Goal: Task Accomplishment & Management: Use online tool/utility

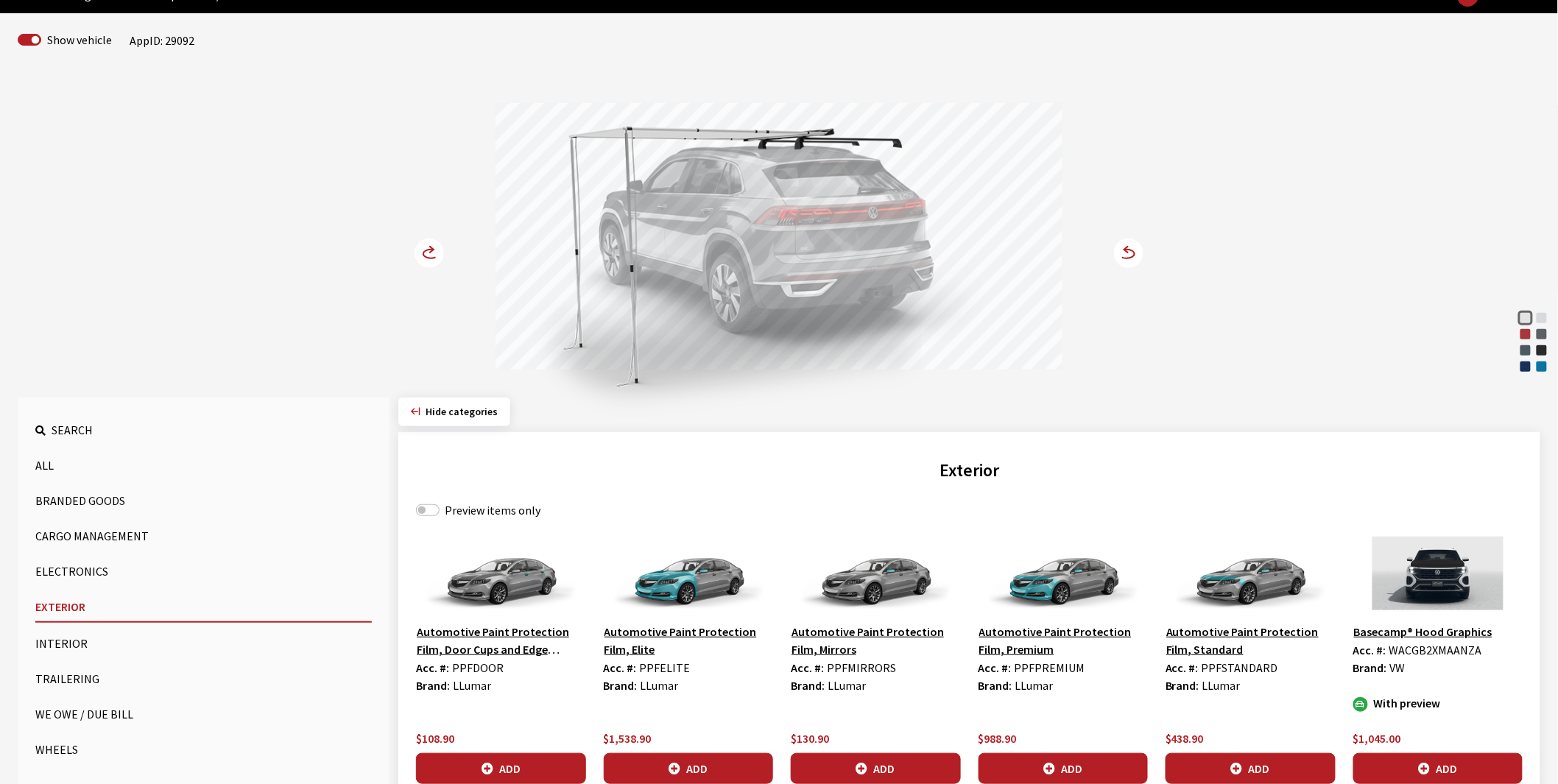
scroll to position [81, 0]
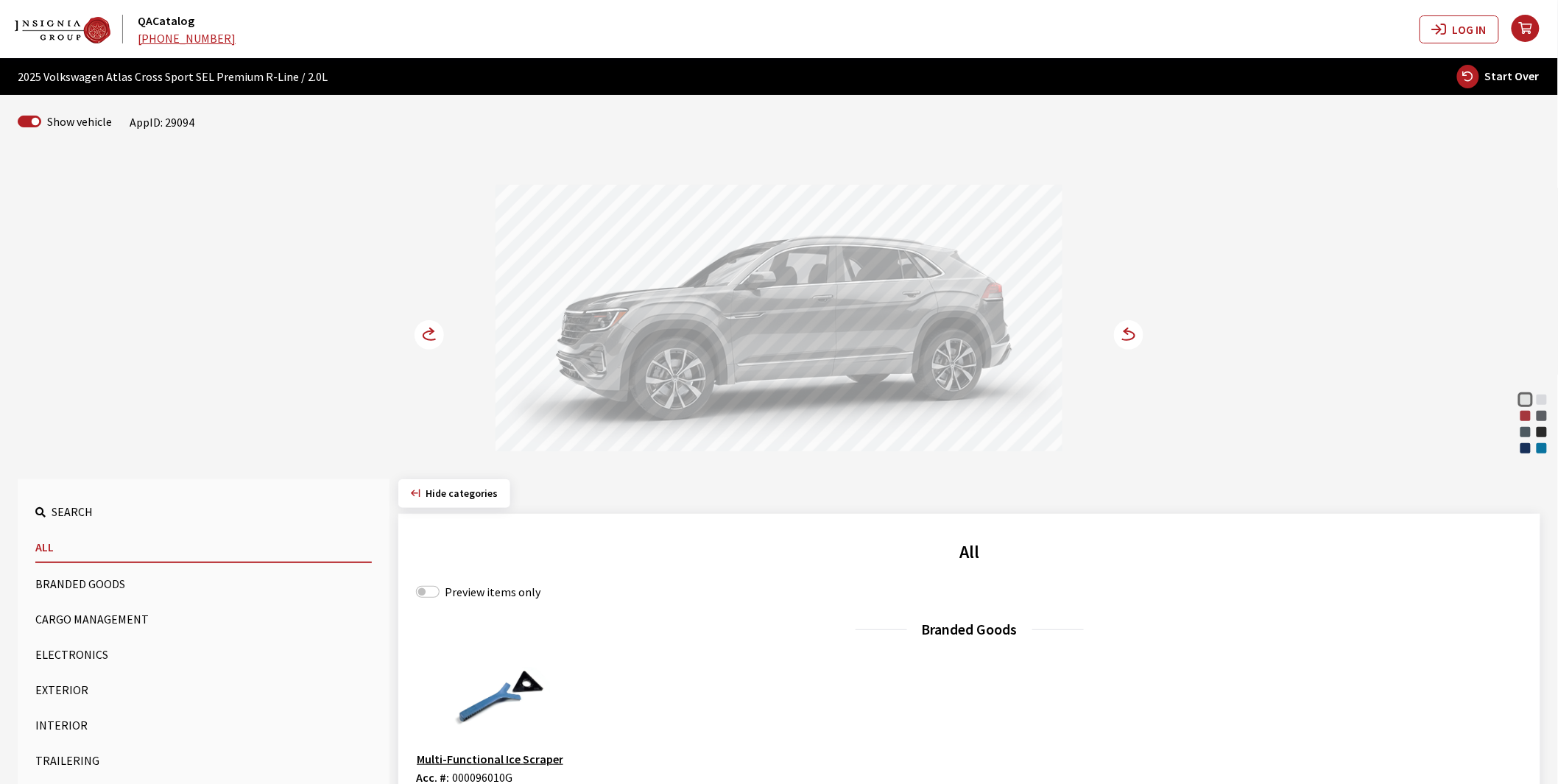
click at [50, 687] on button "Exterior" at bounding box center [203, 689] width 336 height 30
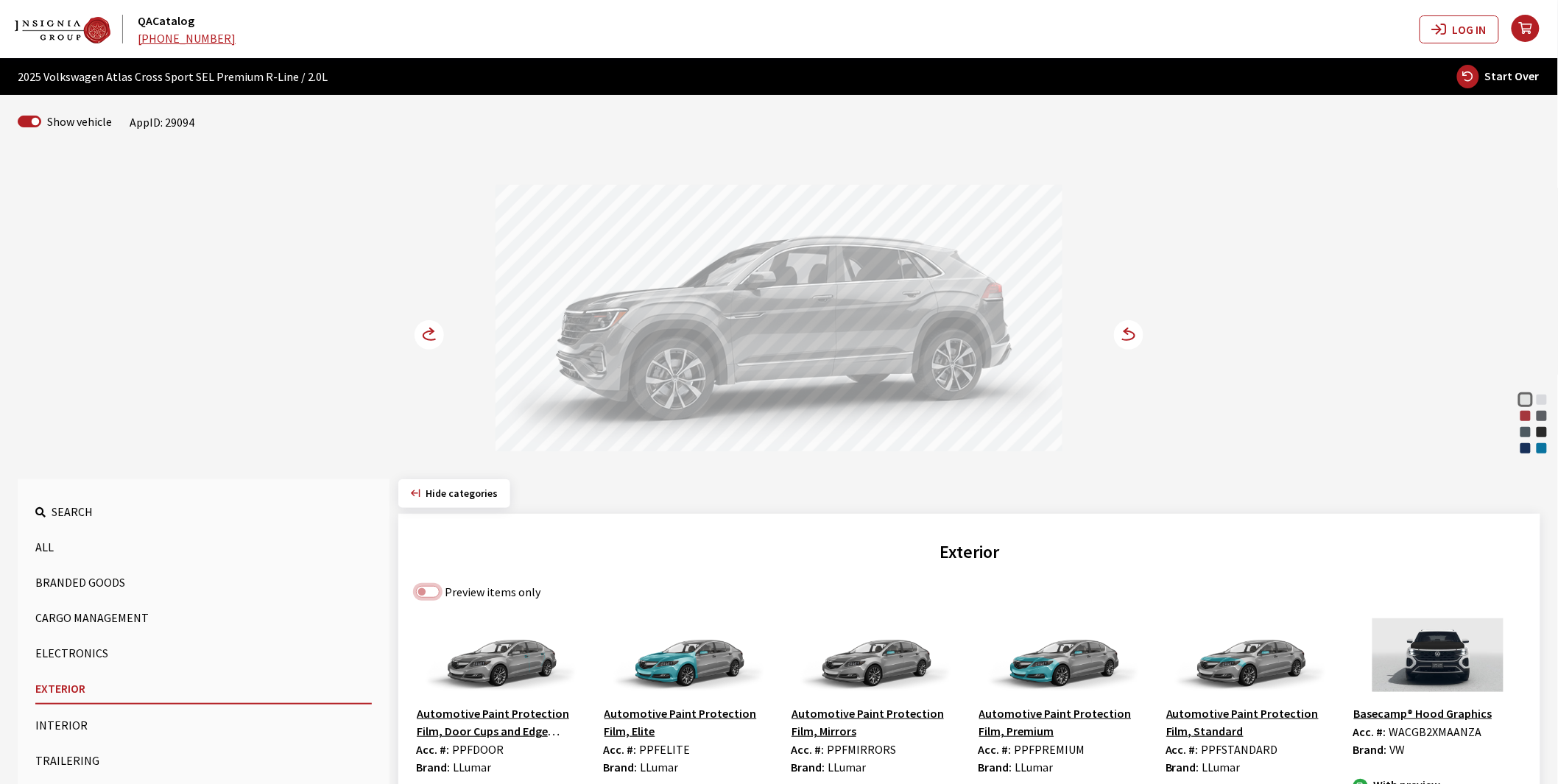
click at [421, 588] on input "Preview items only" at bounding box center [428, 591] width 24 height 12
checkbox input "true"
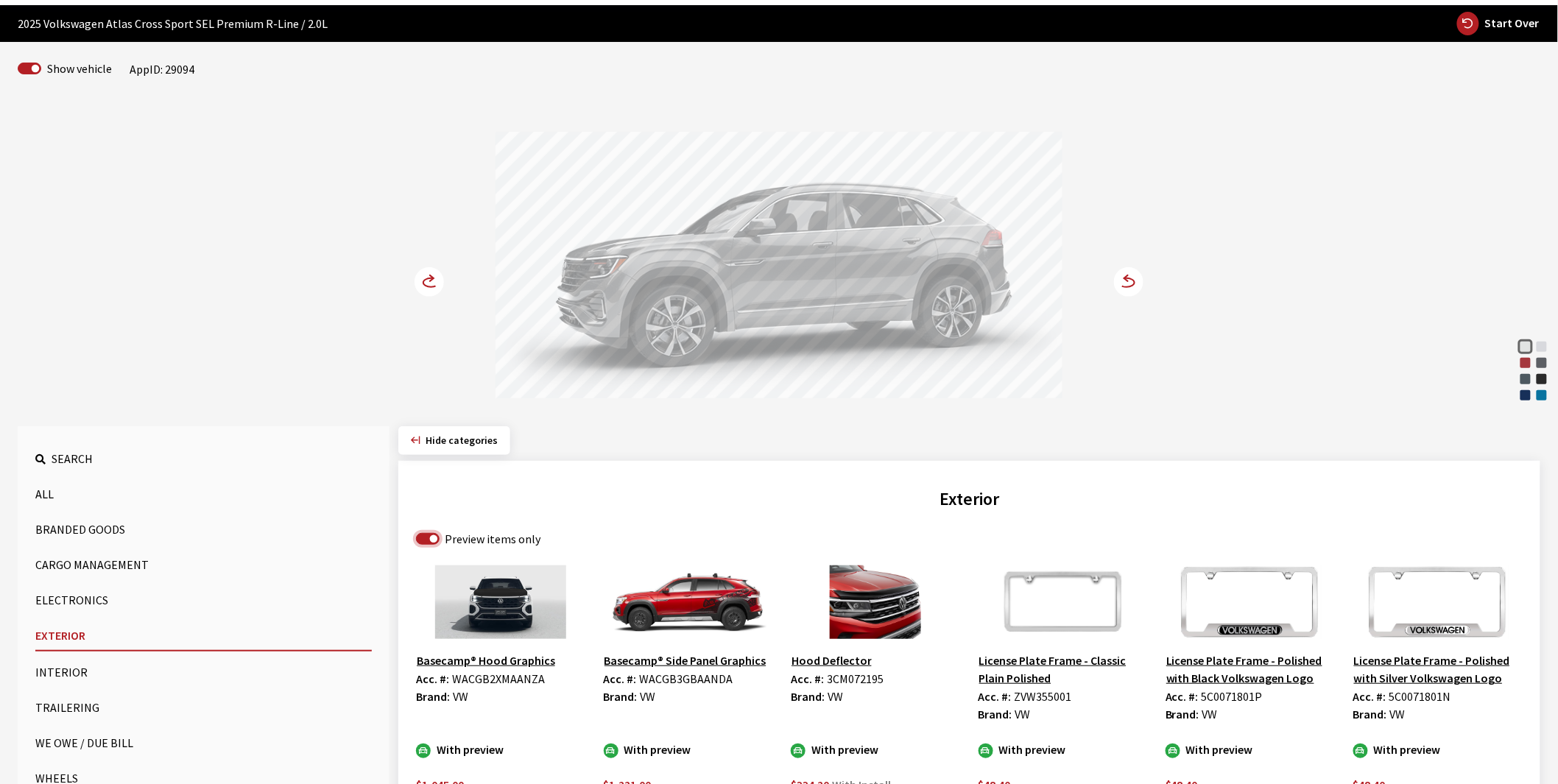
scroll to position [81, 0]
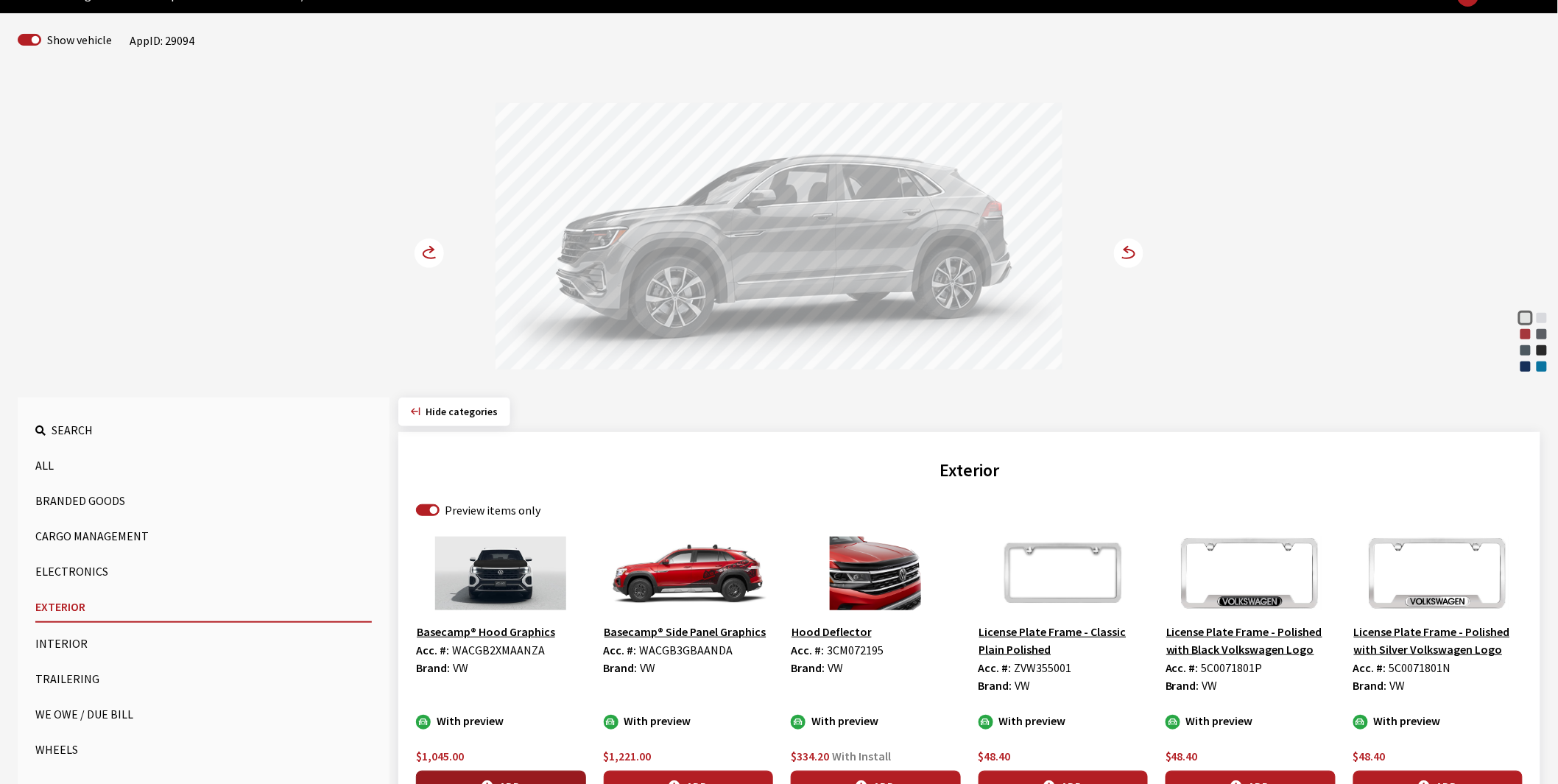
click at [524, 780] on button "Add" at bounding box center [501, 786] width 170 height 31
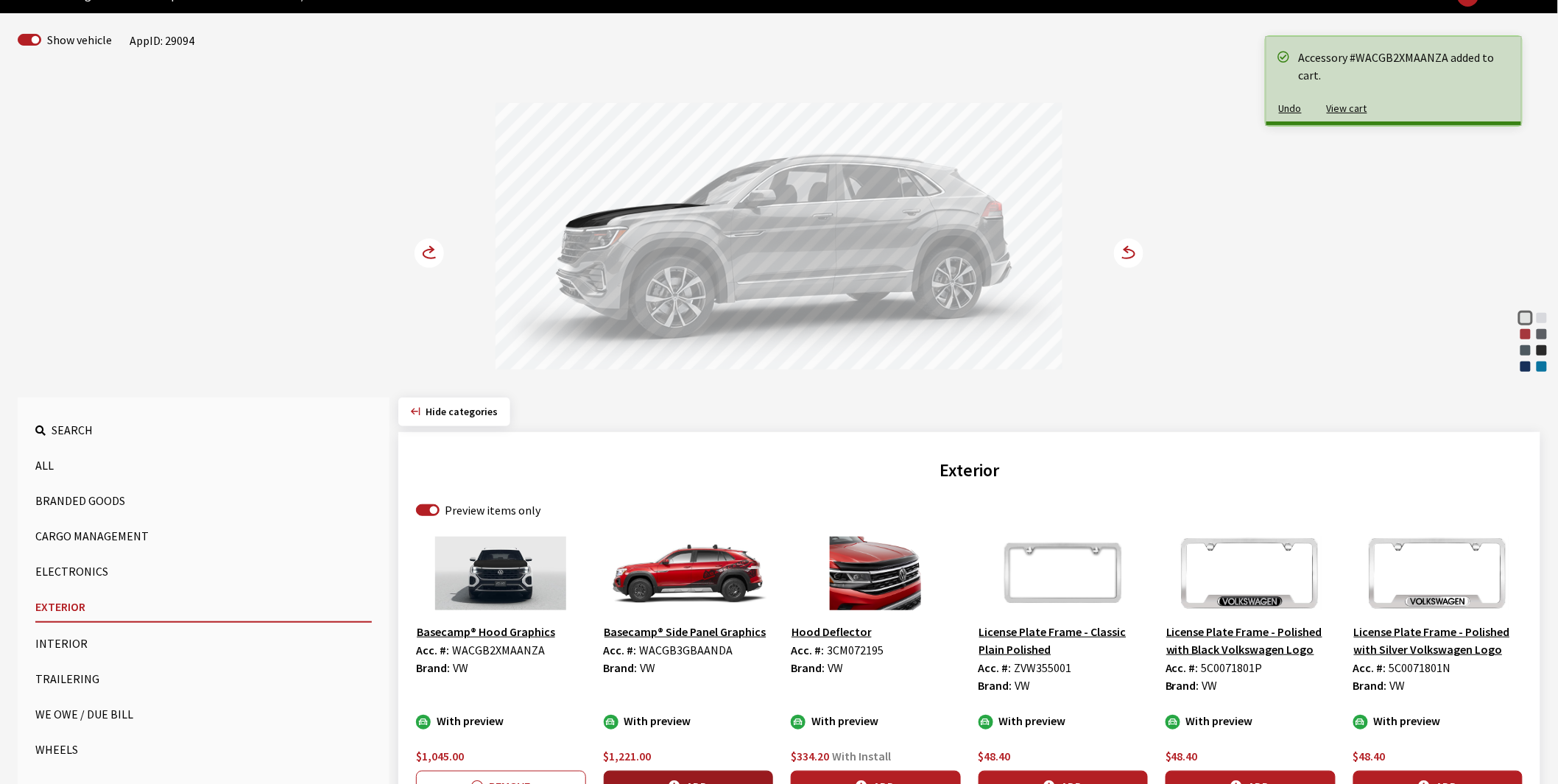
click at [659, 776] on button "Add" at bounding box center [688, 786] width 170 height 31
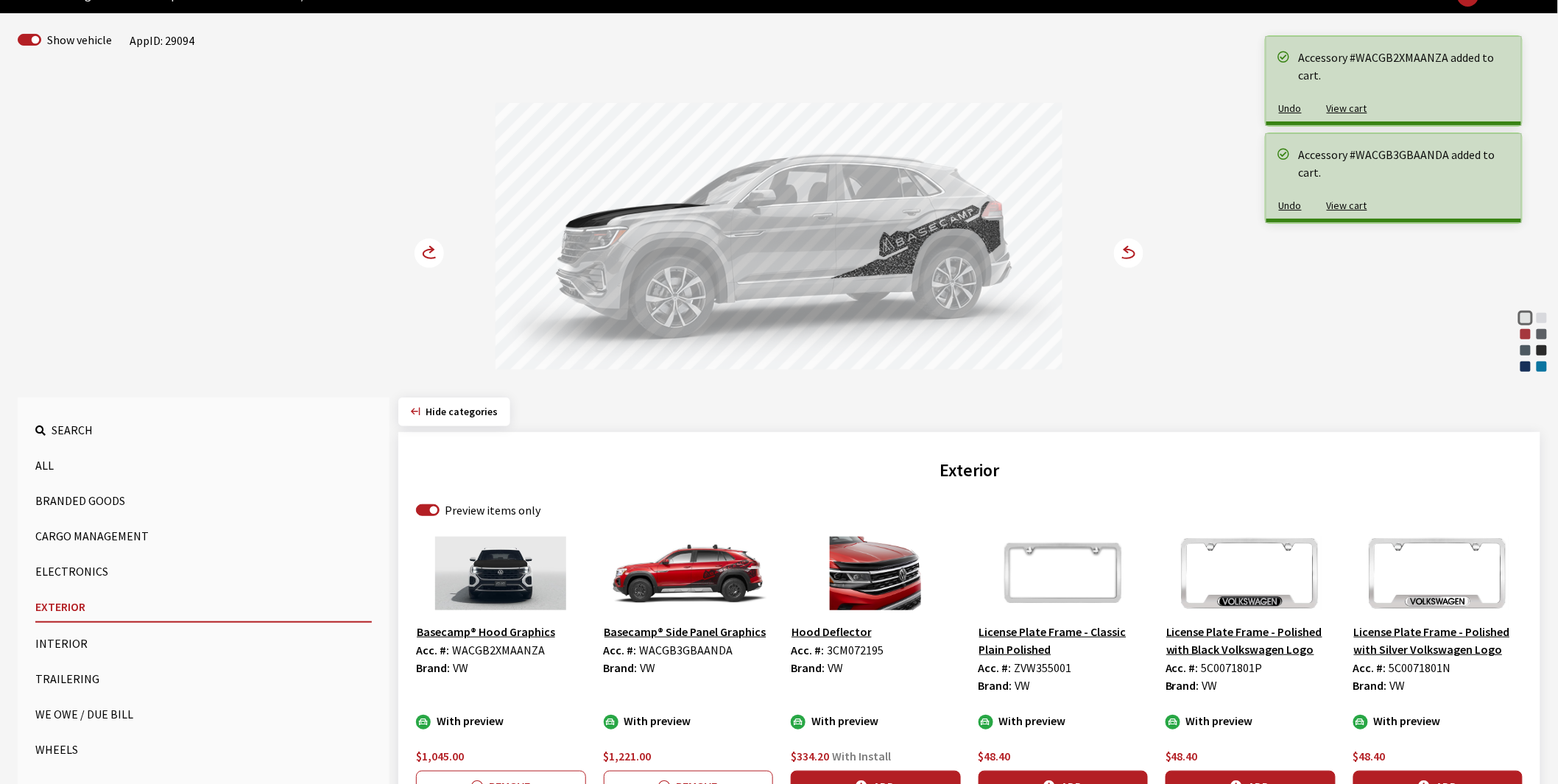
click at [430, 249] on circle at bounding box center [429, 253] width 30 height 30
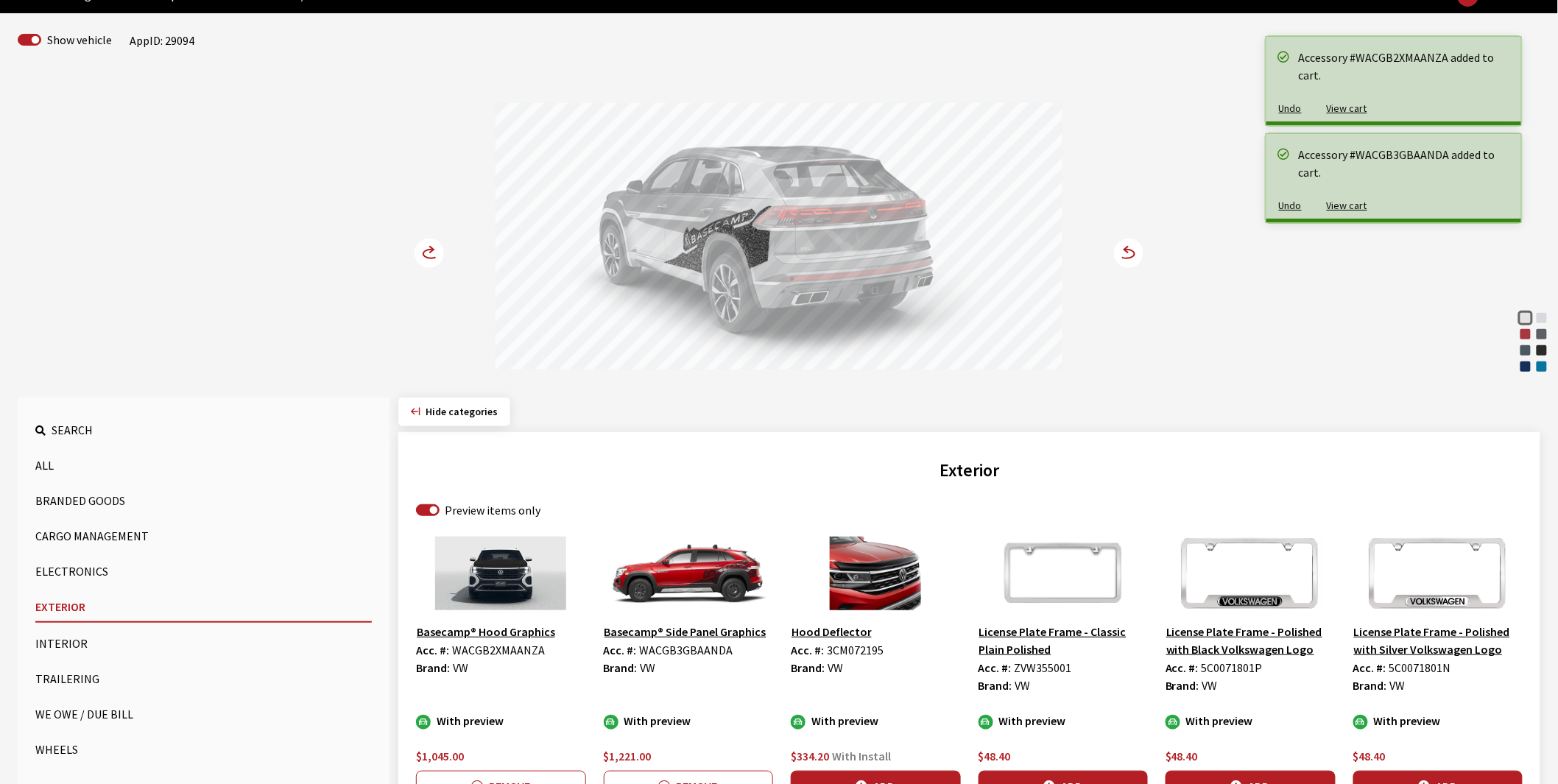
click at [430, 249] on circle at bounding box center [429, 253] width 30 height 30
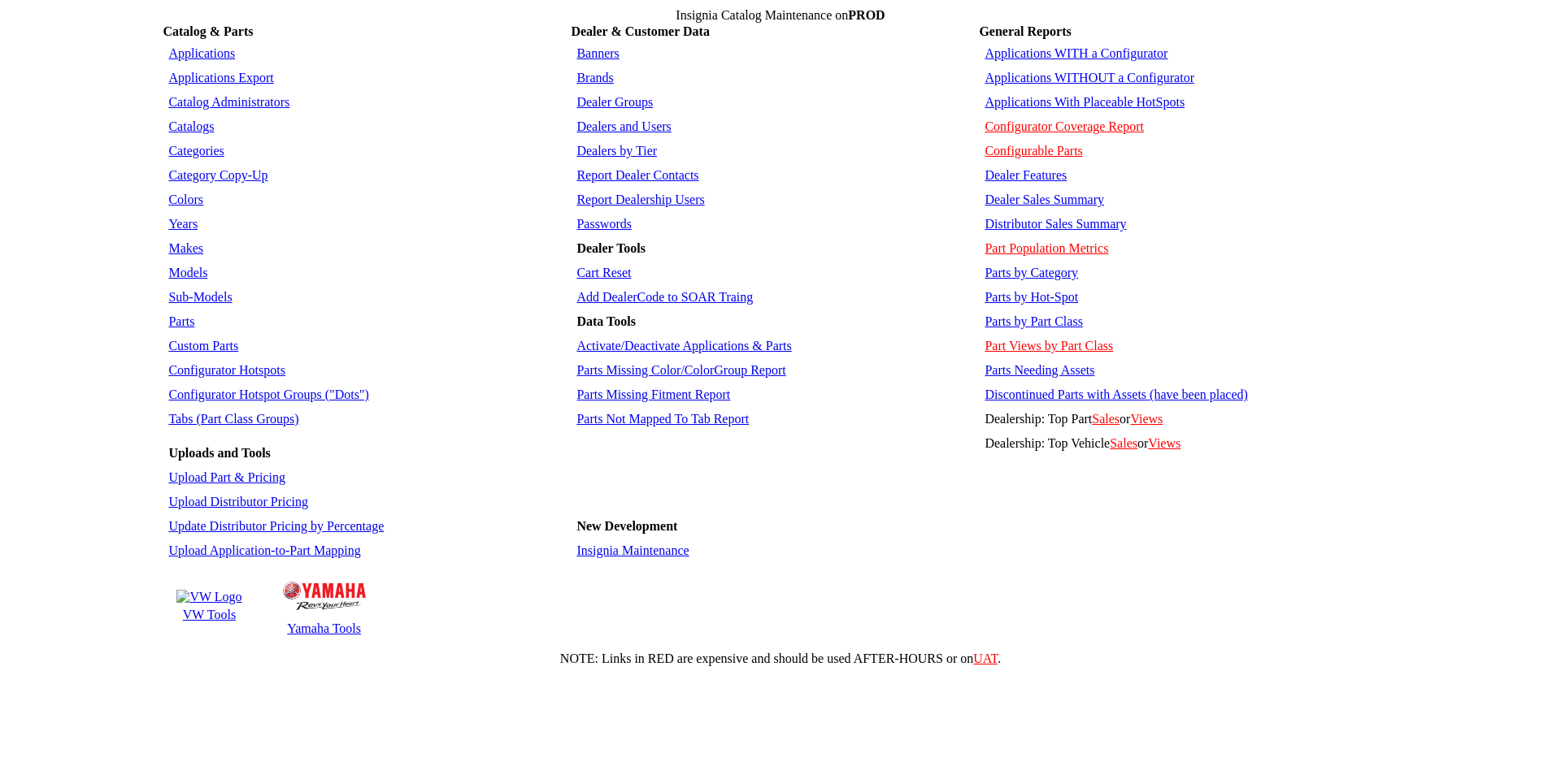
click at [187, 42] on td "Applications" at bounding box center [365, 53] width 403 height 23
click at [196, 46] on link "Applications" at bounding box center [201, 53] width 67 height 14
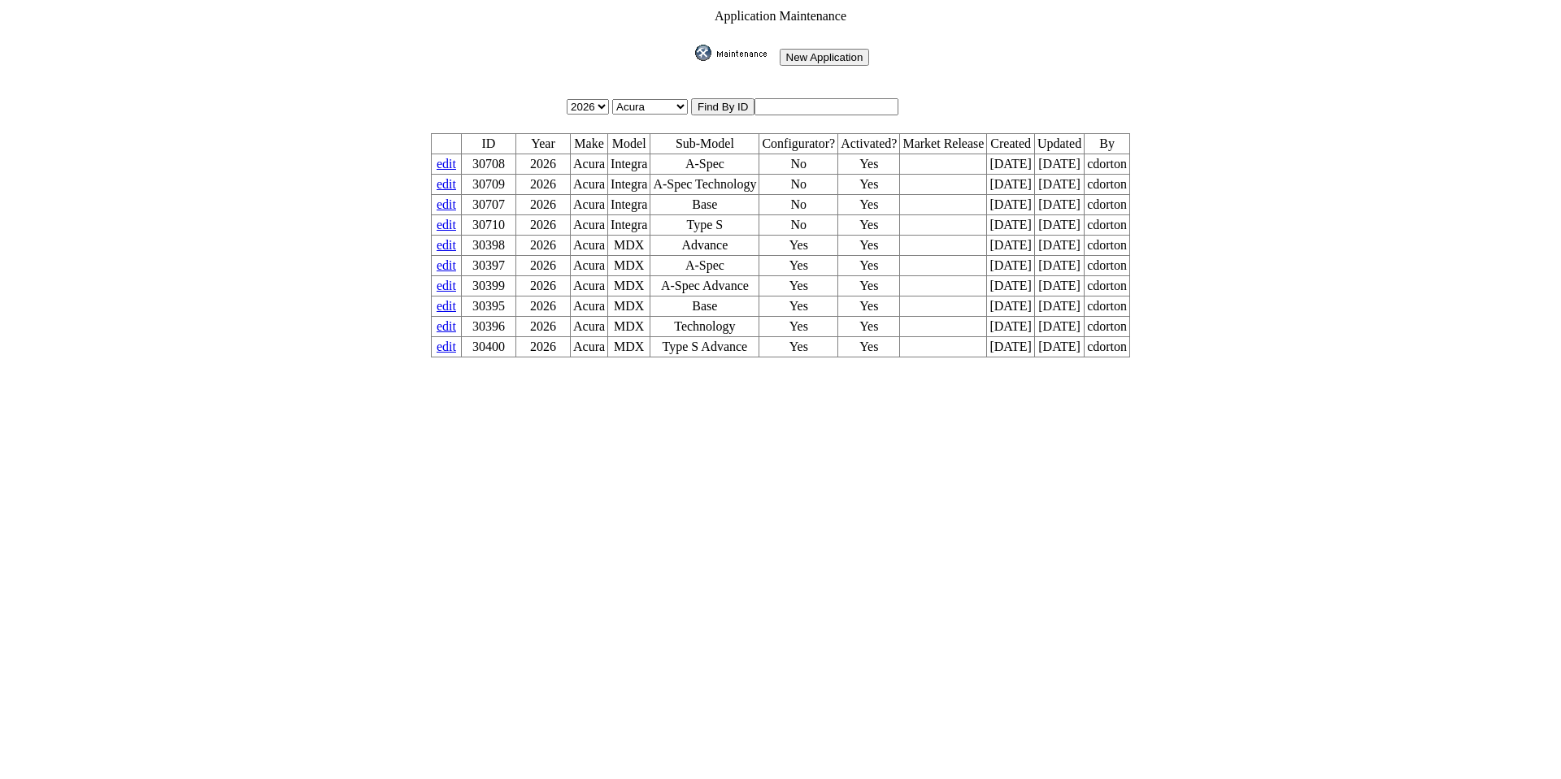
click at [799, 102] on input "text" at bounding box center [826, 106] width 144 height 17
type input "29094"
click at [692, 61] on input "image" at bounding box center [692, 61] width 0 height 0
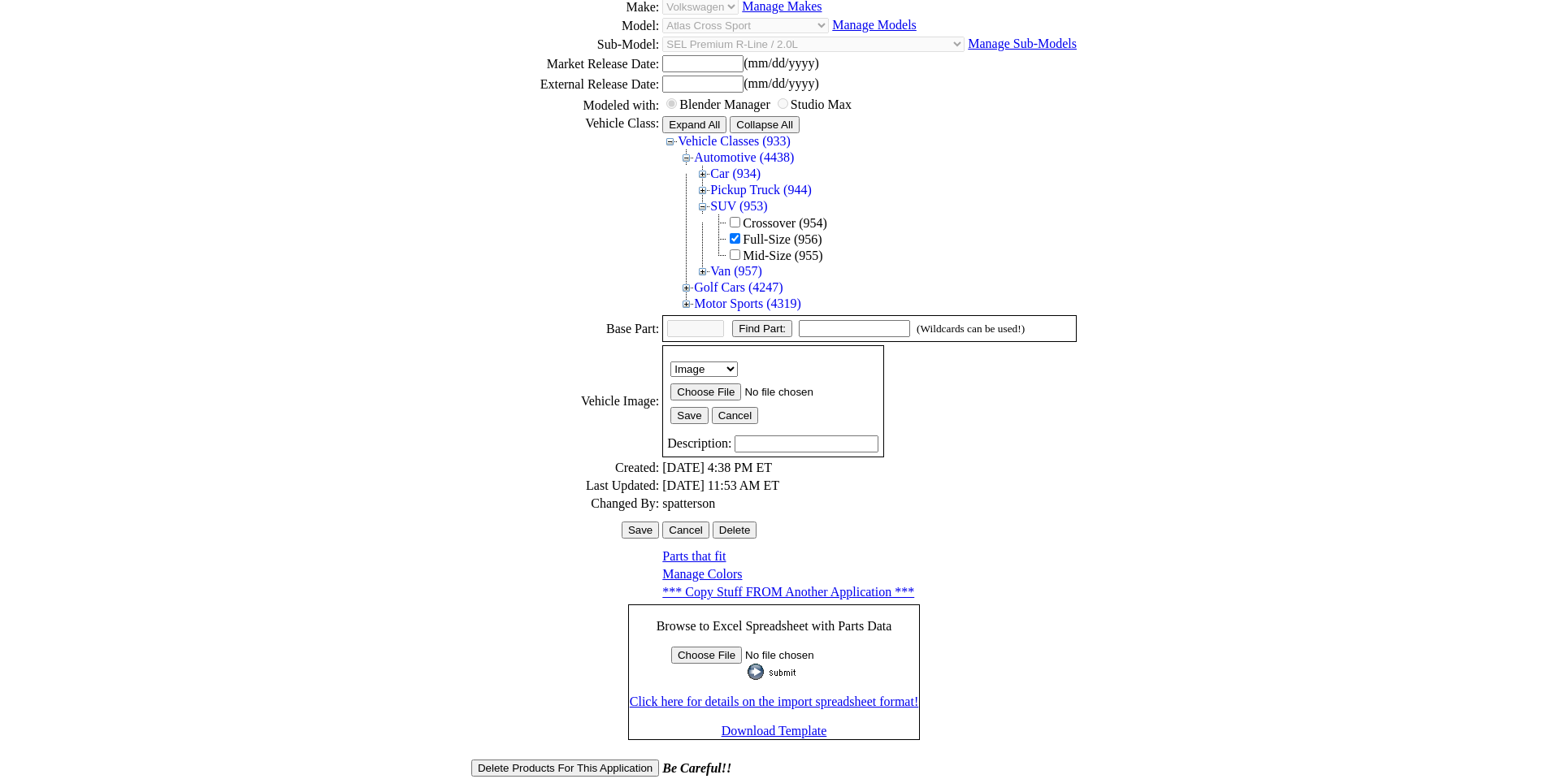
scroll to position [223, 0]
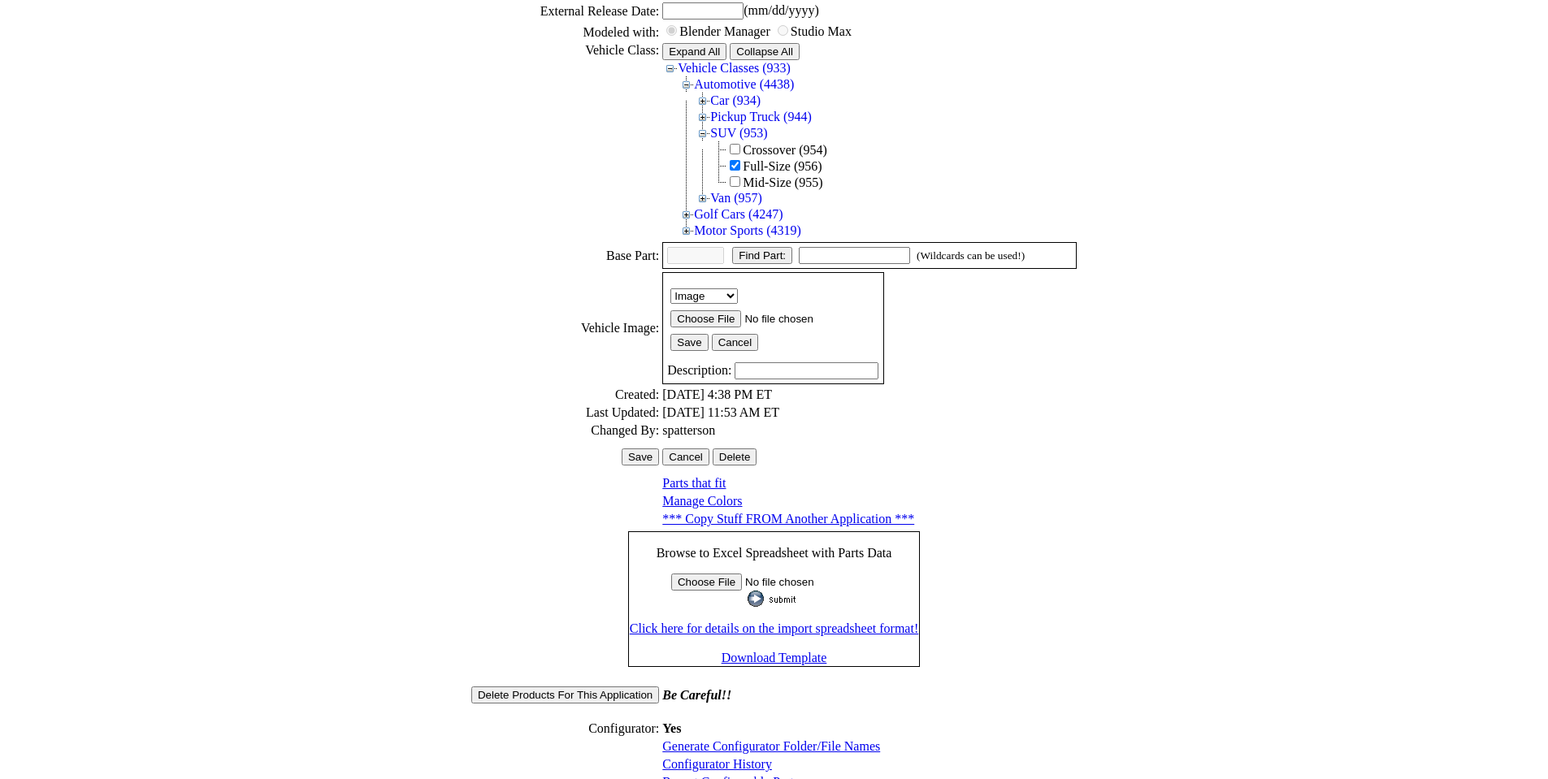
click at [718, 758] on link "Configurator History" at bounding box center [717, 765] width 110 height 14
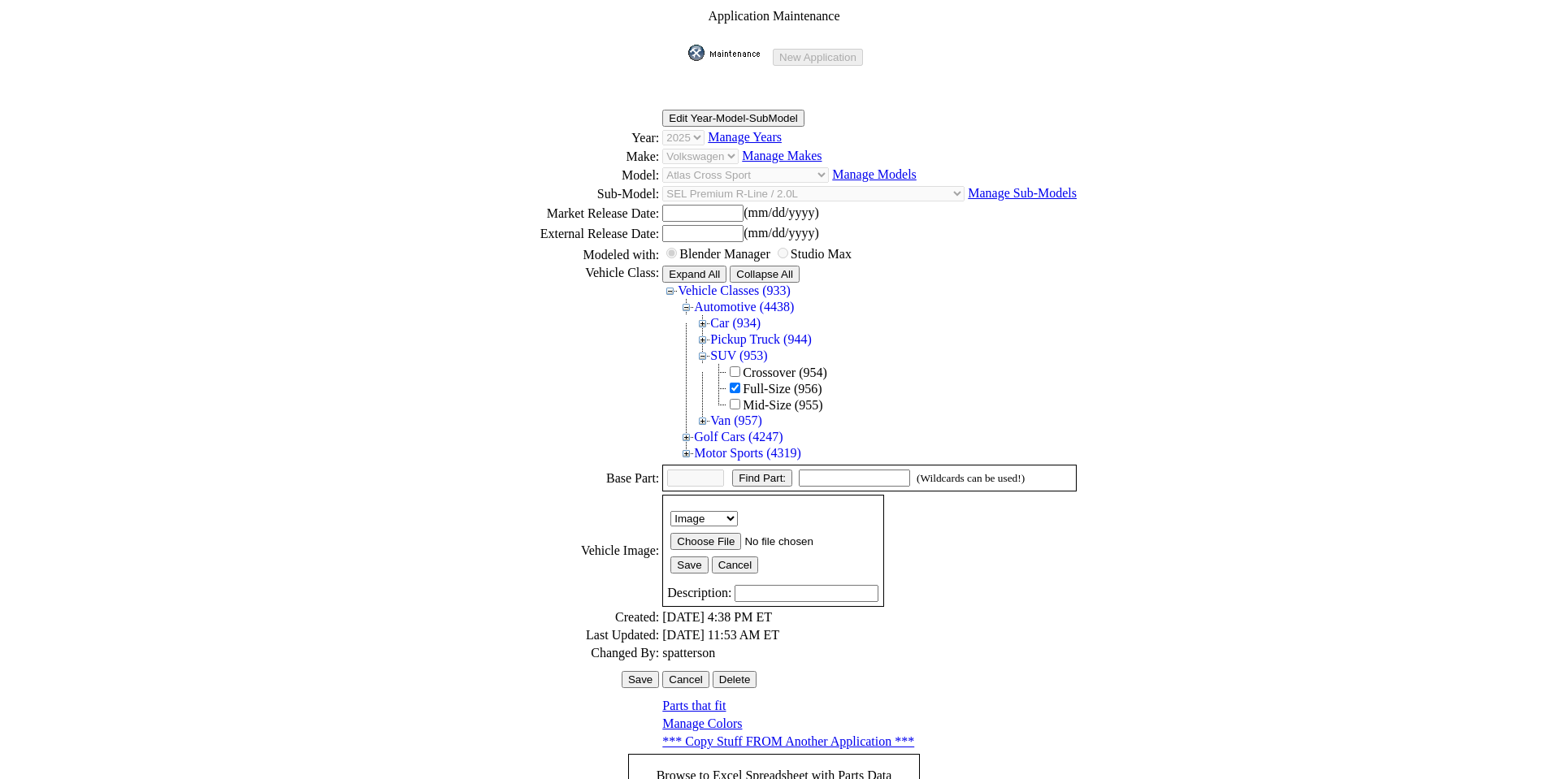
scroll to position [219, 0]
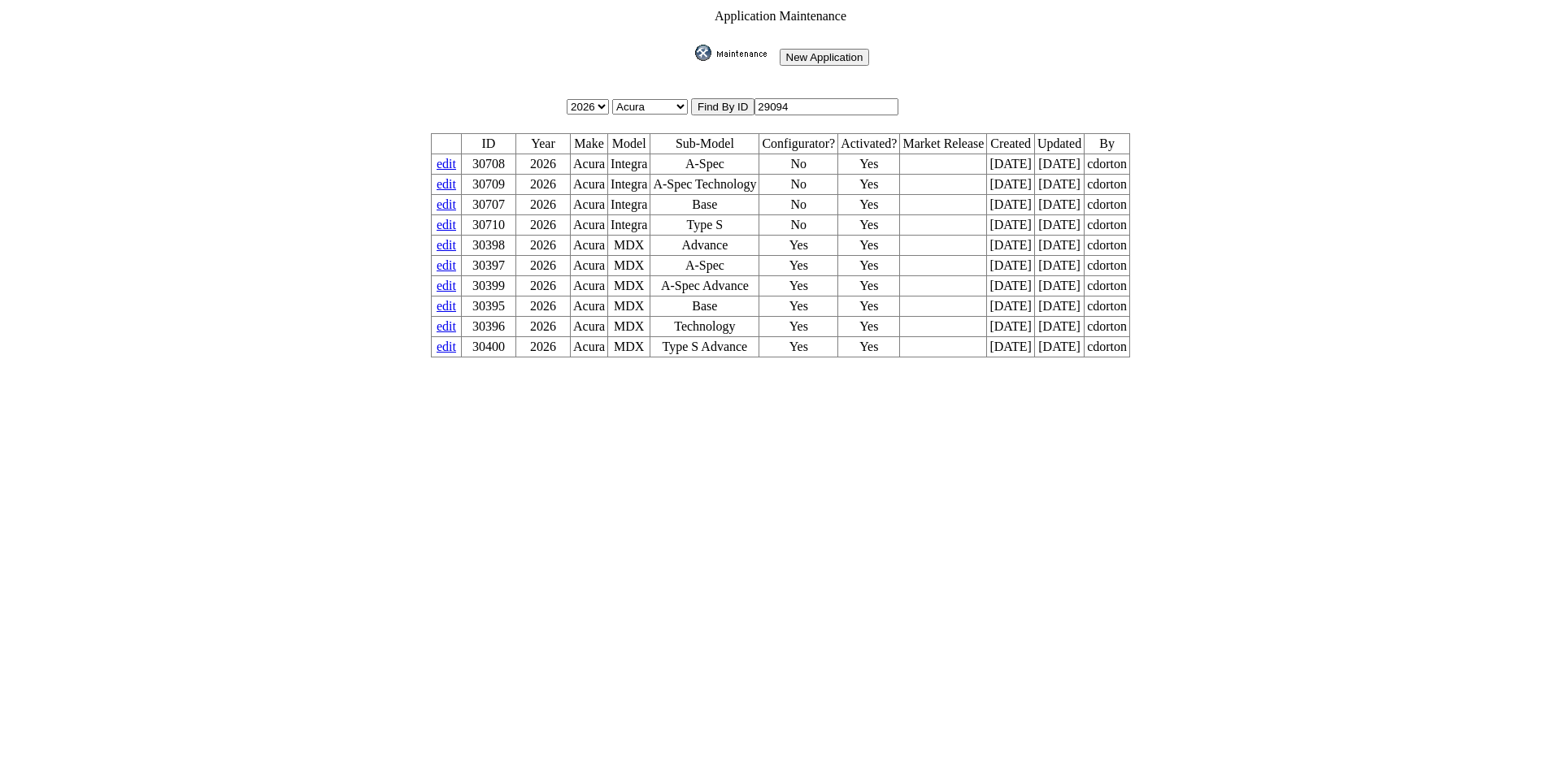
drag, startPoint x: 811, startPoint y: 93, endPoint x: 694, endPoint y: 84, distance: 117.4
click at [694, 84] on tbody "Application Maintenance New Application 2026 2025 2024 2023 2022 2021 2020 2019…" at bounding box center [780, 183] width 701 height 350
type input "29093"
click at [692, 61] on input "image" at bounding box center [692, 61] width 0 height 0
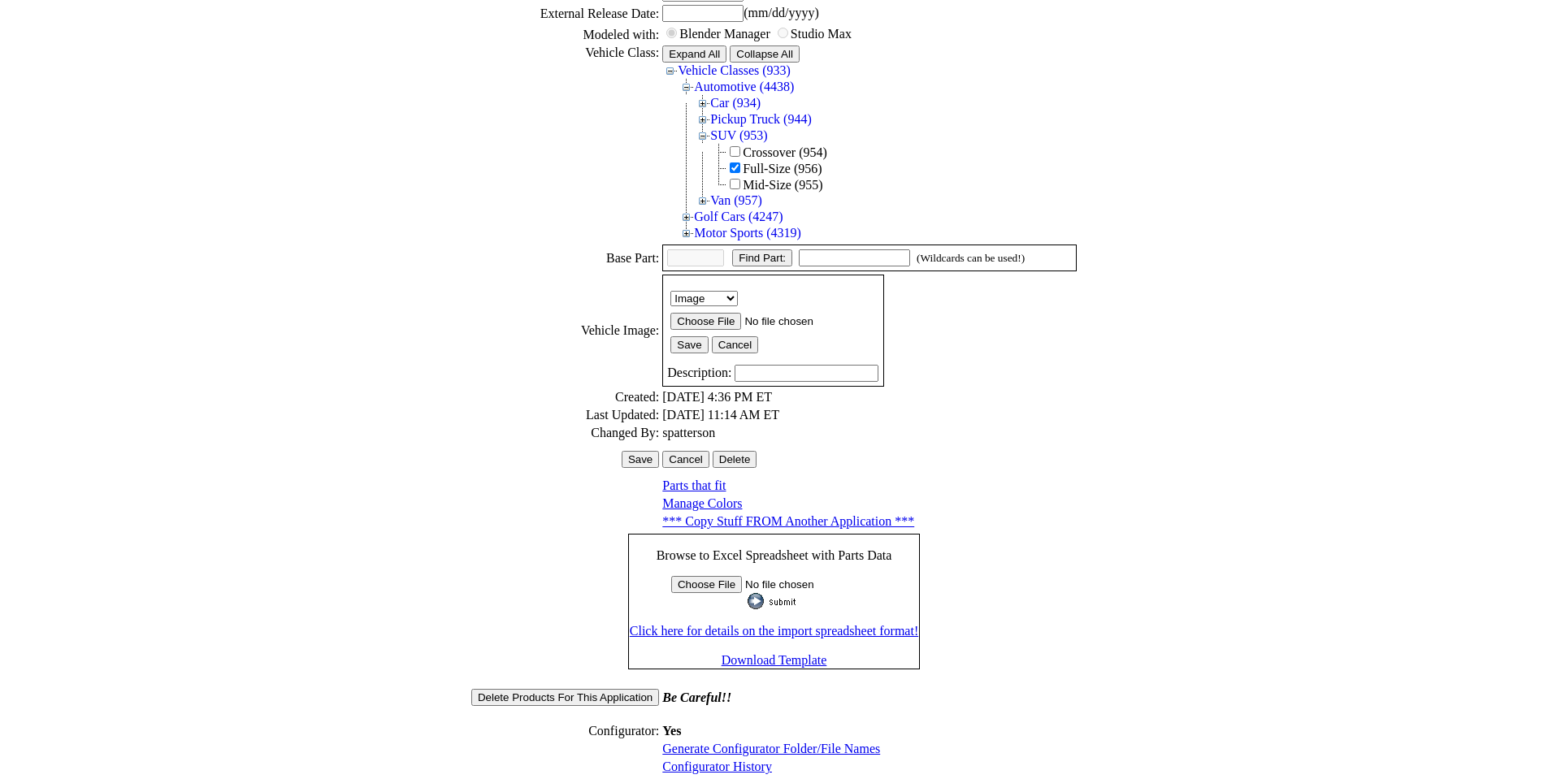
scroll to position [223, 0]
click at [708, 758] on link "Configurator History" at bounding box center [717, 765] width 110 height 14
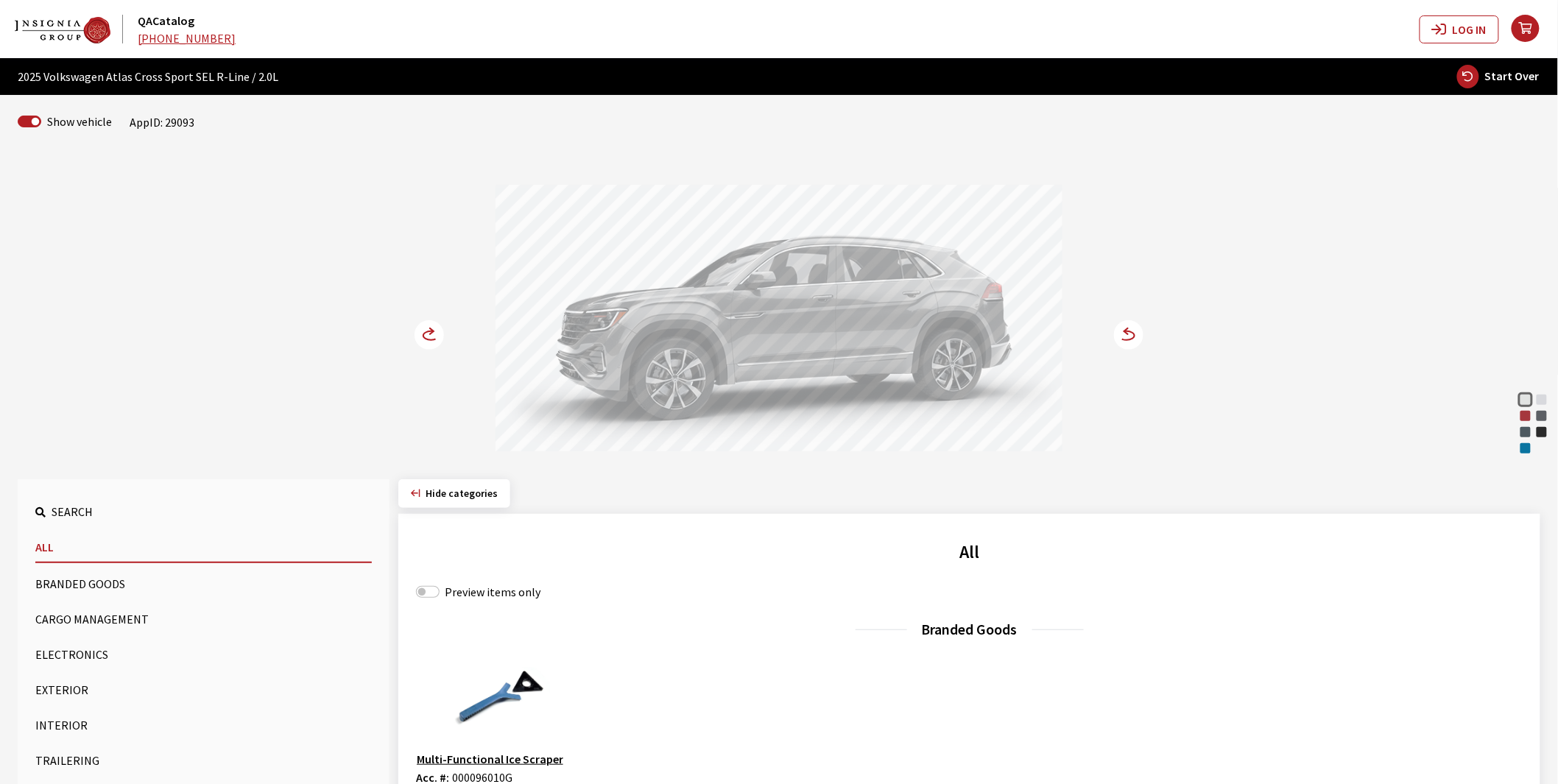
click at [57, 683] on button "Exterior" at bounding box center [203, 689] width 336 height 30
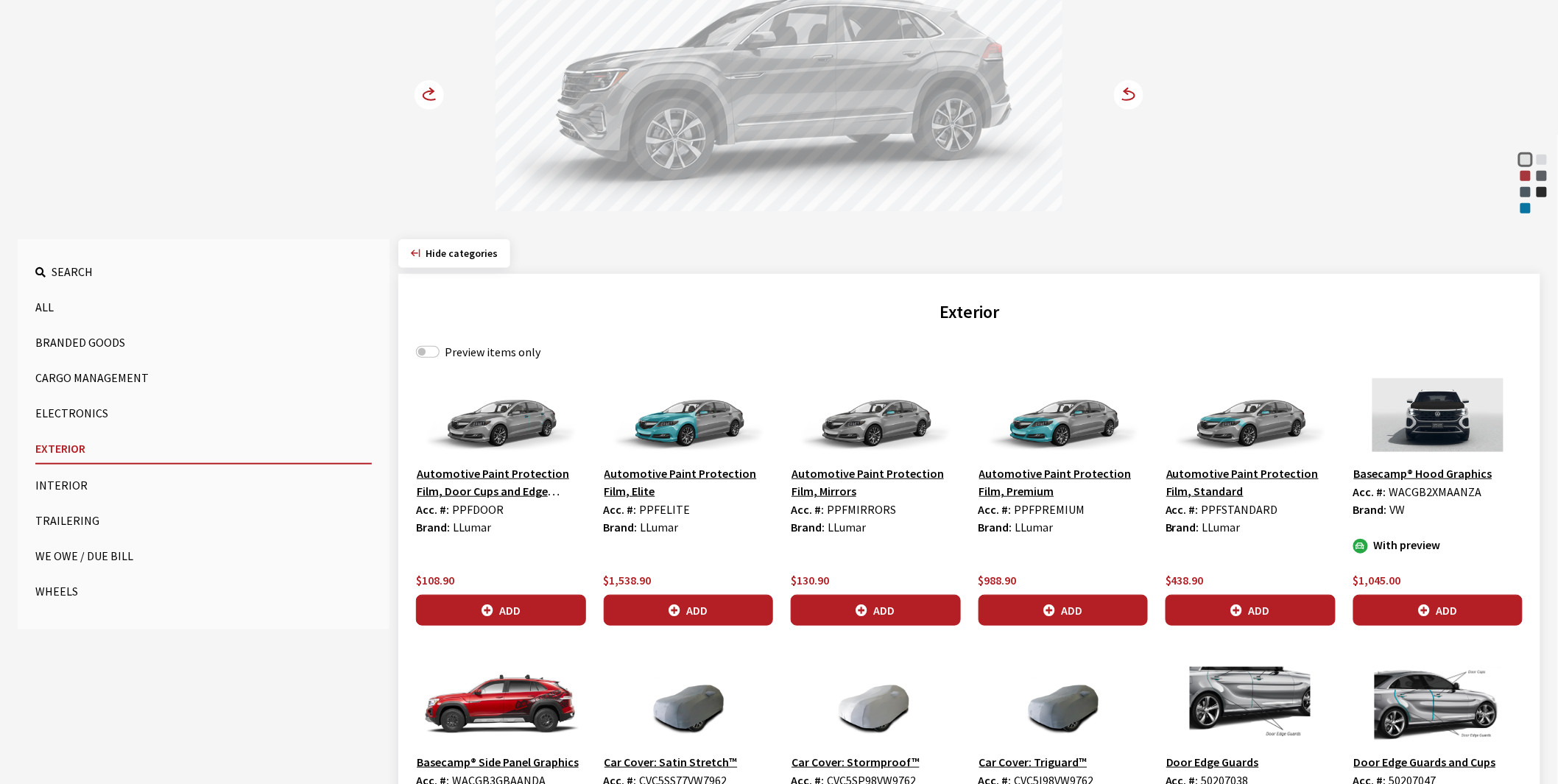
scroll to position [245, 0]
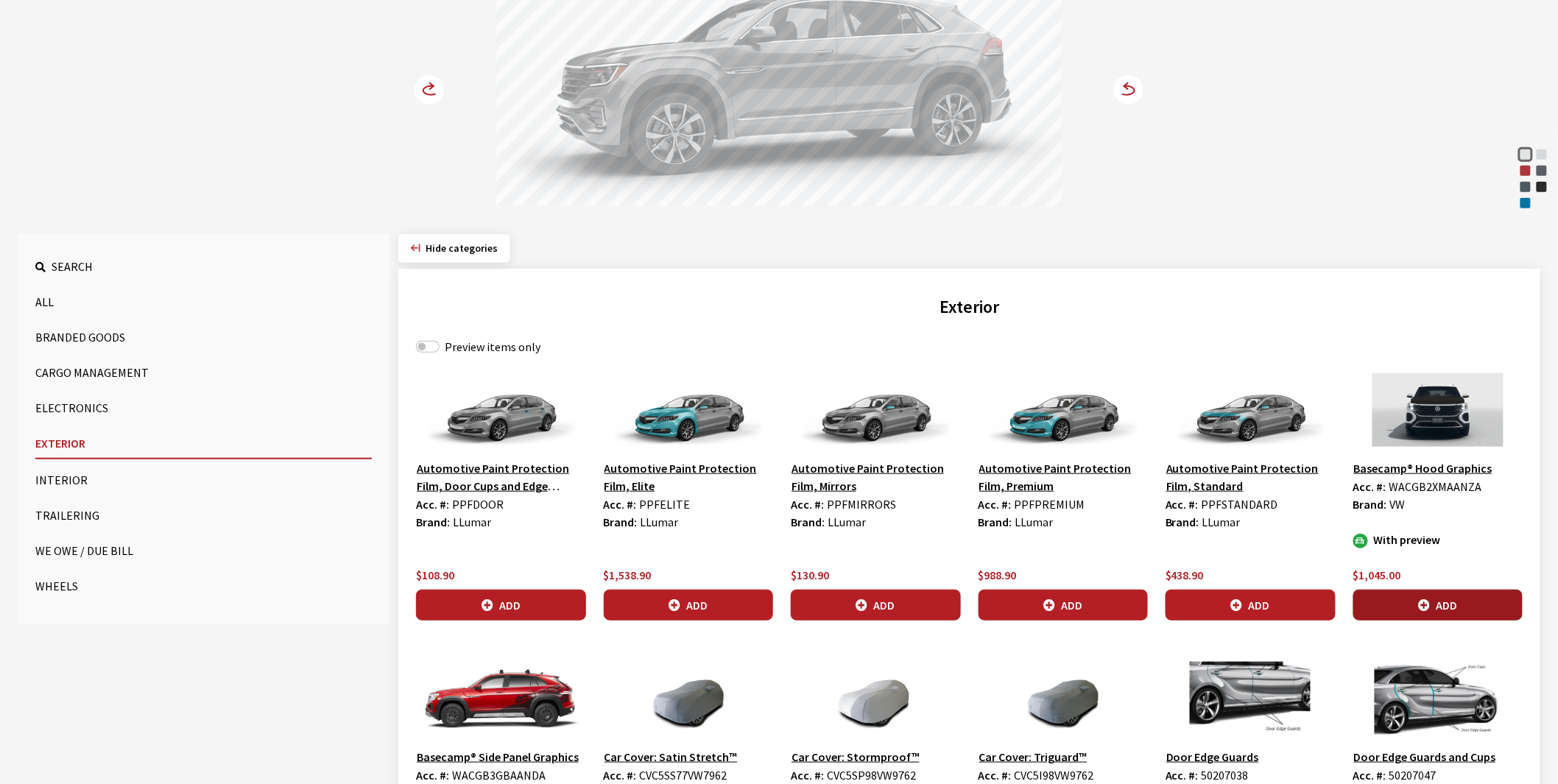
click at [1425, 598] on button "Add" at bounding box center [1438, 605] width 170 height 31
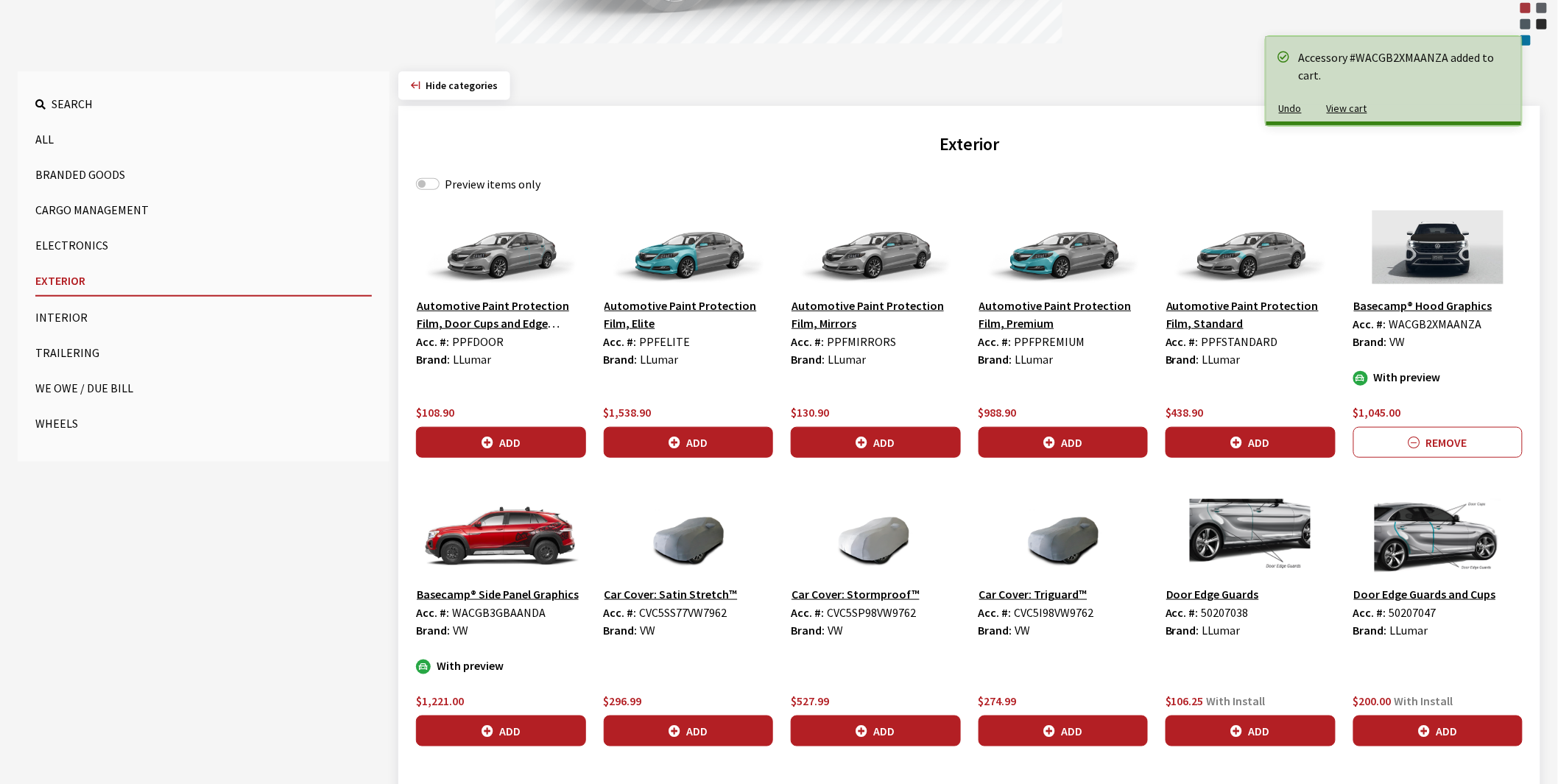
scroll to position [408, 0]
click at [505, 724] on button "Add" at bounding box center [501, 730] width 170 height 31
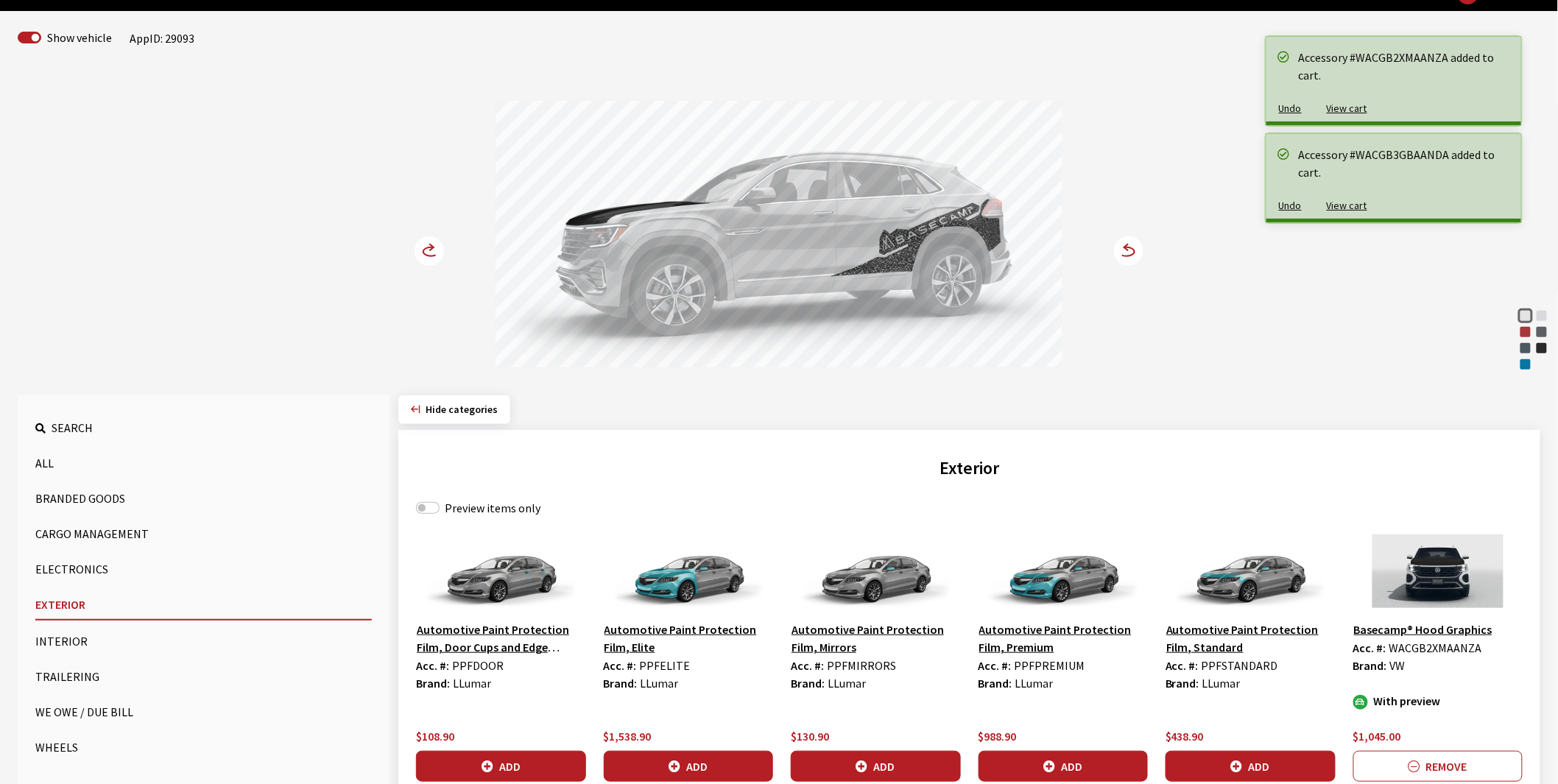
scroll to position [81, 0]
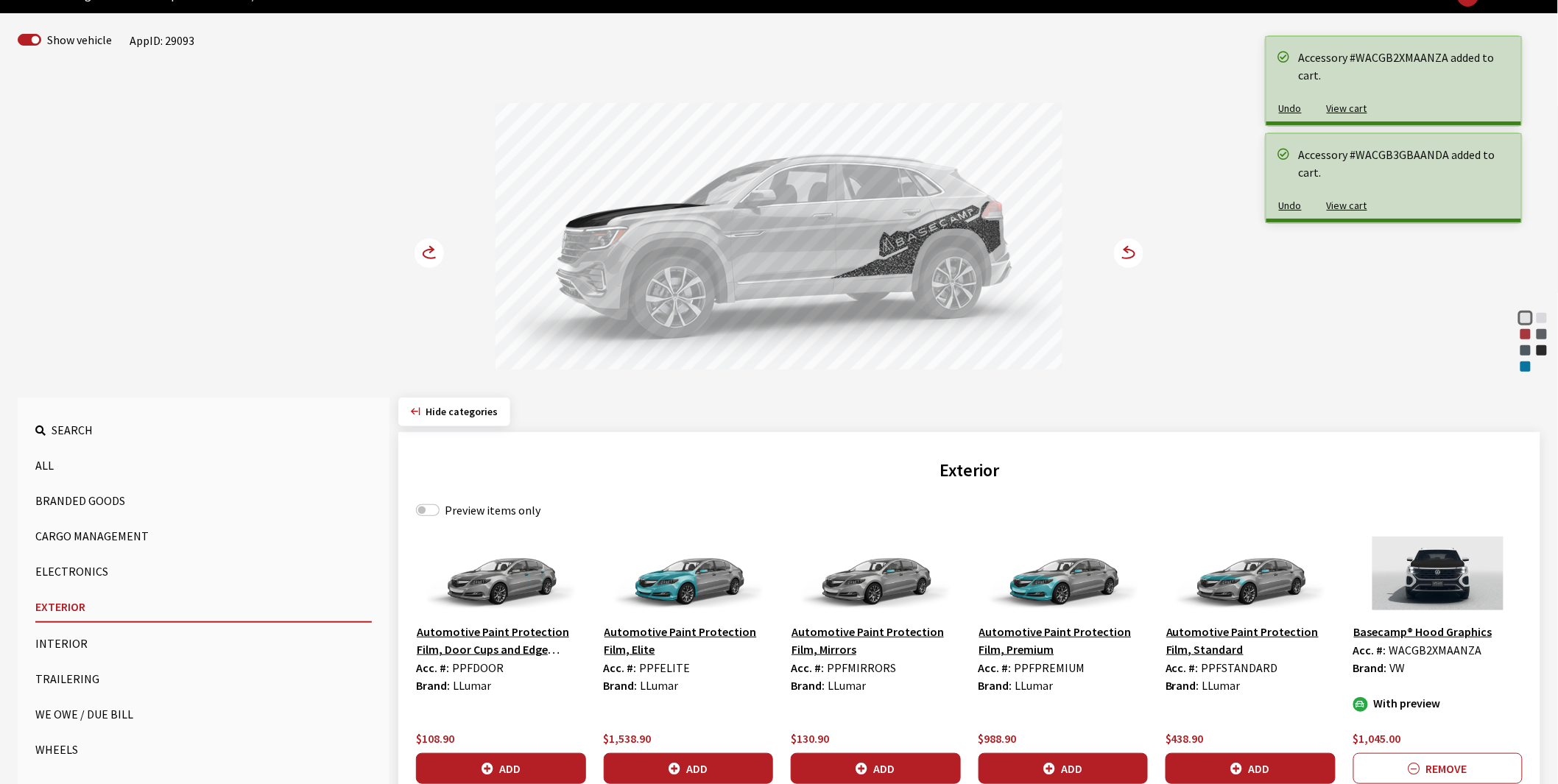
click at [430, 256] on circle at bounding box center [429, 253] width 30 height 30
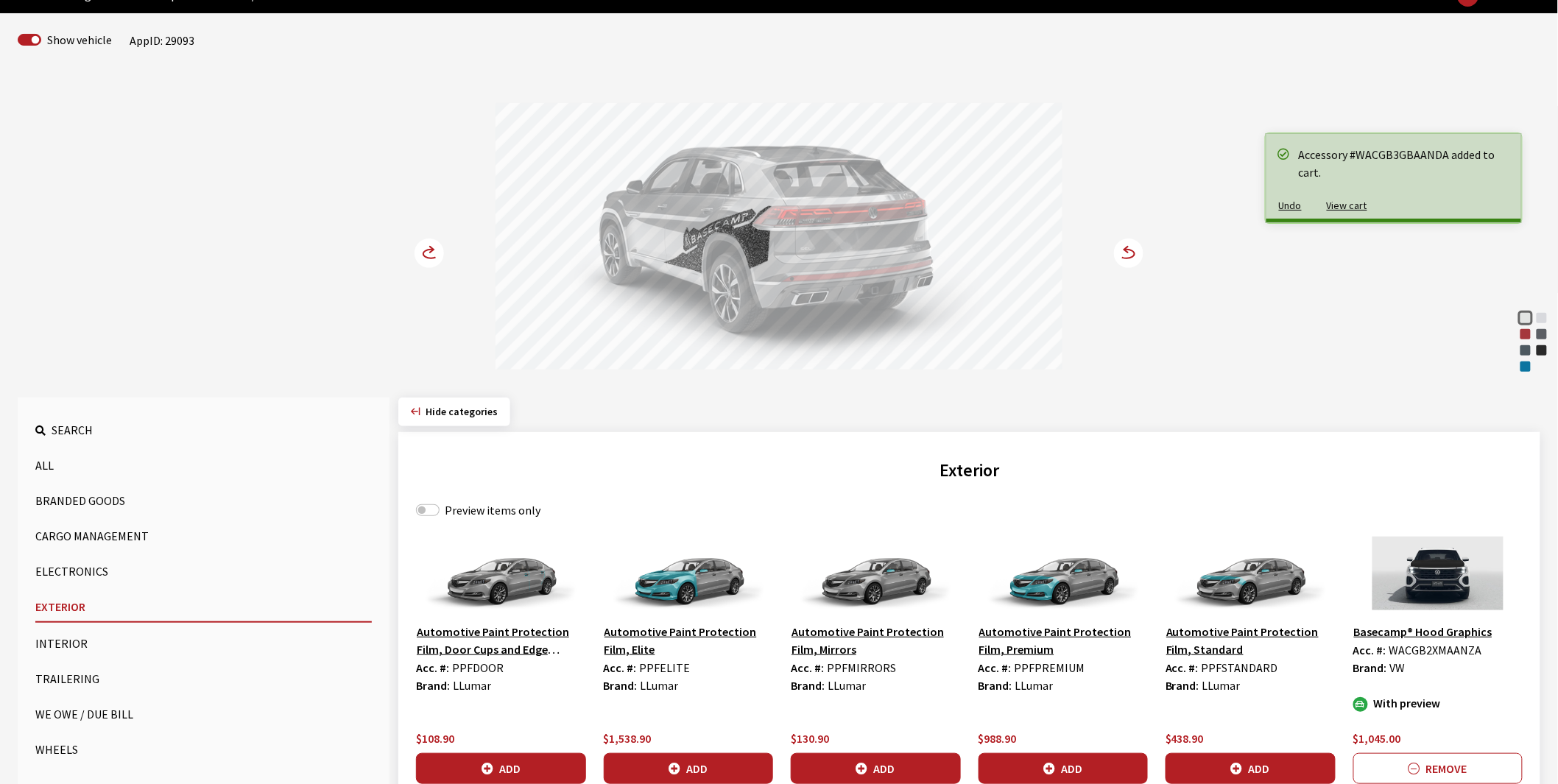
click at [430, 255] on circle at bounding box center [429, 253] width 30 height 30
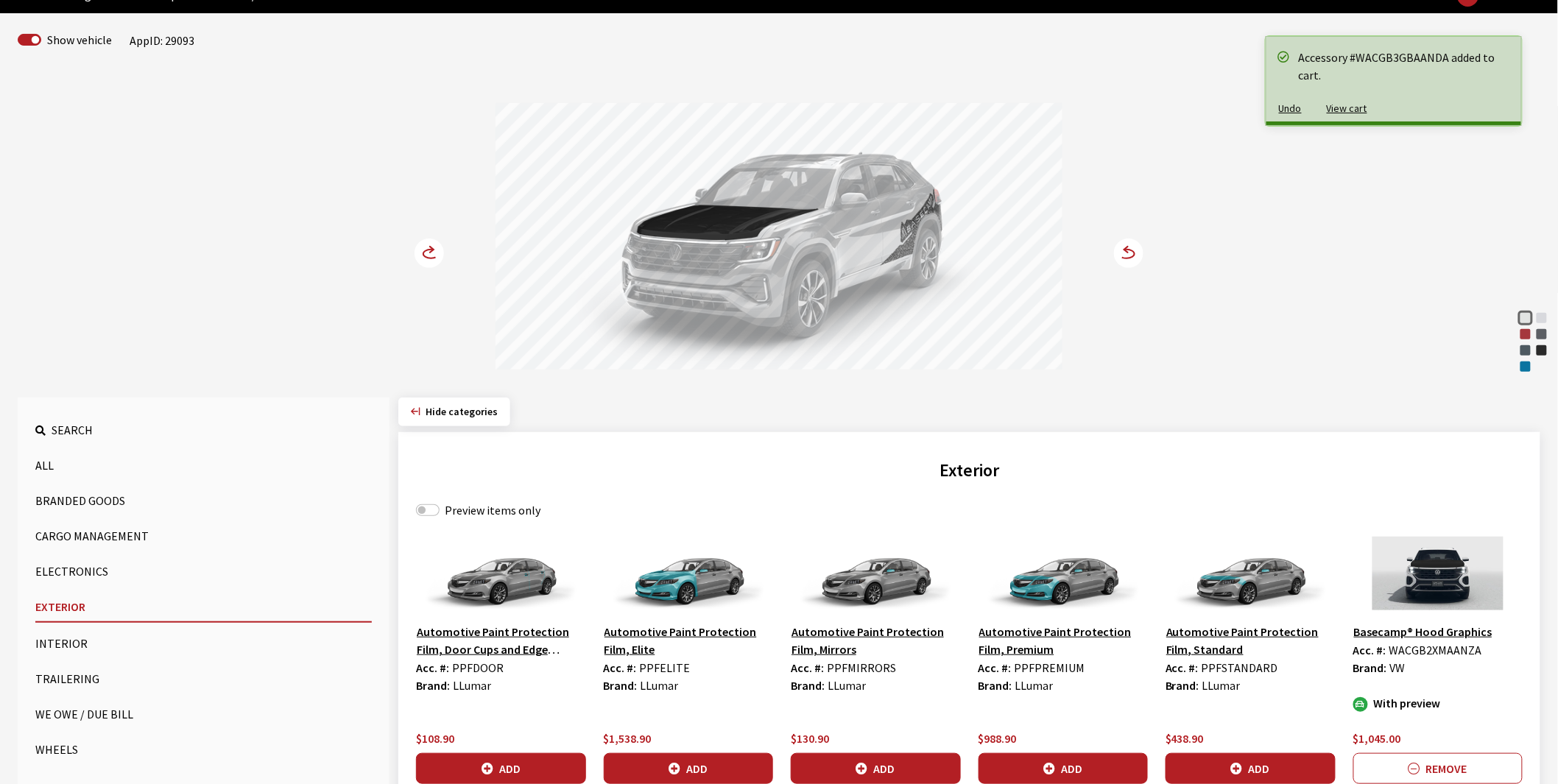
click at [430, 255] on circle at bounding box center [429, 253] width 30 height 30
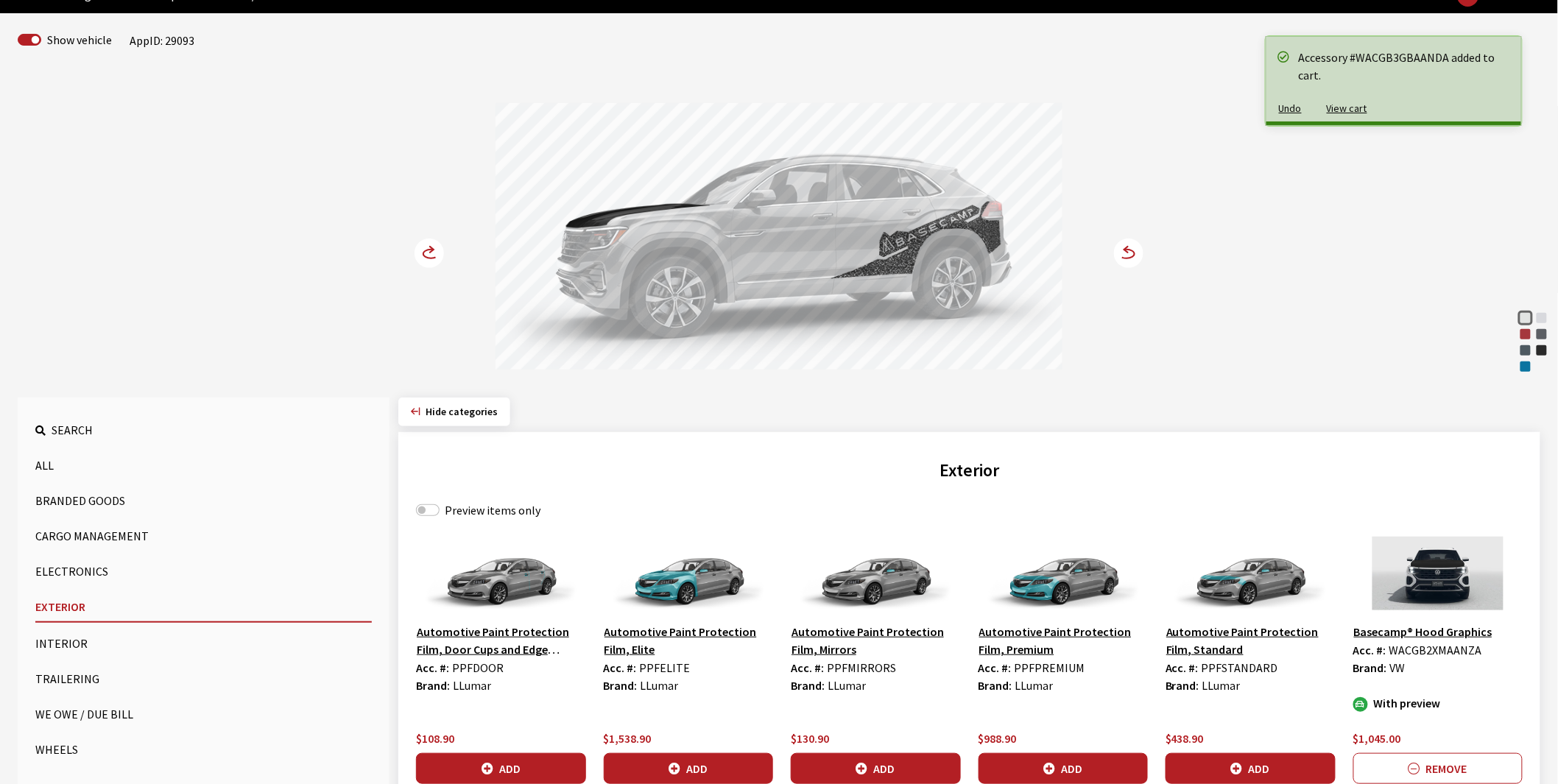
click at [430, 255] on circle at bounding box center [429, 253] width 30 height 30
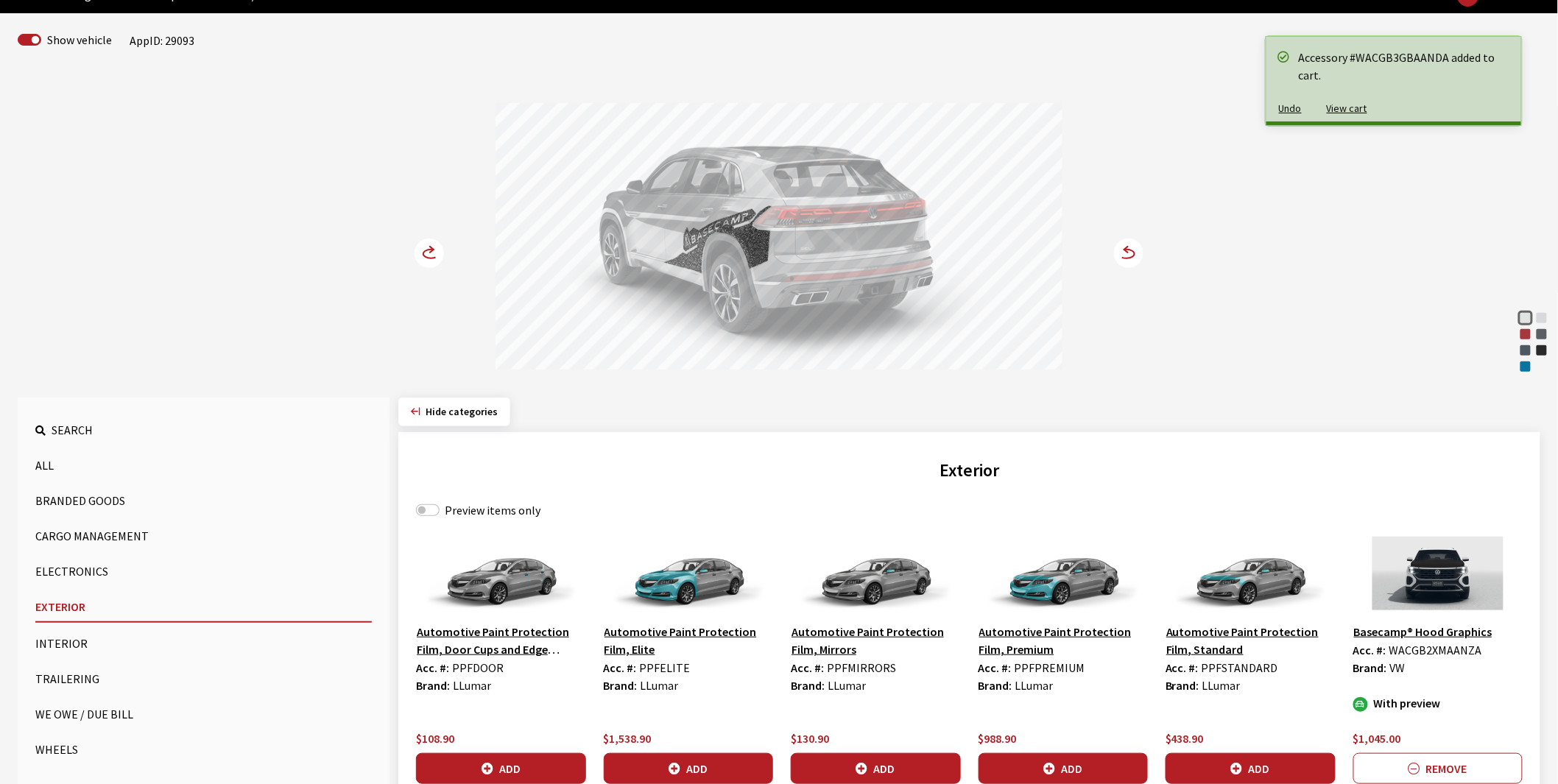
click at [430, 255] on circle at bounding box center [429, 253] width 30 height 30
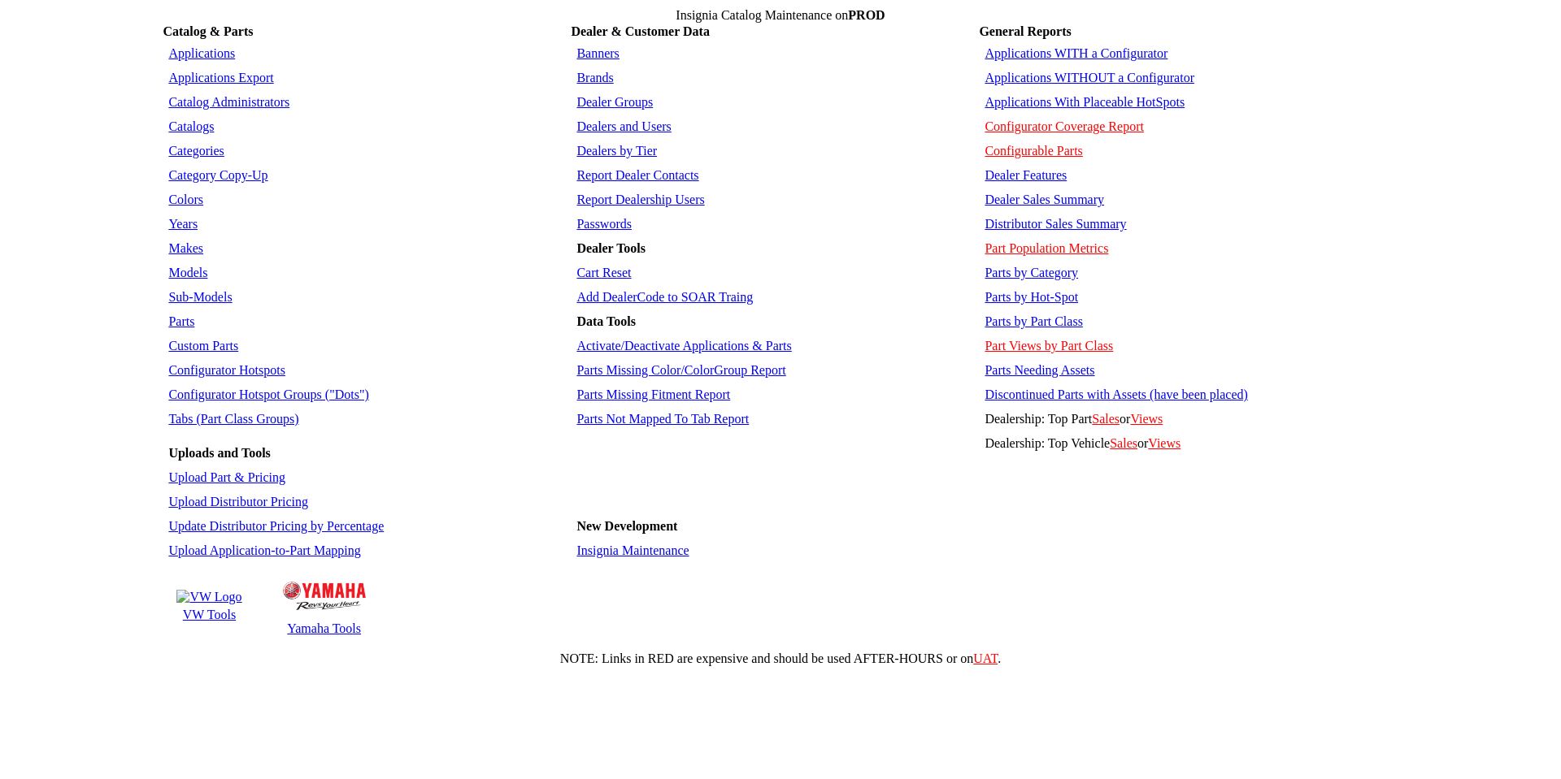
click at [182, 46] on link "Applications" at bounding box center [201, 53] width 67 height 14
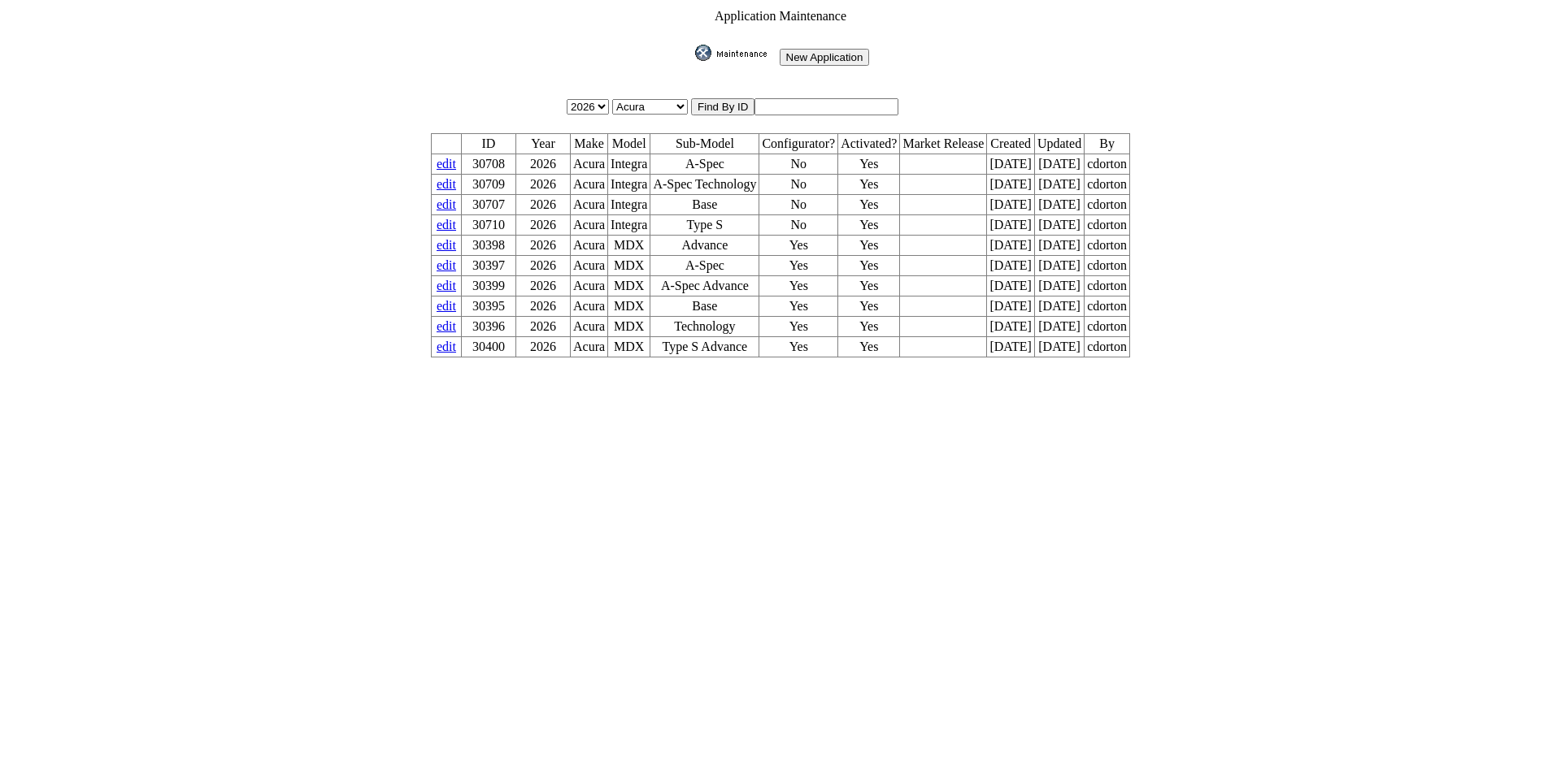
click at [823, 98] on input "text" at bounding box center [826, 106] width 144 height 17
type input "29089"
click at [692, 61] on input "image" at bounding box center [692, 61] width 0 height 0
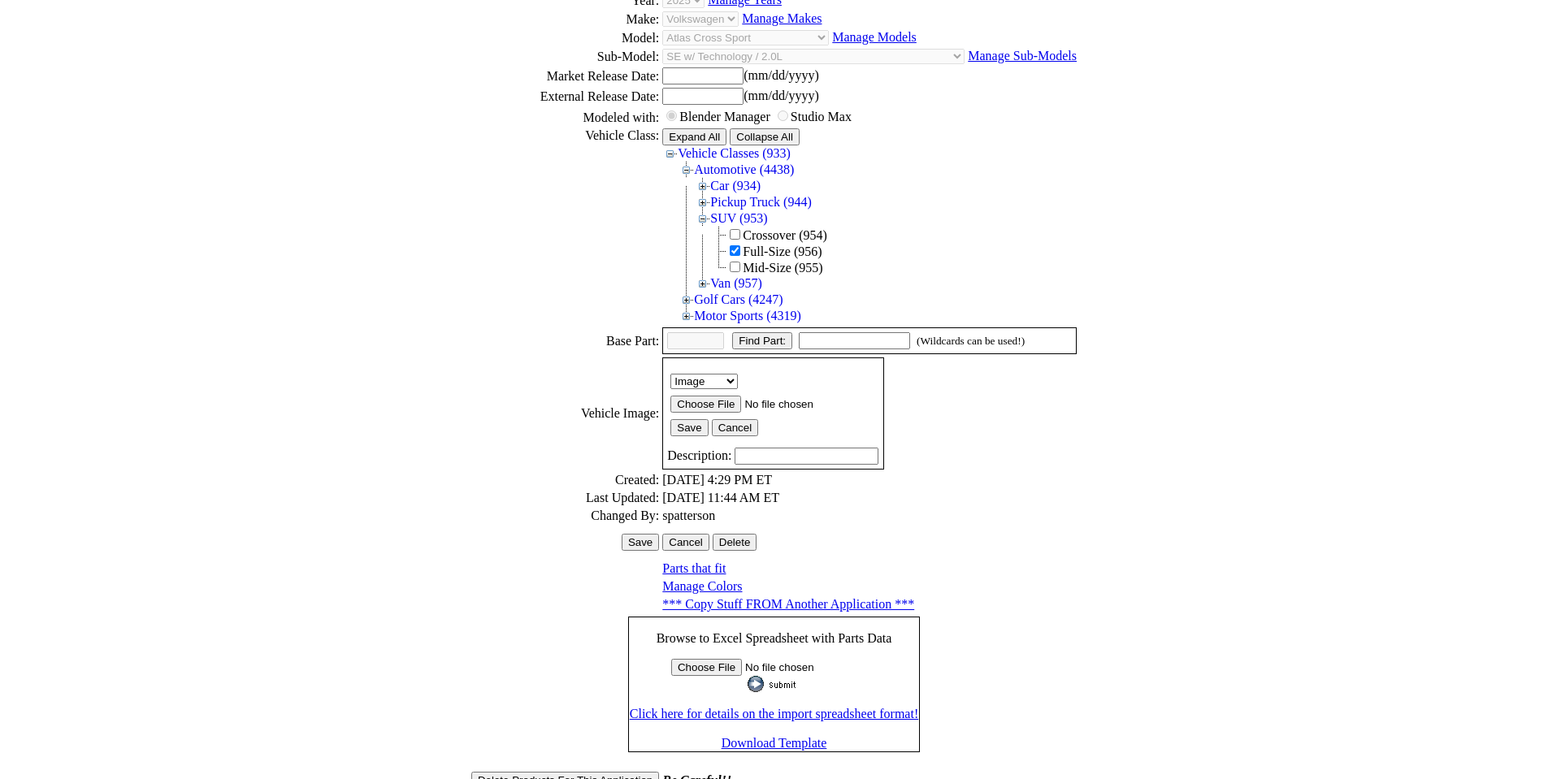
scroll to position [223, 0]
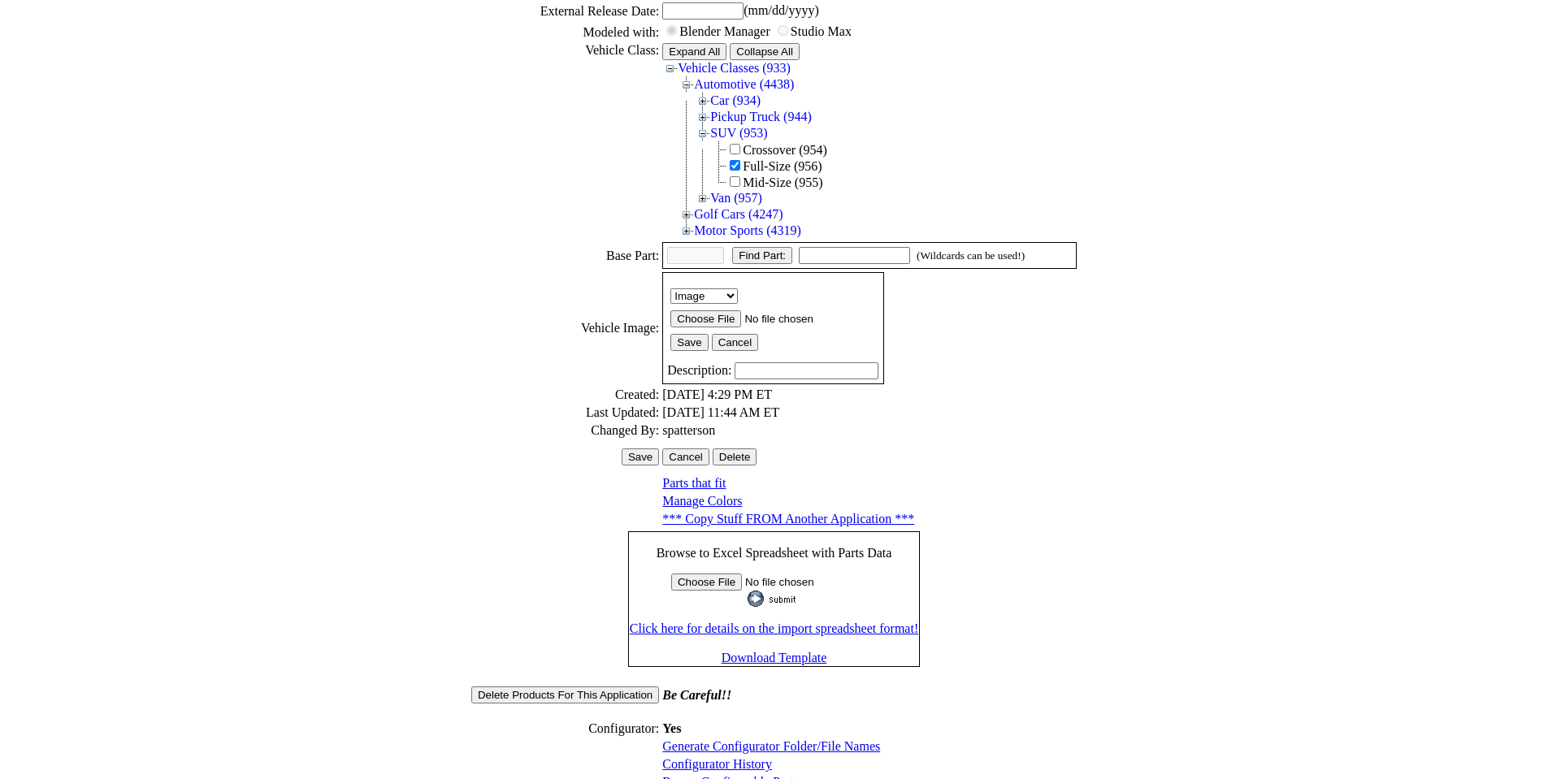
click at [723, 758] on link "Configurator History" at bounding box center [717, 765] width 110 height 14
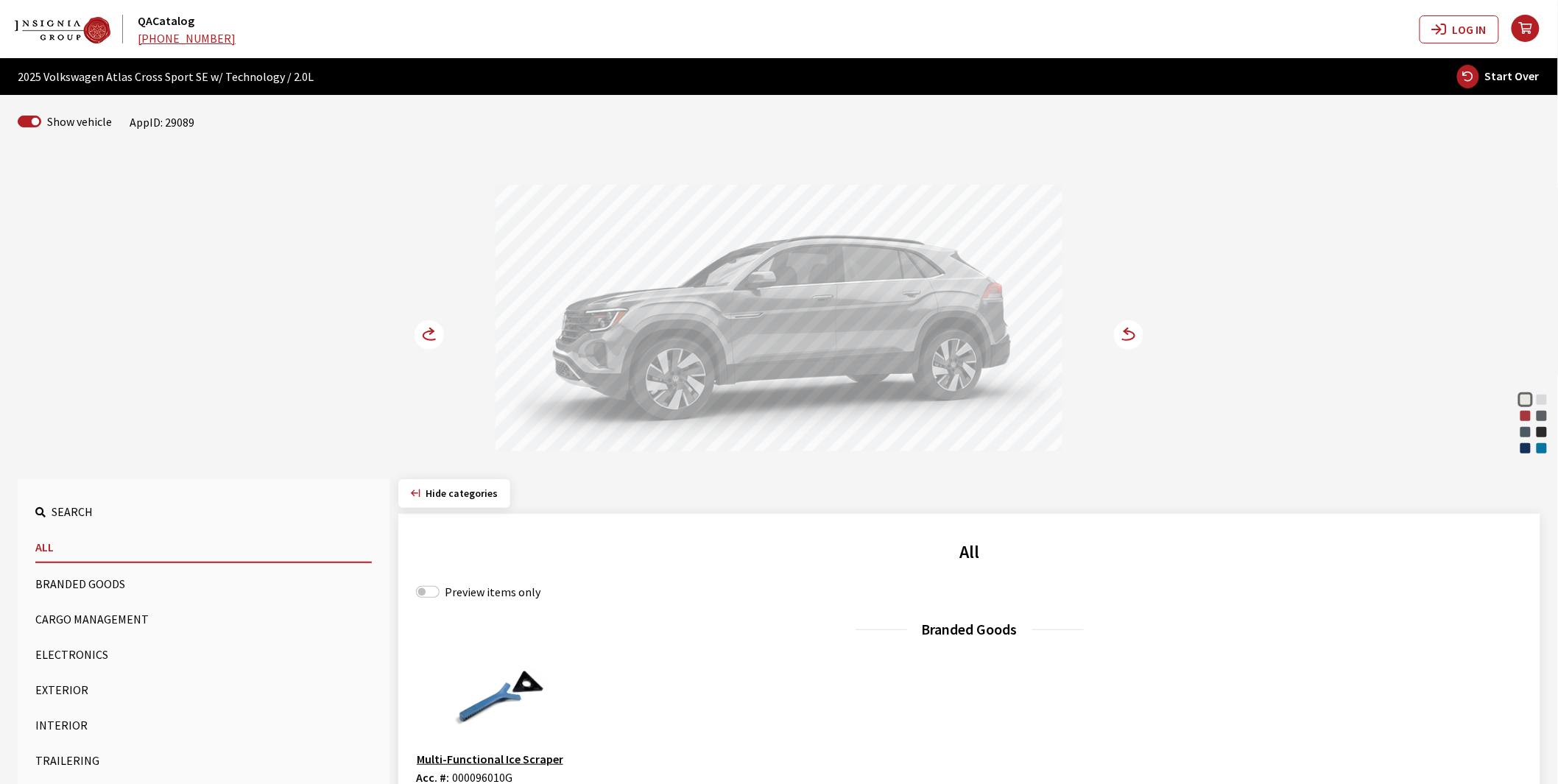
click at [63, 688] on button "Exterior" at bounding box center [203, 689] width 336 height 30
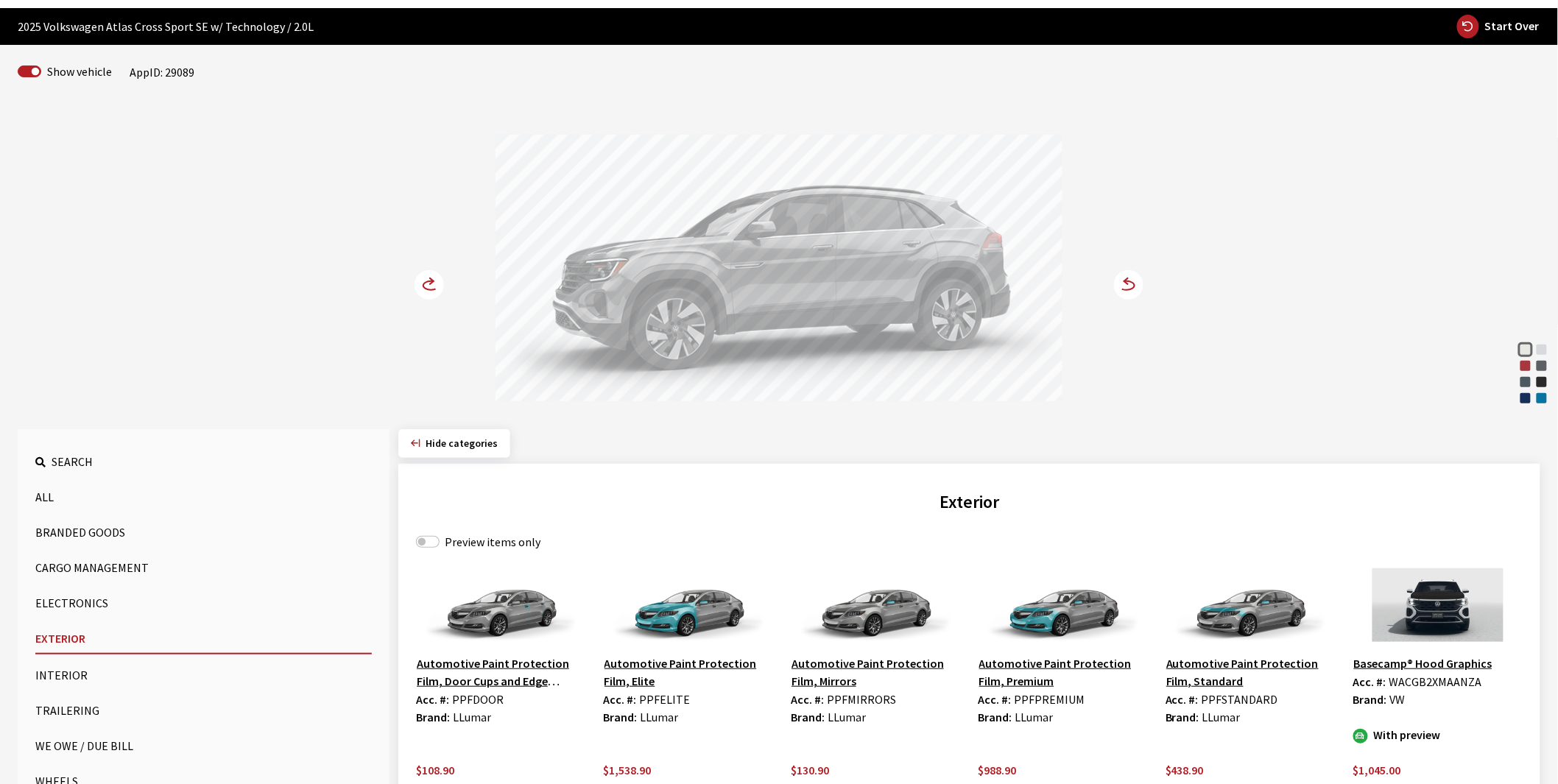
scroll to position [163, 0]
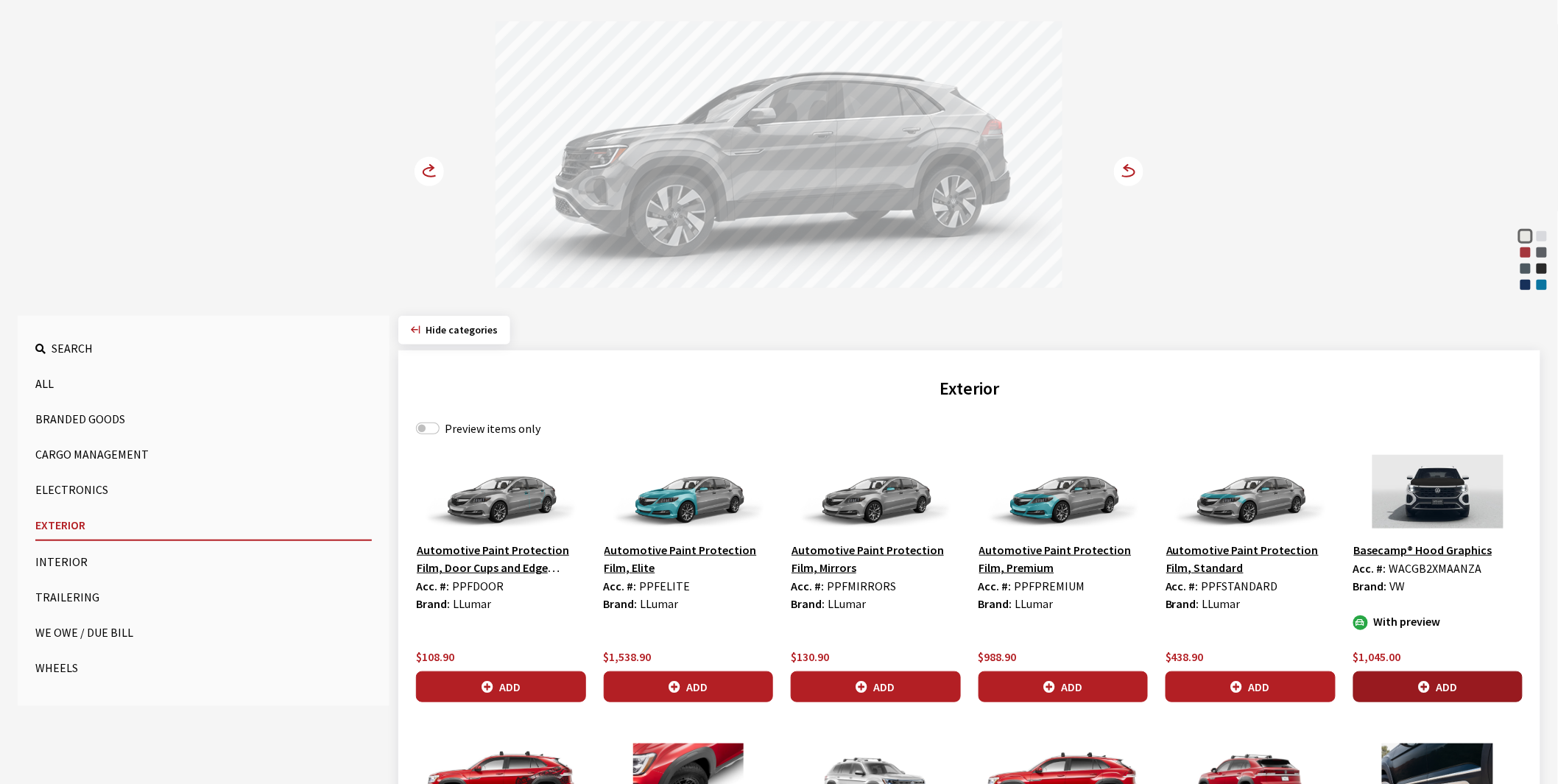
click at [1416, 689] on button "Add" at bounding box center [1438, 686] width 170 height 31
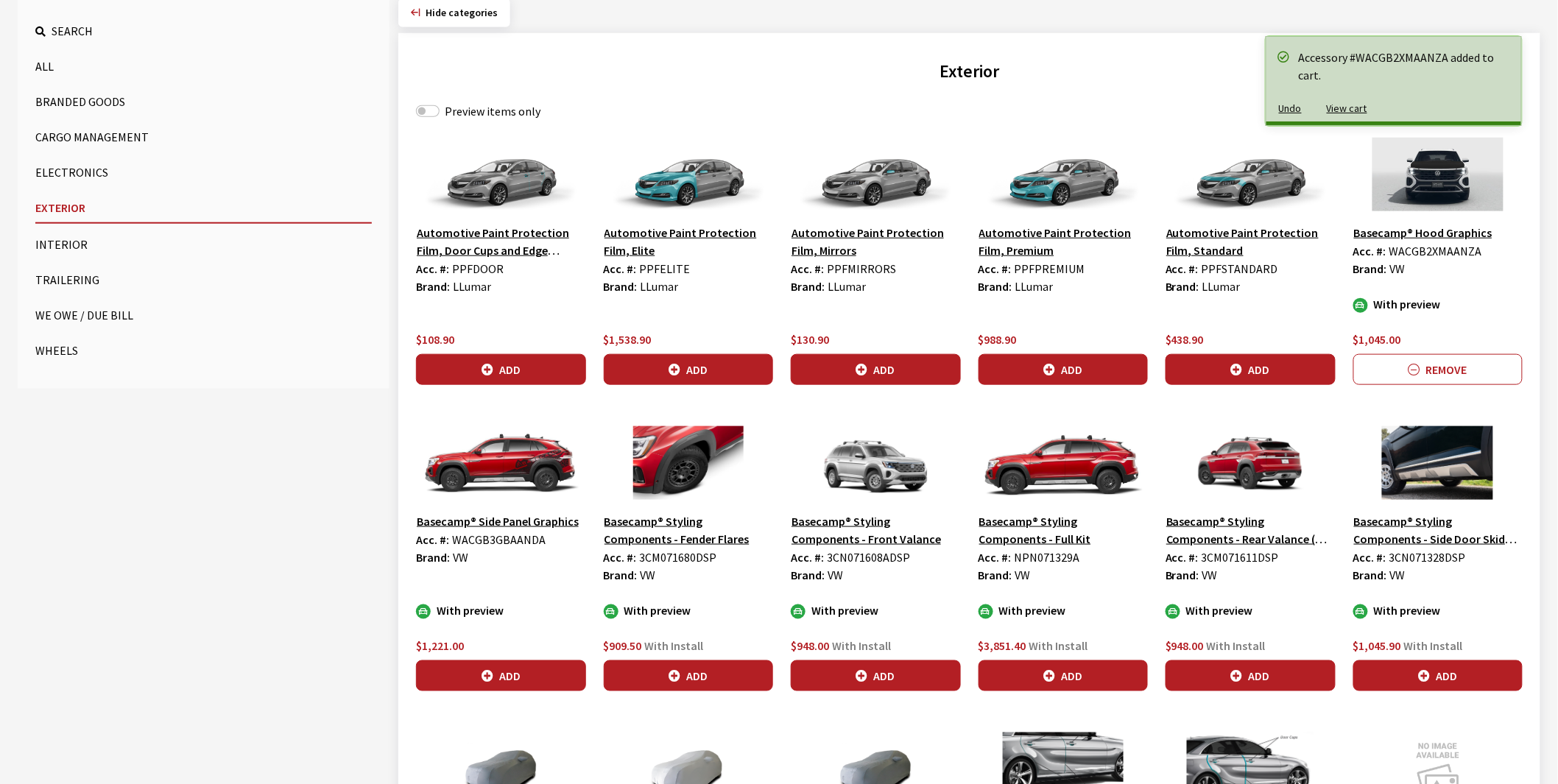
scroll to position [490, 0]
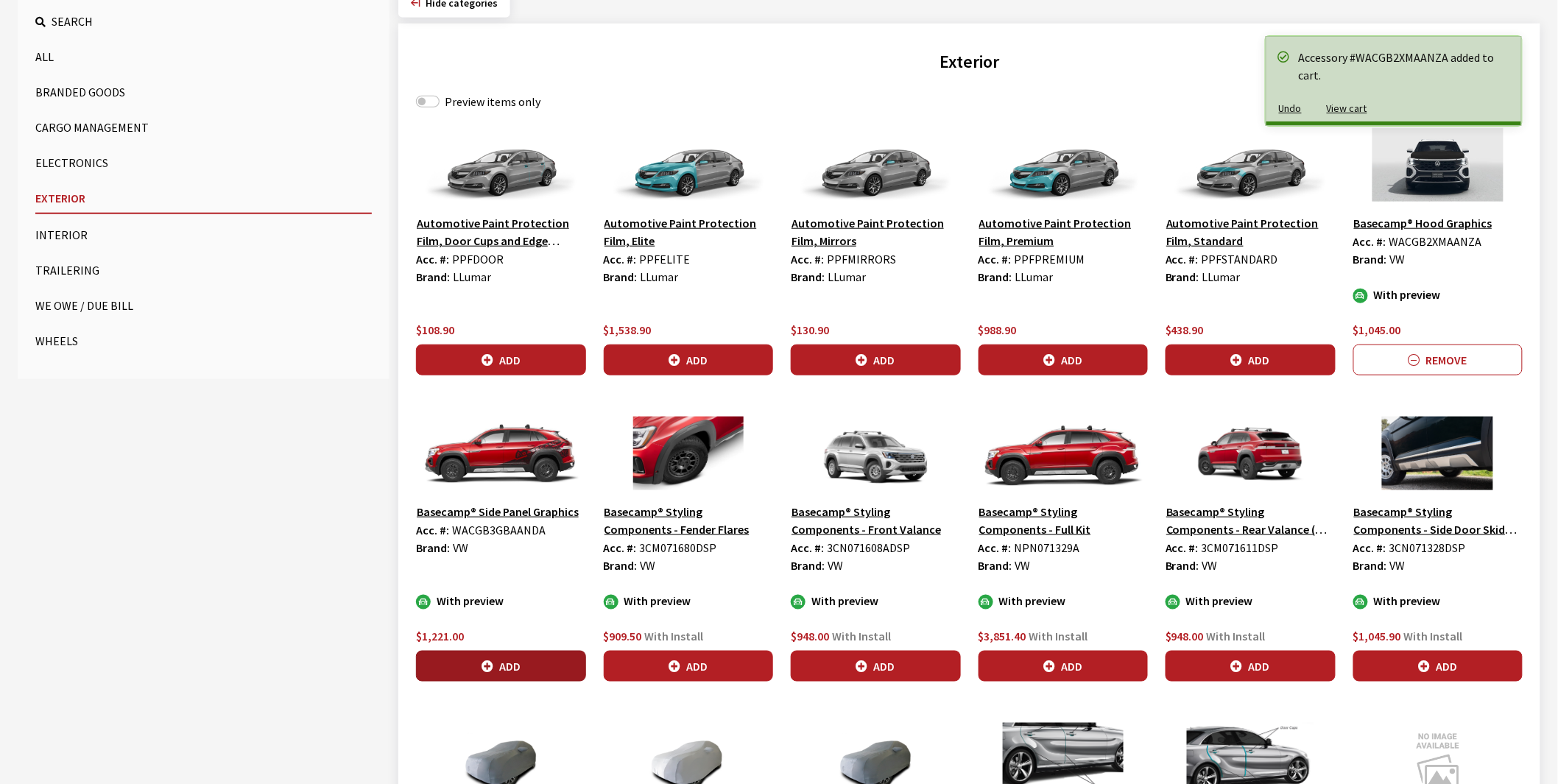
click at [489, 664] on icon "button" at bounding box center [487, 666] width 12 height 12
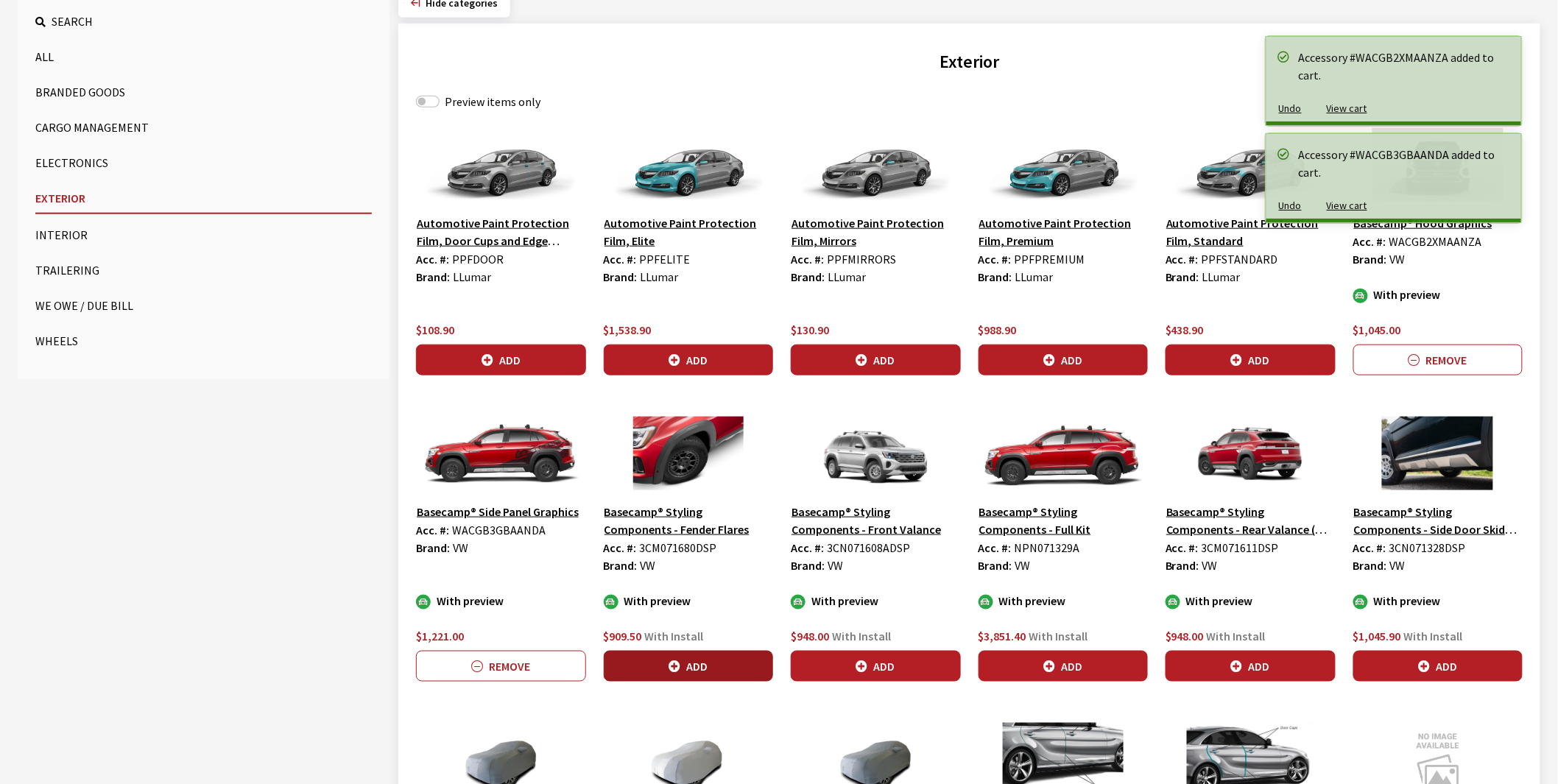
click at [688, 668] on button "Add" at bounding box center [688, 665] width 170 height 31
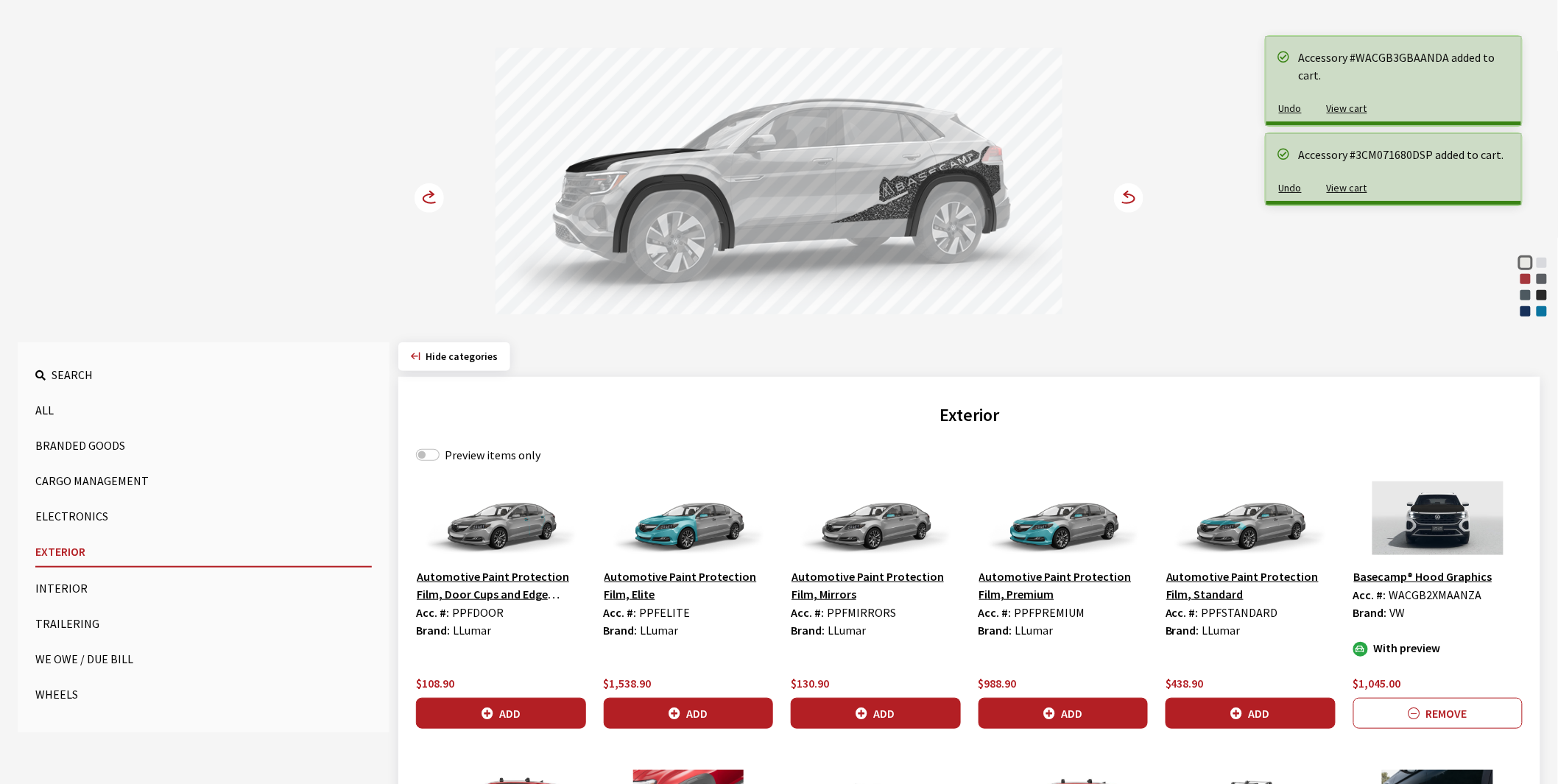
scroll to position [0, 0]
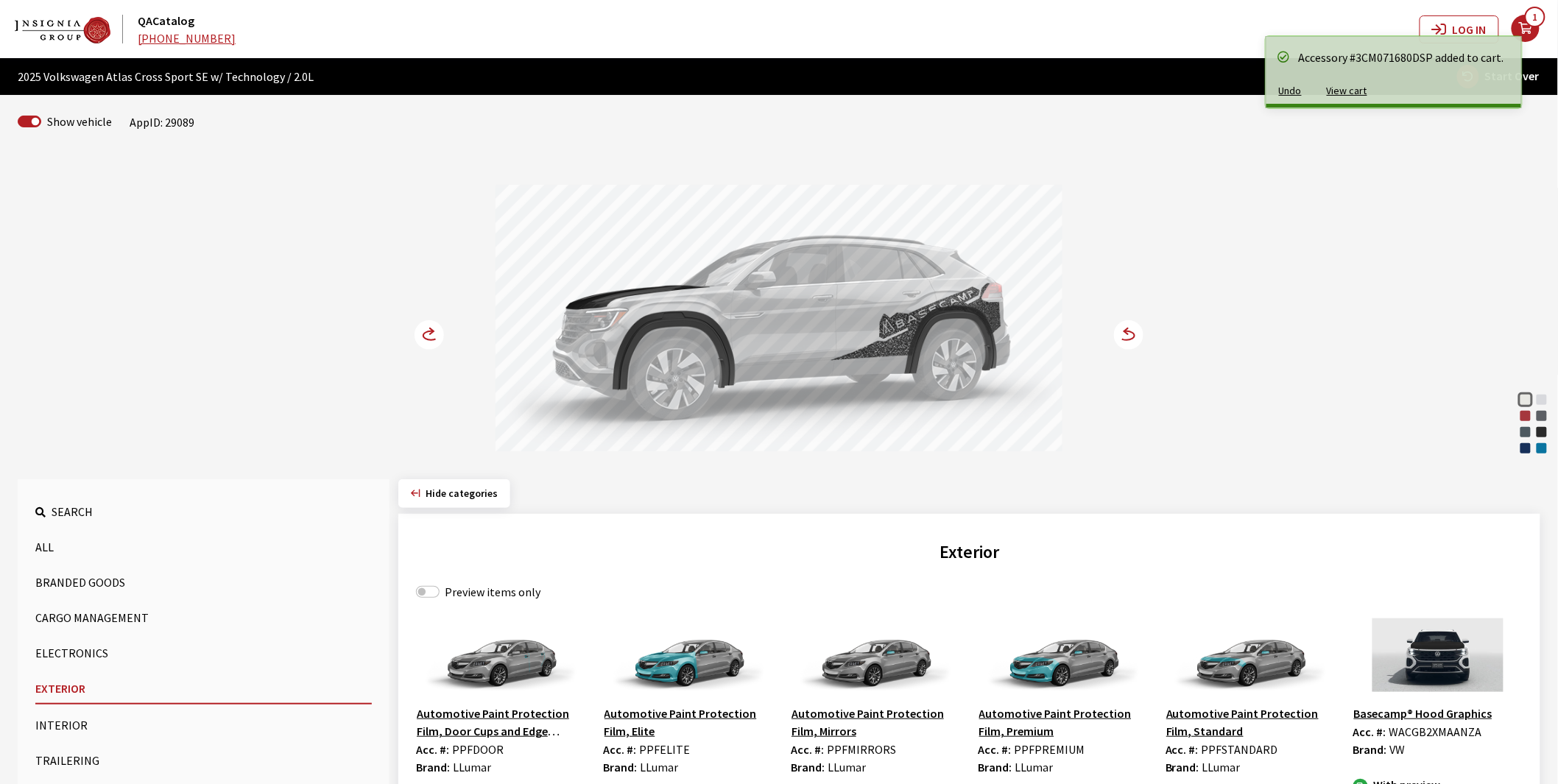
click at [428, 331] on icon at bounding box center [429, 335] width 30 height 30
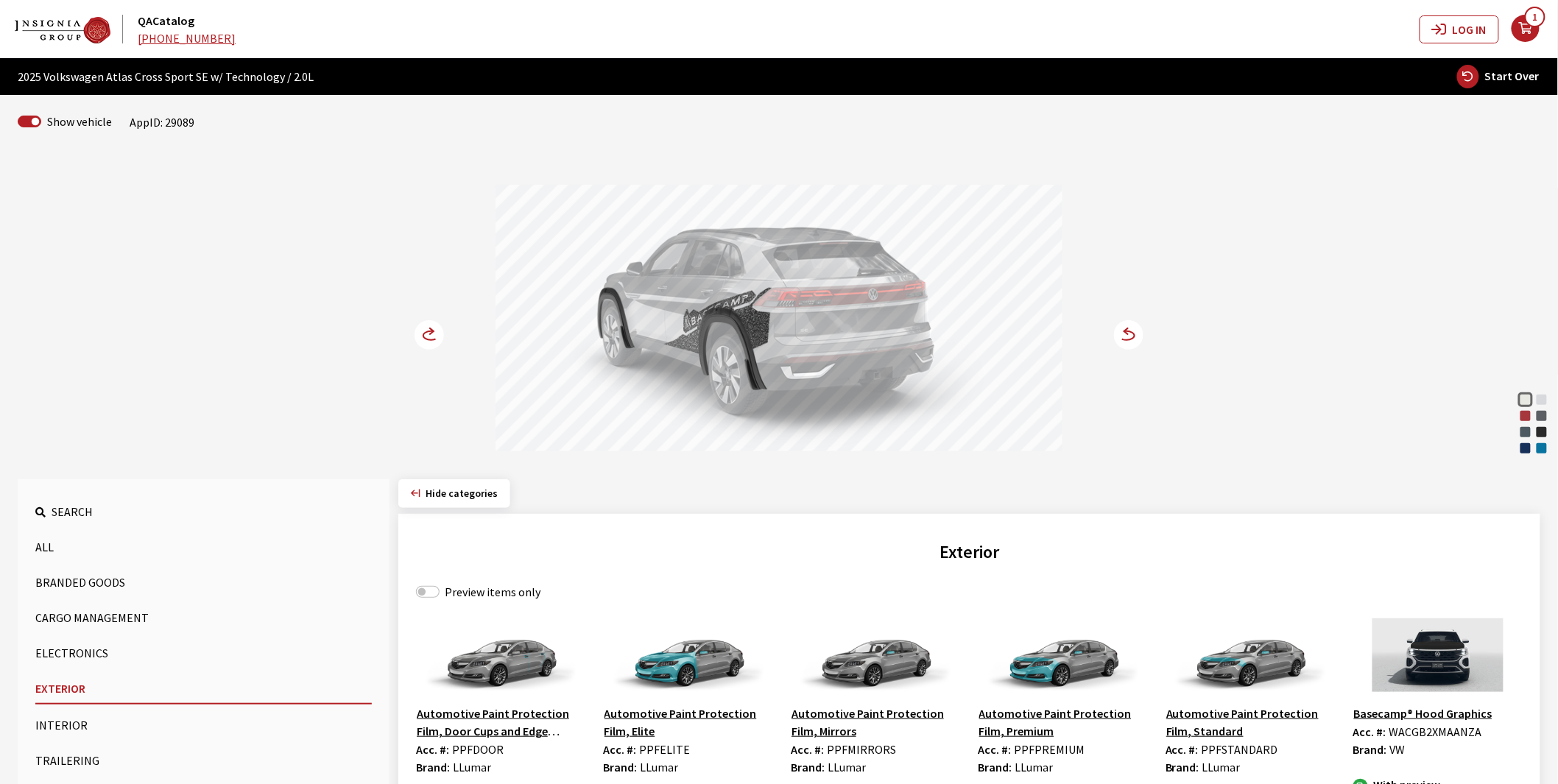
click at [428, 331] on circle at bounding box center [429, 335] width 30 height 30
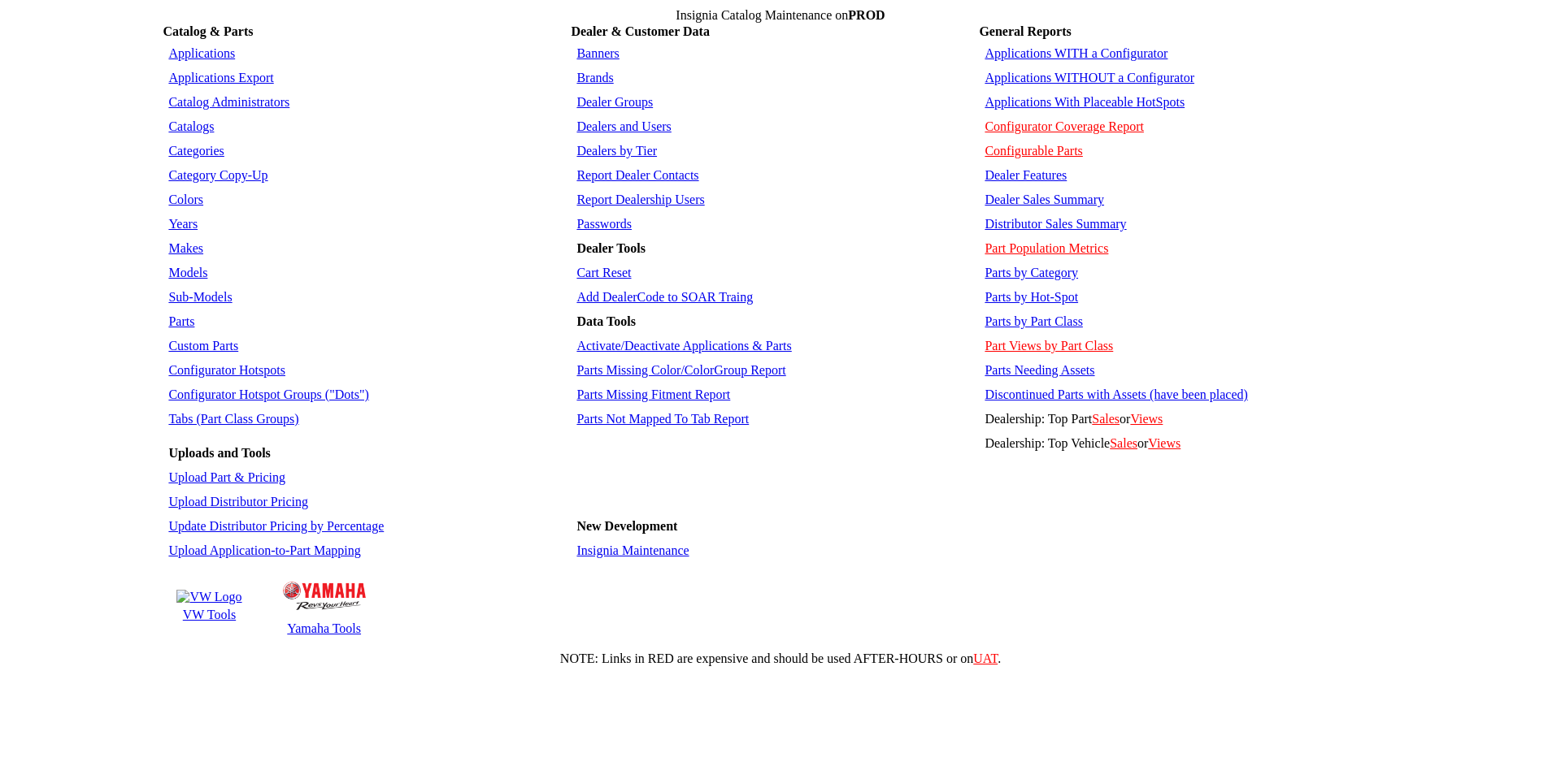
click at [1044, 71] on link "Applications WITHOUT a Configurator" at bounding box center [1089, 78] width 210 height 14
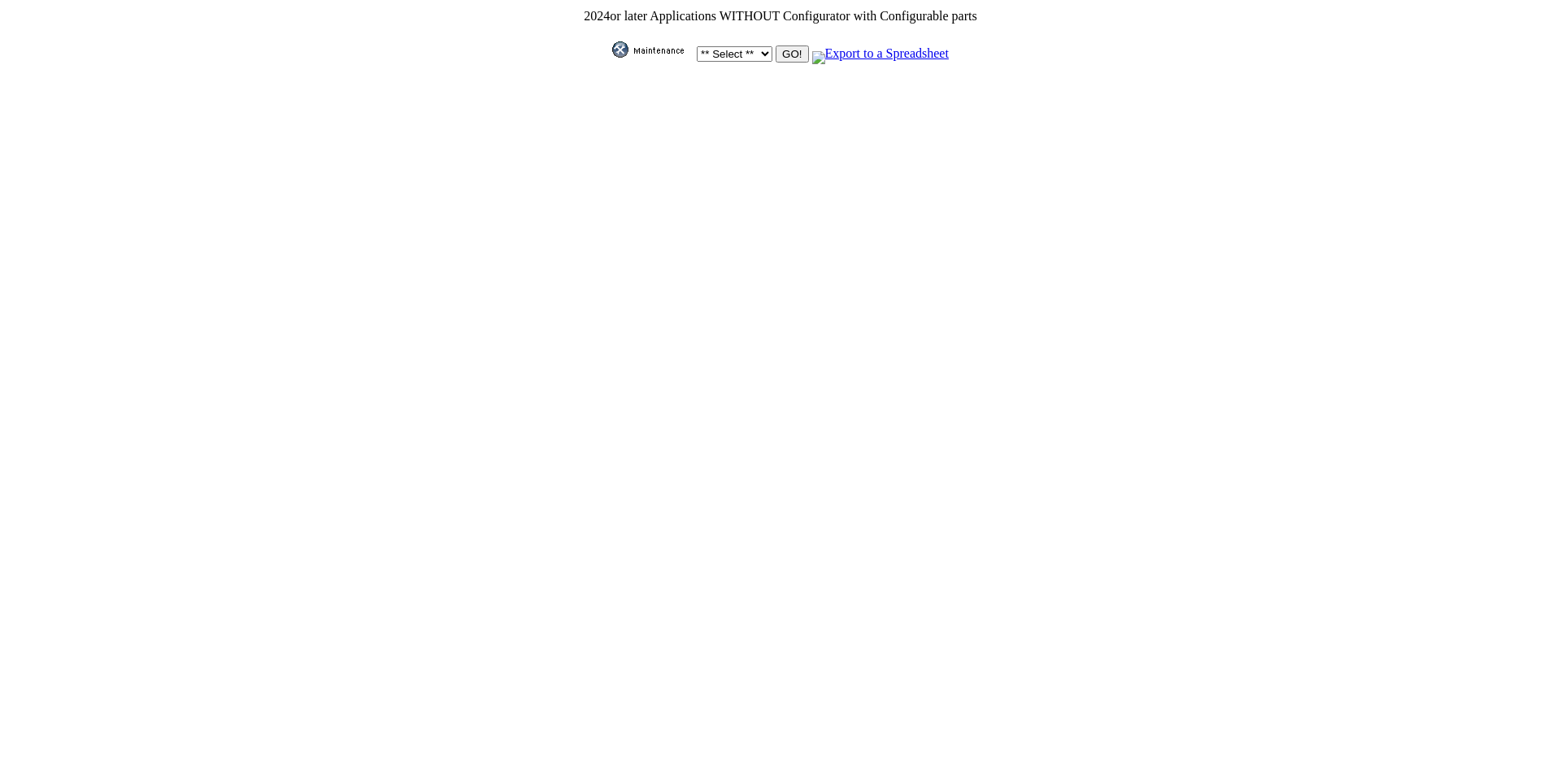
click at [765, 50] on select "** Select ** Acura Alfa Romeo Audi Bentley BMW DoubleTake [PERSON_NAME] Honda H…" at bounding box center [735, 53] width 76 height 15
select select "1"
click at [697, 46] on select "** Select ** Acura Alfa Romeo Audi Bentley BMW DoubleTake [PERSON_NAME] Honda H…" at bounding box center [735, 53] width 76 height 15
click at [784, 50] on input "GO!" at bounding box center [791, 54] width 33 height 17
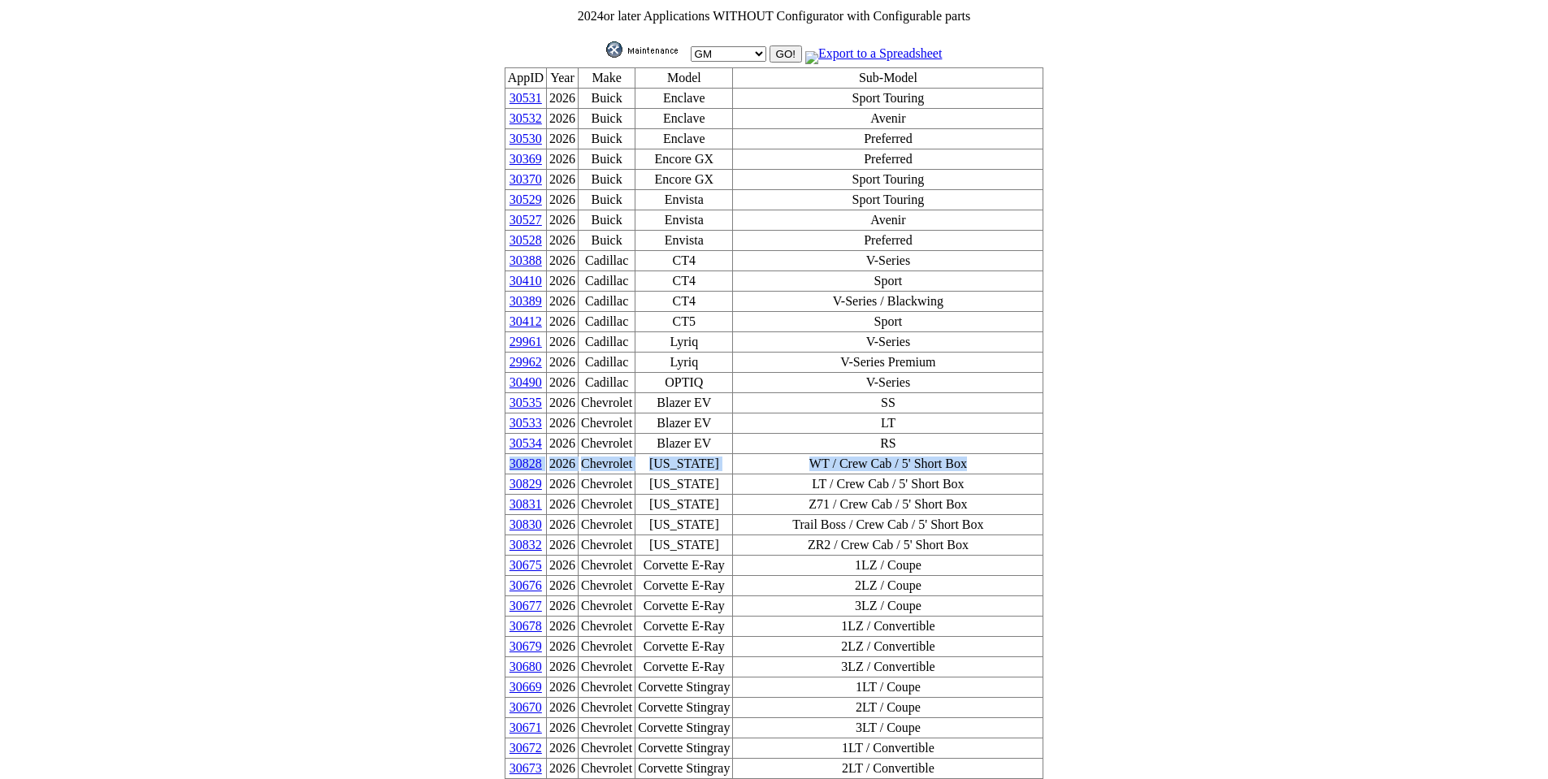
drag, startPoint x: 952, startPoint y: 421, endPoint x: 536, endPoint y: 426, distance: 415.4
click at [536, 454] on tr "30828 2026 Chevrolet [US_STATE] WT / Crew Cab / 5' Short Box" at bounding box center [774, 464] width 539 height 20
copy tr "30828 2026 Chevrolet [US_STATE] WT / Crew Cab / 5' Short Box"
click at [630, 41] on img at bounding box center [646, 49] width 81 height 16
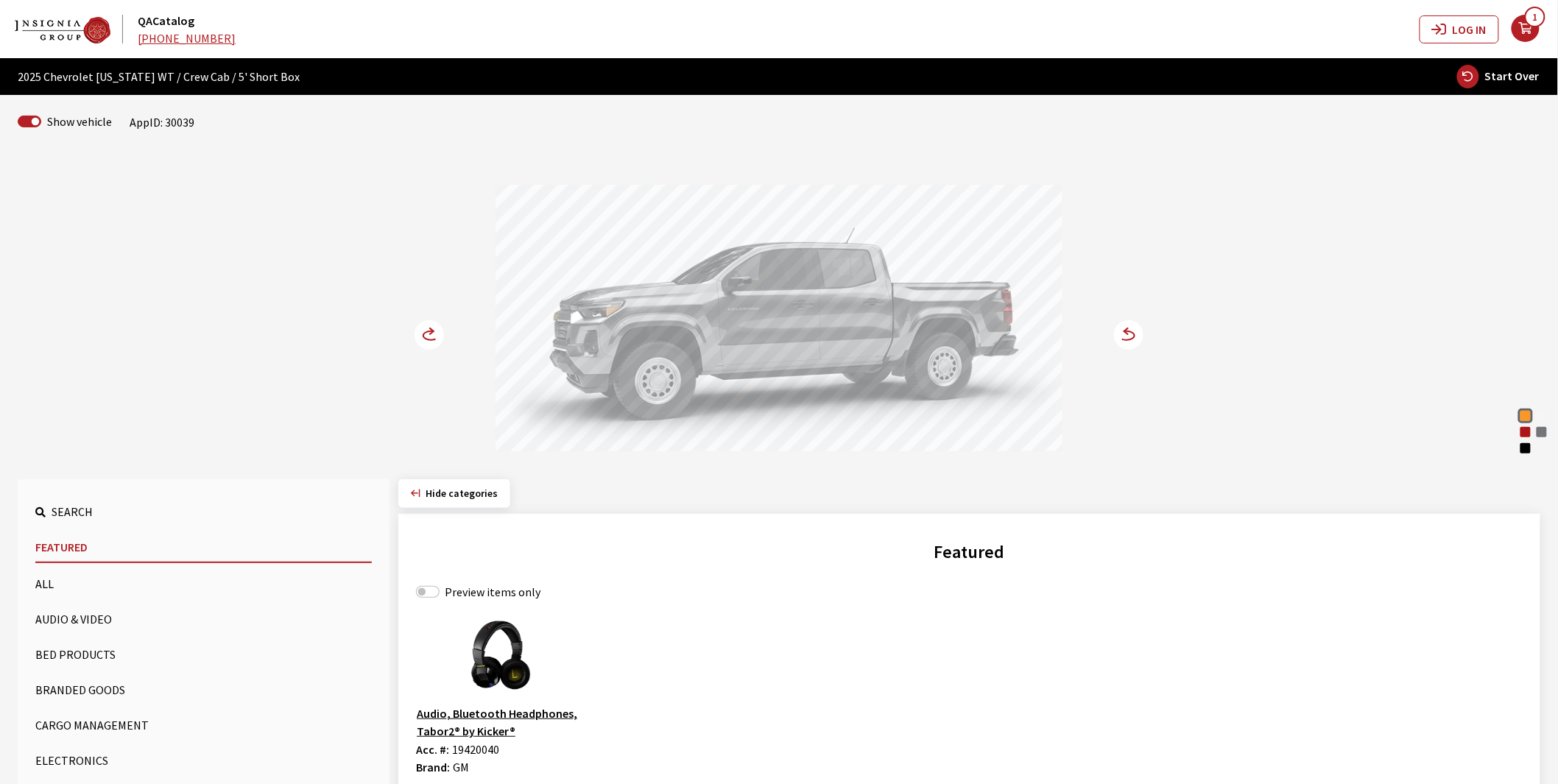
click at [96, 651] on button "Bed Products" at bounding box center [203, 654] width 336 height 30
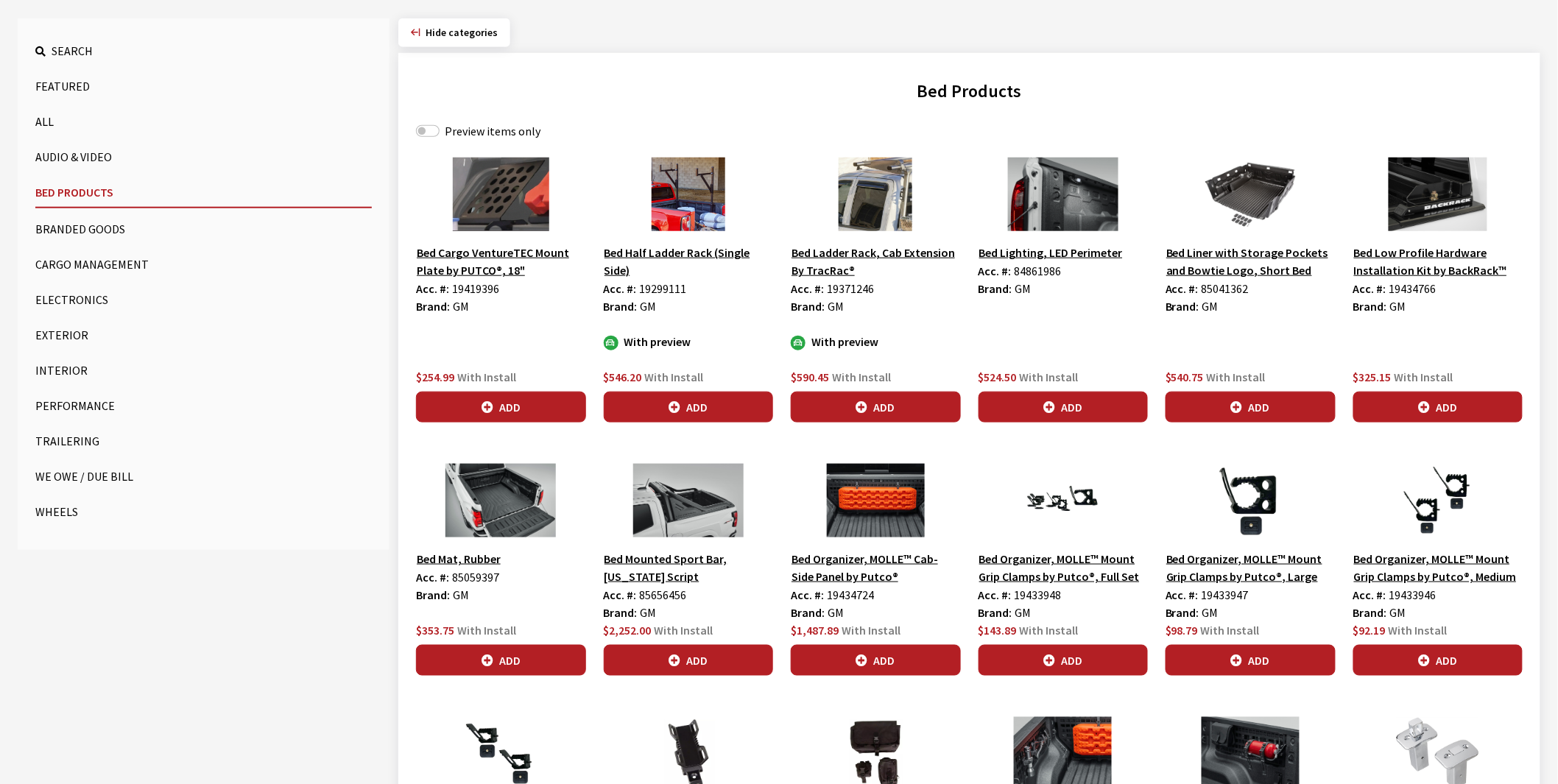
scroll to position [490, 0]
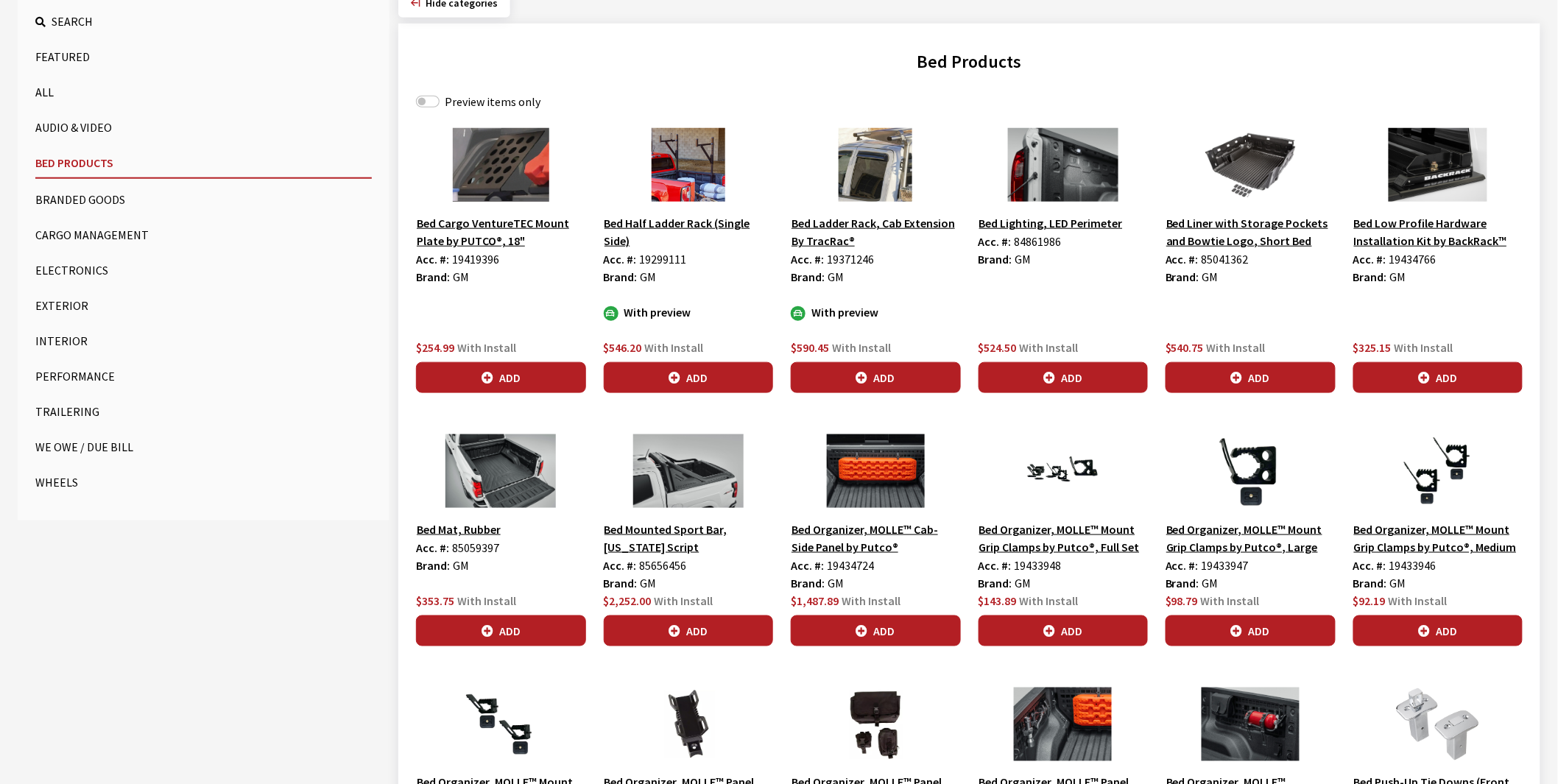
click at [667, 532] on button "Bed Mounted Sport Bar, Colorado Script" at bounding box center [688, 538] width 170 height 37
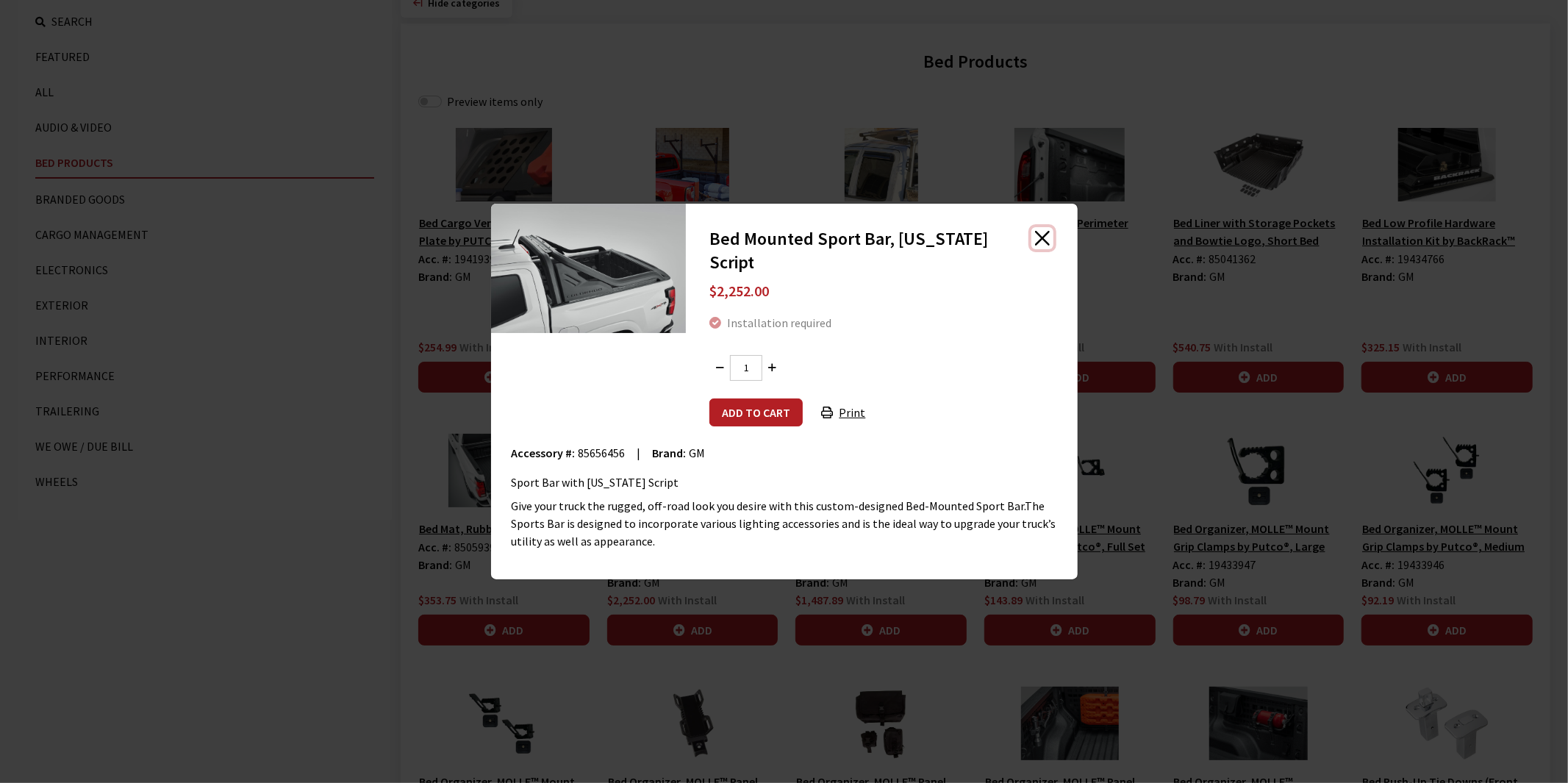
click at [1041, 231] on button "Close" at bounding box center [1042, 238] width 22 height 22
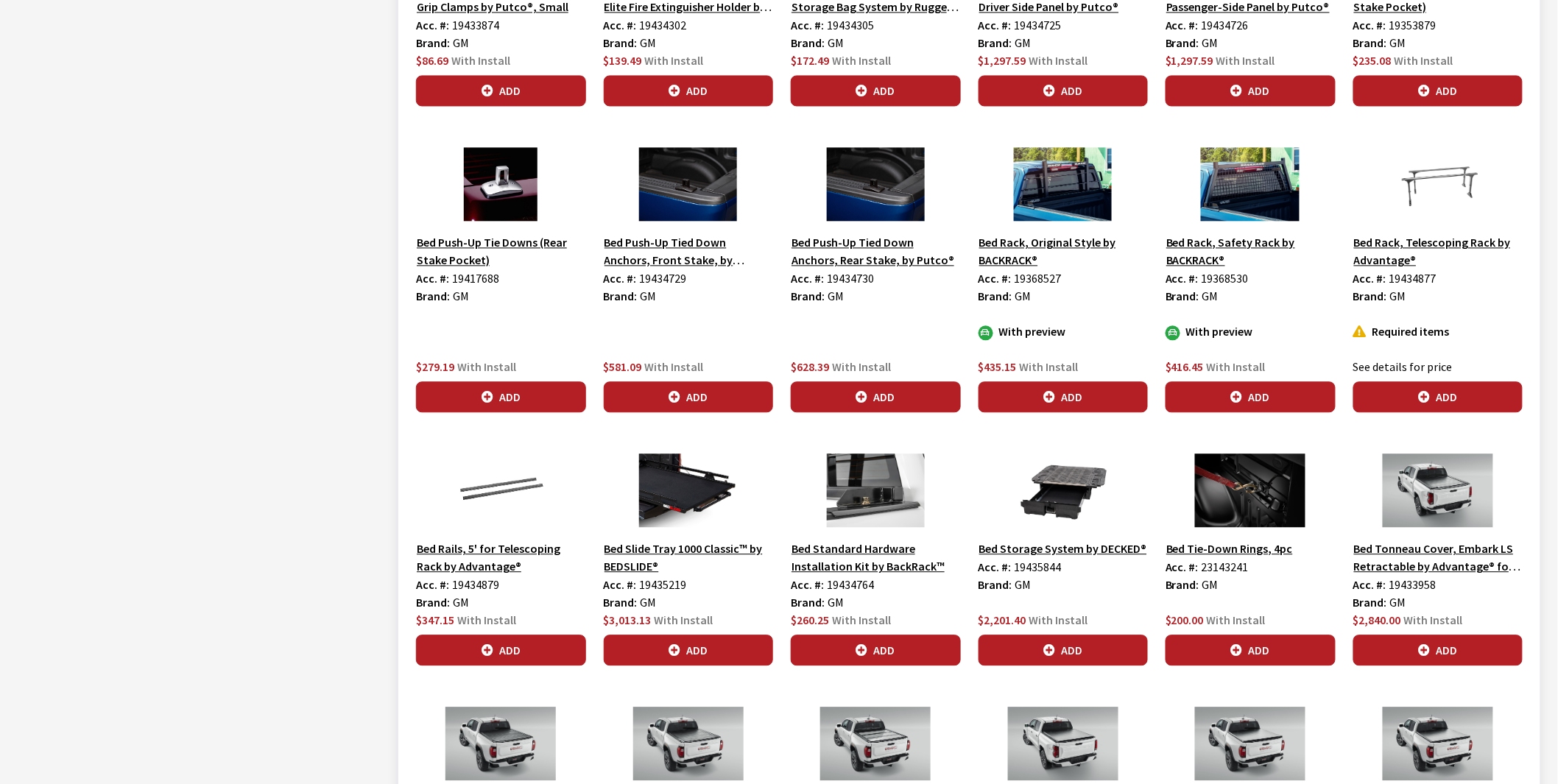
scroll to position [1307, 0]
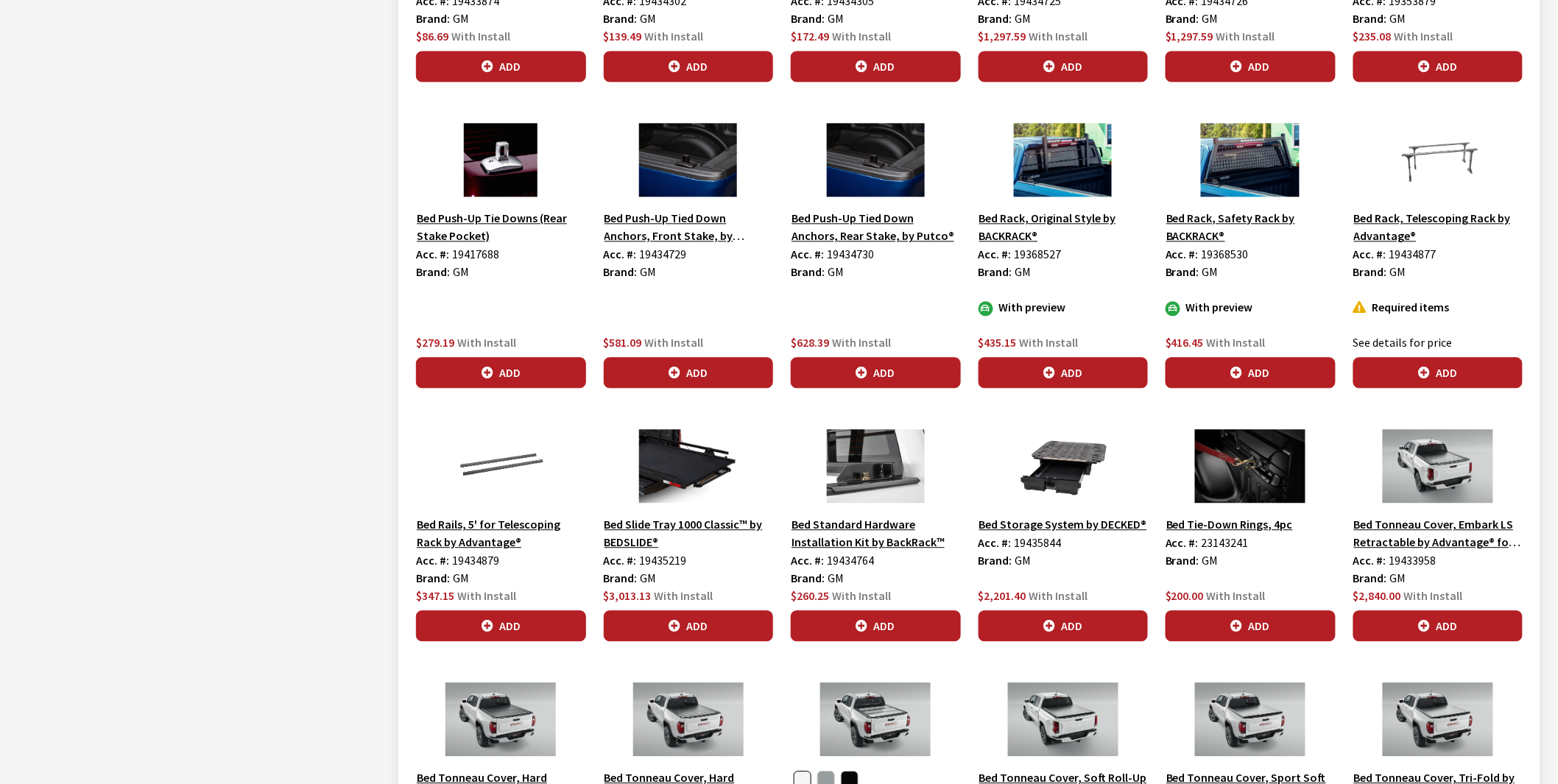
click at [668, 525] on button "Bed Slide Tray 1000 Classic™ by BEDSLIDE®" at bounding box center [688, 532] width 170 height 37
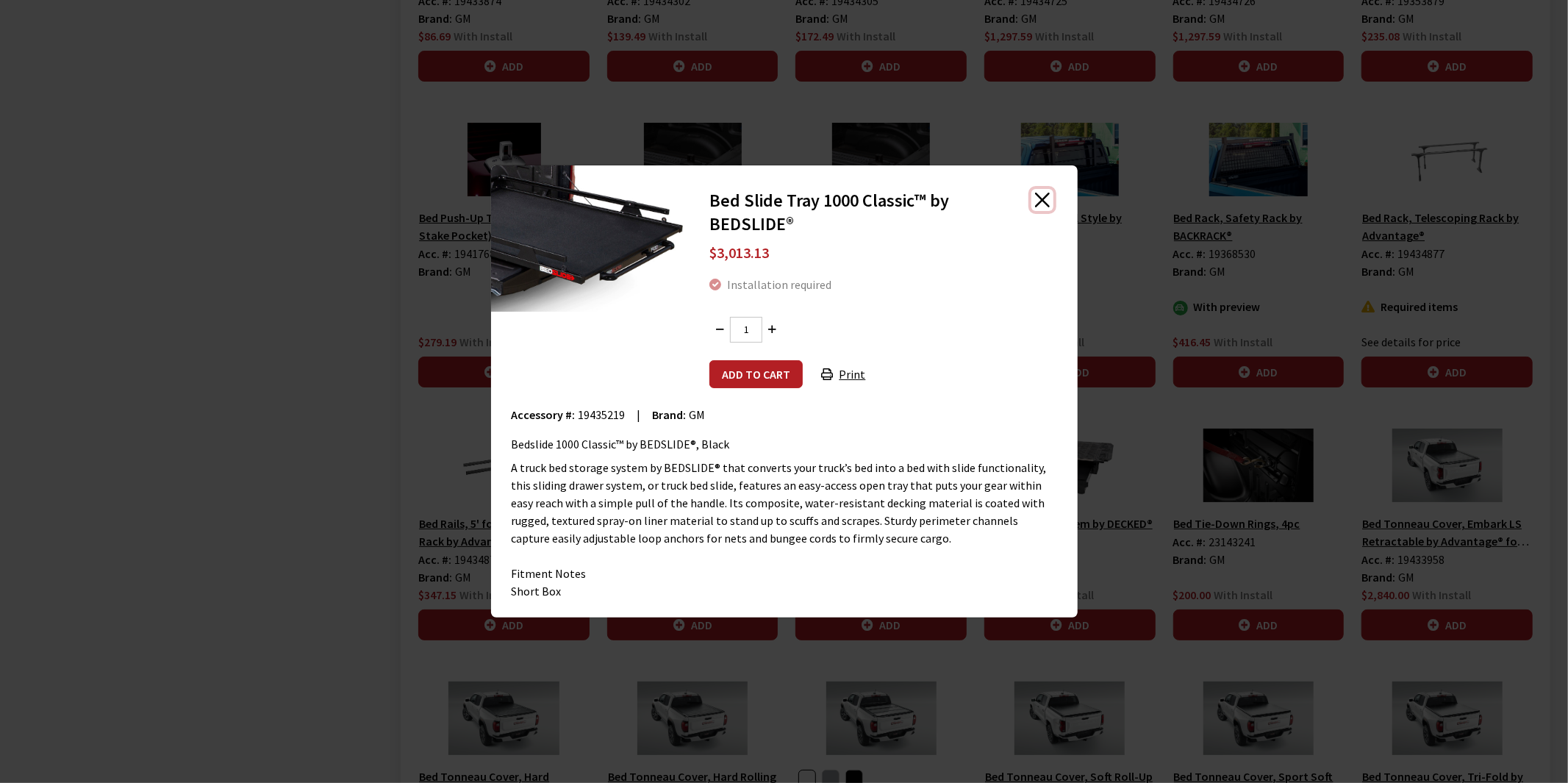
click at [1044, 194] on button "Close" at bounding box center [1042, 200] width 22 height 22
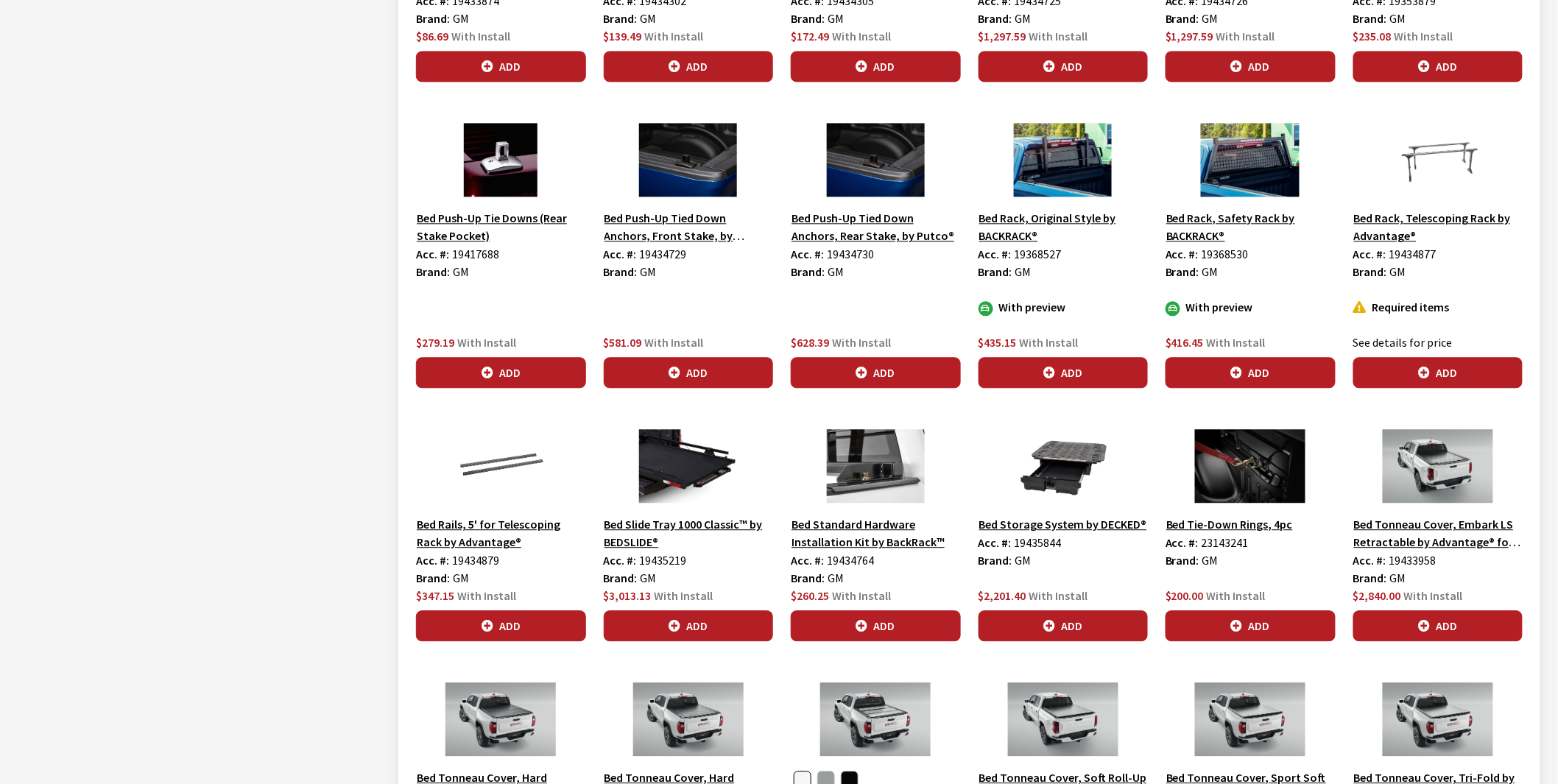
click at [1071, 457] on img at bounding box center [1063, 465] width 170 height 73
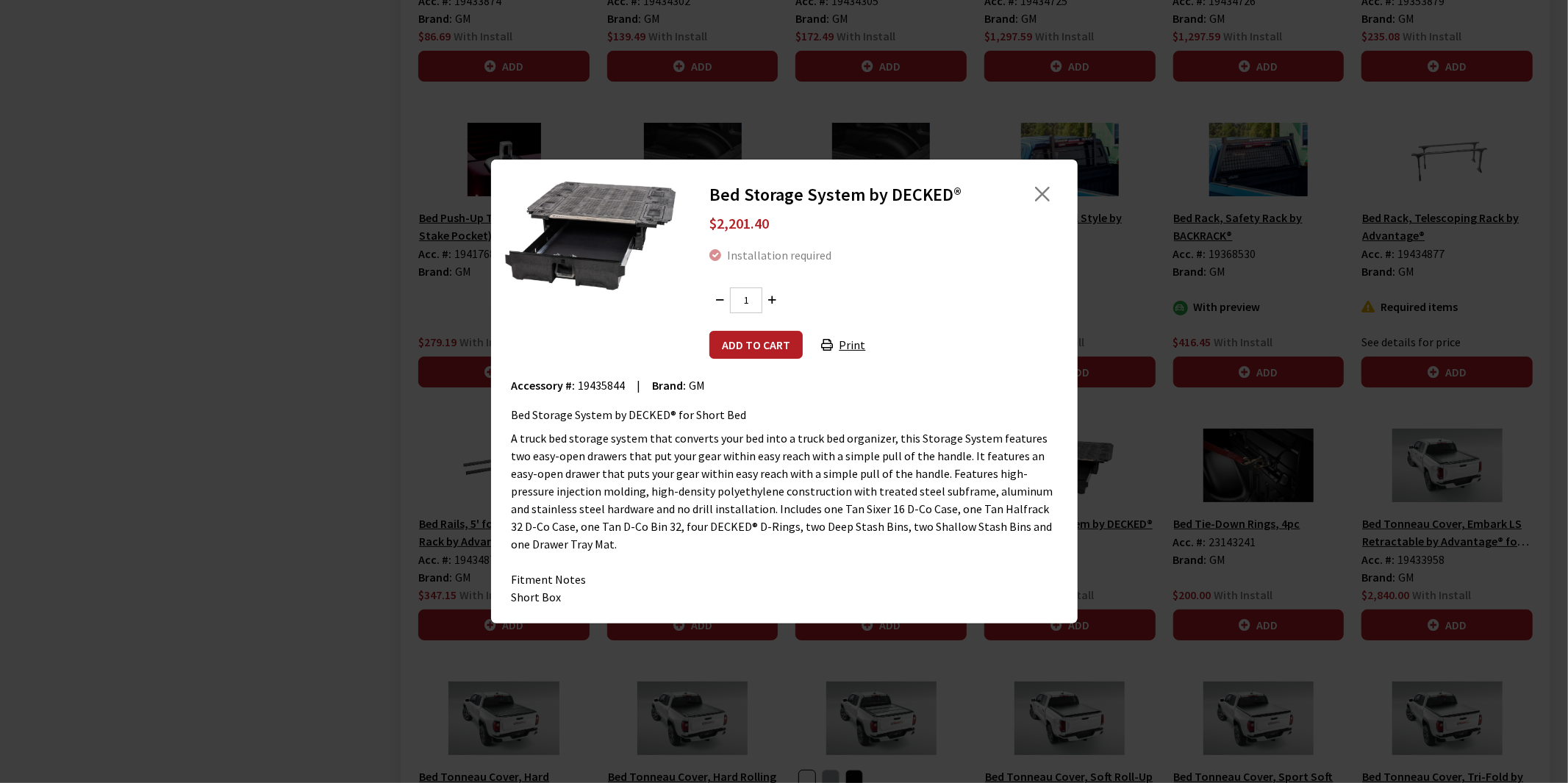
click at [603, 379] on span "19435844" at bounding box center [602, 385] width 47 height 14
copy span "19435844"
click at [1046, 194] on button "Close" at bounding box center [1042, 193] width 22 height 22
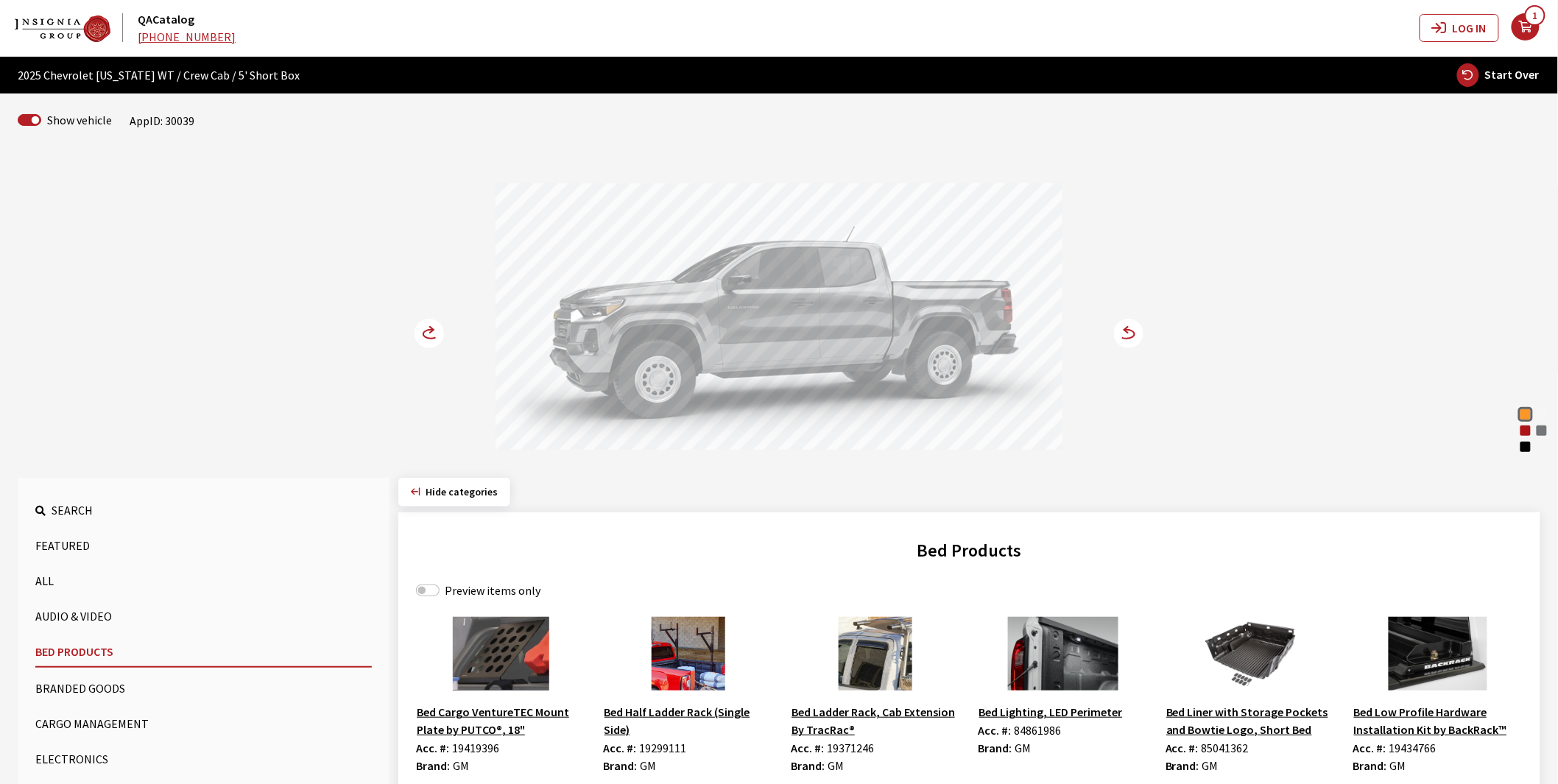
scroll to position [0, 0]
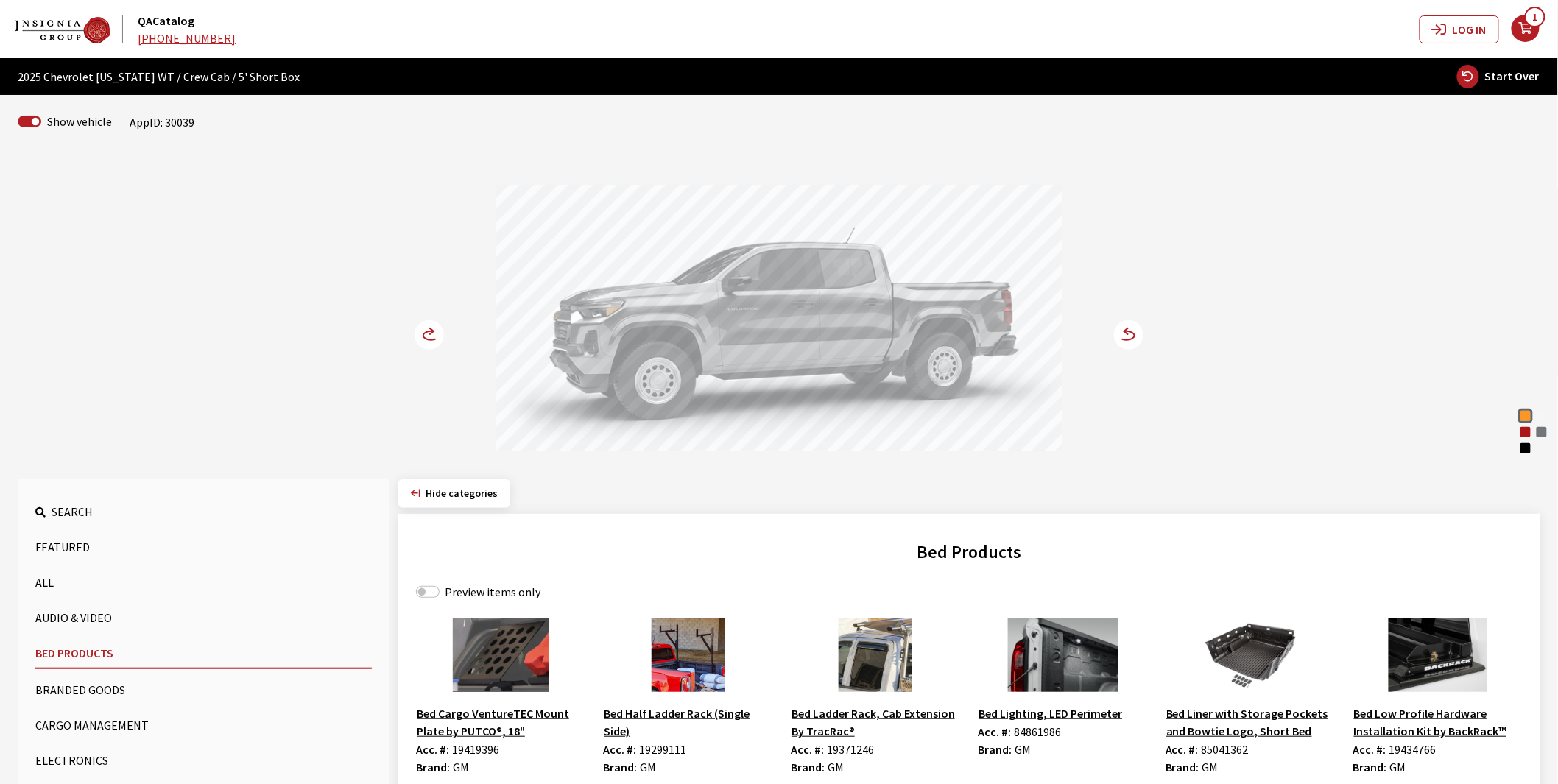
click at [423, 328] on circle at bounding box center [429, 335] width 30 height 30
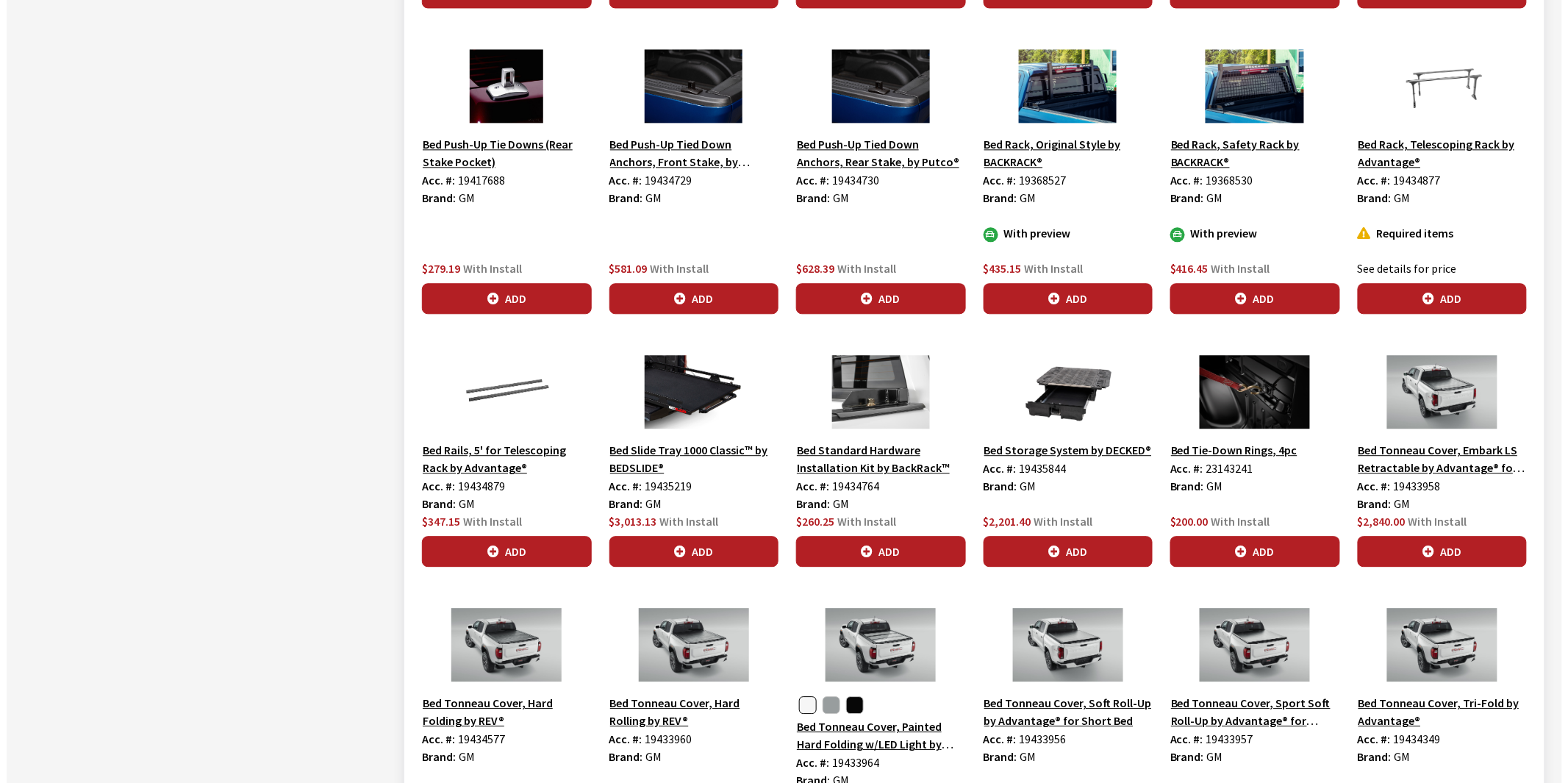
scroll to position [1388, 0]
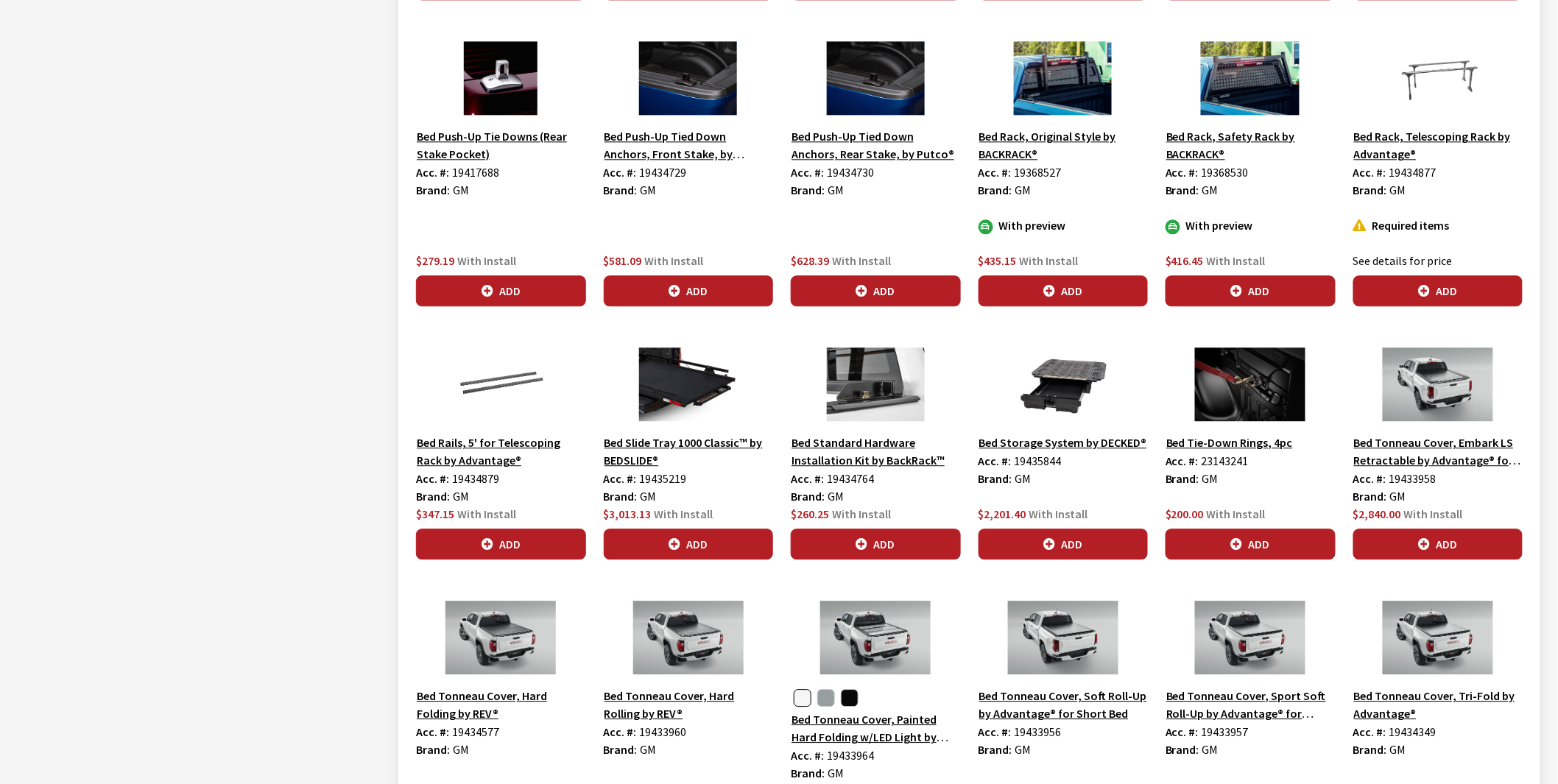
click at [1034, 462] on span "19435844" at bounding box center [1038, 461] width 47 height 14
copy span "19435844"
click at [1069, 439] on button "Bed Storage System by DECKED®" at bounding box center [1063, 442] width 169 height 19
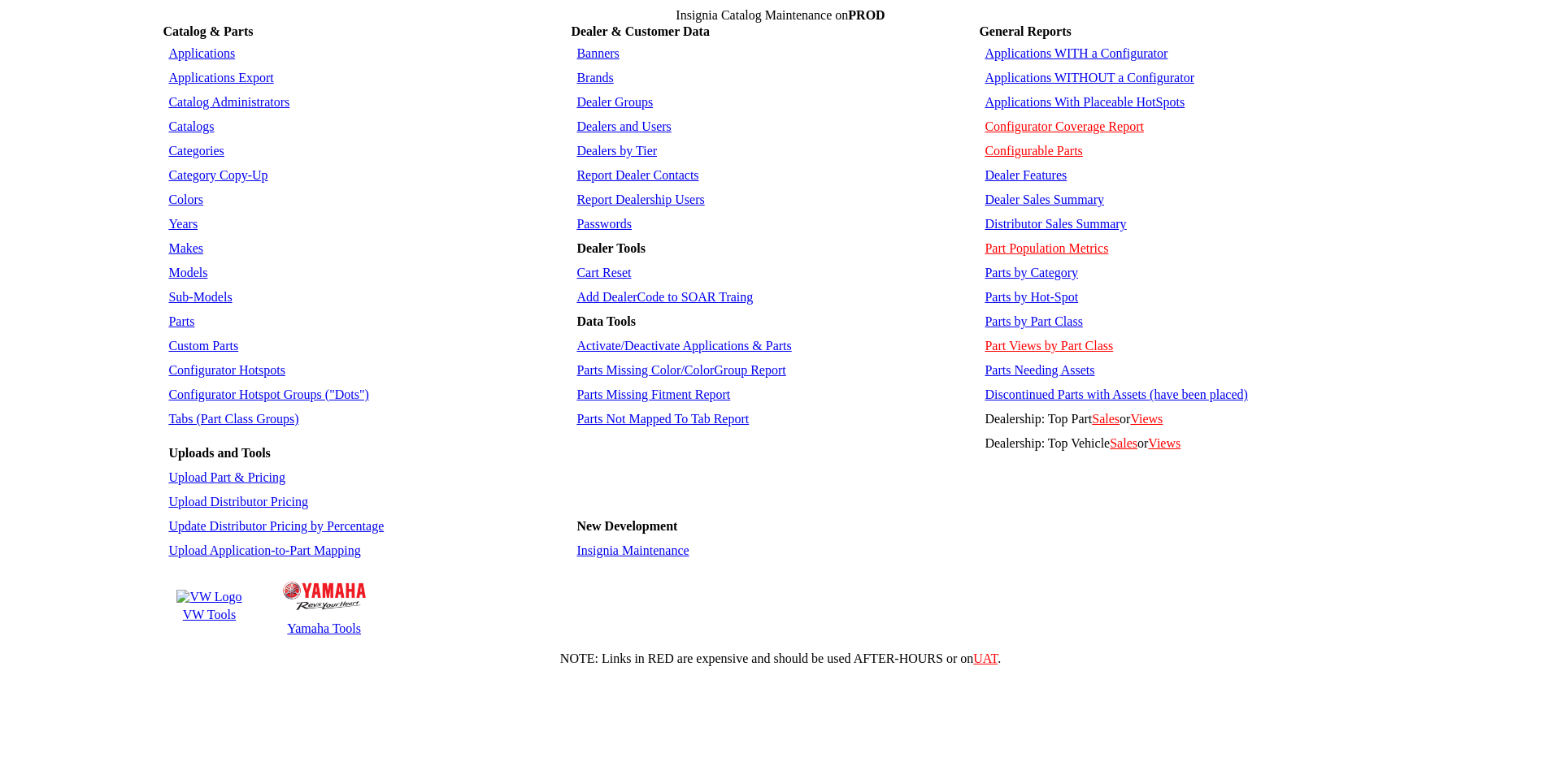
click at [1079, 95] on link "Applications With Placeable HotSpots" at bounding box center [1084, 102] width 200 height 14
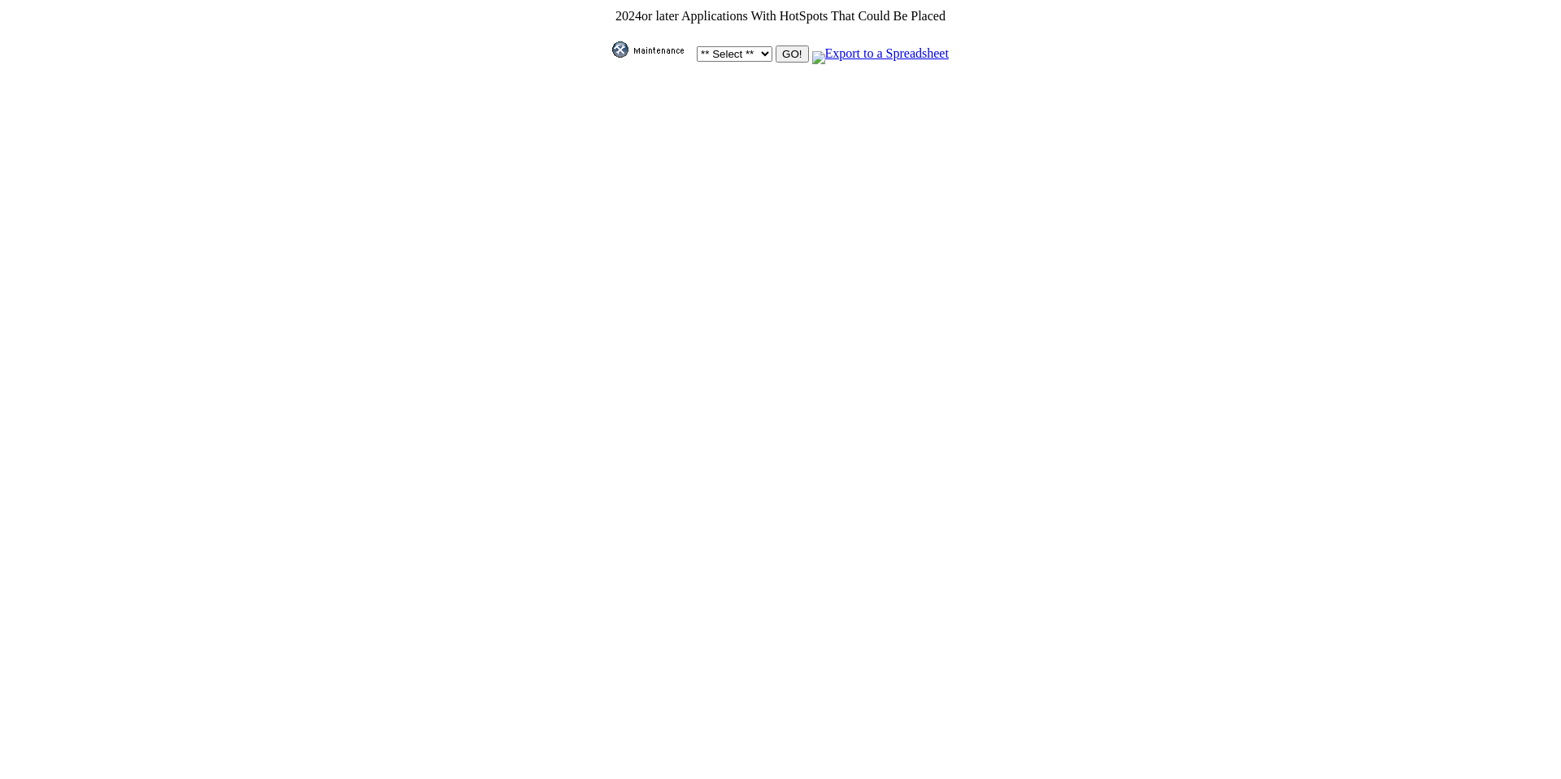
click at [753, 47] on select "** Select ** Acura Alfa Romeo Audi Bentley BMW DoubleTake [PERSON_NAME] Honda H…" at bounding box center [735, 53] width 76 height 15
select select "1"
click at [697, 46] on select "** Select ** Acura Alfa Romeo Audi Bentley BMW DoubleTake [PERSON_NAME] Honda H…" at bounding box center [735, 53] width 76 height 15
click at [788, 51] on input "GO!" at bounding box center [791, 54] width 33 height 17
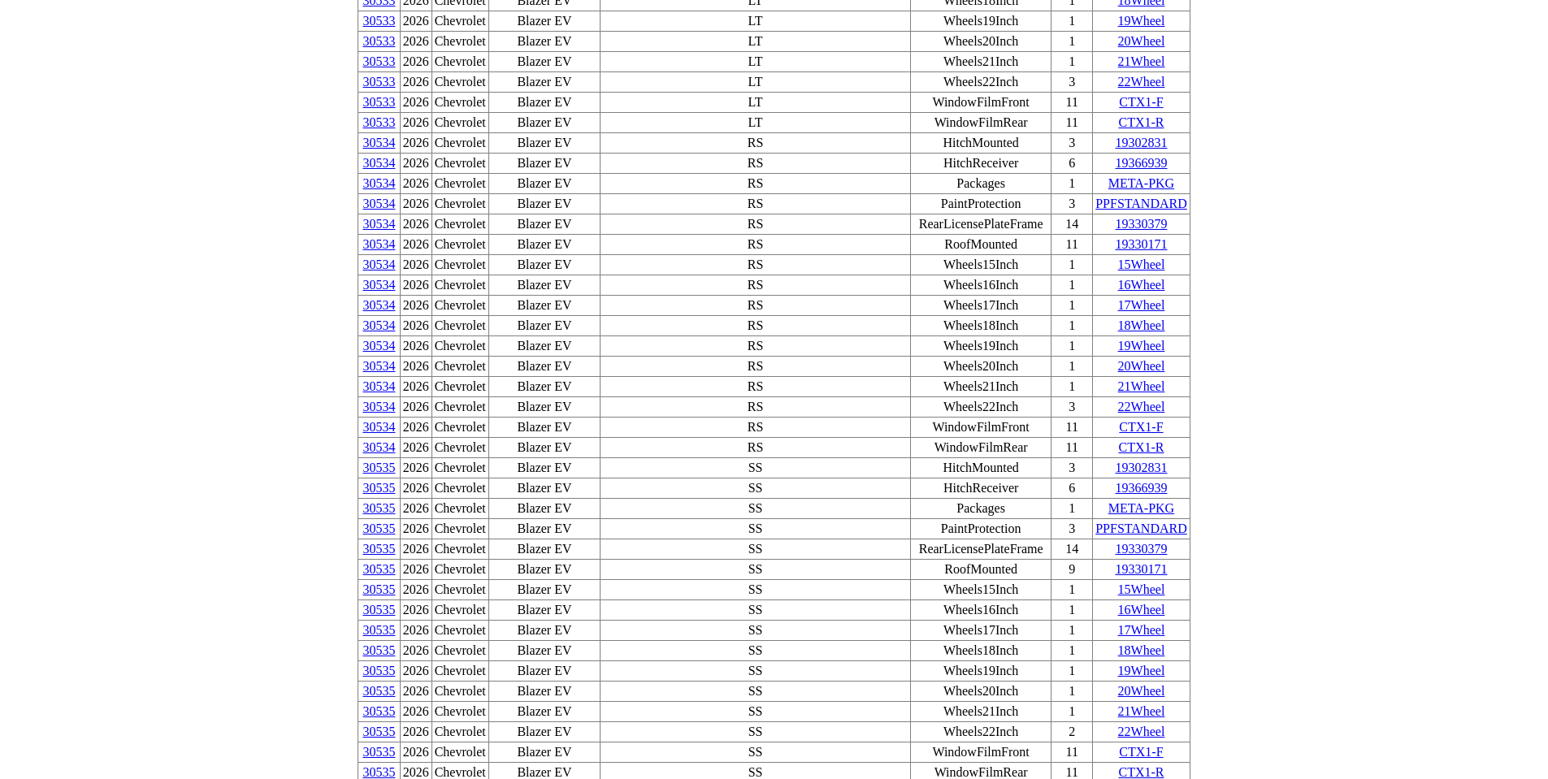
scroll to position [8859, 0]
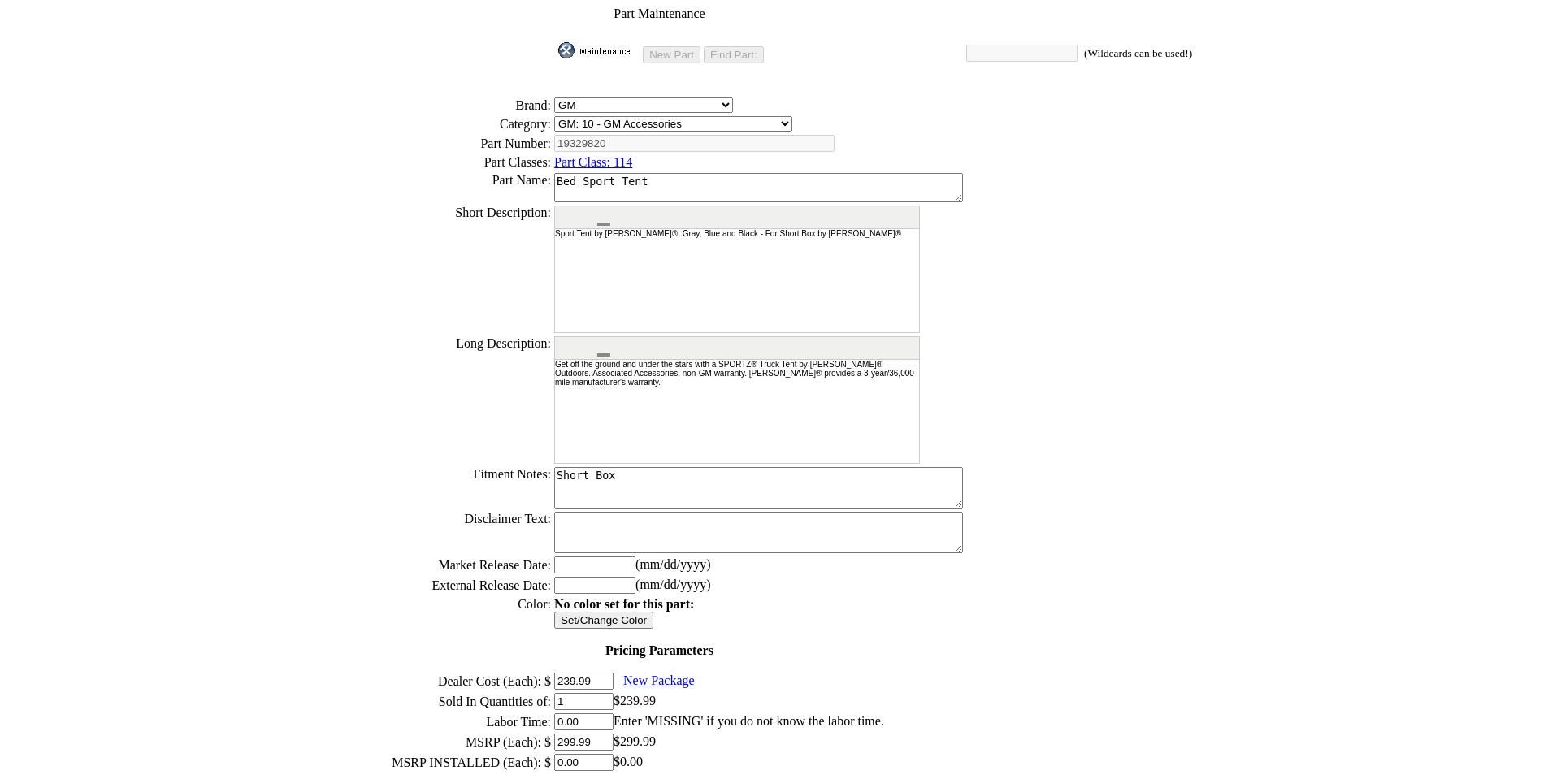
scroll to position [464, 0]
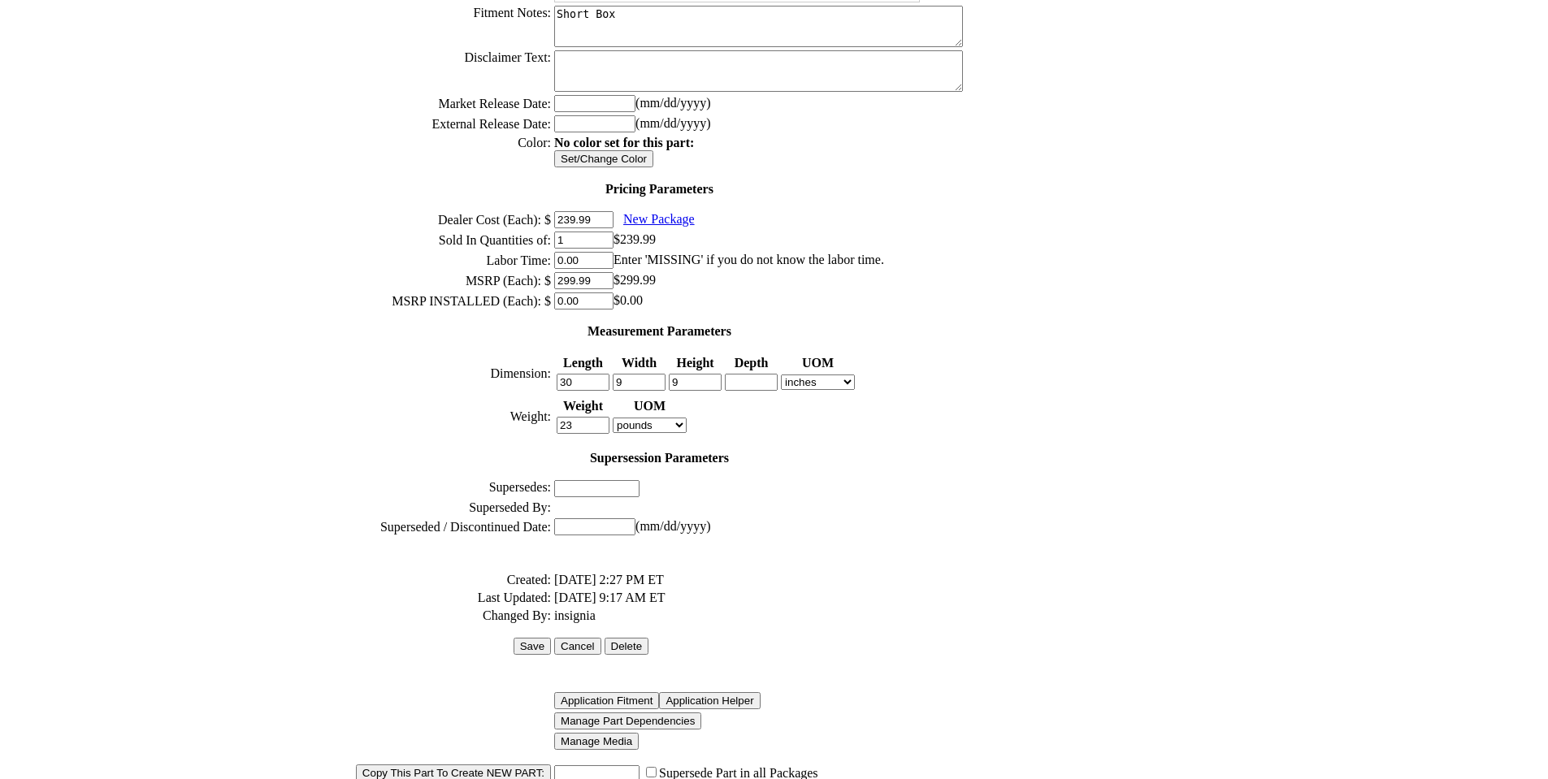
click at [616, 733] on input "Manage Media" at bounding box center [596, 741] width 85 height 17
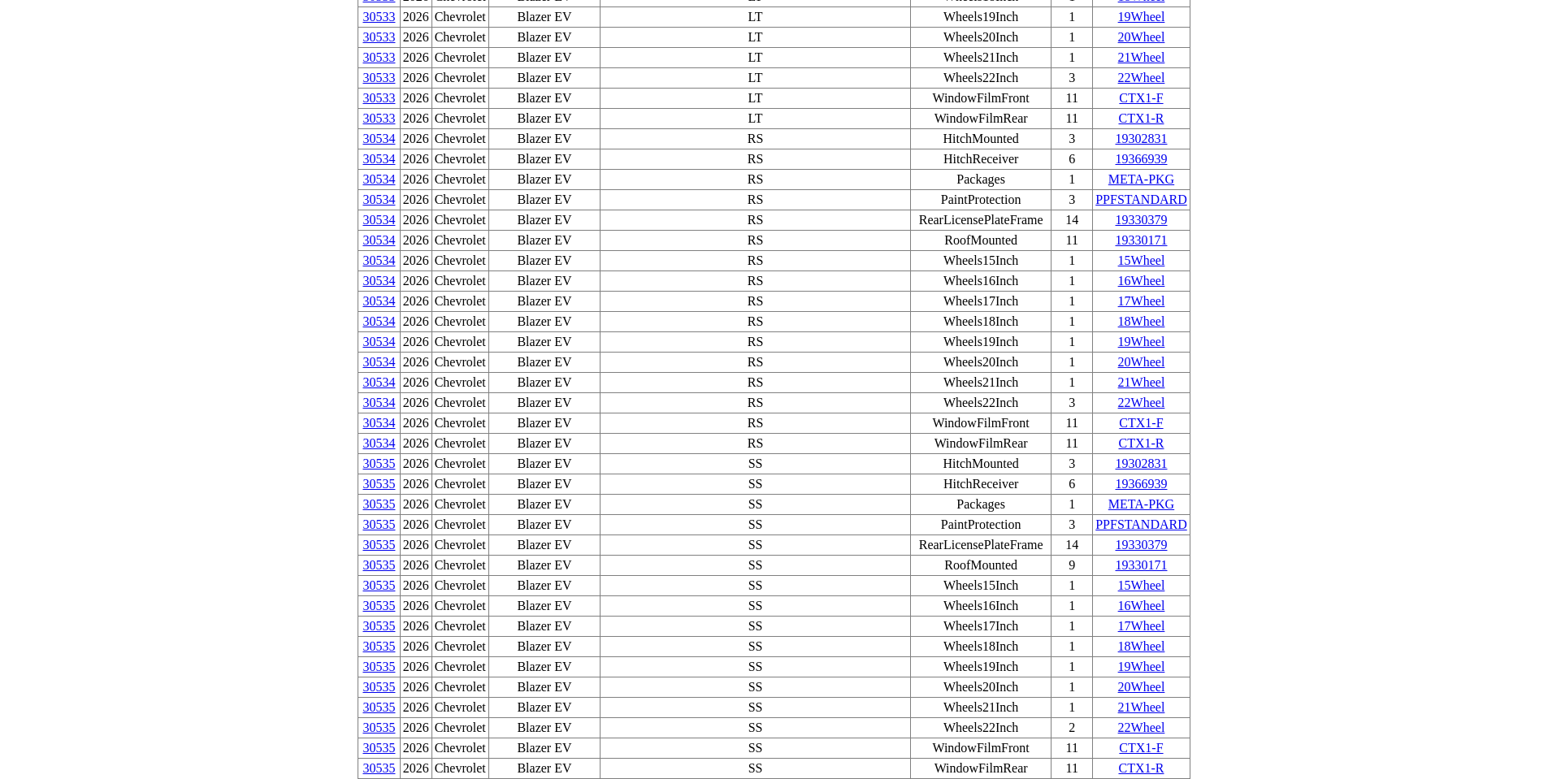
scroll to position [8859, 0]
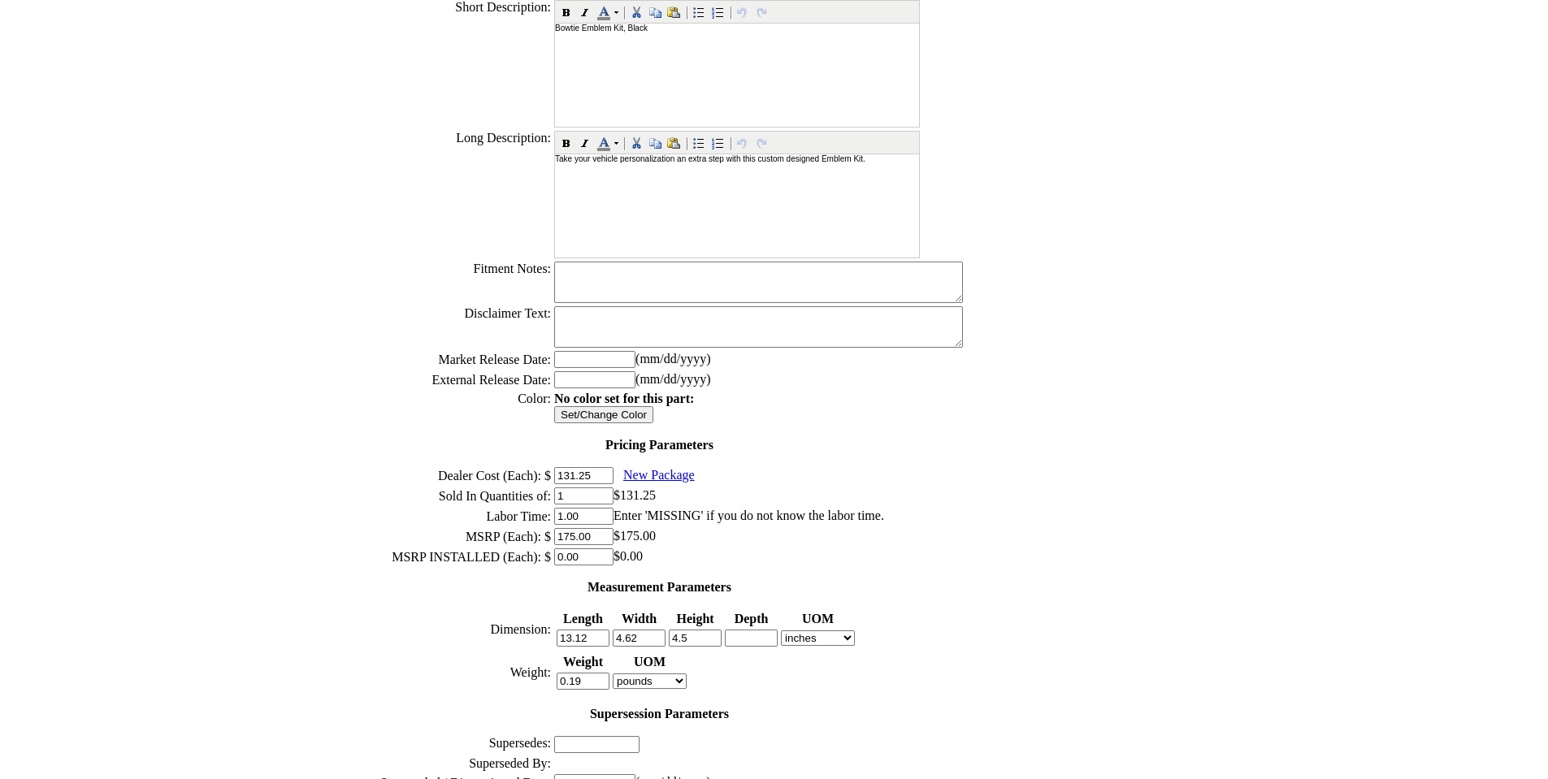
scroll to position [464, 0]
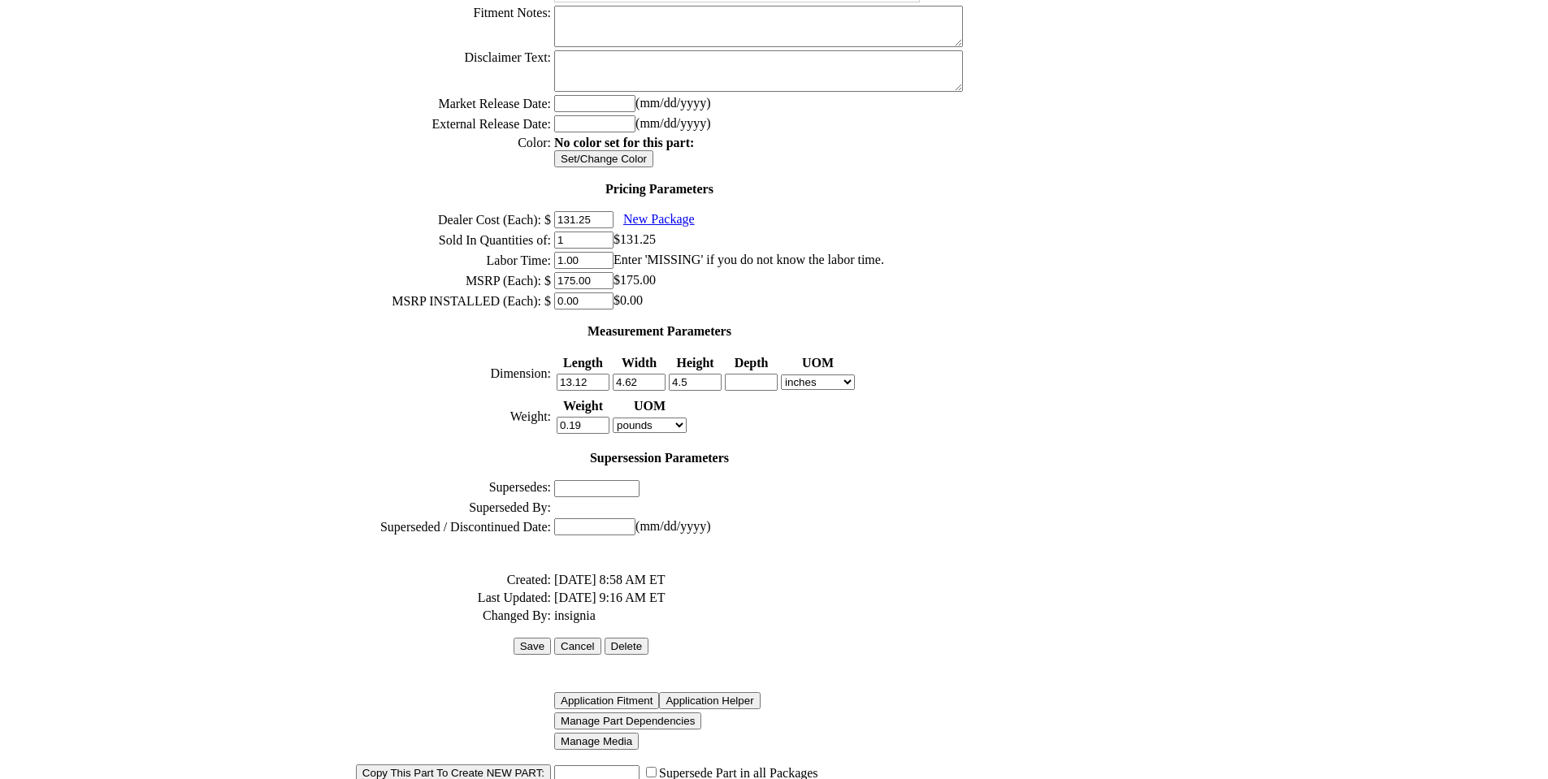
click at [606, 733] on input "Manage Media" at bounding box center [596, 741] width 85 height 17
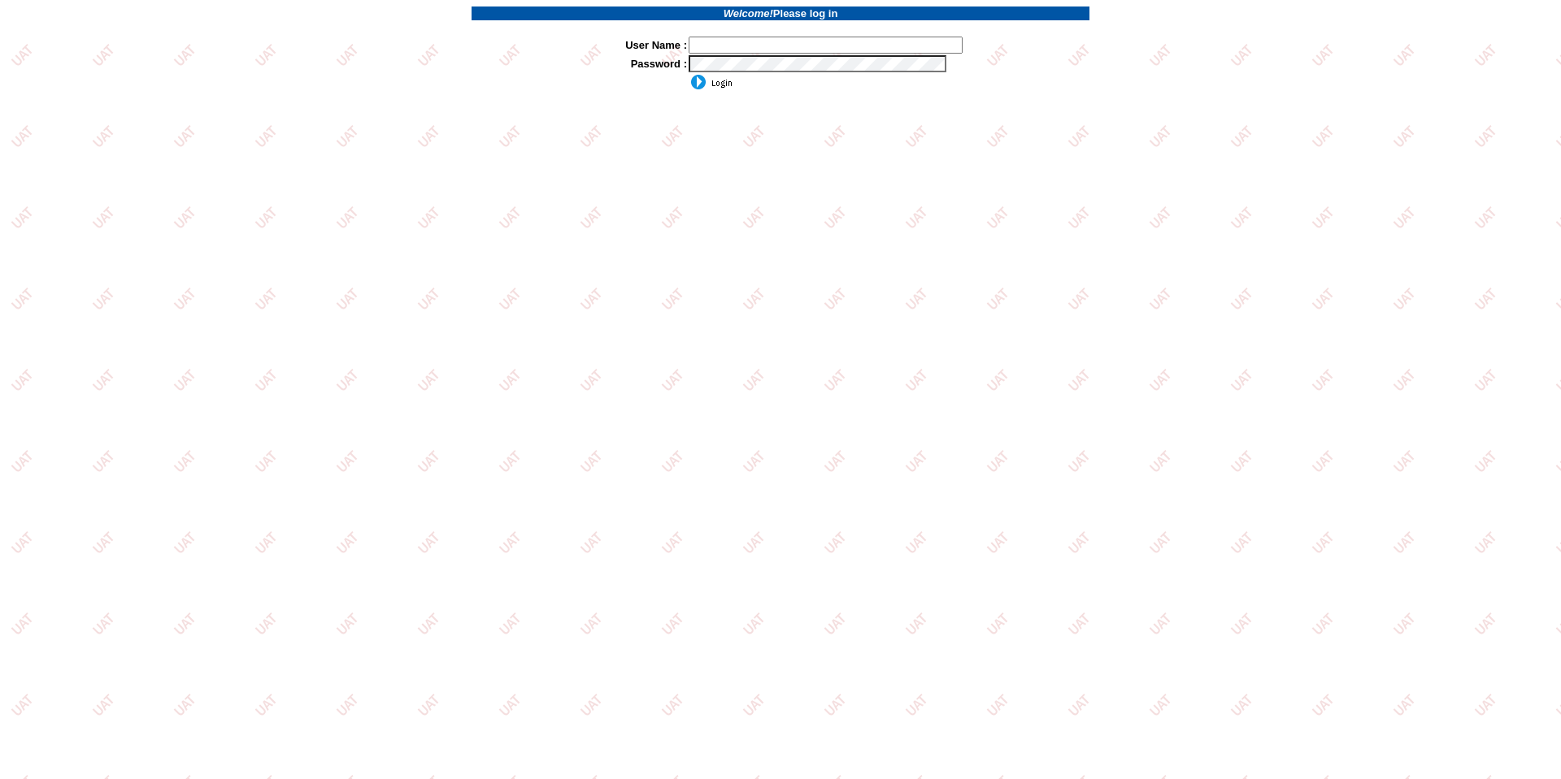
click at [745, 47] on input "text" at bounding box center [825, 45] width 274 height 17
type input "sdakes"
click at [717, 84] on input "image" at bounding box center [710, 82] width 44 height 16
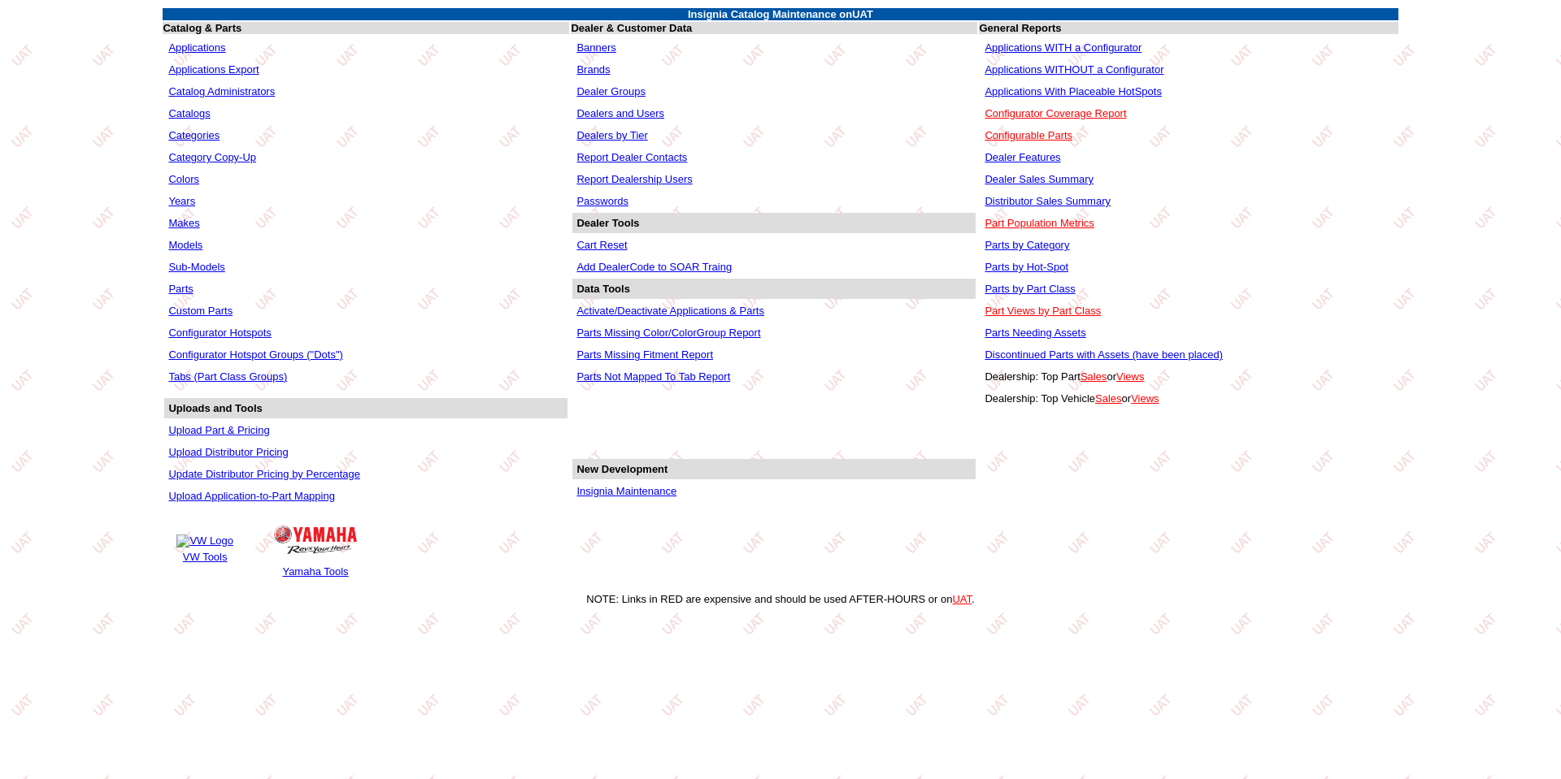
click at [1048, 90] on link "Applications With Placeable HotSpots" at bounding box center [1072, 91] width 177 height 12
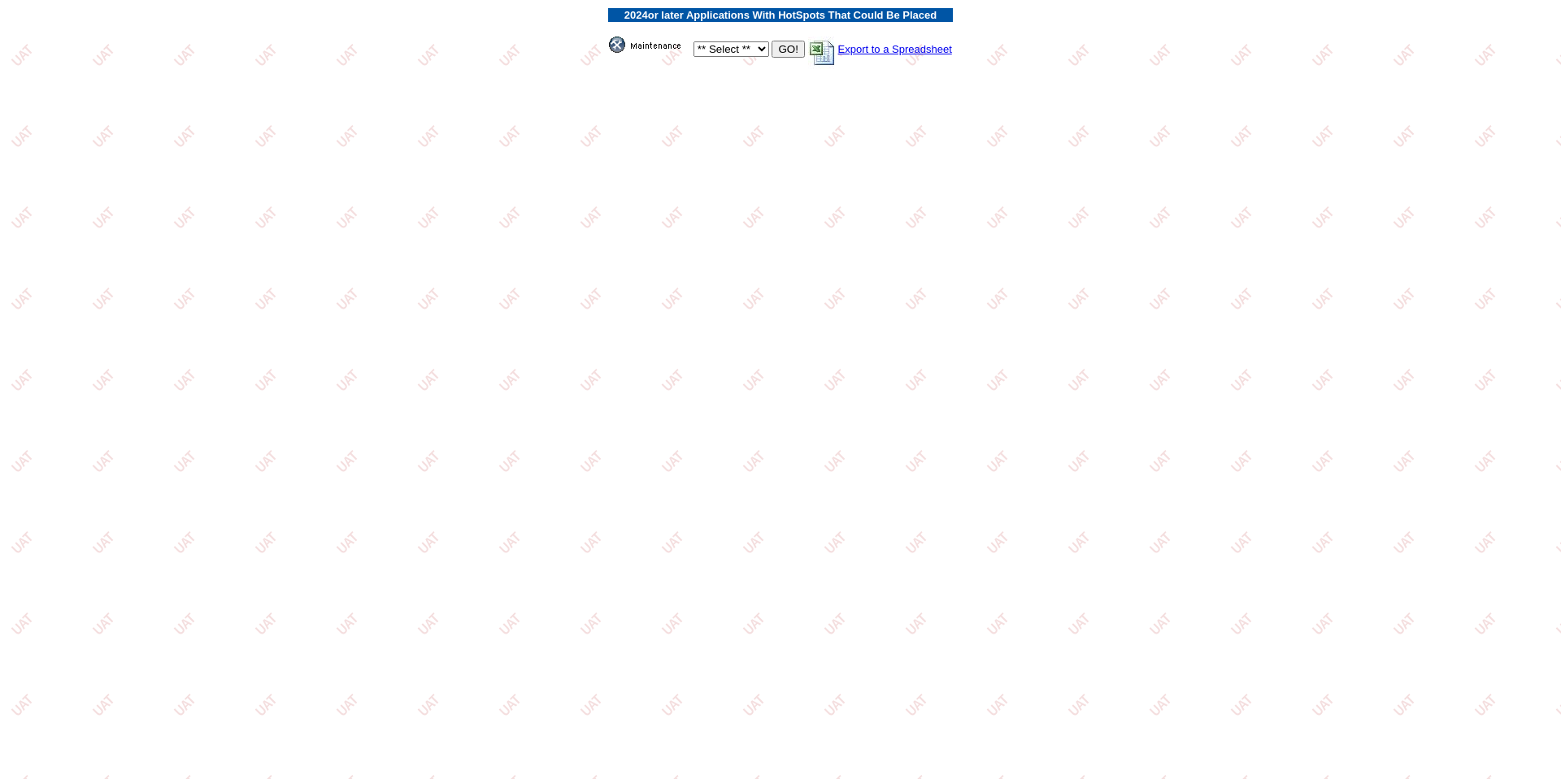
click at [762, 50] on select "** Select ** Acura Alfa Romeo Audi Bentley BMW DoubleTake [PERSON_NAME] Honda H…" at bounding box center [731, 48] width 76 height 15
select select "1"
click at [693, 41] on select "** Select ** Acura Alfa Romeo Audi Bentley BMW DoubleTake [PERSON_NAME] Honda H…" at bounding box center [731, 48] width 76 height 15
click at [784, 51] on input "GO!" at bounding box center [787, 49] width 33 height 17
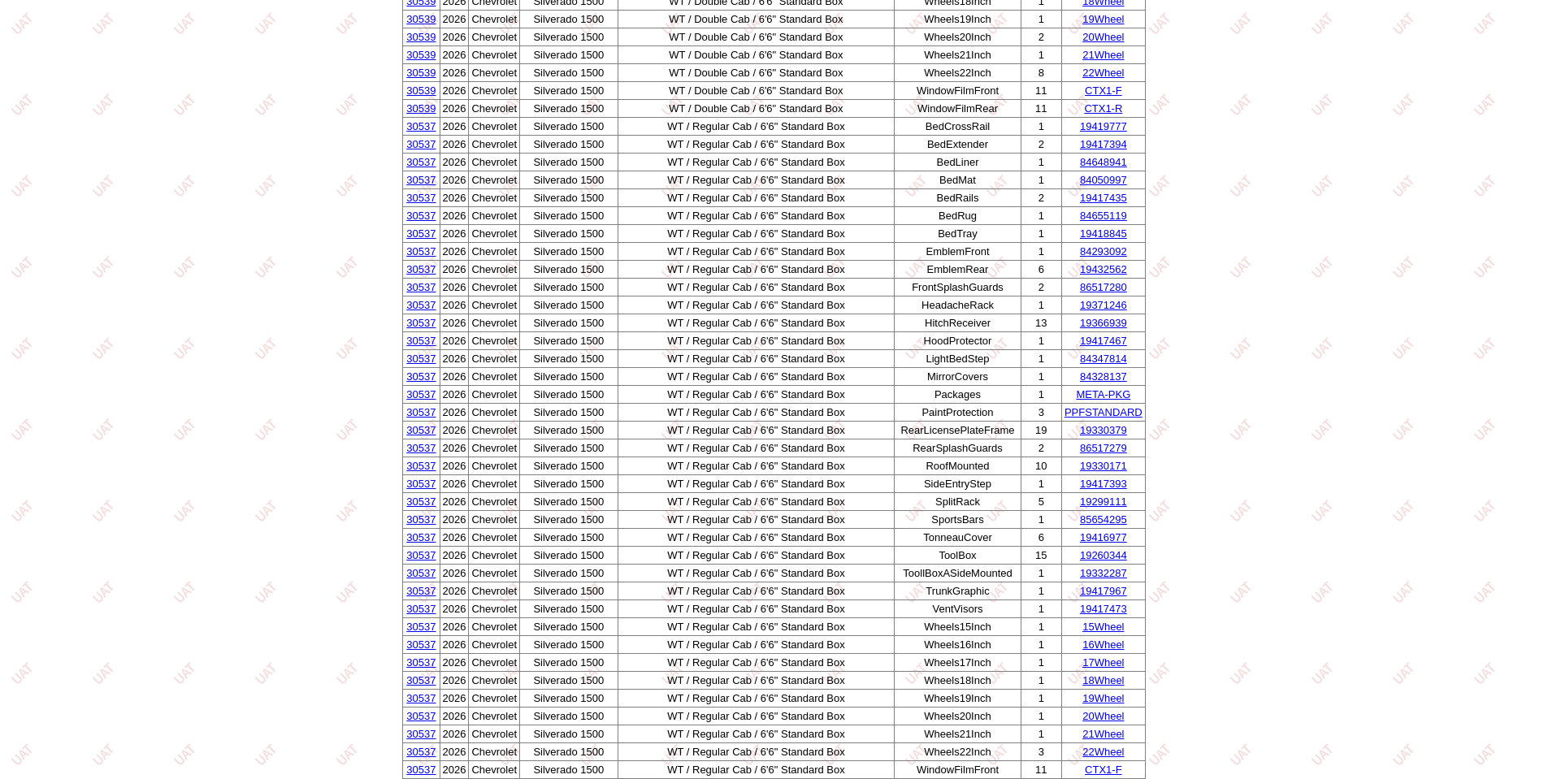
scroll to position [32023, 0]
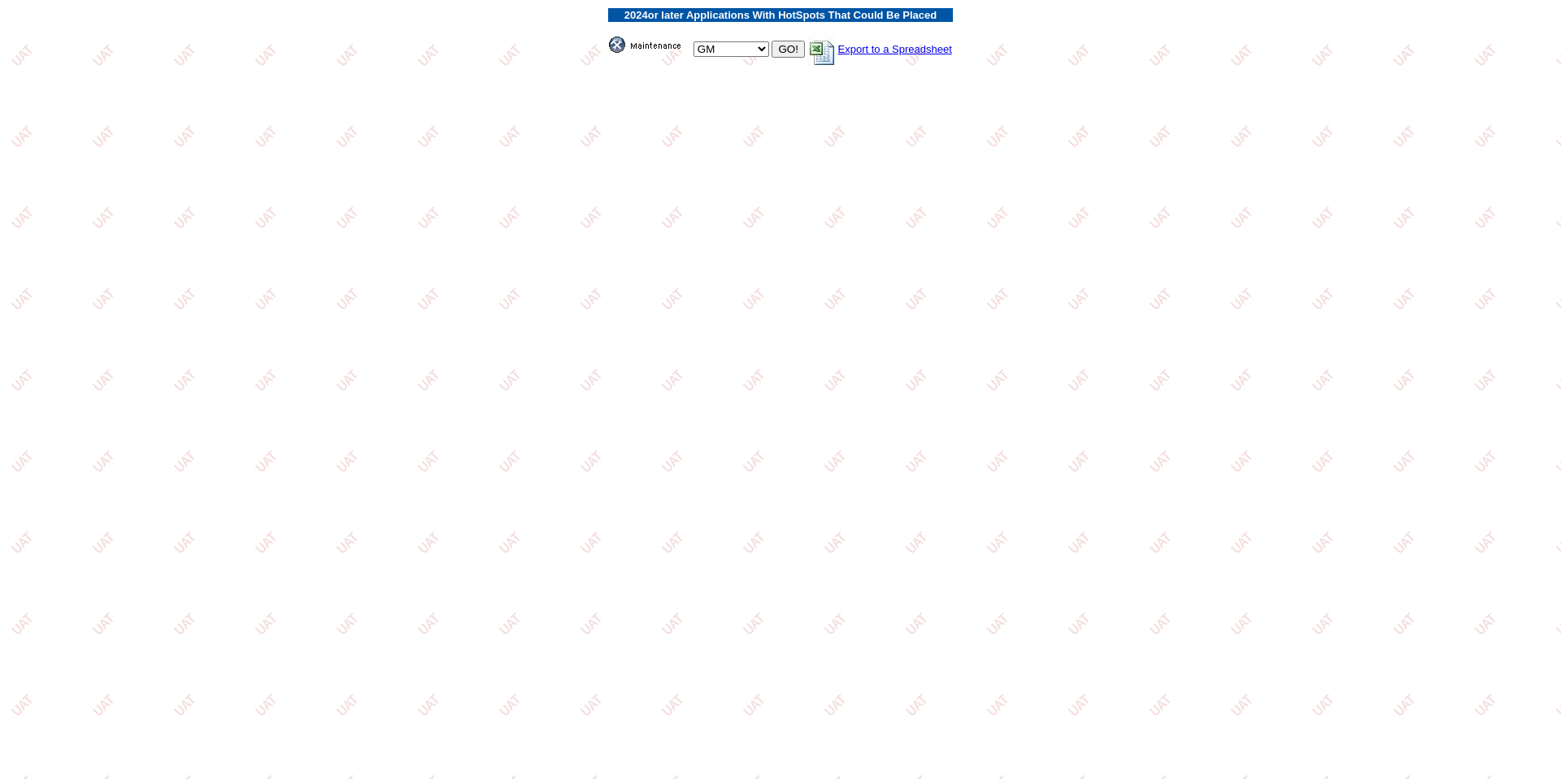
click at [628, 43] on img at bounding box center [649, 45] width 81 height 16
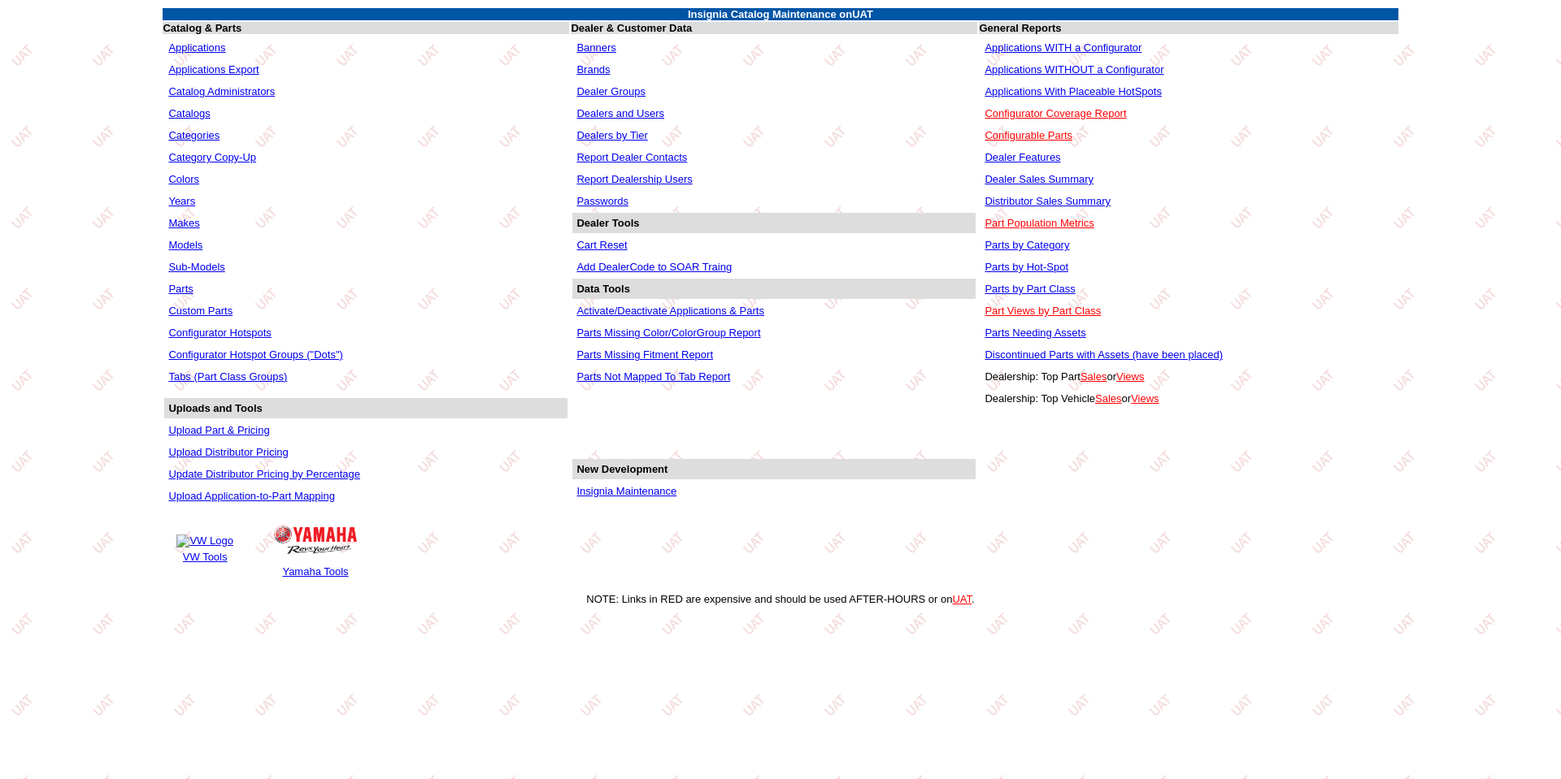
click at [1012, 267] on link "Parts by Hot-Spot" at bounding box center [1026, 267] width 84 height 12
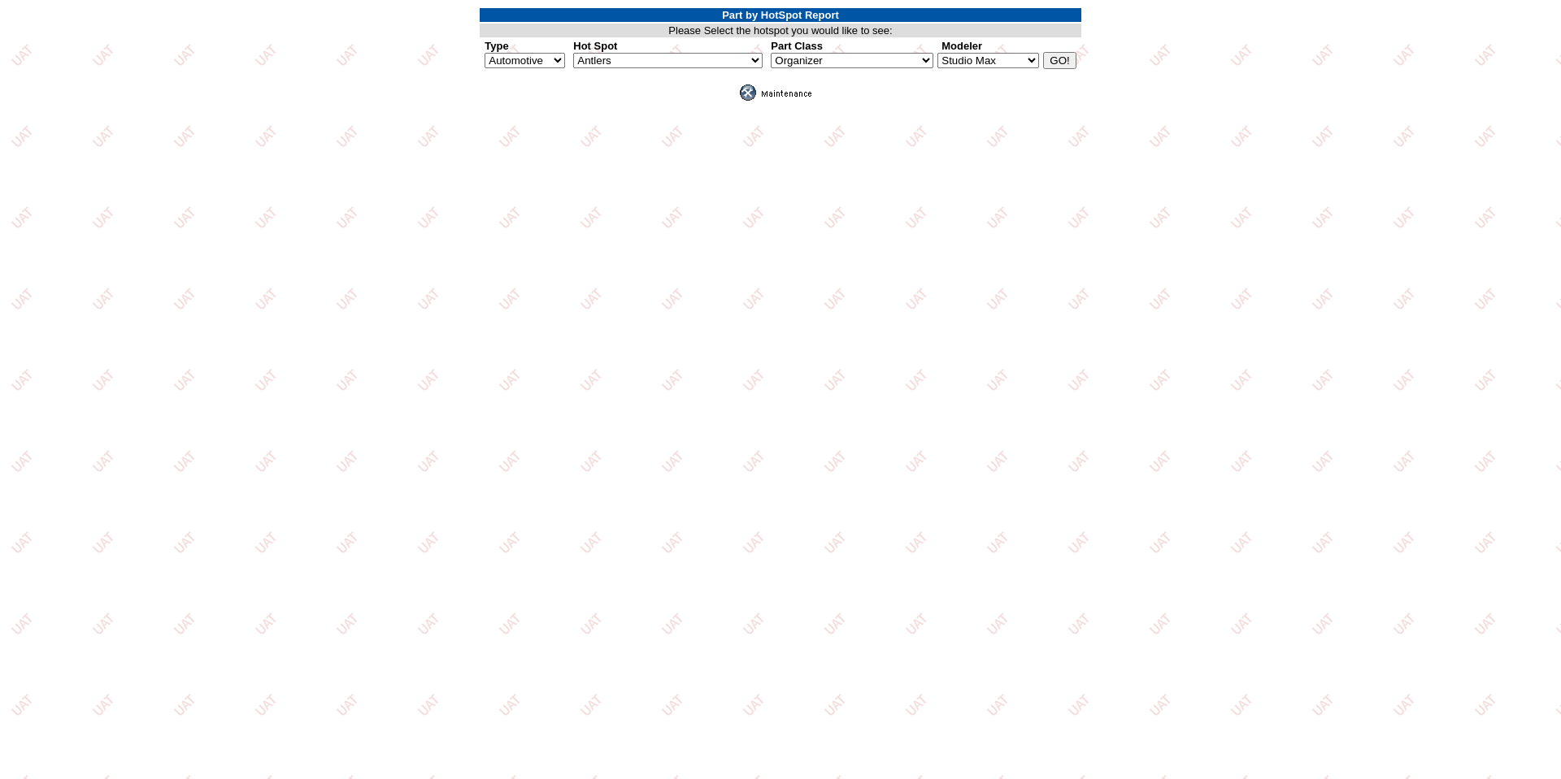
click at [755, 62] on select "Antlers APillarFogLight AssistSteps BackUpSensors BedCap BedCargo BedCrossRail …" at bounding box center [667, 60] width 189 height 15
select select "1223"
click at [573, 53] on select "Antlers APillarFogLight AssistSteps BackUpSensors BedCap BedCargo BedCrossRail …" at bounding box center [667, 60] width 189 height 15
click at [918, 63] on select "Bed Bars" at bounding box center [852, 60] width 163 height 15
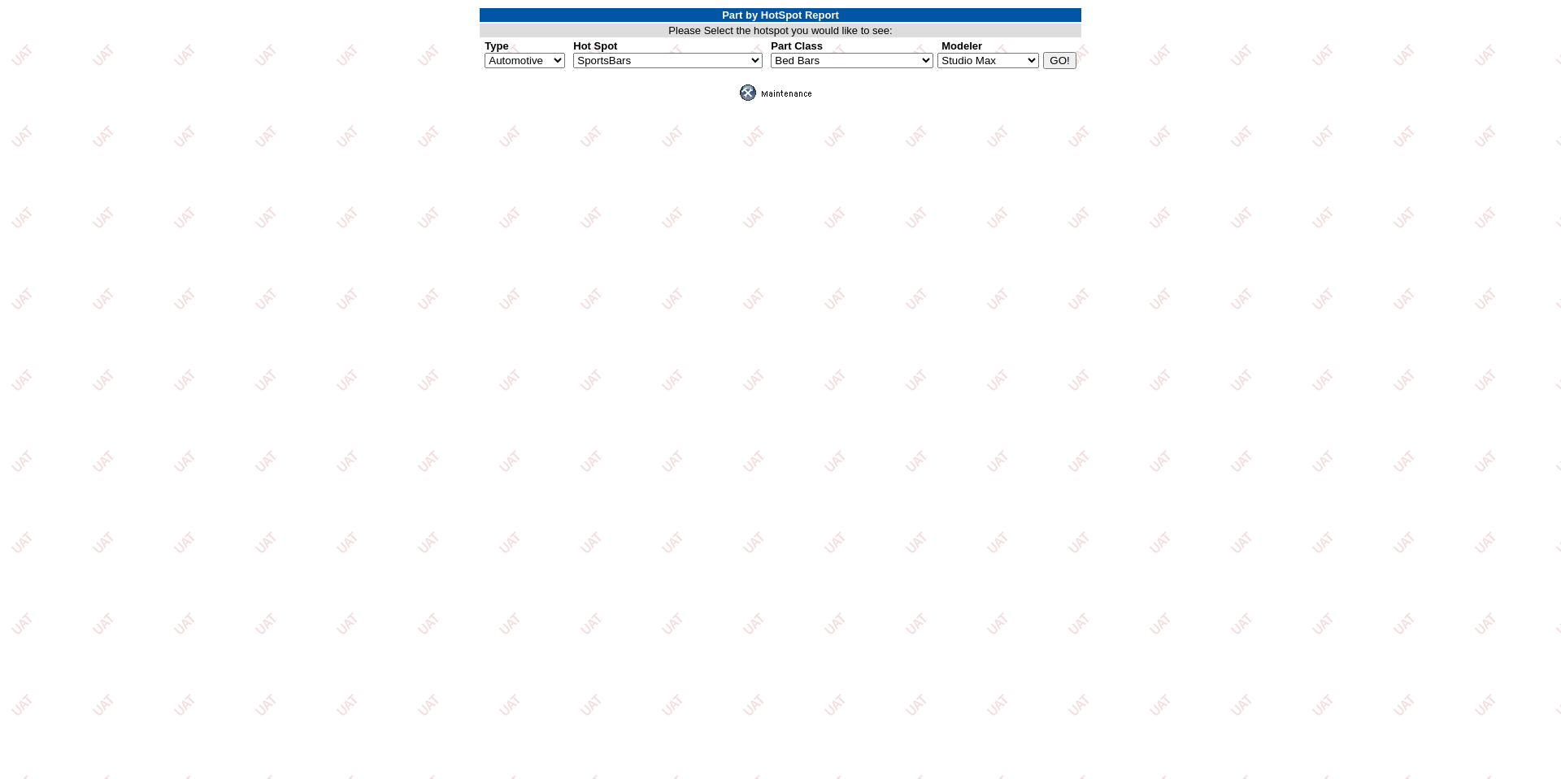
click at [1027, 56] on select "Blender Manager Studio Max" at bounding box center [988, 60] width 102 height 15
select select "1"
click at [937, 53] on select "Blender Manager Studio Max" at bounding box center [988, 60] width 102 height 15
click at [1062, 59] on input "GO!" at bounding box center [1059, 60] width 33 height 17
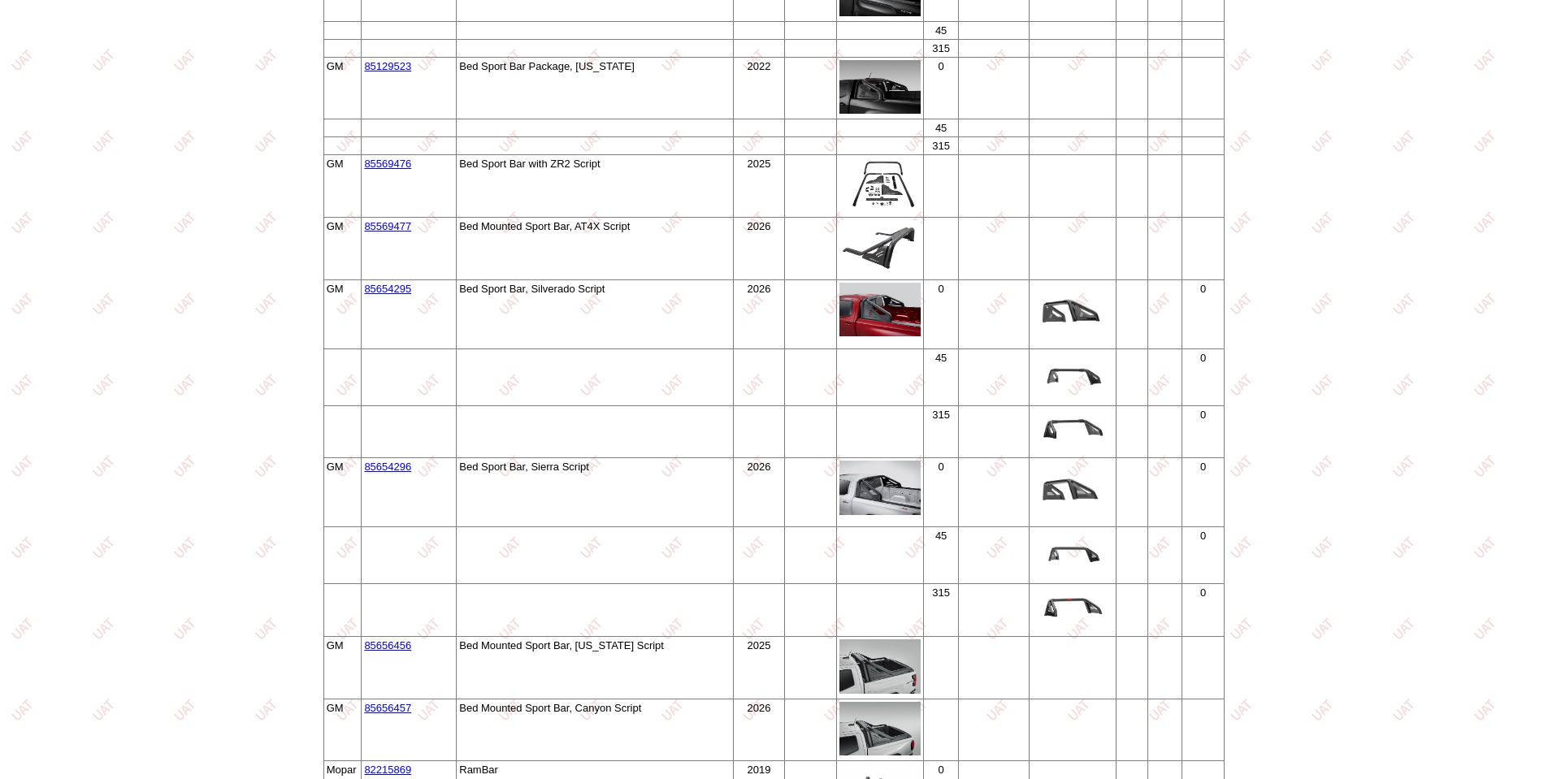
scroll to position [3007, 0]
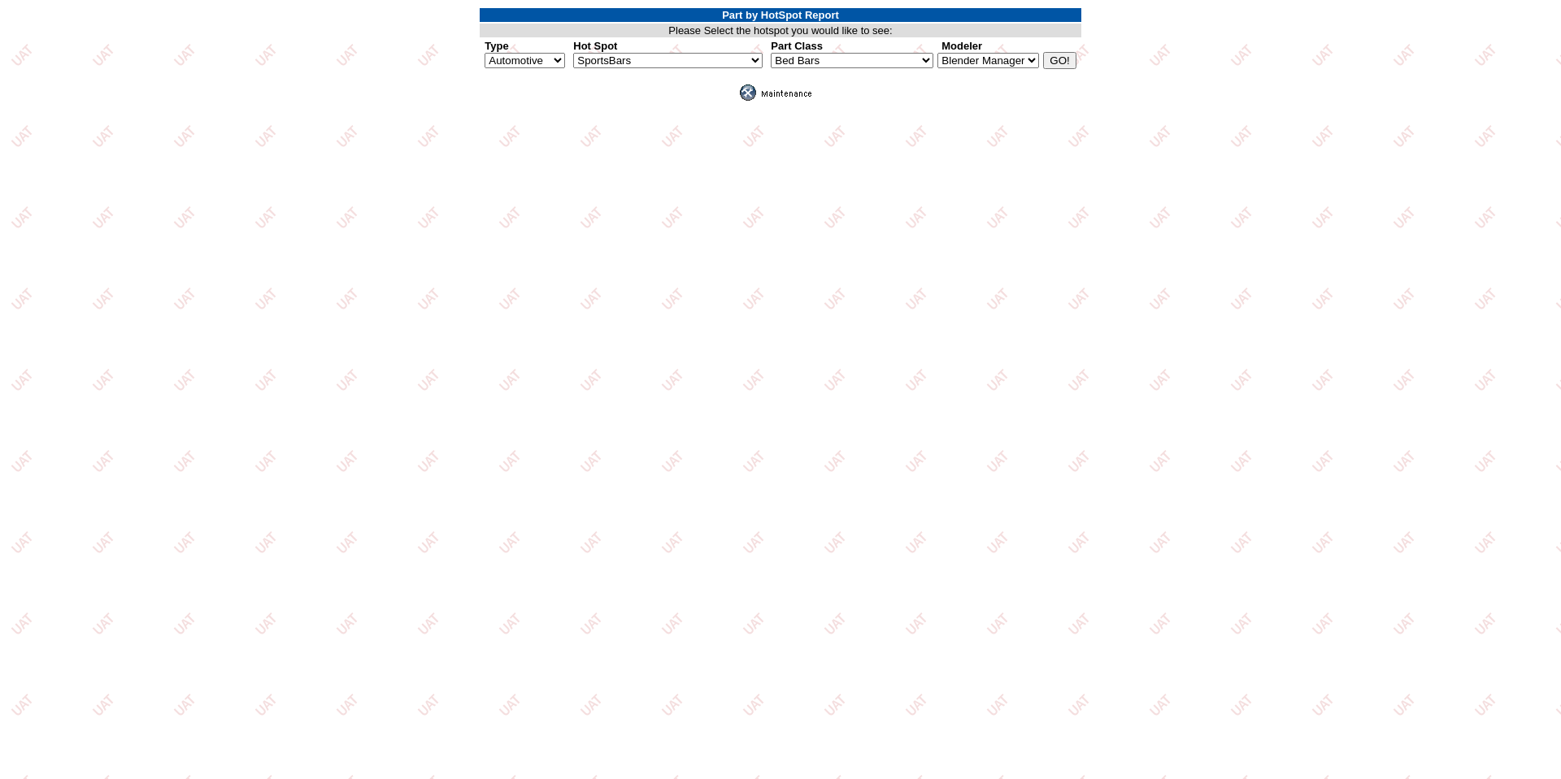
select select "1"
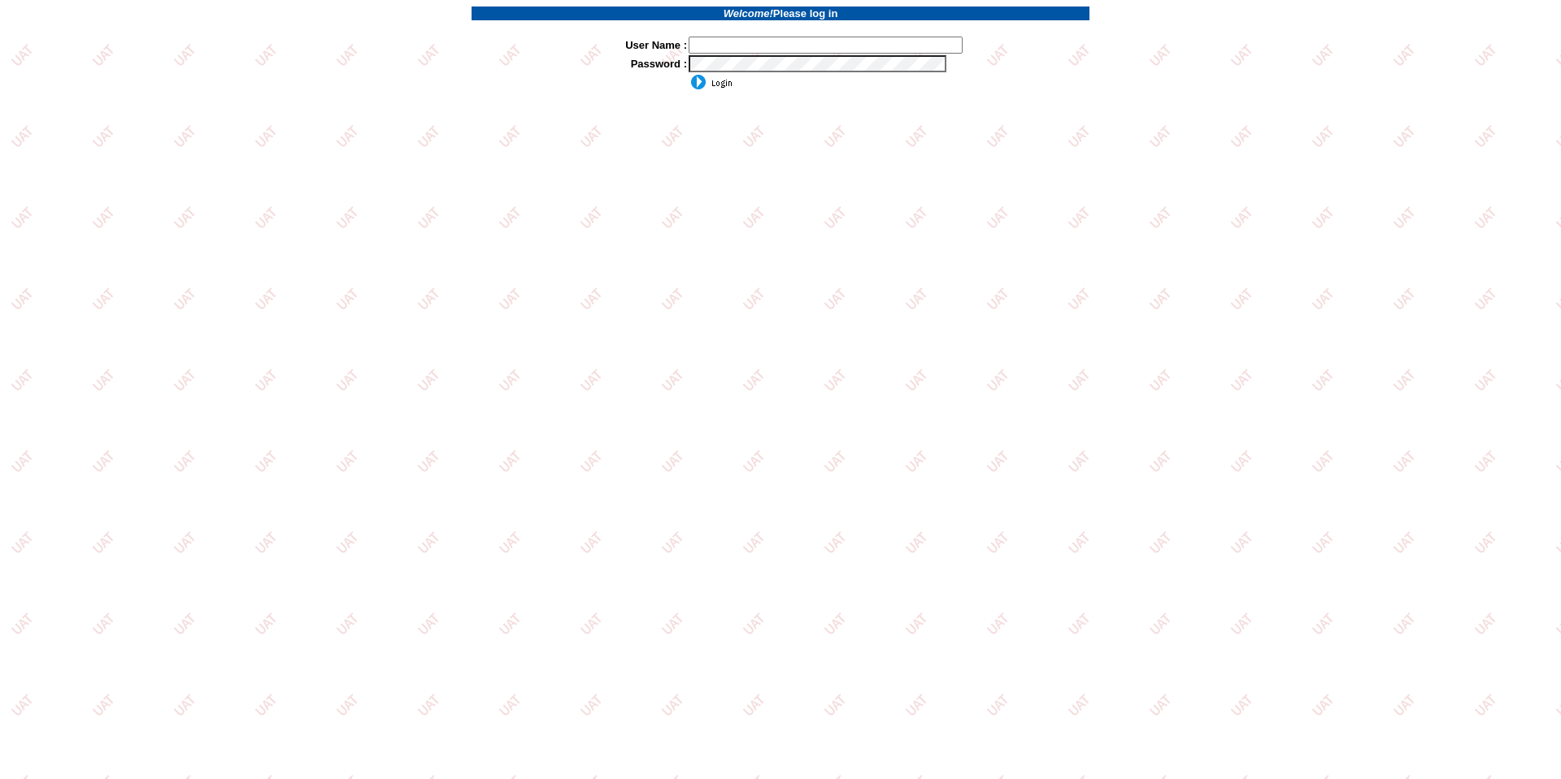
click at [760, 46] on input "text" at bounding box center [825, 45] width 274 height 17
type input "SDAKES"
drag, startPoint x: 748, startPoint y: 37, endPoint x: 527, endPoint y: 38, distance: 221.1
click at [527, 38] on tr "* User Name : SDAKES" at bounding box center [780, 45] width 618 height 19
type input "sdakes"
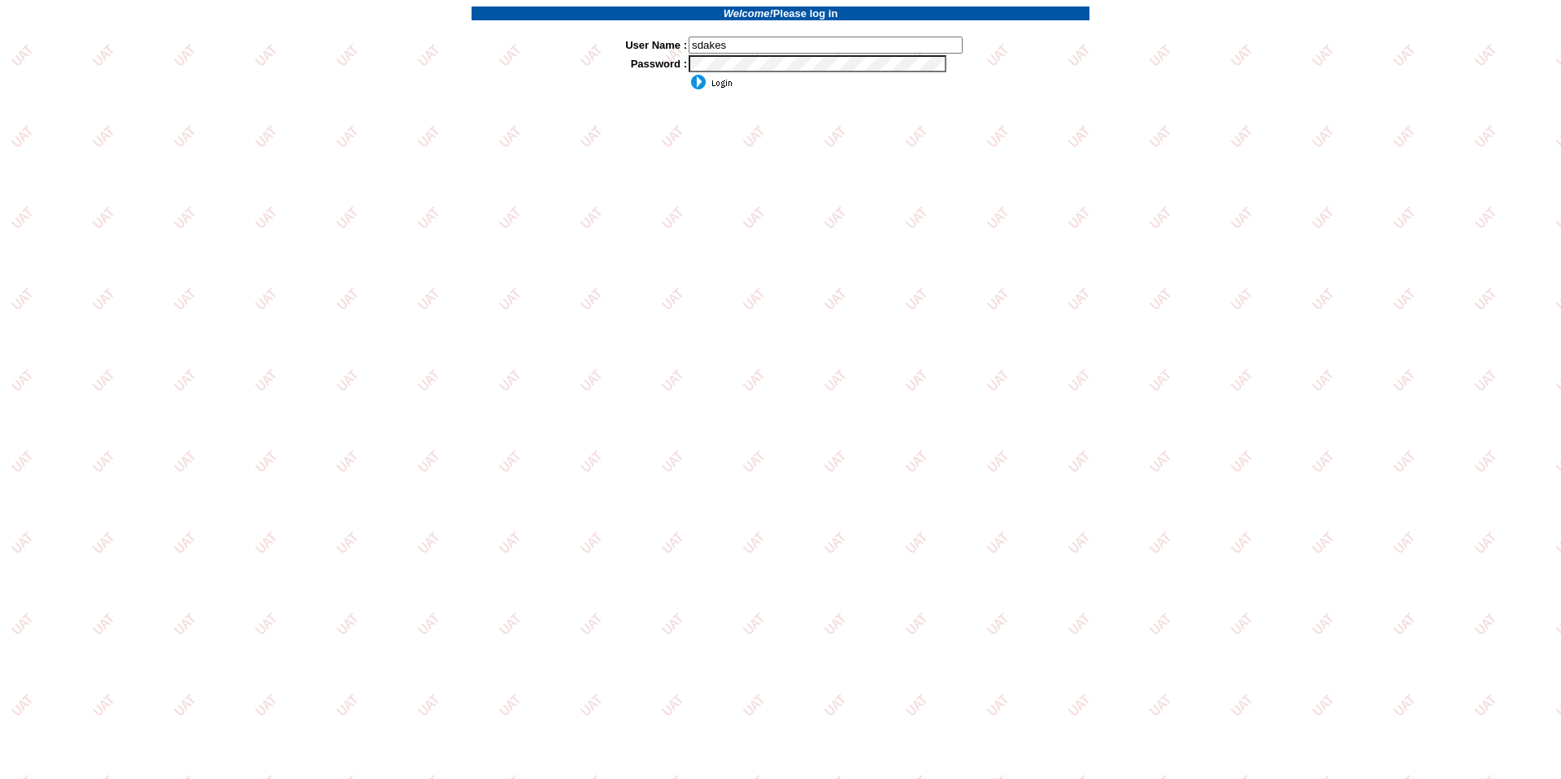
click at [688, 74] on input "image" at bounding box center [710, 82] width 44 height 16
click at [714, 79] on input "image" at bounding box center [710, 82] width 44 height 16
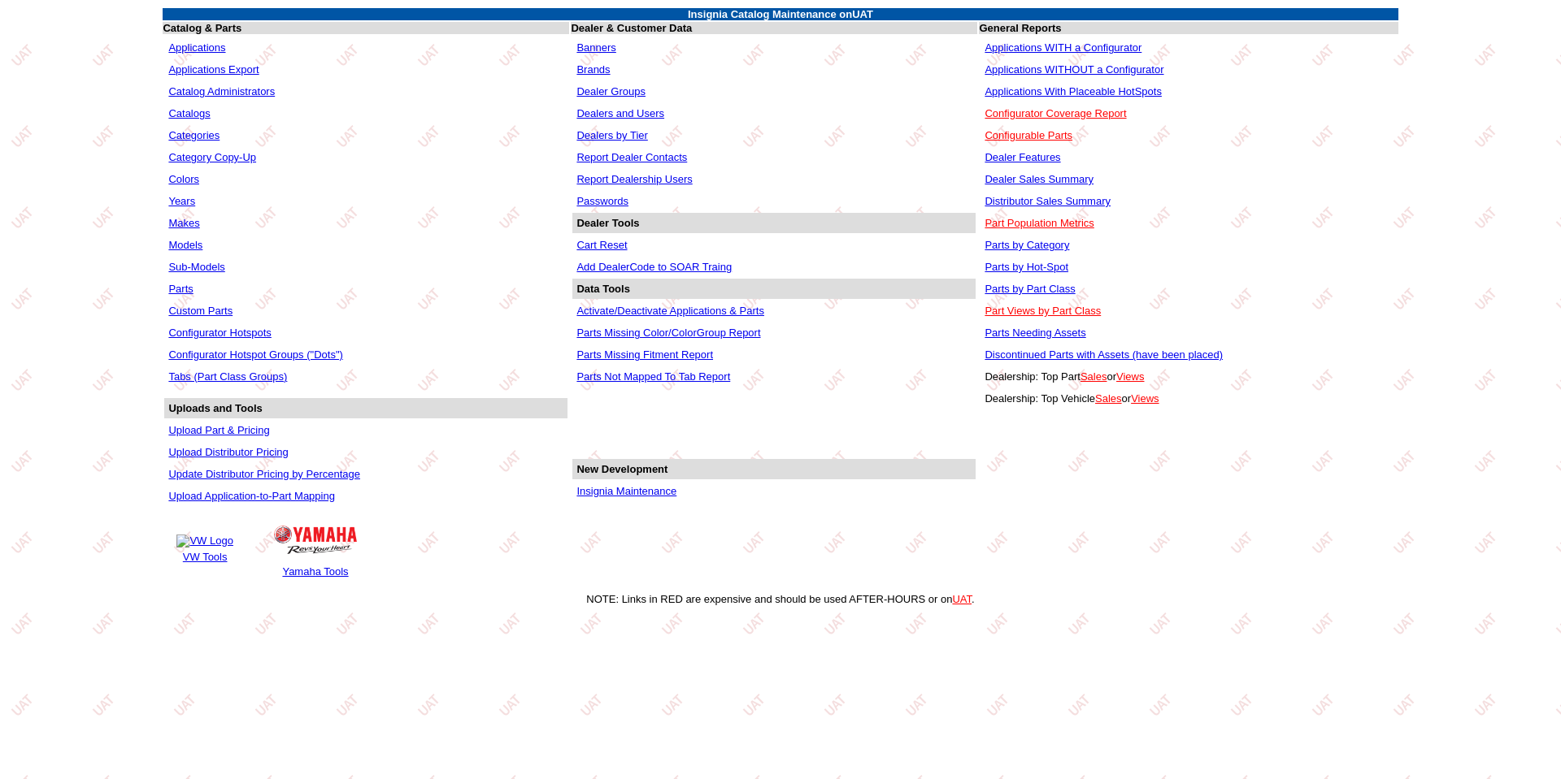
click at [184, 285] on link "Parts" at bounding box center [180, 289] width 24 height 12
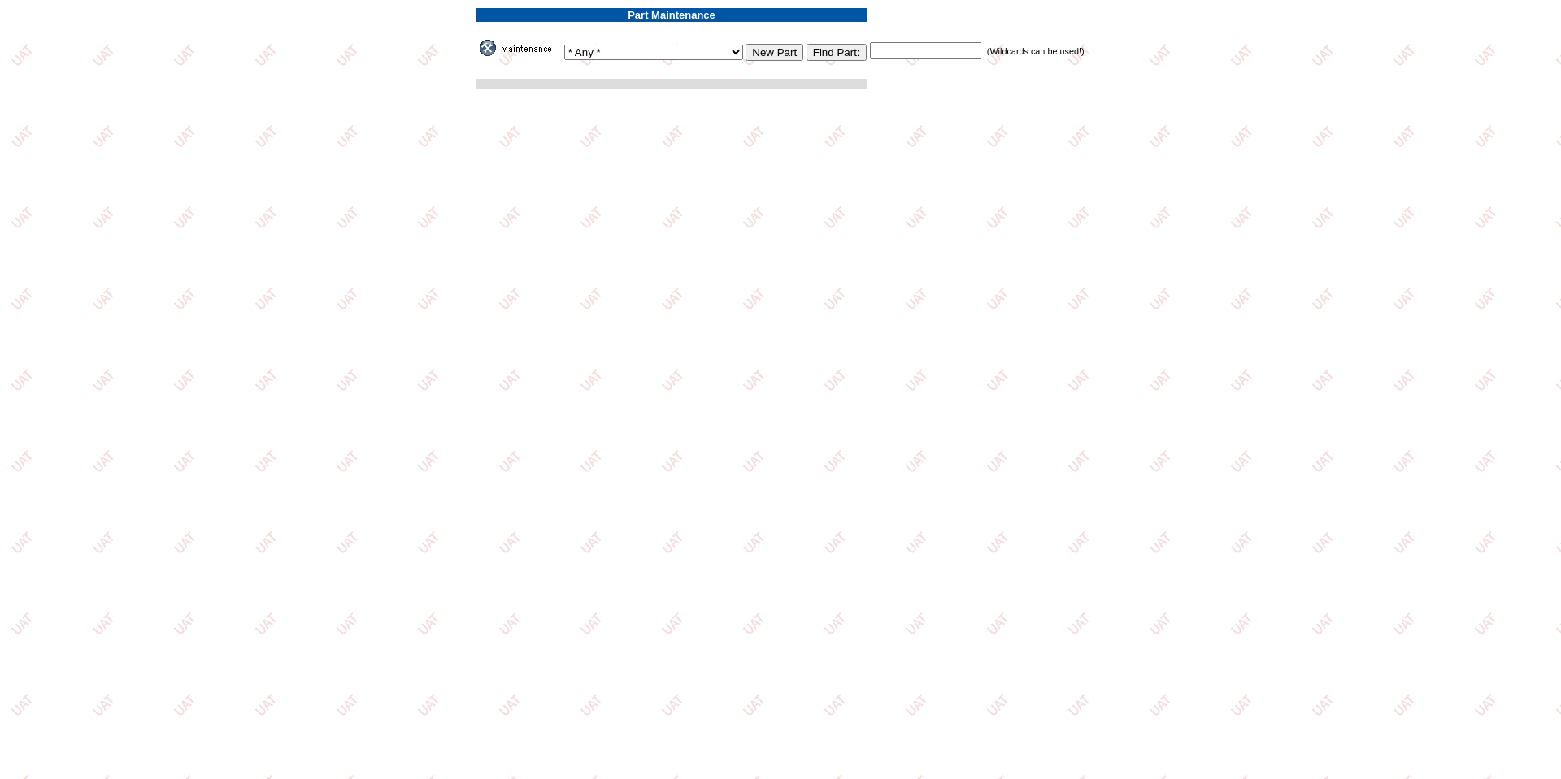
click at [877, 52] on input "text" at bounding box center [925, 50] width 111 height 17
paste input "19435844"
type input "19435844"
click at [806, 52] on input "Find Part:" at bounding box center [836, 52] width 60 height 17
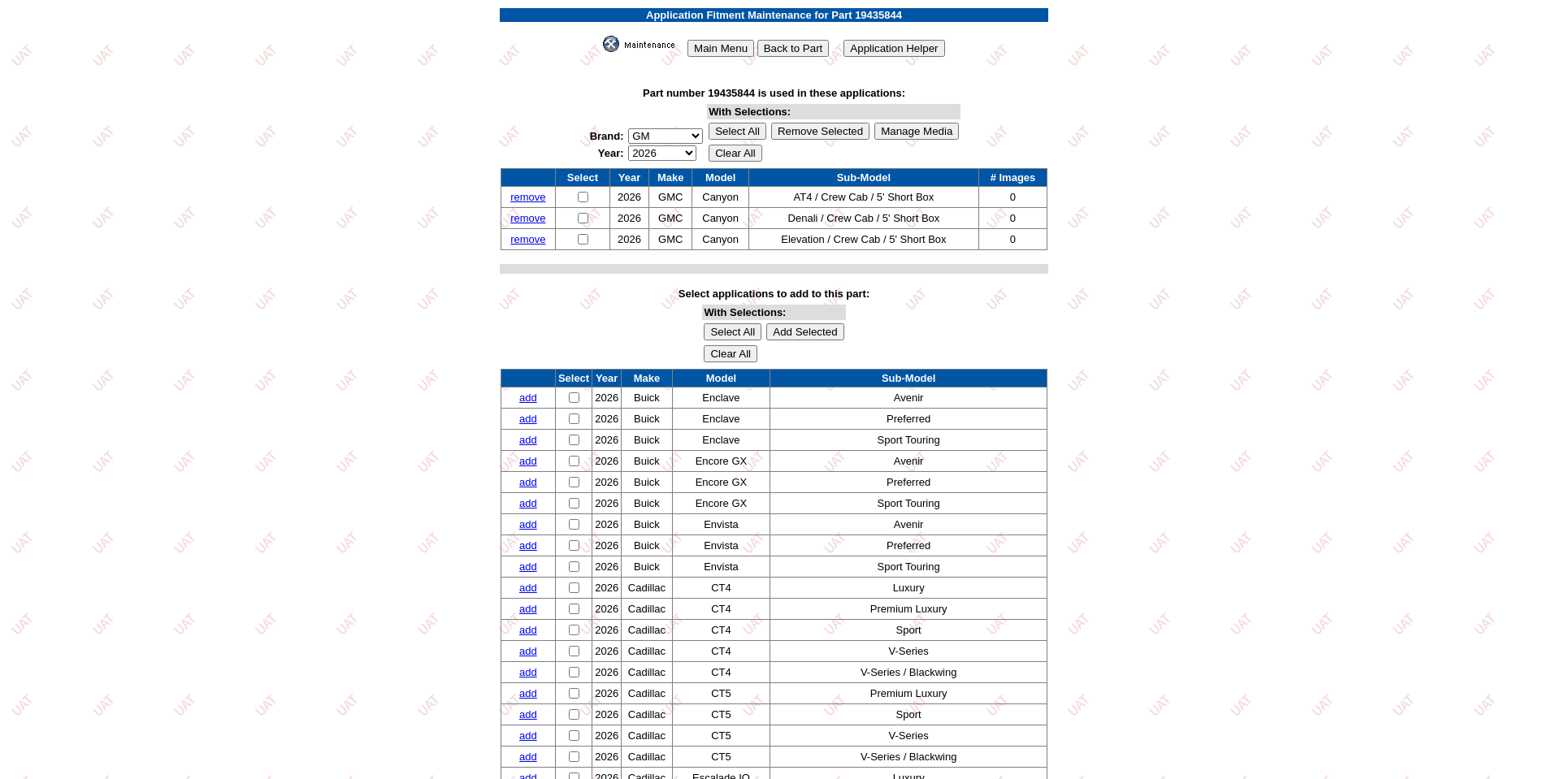
click at [688, 151] on select "2026 2025 2024 2023 2022 2021 2020 2019 2018 2017 2016 2015 2014 2013 2012 2011…" at bounding box center [662, 152] width 68 height 15
select select "0"
click at [628, 145] on select "2026 2025 2024 2023 2022 2021 2020 2019 2018 2017 2016 2015 2014 2013 2012 2011…" at bounding box center [662, 152] width 68 height 15
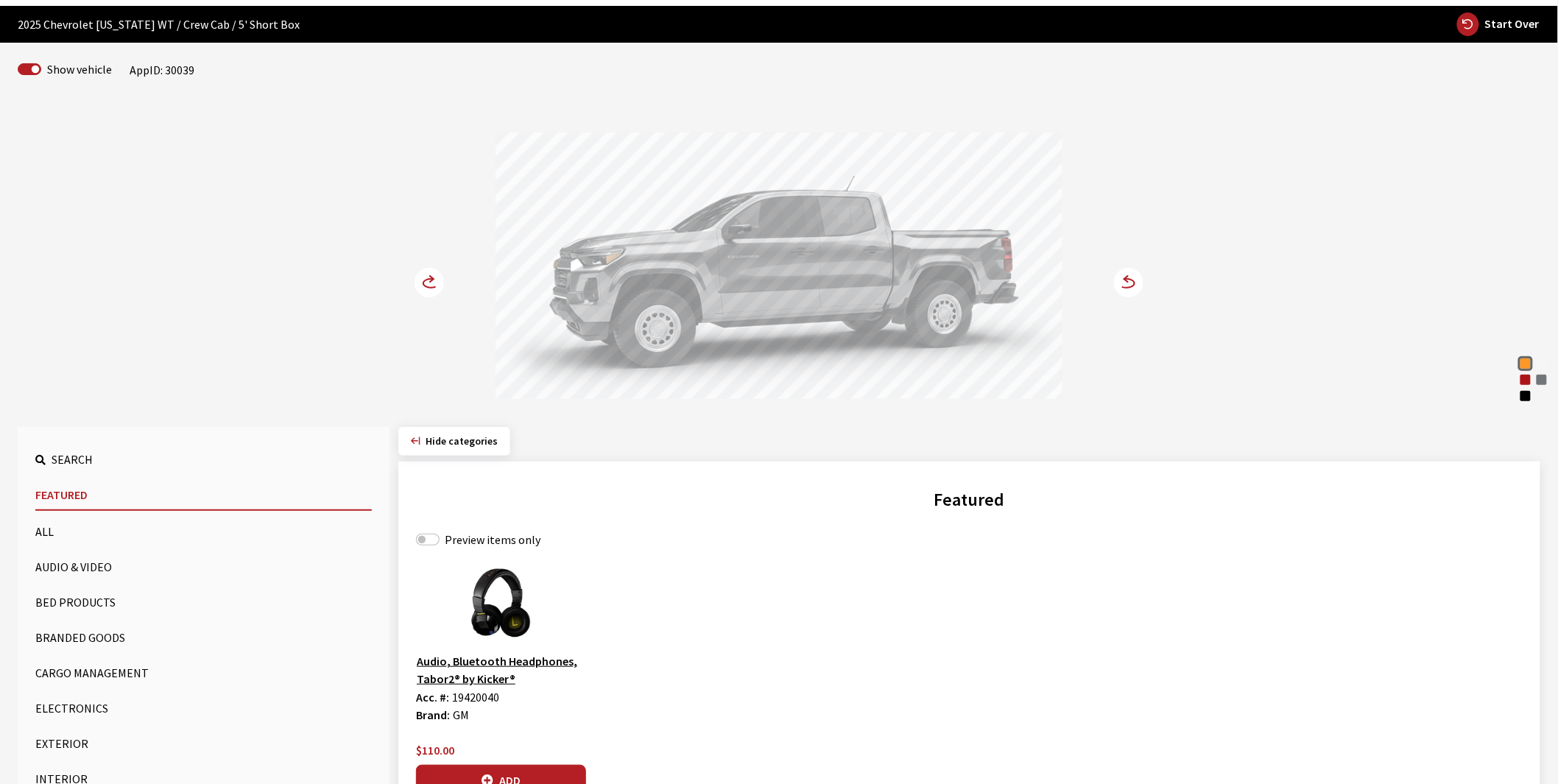
scroll to position [81, 0]
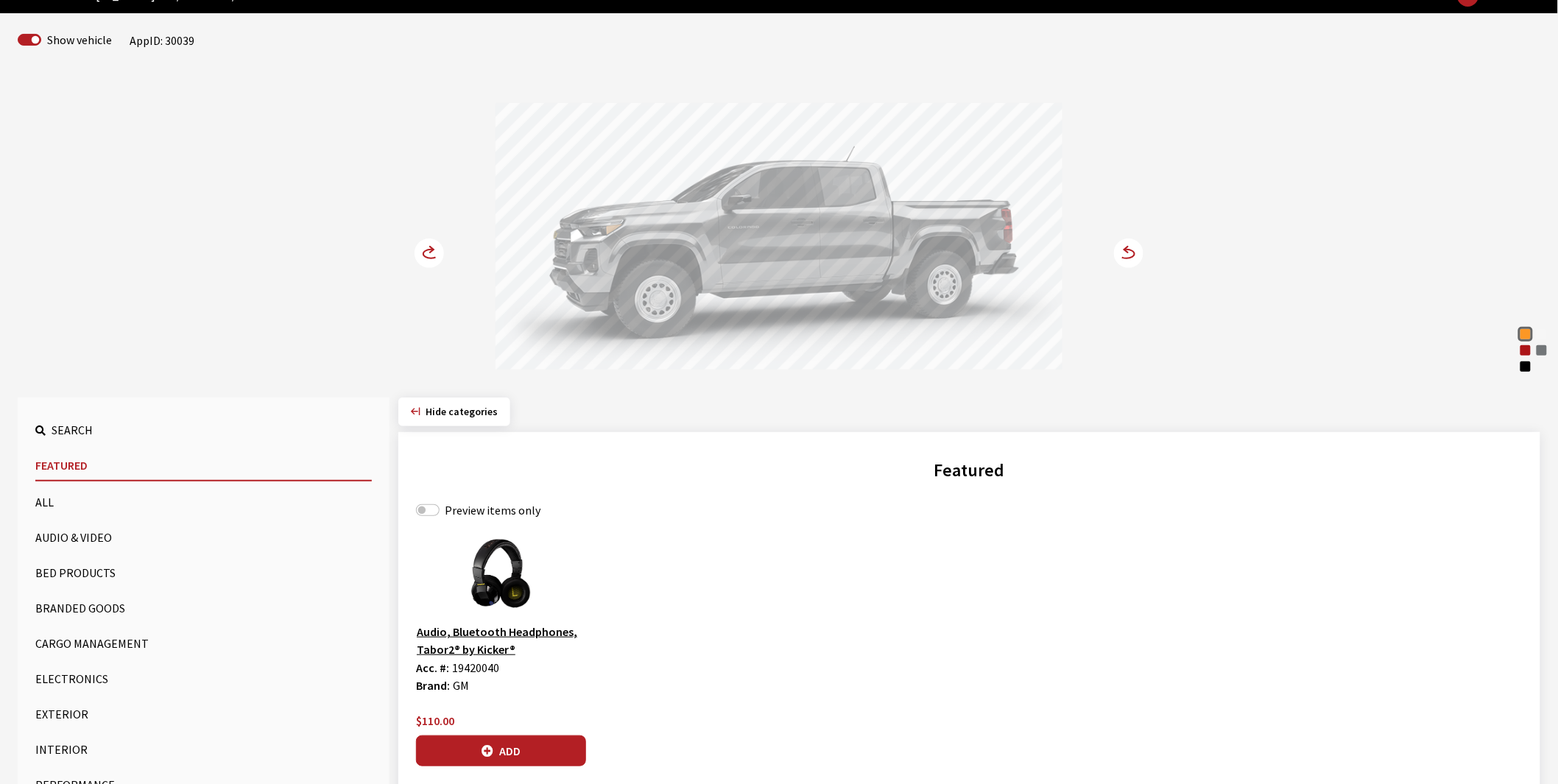
click at [87, 576] on button "Bed Products" at bounding box center [203, 572] width 336 height 30
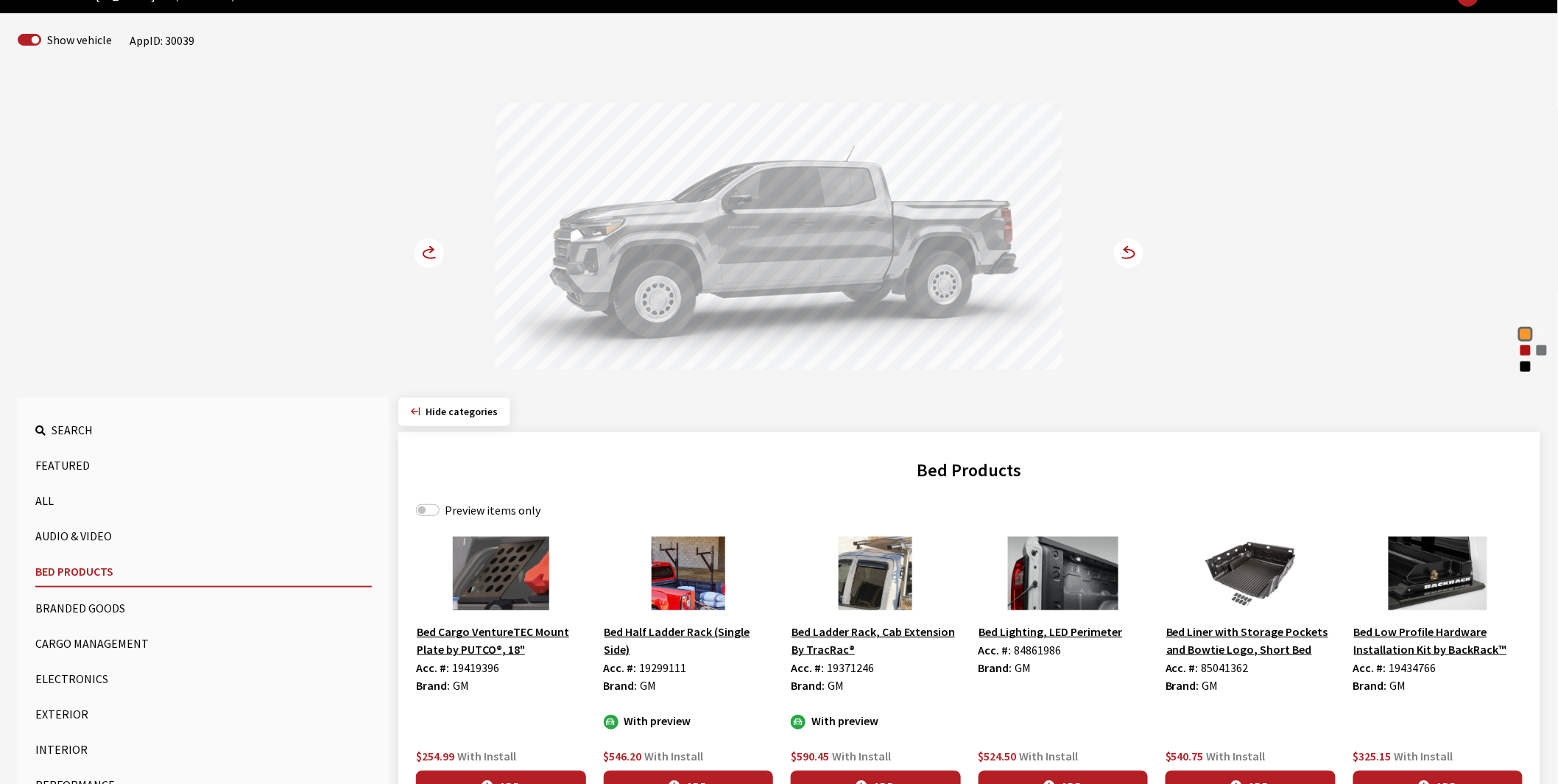
click at [437, 243] on circle at bounding box center [429, 253] width 30 height 30
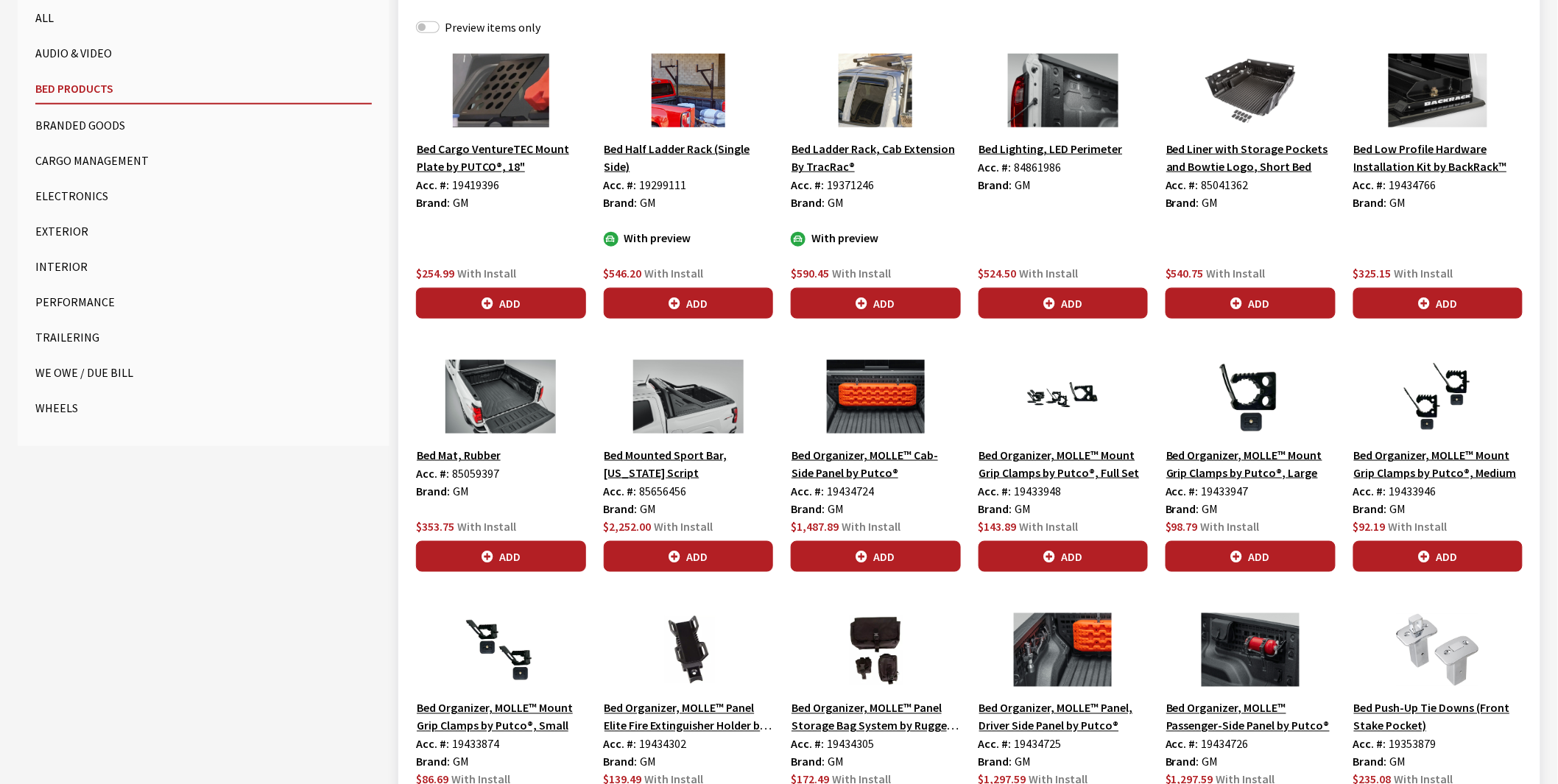
scroll to position [572, 0]
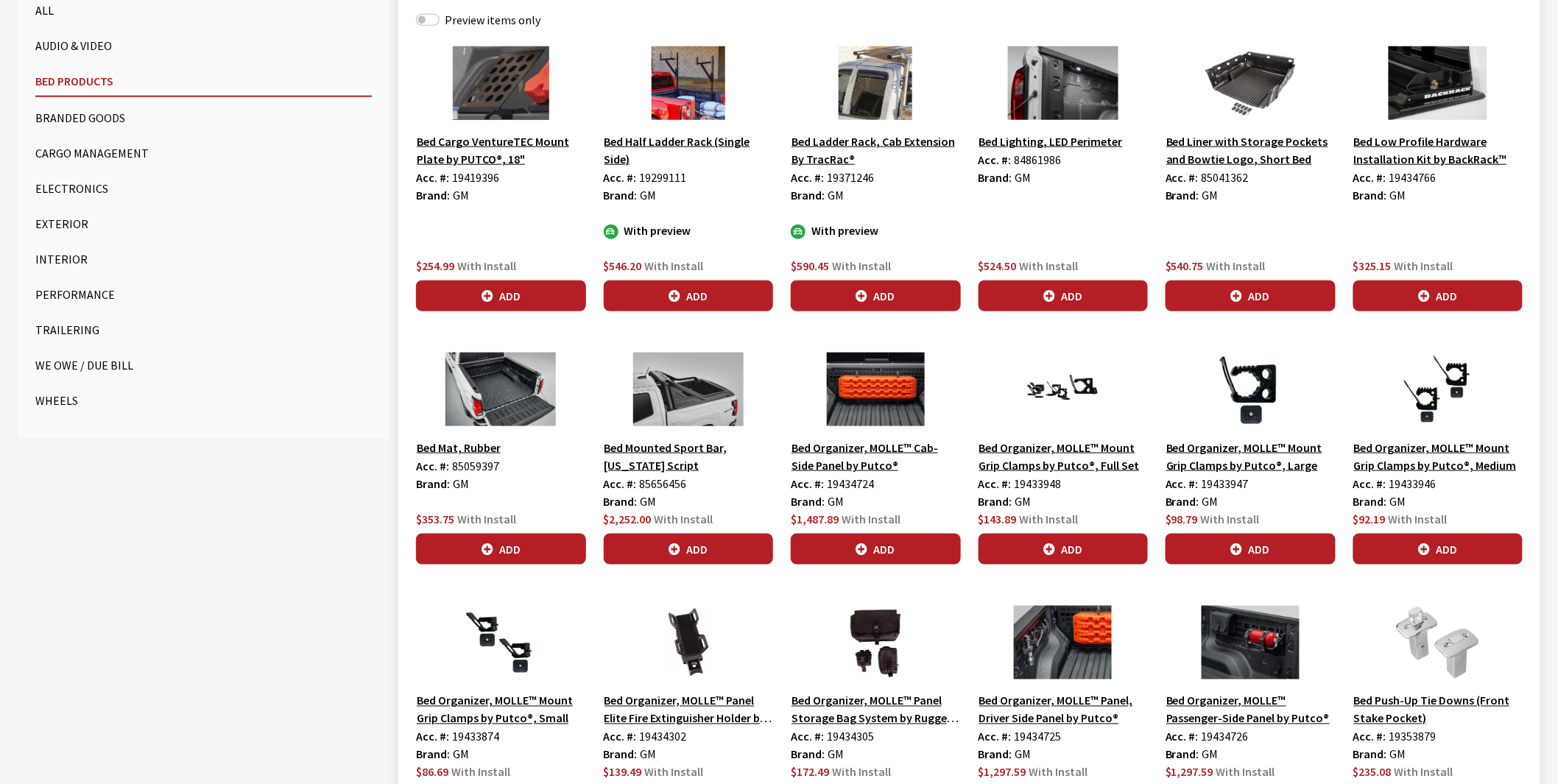
click at [495, 13] on label "Preview items only" at bounding box center [493, 20] width 96 height 18
click at [439, 14] on input "Preview items only" at bounding box center [428, 19] width 24 height 12
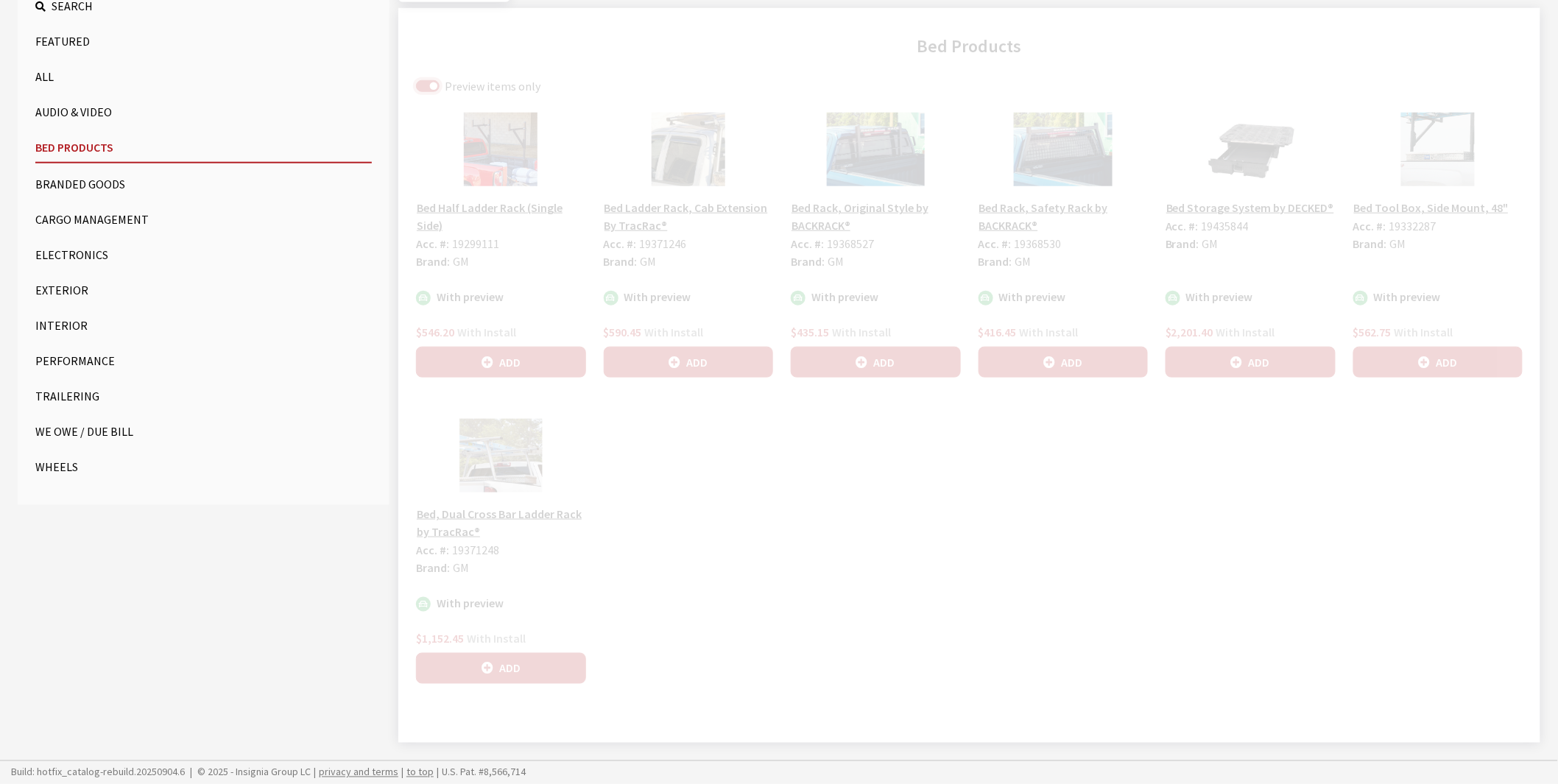
scroll to position [506, 0]
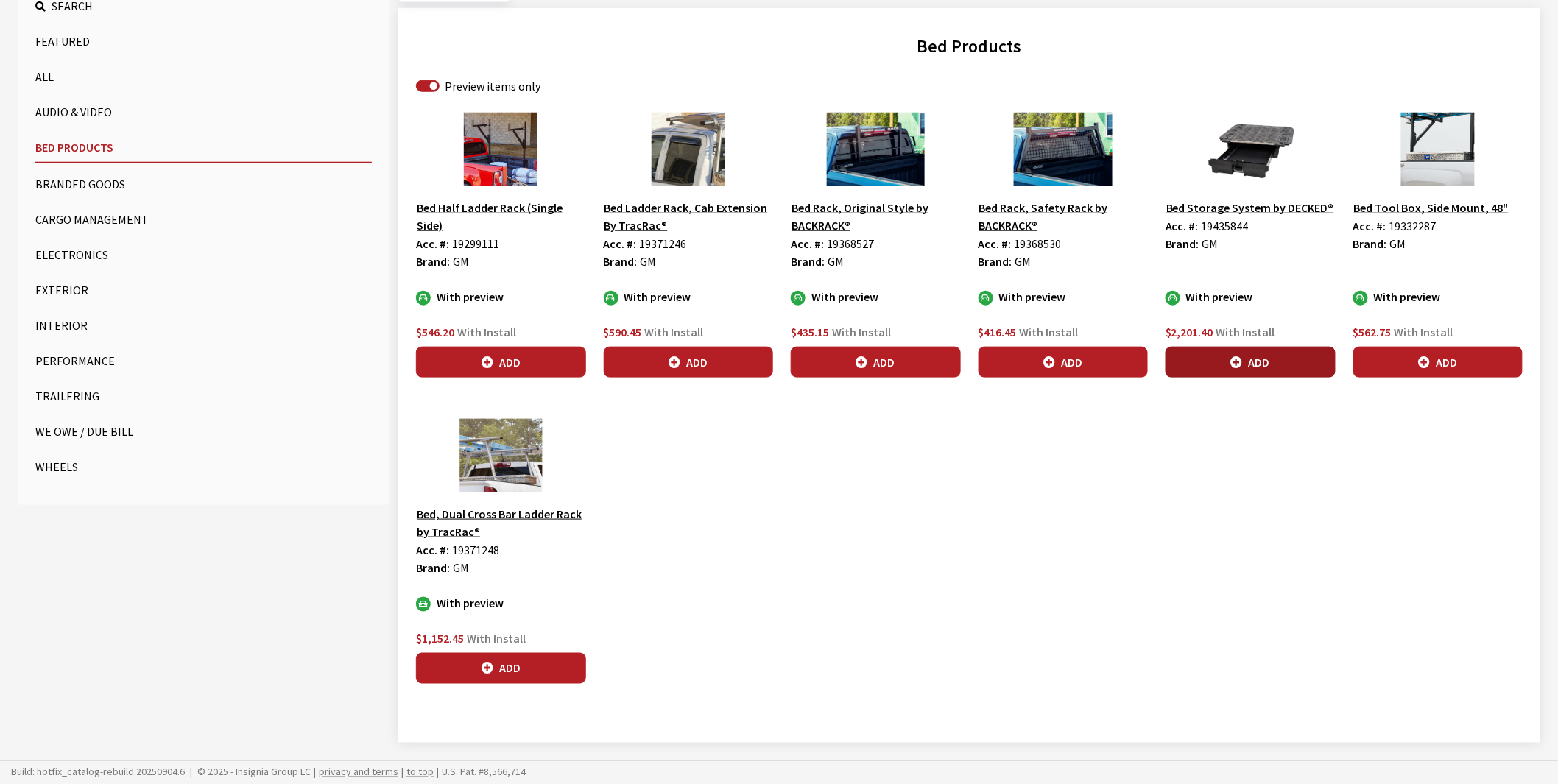
click at [1239, 367] on icon "button" at bounding box center [1236, 362] width 12 height 12
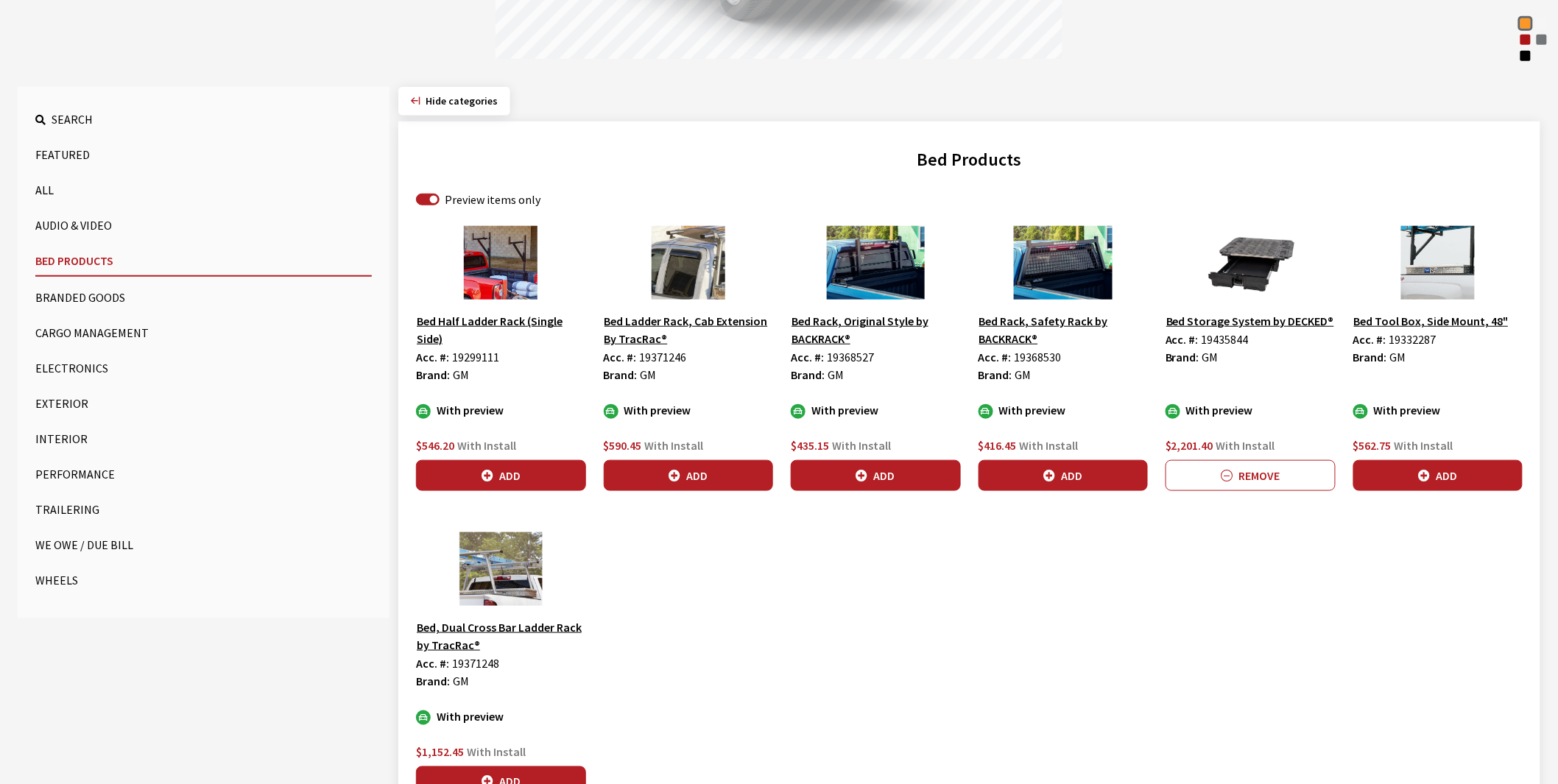
scroll to position [98, 0]
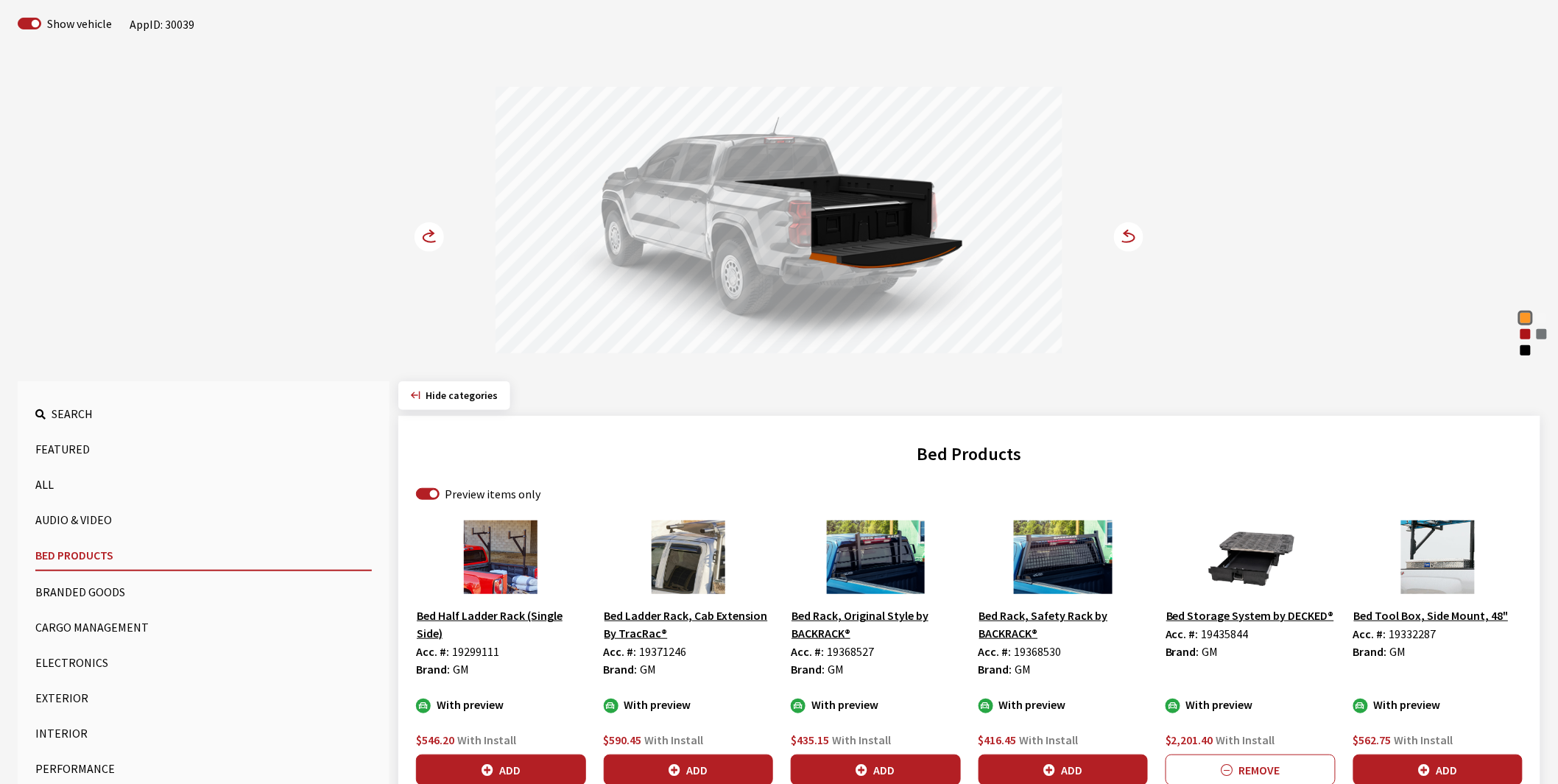
click at [418, 234] on circle at bounding box center [429, 236] width 30 height 30
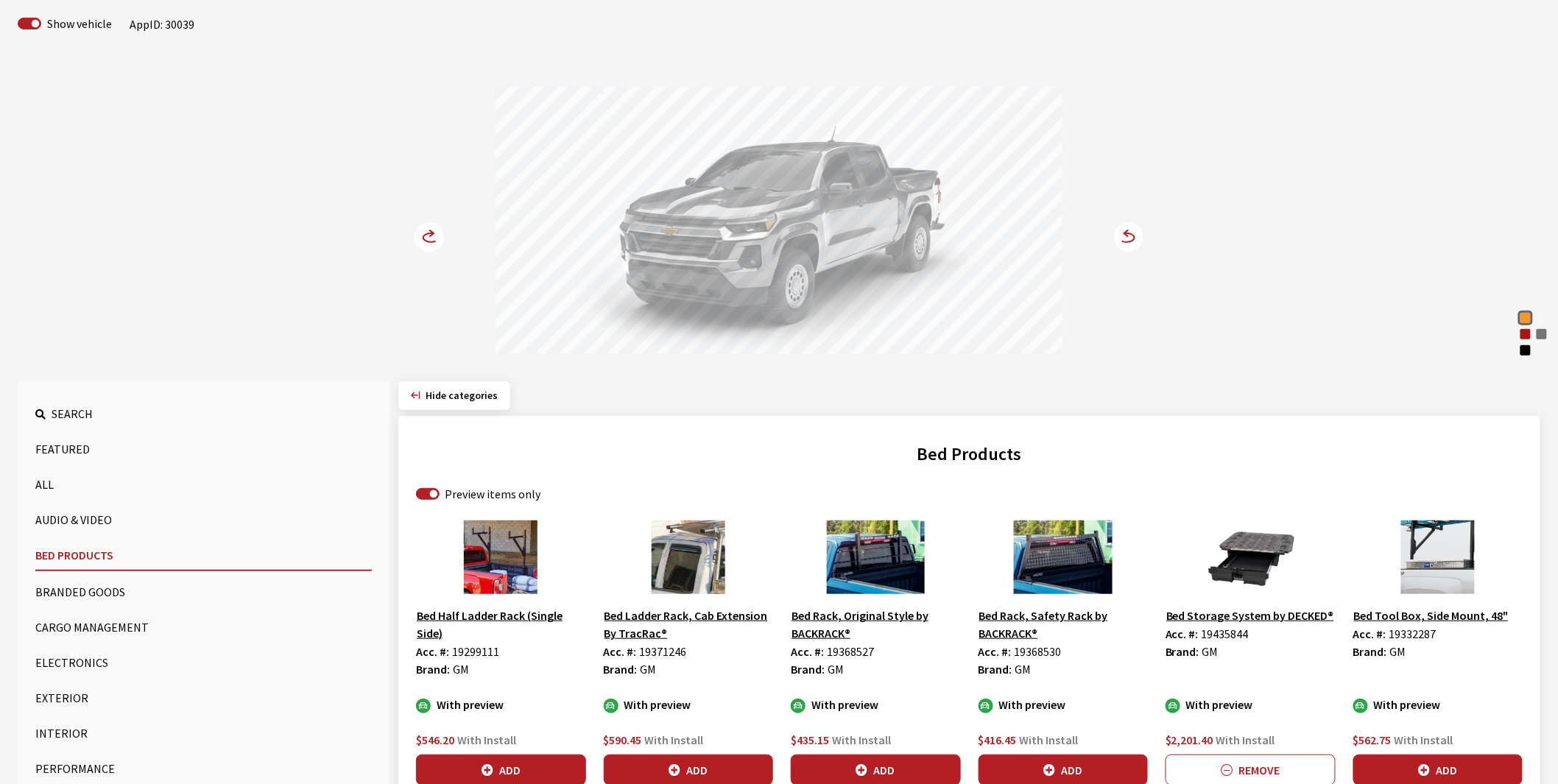
click at [418, 234] on circle at bounding box center [429, 236] width 30 height 30
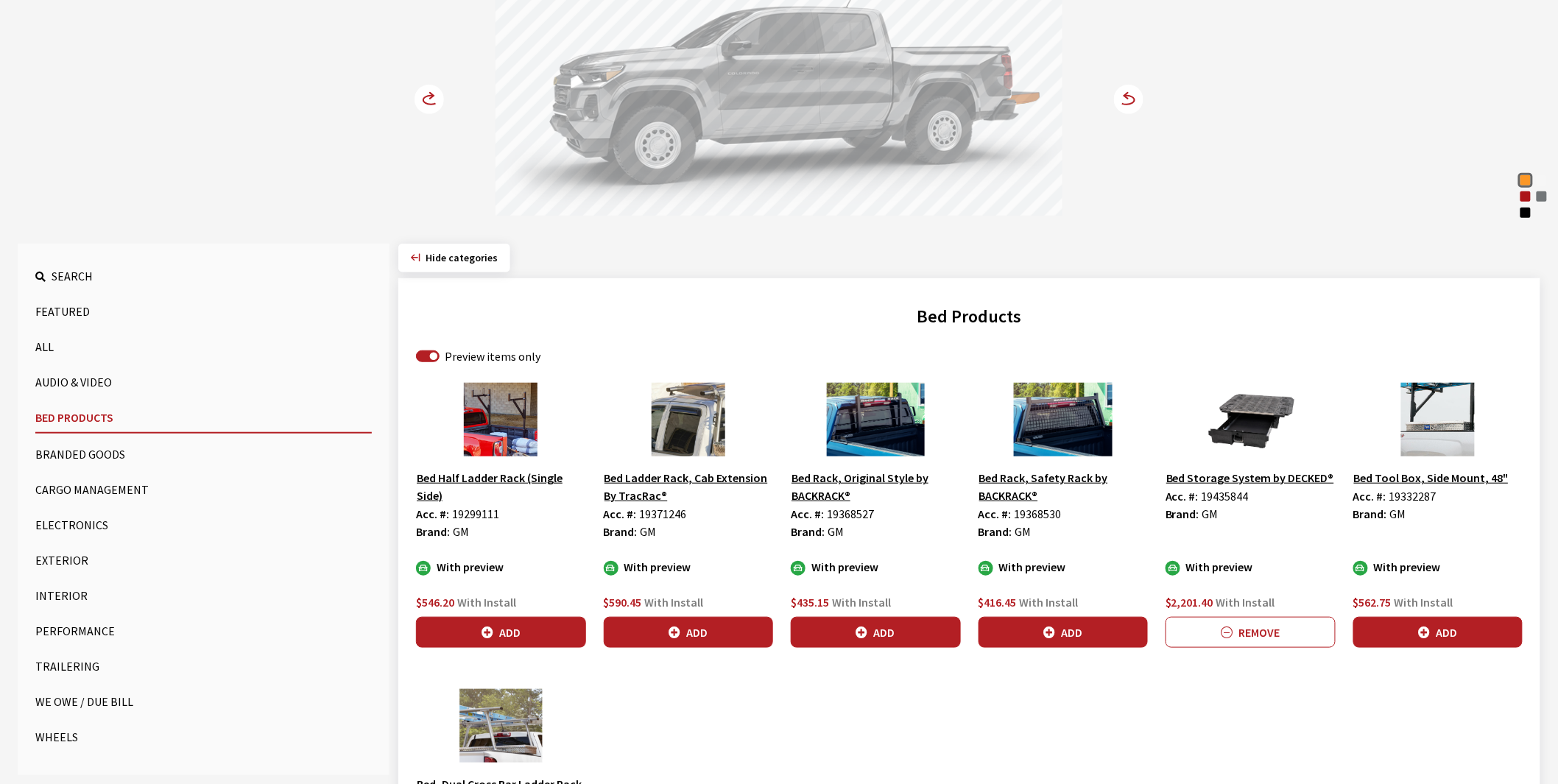
scroll to position [425, 0]
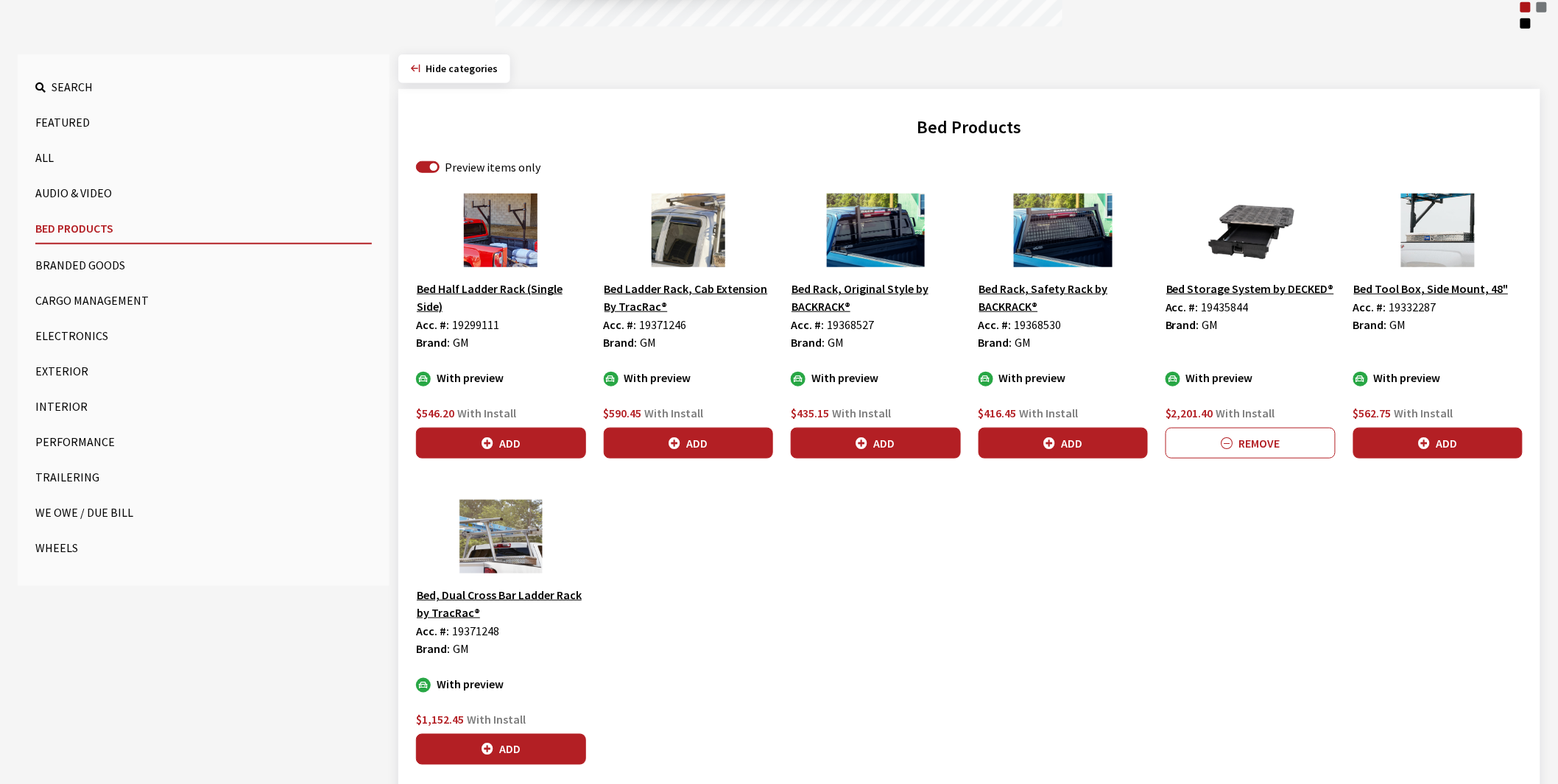
click at [1223, 309] on span "19435844" at bounding box center [1225, 307] width 47 height 14
copy span "19435844"
click at [439, 167] on div "Preview items only" at bounding box center [969, 167] width 1107 height 18
click at [430, 165] on input "Preview items only" at bounding box center [428, 167] width 24 height 12
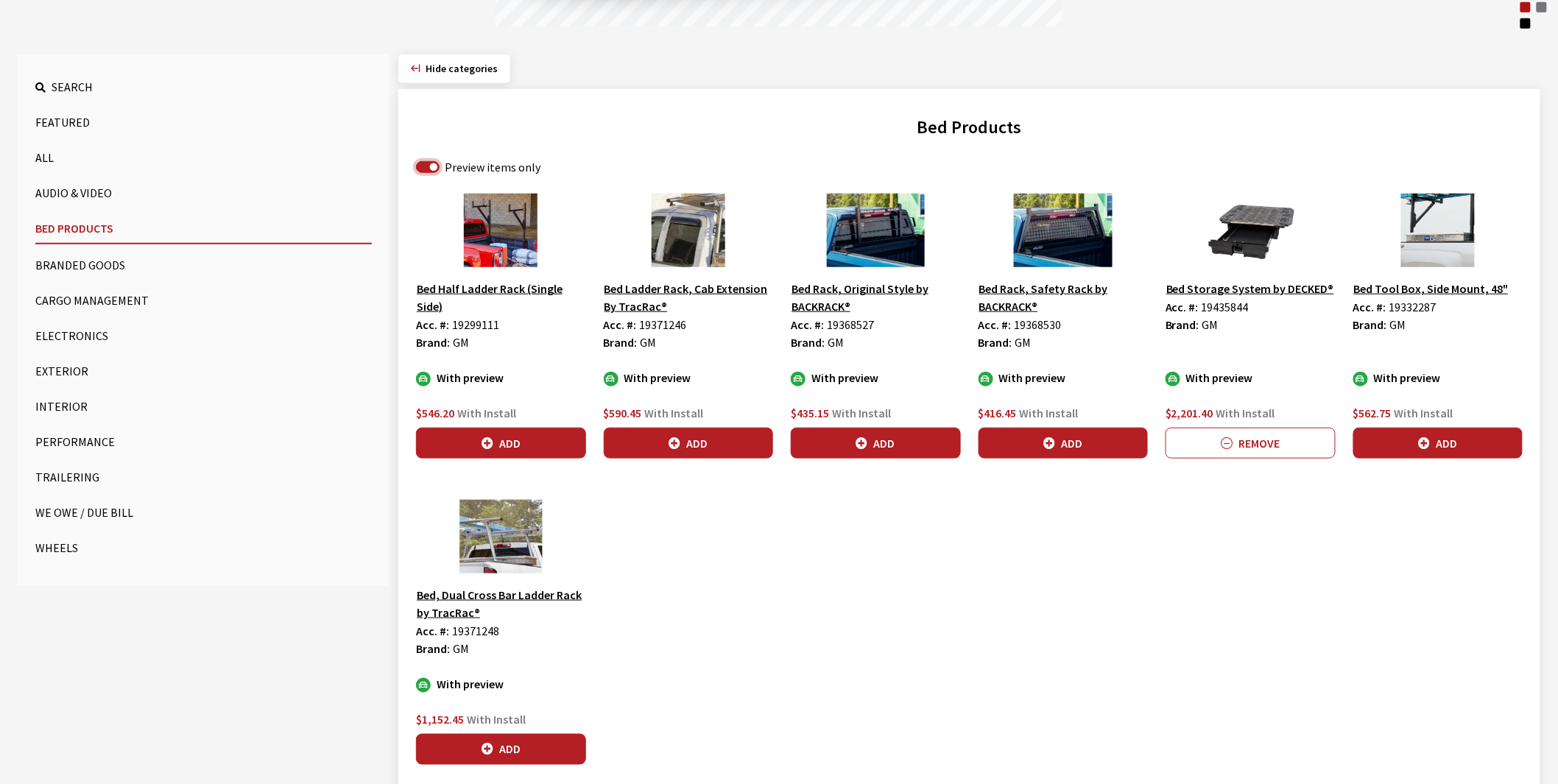
checkbox input "false"
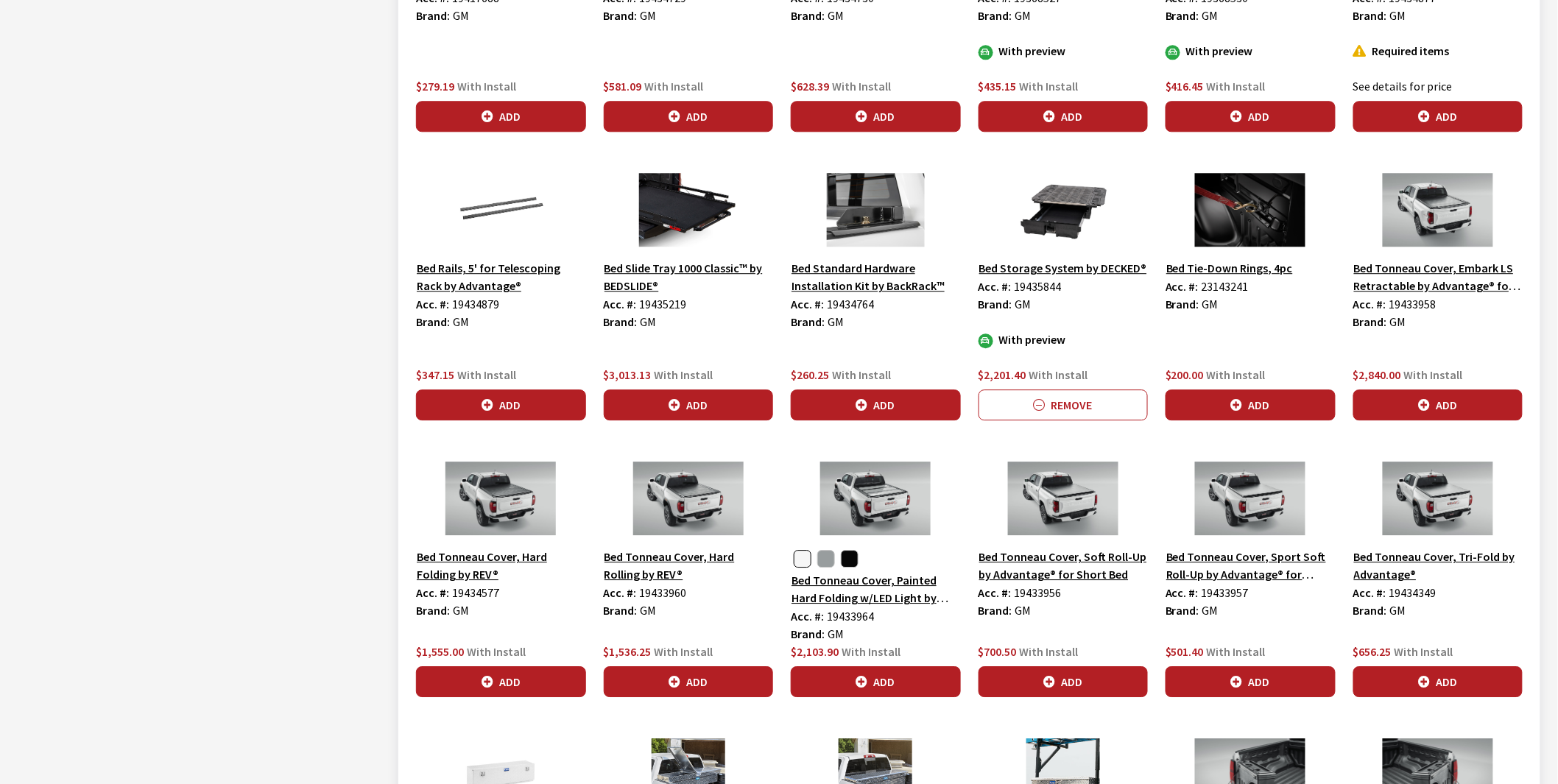
scroll to position [1570, 0]
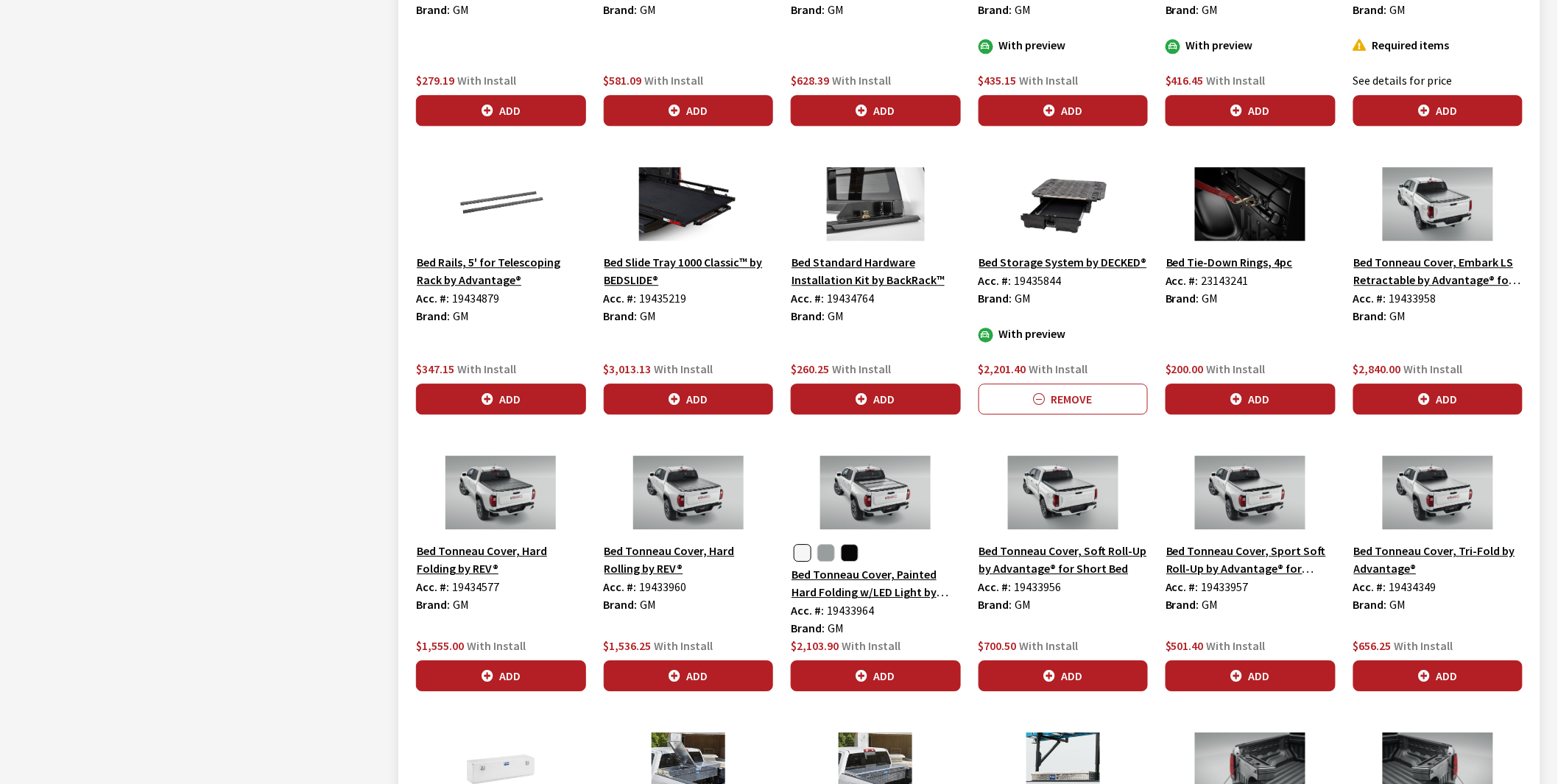
click at [667, 301] on span "19435219" at bounding box center [663, 298] width 47 height 14
copy span "19435219"
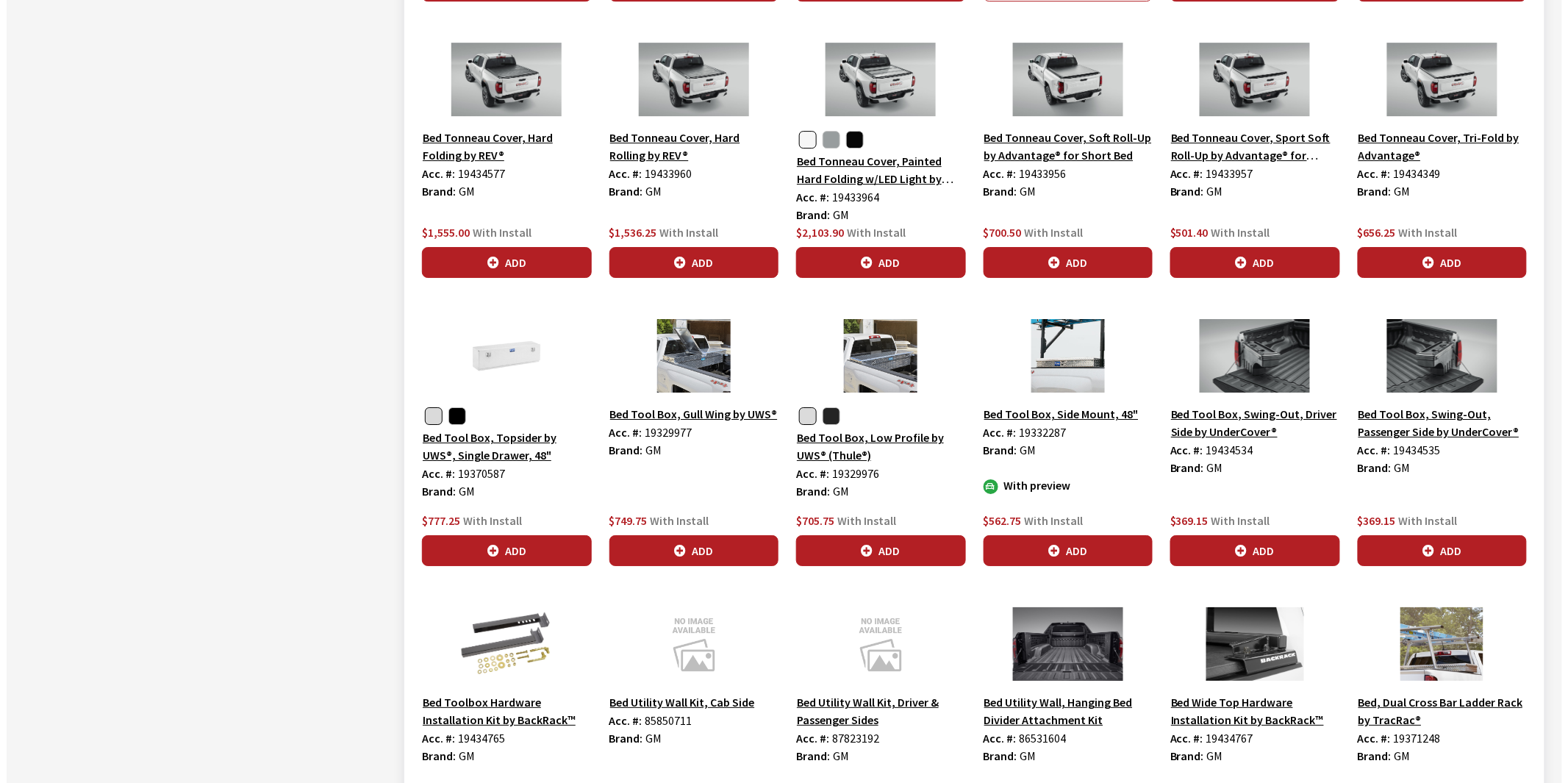
scroll to position [1976, 0]
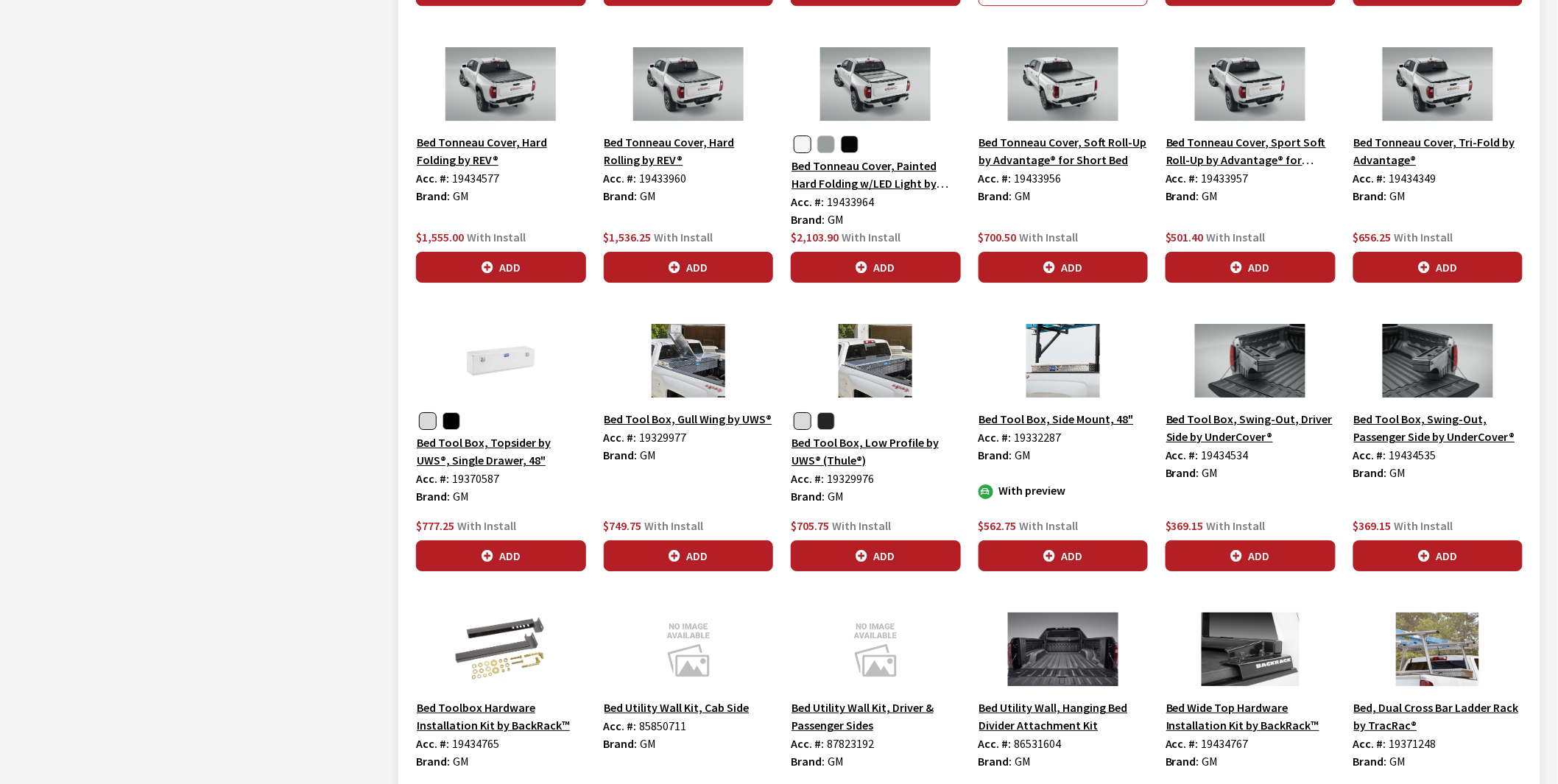
click at [674, 420] on button "Bed Tool Box, Gull Wing by UWS®" at bounding box center [688, 418] width 169 height 19
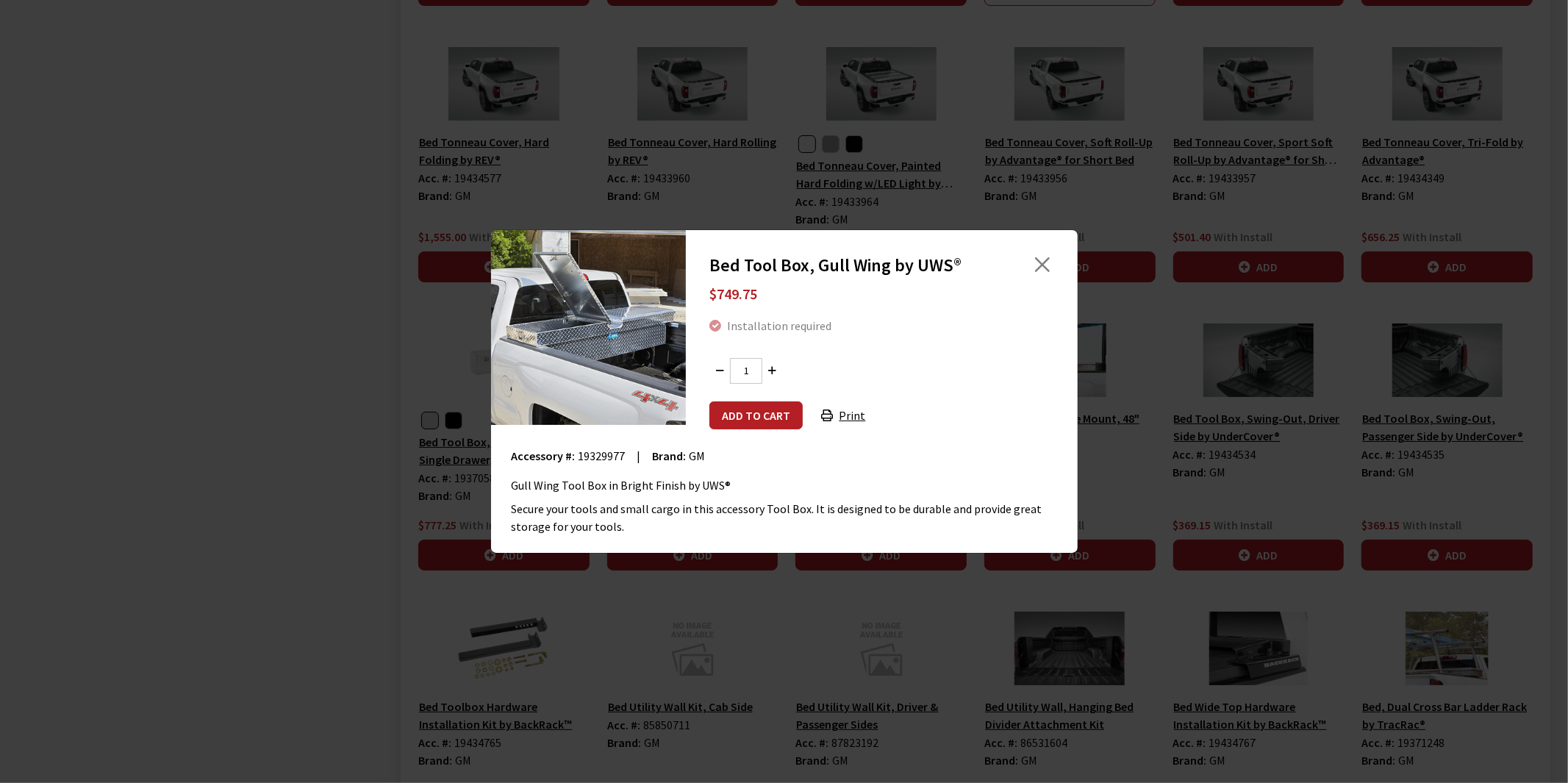
click at [599, 456] on span "19329977" at bounding box center [602, 456] width 47 height 14
drag, startPoint x: 812, startPoint y: 460, endPoint x: 678, endPoint y: 461, distance: 134.0
click at [811, 460] on div "Accessory #: 19329977 | Brand: GM" at bounding box center [784, 456] width 545 height 18
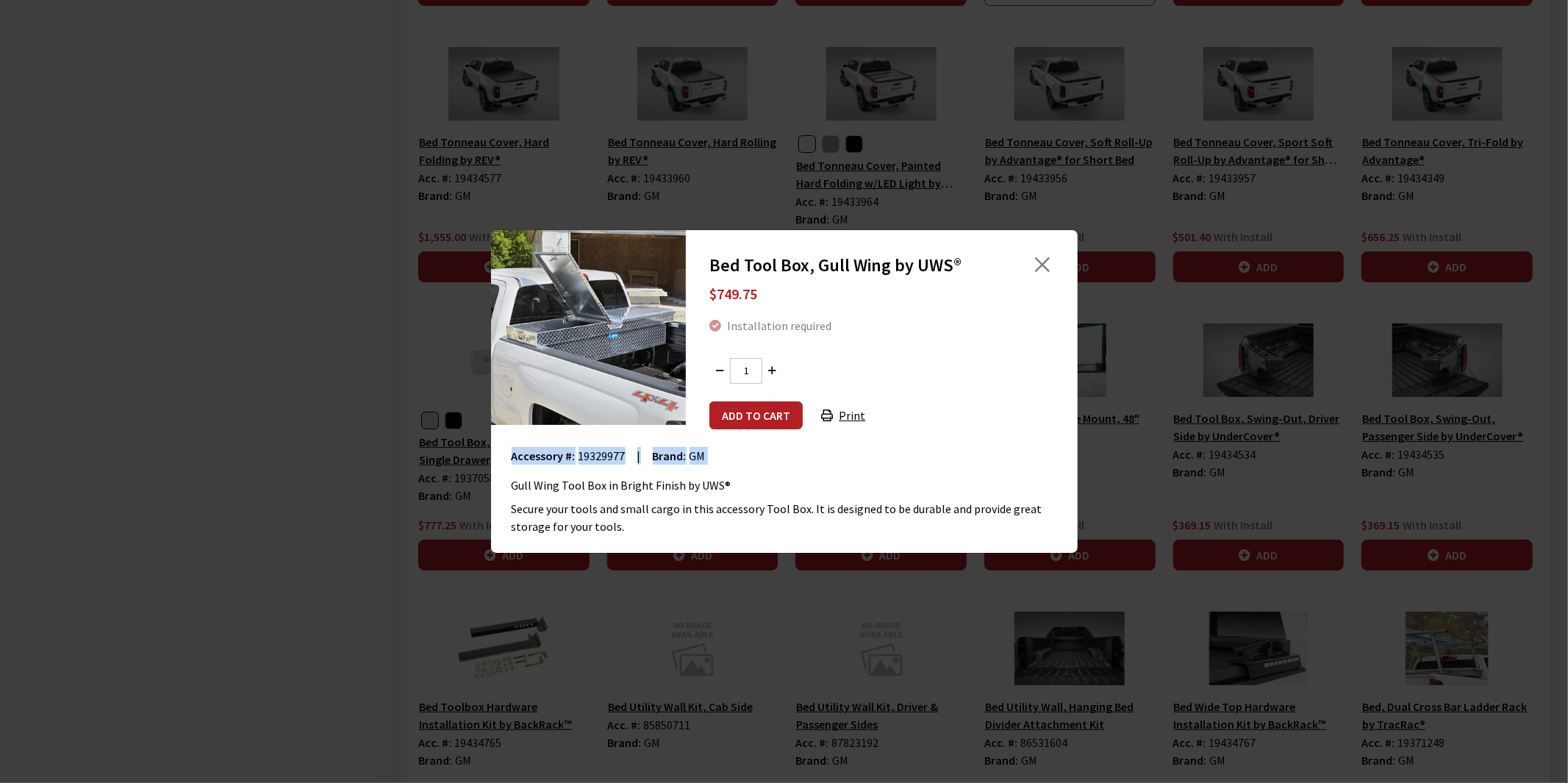
click at [597, 454] on span "19329977" at bounding box center [602, 456] width 47 height 14
click at [596, 454] on span "19329977" at bounding box center [602, 456] width 47 height 14
copy span "19329977"
click at [1040, 263] on button "Close" at bounding box center [1042, 264] width 22 height 22
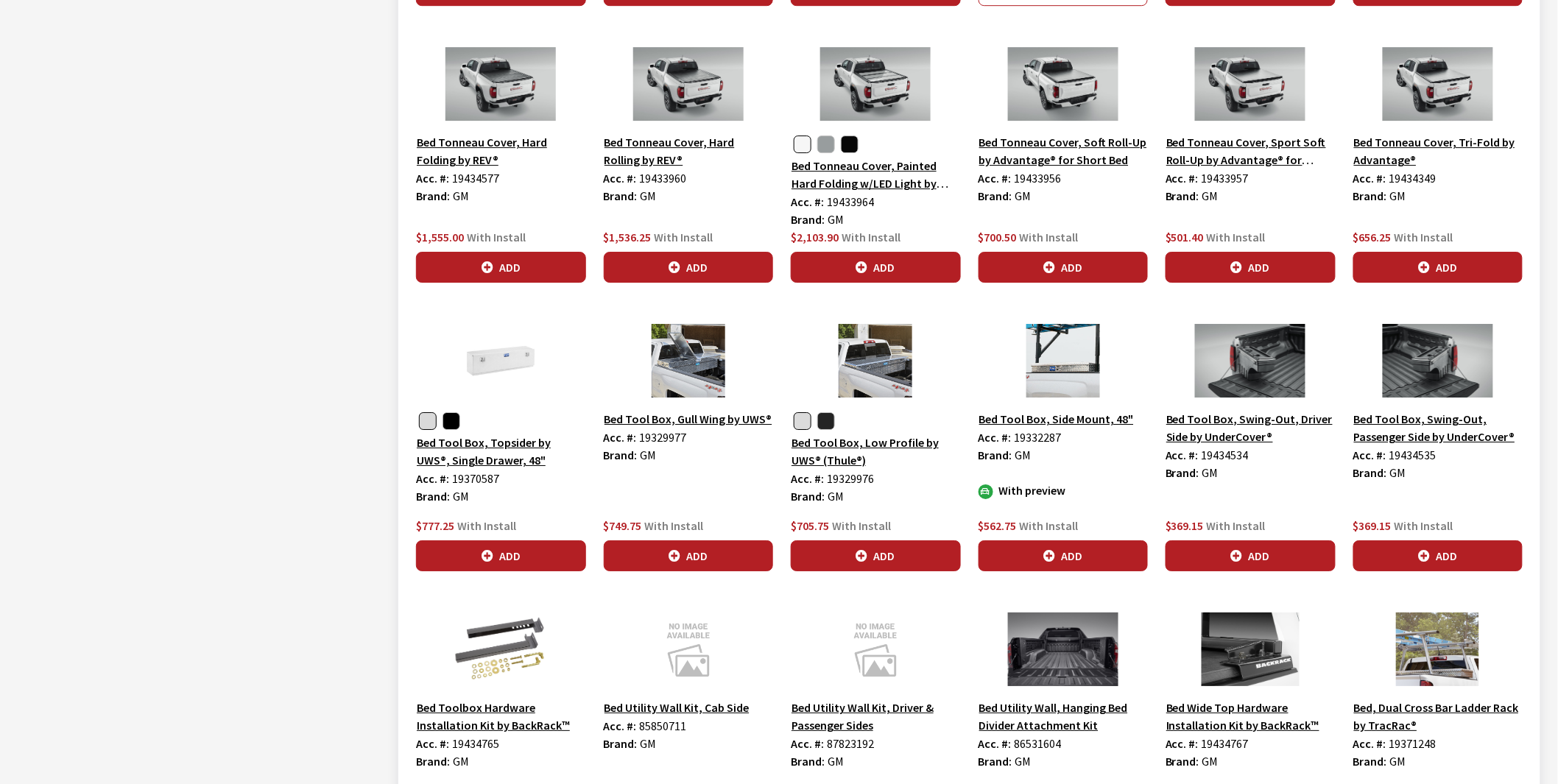
click at [863, 383] on img at bounding box center [876, 360] width 170 height 73
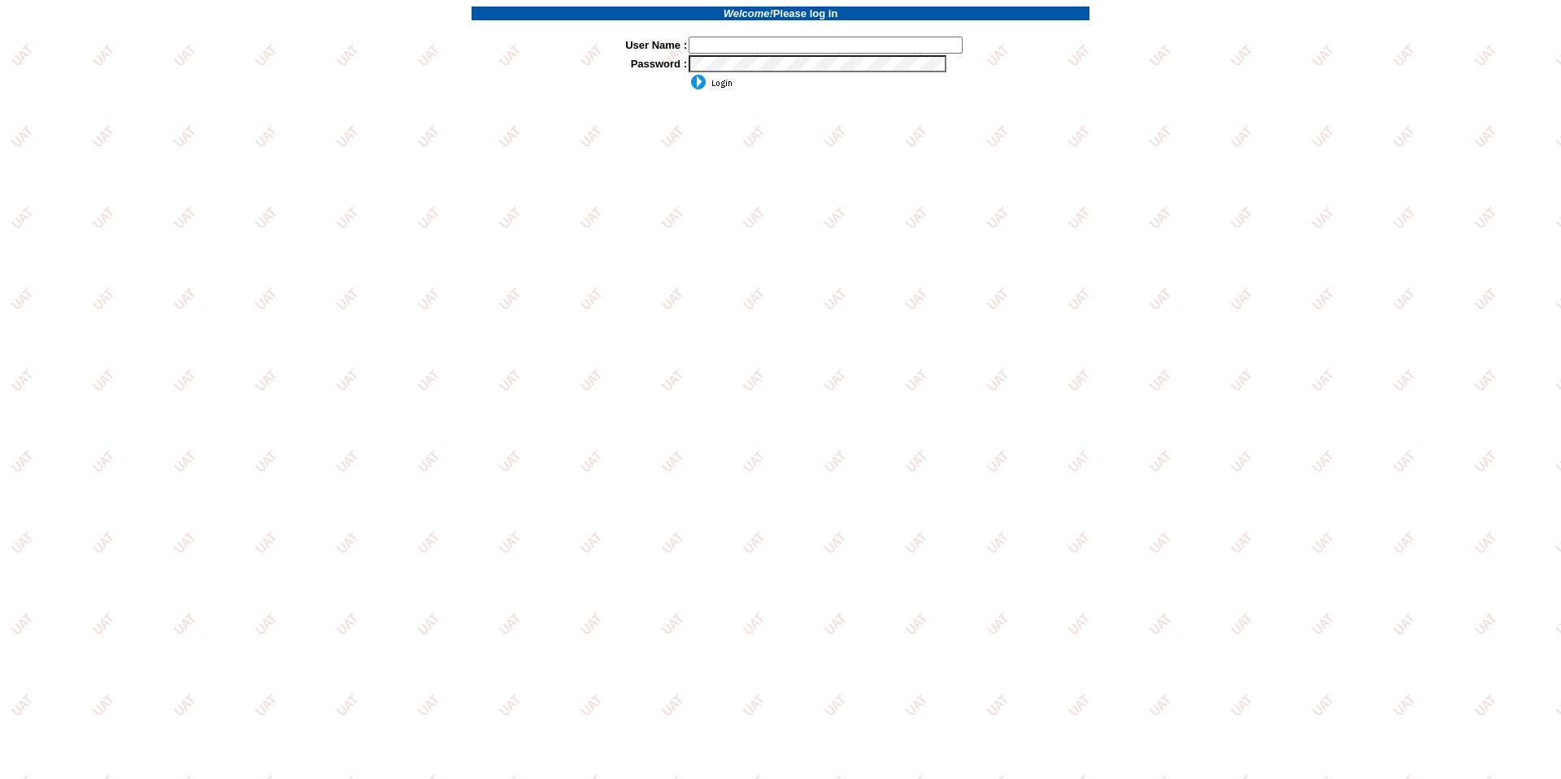
click at [737, 53] on input "text" at bounding box center [825, 45] width 274 height 17
type input "sdakes"
click at [688, 74] on input "image" at bounding box center [710, 82] width 44 height 16
click at [722, 80] on input "image" at bounding box center [710, 82] width 44 height 16
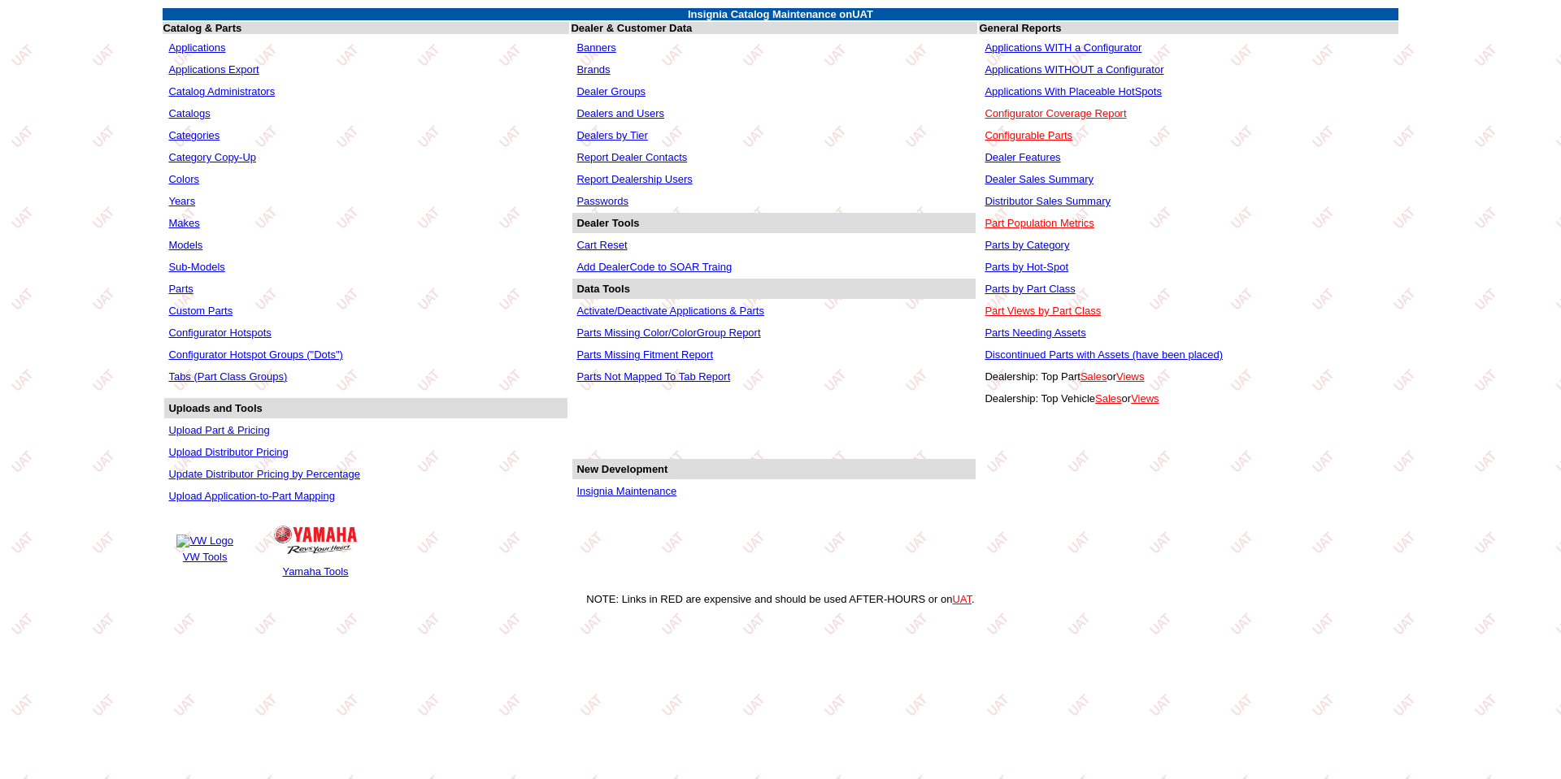
click at [183, 288] on link "Parts" at bounding box center [180, 289] width 24 height 12
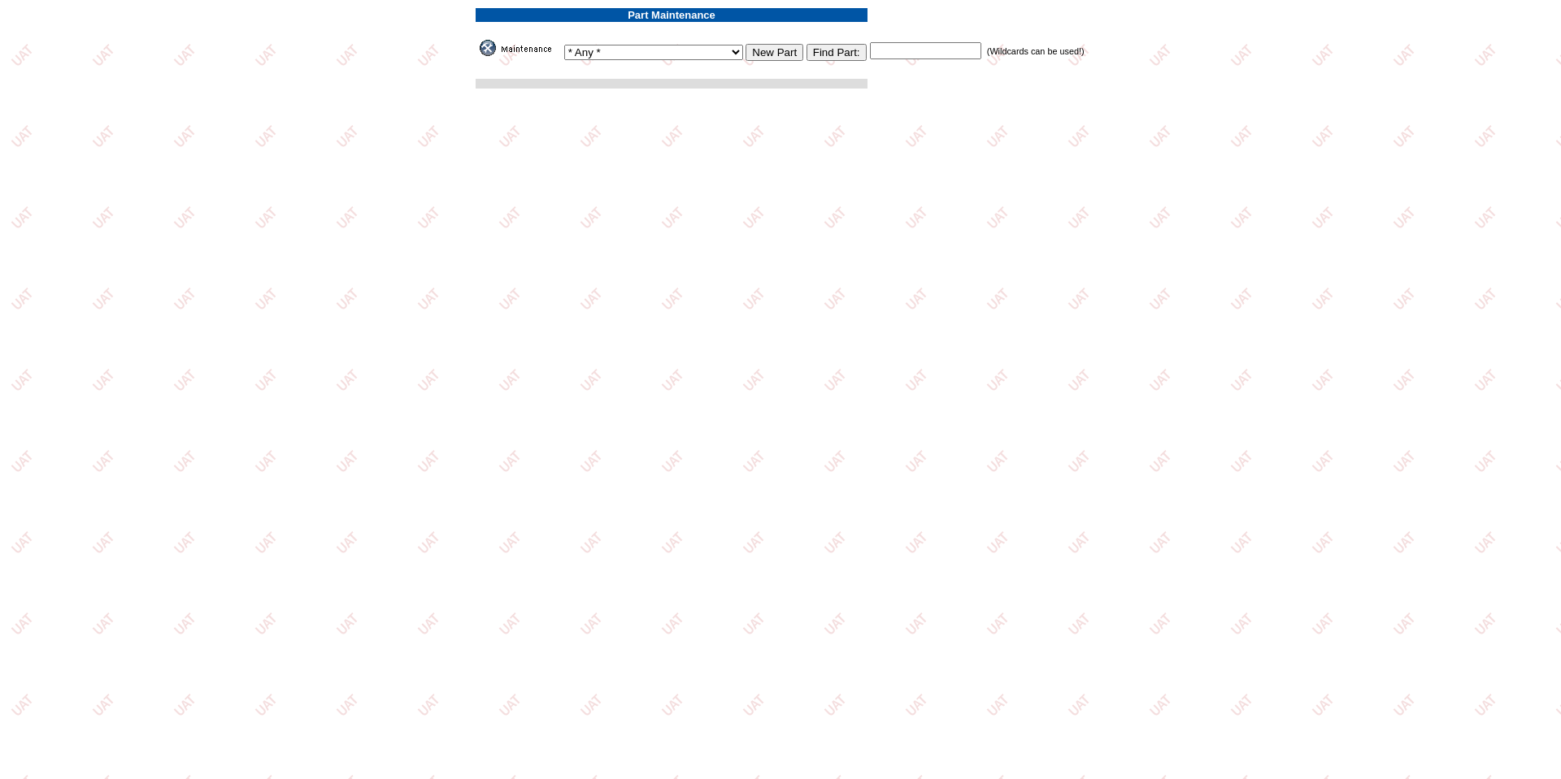
click at [887, 51] on input "text" at bounding box center [925, 50] width 111 height 17
paste input "19435219"
type input "19435219"
click at [806, 53] on input "Find Part:" at bounding box center [836, 52] width 60 height 17
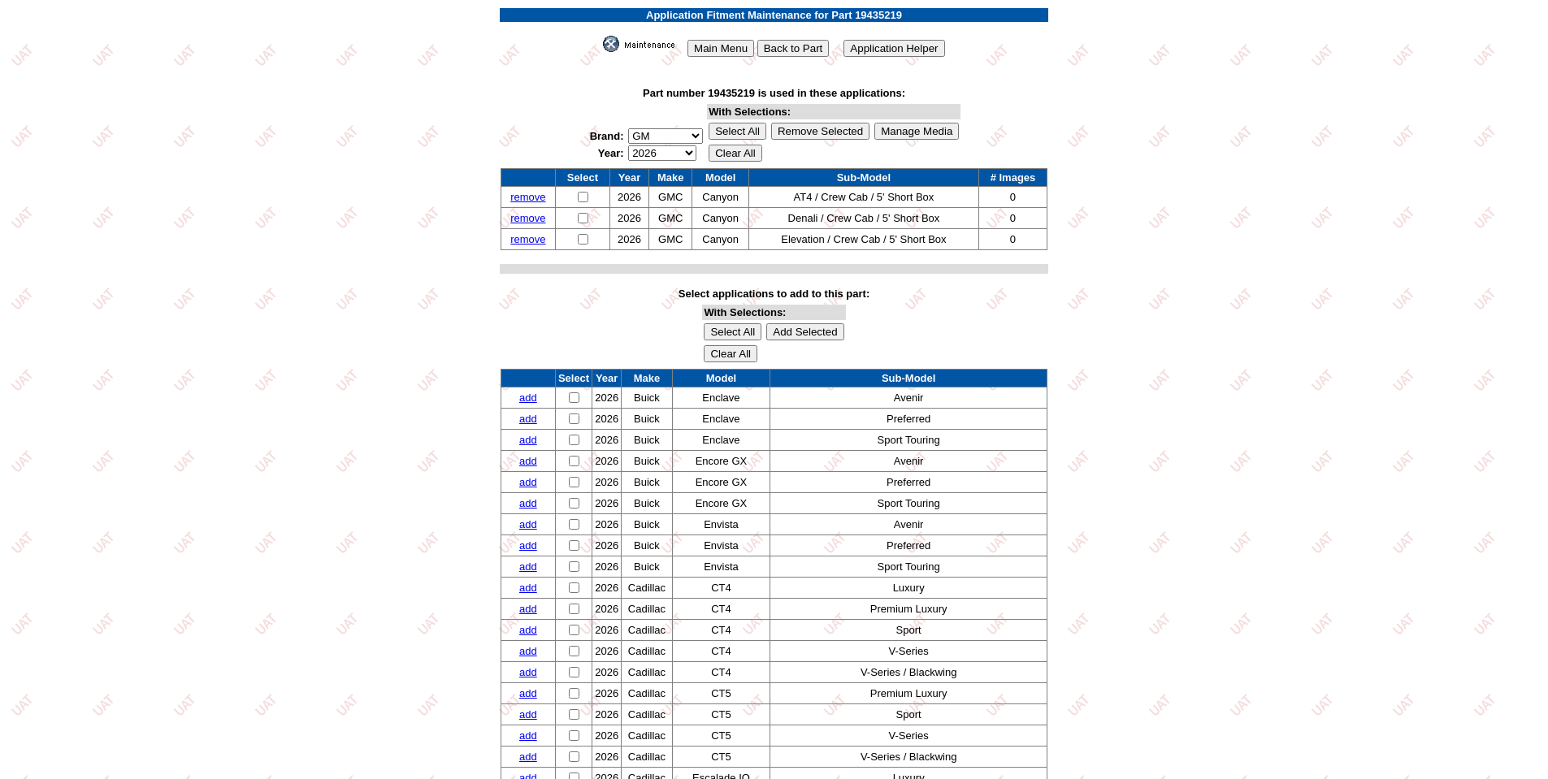
click at [688, 154] on select "2026 2025 2024 2023 2022 2021 2020 2019 2018 2017 2016 2015 2014 2013 2012 2011…" at bounding box center [662, 152] width 68 height 15
select select "0"
click at [628, 145] on select "2026 2025 2024 2023 2022 2021 2020 2019 2018 2017 2016 2015 2014 2013 2012 2011…" at bounding box center [662, 152] width 68 height 15
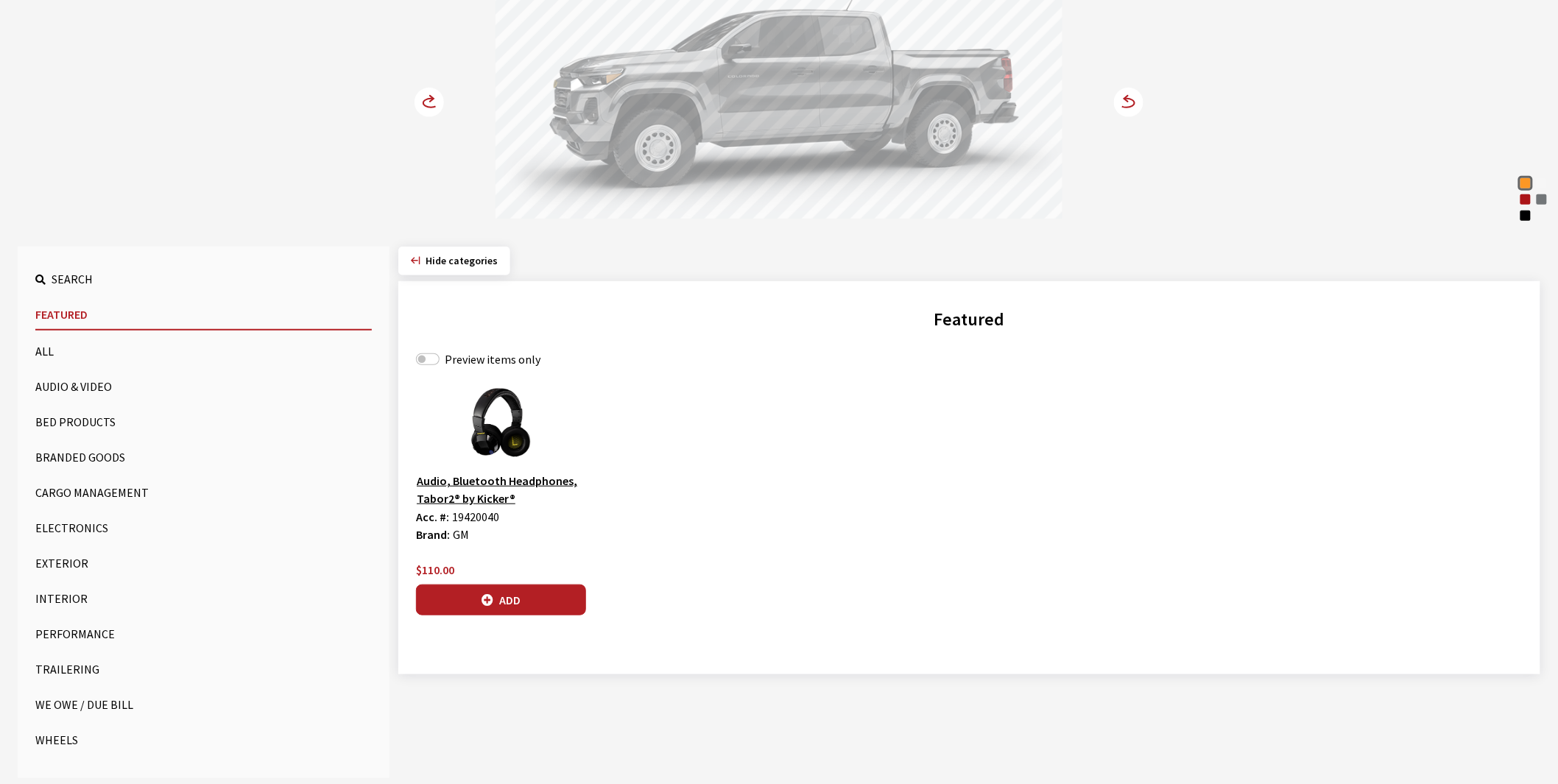
scroll to position [245, 0]
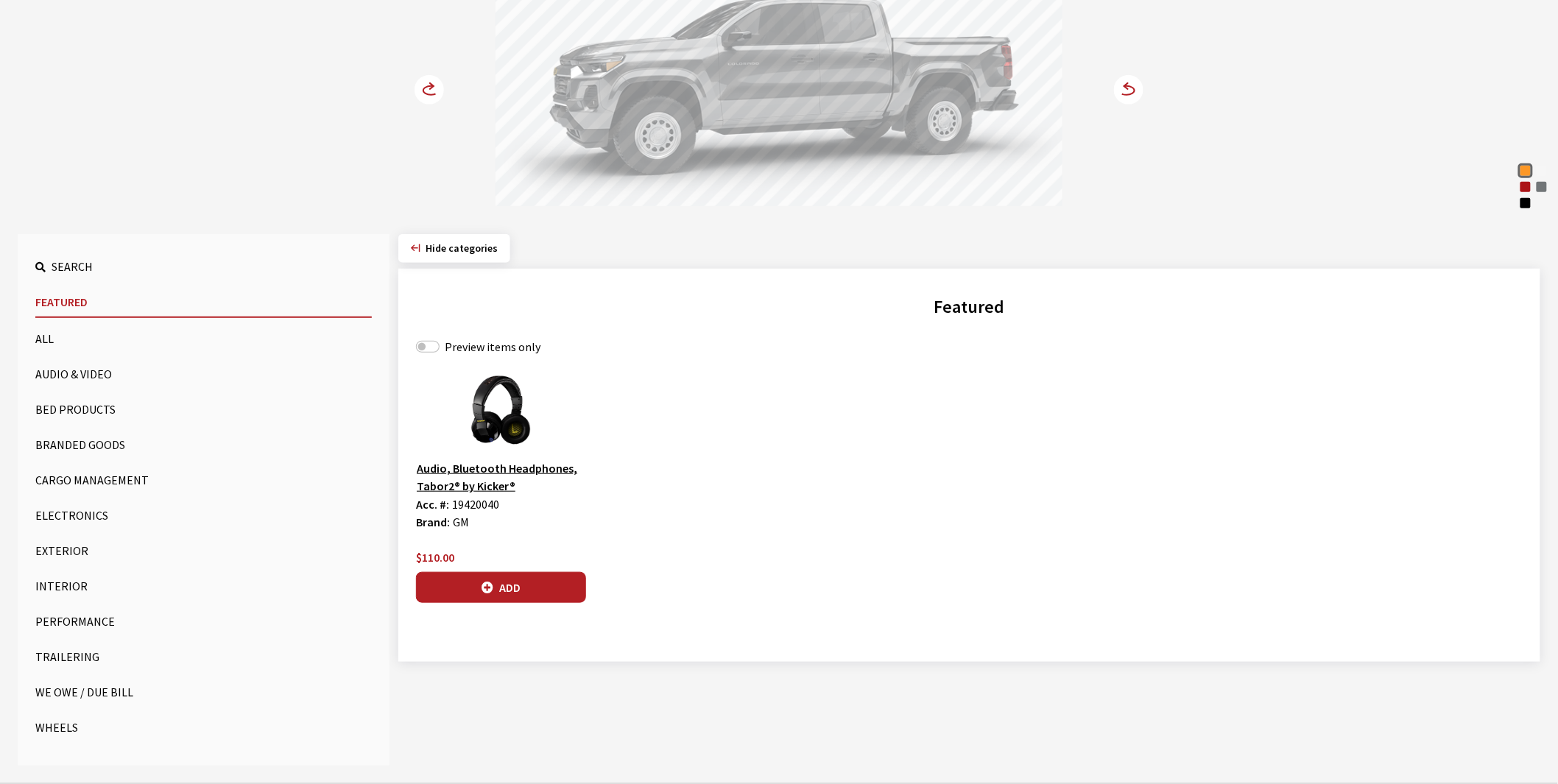
click at [48, 408] on button "Bed Products" at bounding box center [203, 409] width 336 height 30
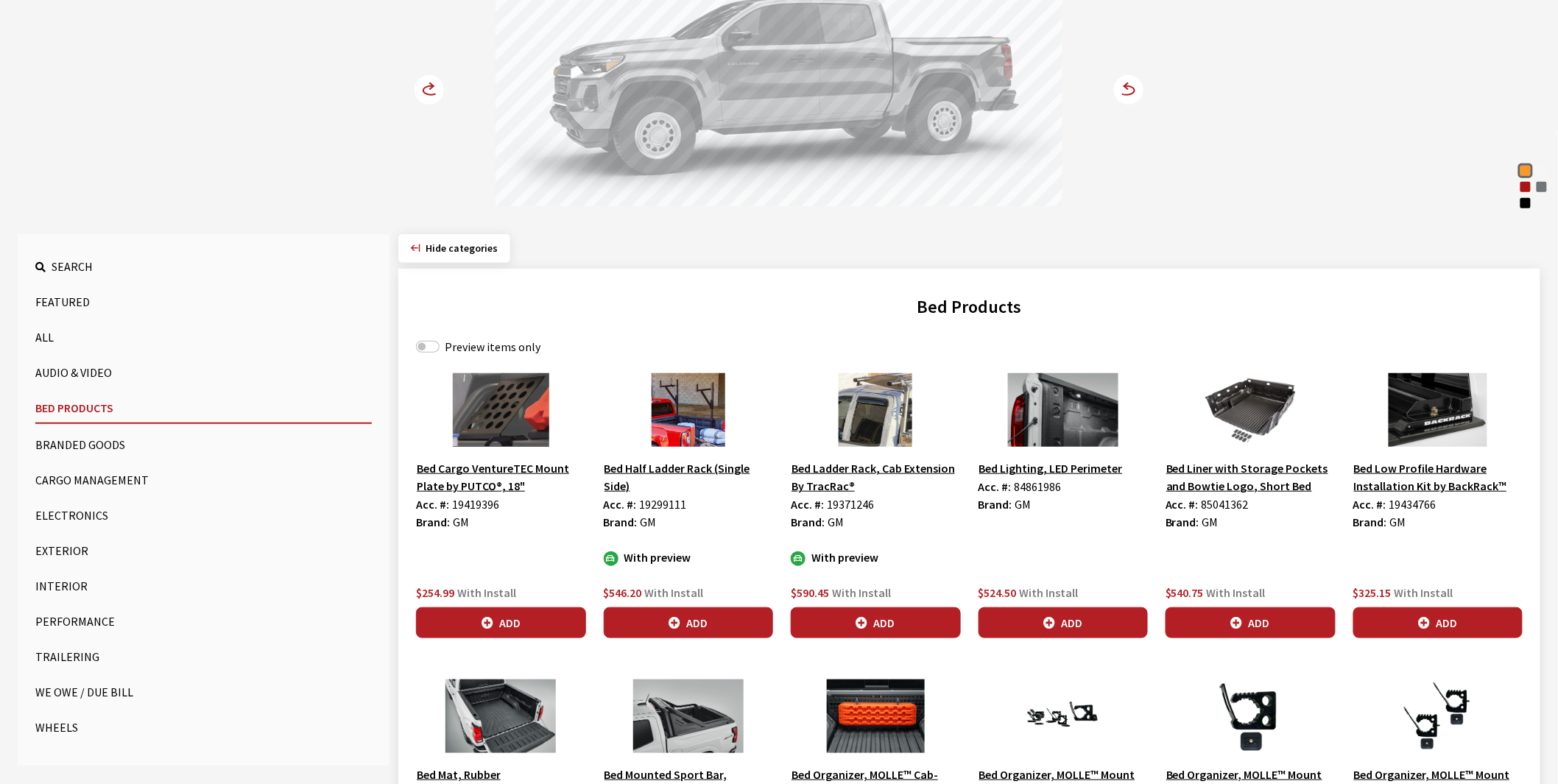
click at [439, 347] on div "Preview items only" at bounding box center [969, 347] width 1107 height 18
click at [431, 341] on input "Preview items only" at bounding box center [428, 346] width 24 height 12
checkbox input "true"
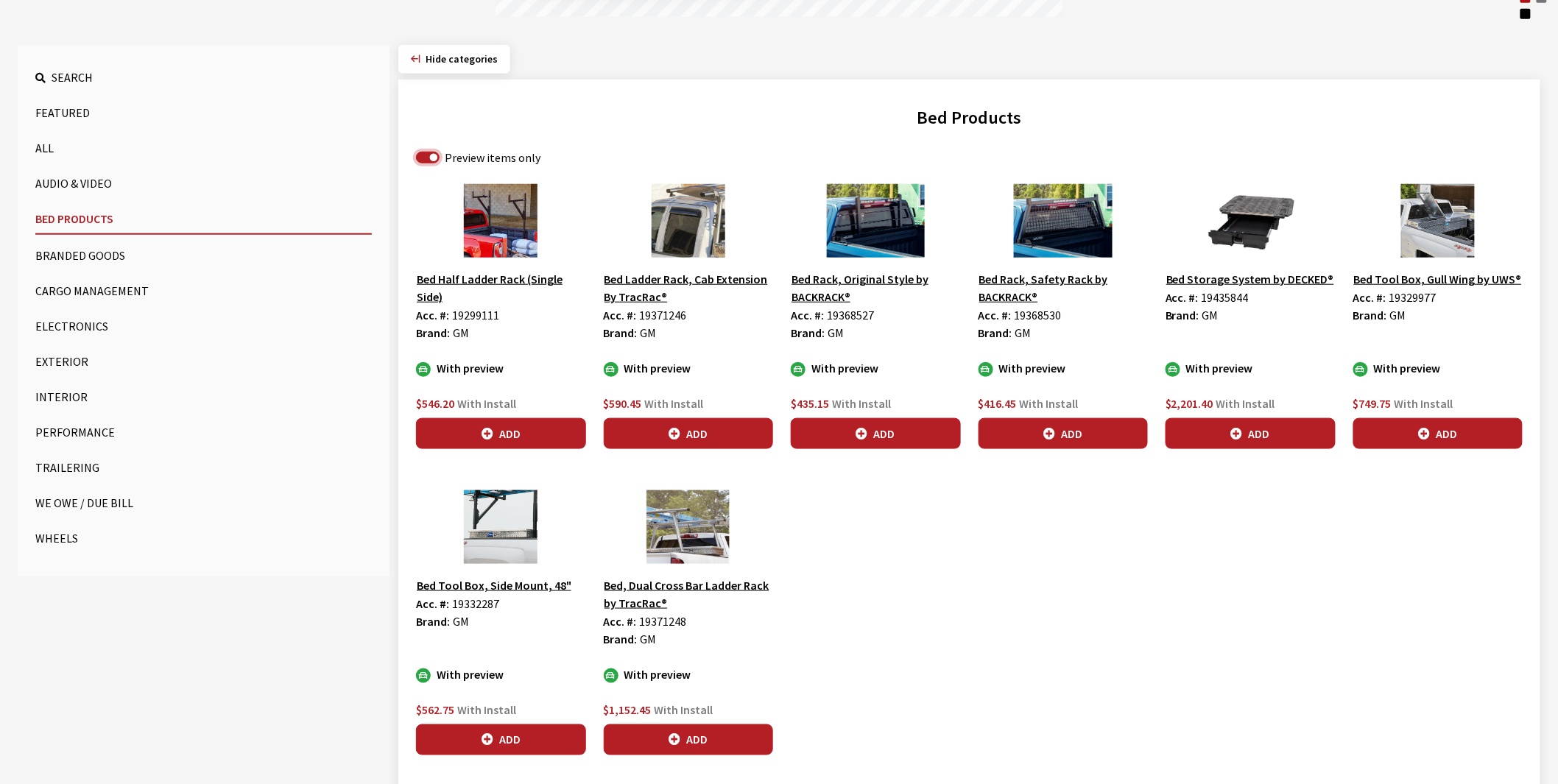
scroll to position [262, 0]
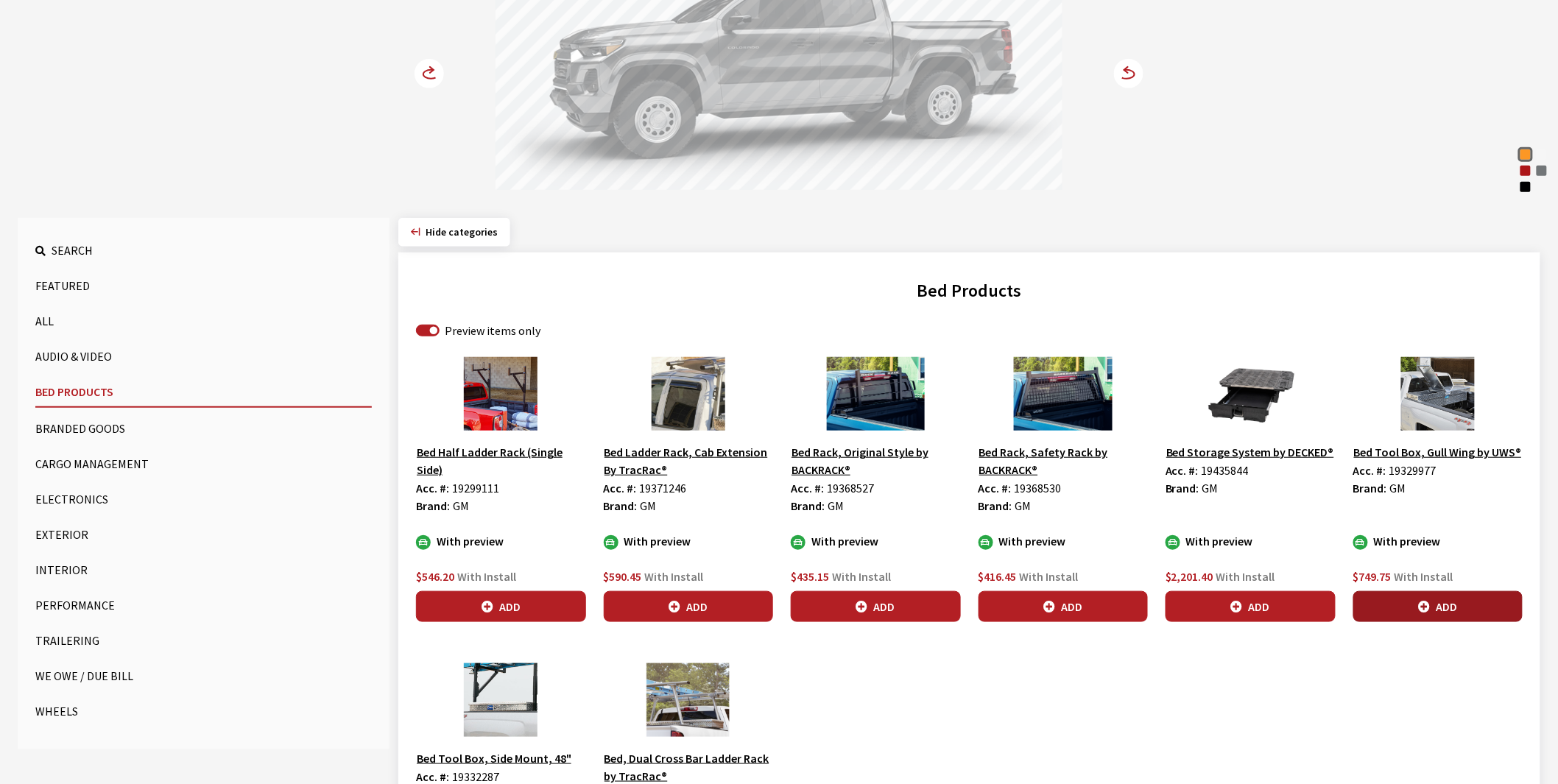
click at [1434, 607] on button "Add" at bounding box center [1438, 607] width 170 height 31
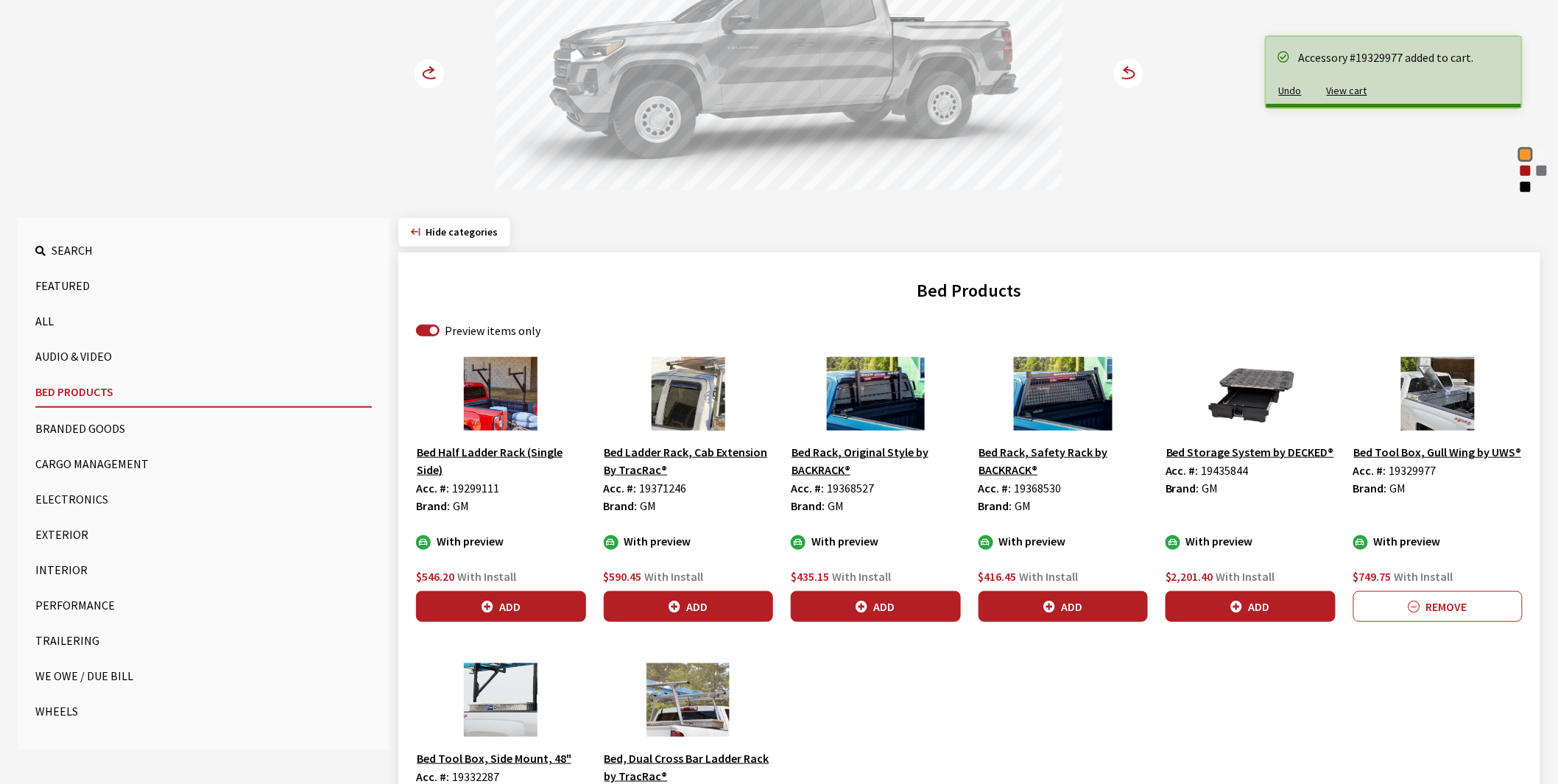
click at [426, 75] on circle at bounding box center [429, 73] width 30 height 30
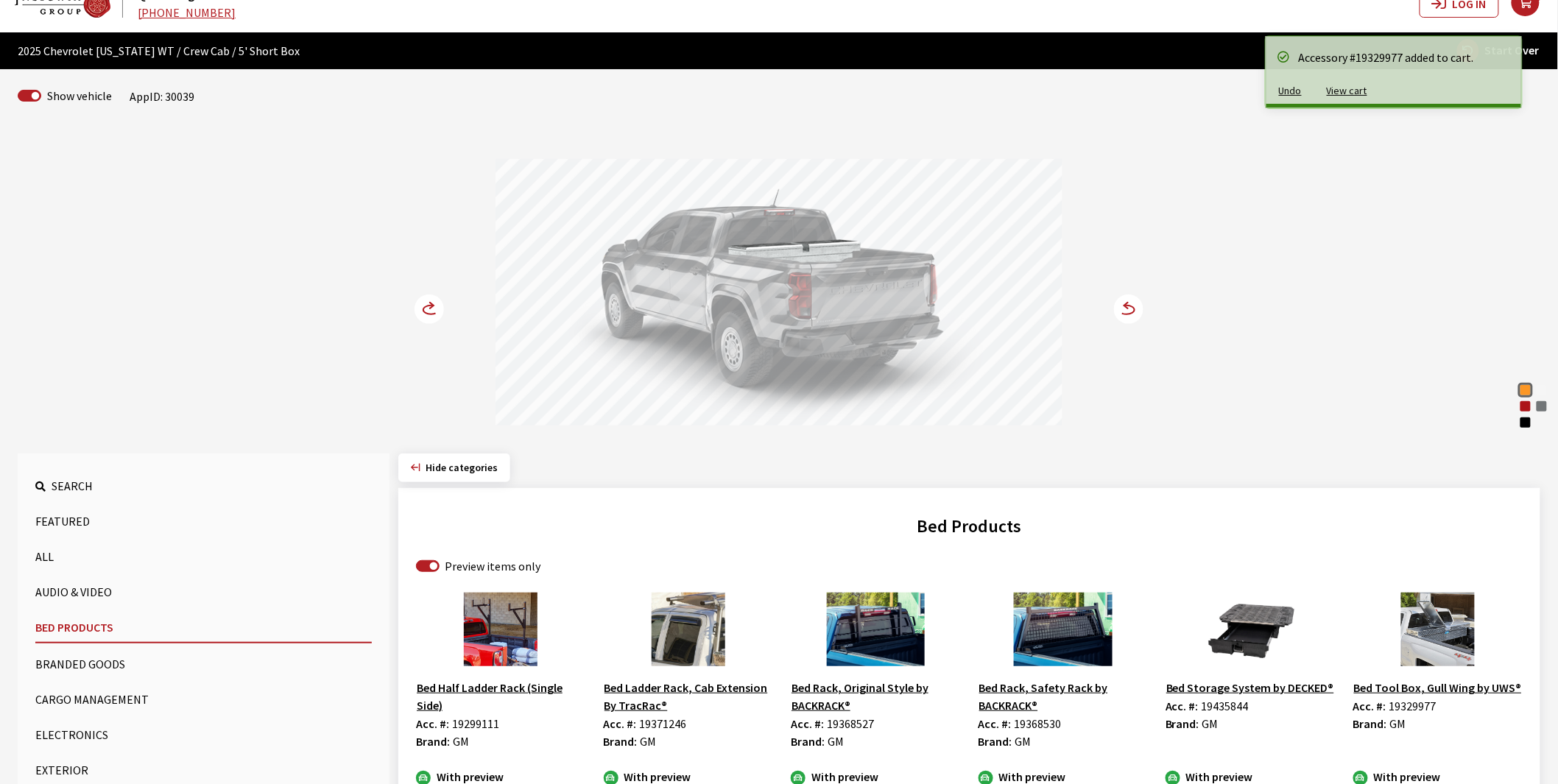
scroll to position [16, 0]
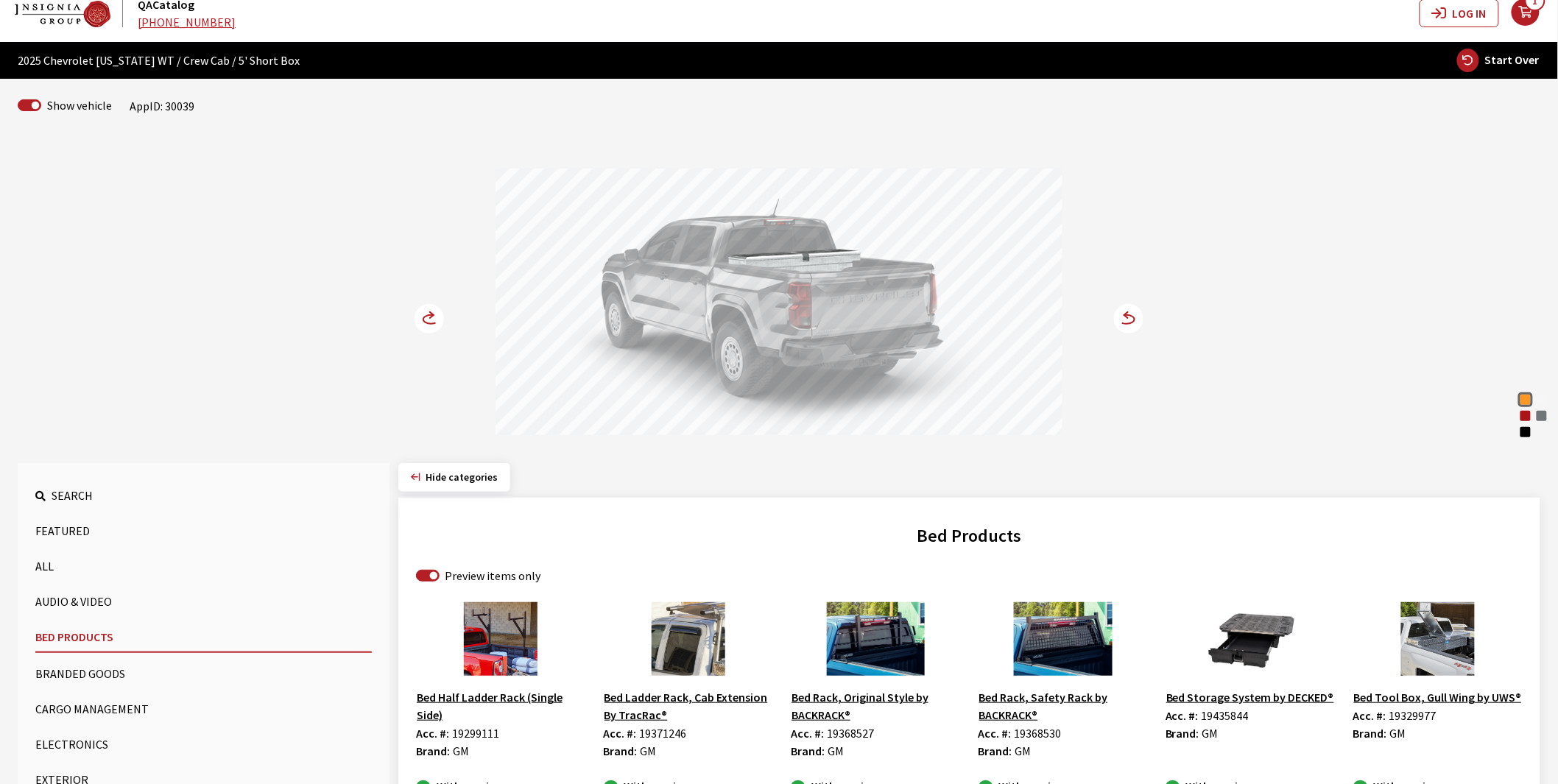
click at [430, 319] on circle at bounding box center [429, 319] width 30 height 30
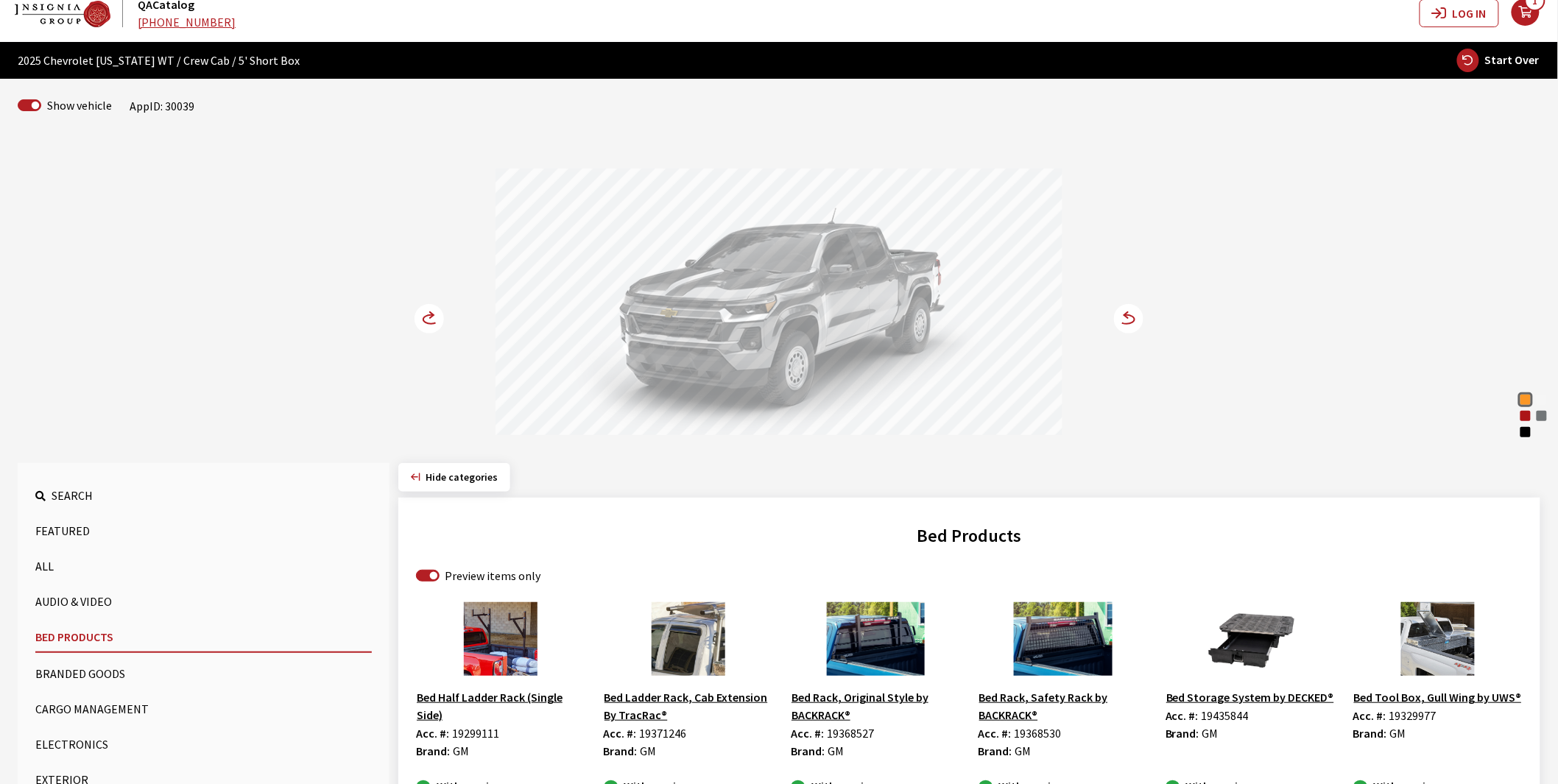
click at [430, 319] on circle at bounding box center [429, 319] width 30 height 30
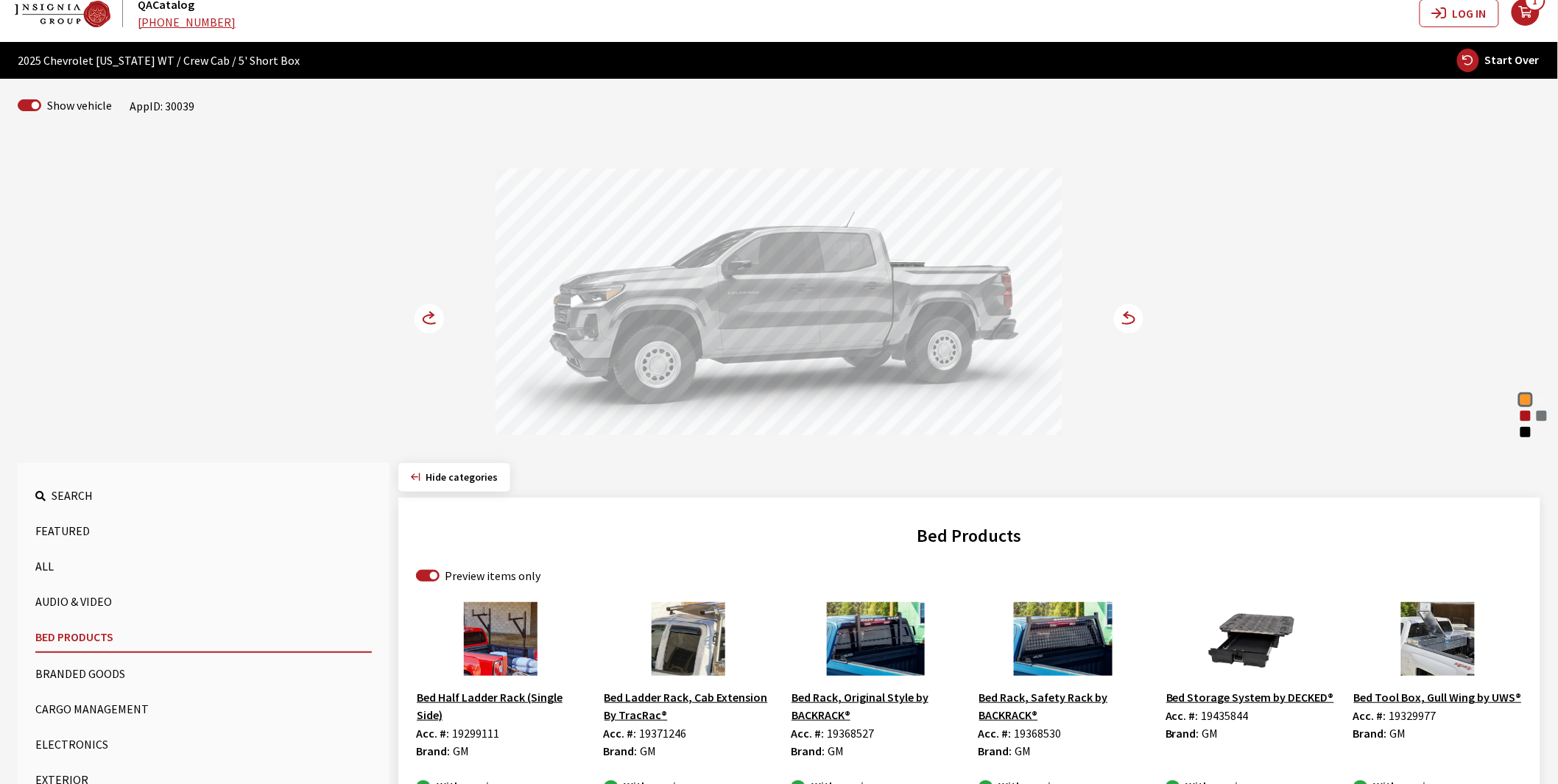
click at [430, 319] on circle at bounding box center [429, 319] width 30 height 30
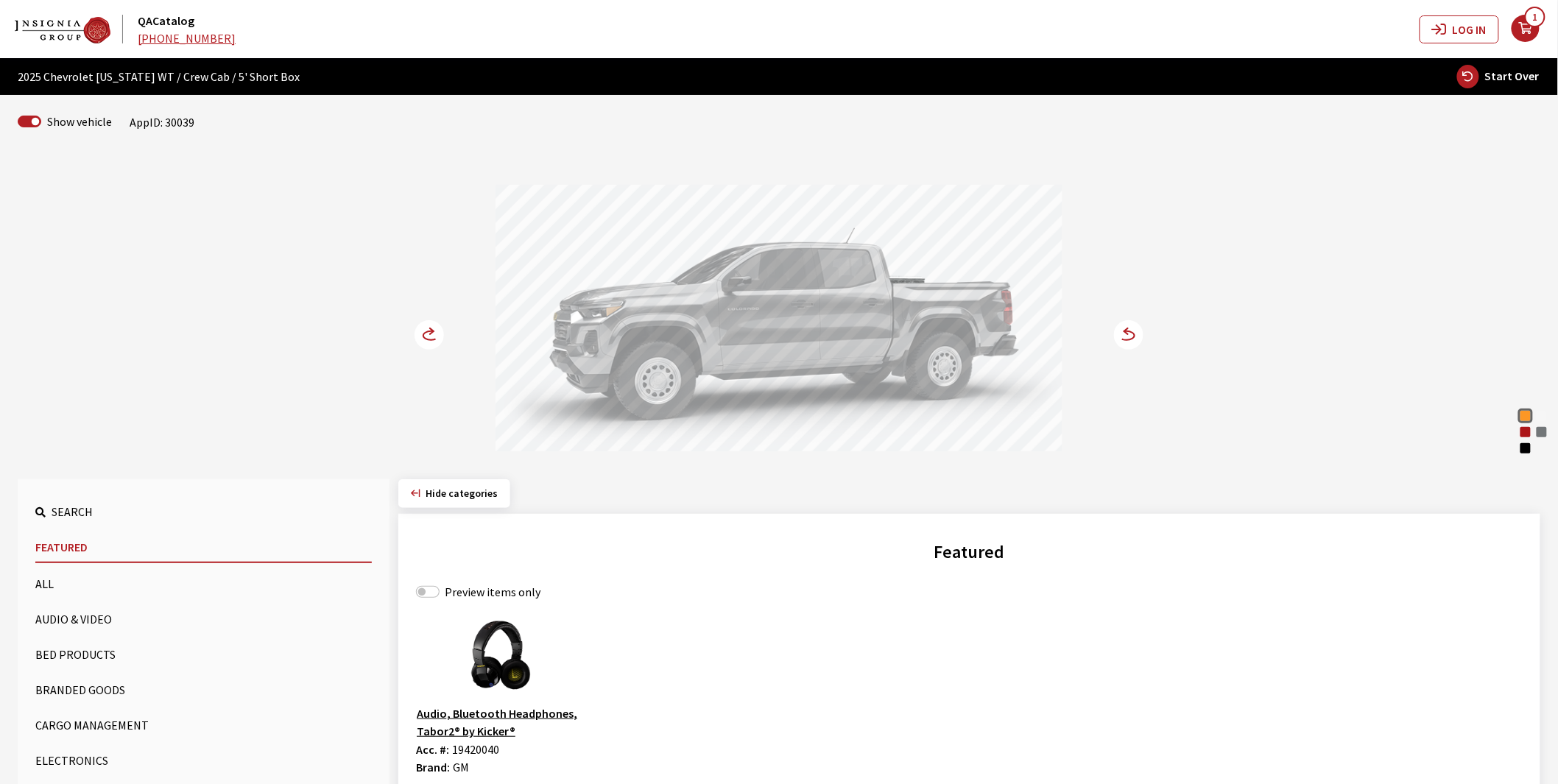
click at [428, 337] on circle at bounding box center [429, 335] width 30 height 30
click at [426, 592] on input "Preview items only" at bounding box center [428, 591] width 24 height 12
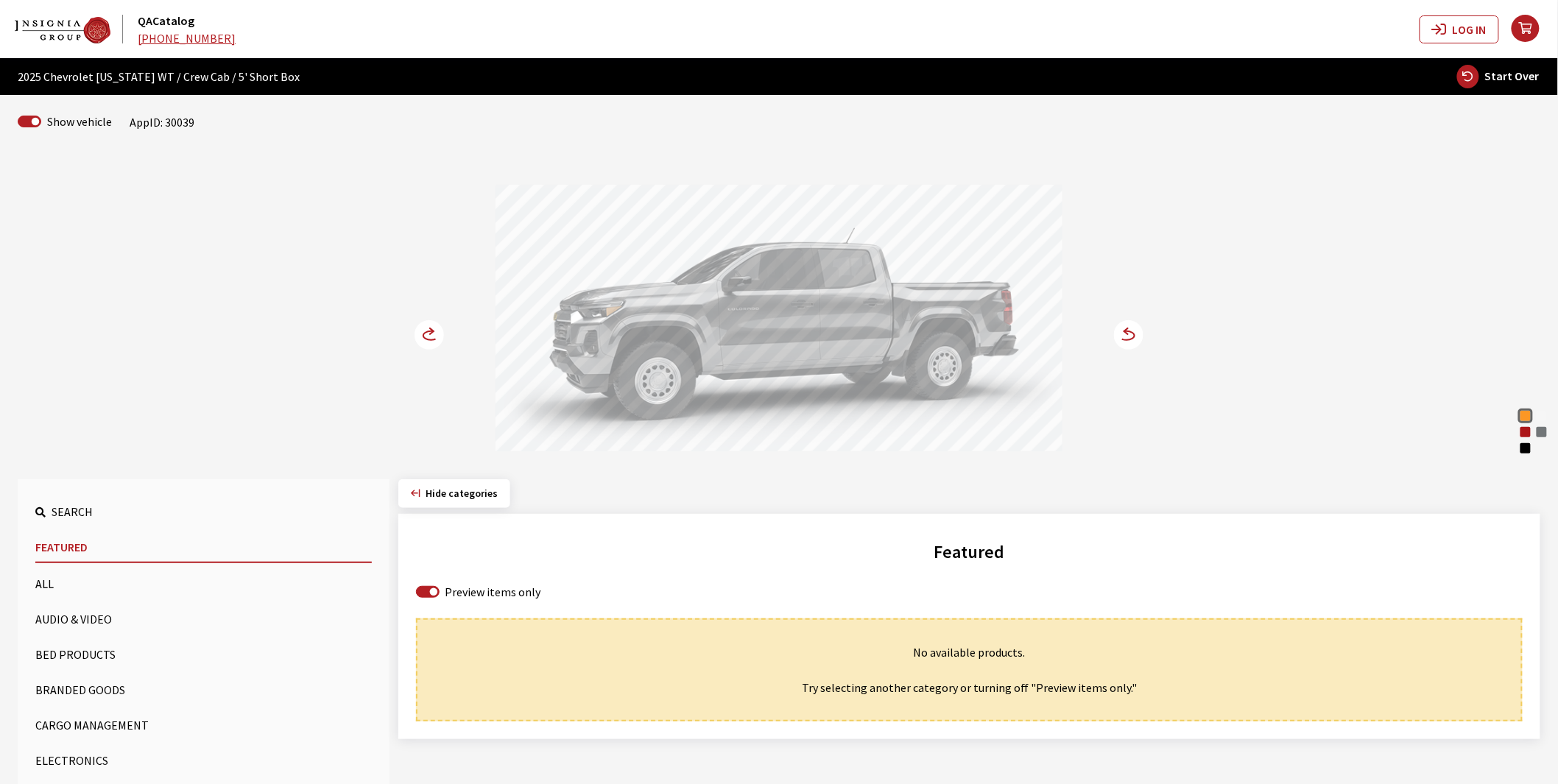
click at [69, 652] on button "Bed Products" at bounding box center [203, 654] width 336 height 30
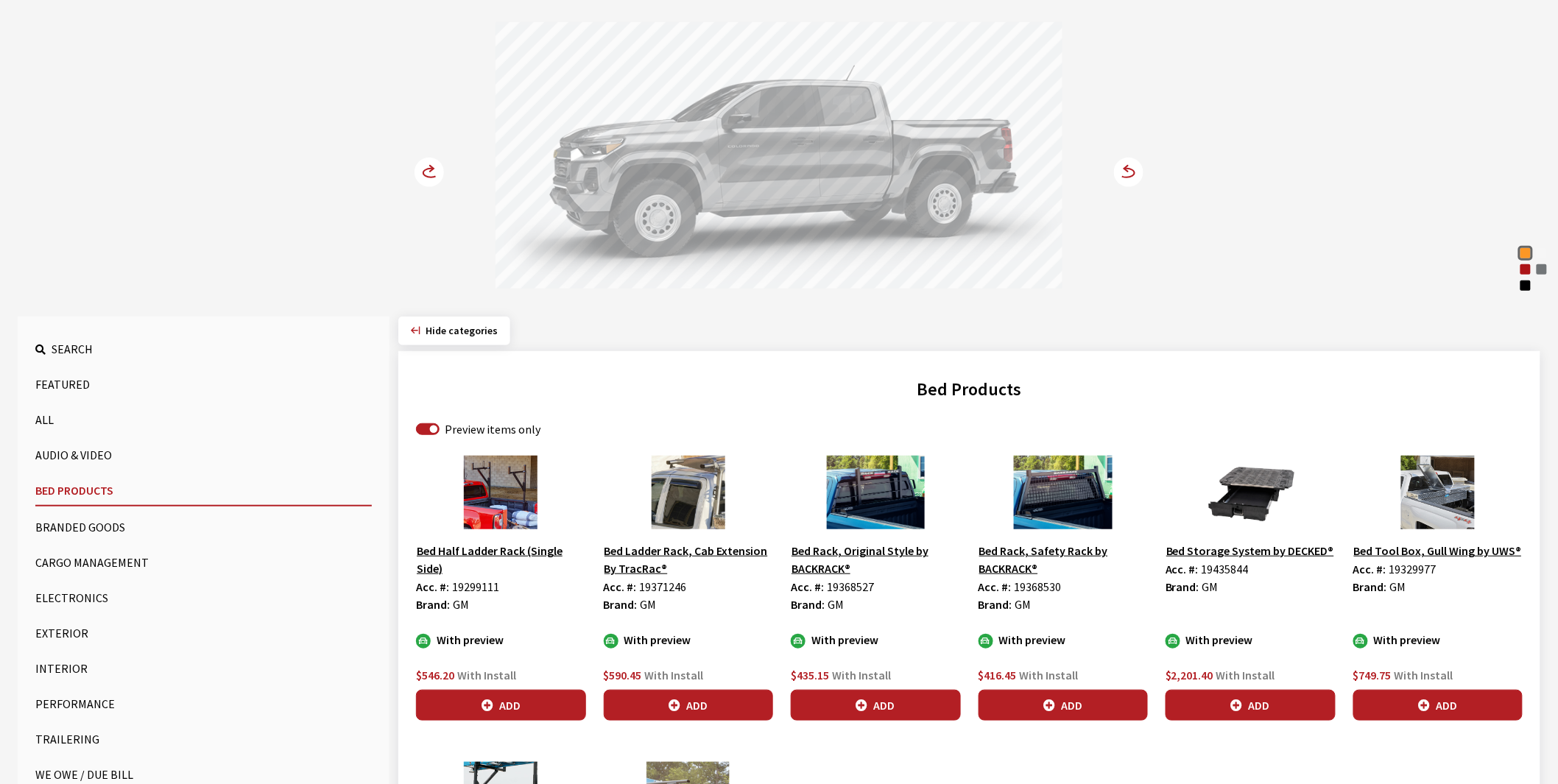
scroll to position [163, 0]
click at [1421, 696] on button "Add" at bounding box center [1438, 704] width 170 height 31
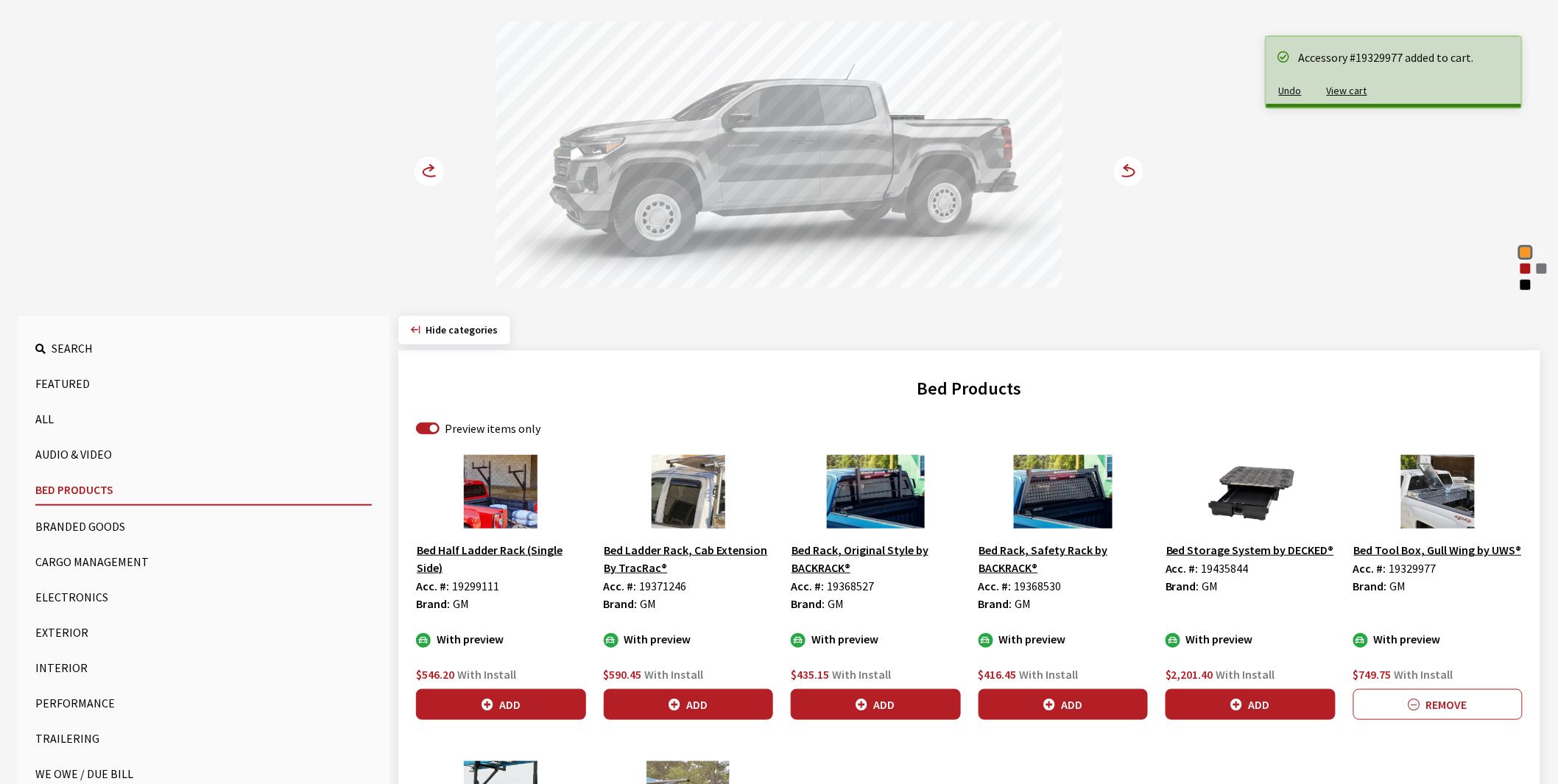
click at [428, 169] on icon at bounding box center [430, 172] width 15 height 9
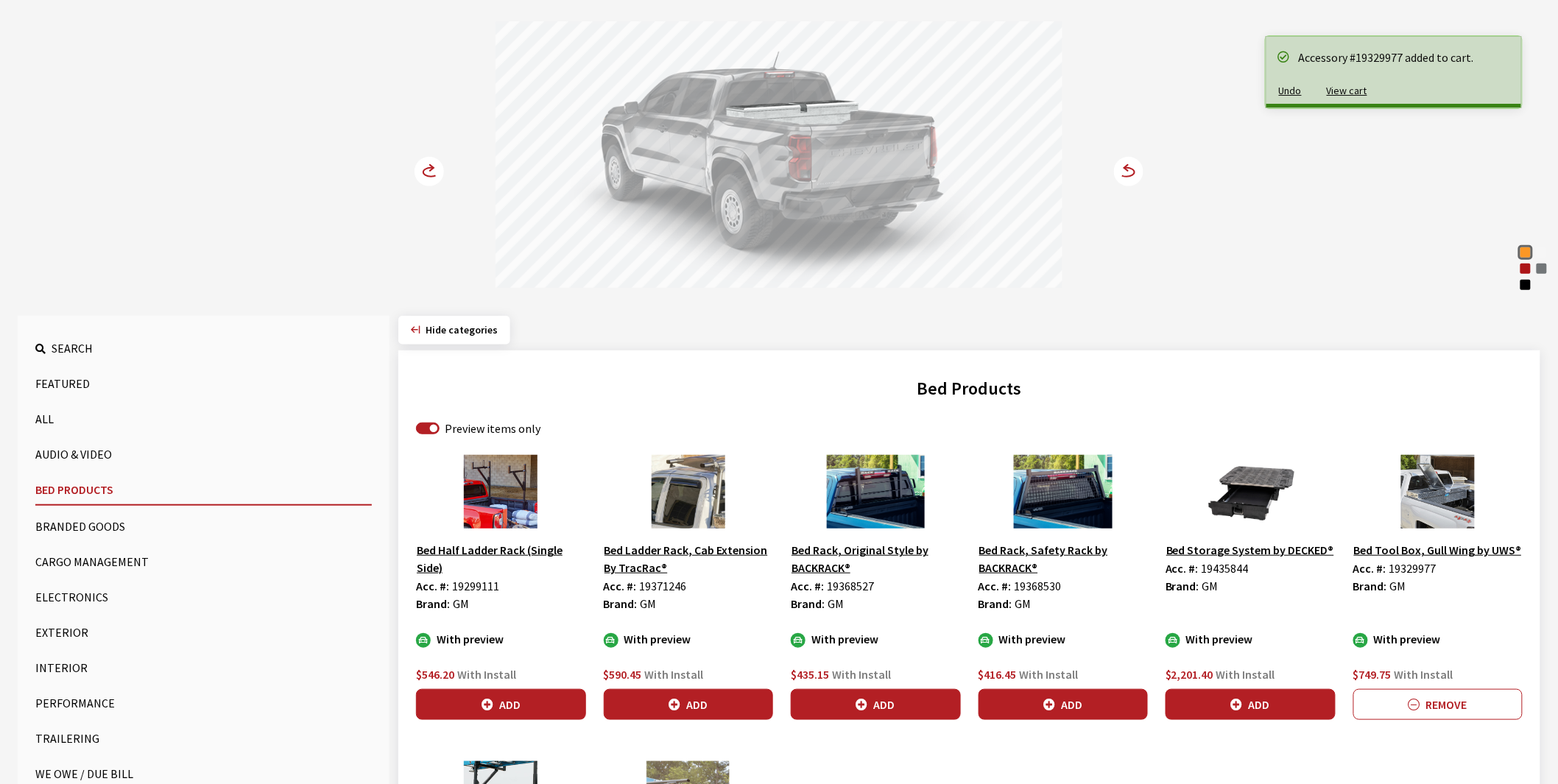
click at [428, 169] on icon at bounding box center [430, 172] width 15 height 9
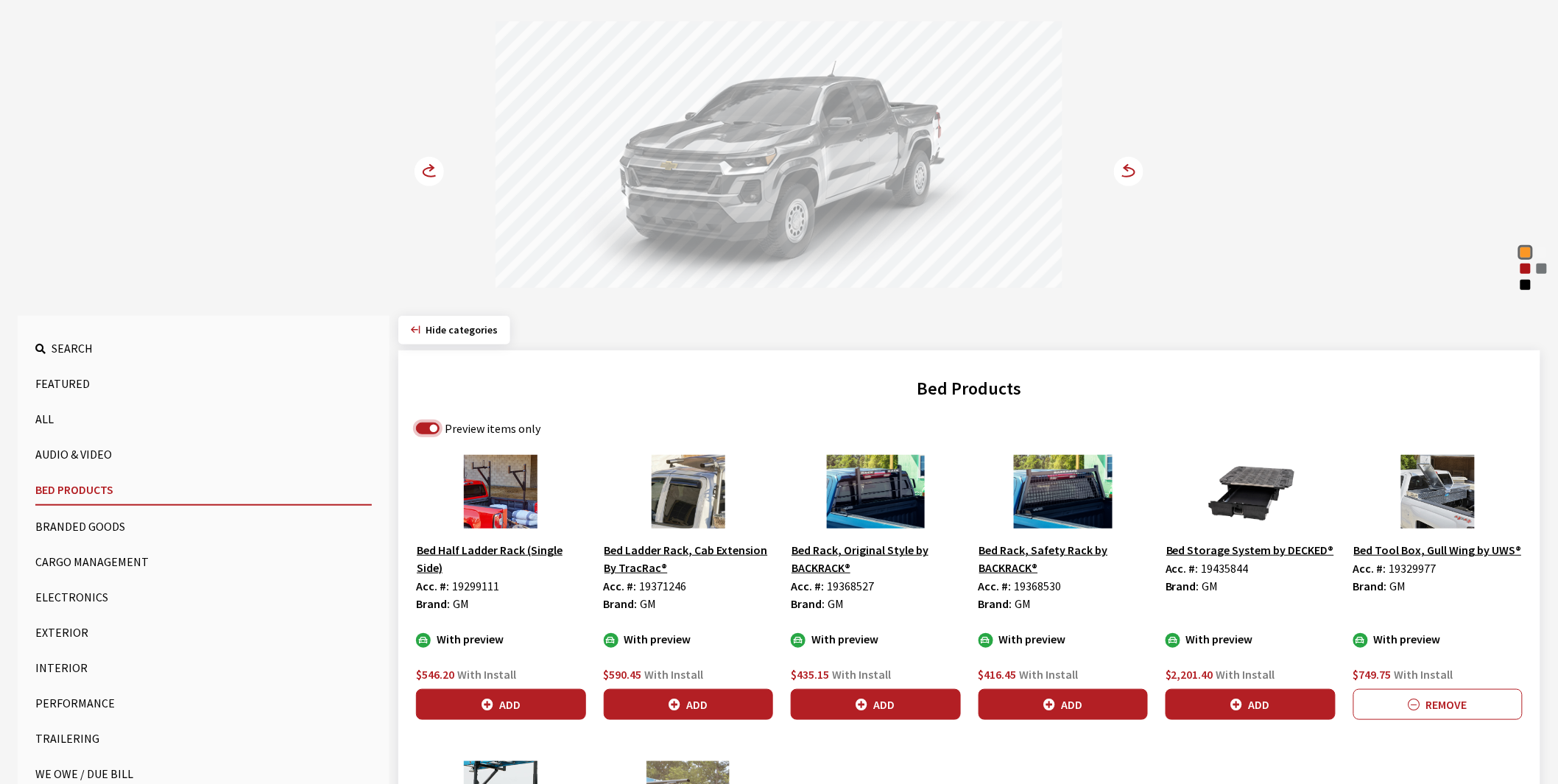
click at [437, 425] on input "Preview items only" at bounding box center [428, 428] width 24 height 12
checkbox input "false"
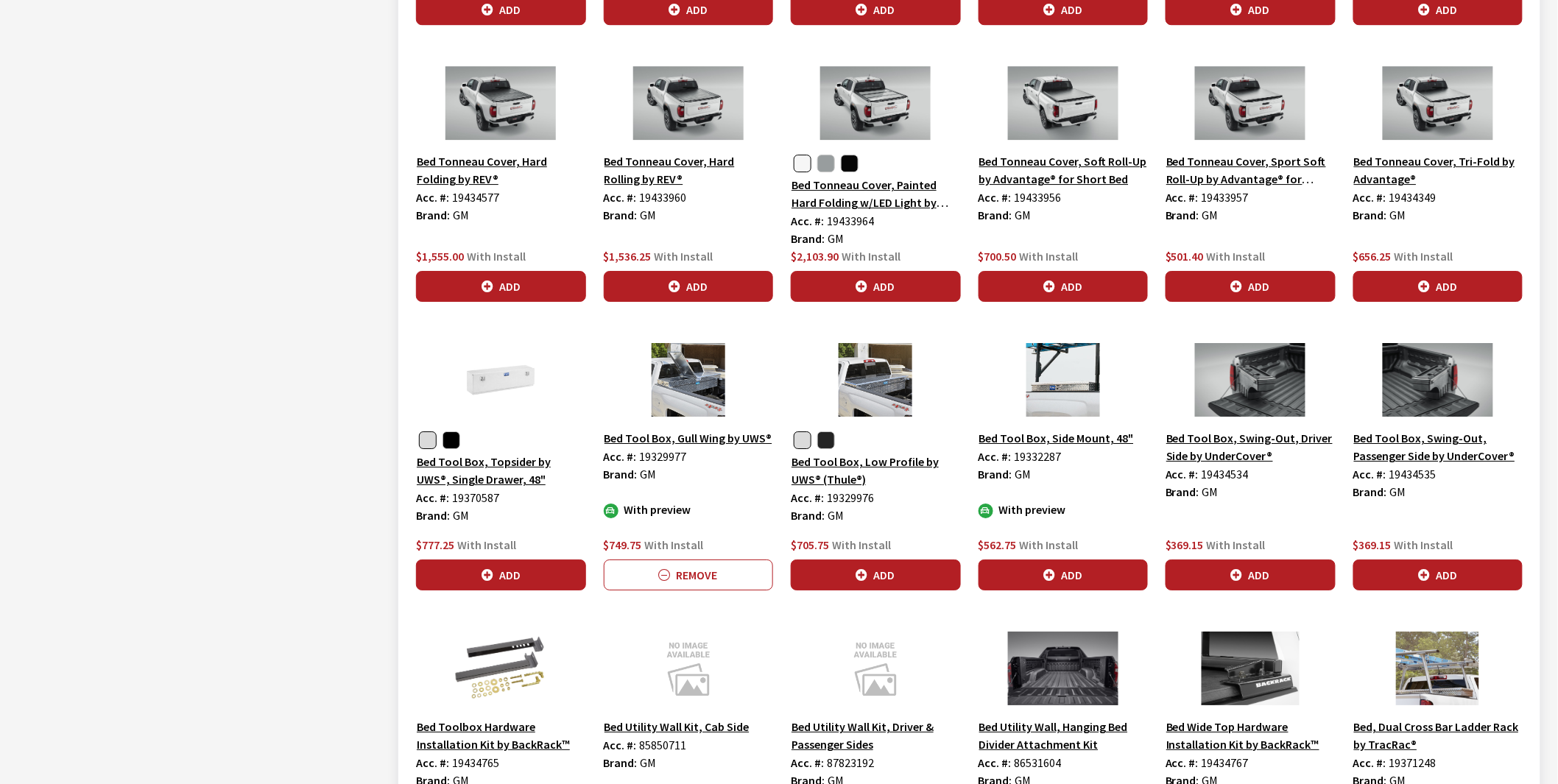
scroll to position [1962, 0]
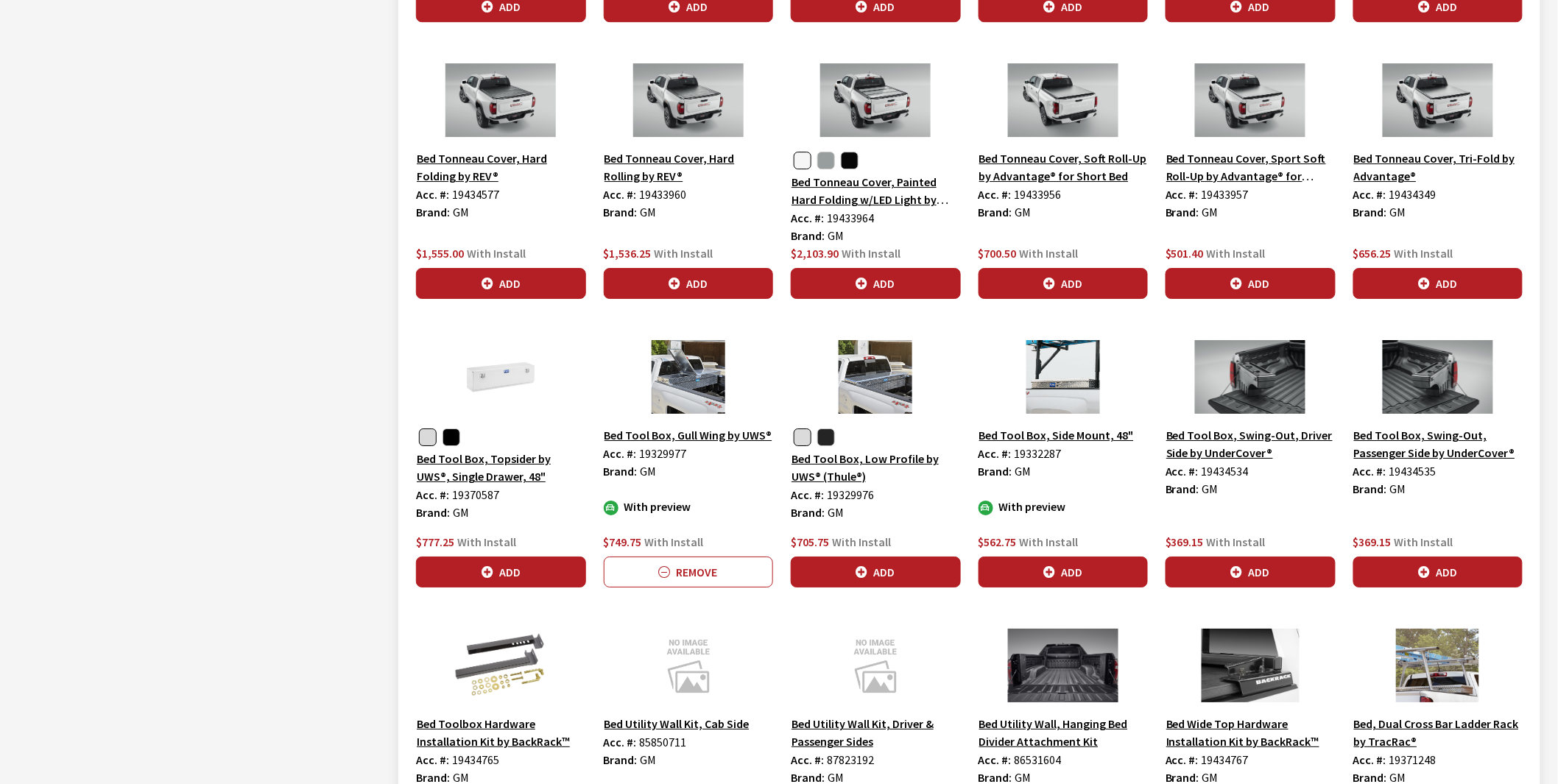
click at [867, 395] on img at bounding box center [876, 376] width 170 height 73
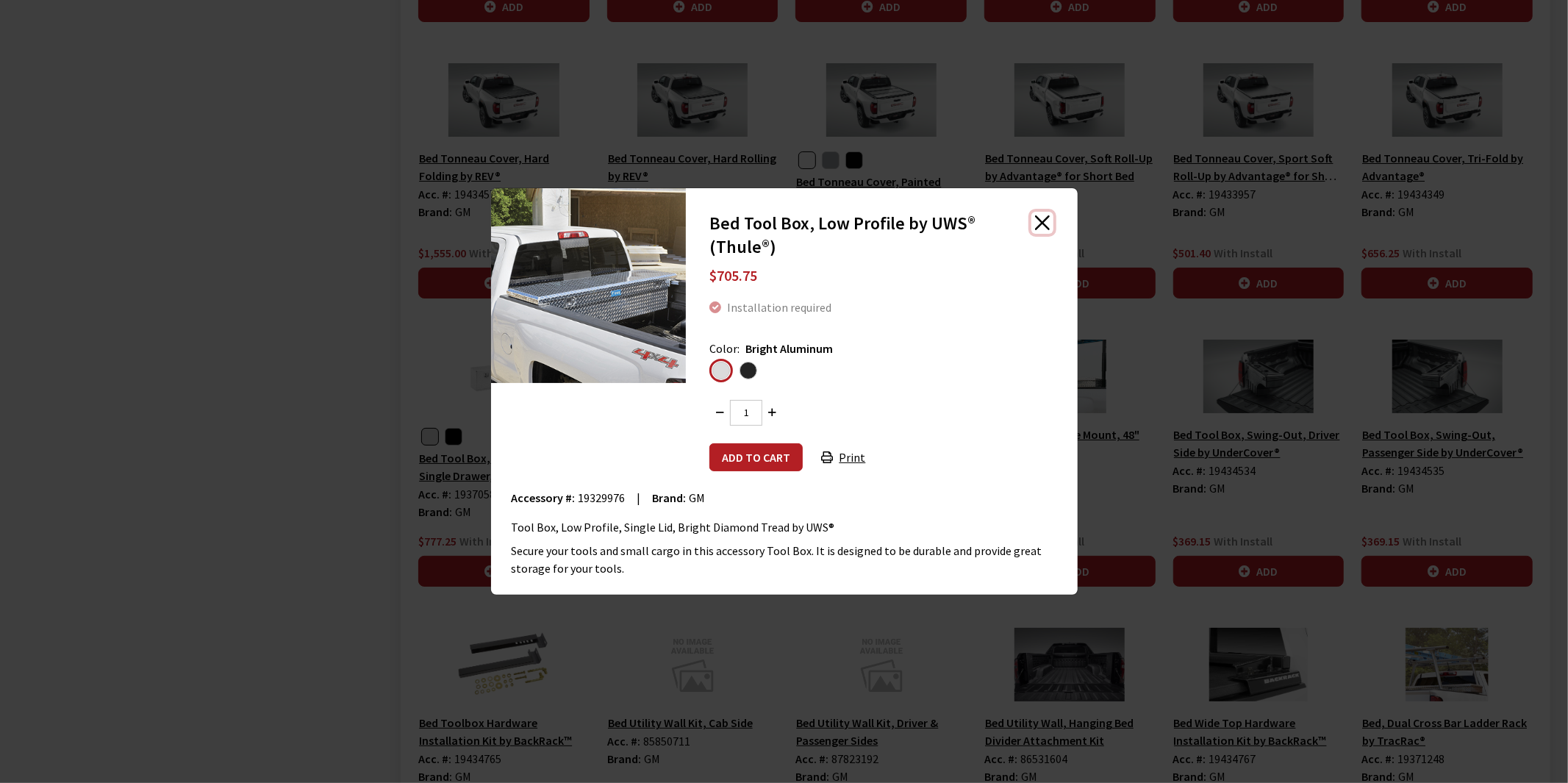
click at [1034, 222] on button "Close" at bounding box center [1042, 222] width 22 height 22
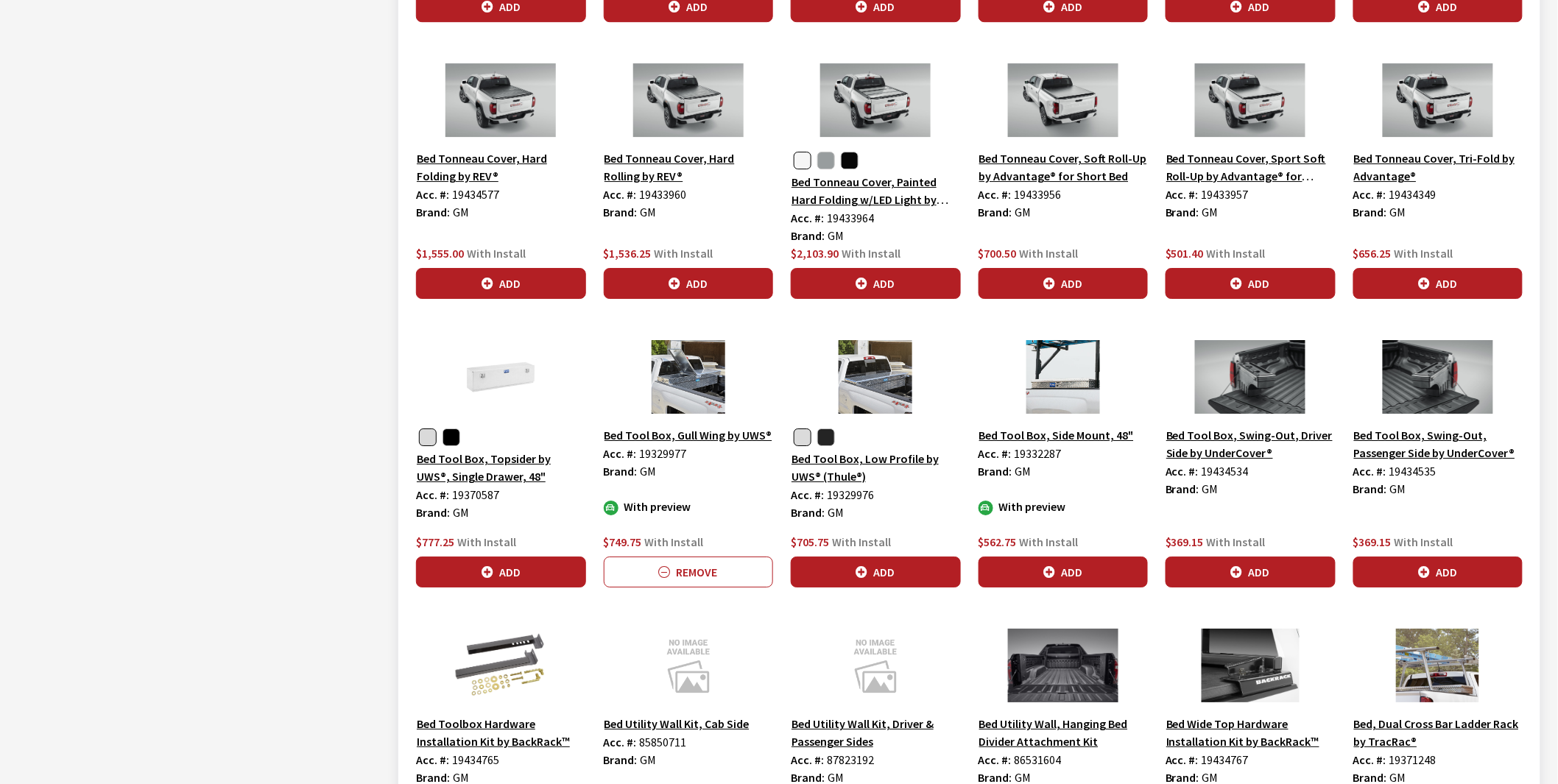
click at [682, 371] on img at bounding box center [688, 376] width 170 height 73
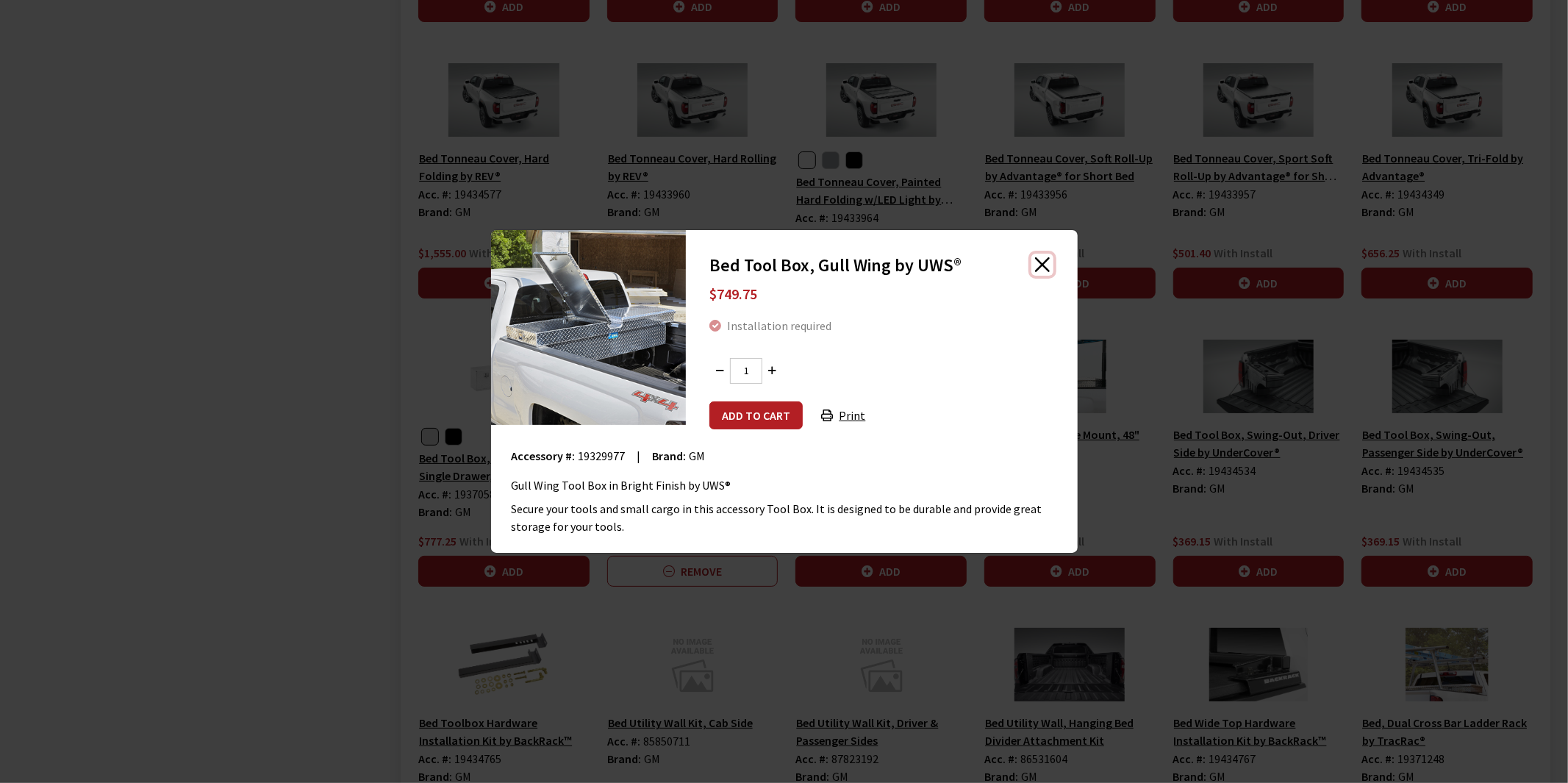
click at [1044, 261] on button "Close" at bounding box center [1042, 264] width 22 height 22
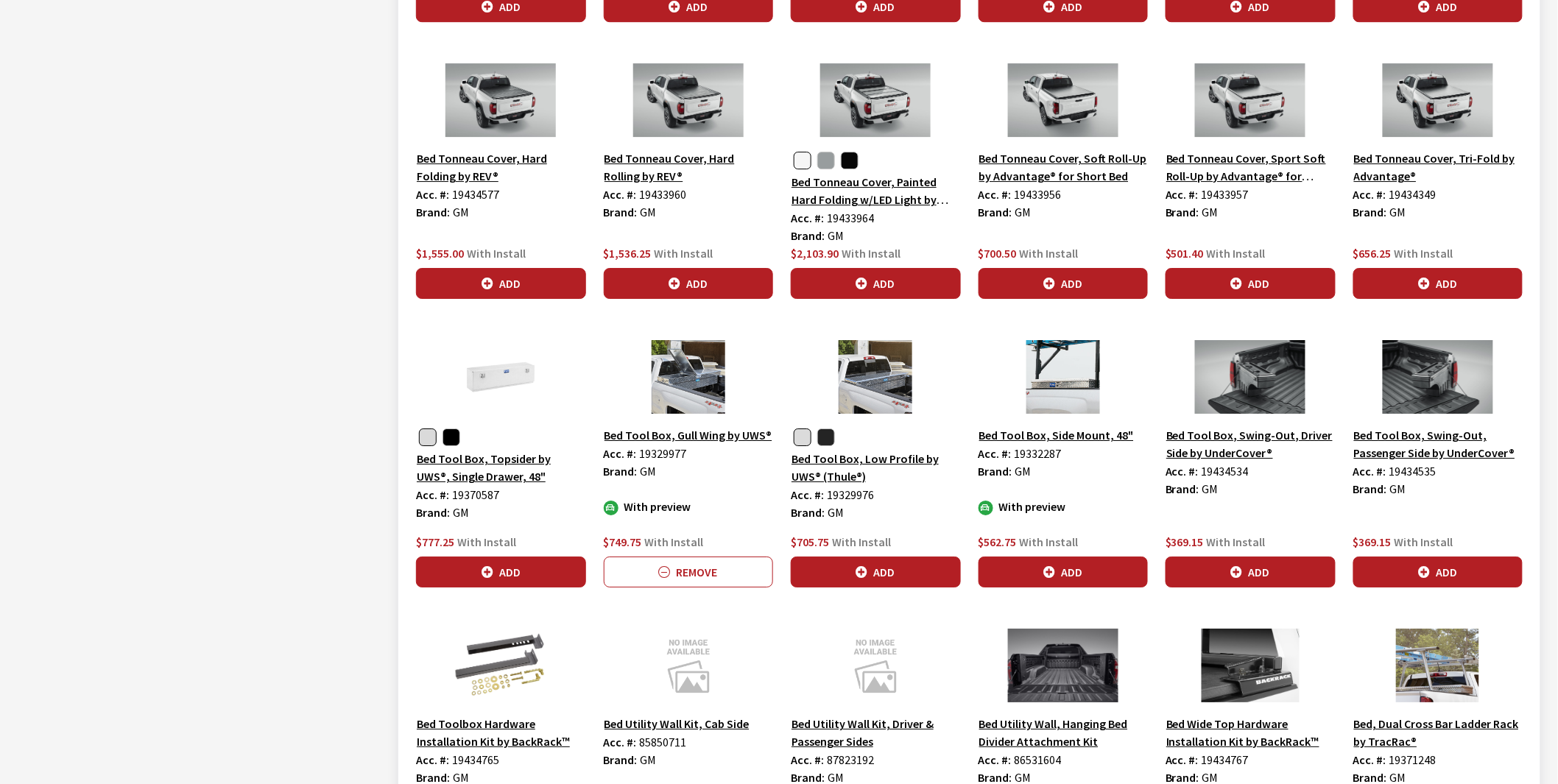
click at [850, 502] on span "19329976" at bounding box center [851, 494] width 47 height 14
copy span "19329976"
click at [869, 384] on img at bounding box center [876, 376] width 170 height 73
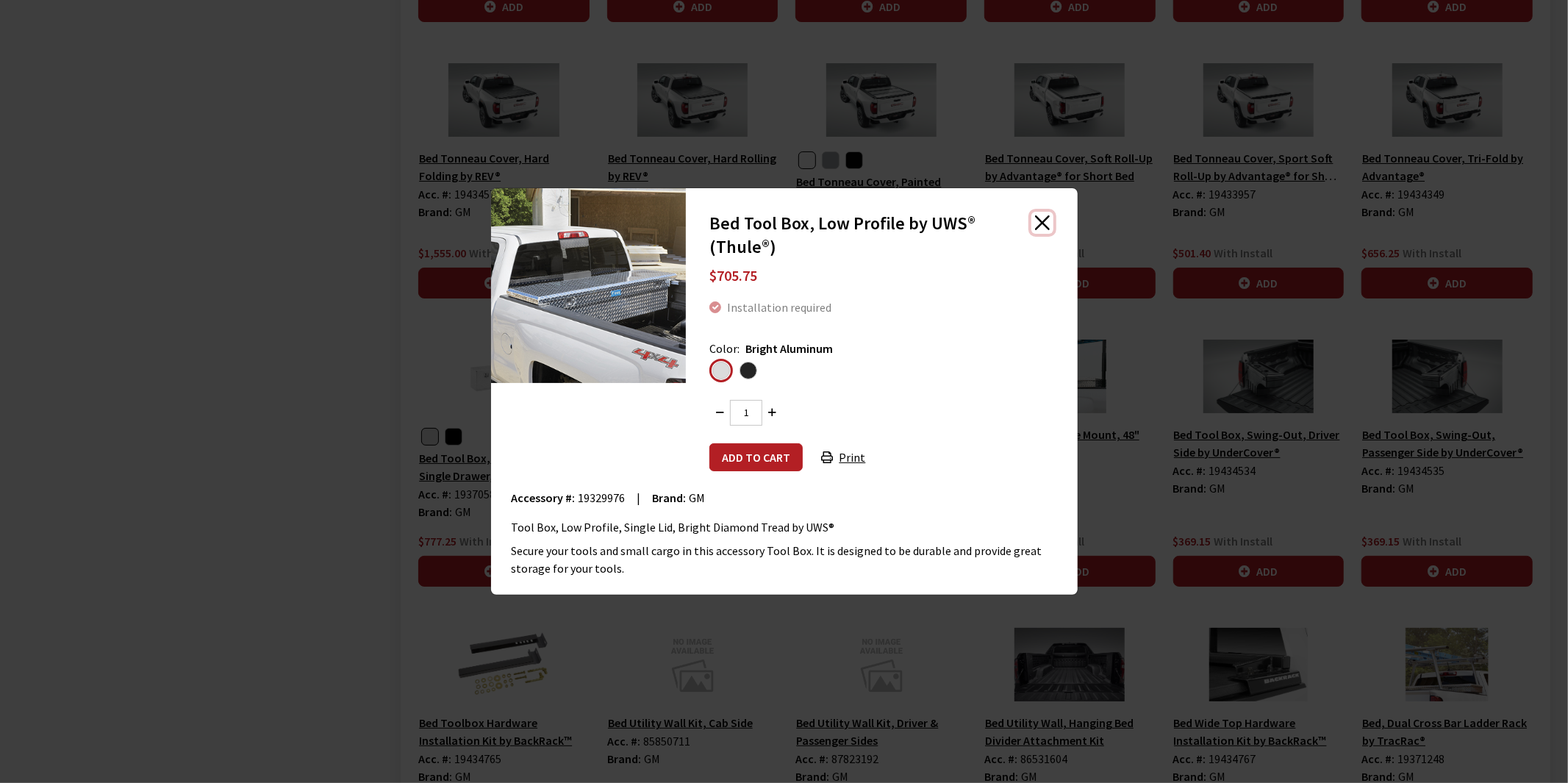
click at [1039, 225] on button "Close" at bounding box center [1042, 222] width 22 height 22
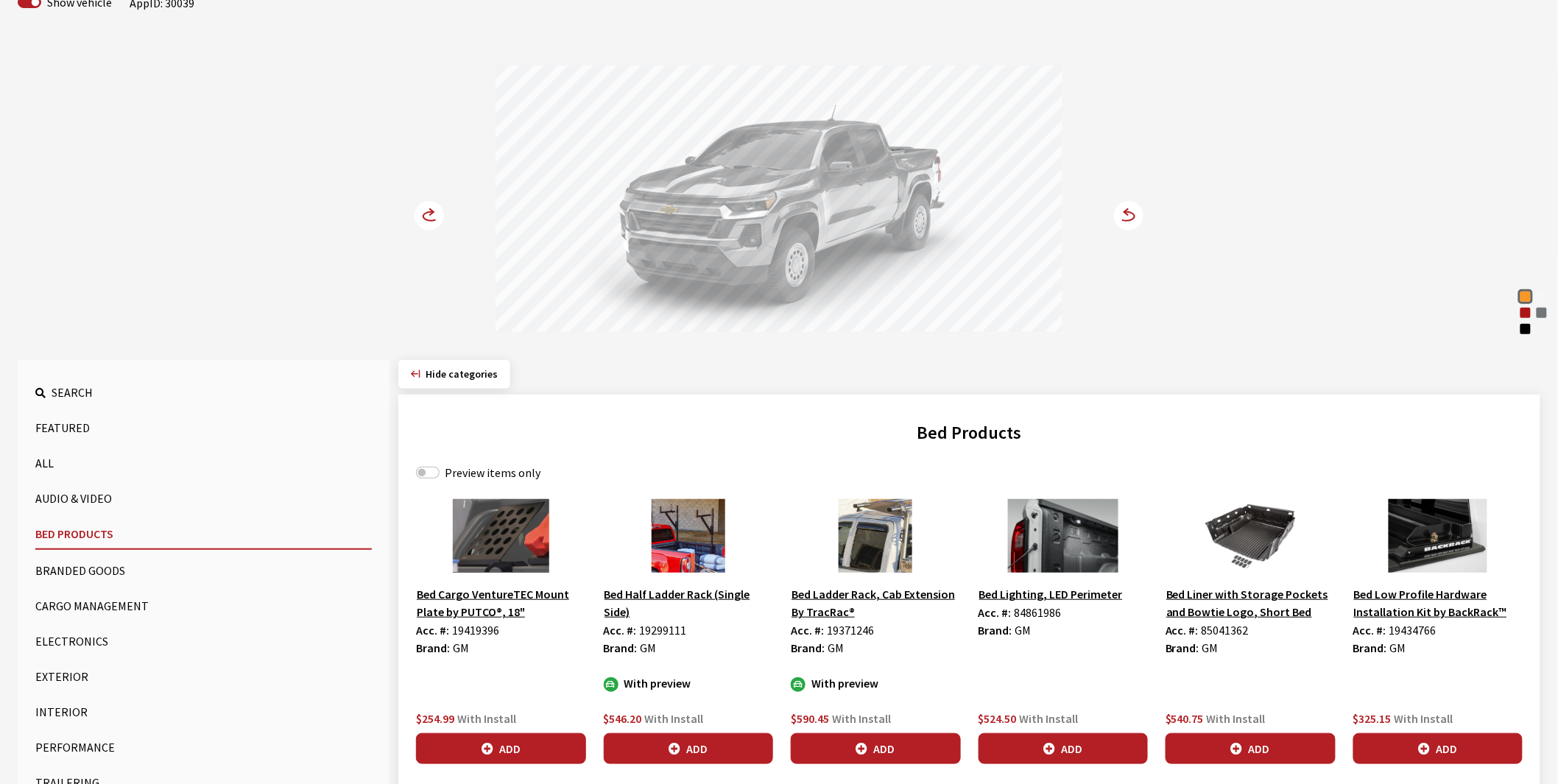
scroll to position [0, 0]
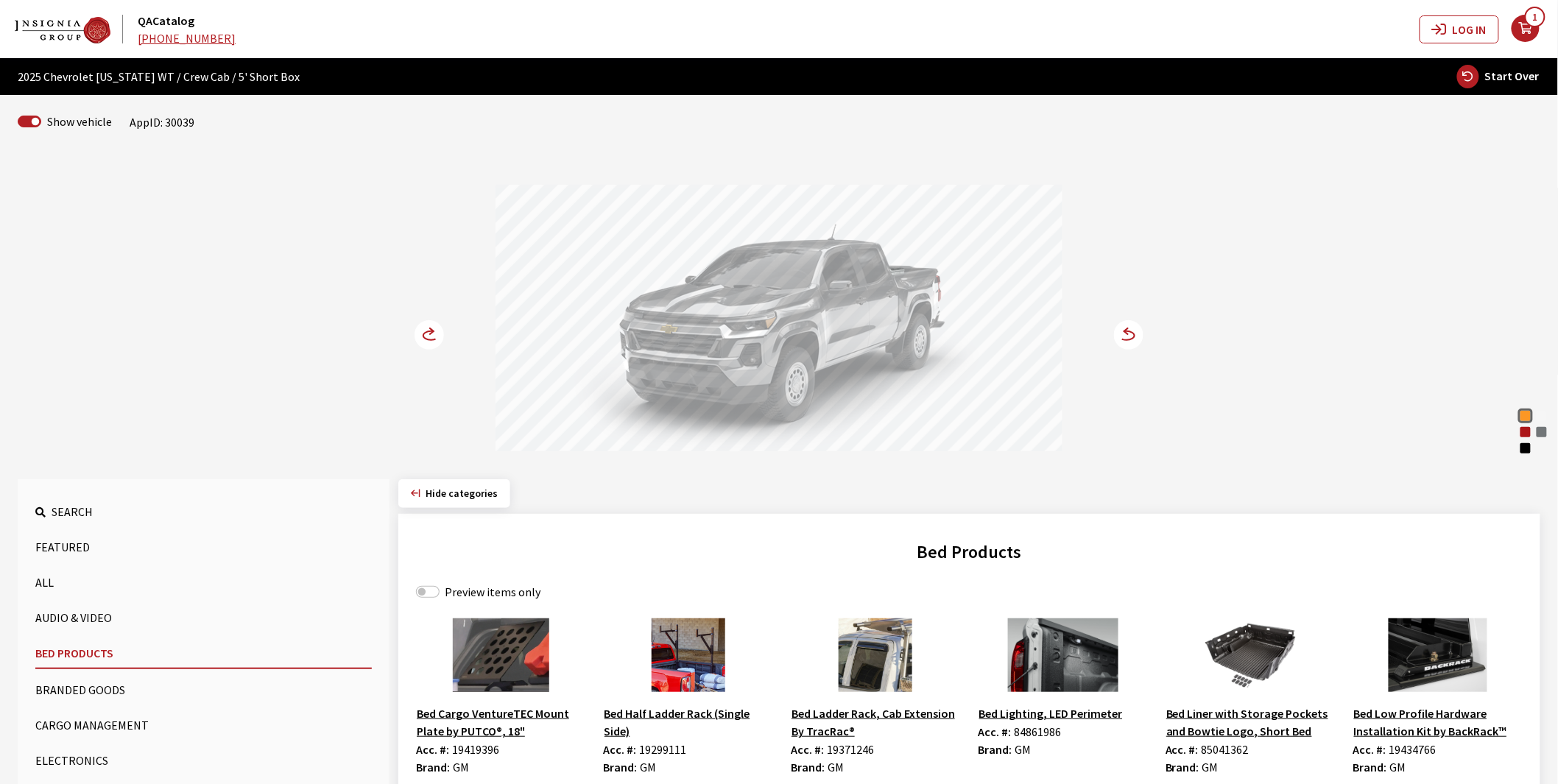
click at [53, 584] on button "All" at bounding box center [203, 582] width 336 height 30
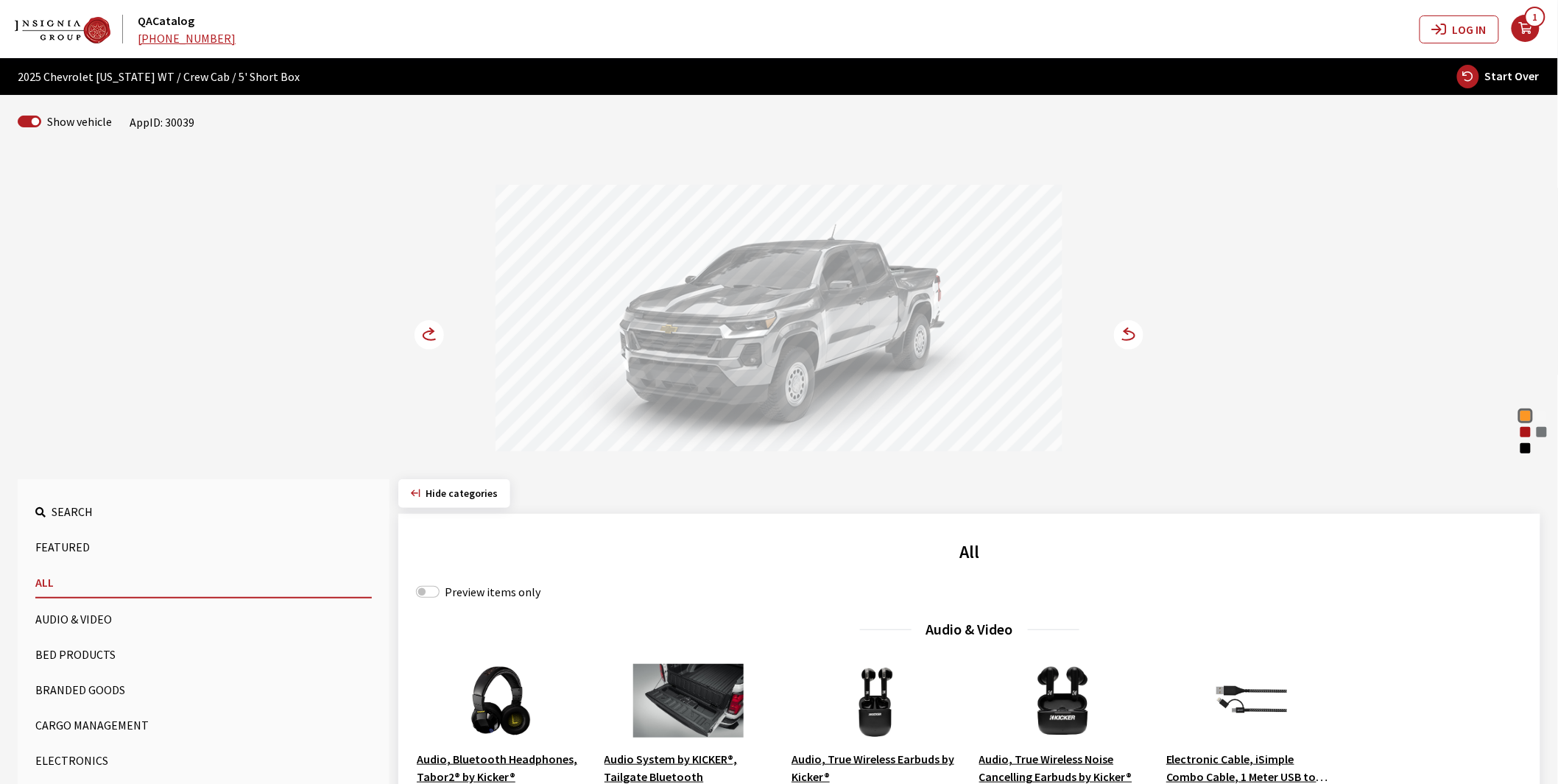
click at [1245, 244] on div "Sunrise Orange Summit White Radiant Red Tintcoat Sterling Gray Metallic Black S…" at bounding box center [778, 305] width 972 height 301
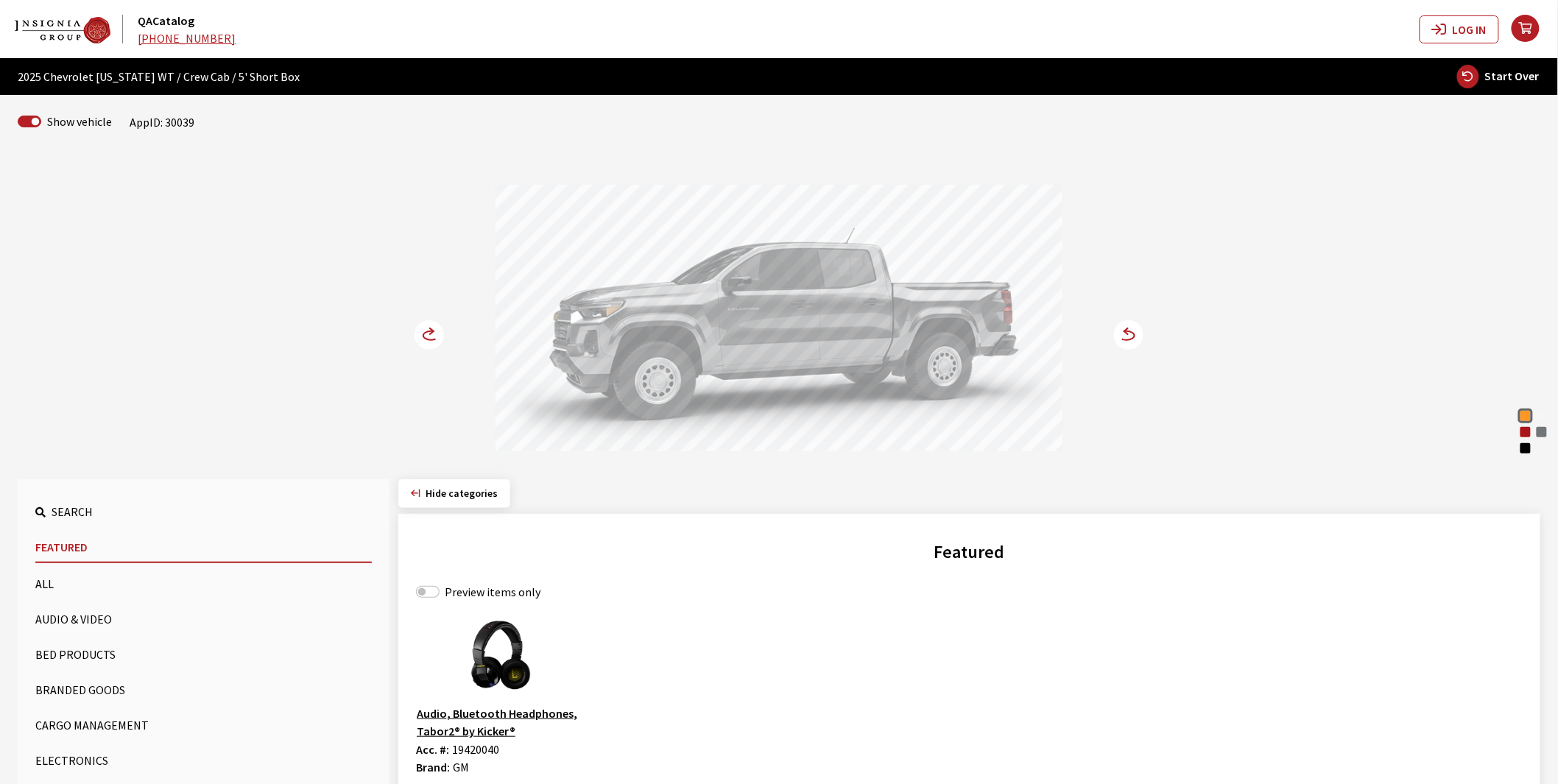
click at [71, 661] on button "Bed Products" at bounding box center [203, 654] width 336 height 30
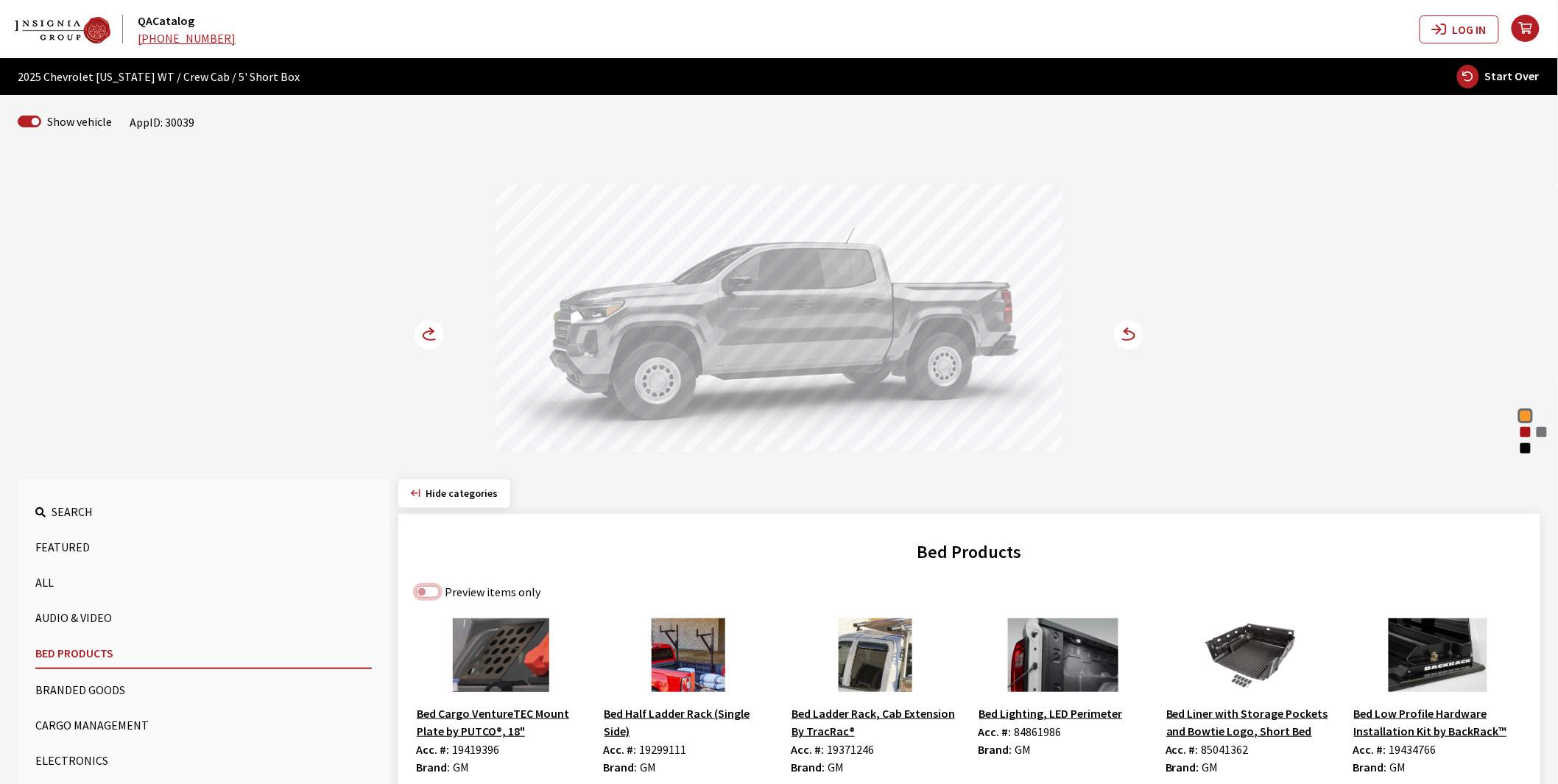
click at [424, 594] on input "Preview items only" at bounding box center [428, 591] width 24 height 12
checkbox input "true"
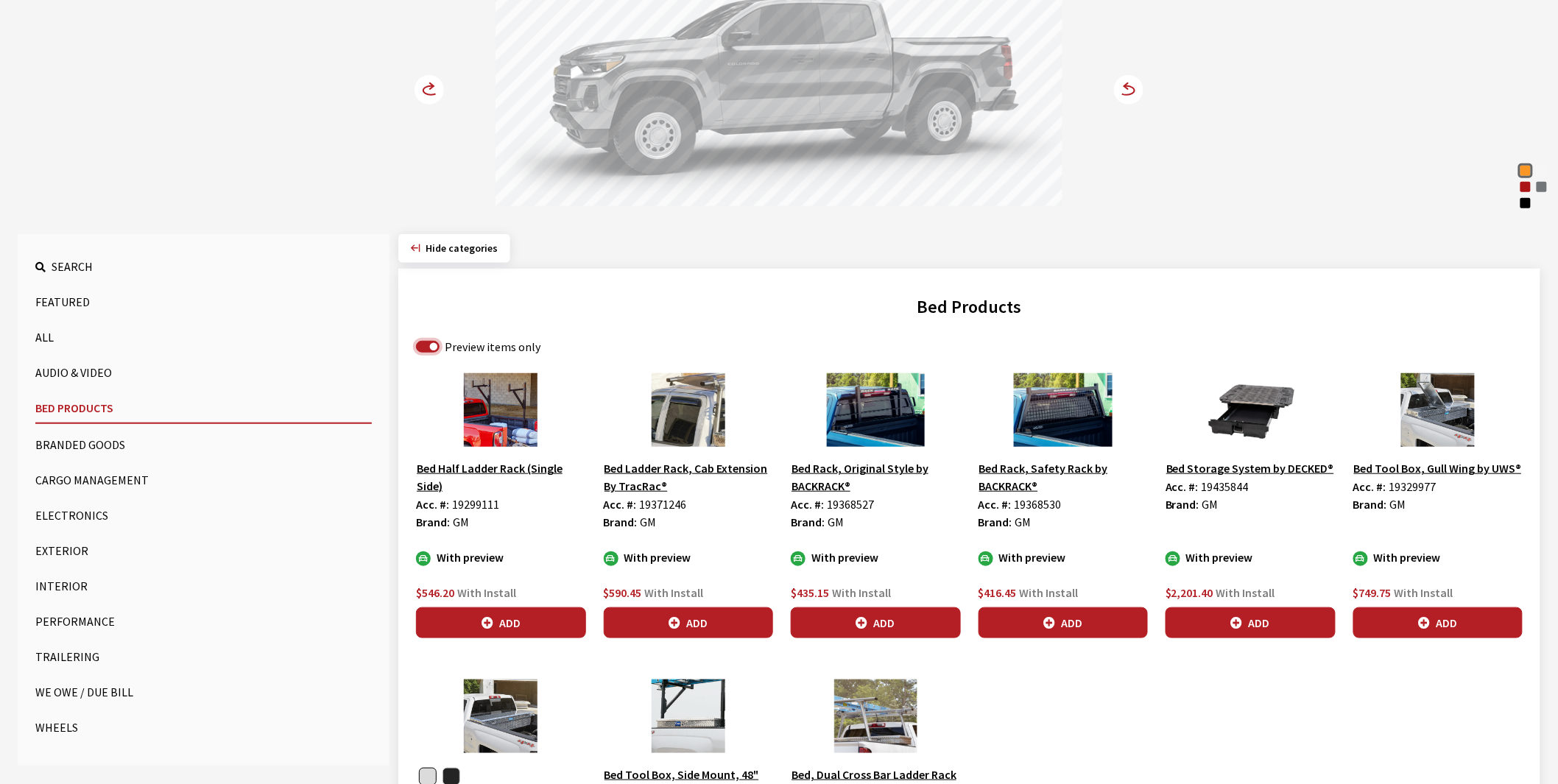
scroll to position [327, 0]
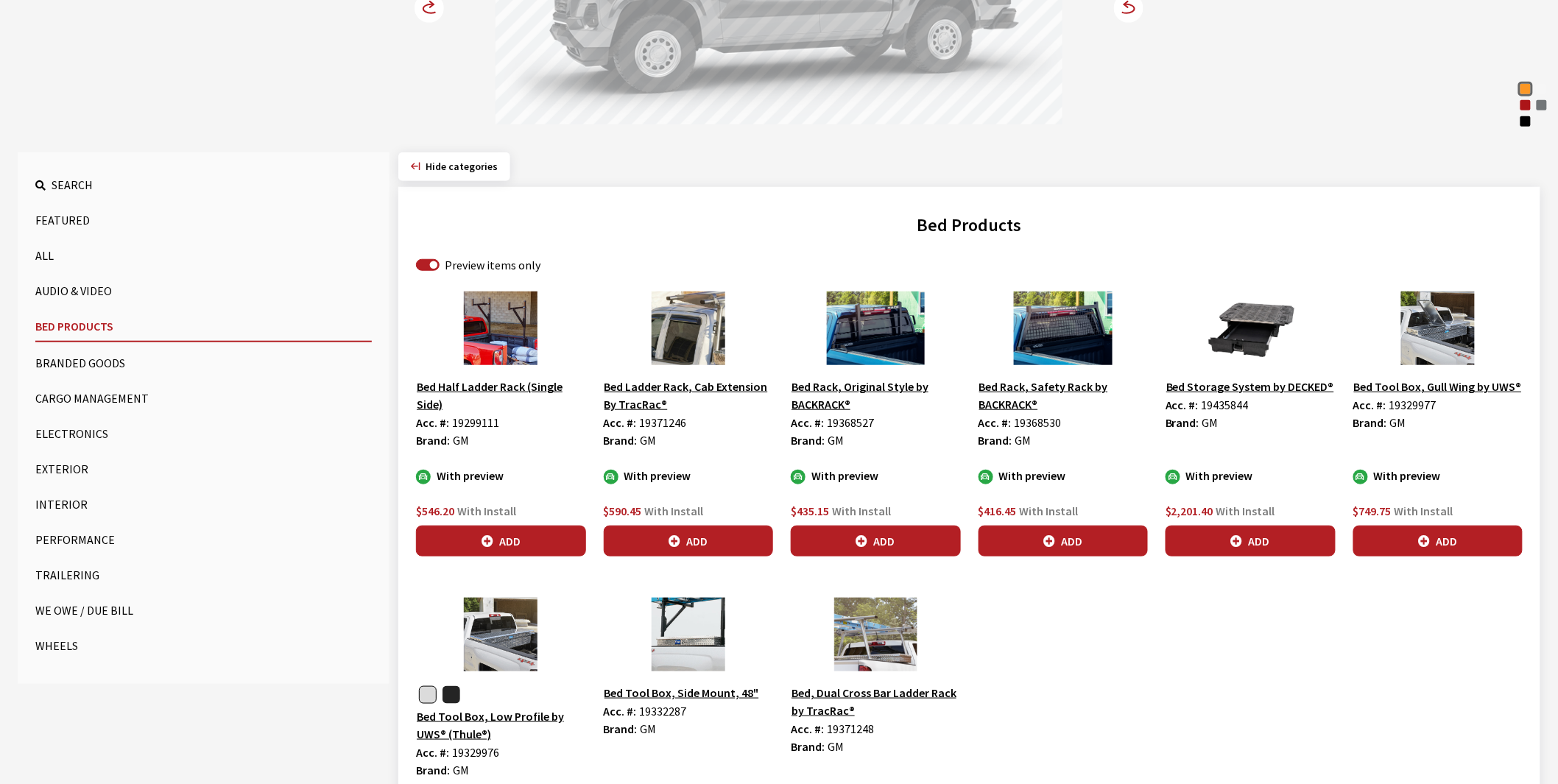
click at [455, 701] on button "button" at bounding box center [451, 695] width 18 height 18
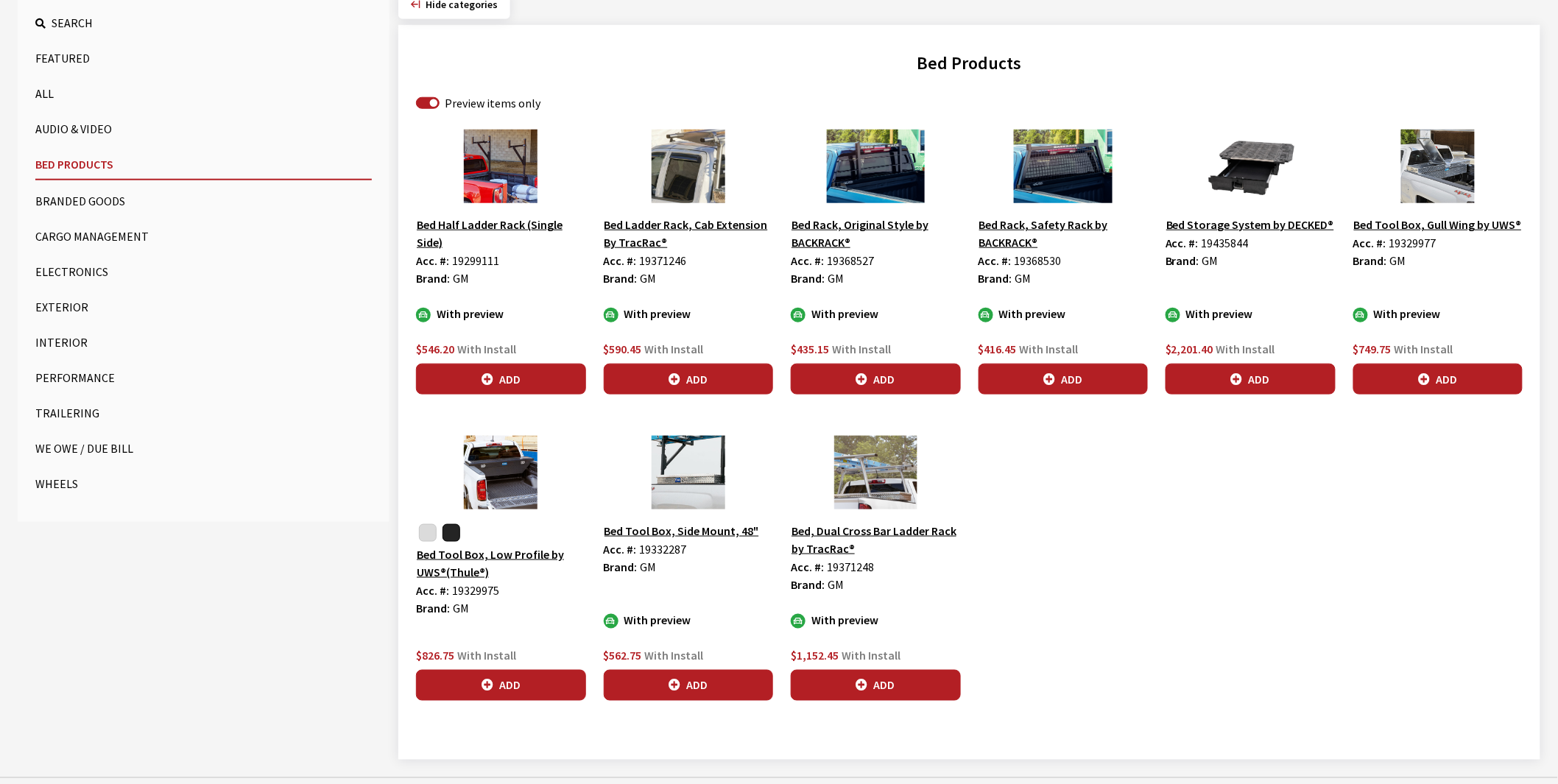
scroll to position [506, 0]
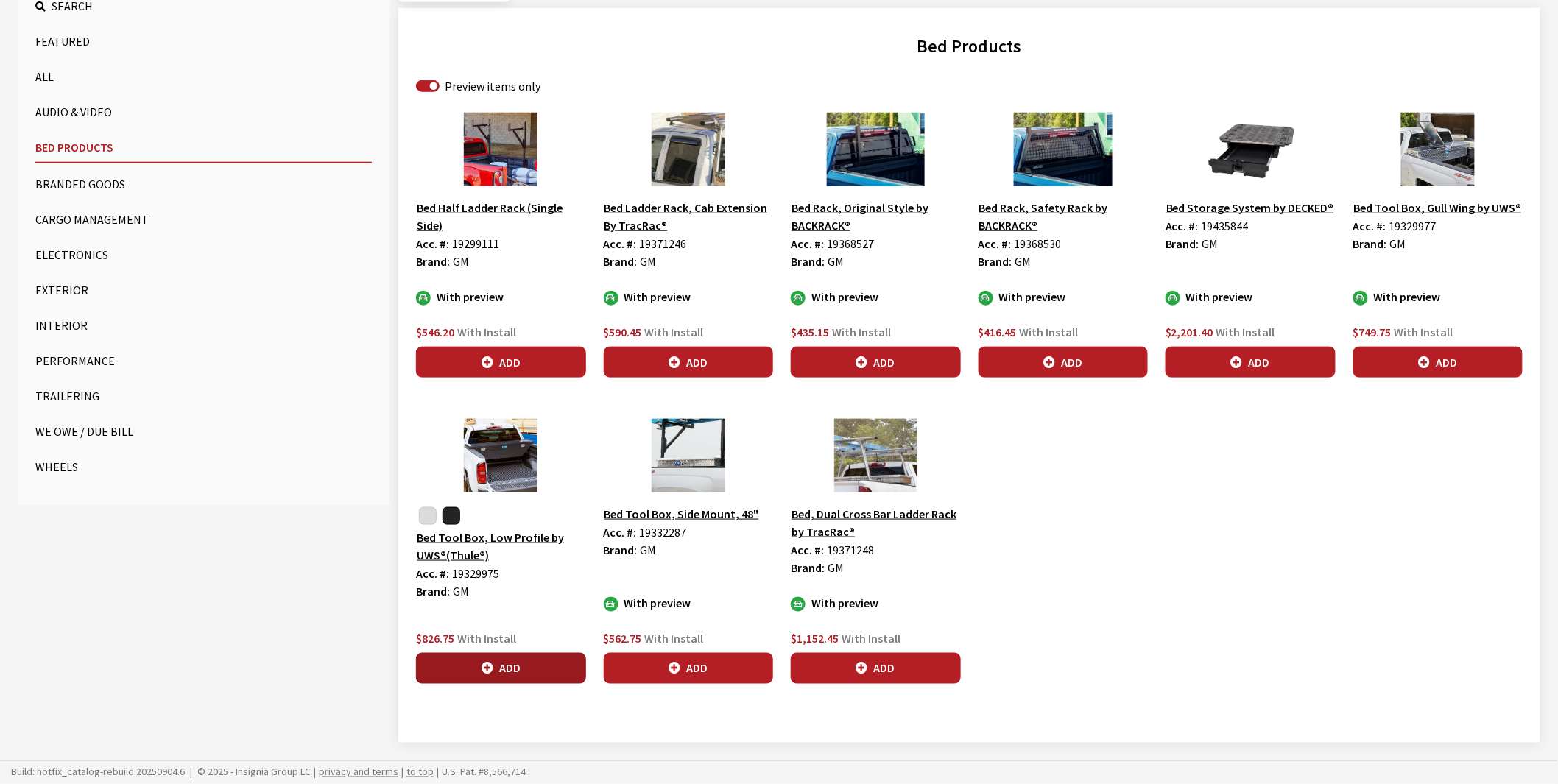
click at [501, 672] on button "Add" at bounding box center [501, 668] width 170 height 31
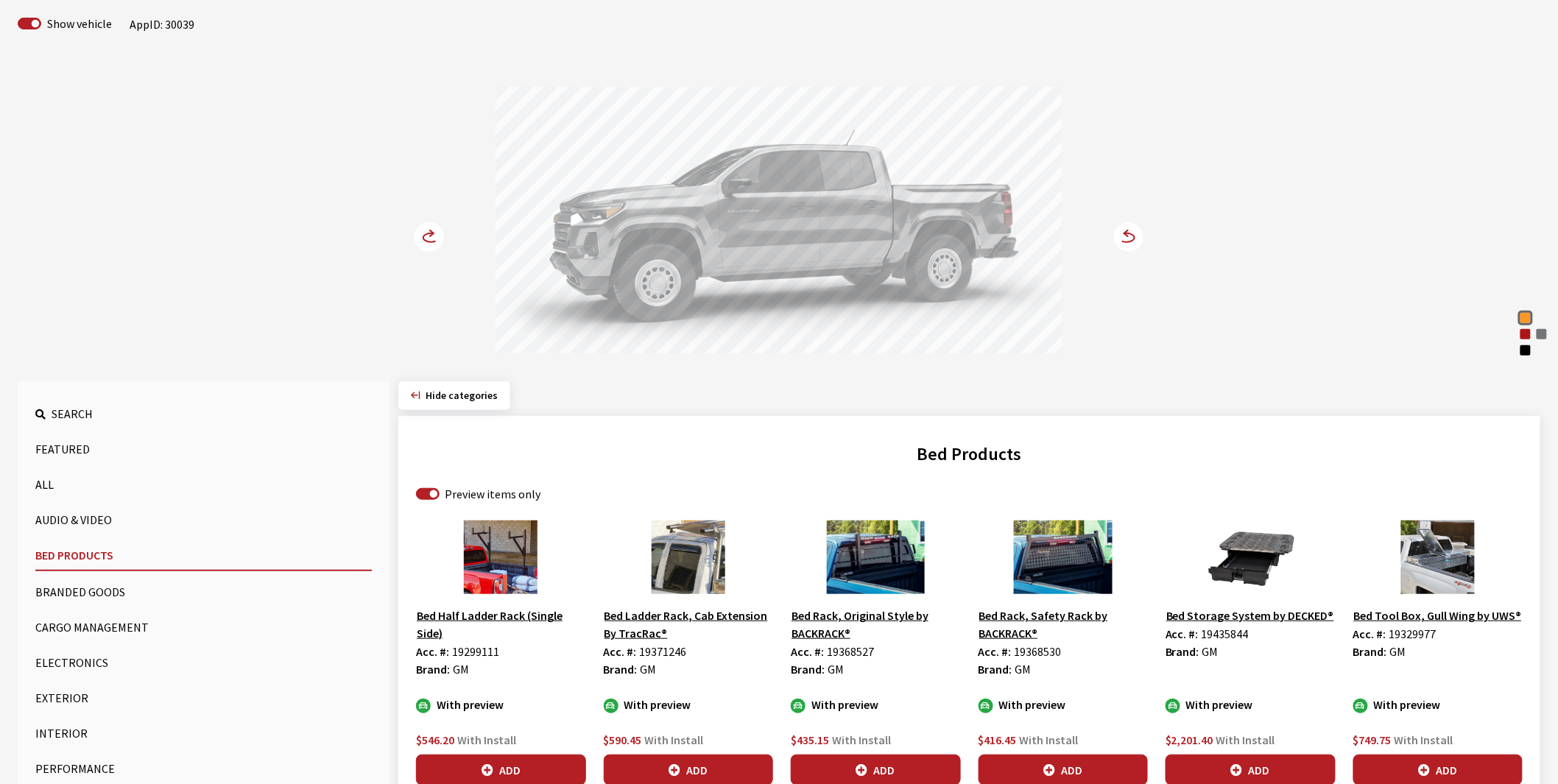
click at [418, 239] on circle at bounding box center [429, 236] width 30 height 30
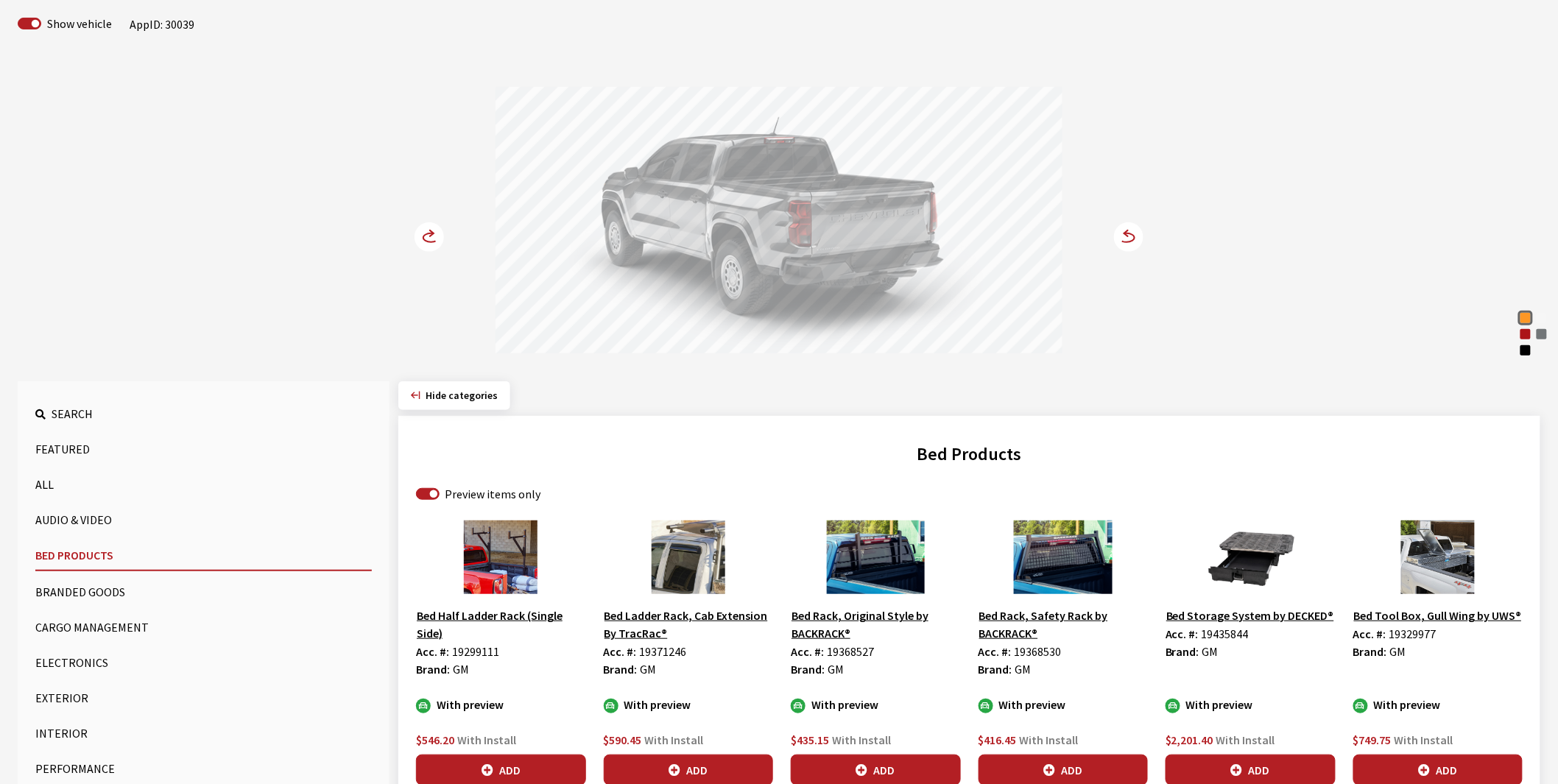
click at [418, 239] on circle at bounding box center [429, 236] width 30 height 30
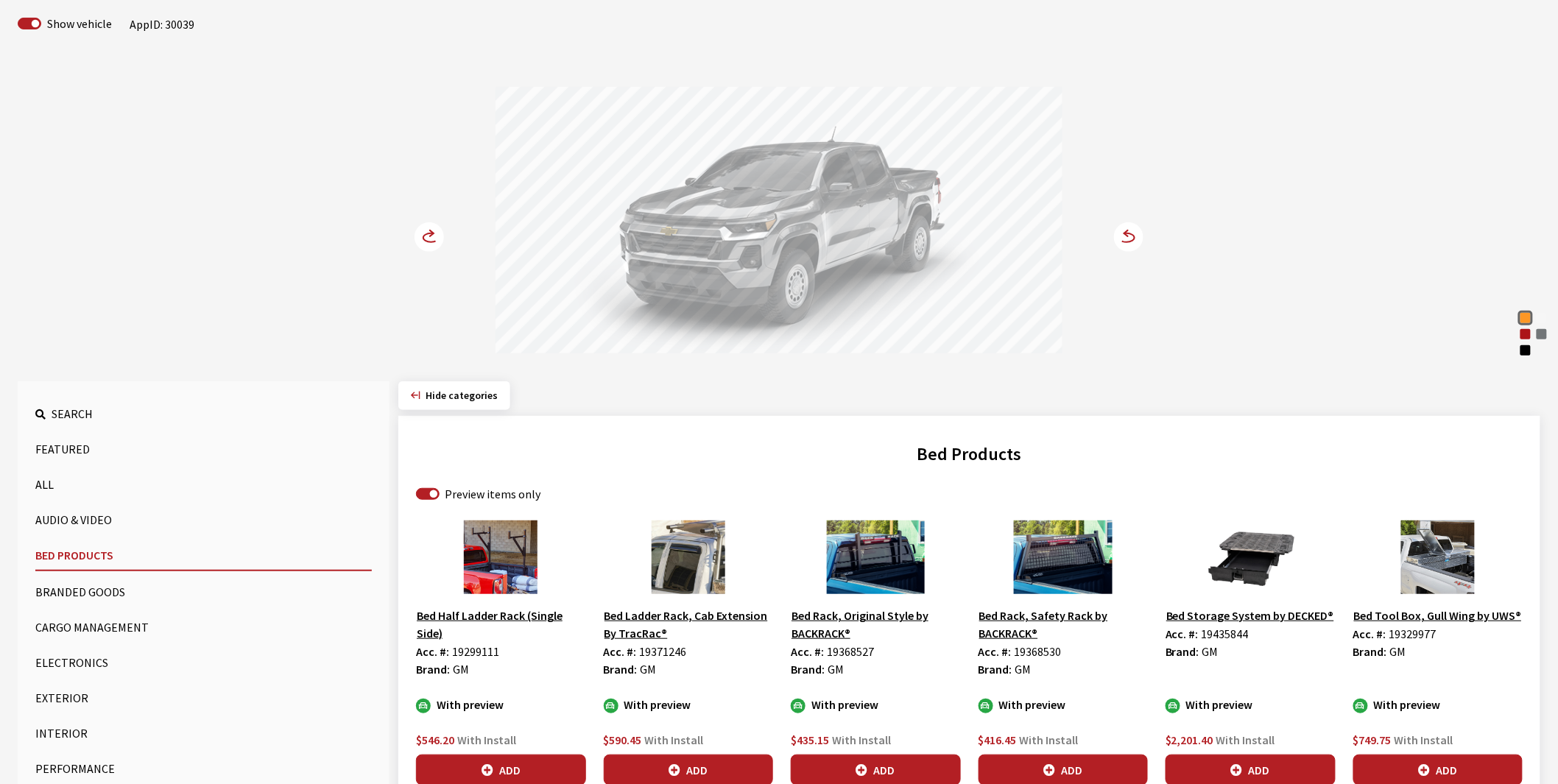
click at [418, 239] on circle at bounding box center [429, 236] width 30 height 30
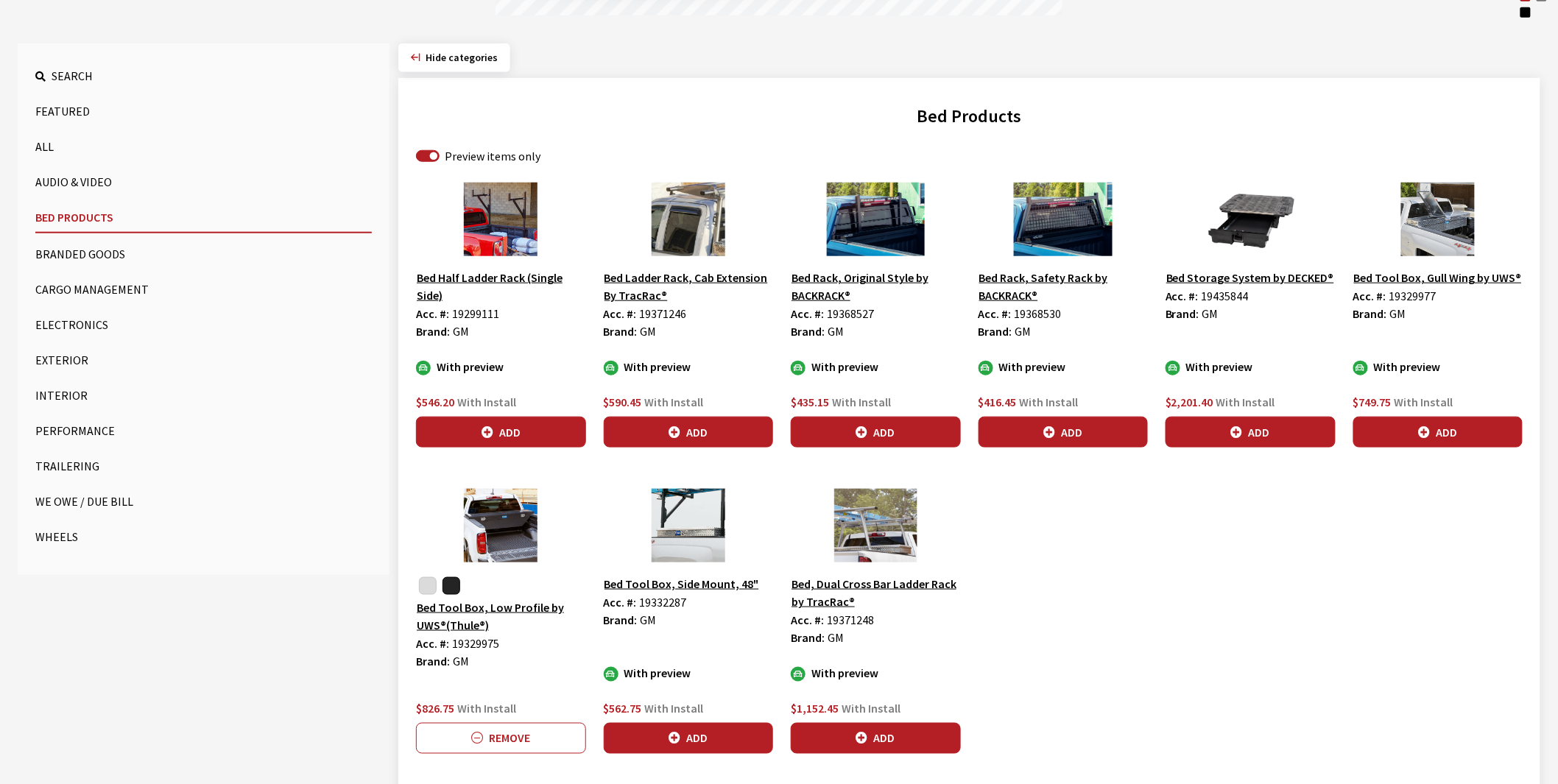
scroll to position [506, 0]
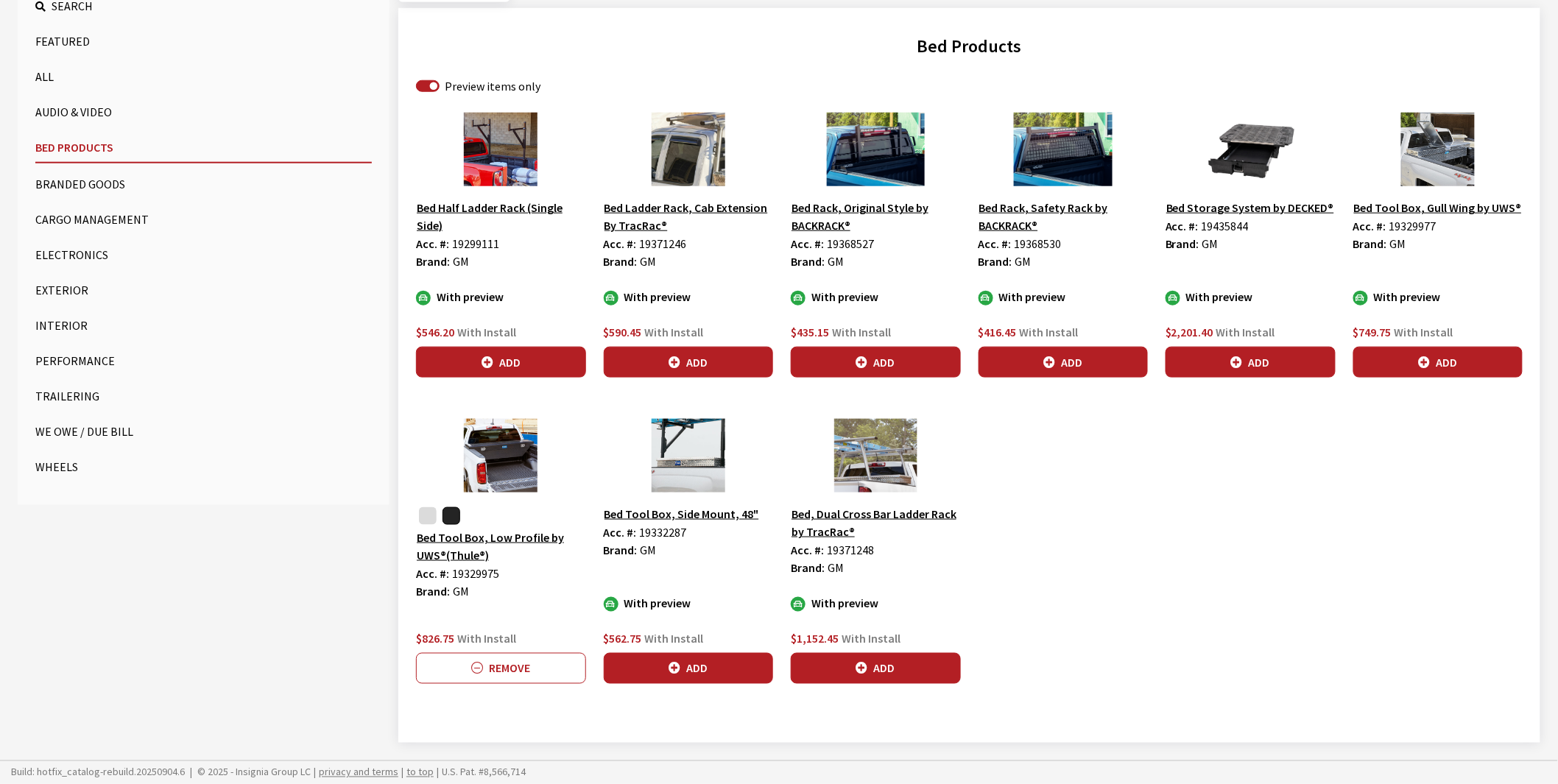
click at [430, 512] on button "button" at bounding box center [428, 516] width 18 height 18
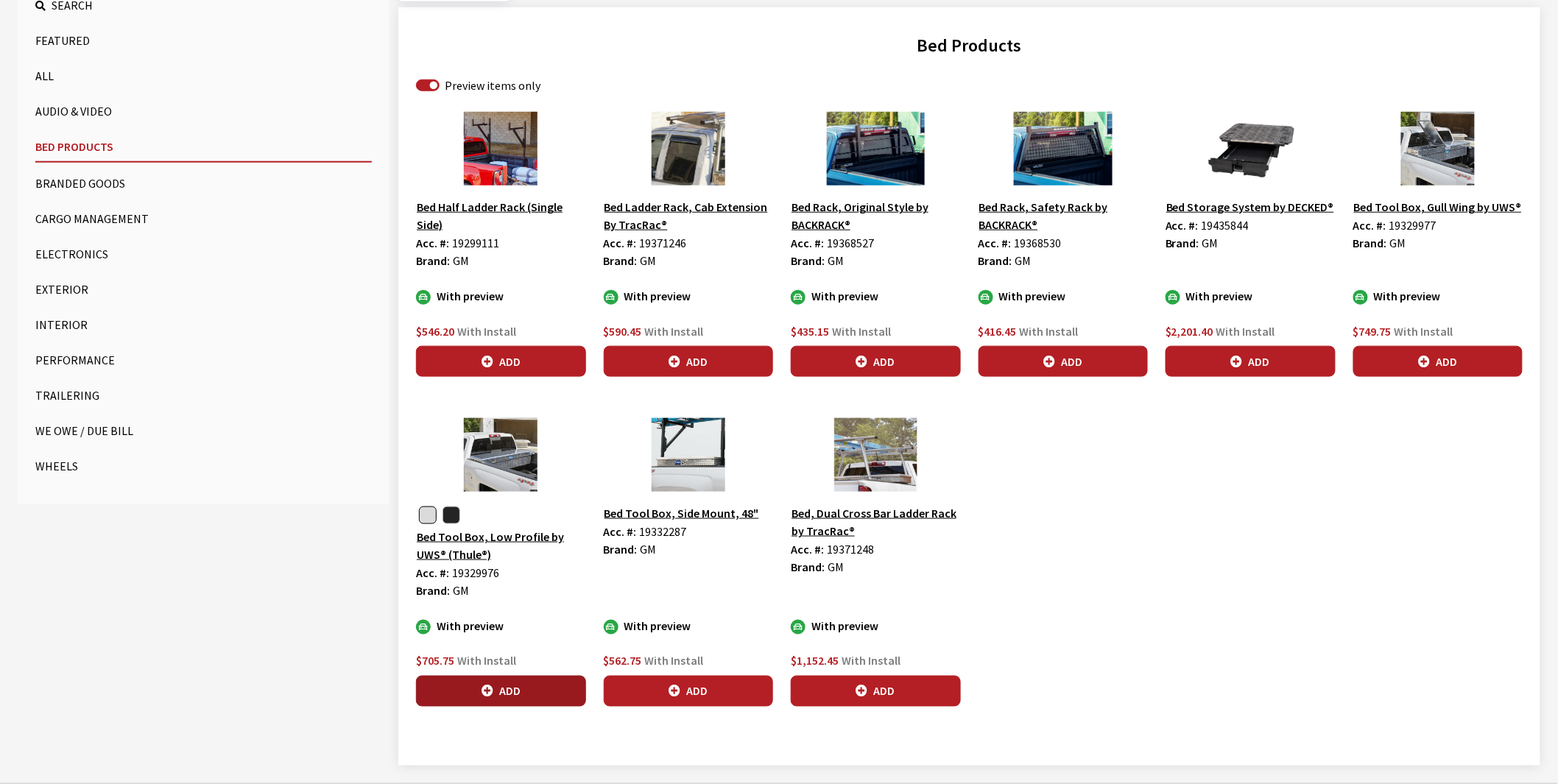
click at [511, 686] on button "Add" at bounding box center [501, 691] width 170 height 31
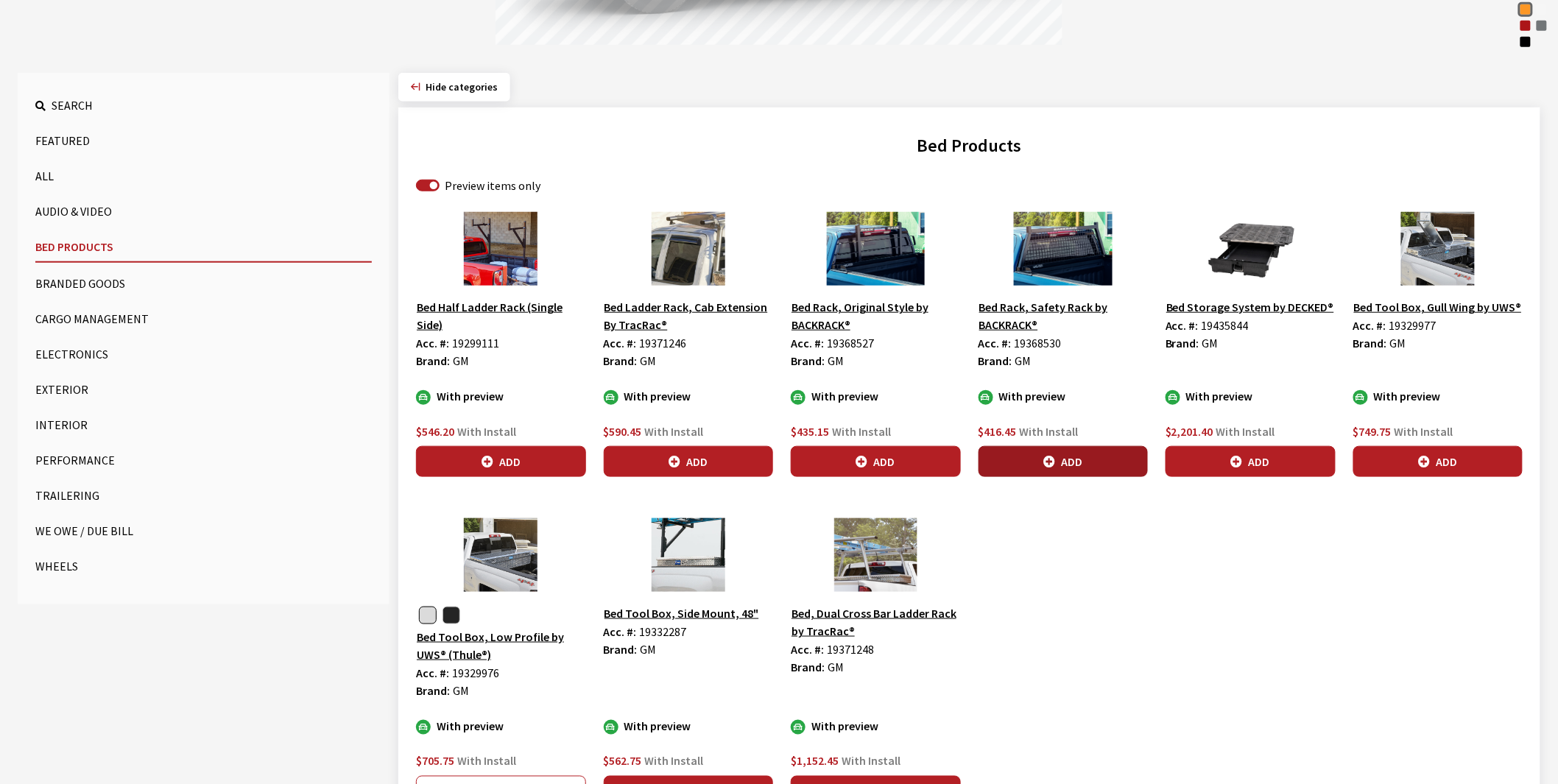
scroll to position [98, 0]
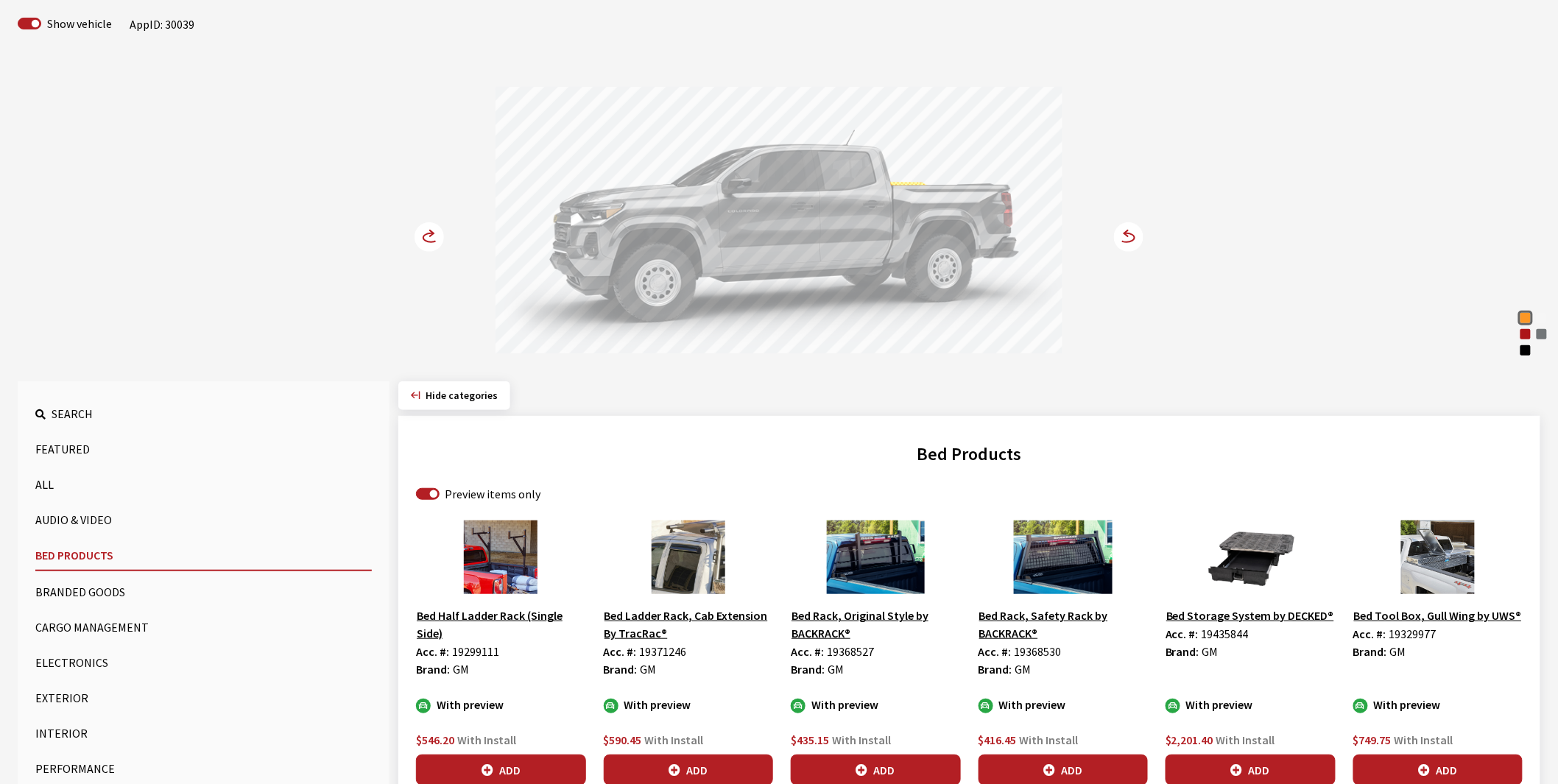
click at [423, 239] on circle at bounding box center [429, 236] width 30 height 30
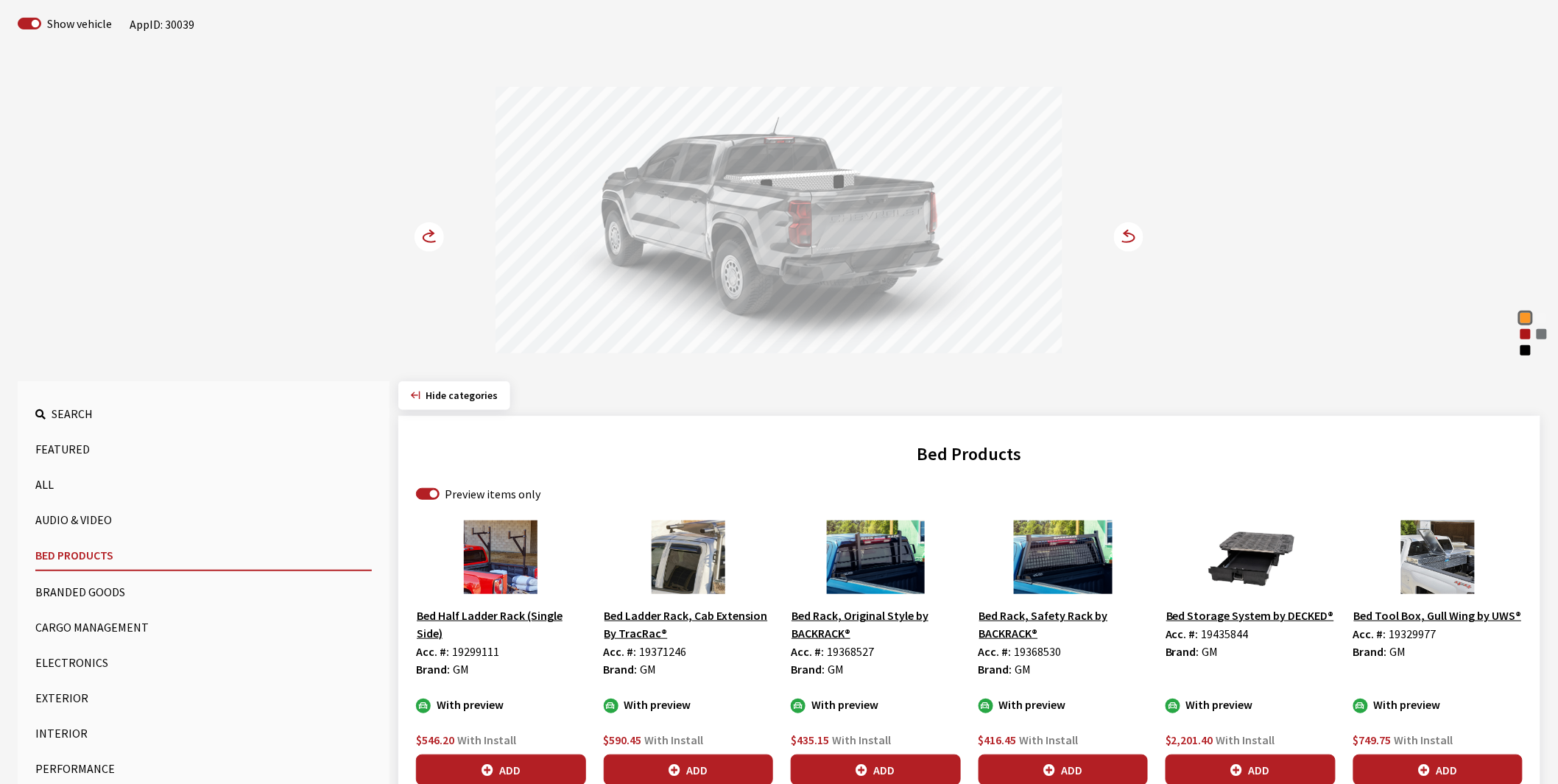
click at [423, 239] on circle at bounding box center [429, 236] width 30 height 30
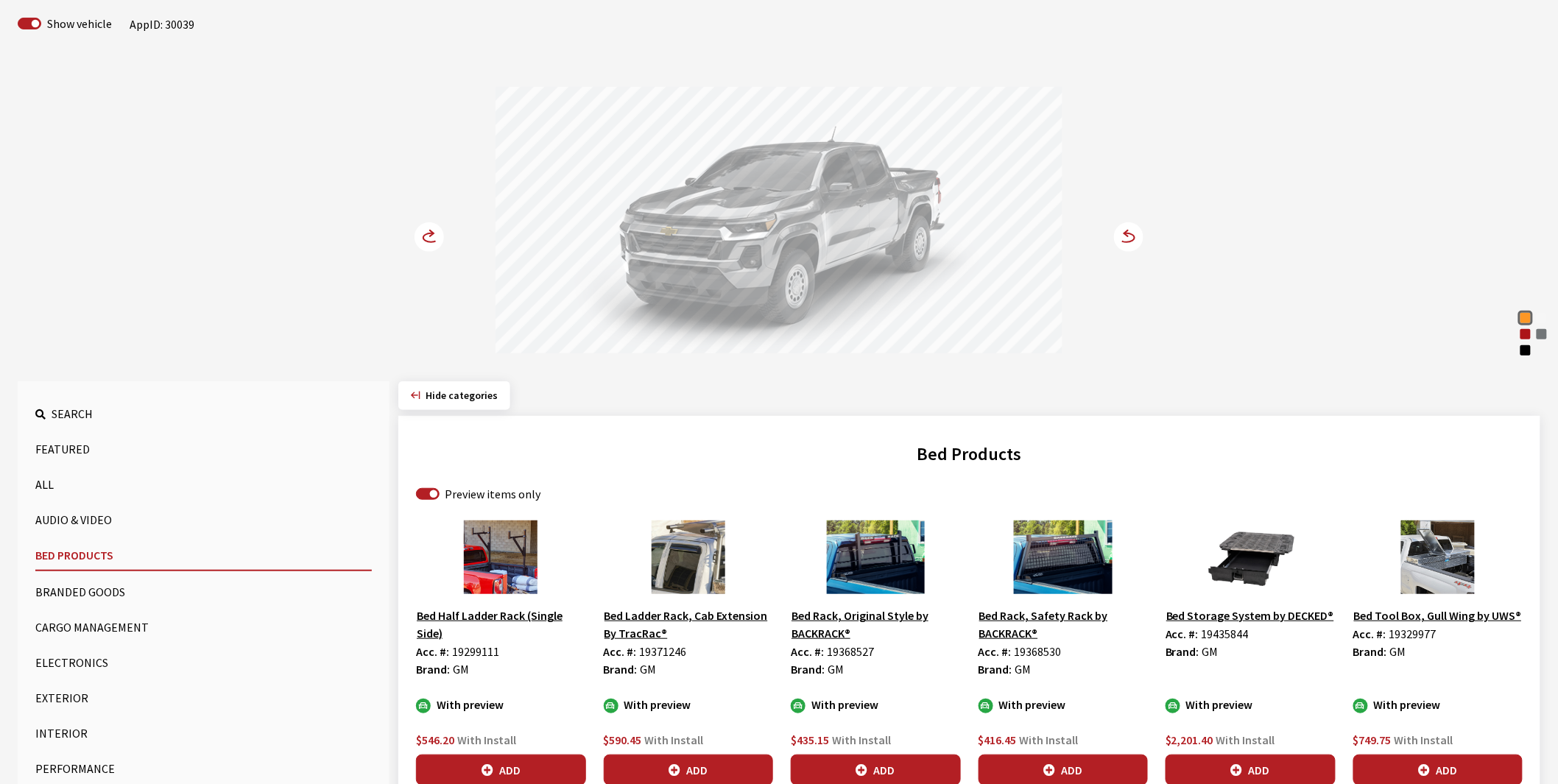
click at [423, 239] on circle at bounding box center [429, 236] width 30 height 30
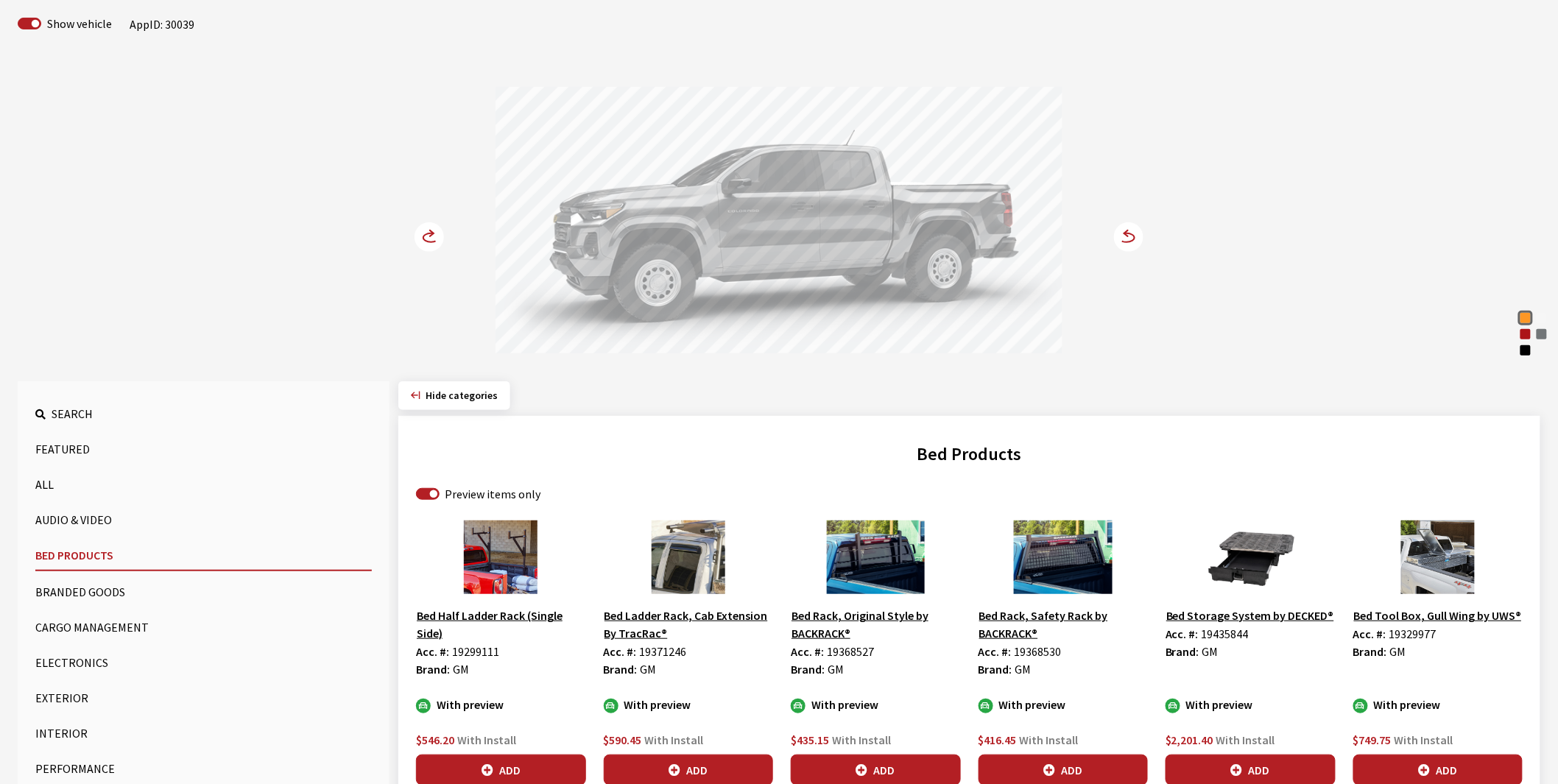
click at [423, 239] on circle at bounding box center [429, 236] width 30 height 30
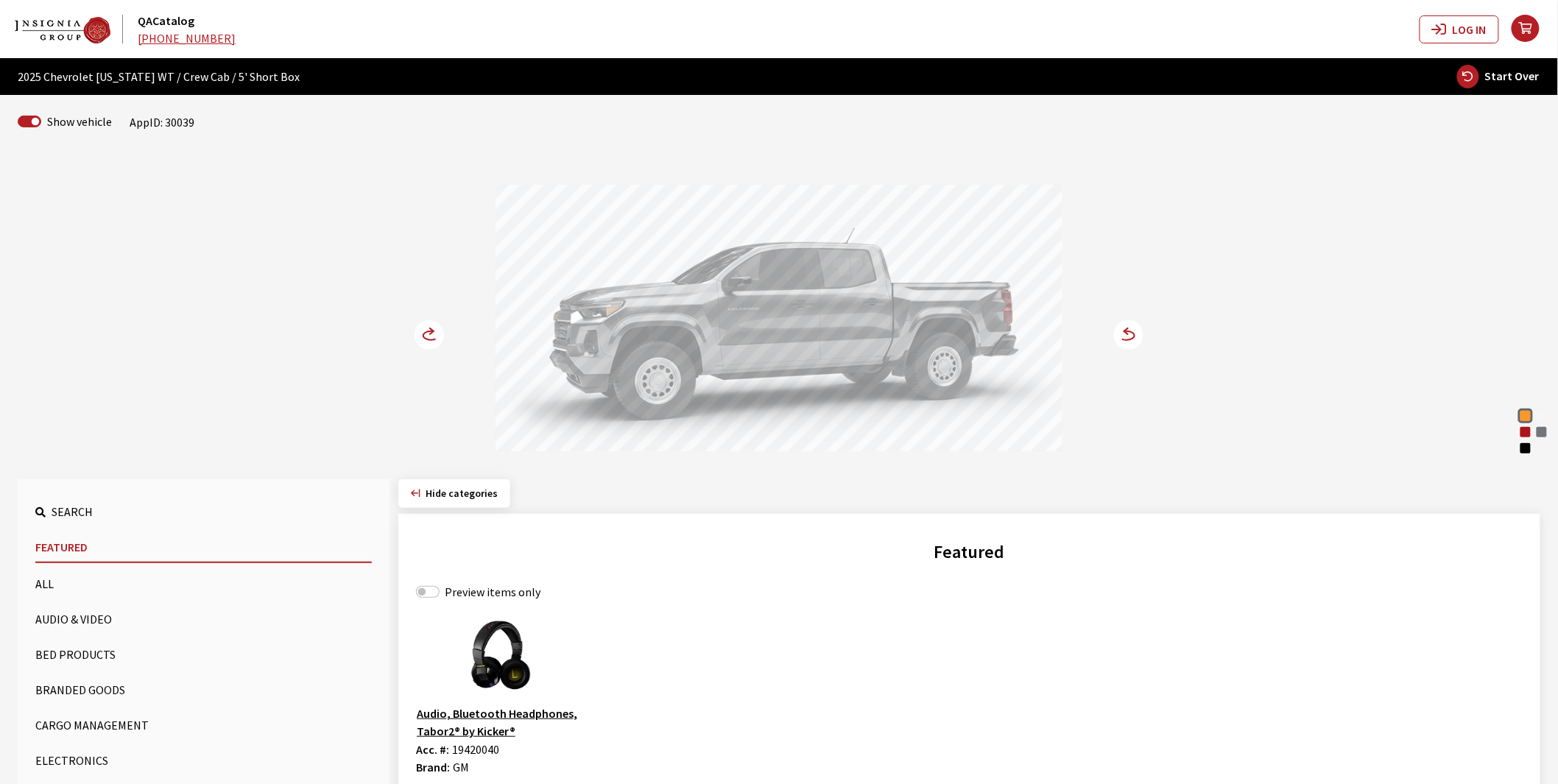
click at [59, 657] on button "Bed Products" at bounding box center [203, 654] width 336 height 30
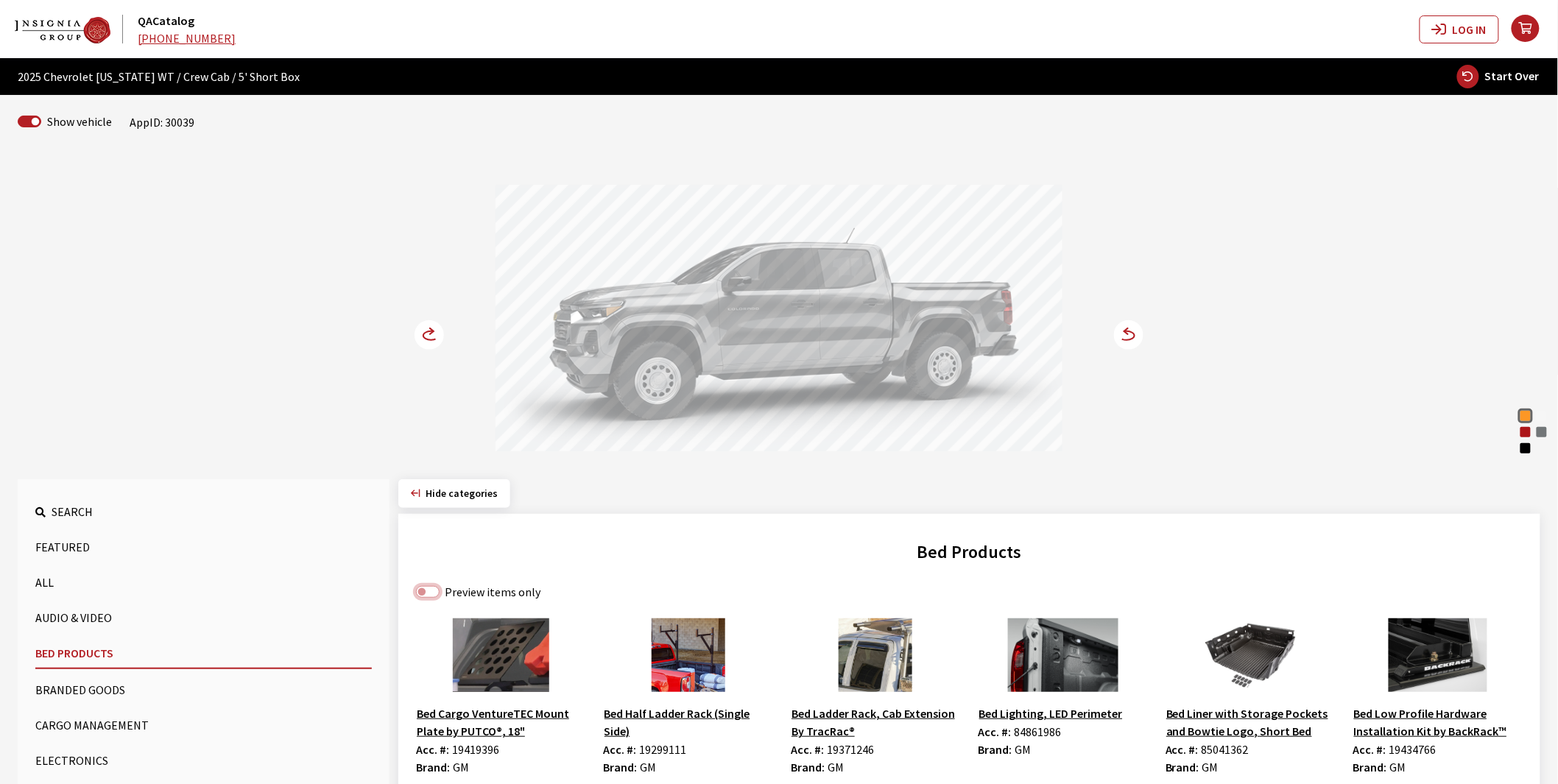
click at [426, 595] on input "Preview items only" at bounding box center [428, 591] width 24 height 12
checkbox input "true"
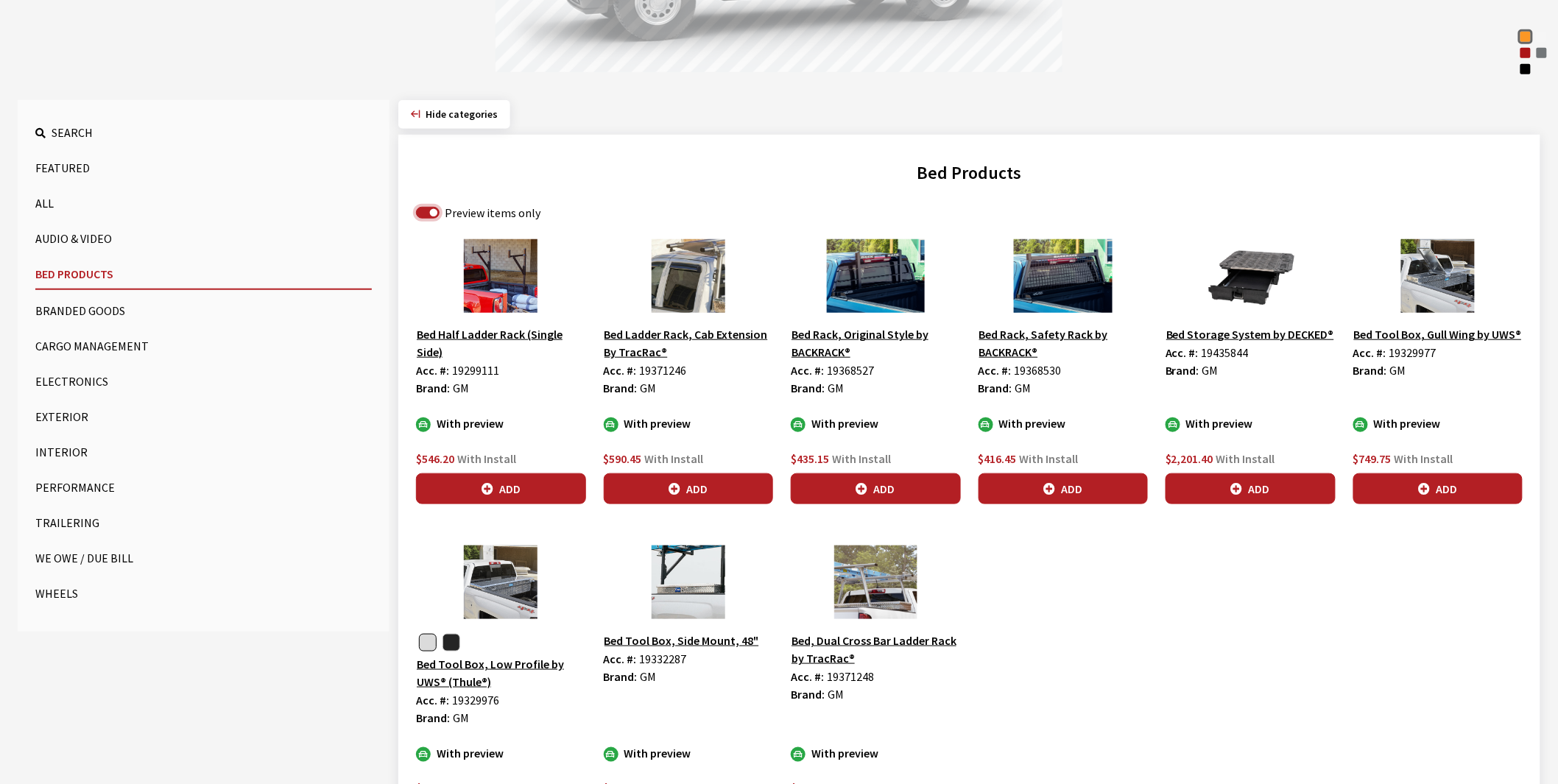
scroll to position [408, 0]
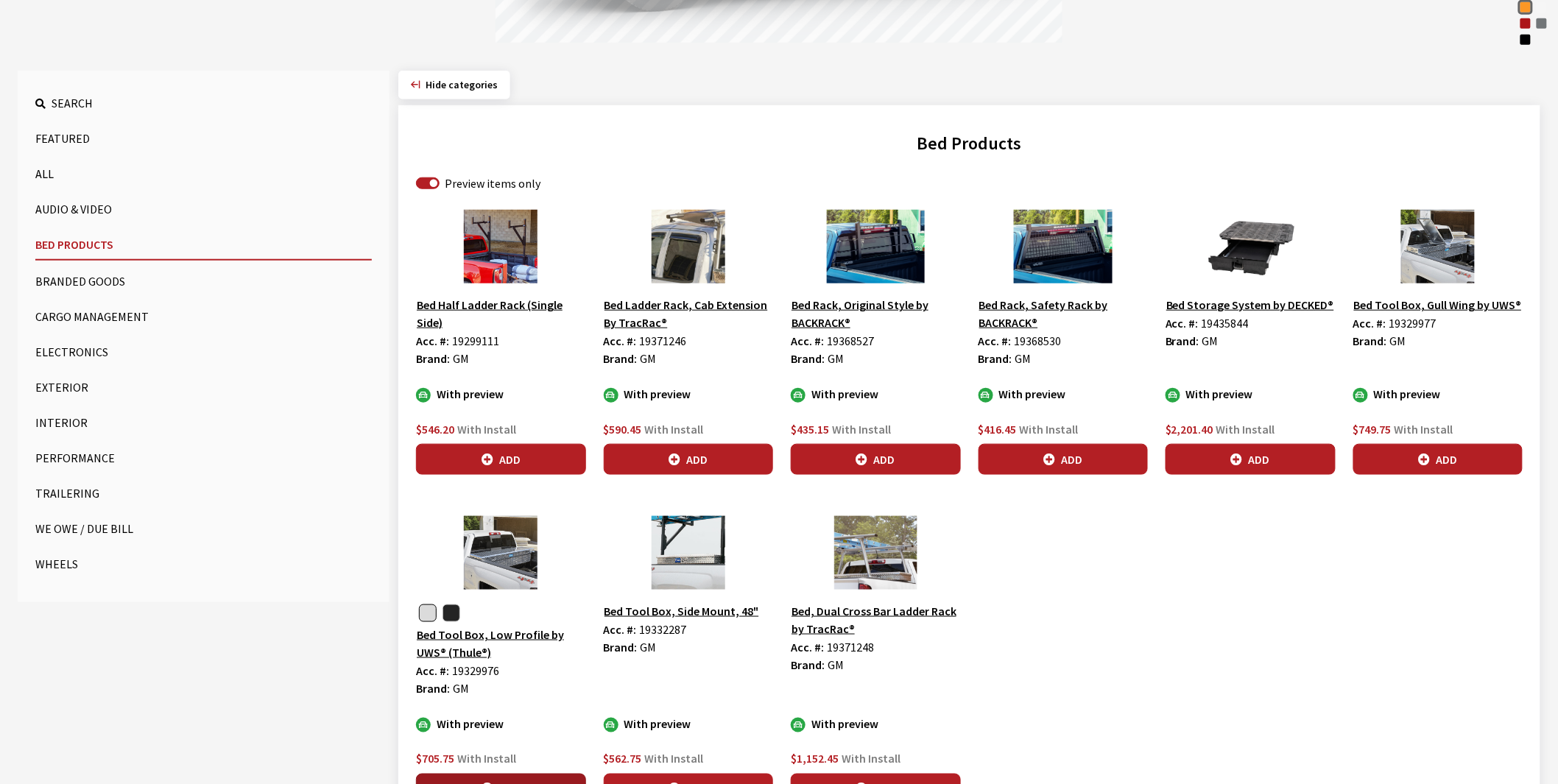
click at [481, 781] on button "Add" at bounding box center [501, 789] width 170 height 31
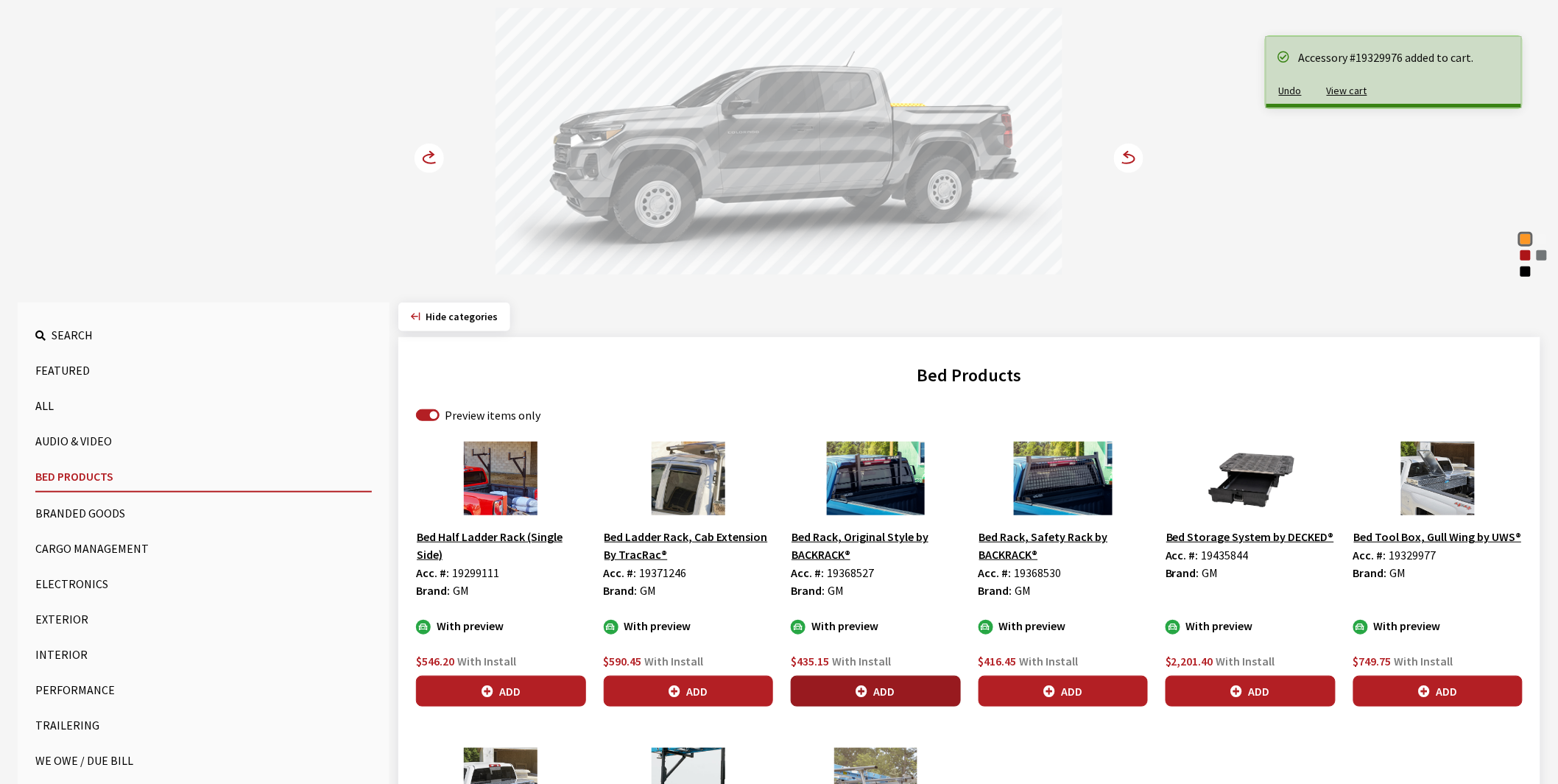
scroll to position [163, 0]
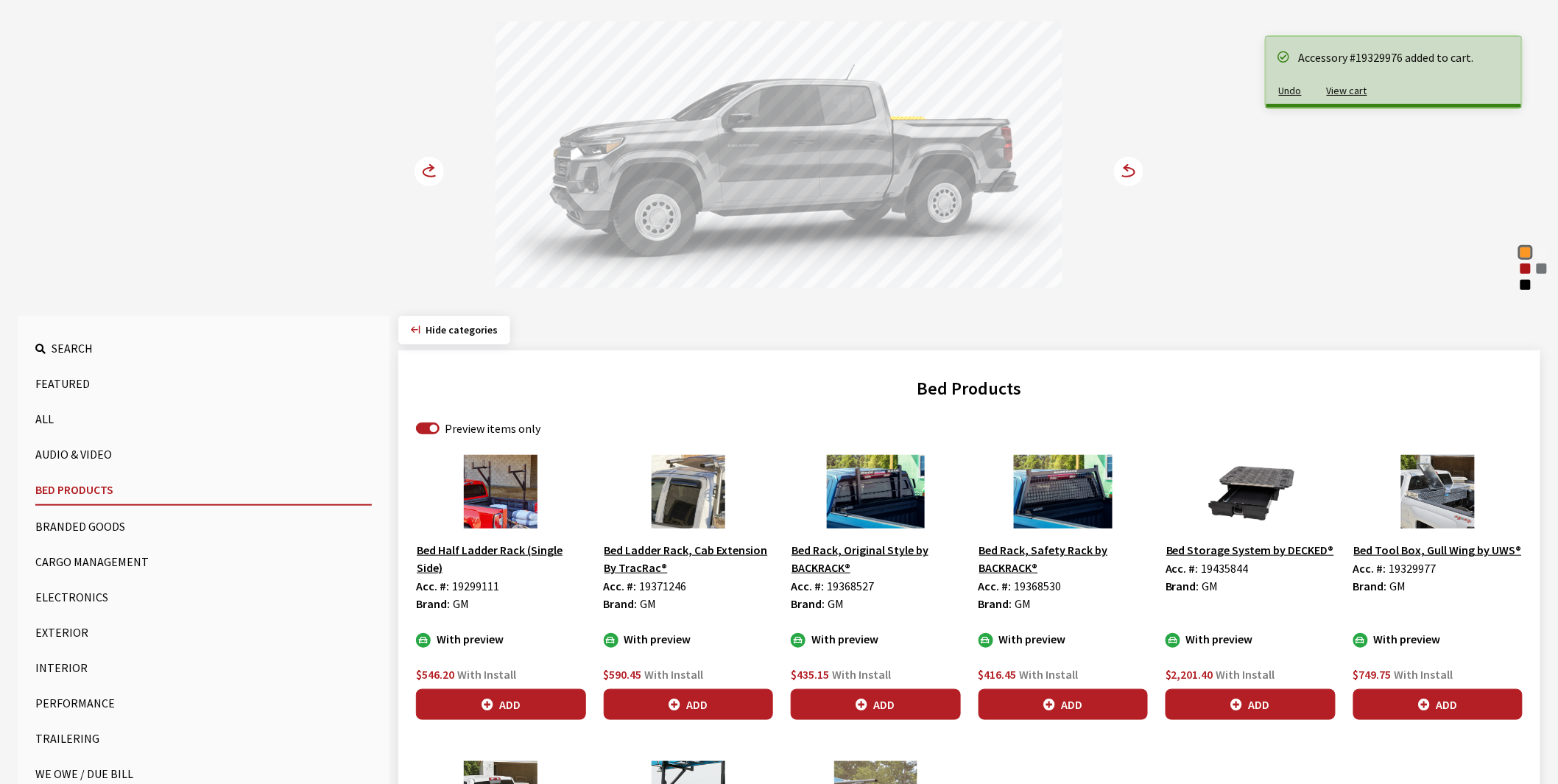
click at [436, 171] on icon at bounding box center [438, 173] width 10 height 13
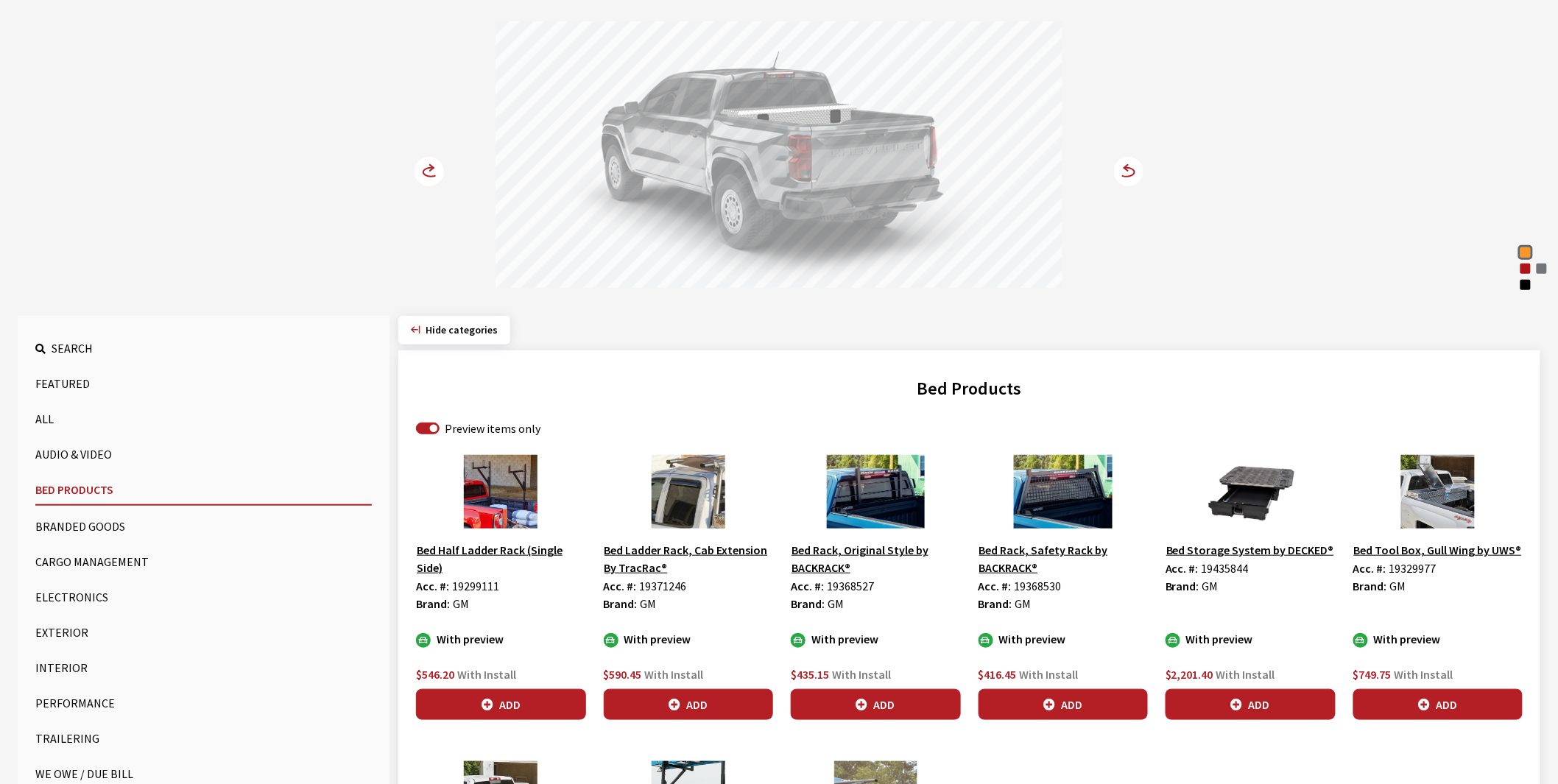
click at [436, 171] on icon at bounding box center [438, 173] width 10 height 13
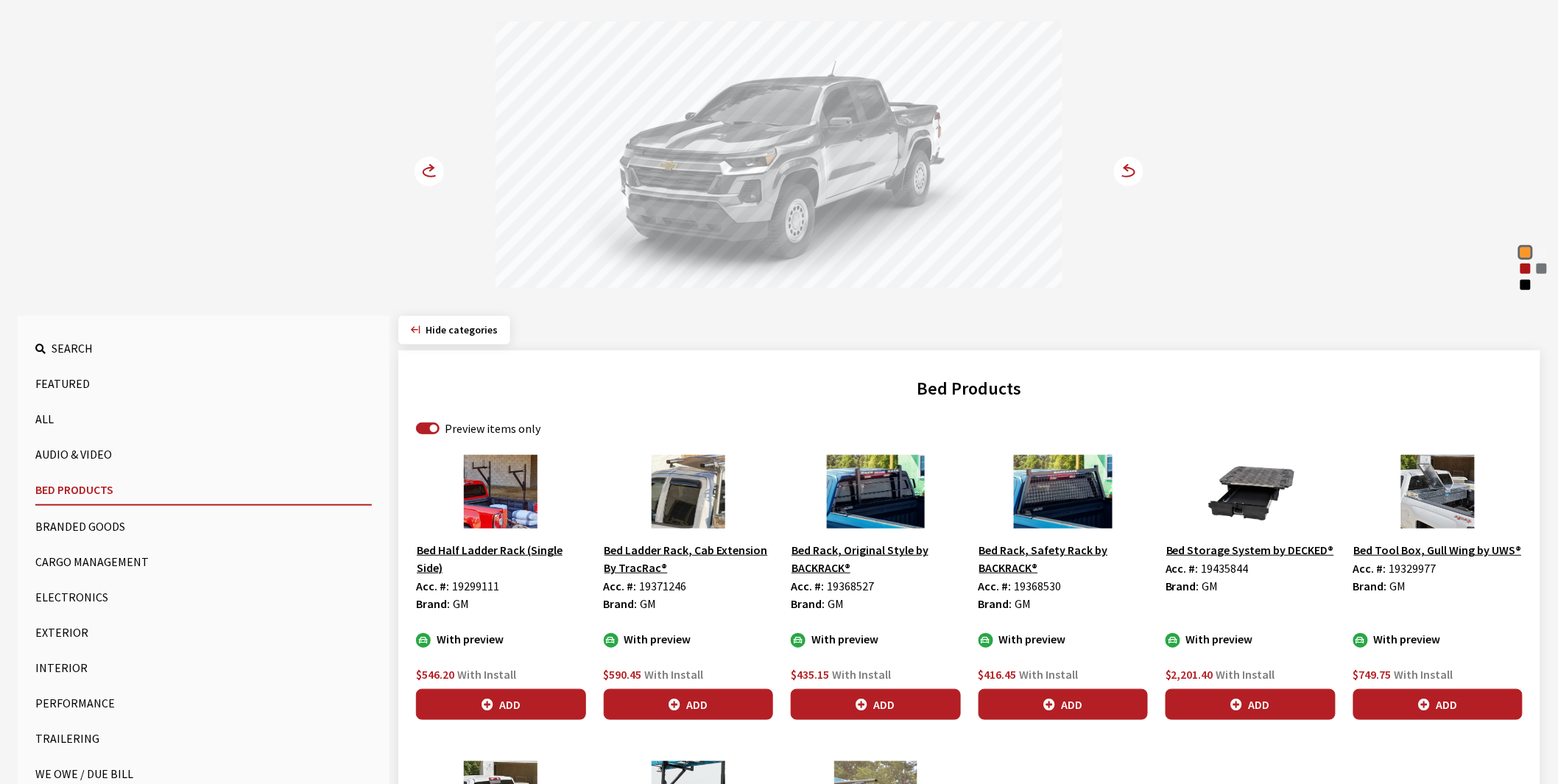
click at [436, 171] on icon at bounding box center [438, 173] width 10 height 13
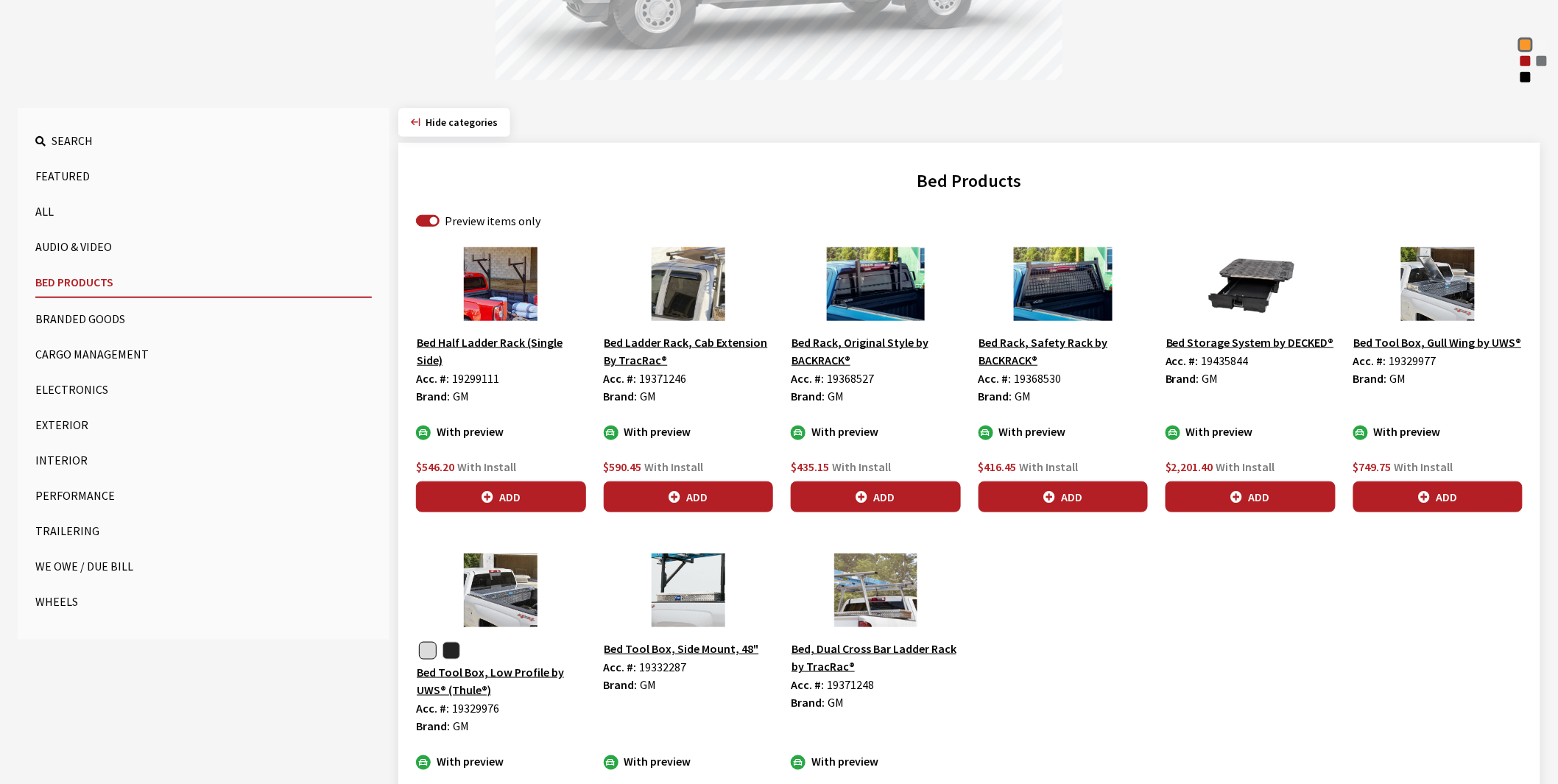
scroll to position [408, 0]
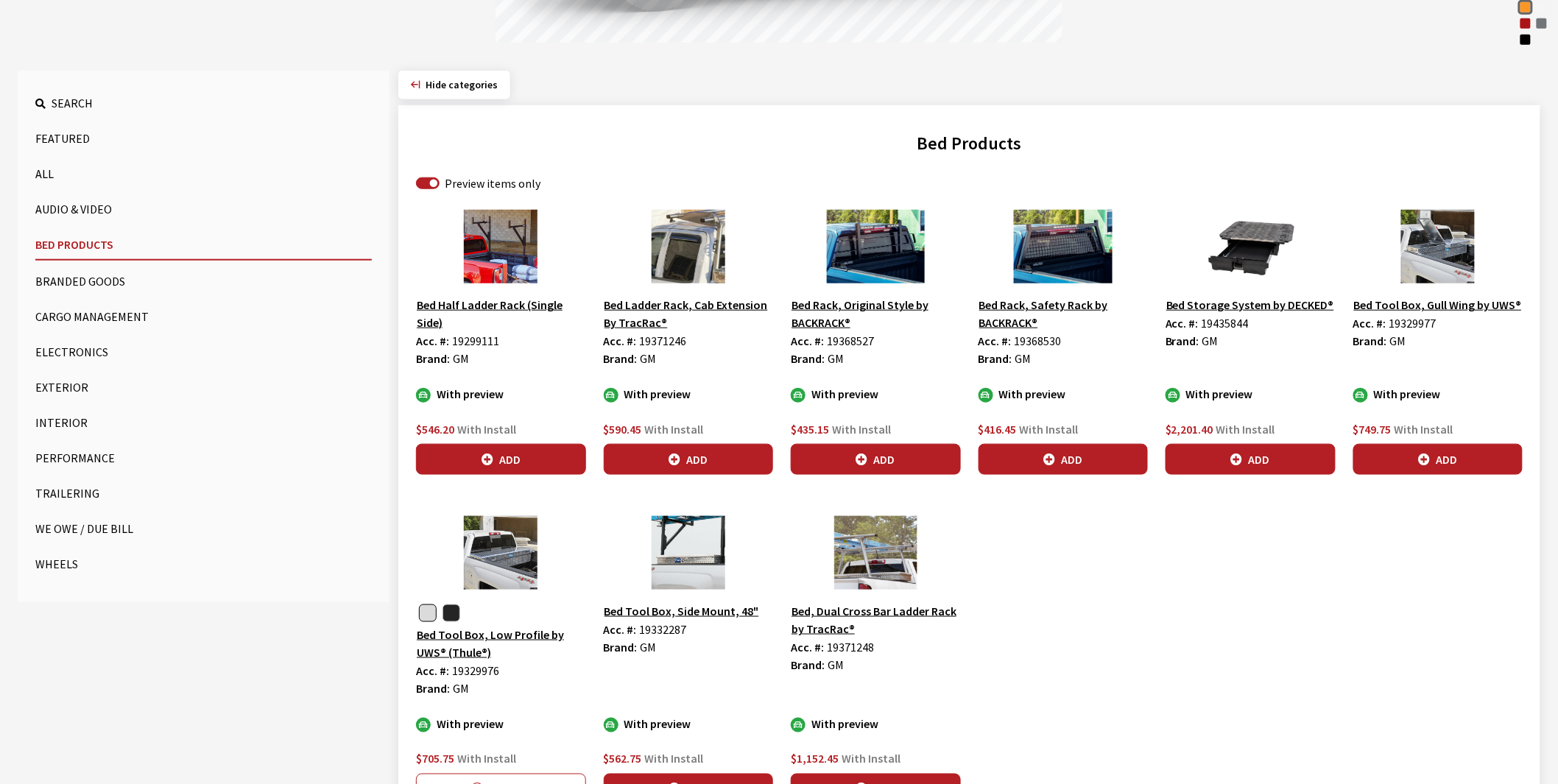
click at [450, 623] on div at bounding box center [501, 613] width 170 height 24
click at [450, 612] on button "button" at bounding box center [451, 613] width 18 height 18
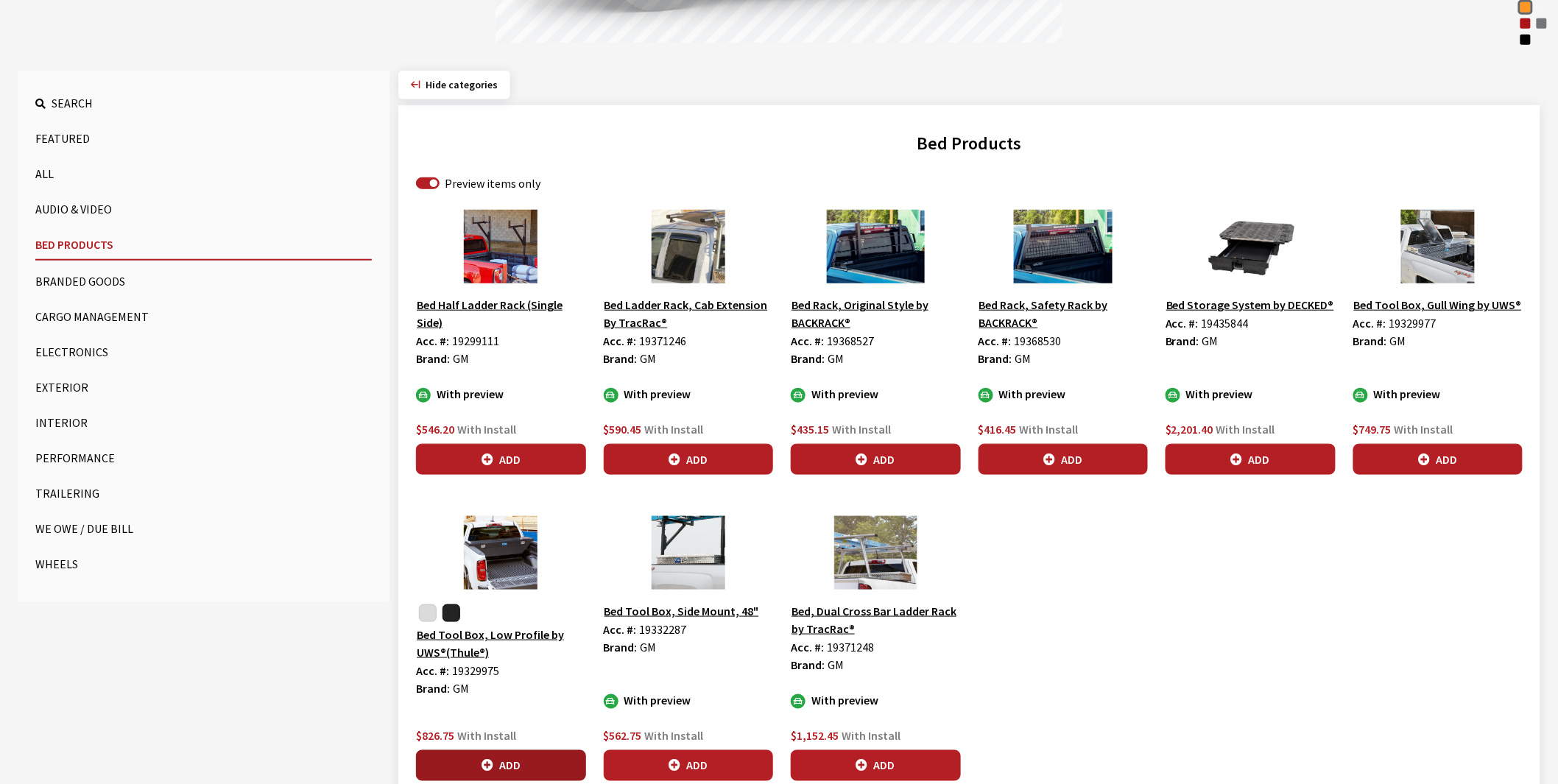
click at [497, 760] on button "Add" at bounding box center [501, 765] width 170 height 31
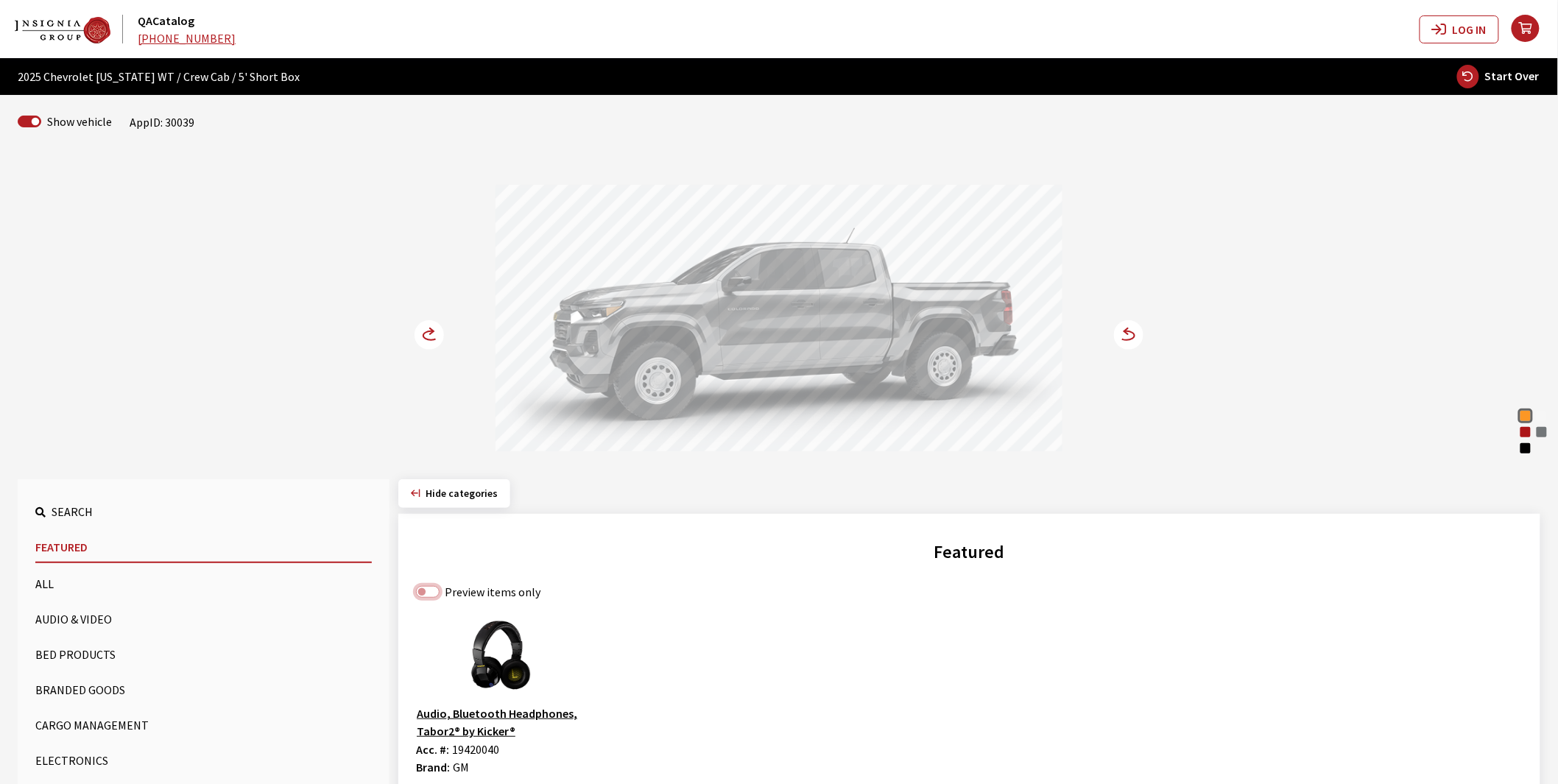
click at [432, 591] on input "Preview items only" at bounding box center [428, 591] width 24 height 12
checkbox input "true"
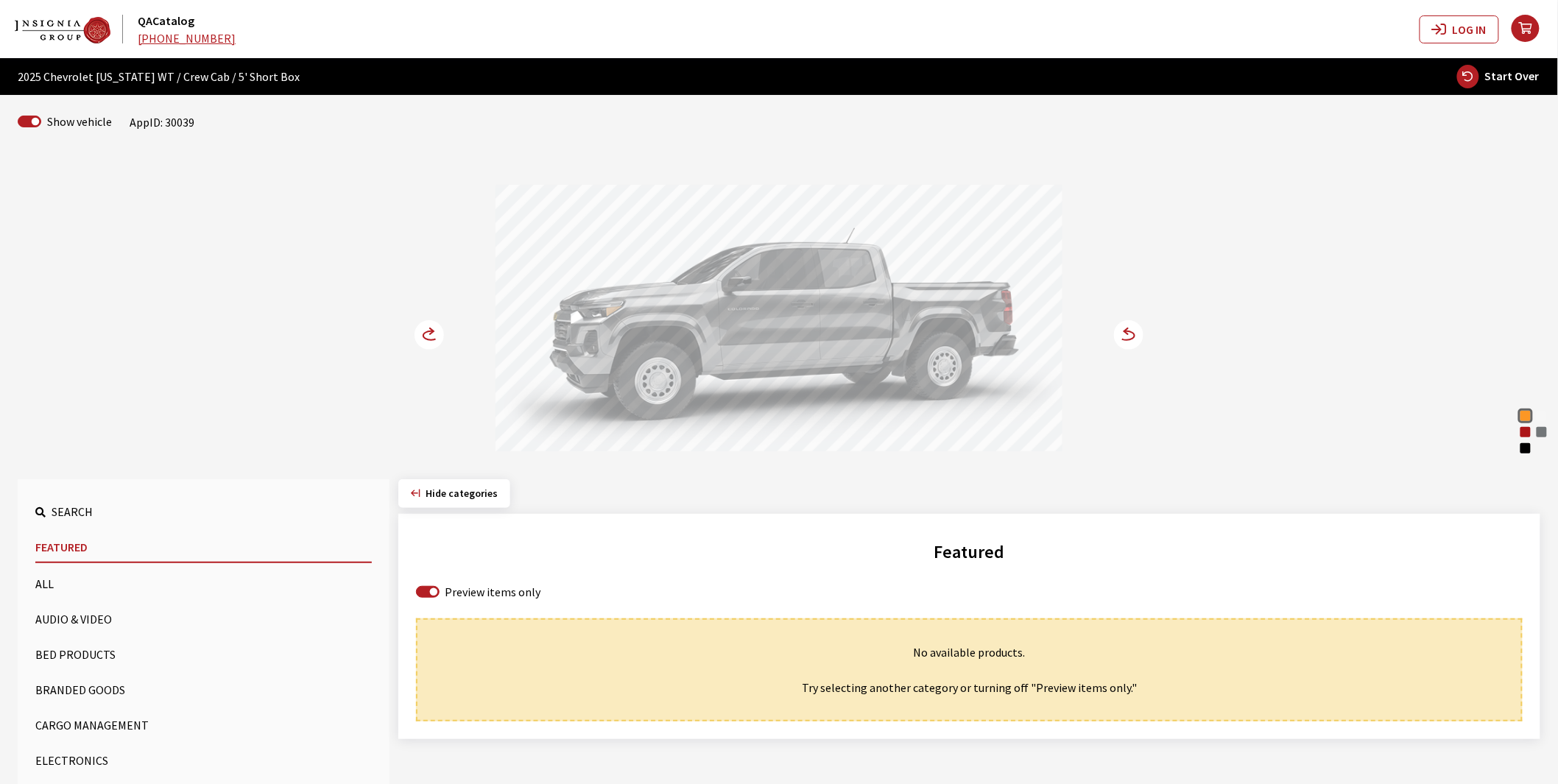
click at [86, 650] on button "Bed Products" at bounding box center [203, 654] width 336 height 30
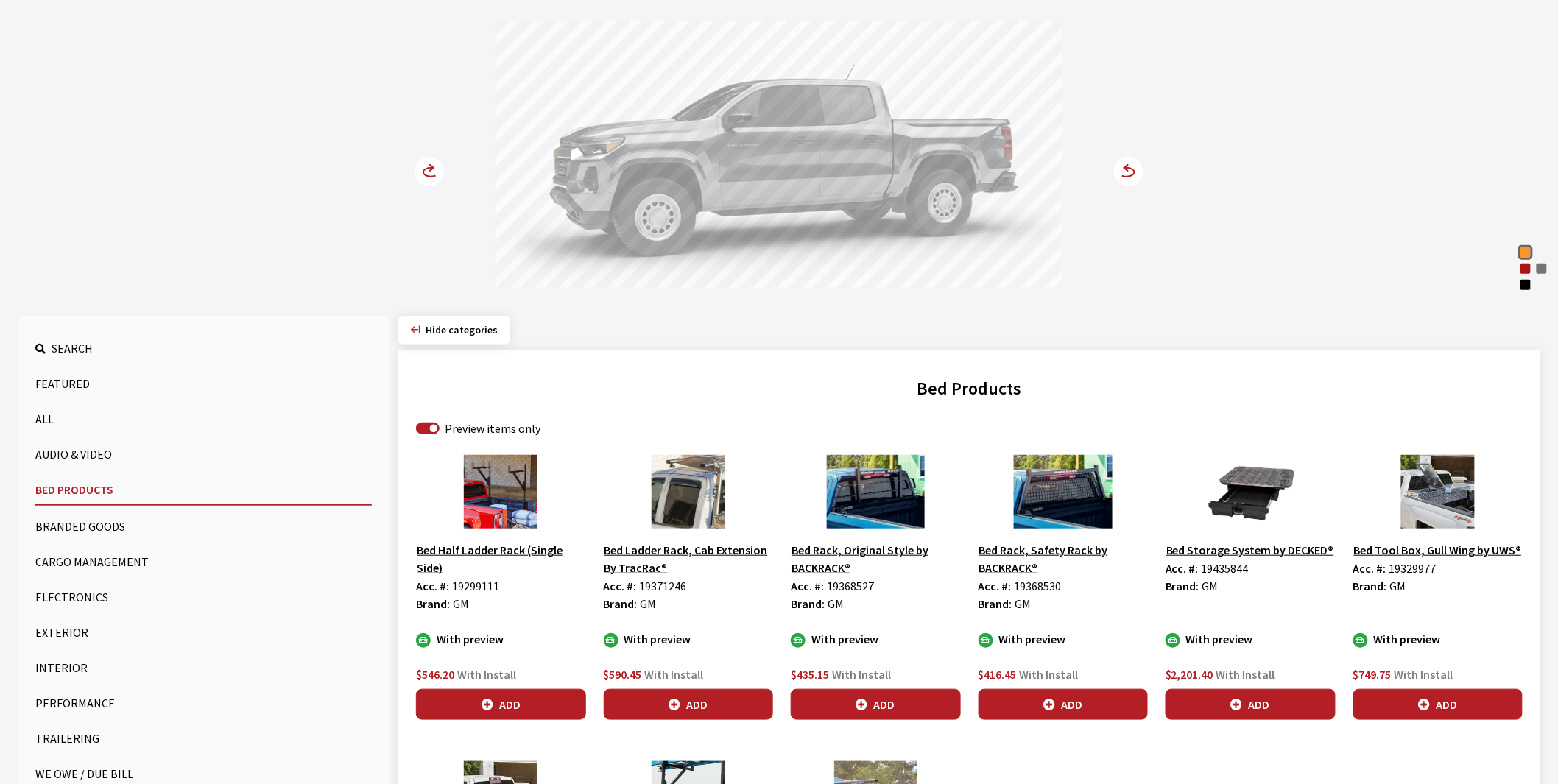
scroll to position [327, 0]
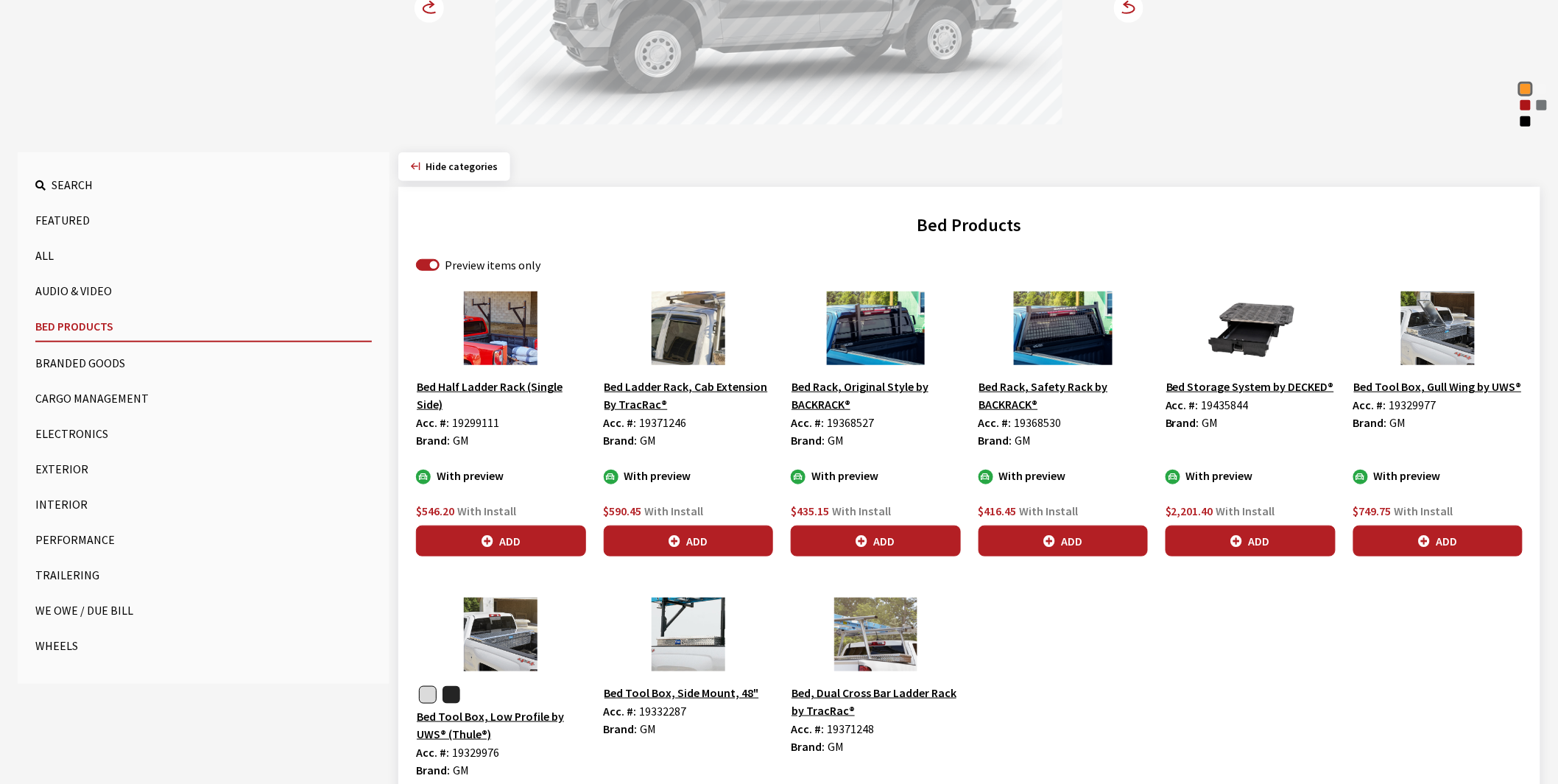
click at [454, 697] on button "button" at bounding box center [451, 695] width 18 height 18
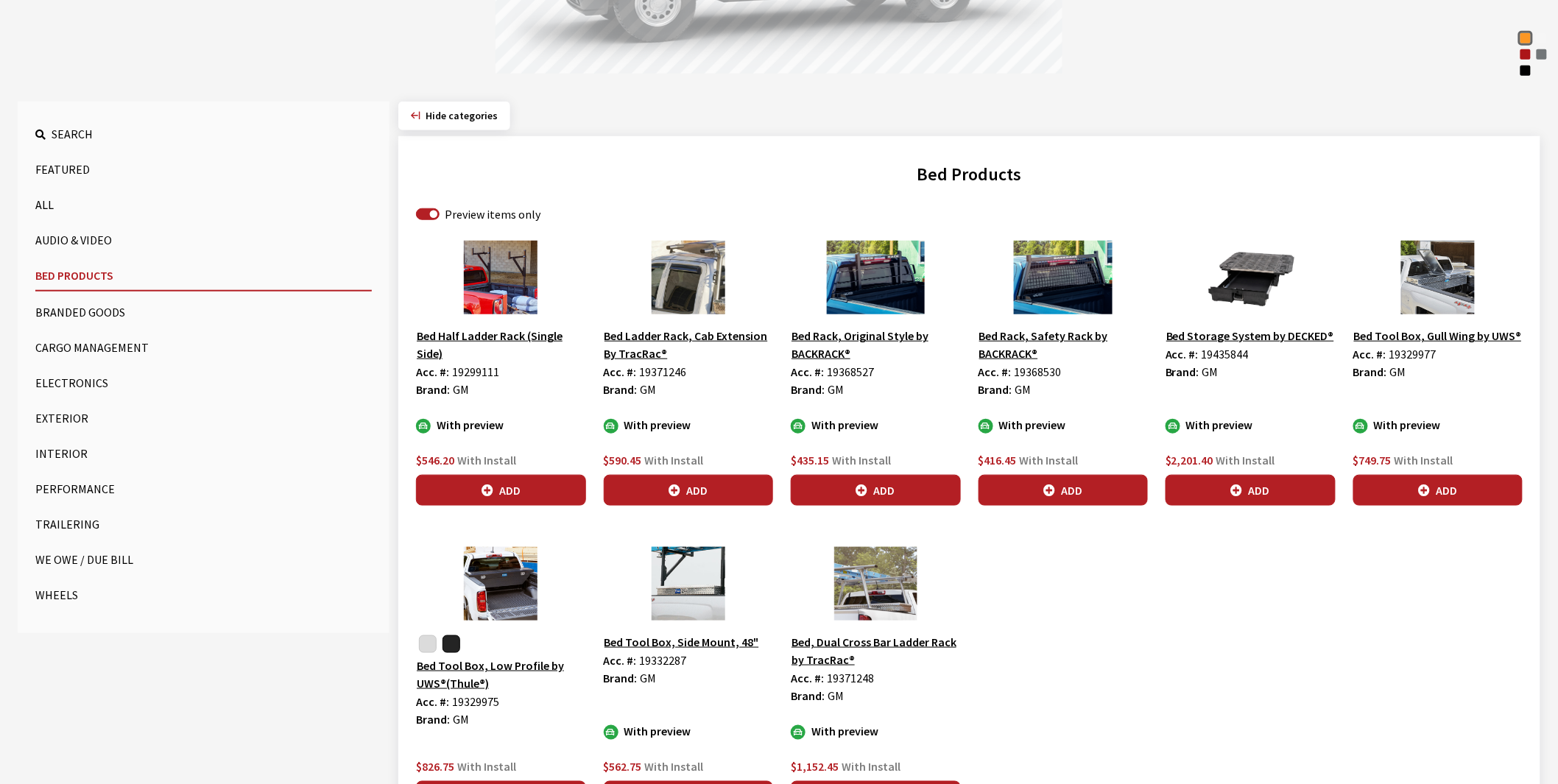
scroll to position [490, 0]
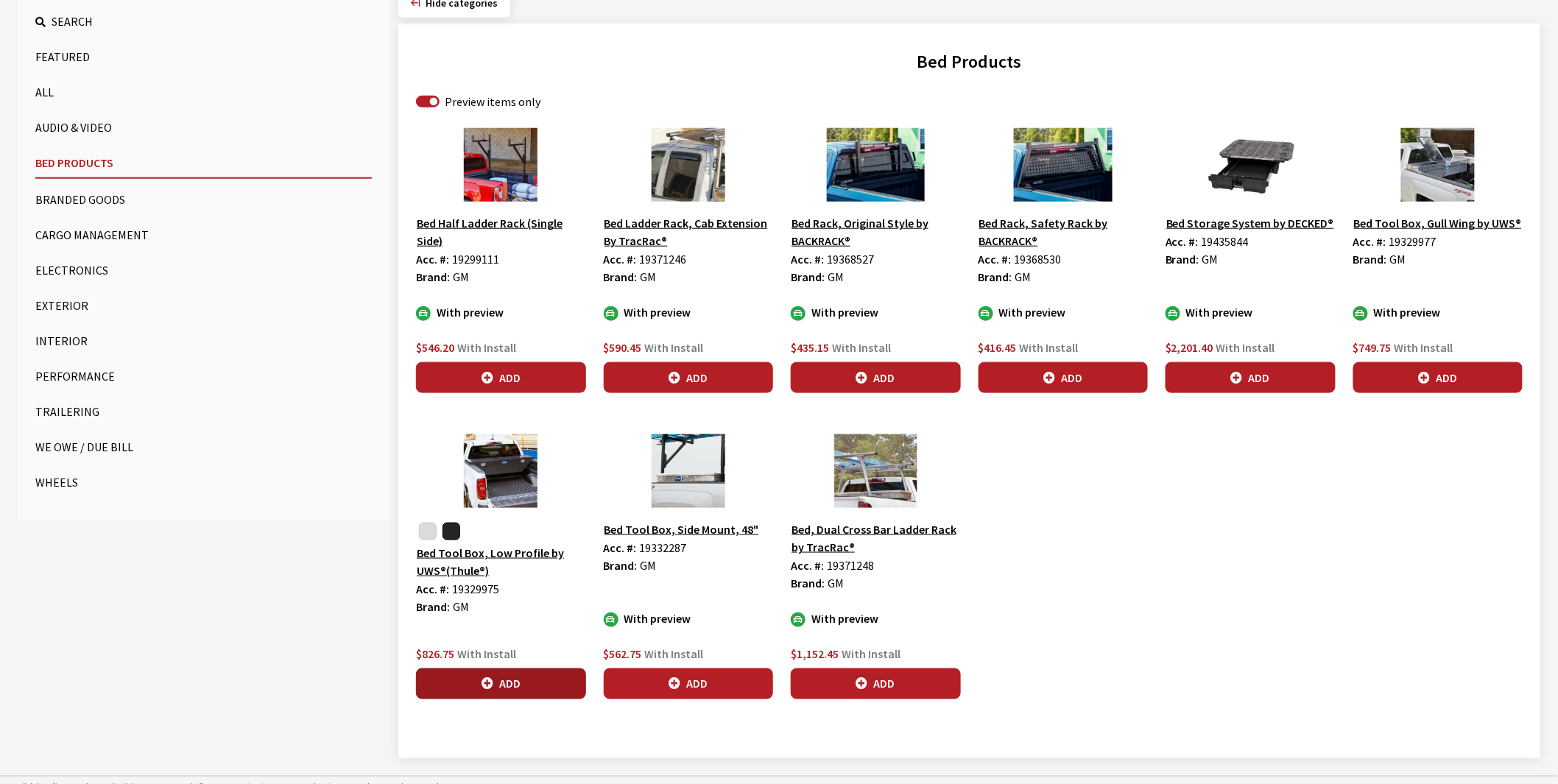
click at [514, 686] on button "Add" at bounding box center [501, 684] width 170 height 31
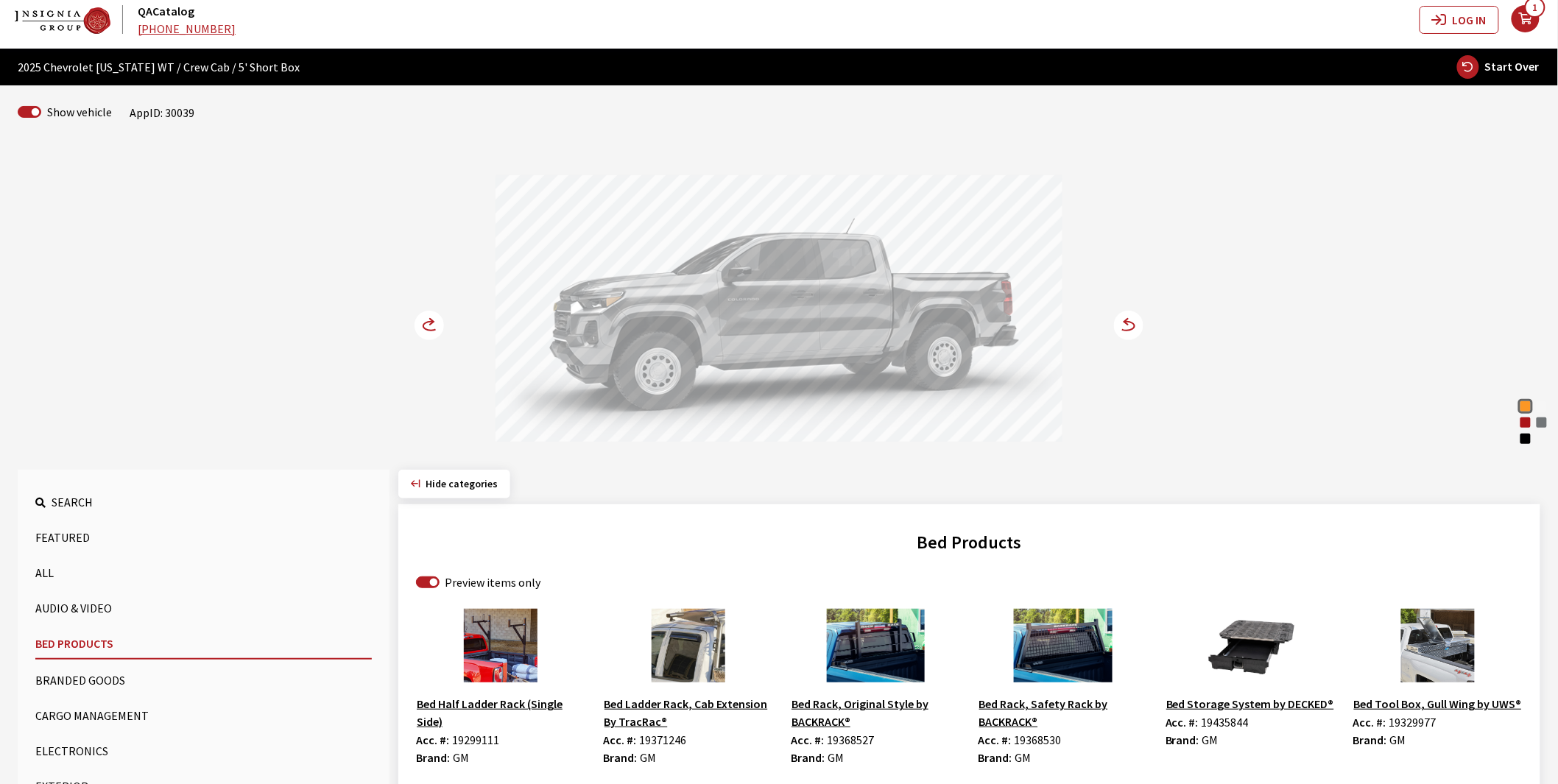
scroll to position [0, 0]
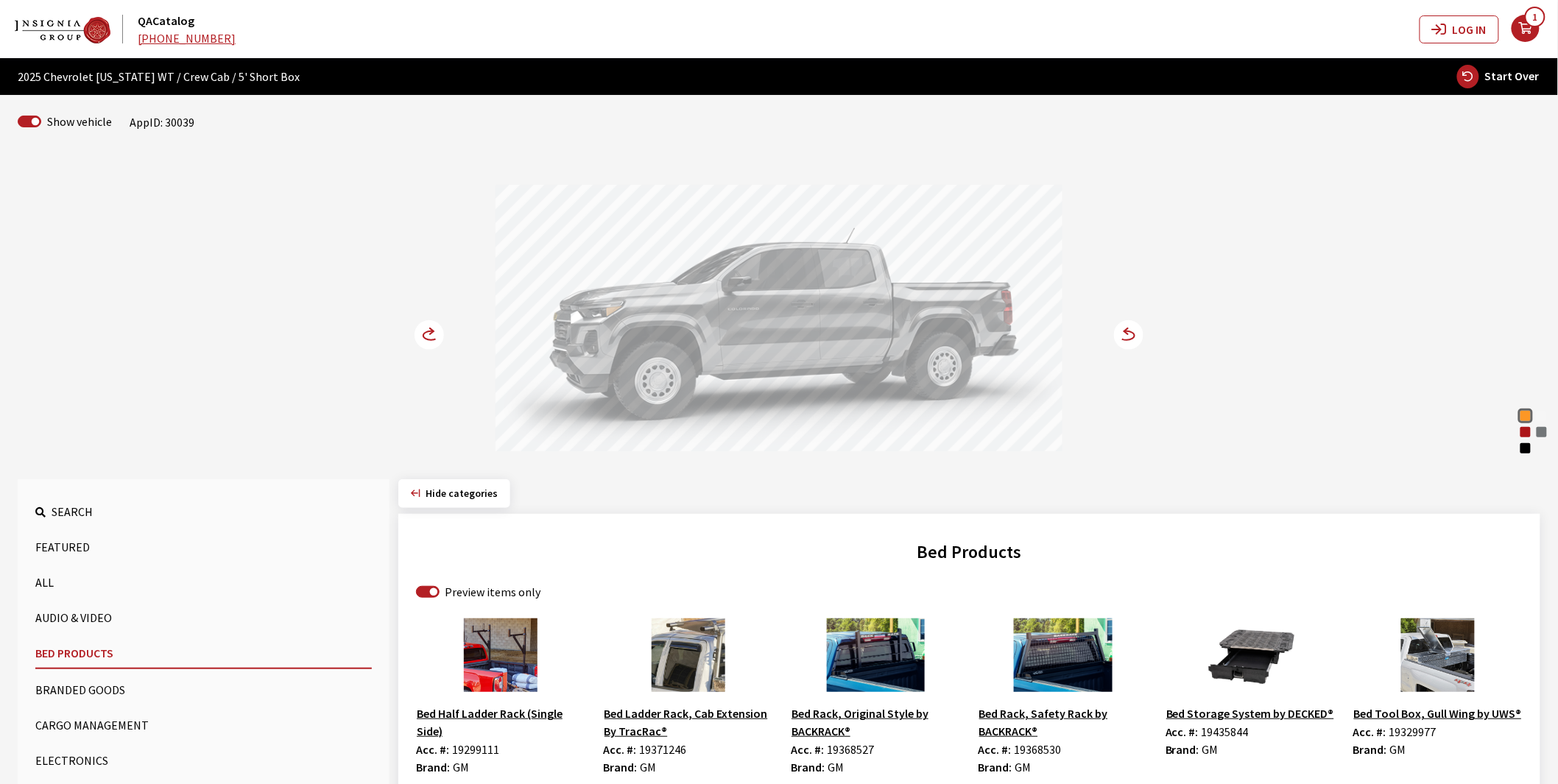
click at [423, 332] on circle at bounding box center [429, 335] width 30 height 30
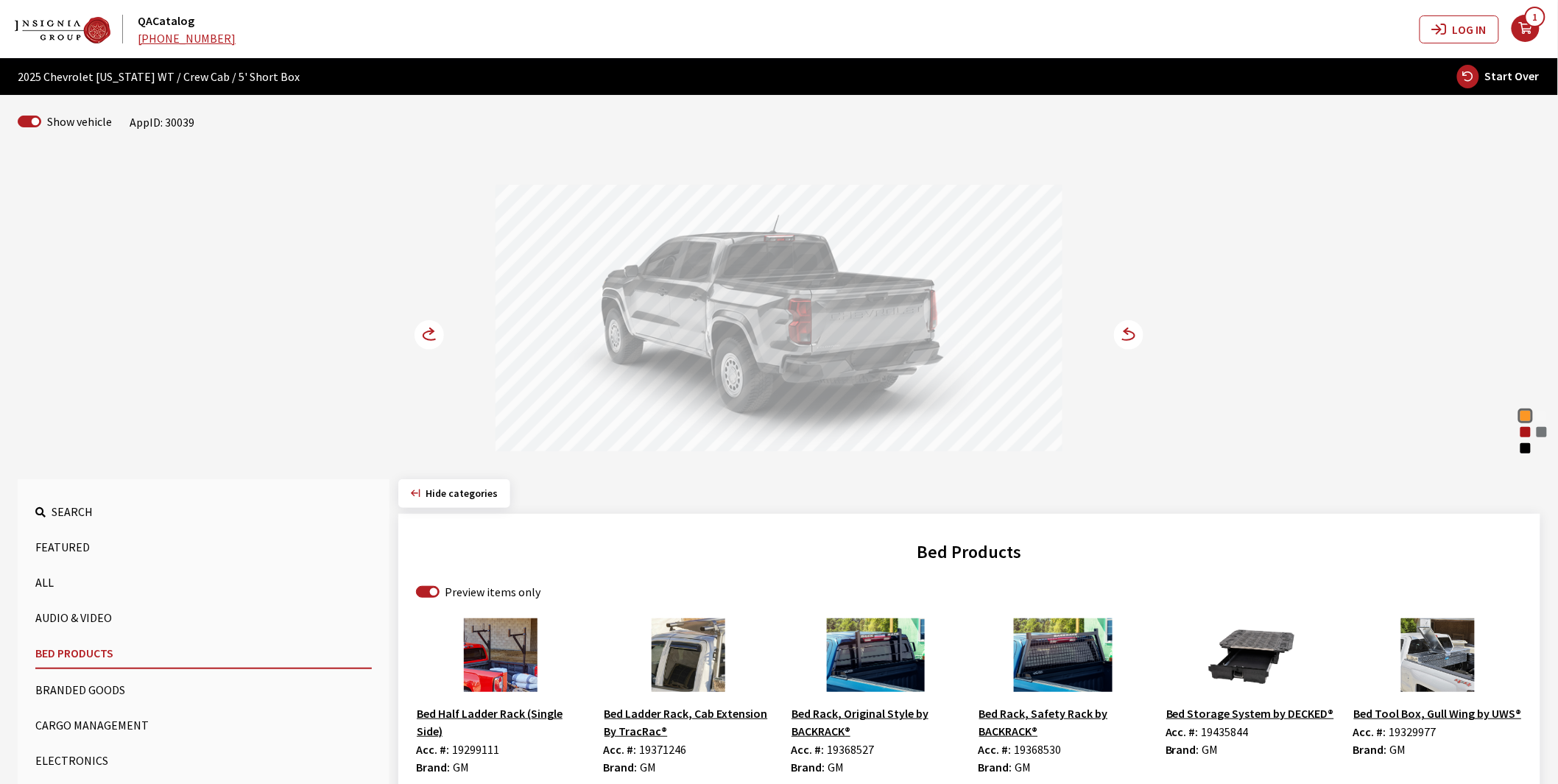
click at [423, 332] on circle at bounding box center [429, 335] width 30 height 30
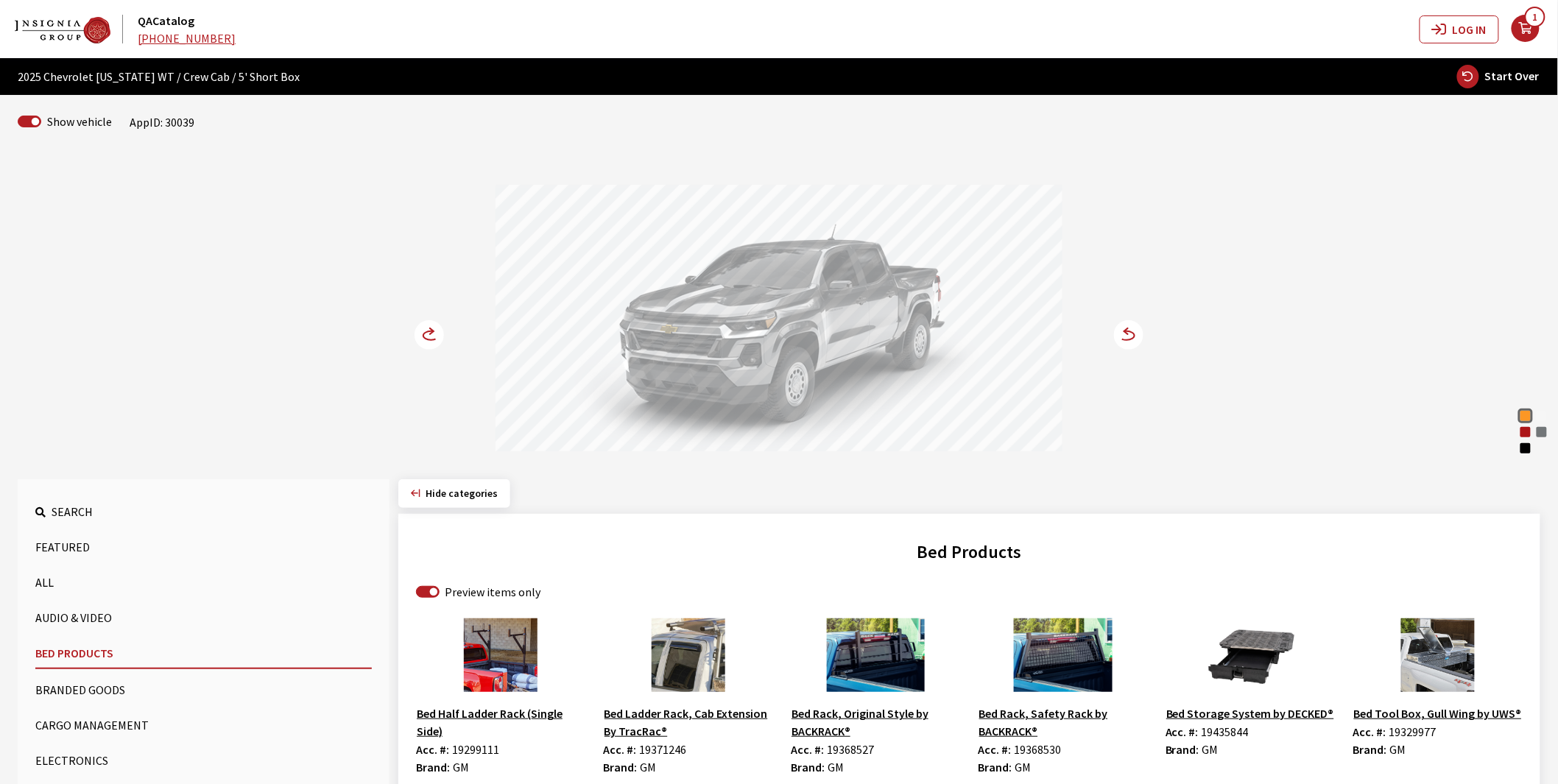
click at [423, 332] on circle at bounding box center [429, 335] width 30 height 30
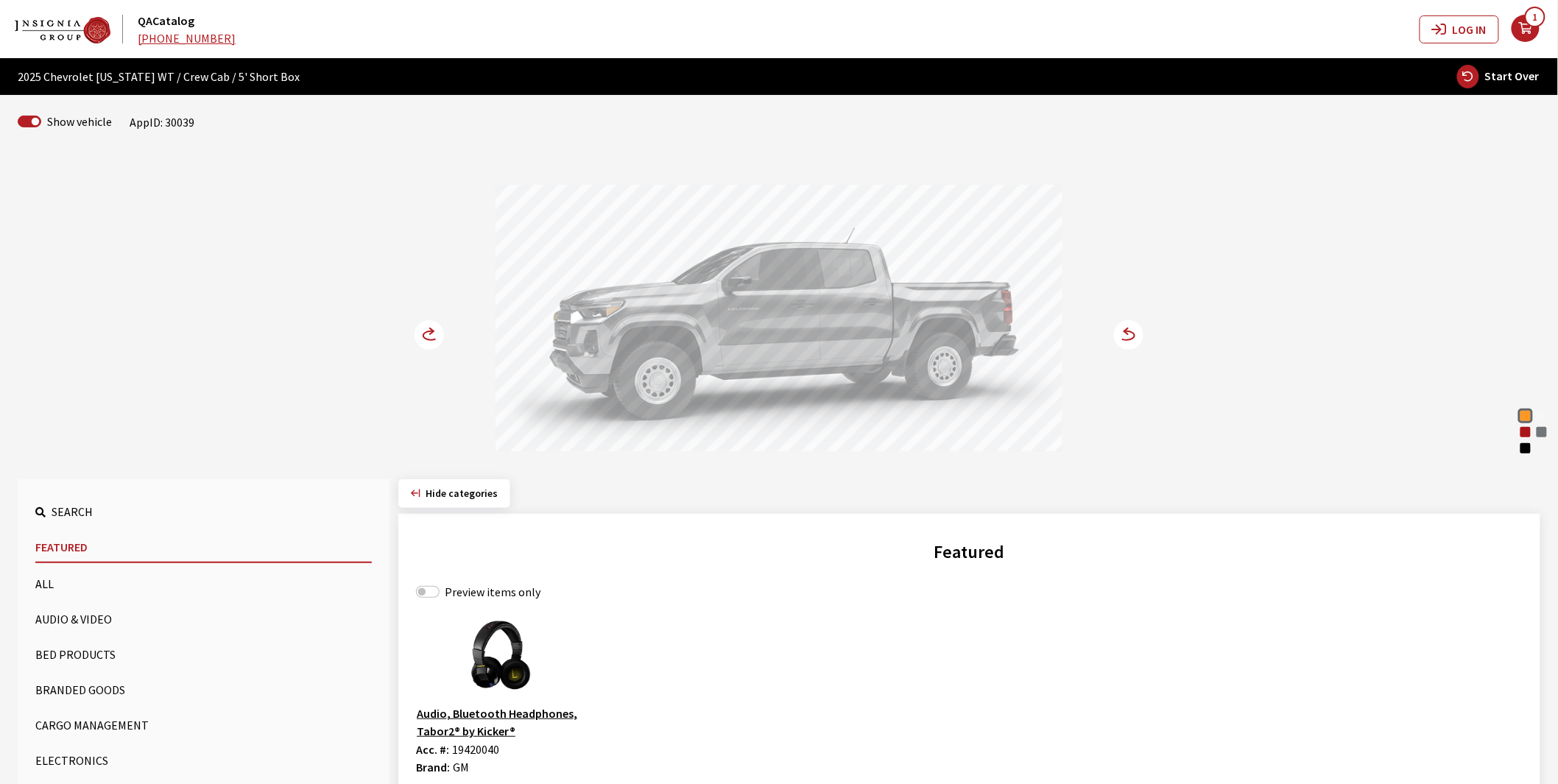
click at [62, 652] on button "Bed Products" at bounding box center [203, 654] width 336 height 30
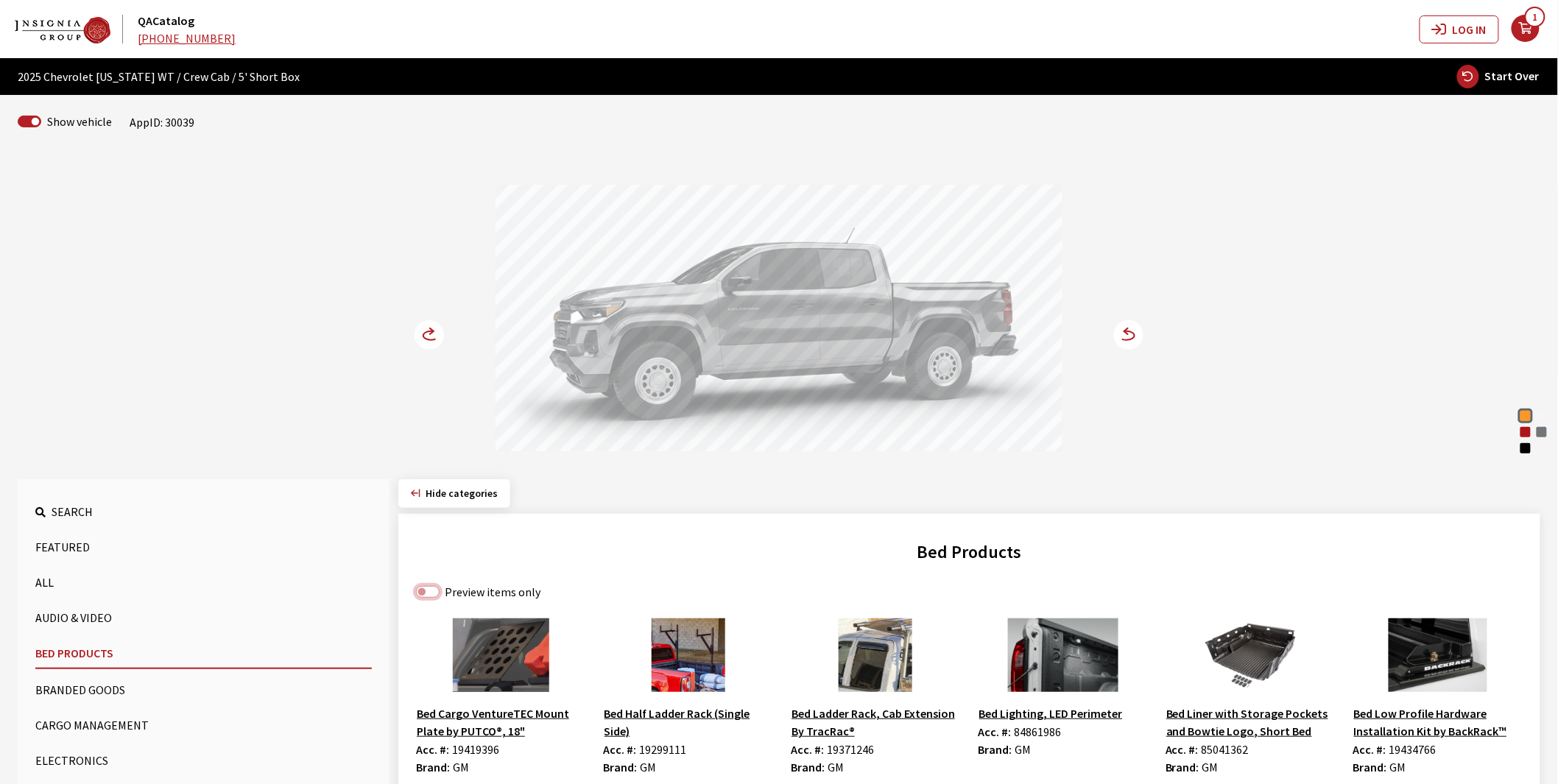
click at [423, 590] on input "Preview items only" at bounding box center [428, 591] width 24 height 12
checkbox input "true"
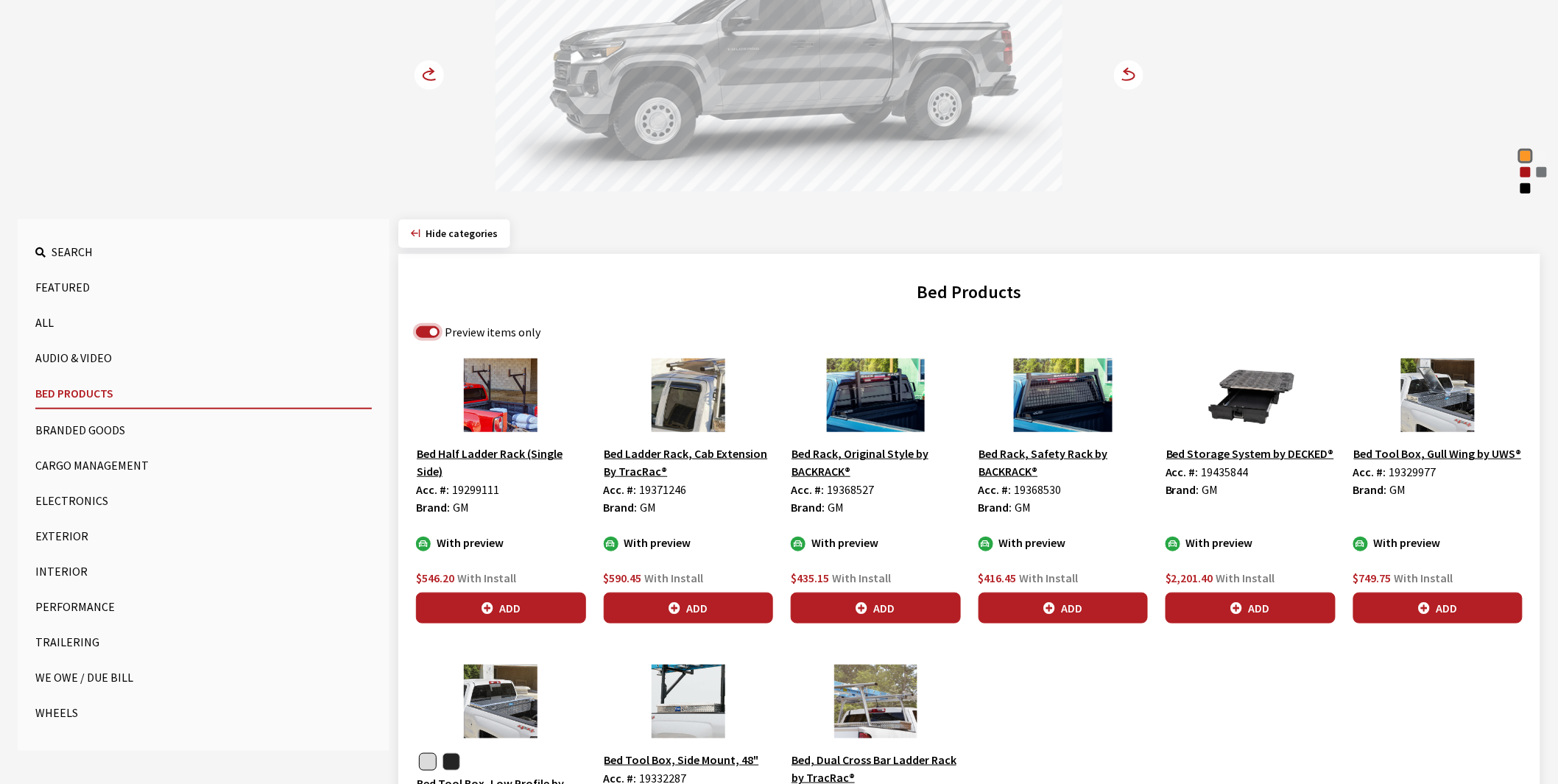
scroll to position [490, 0]
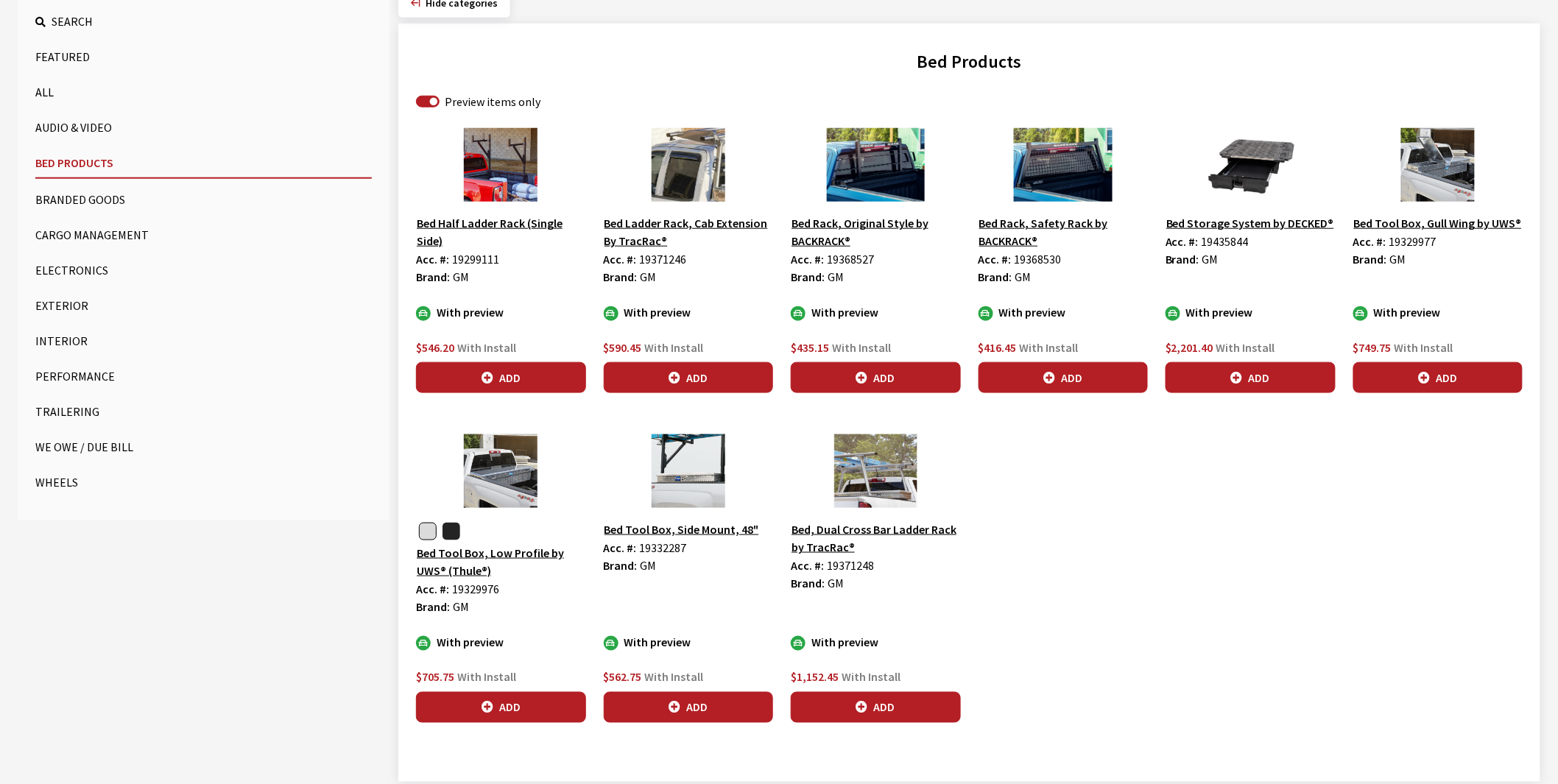
click at [451, 526] on button "button" at bounding box center [451, 531] width 18 height 18
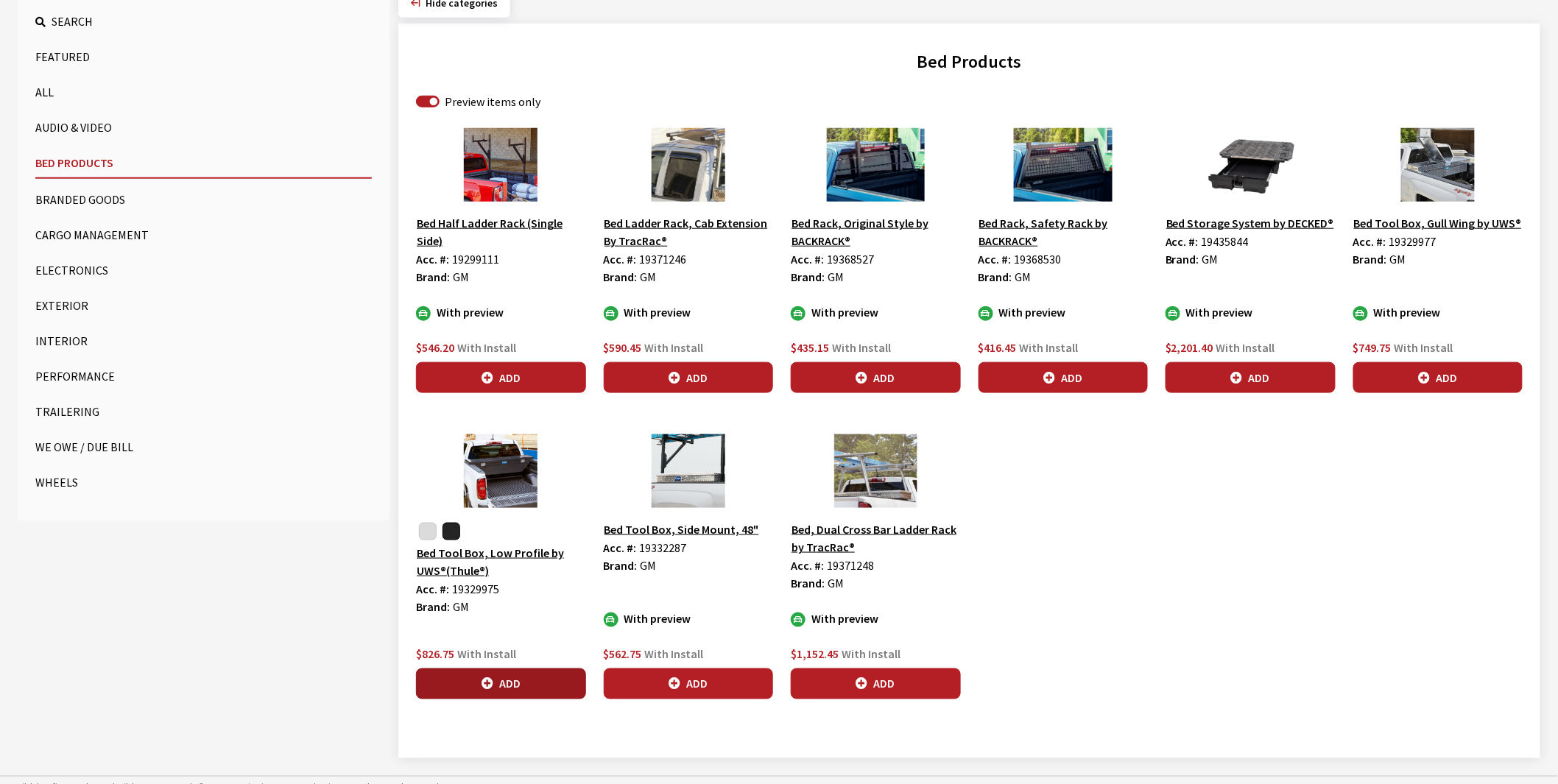
click at [511, 686] on button "Add" at bounding box center [501, 684] width 170 height 31
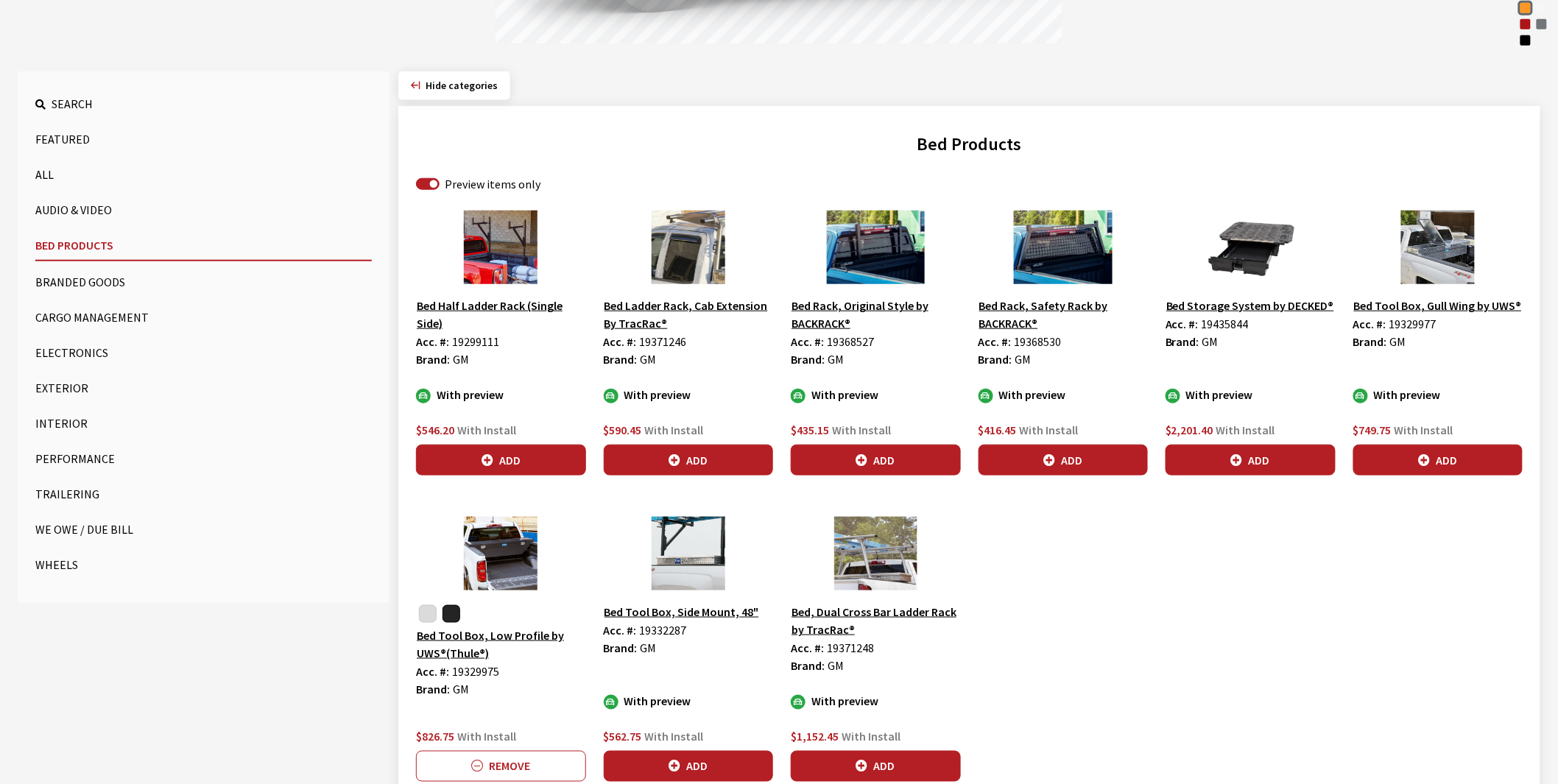
scroll to position [408, 0]
click at [447, 614] on button "button" at bounding box center [451, 613] width 18 height 18
click at [478, 673] on span "19329975" at bounding box center [476, 670] width 47 height 14
copy span "19329975"
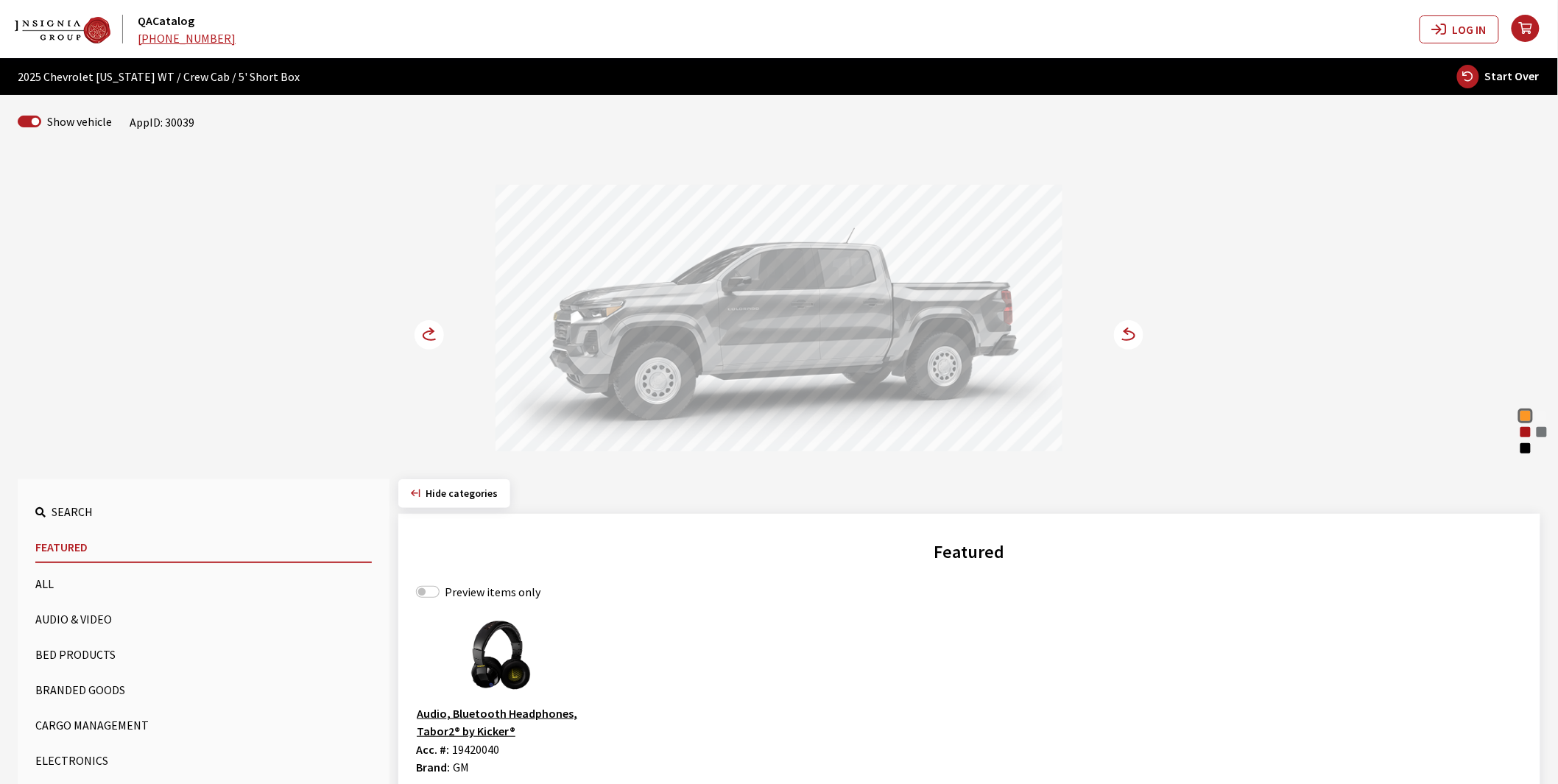
click at [427, 330] on circle at bounding box center [429, 335] width 30 height 30
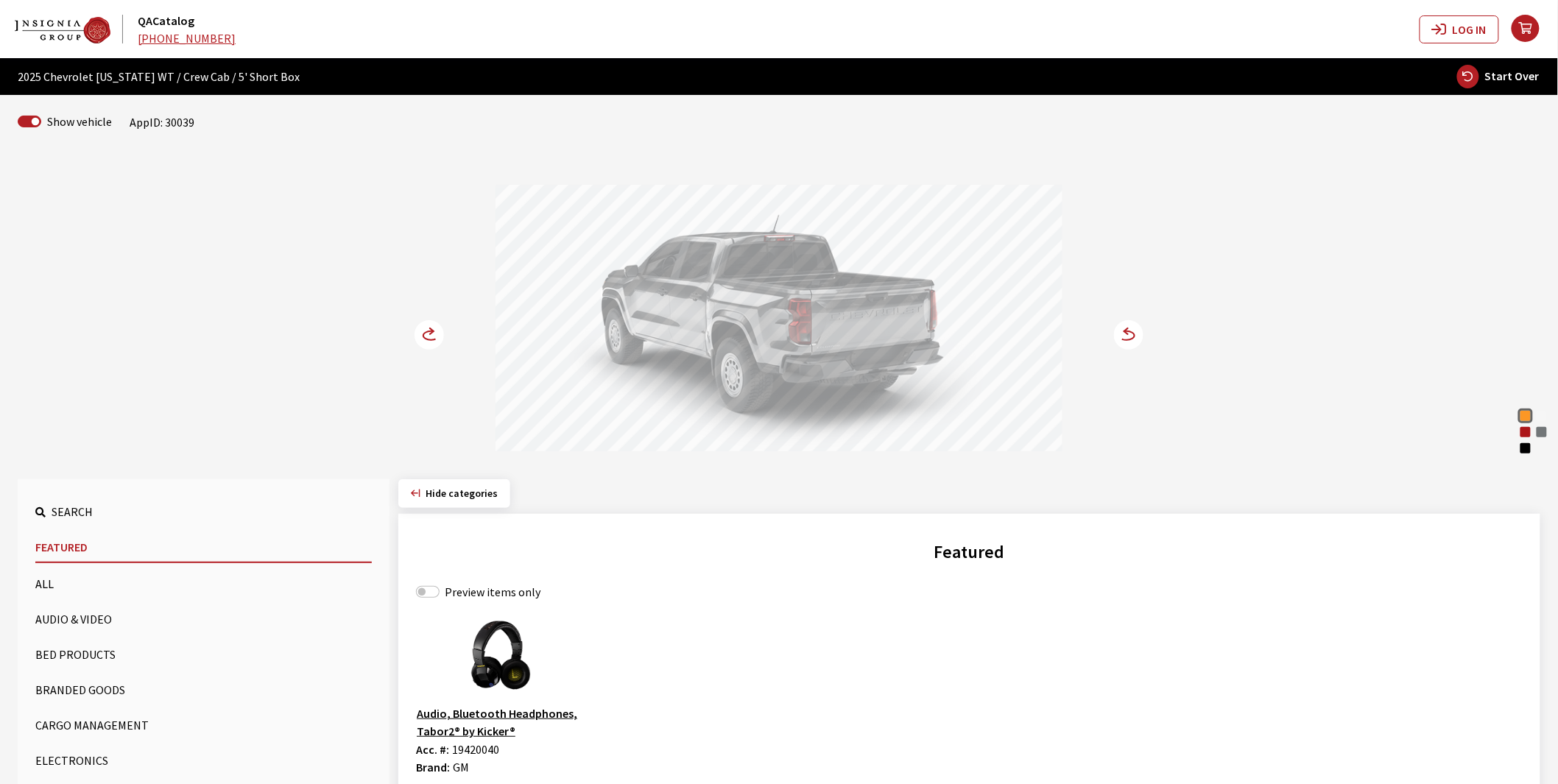
click at [70, 650] on button "Bed Products" at bounding box center [203, 654] width 336 height 30
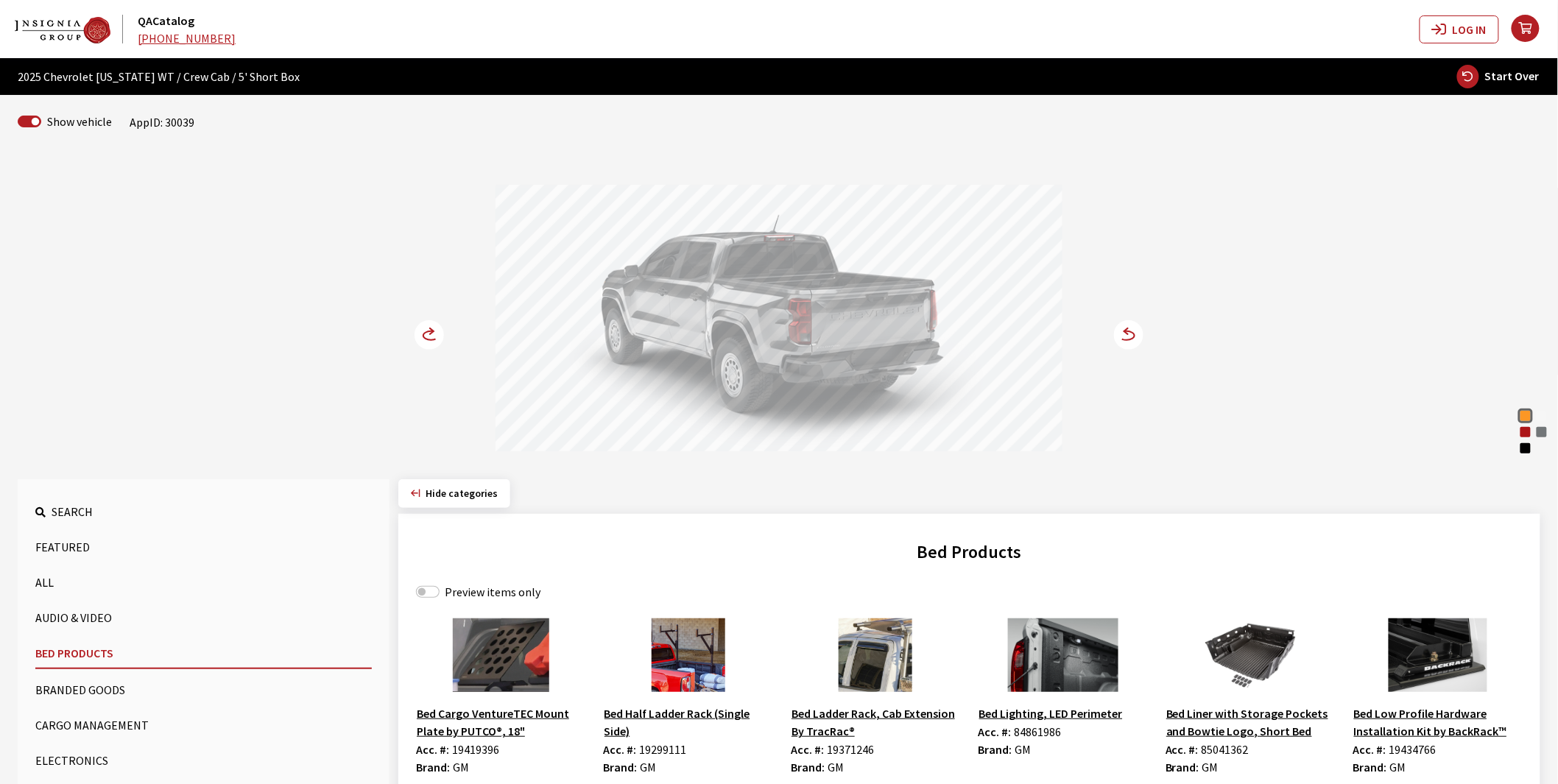
click at [466, 597] on label "Preview items only" at bounding box center [493, 592] width 96 height 18
click at [439, 597] on input "Preview items only" at bounding box center [428, 591] width 24 height 12
checkbox input "true"
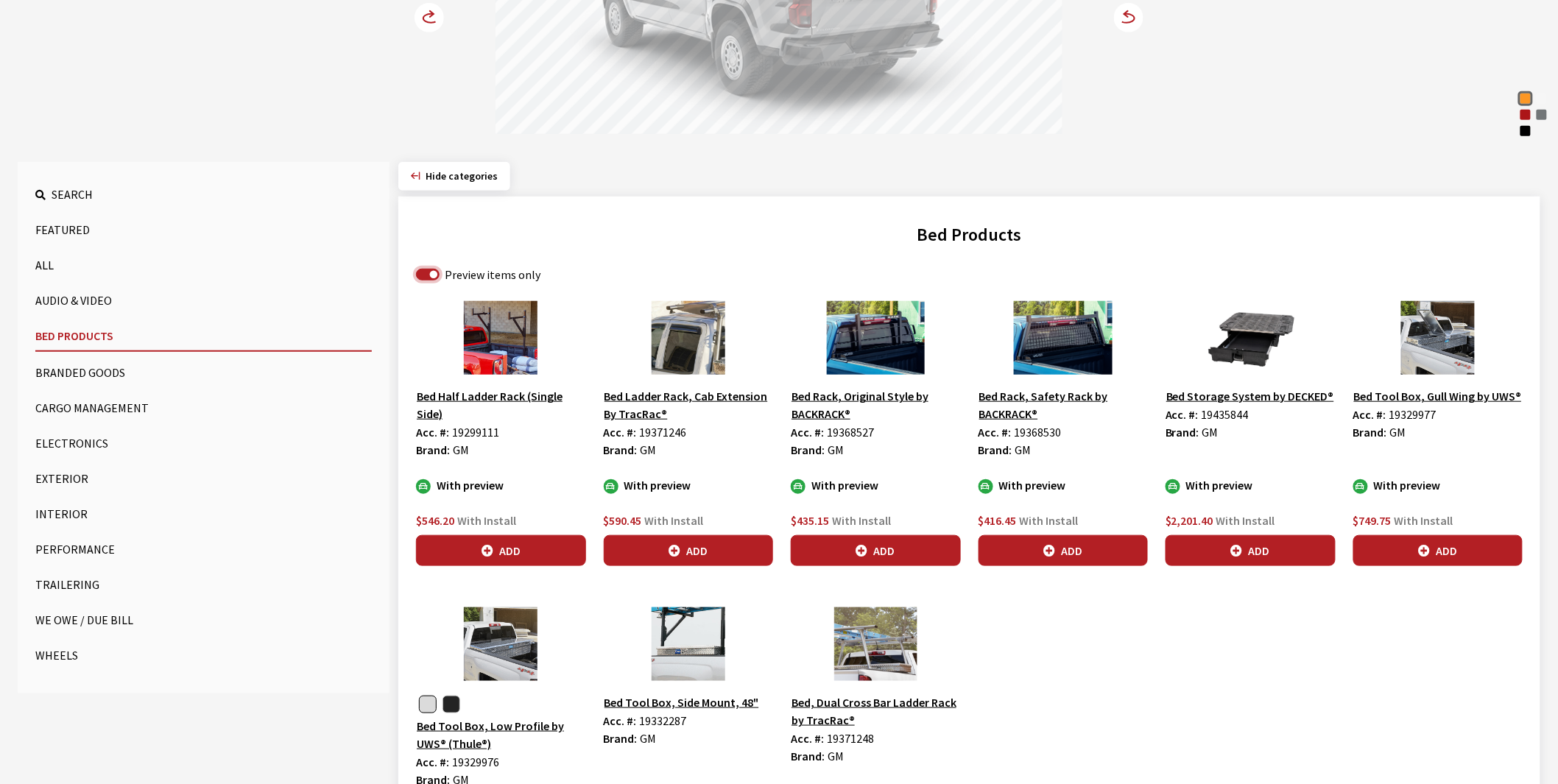
scroll to position [327, 0]
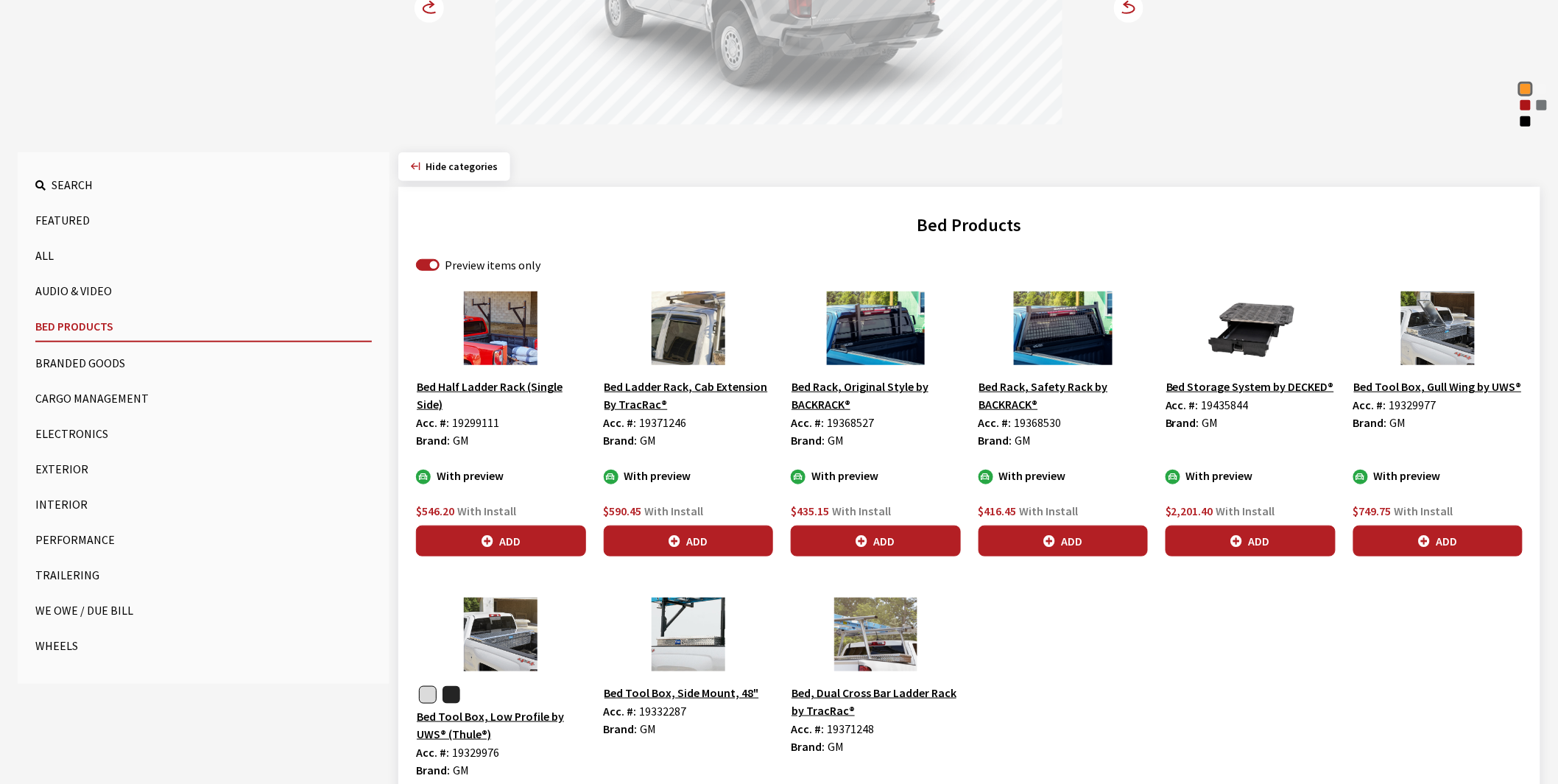
click at [454, 693] on button "button" at bounding box center [451, 695] width 18 height 18
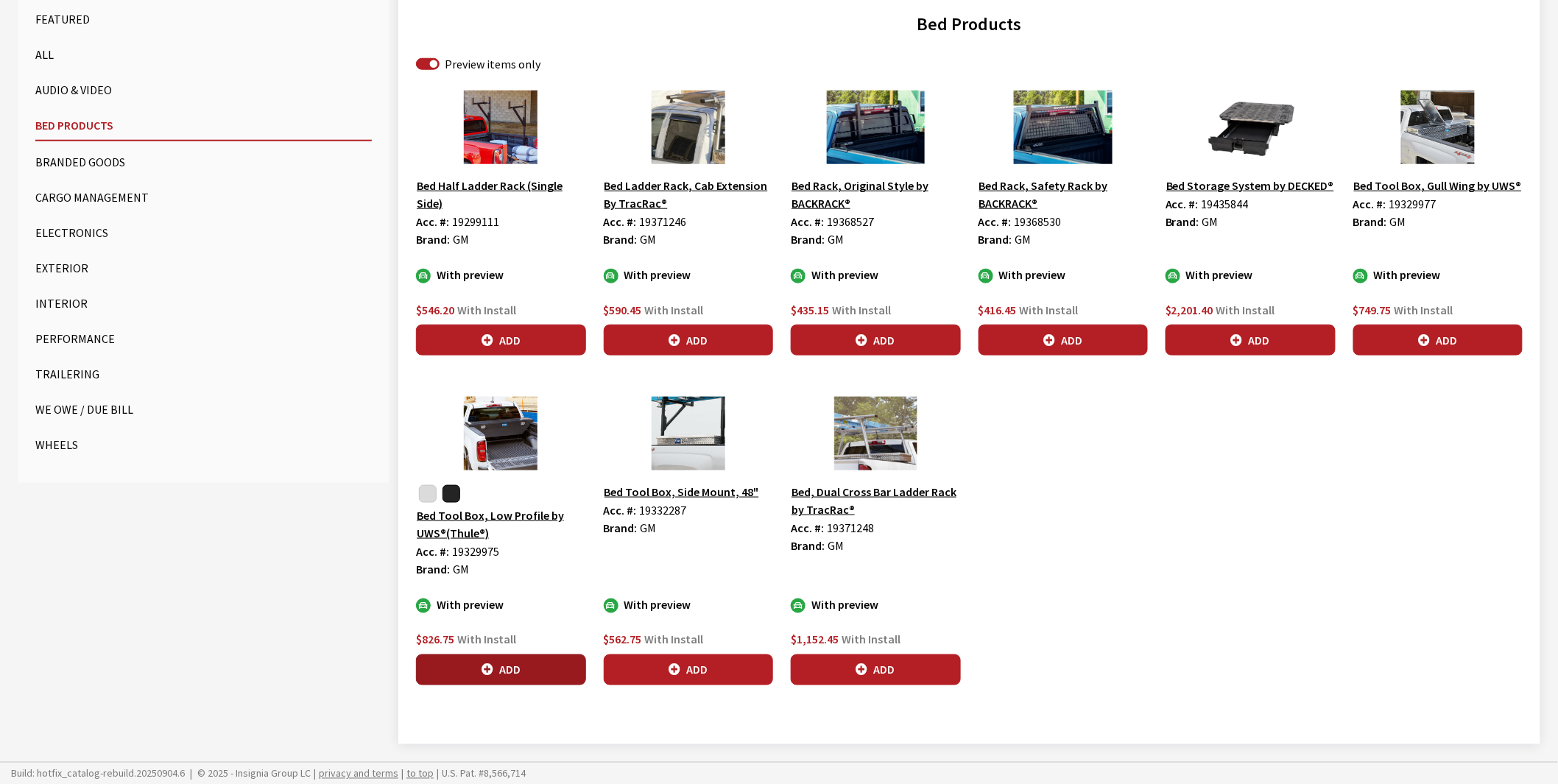
scroll to position [531, 0]
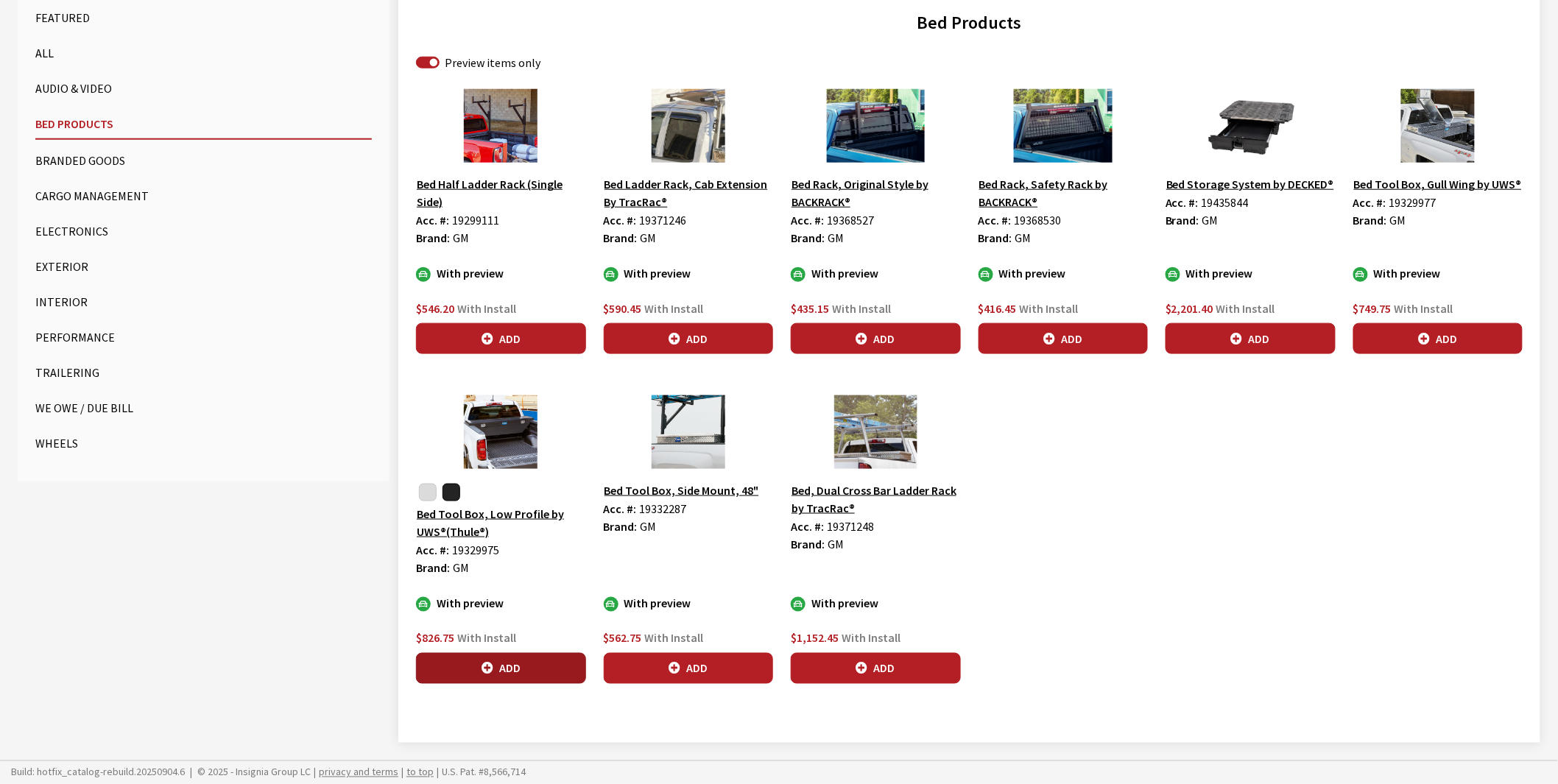
click at [512, 666] on button "Add" at bounding box center [501, 668] width 170 height 31
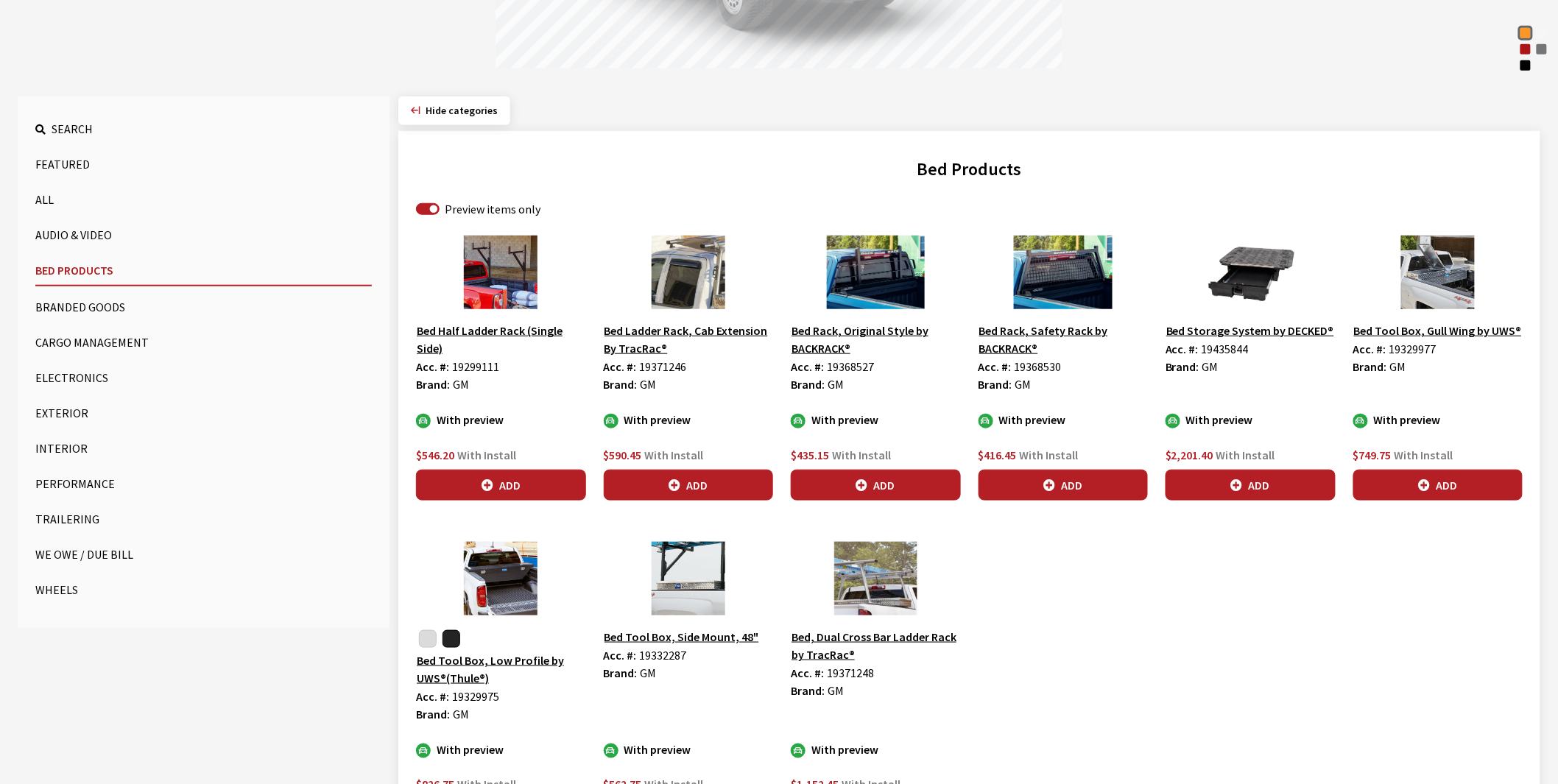
scroll to position [121, 0]
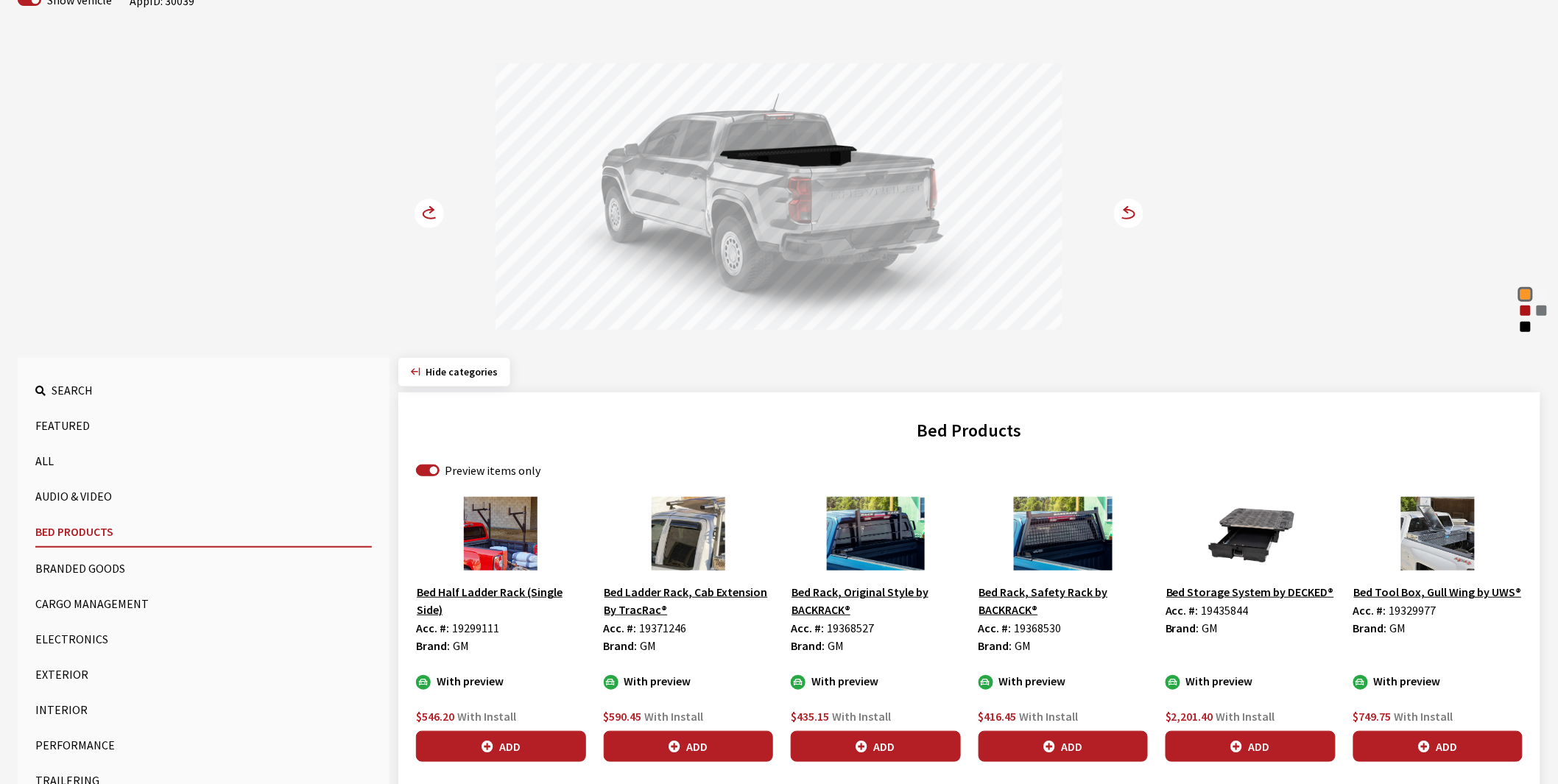
click at [423, 207] on circle at bounding box center [429, 213] width 30 height 30
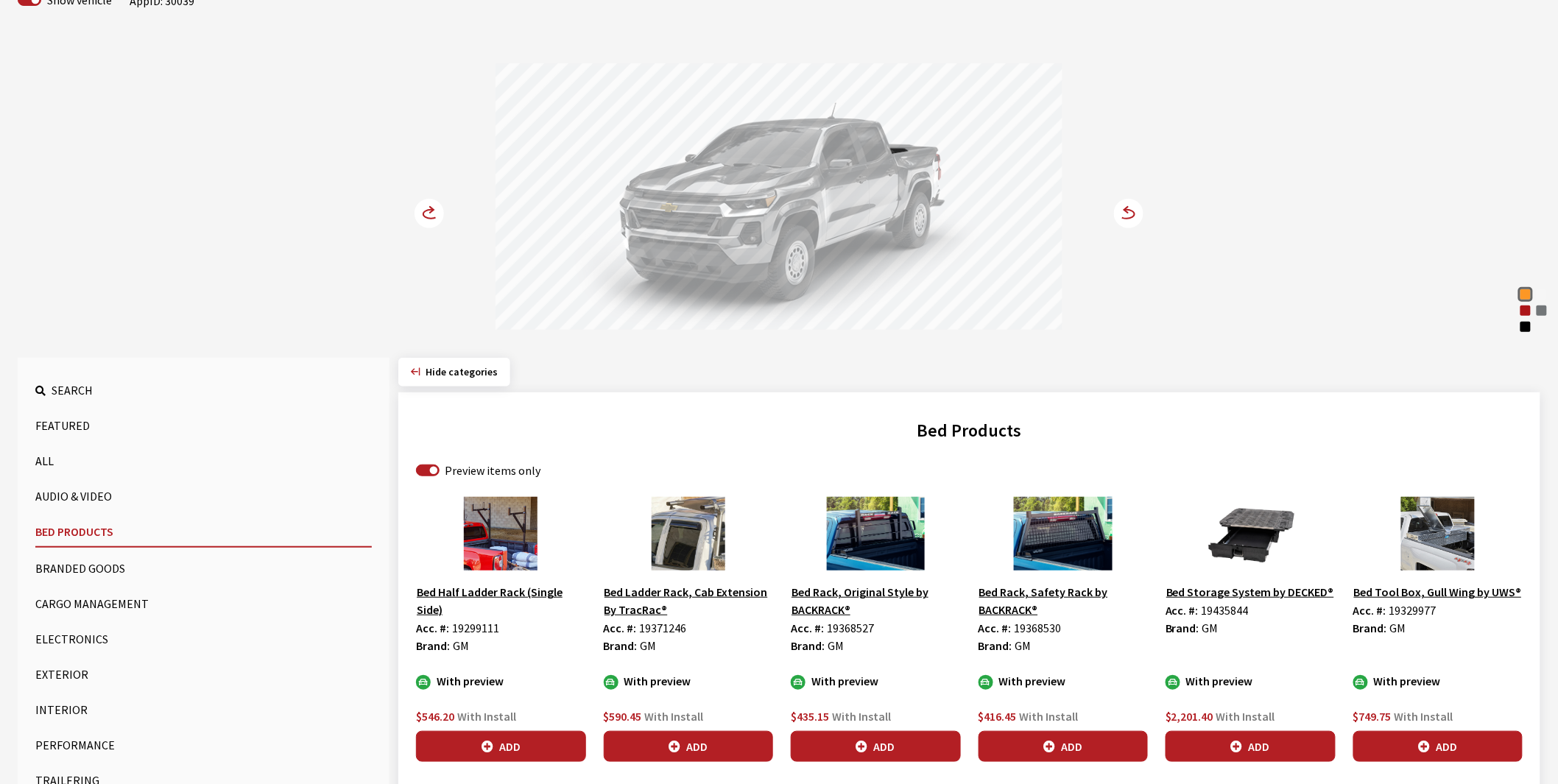
click at [423, 207] on circle at bounding box center [429, 213] width 30 height 30
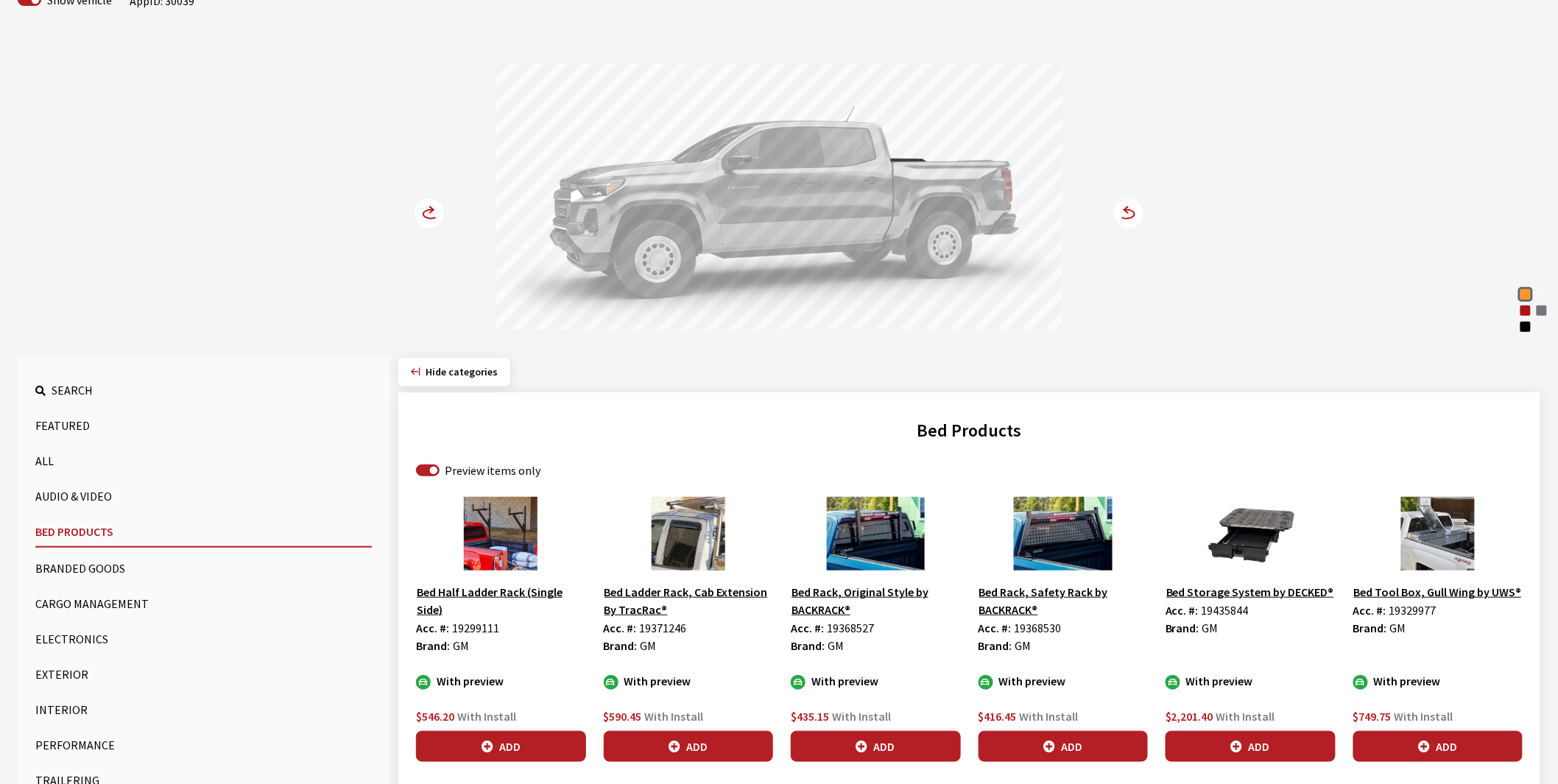
click at [423, 207] on circle at bounding box center [429, 213] width 30 height 30
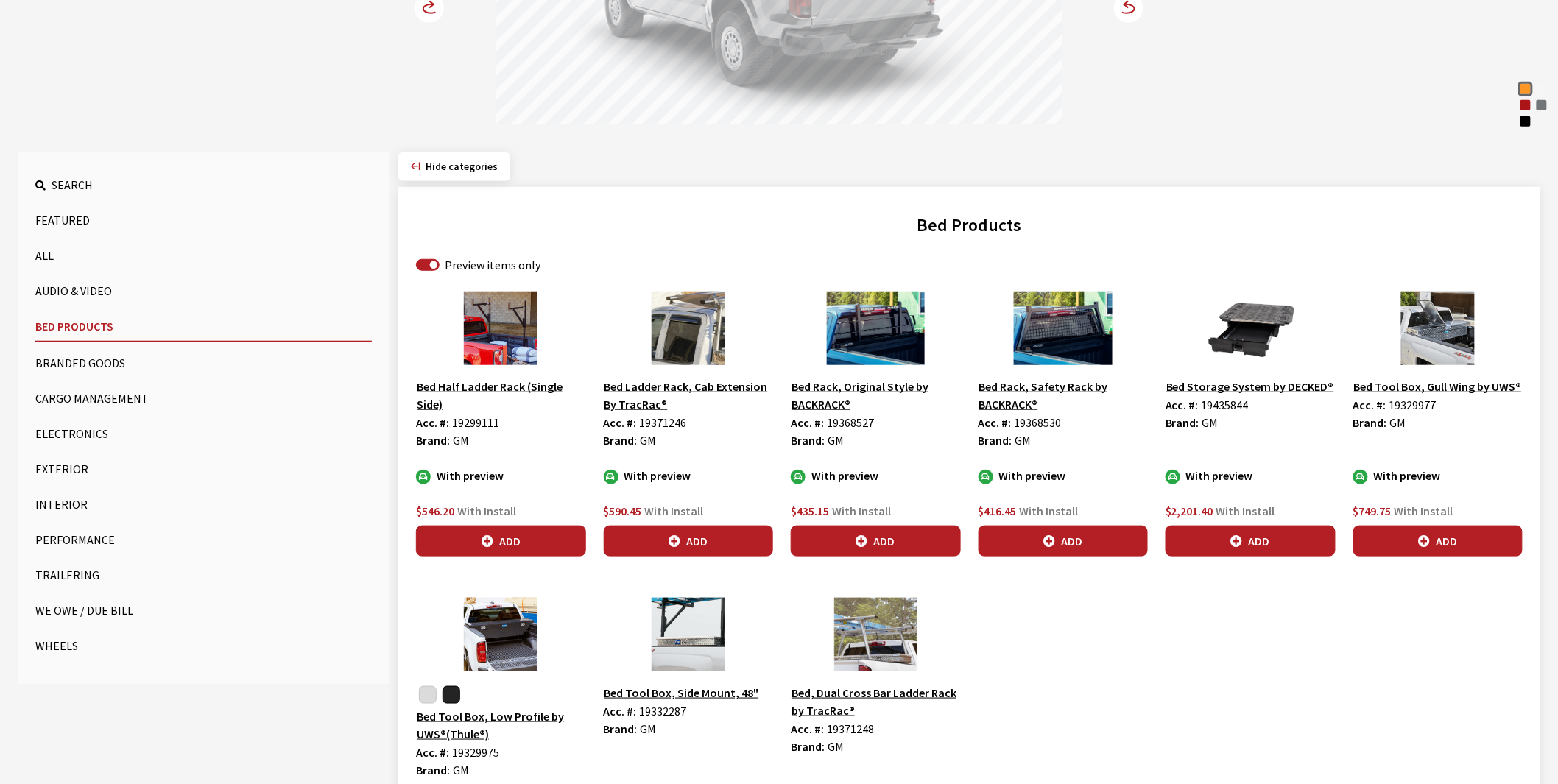
scroll to position [449, 0]
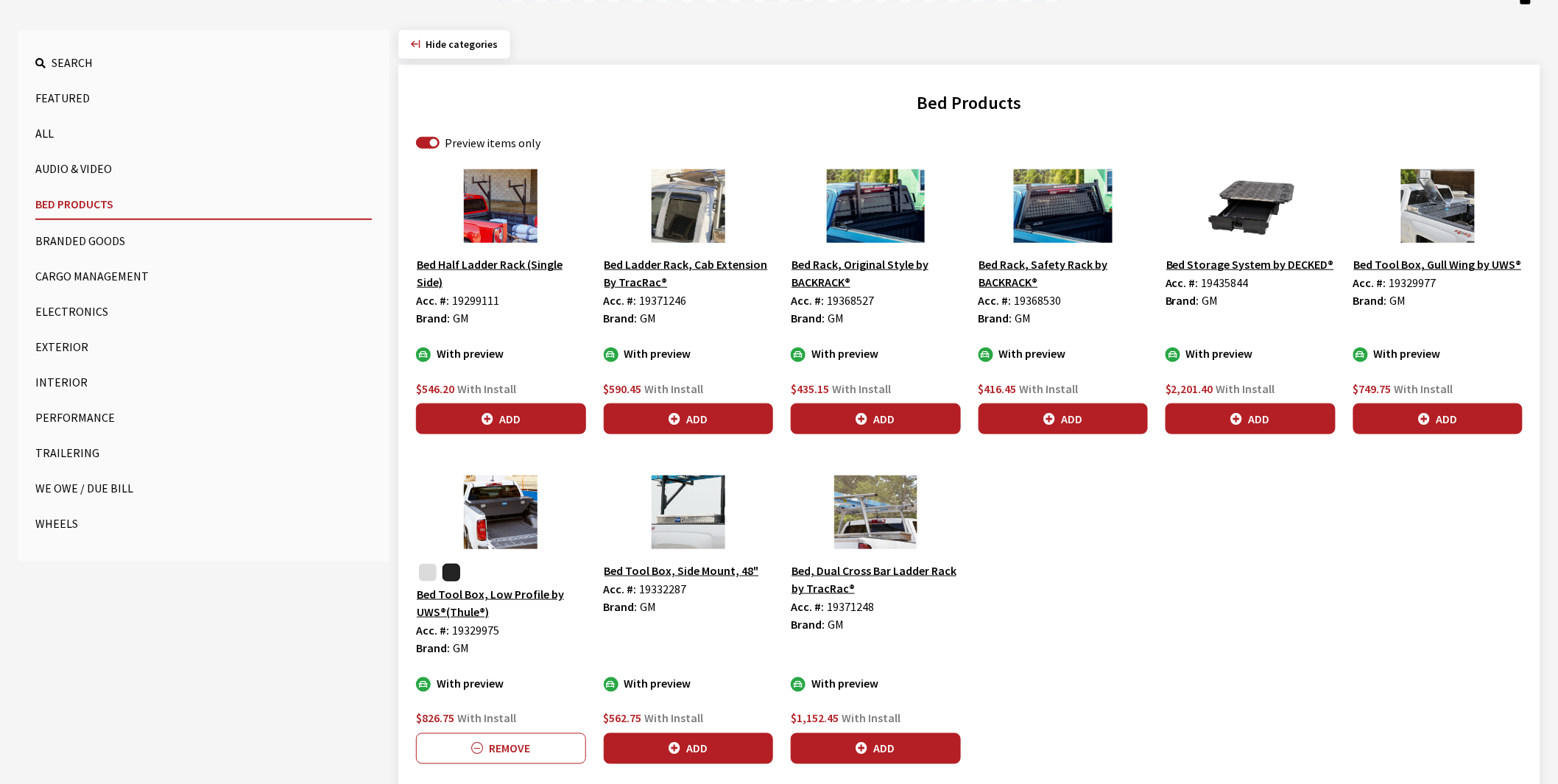
click at [423, 576] on button "button" at bounding box center [428, 573] width 18 height 18
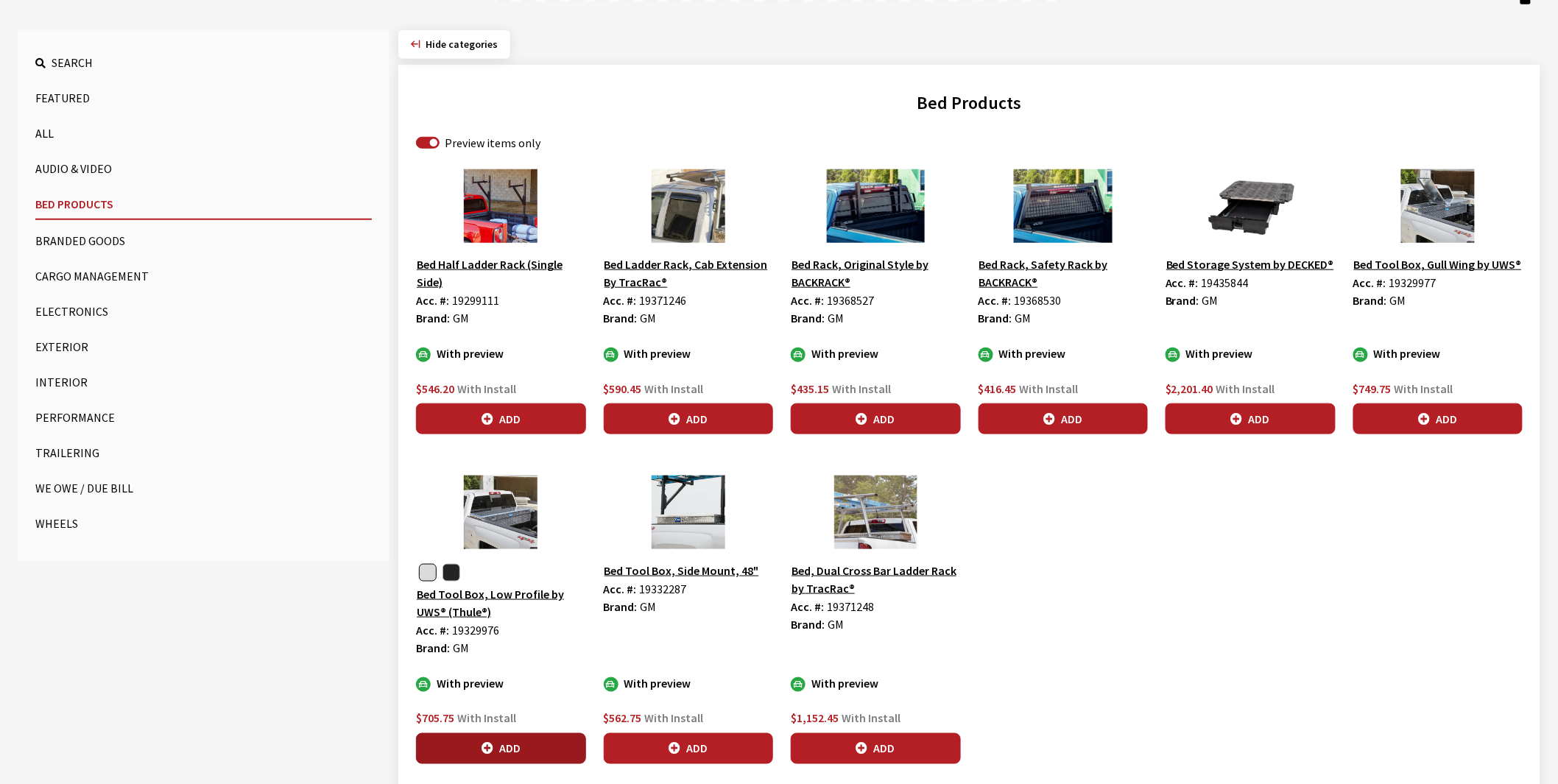
click at [501, 748] on button "Add" at bounding box center [501, 749] width 170 height 31
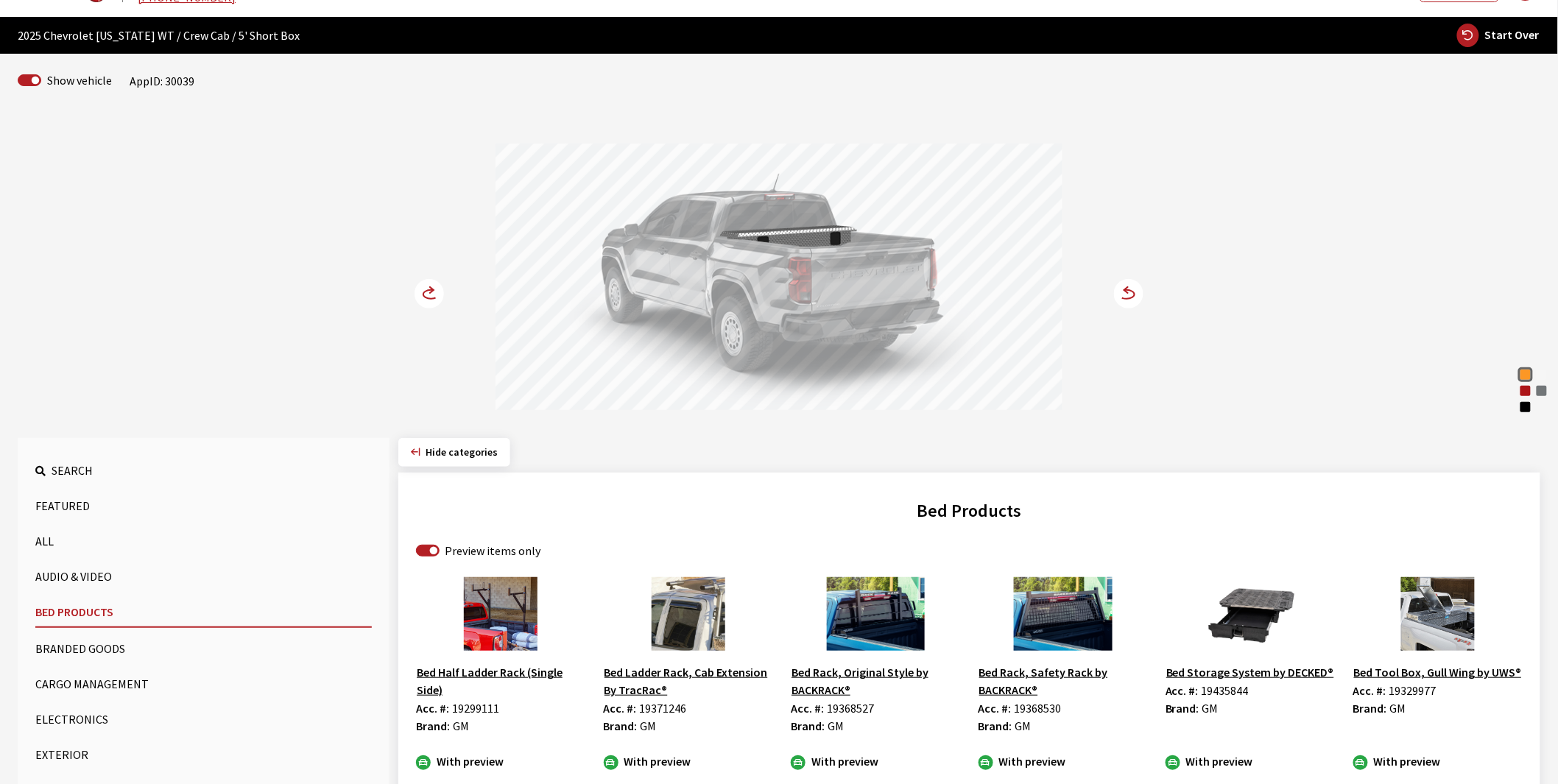
scroll to position [40, 0]
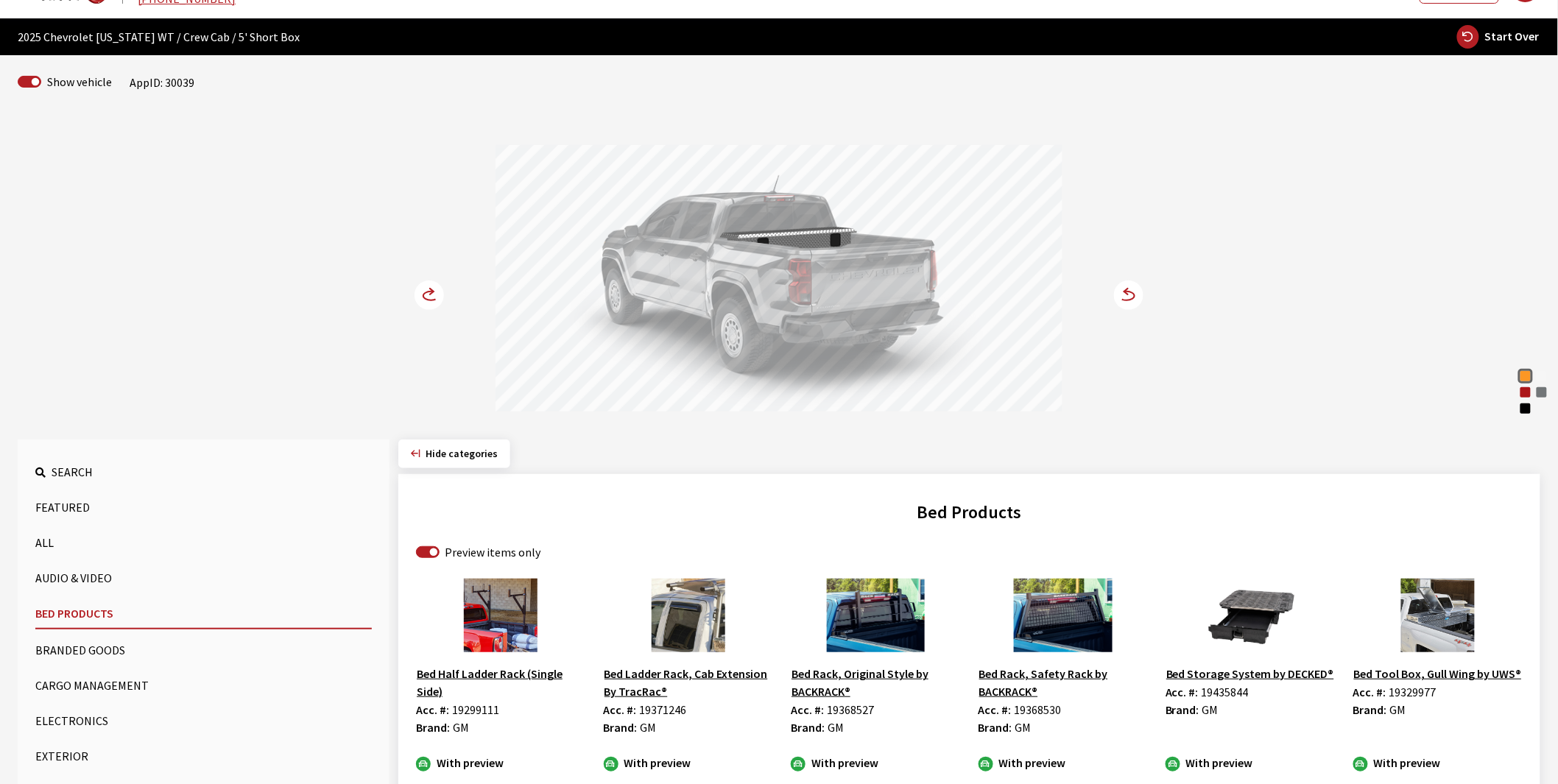
click at [427, 296] on circle at bounding box center [429, 295] width 30 height 30
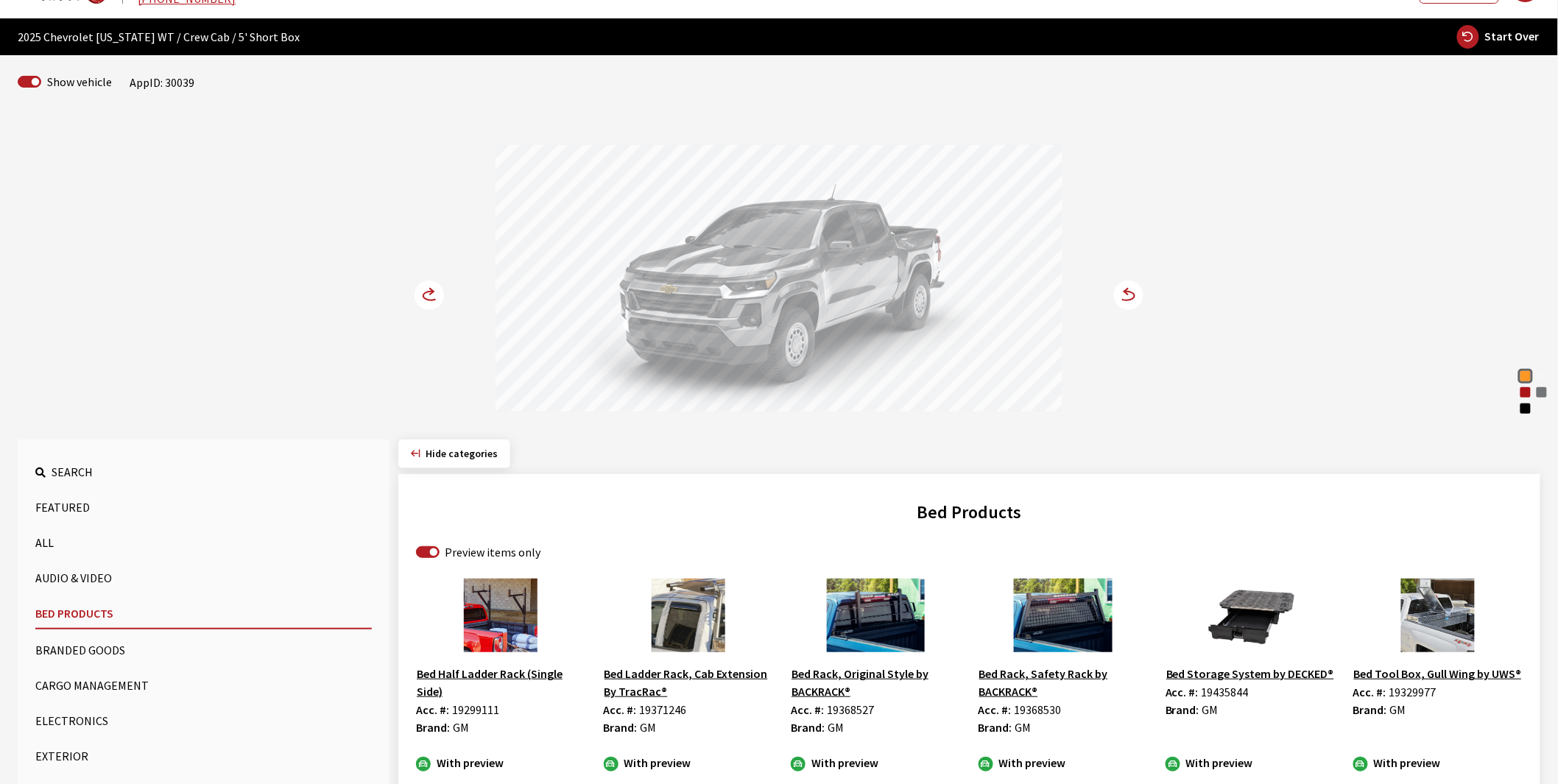
click at [427, 296] on circle at bounding box center [429, 295] width 30 height 30
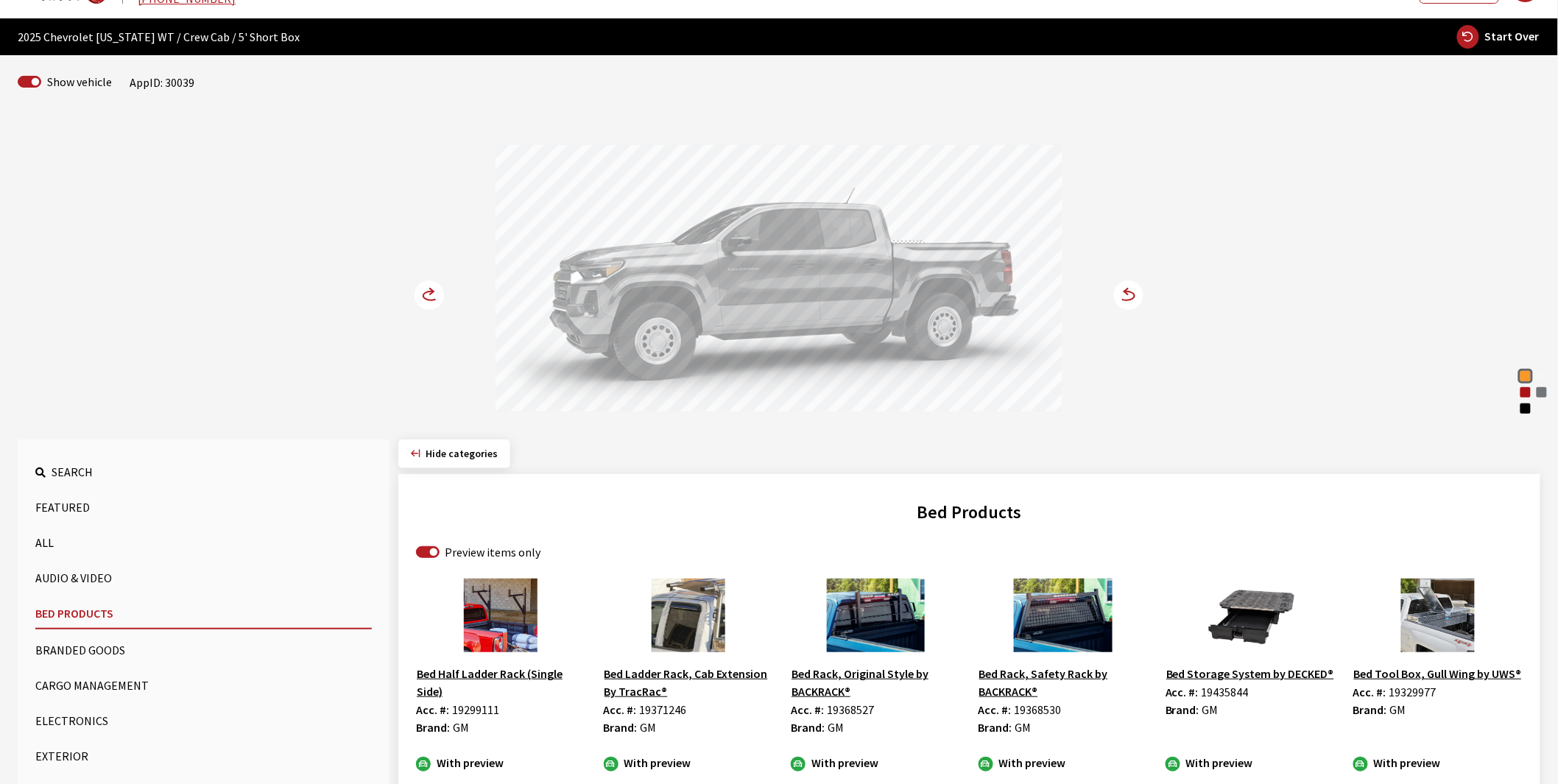
click at [427, 296] on circle at bounding box center [429, 295] width 30 height 30
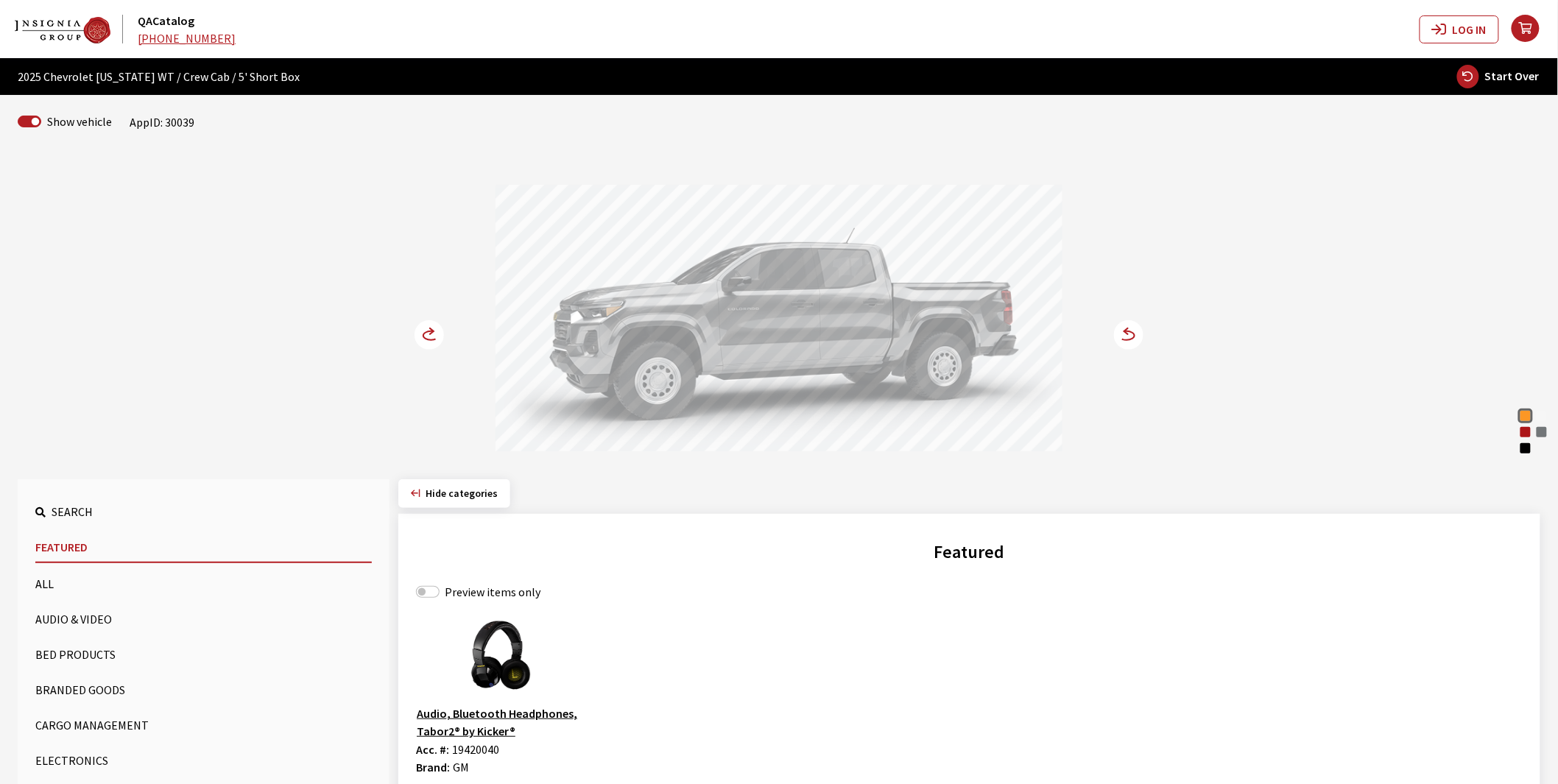
click at [73, 658] on button "Bed Products" at bounding box center [203, 654] width 336 height 30
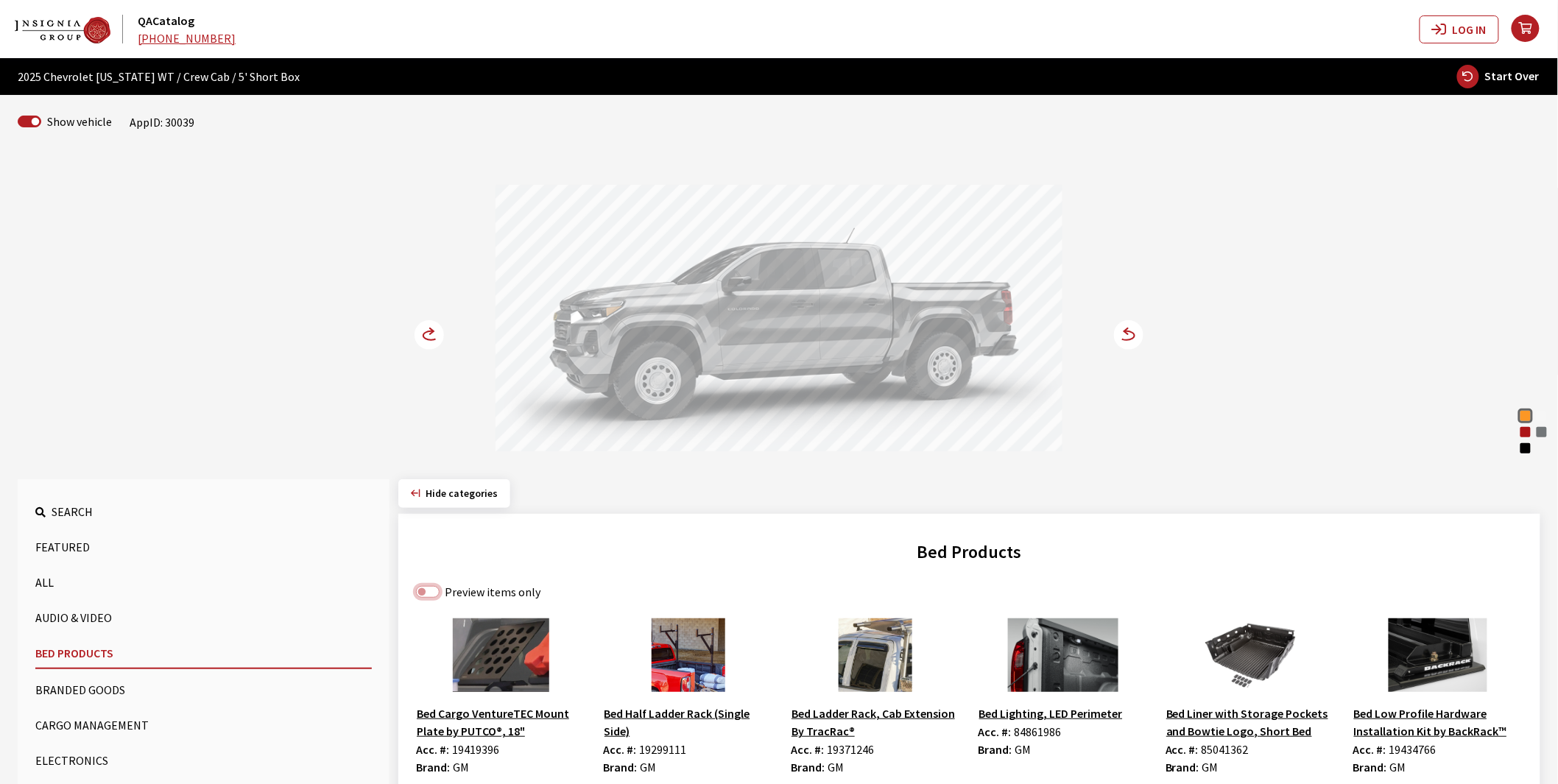
click at [430, 595] on input "Preview items only" at bounding box center [428, 591] width 24 height 12
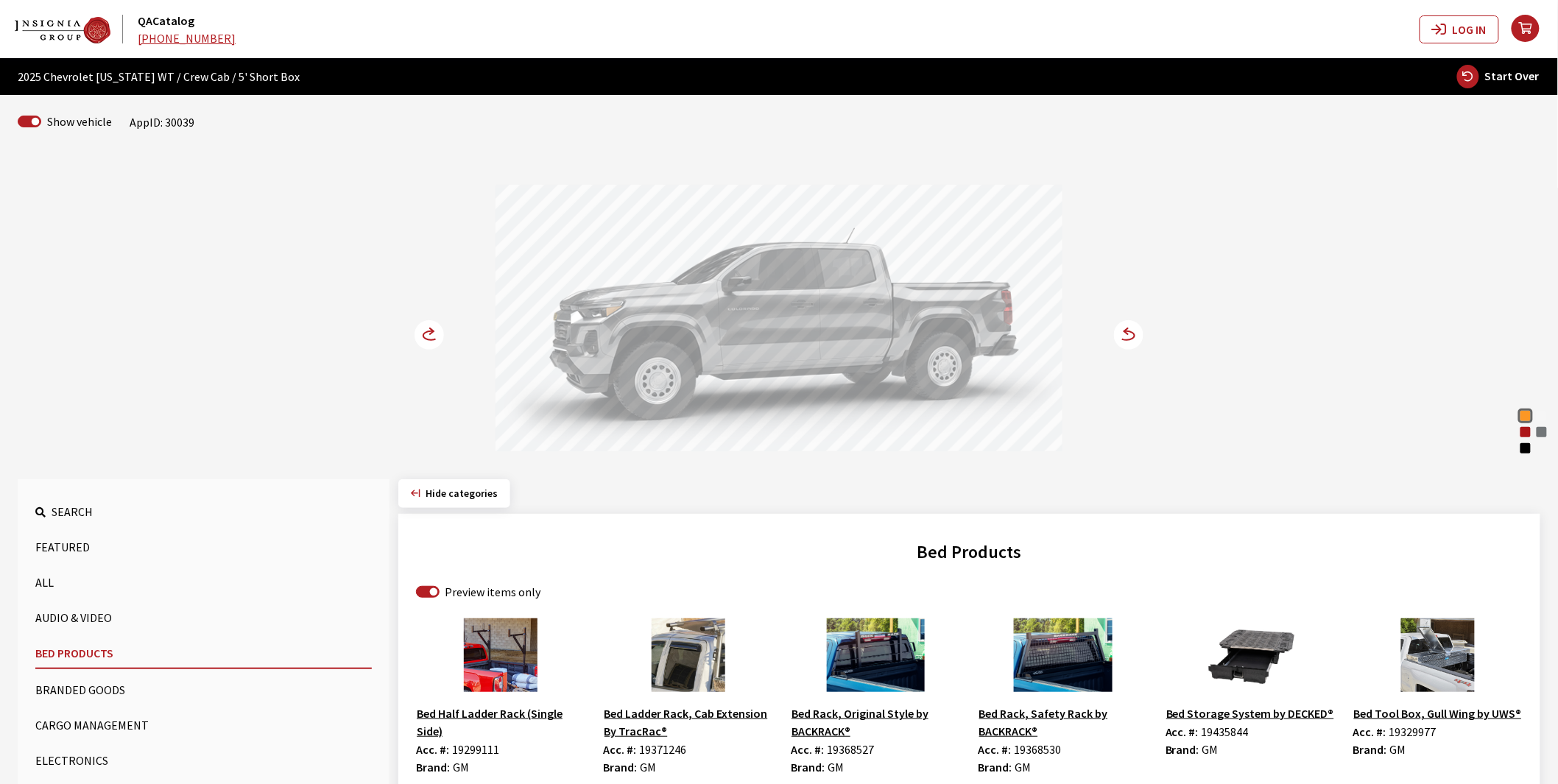
click at [425, 337] on circle at bounding box center [429, 335] width 30 height 30
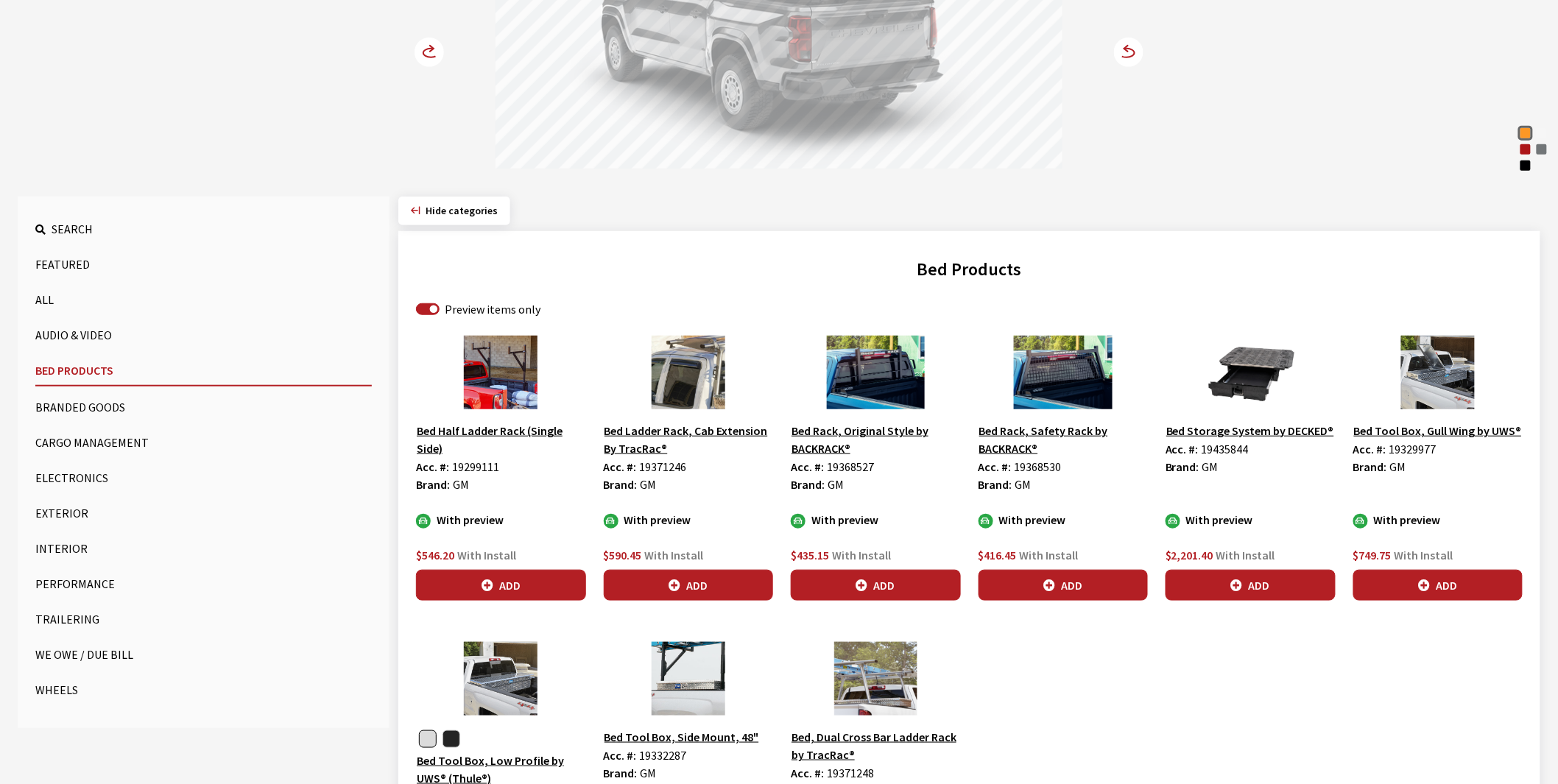
scroll to position [327, 0]
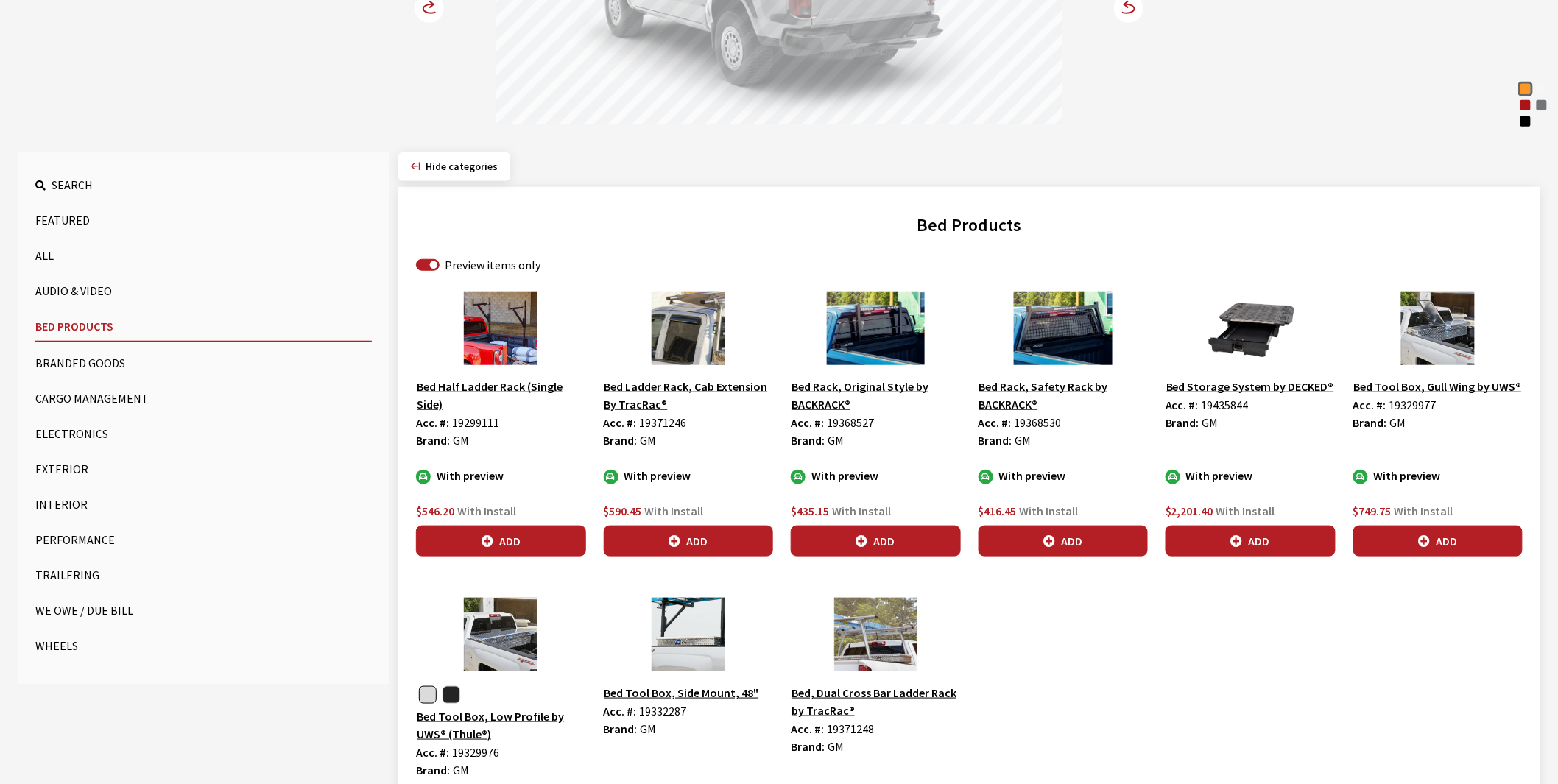
click at [491, 713] on button "Bed Tool Box, Low Profile by UWS® (Thule®)" at bounding box center [501, 724] width 170 height 37
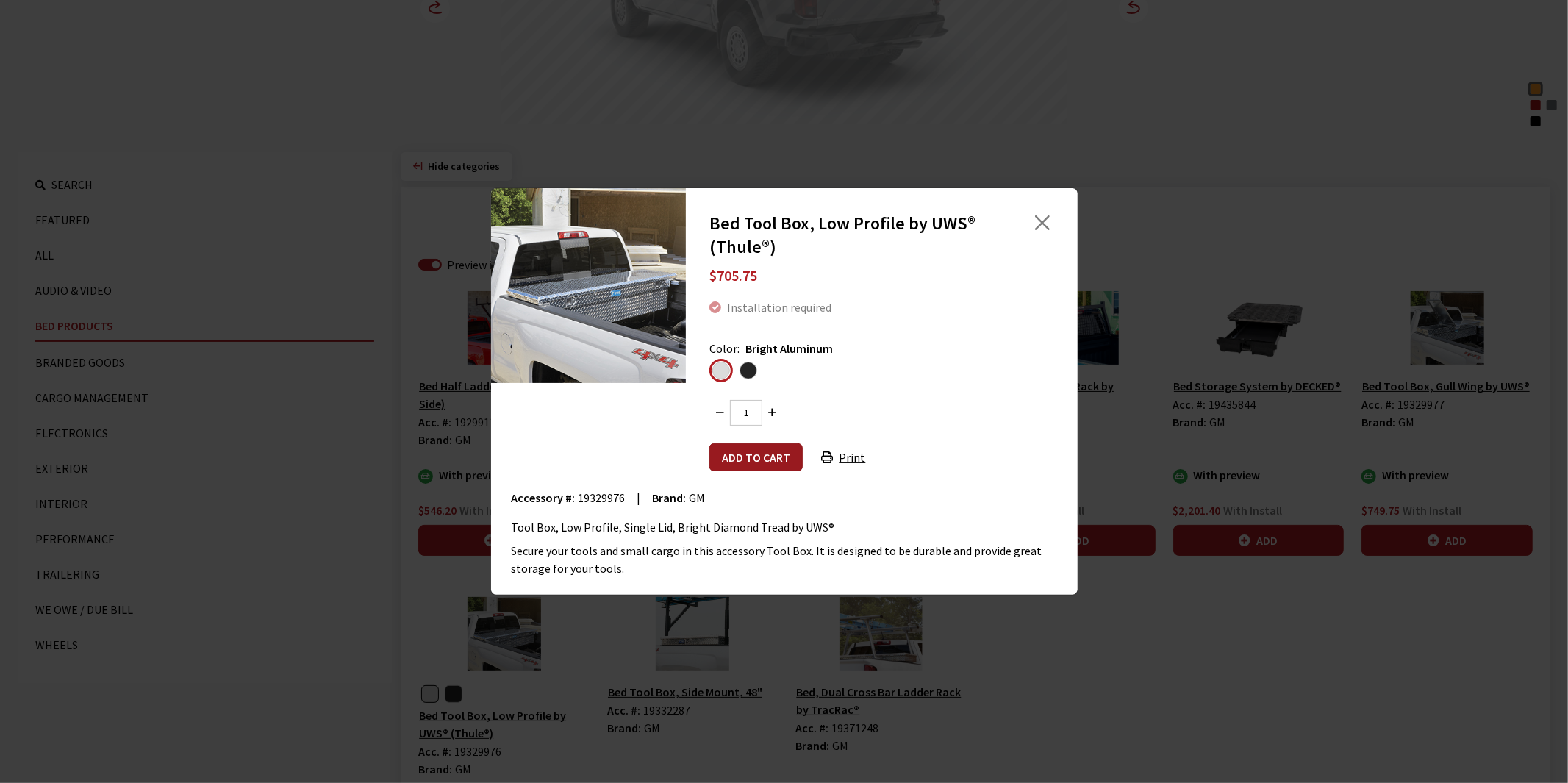
click at [737, 459] on button "Add to cart" at bounding box center [755, 457] width 93 height 28
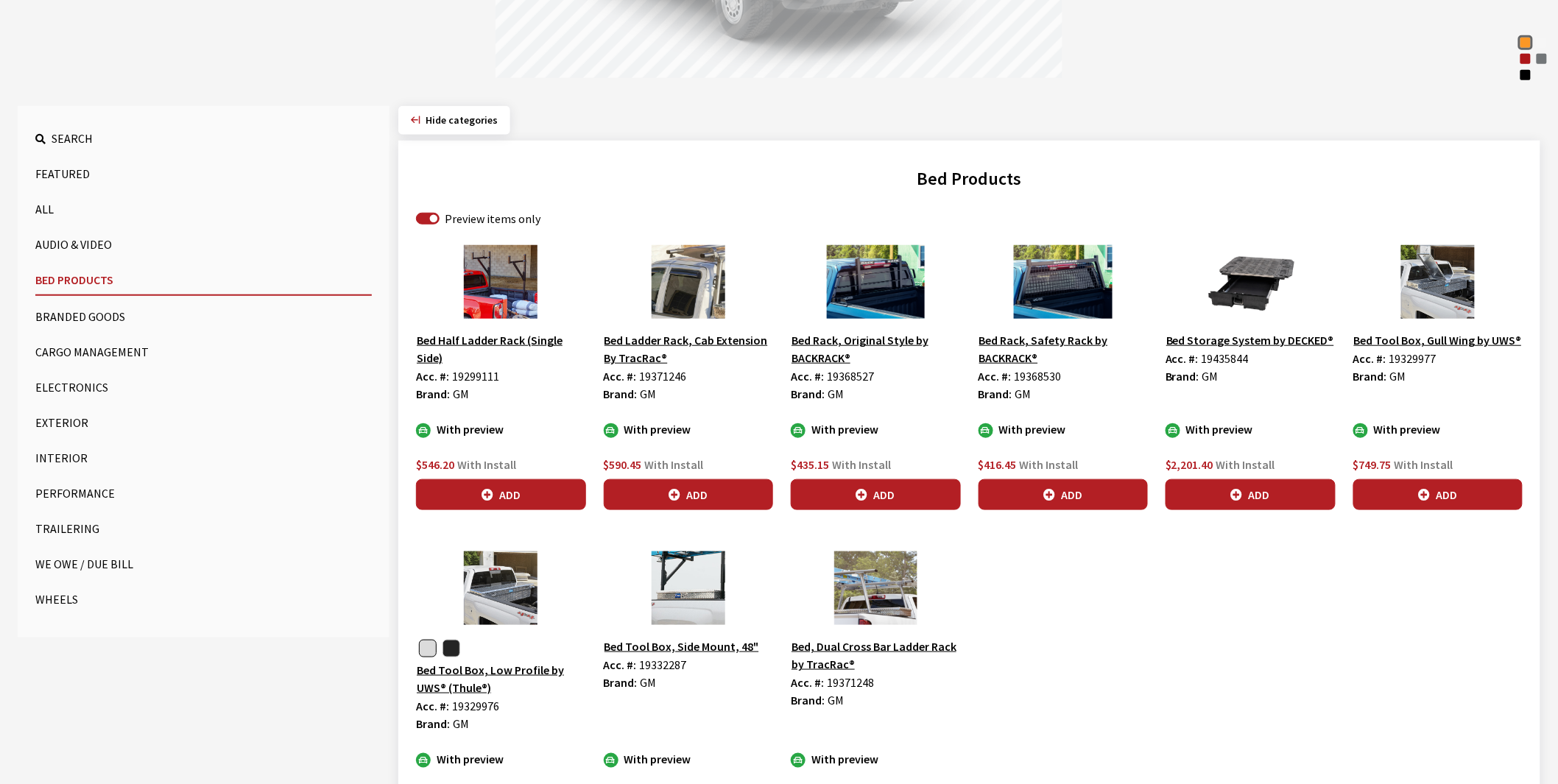
scroll to position [408, 0]
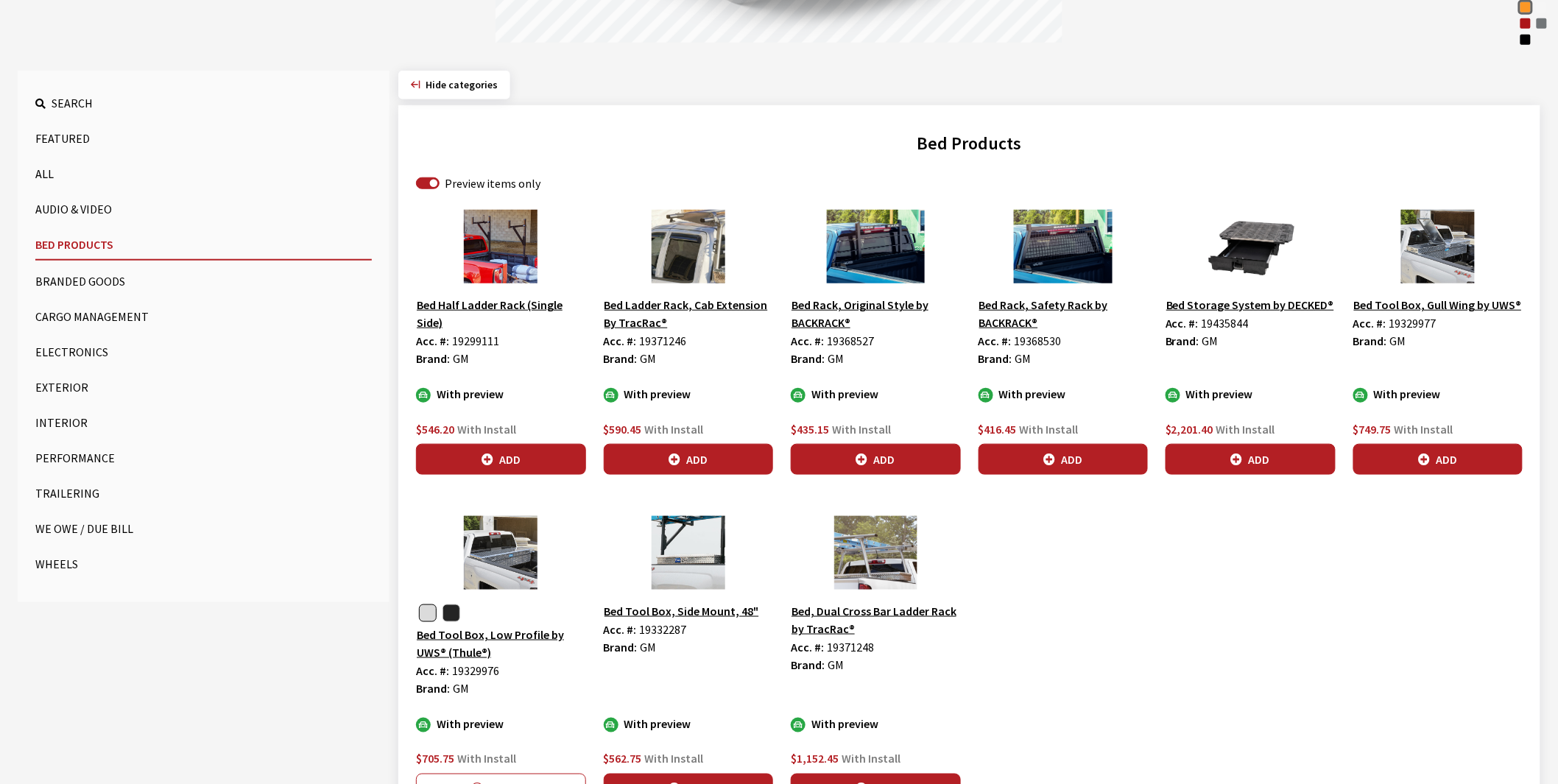
click at [1414, 321] on span "19329977" at bounding box center [1413, 323] width 47 height 14
copy span "19329977"
click at [63, 385] on button "Exterior" at bounding box center [203, 387] width 336 height 30
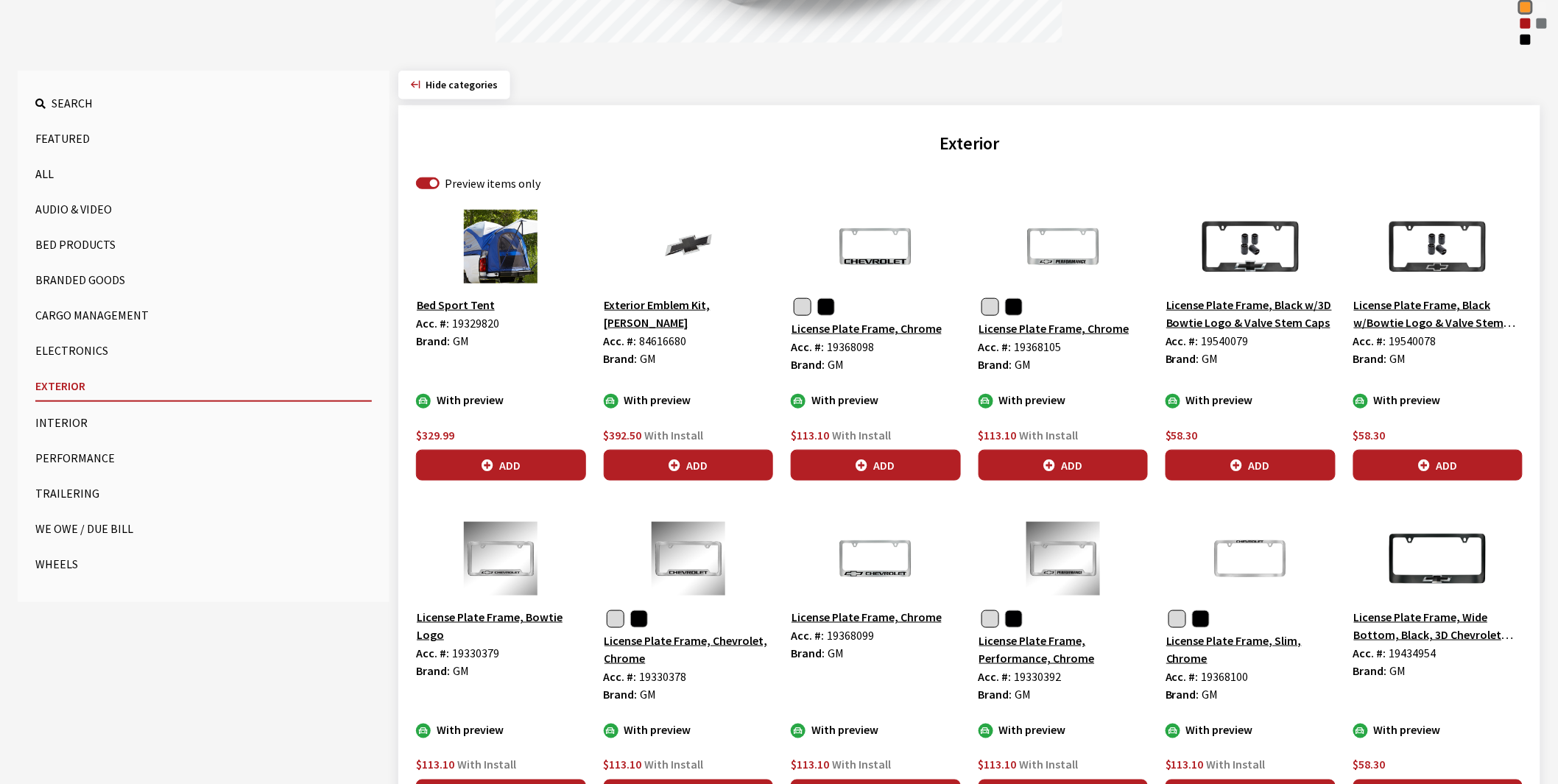
click at [473, 186] on label "Preview items only" at bounding box center [493, 184] width 96 height 18
click at [439, 186] on input "Preview items only" at bounding box center [428, 183] width 24 height 12
checkbox input "false"
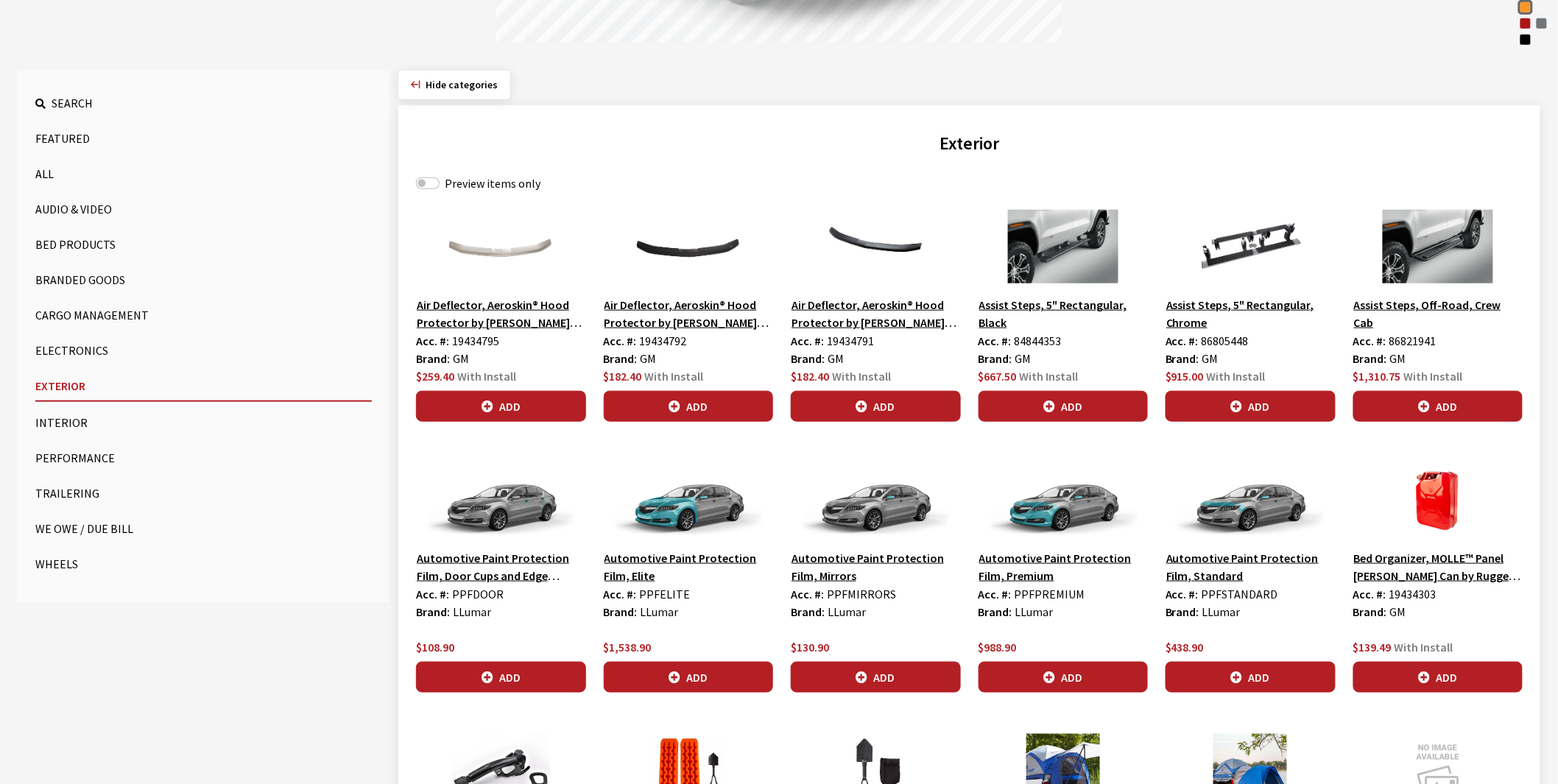
click at [484, 332] on div "Acc. #: 19434795" at bounding box center [501, 341] width 170 height 18
copy span "19434795"
click at [663, 337] on span "19434792" at bounding box center [663, 340] width 47 height 14
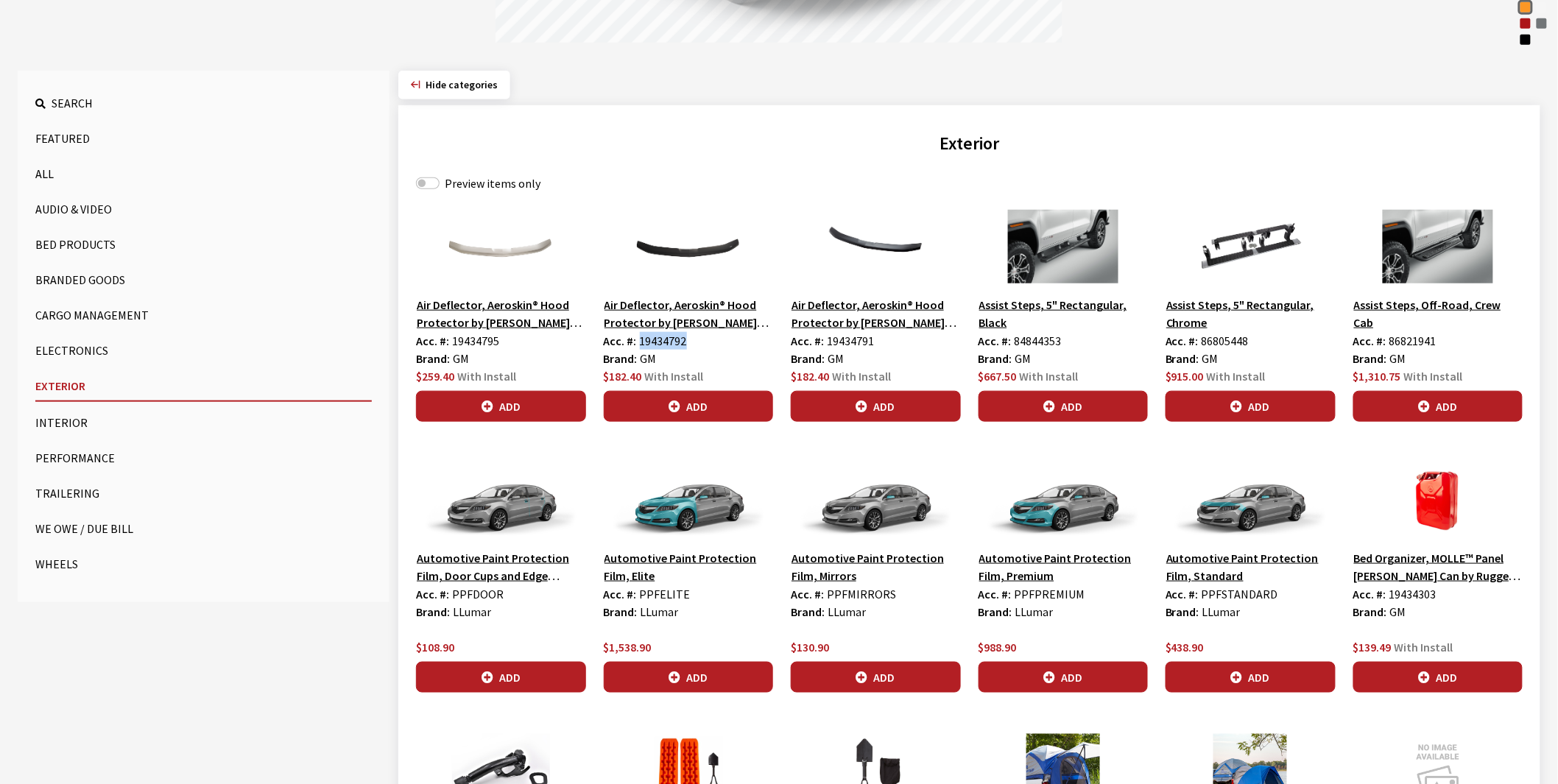
copy span "19434792"
click at [856, 336] on span "19434791" at bounding box center [851, 340] width 47 height 14
copy span "19434791"
click at [1050, 301] on button "Assist Steps, 5" Rectangular, Black" at bounding box center [1063, 313] width 170 height 37
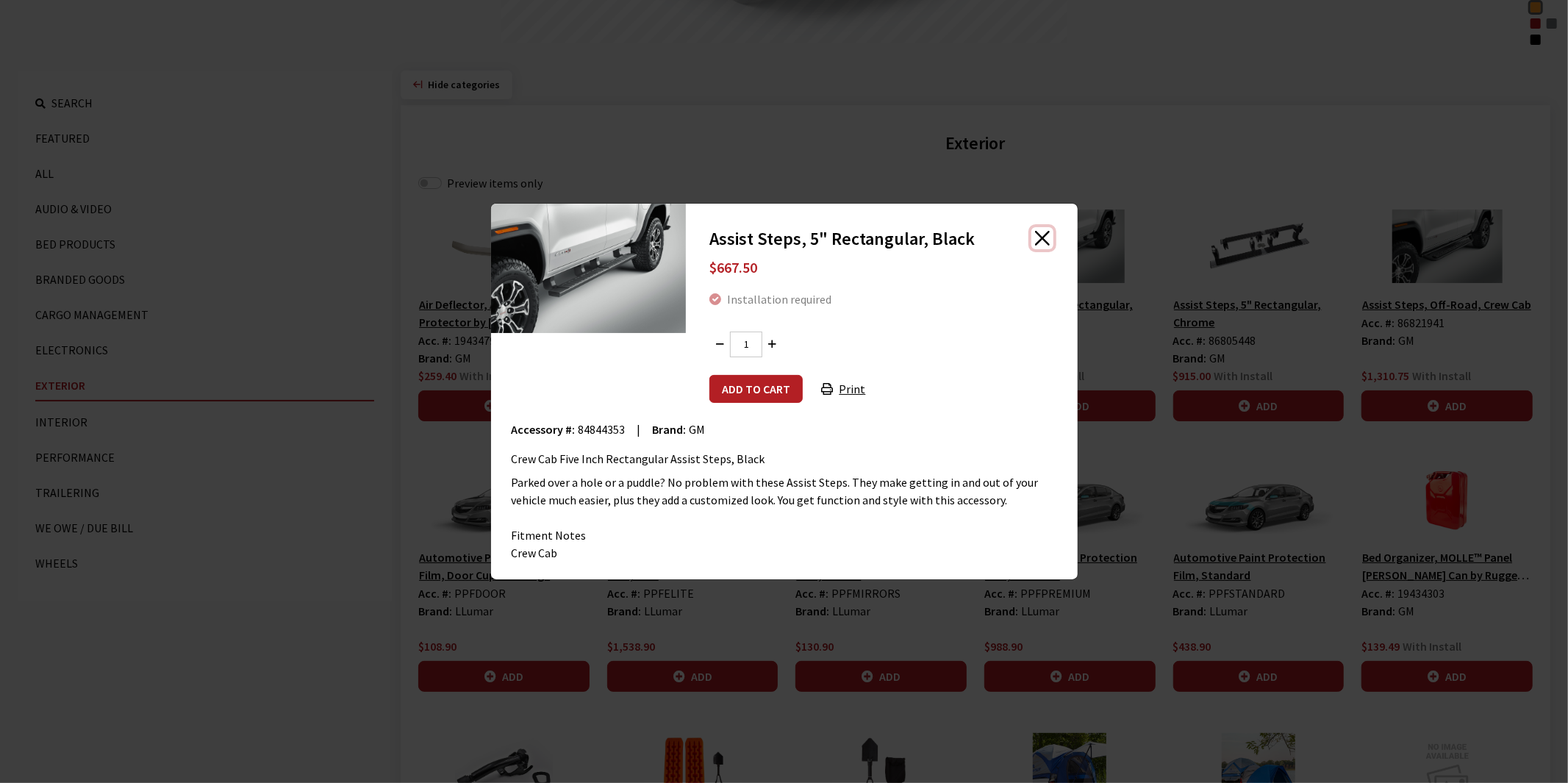
click at [1043, 240] on button "Close" at bounding box center [1042, 238] width 22 height 22
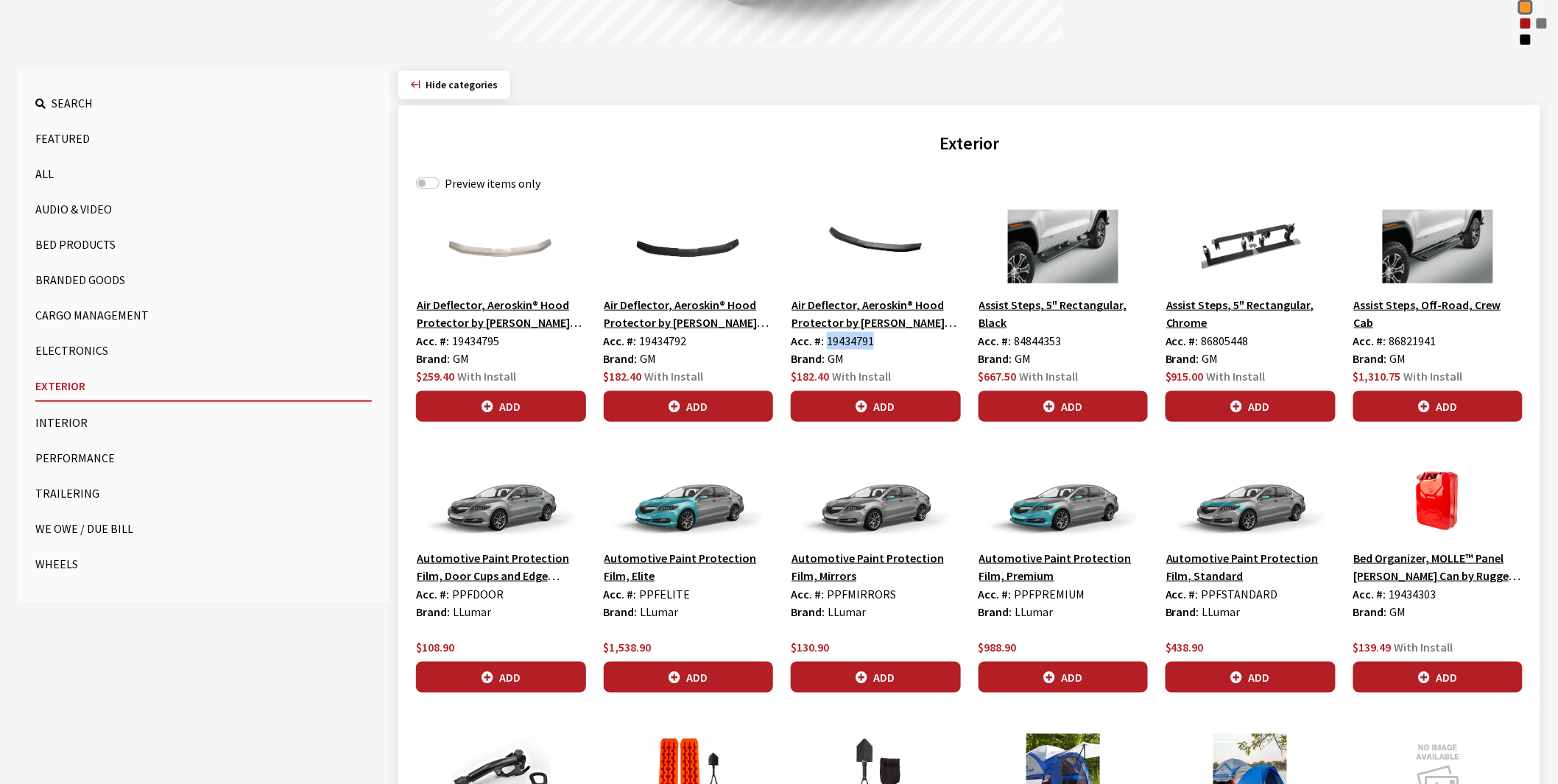
click at [1426, 304] on button "Assist Steps, Off-Road, Crew Cab" at bounding box center [1438, 313] width 170 height 37
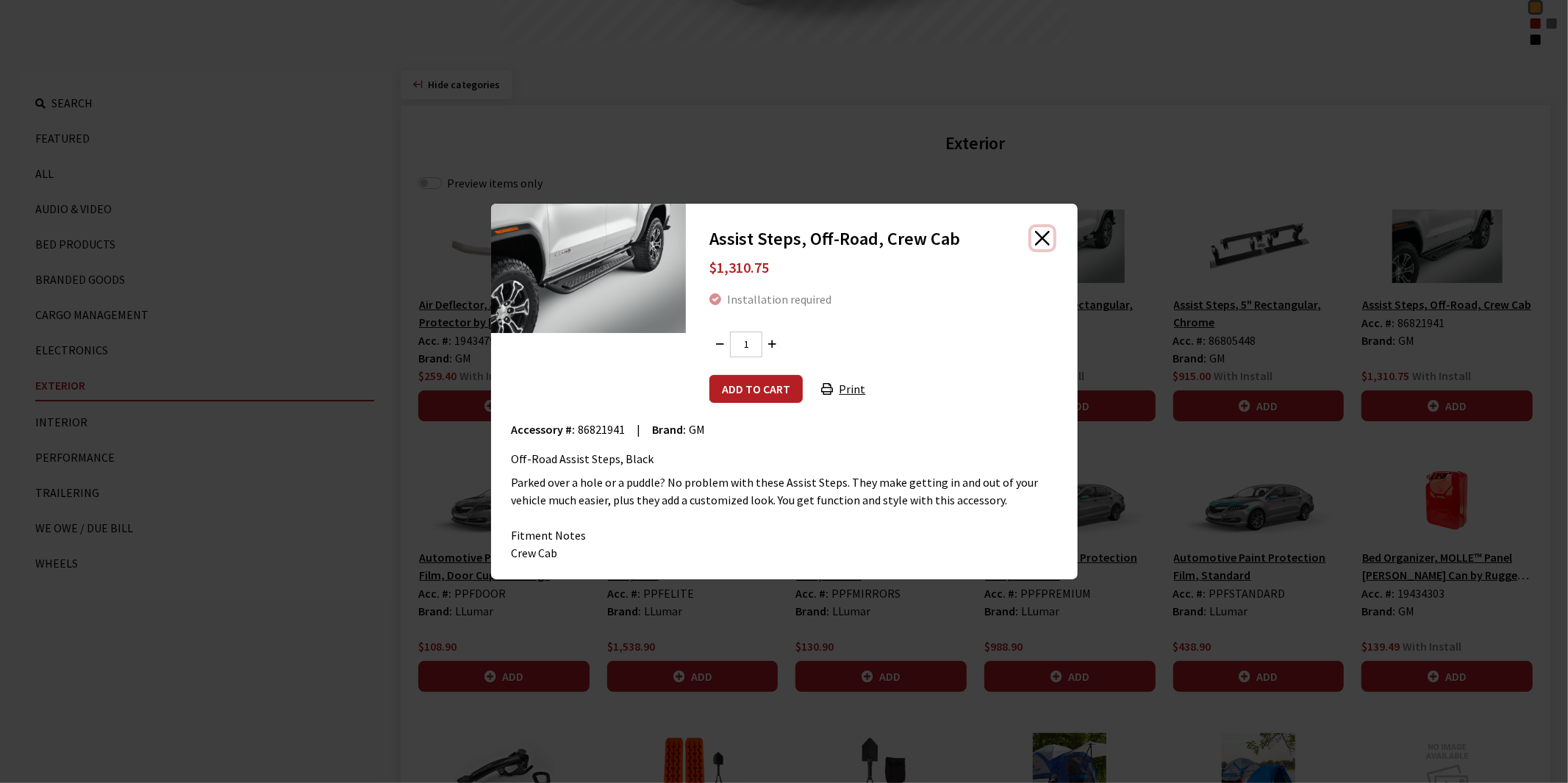
click at [1046, 235] on button "Close" at bounding box center [1042, 238] width 22 height 22
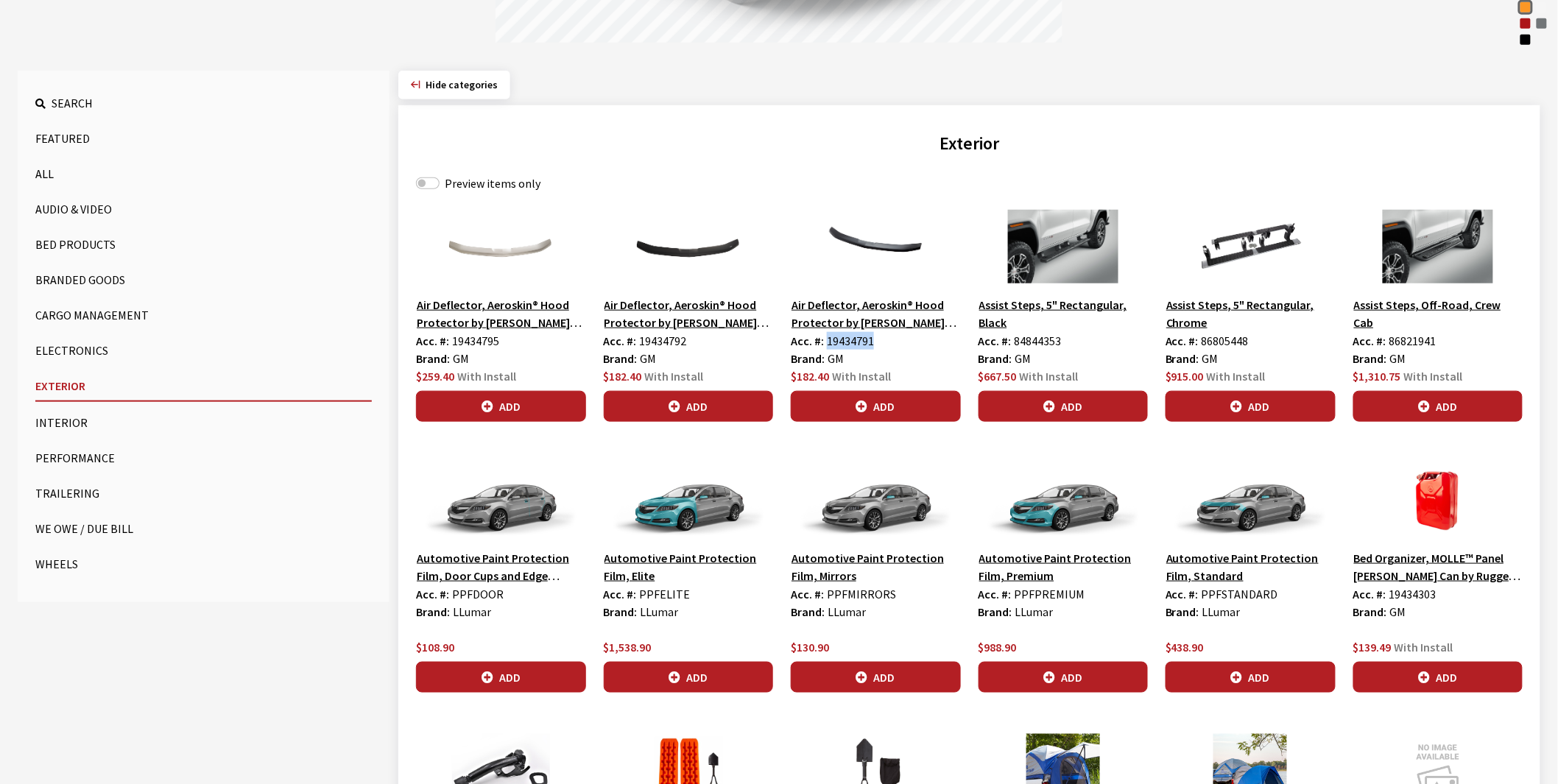
click at [1243, 307] on button "Assist Steps, 5" Rectangular, Chrome" at bounding box center [1251, 313] width 170 height 37
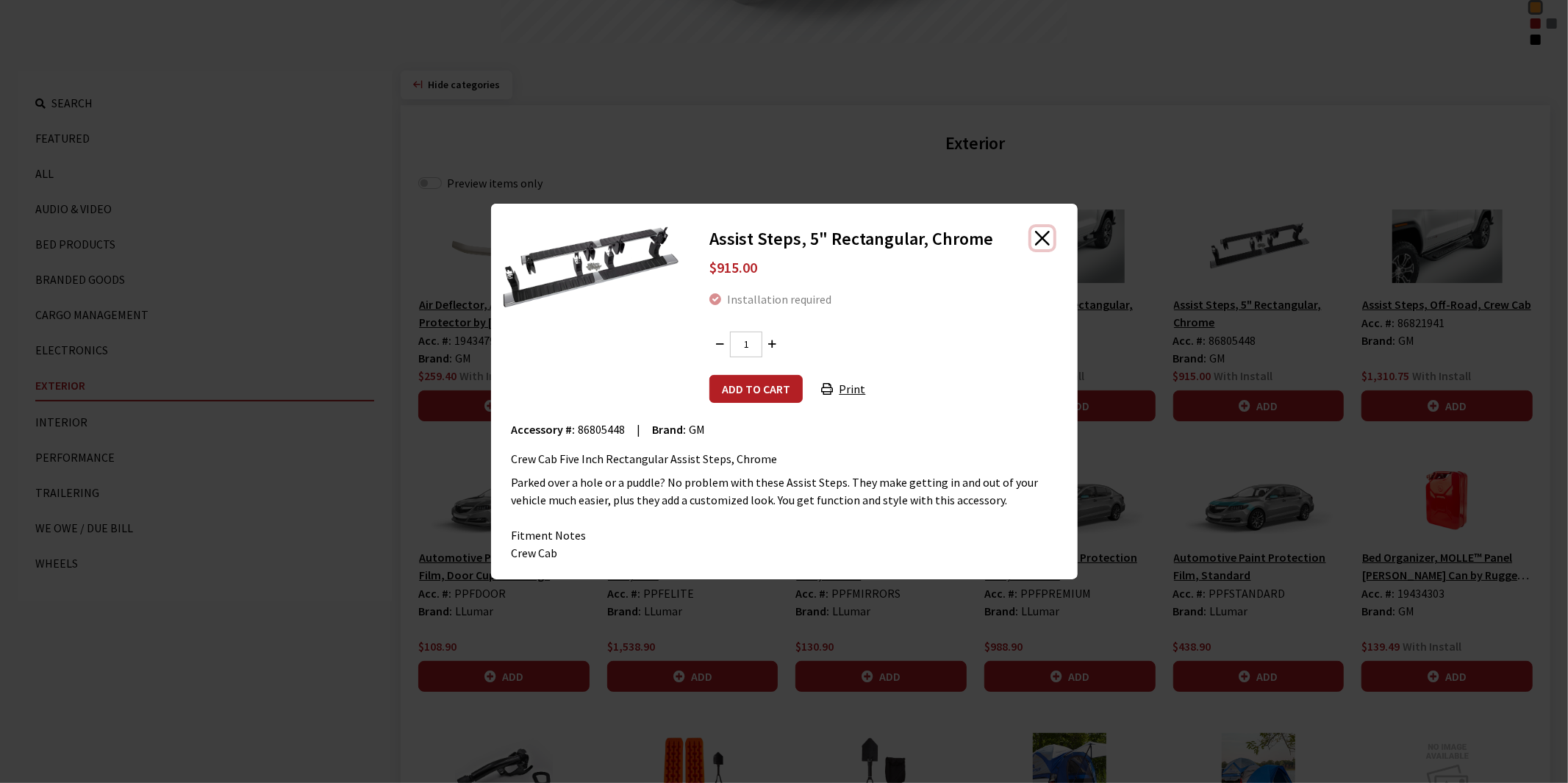
click at [1045, 236] on button "Close" at bounding box center [1042, 238] width 22 height 22
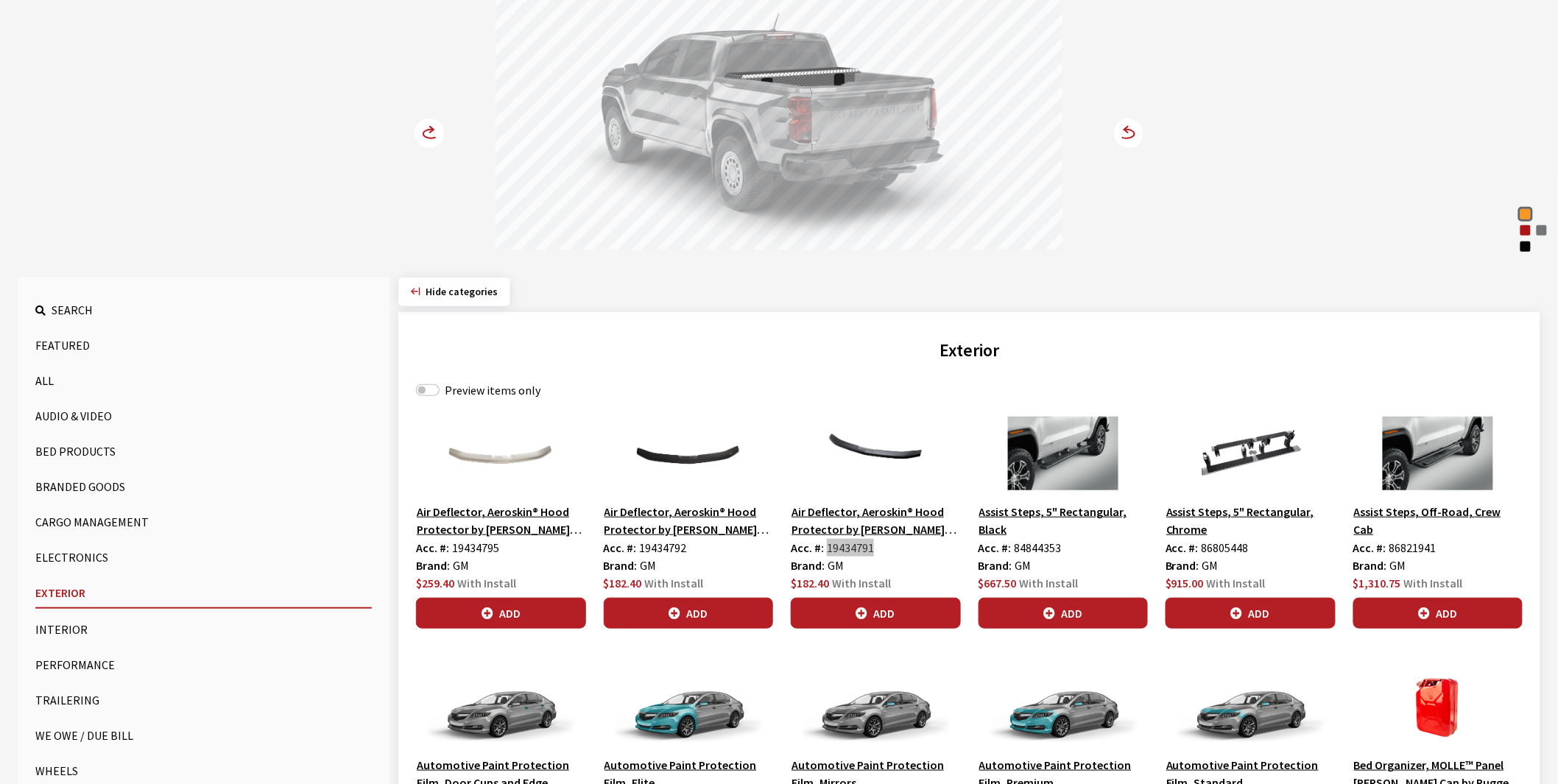
scroll to position [245, 0]
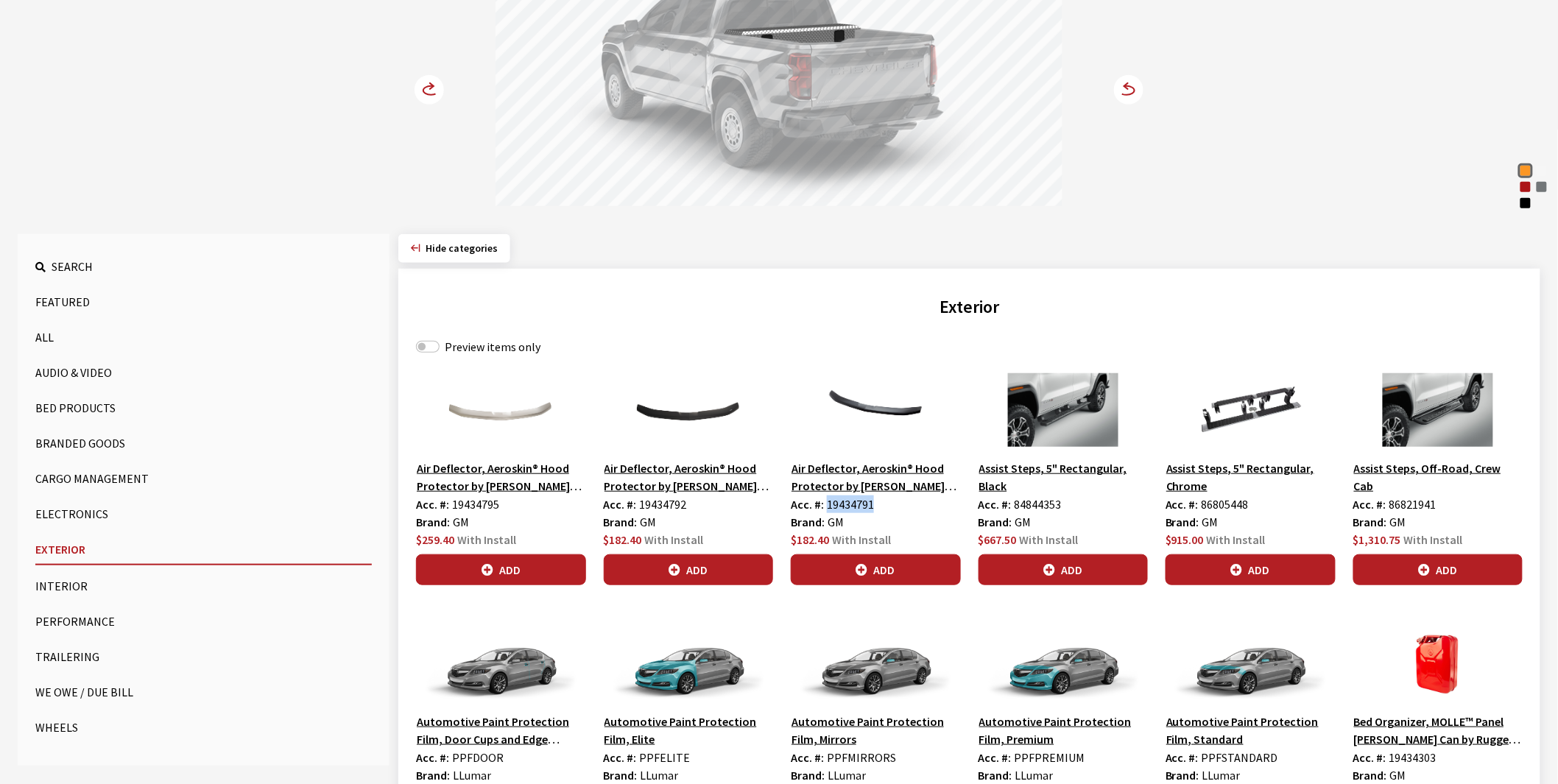
click at [68, 656] on button "Trailering" at bounding box center [203, 656] width 336 height 30
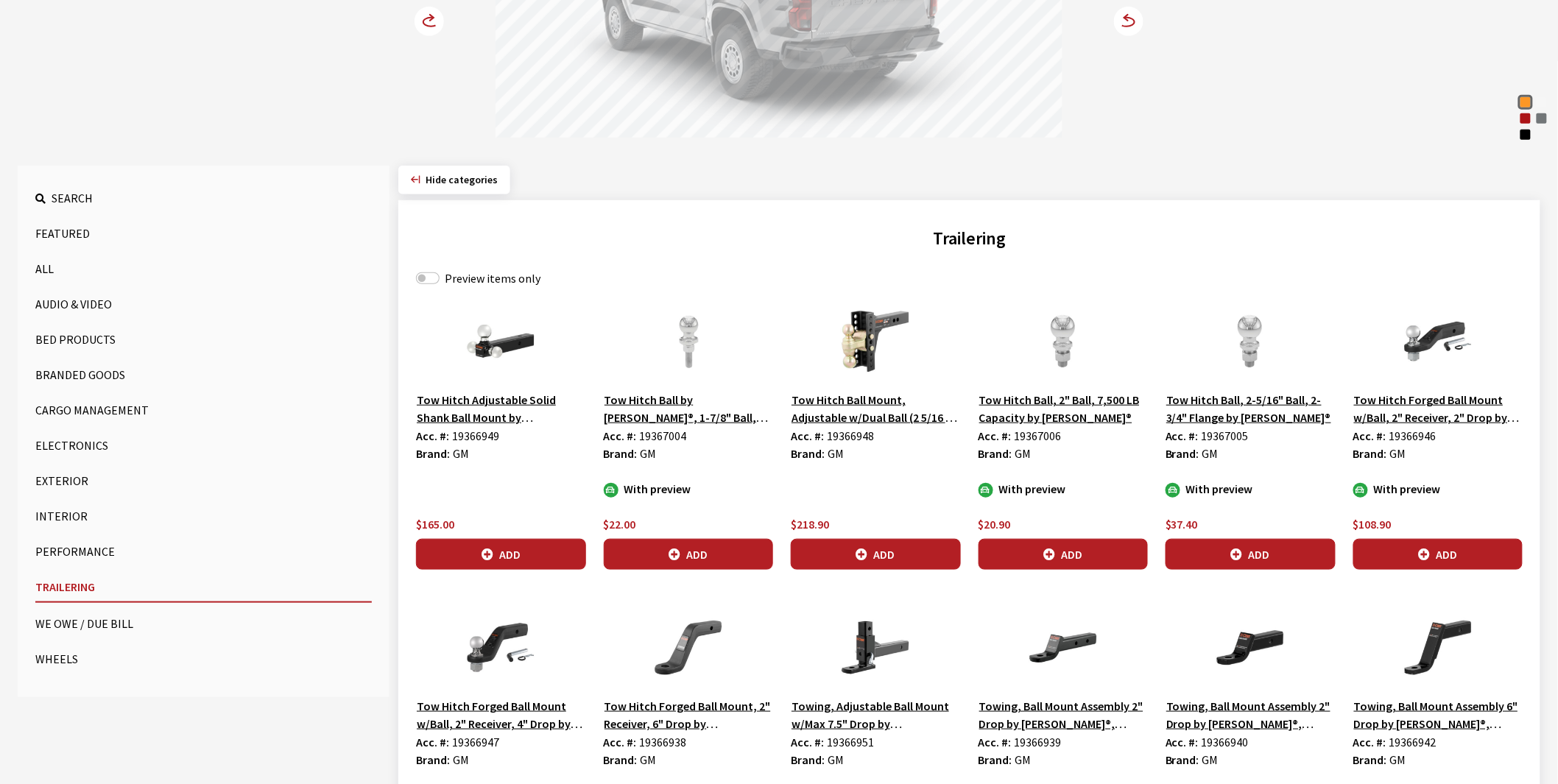
scroll to position [327, 0]
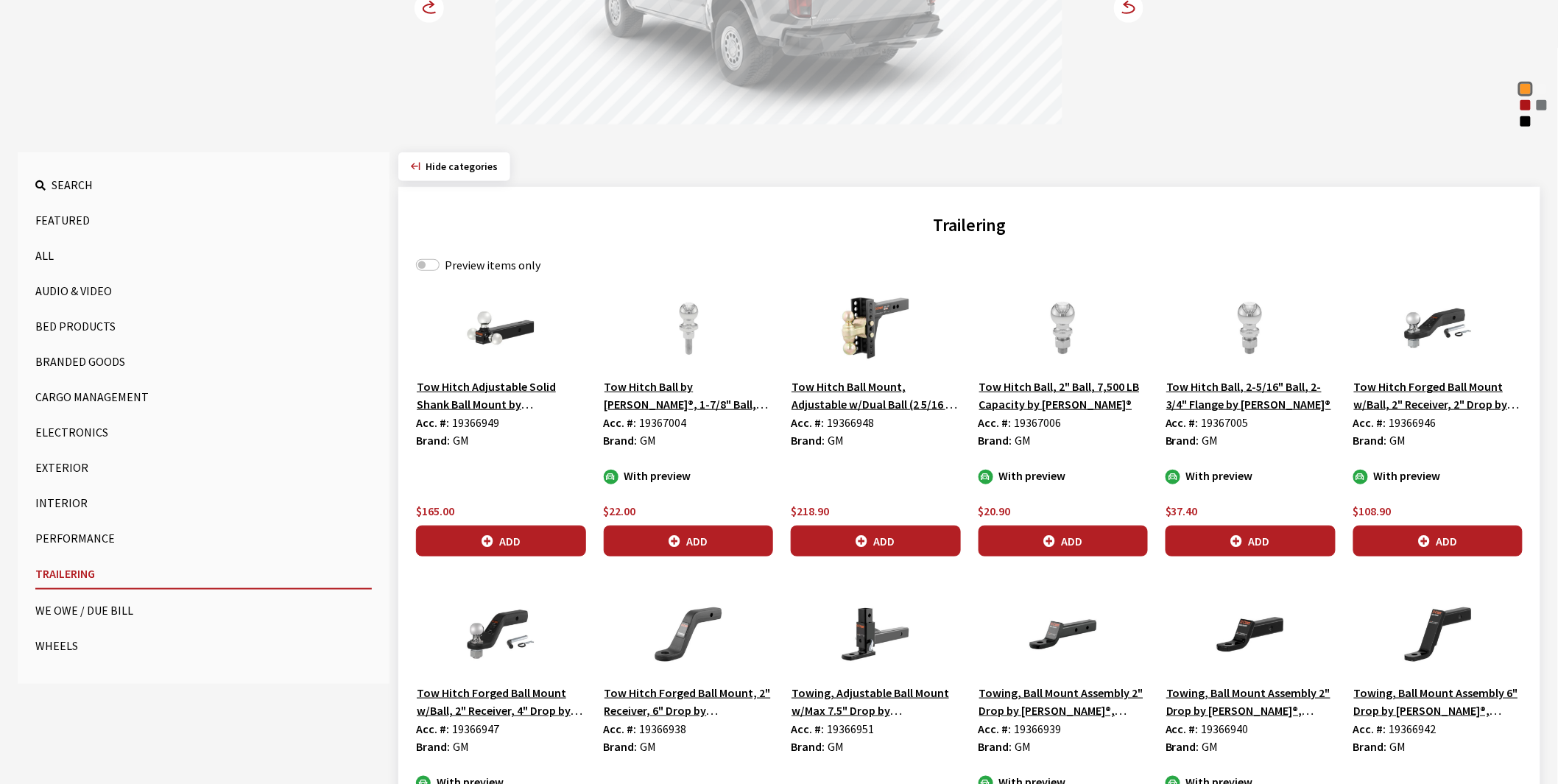
click at [62, 467] on button "Exterior" at bounding box center [203, 467] width 336 height 30
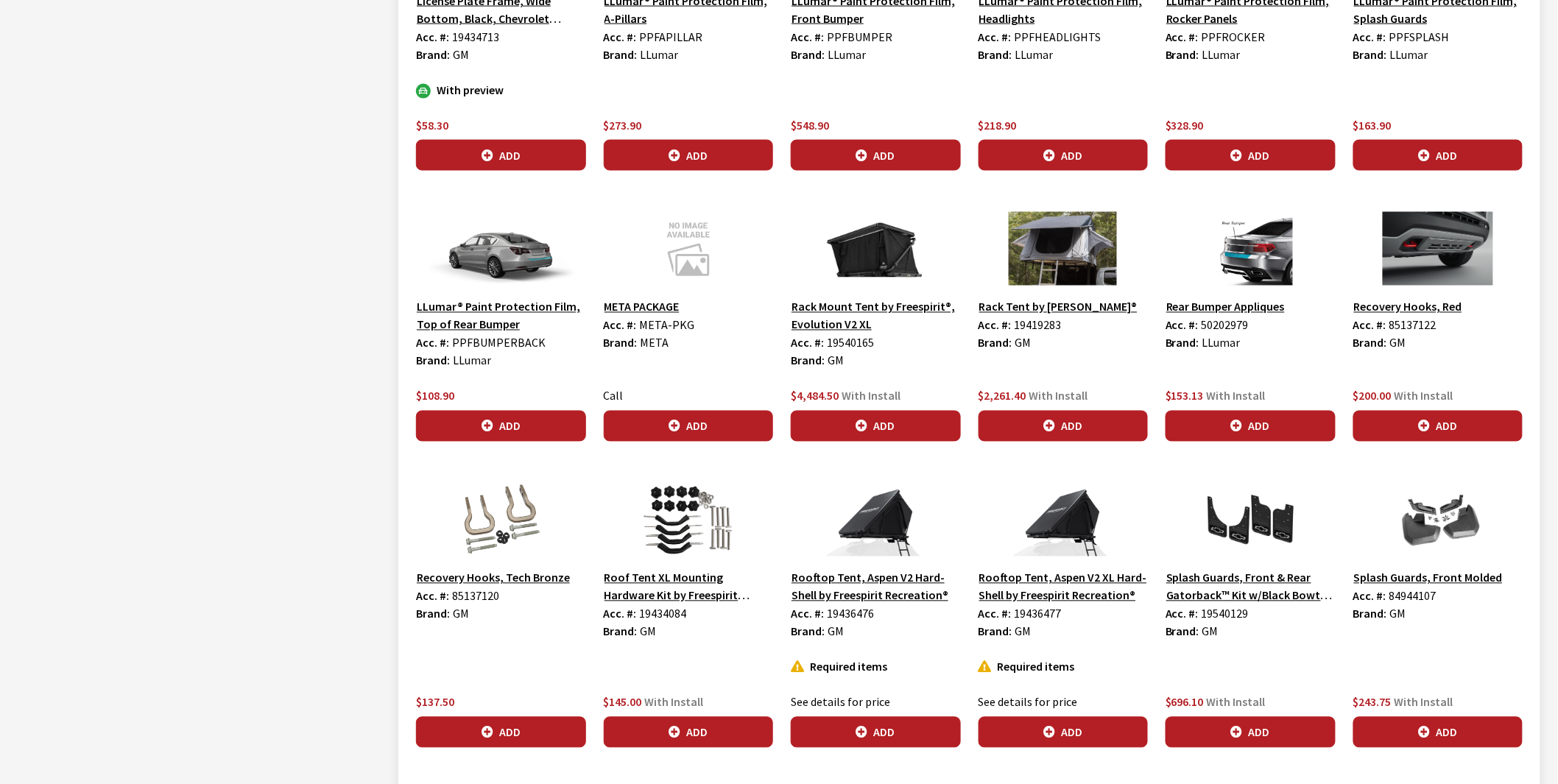
scroll to position [3270, 0]
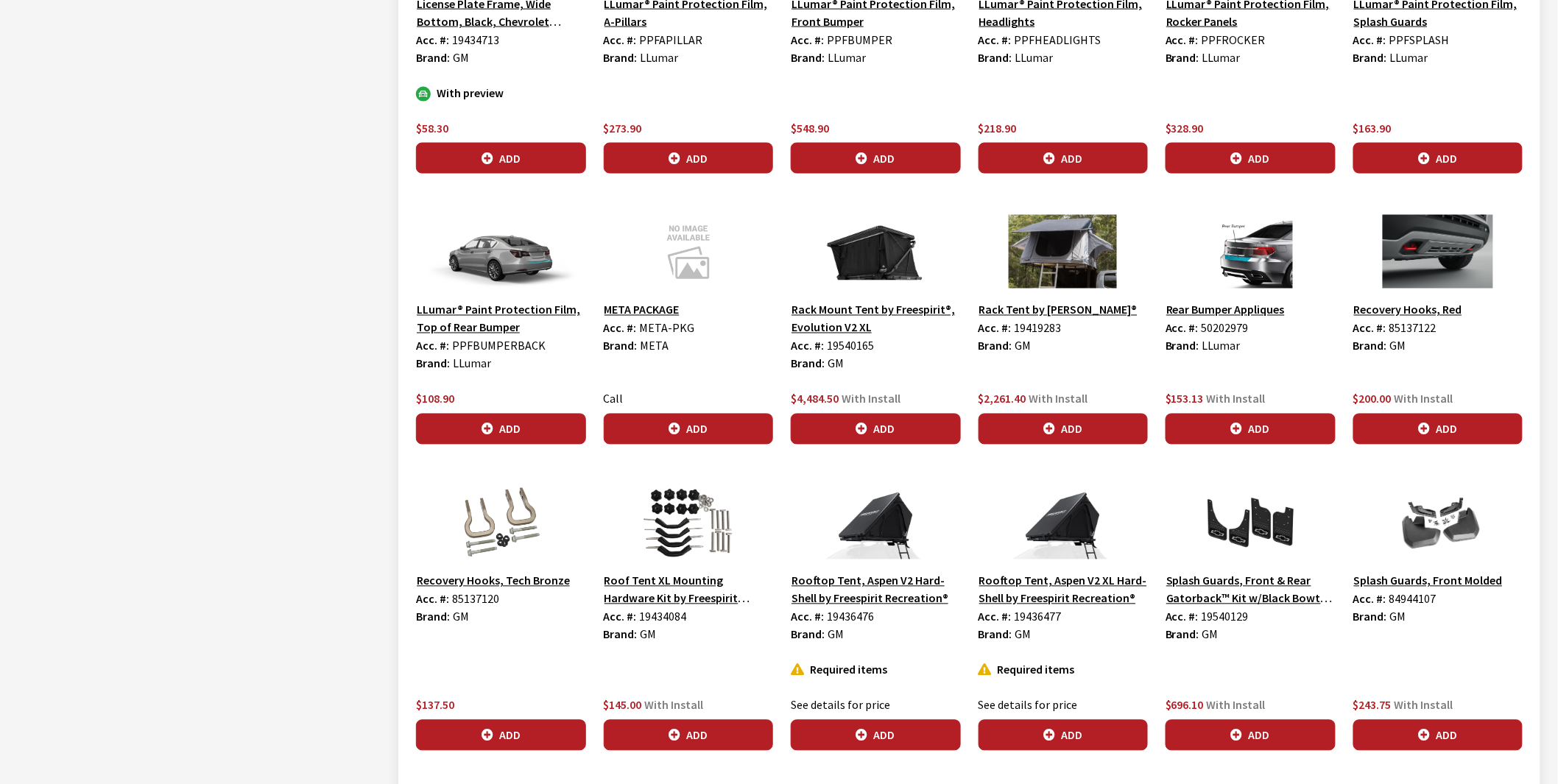
click at [1409, 320] on span "85137122" at bounding box center [1413, 328] width 47 height 14
copy span "85137122"
click at [471, 591] on span "85137120" at bounding box center [476, 598] width 47 height 14
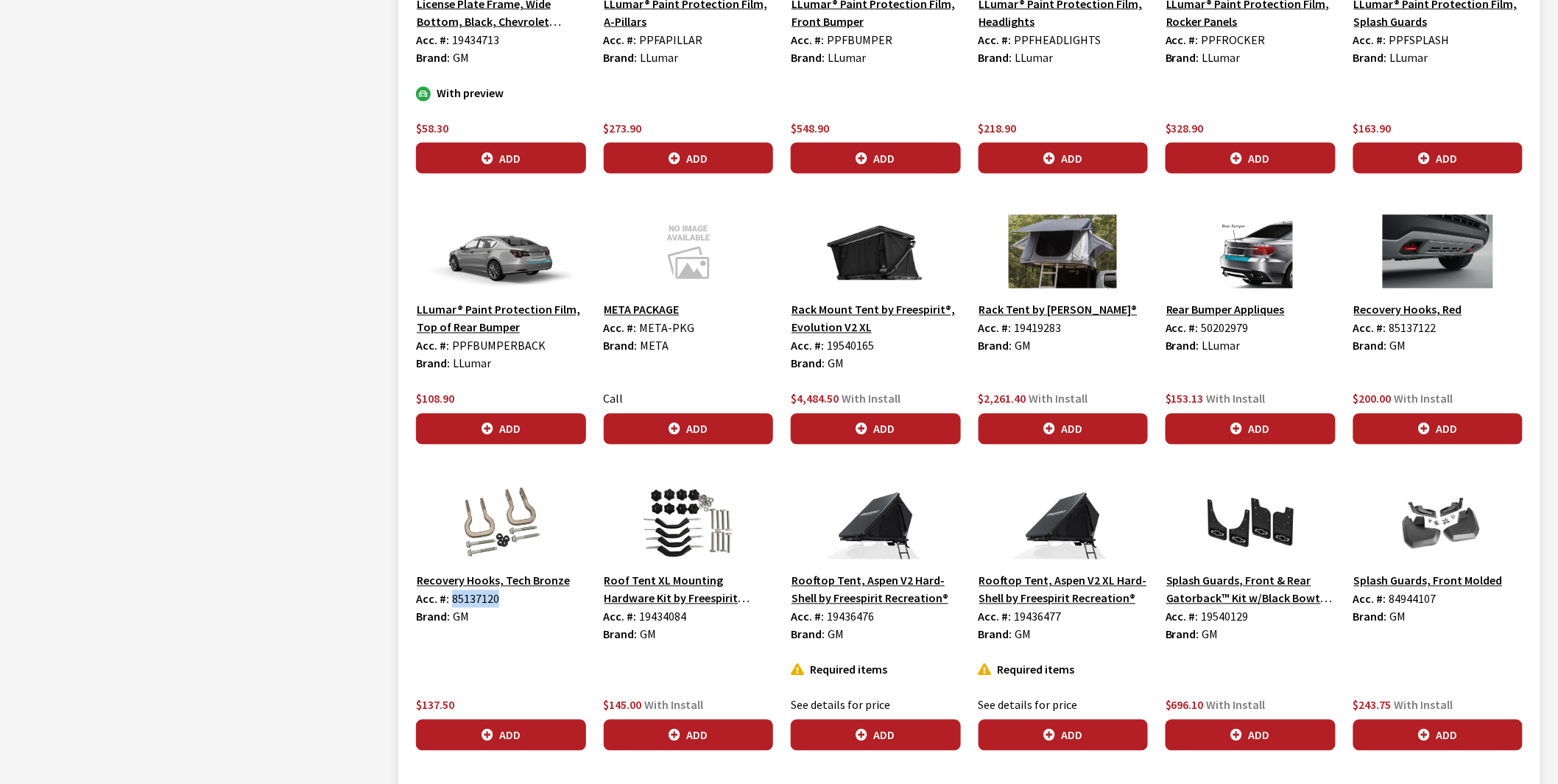
copy span "85137120"
click at [1411, 320] on span "85137122" at bounding box center [1413, 328] width 47 height 14
copy span "85137122"
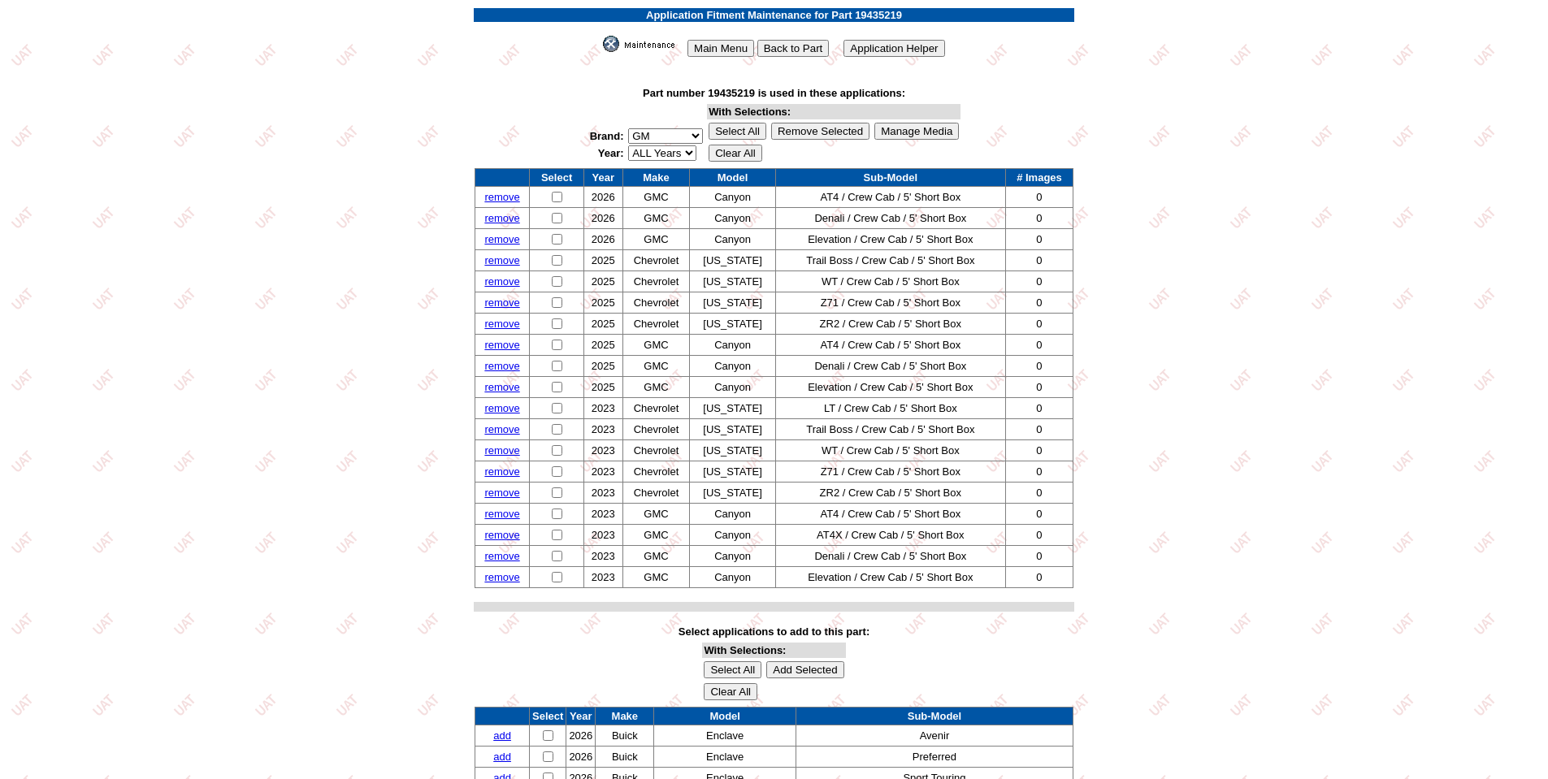
click at [661, 50] on img at bounding box center [643, 44] width 81 height 16
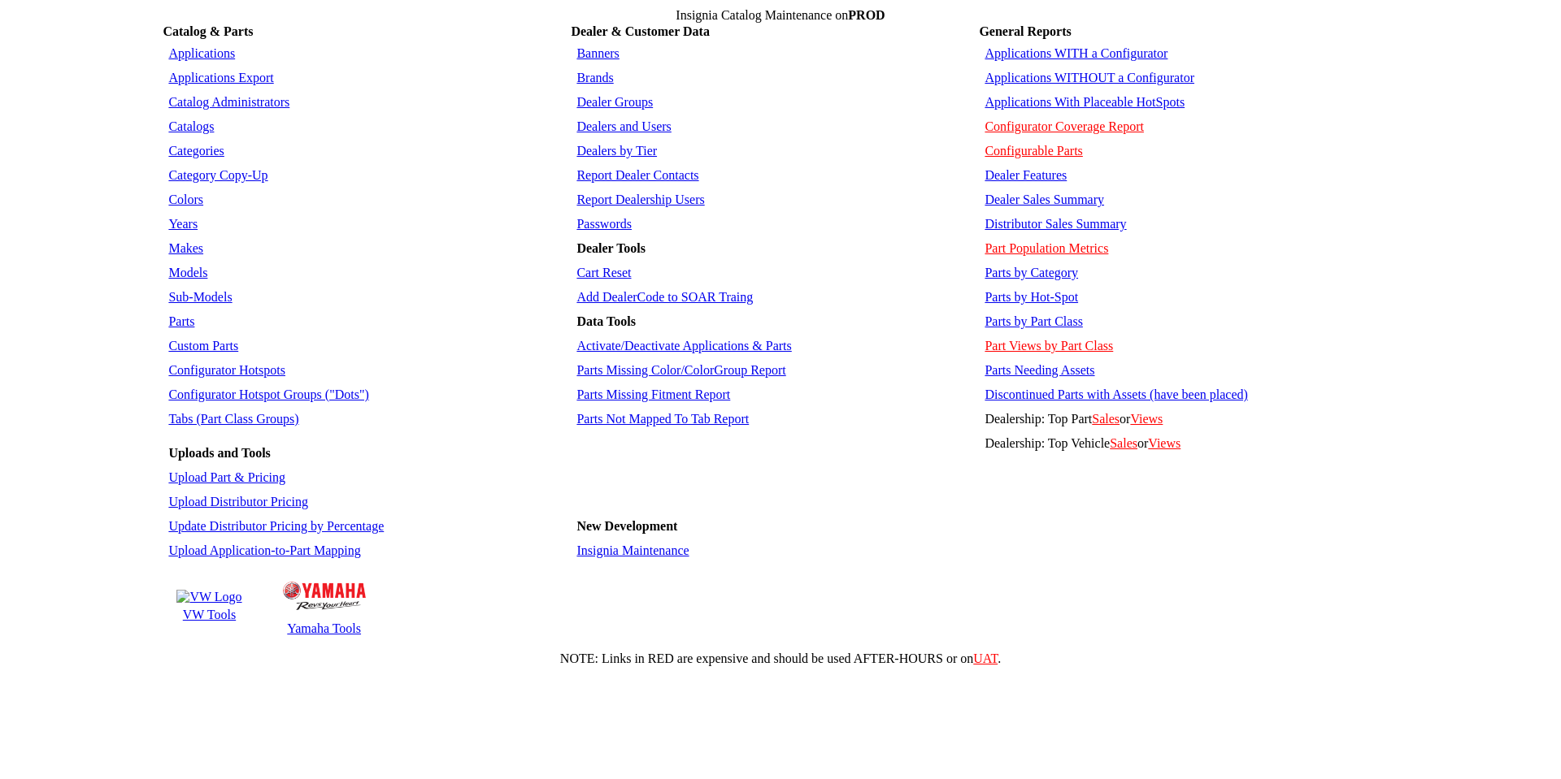
click at [183, 315] on link "Parts" at bounding box center [181, 322] width 26 height 14
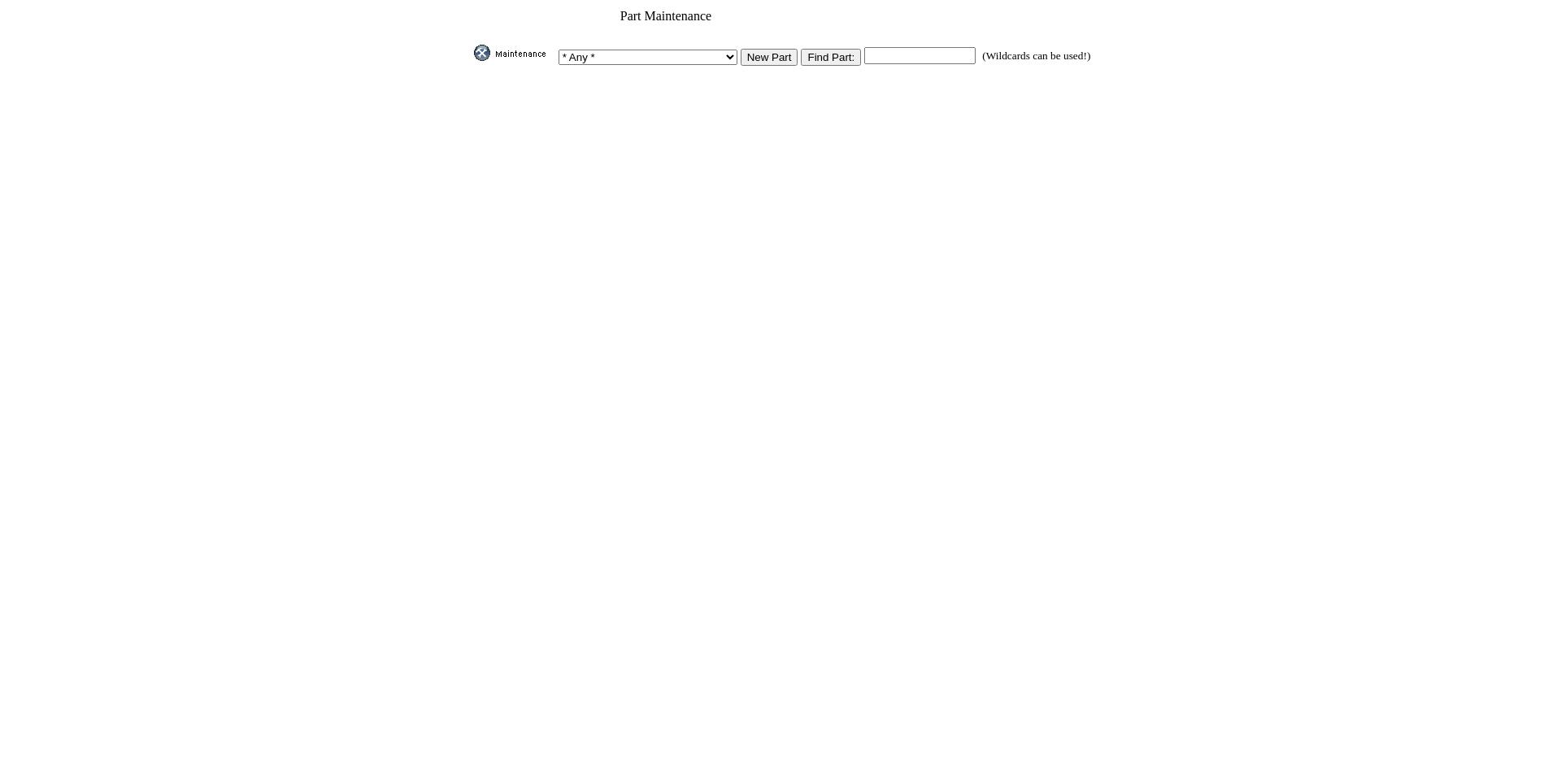
click at [890, 51] on input "text" at bounding box center [919, 55] width 111 height 17
paste input "23460303"
type input "23460303"
click at [813, 50] on input "Find Part:" at bounding box center [831, 57] width 60 height 17
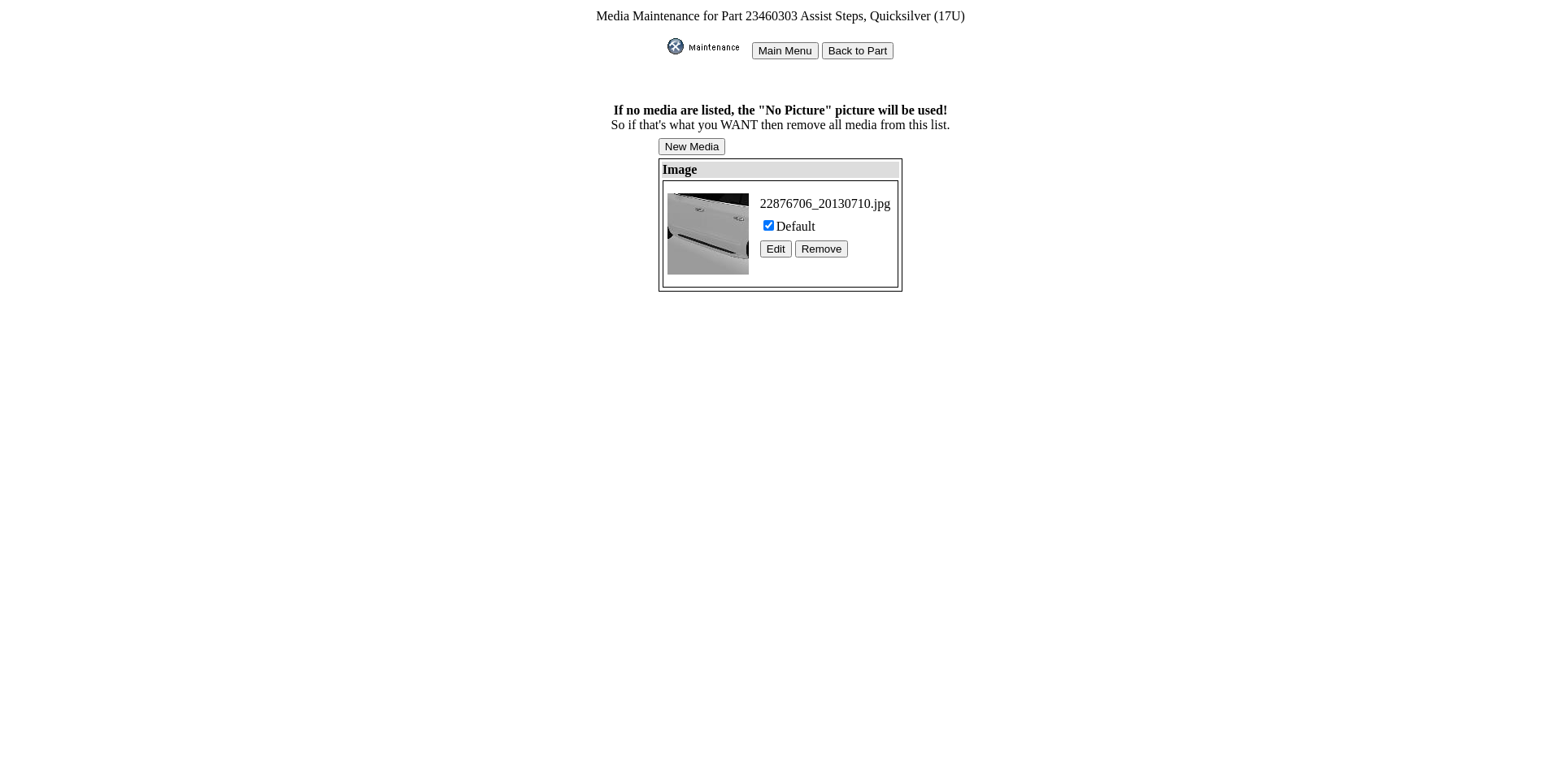
click at [839, 49] on input "Back to Part" at bounding box center [858, 50] width 72 height 17
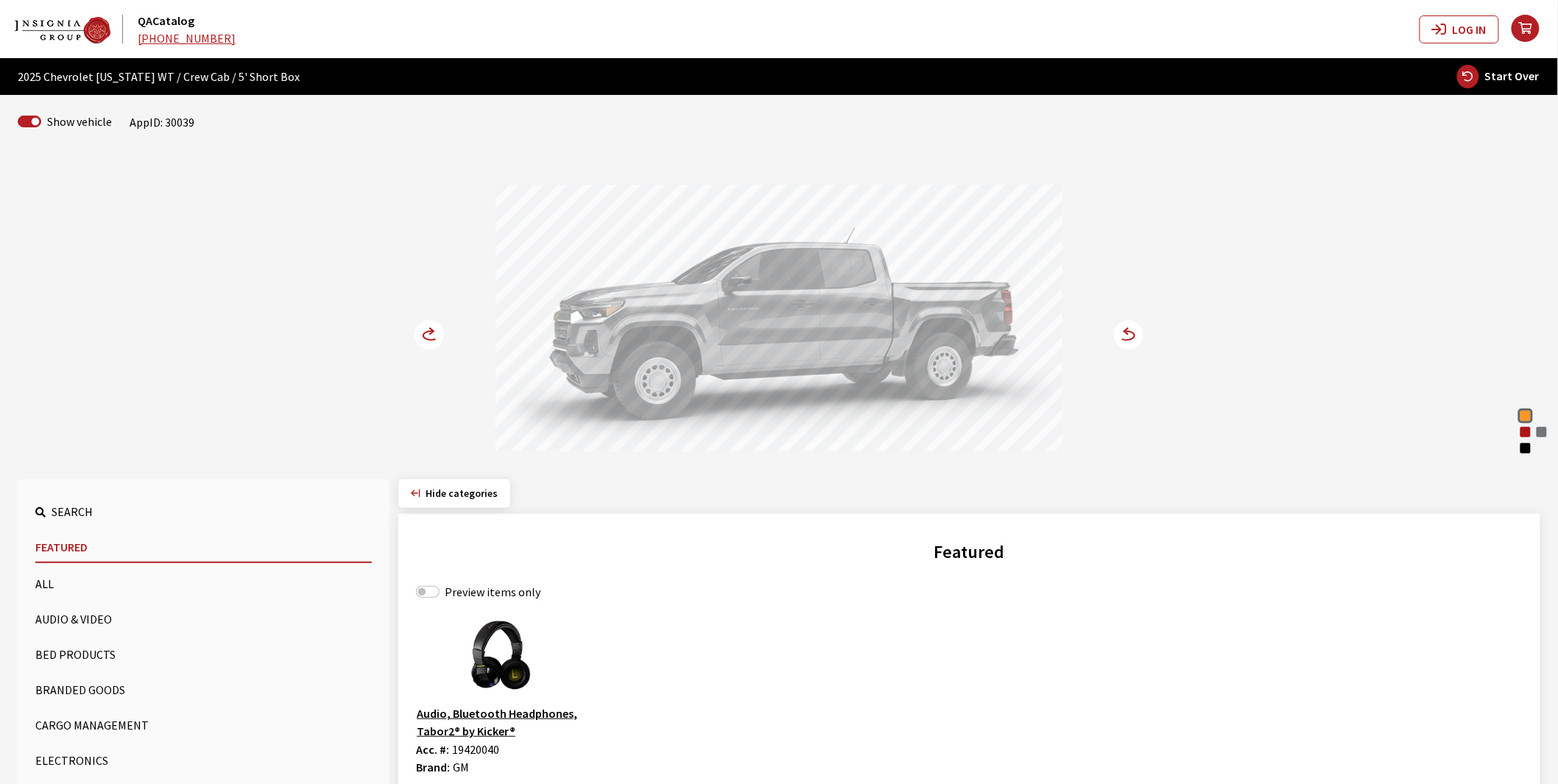
click at [423, 332] on circle at bounding box center [429, 335] width 30 height 30
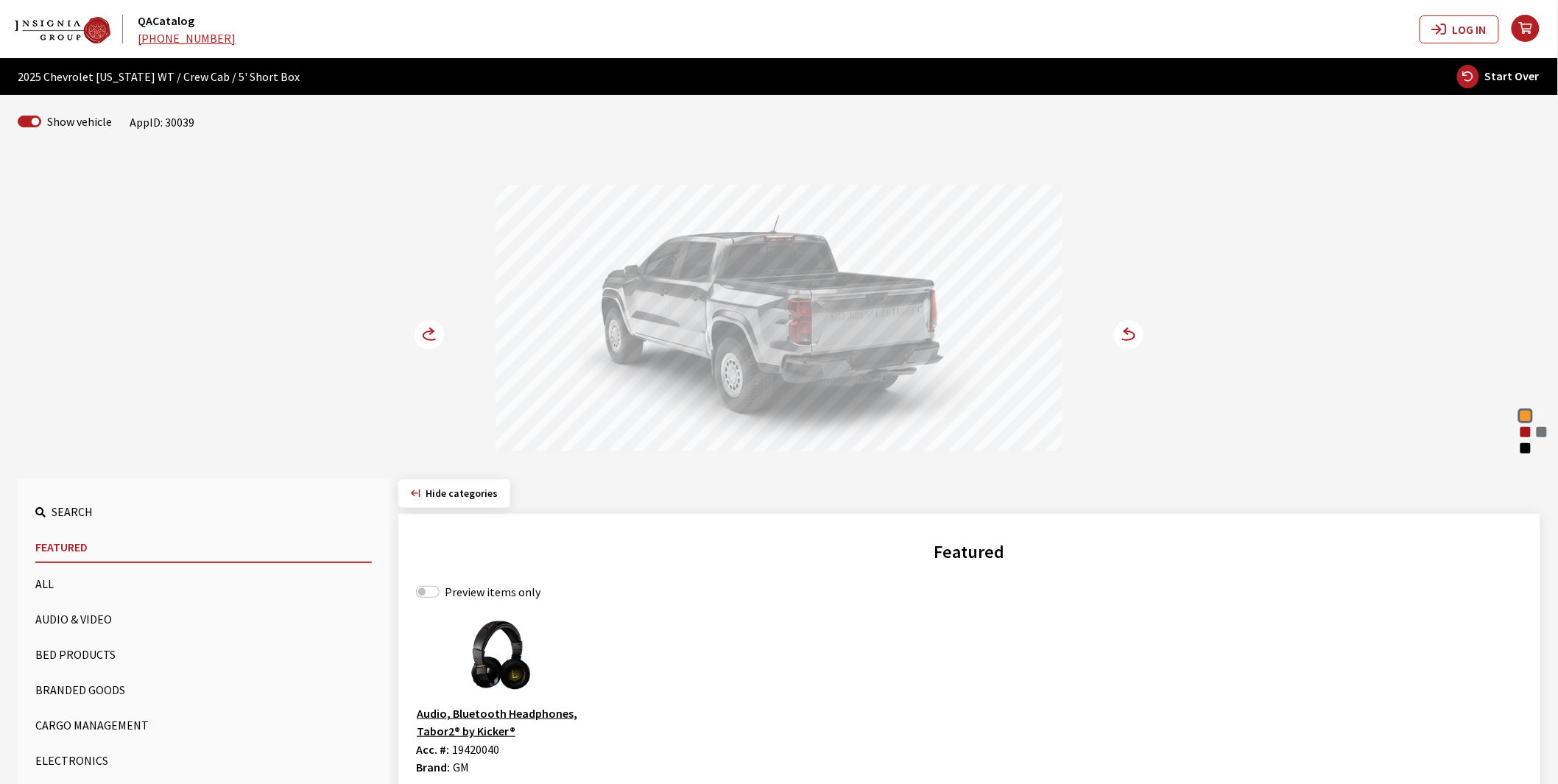
click at [423, 332] on circle at bounding box center [429, 335] width 30 height 30
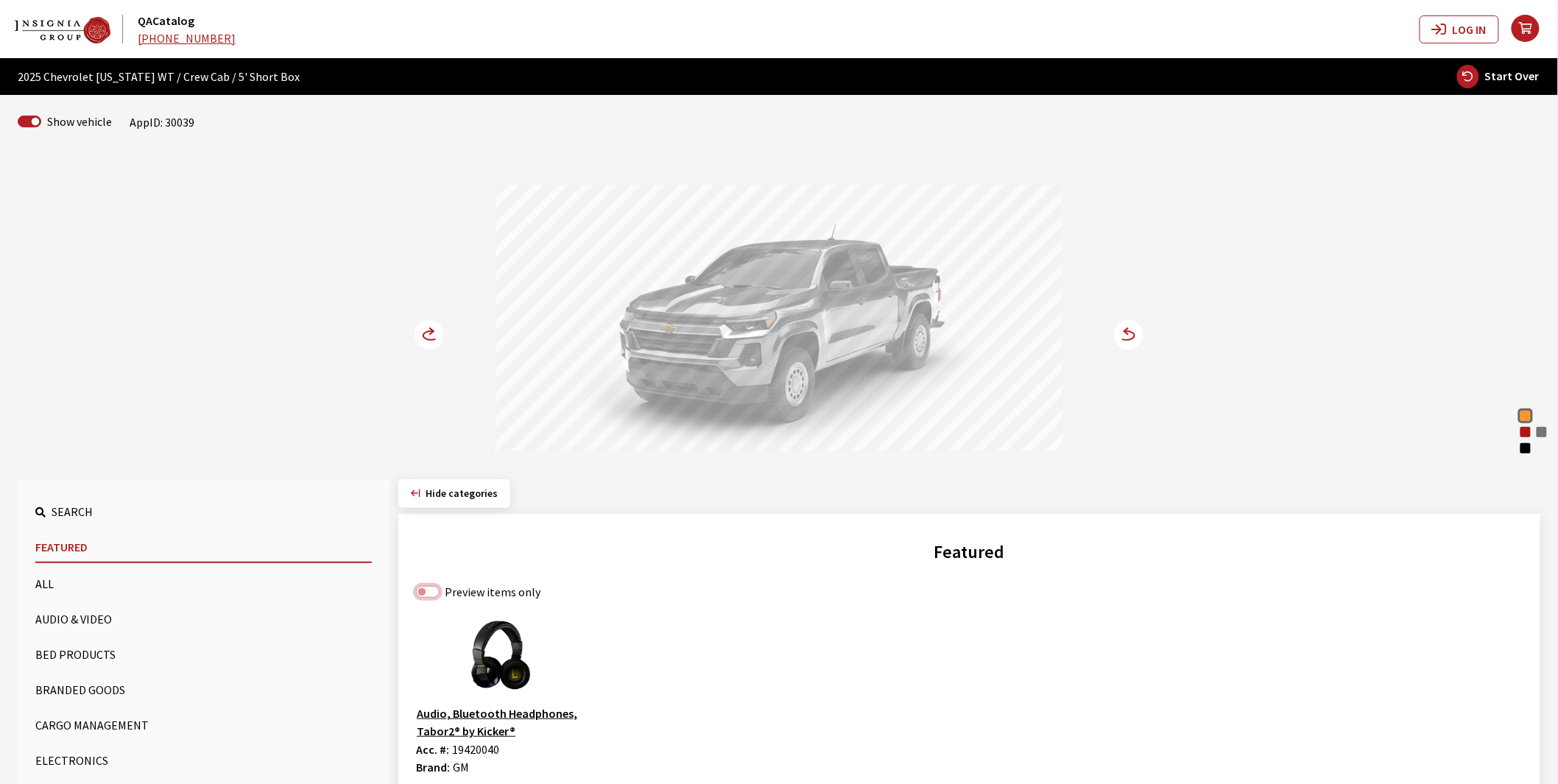
click at [426, 593] on input "Preview items only" at bounding box center [428, 591] width 24 height 12
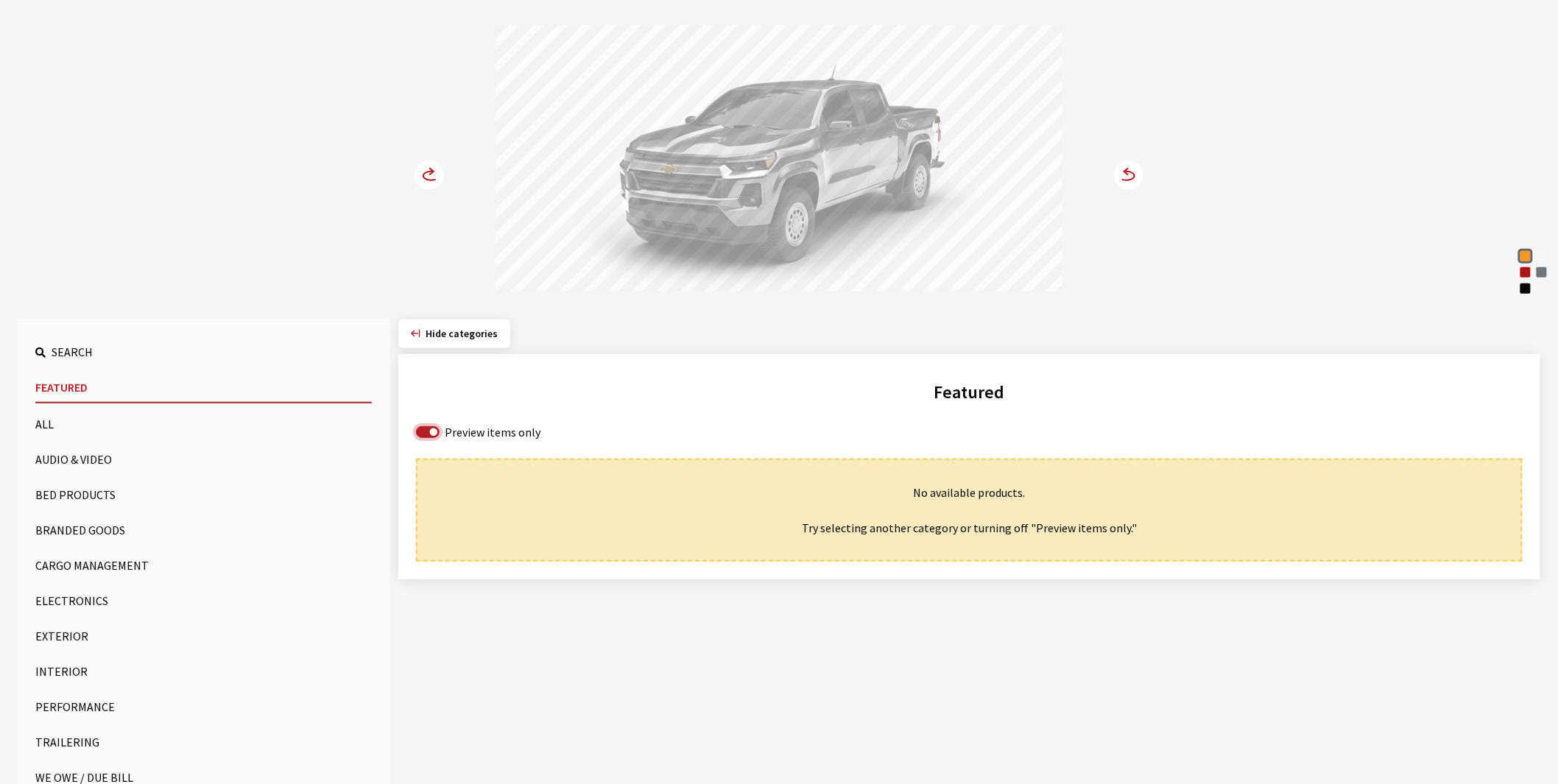
scroll to position [163, 0]
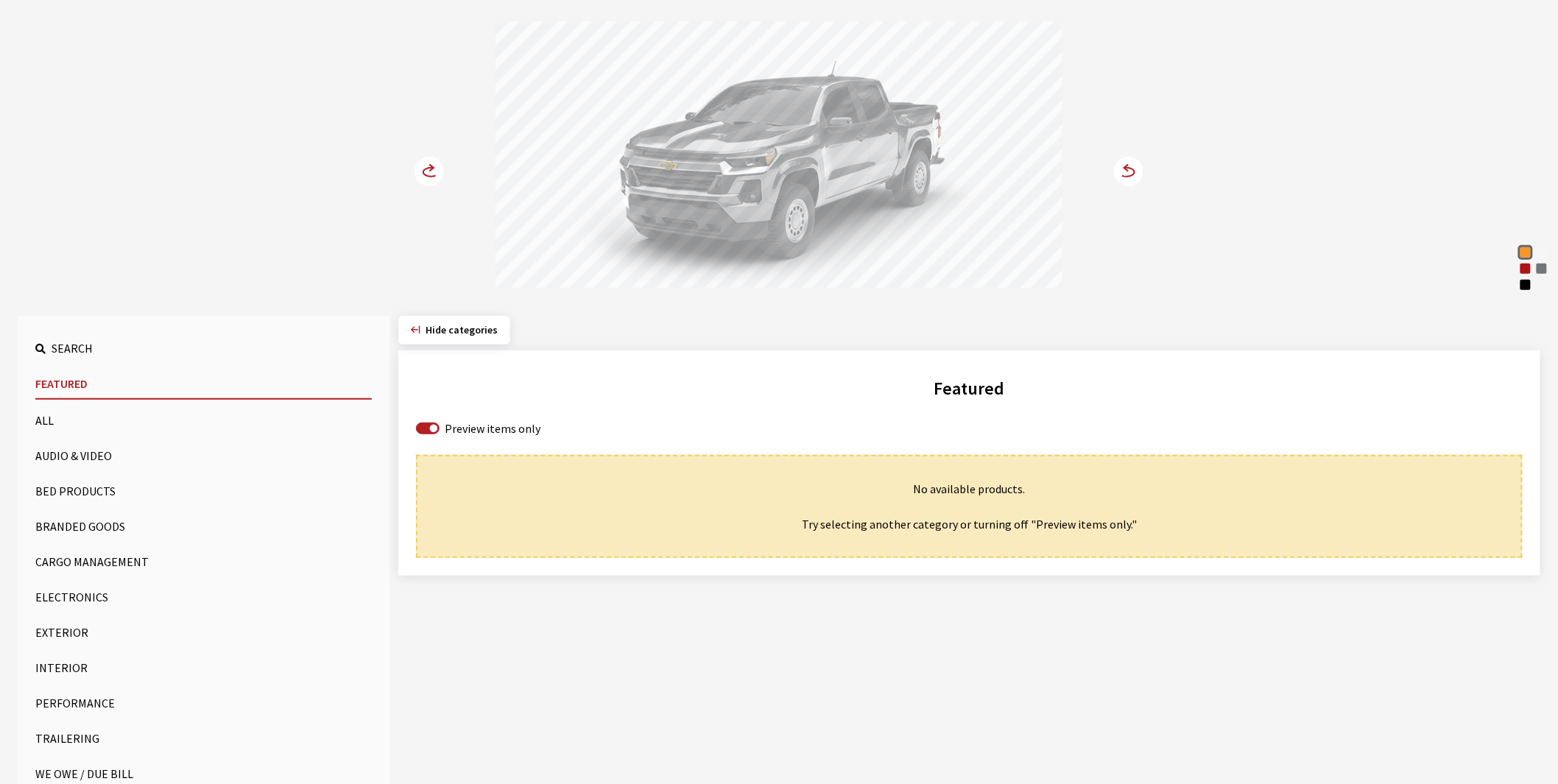
click at [65, 630] on button "Exterior" at bounding box center [203, 632] width 336 height 30
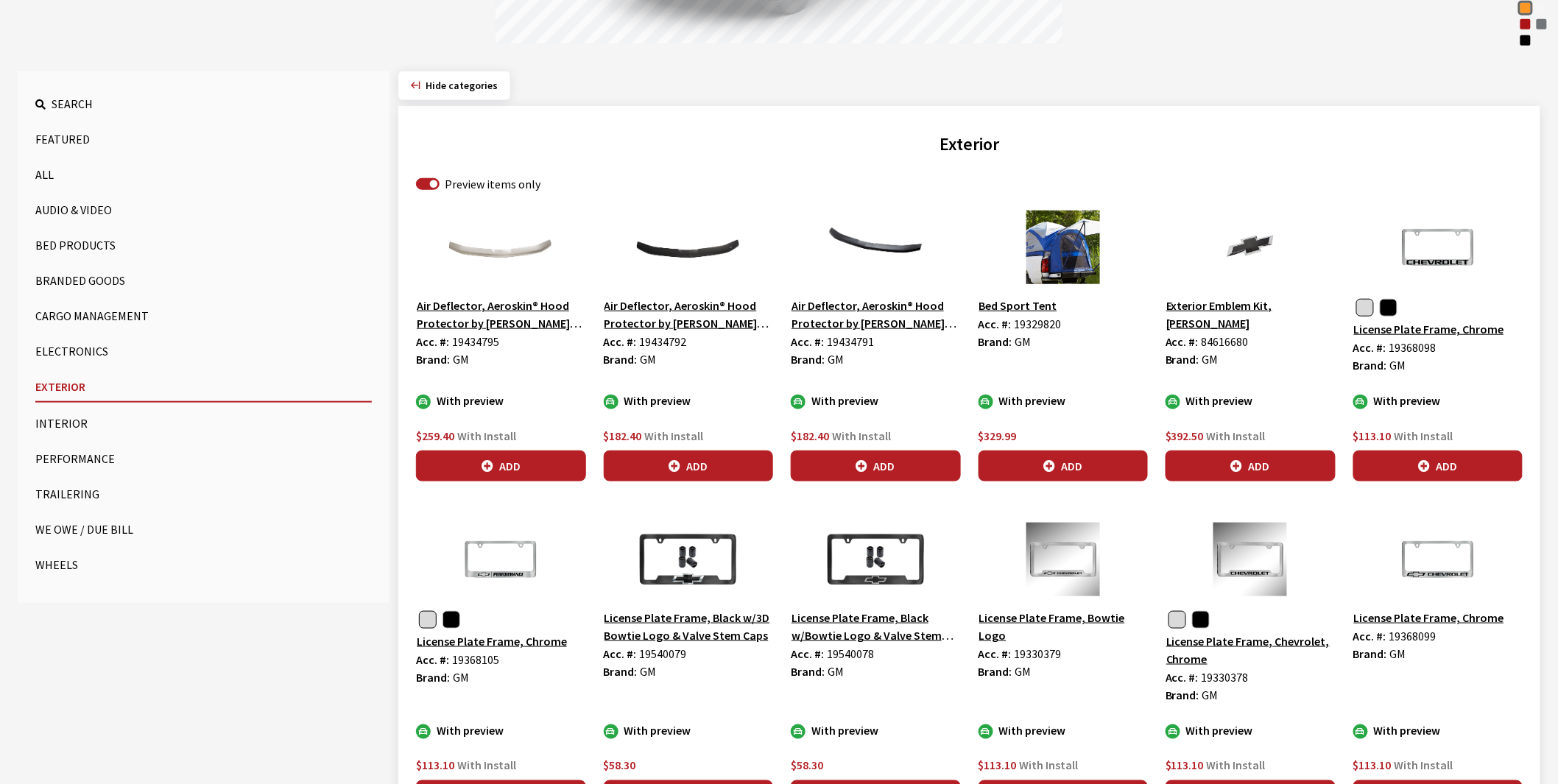
scroll to position [408, 0]
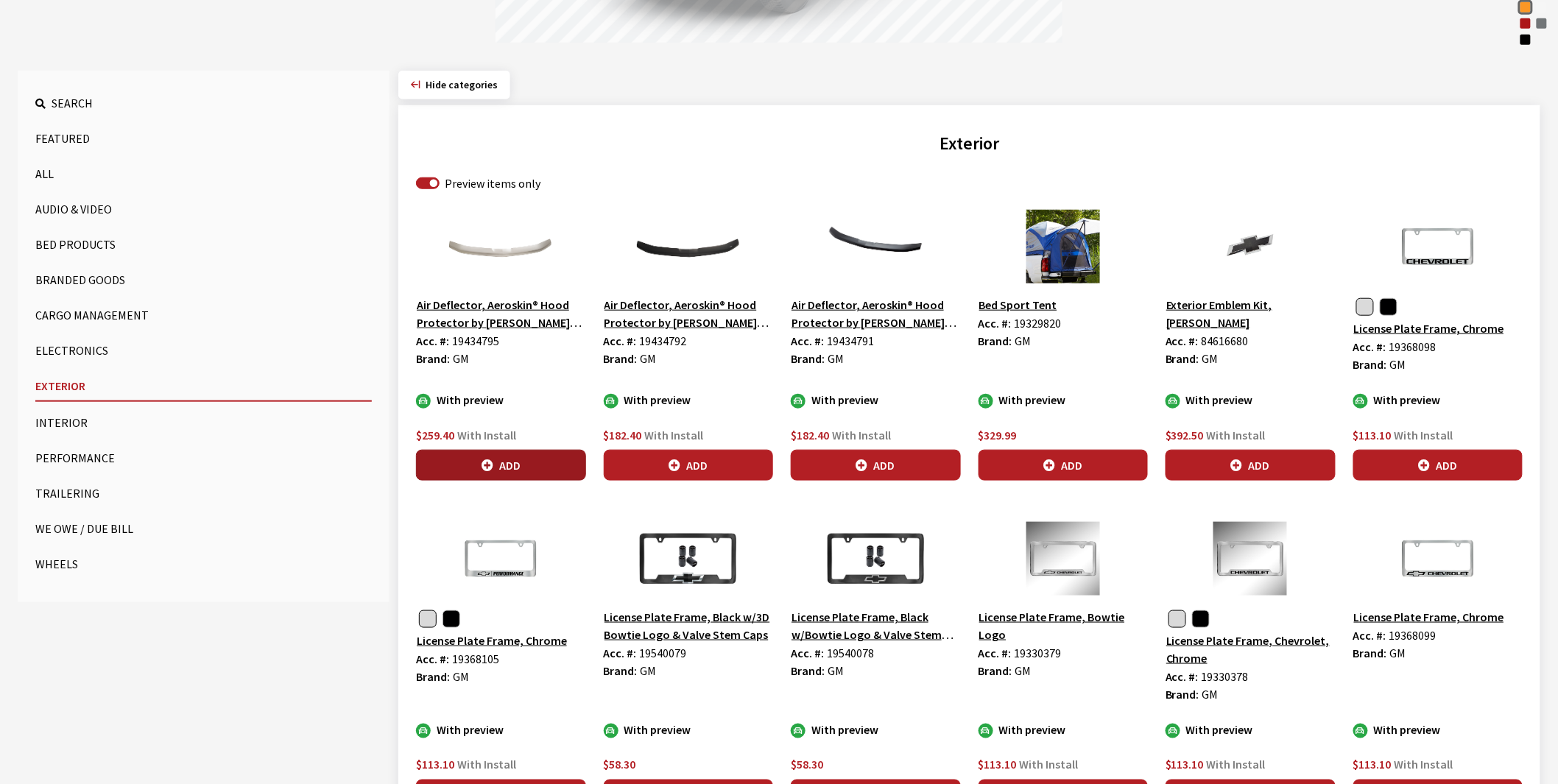
click at [485, 467] on icon "button" at bounding box center [487, 465] width 12 height 12
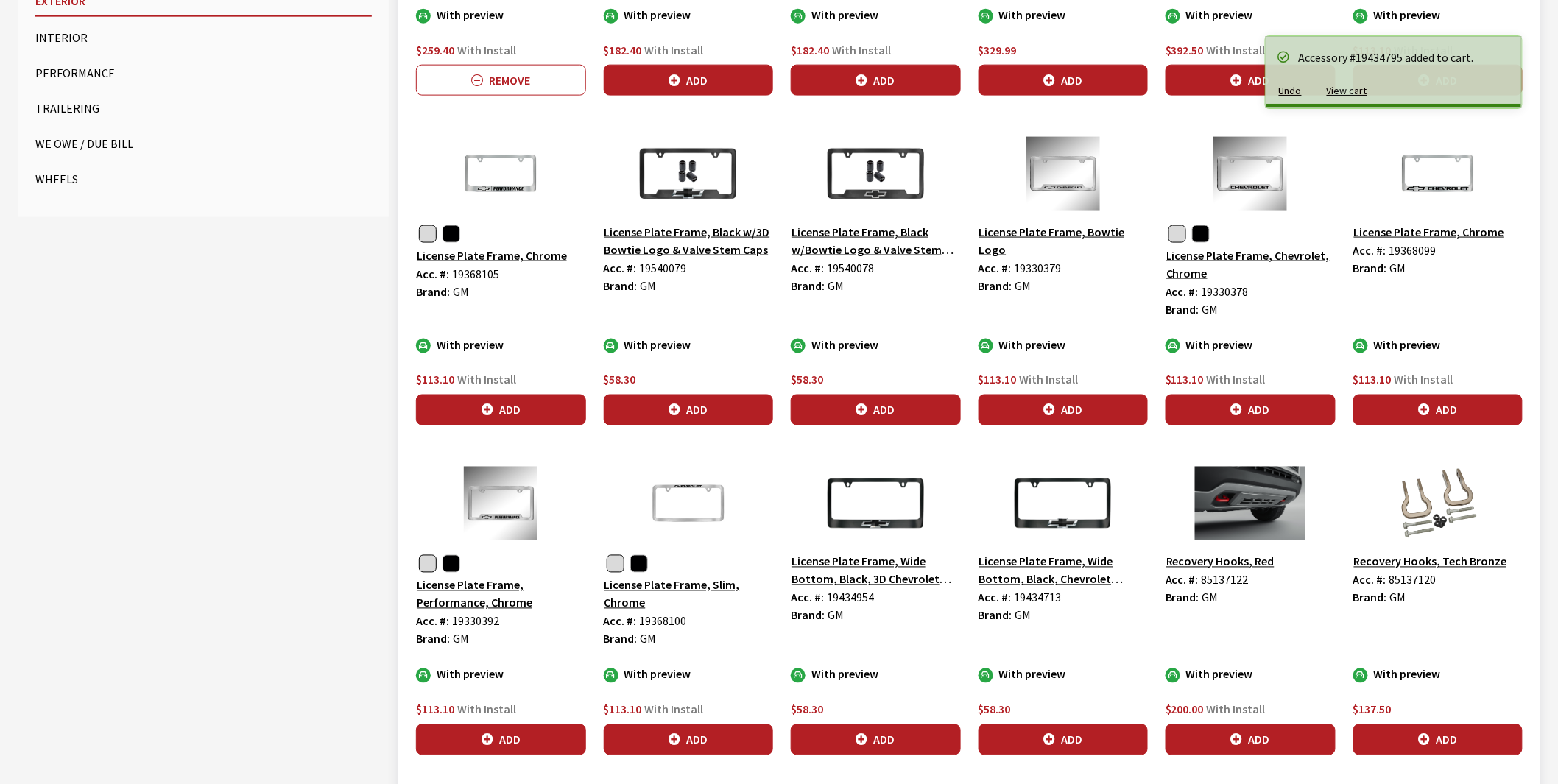
scroll to position [817, 0]
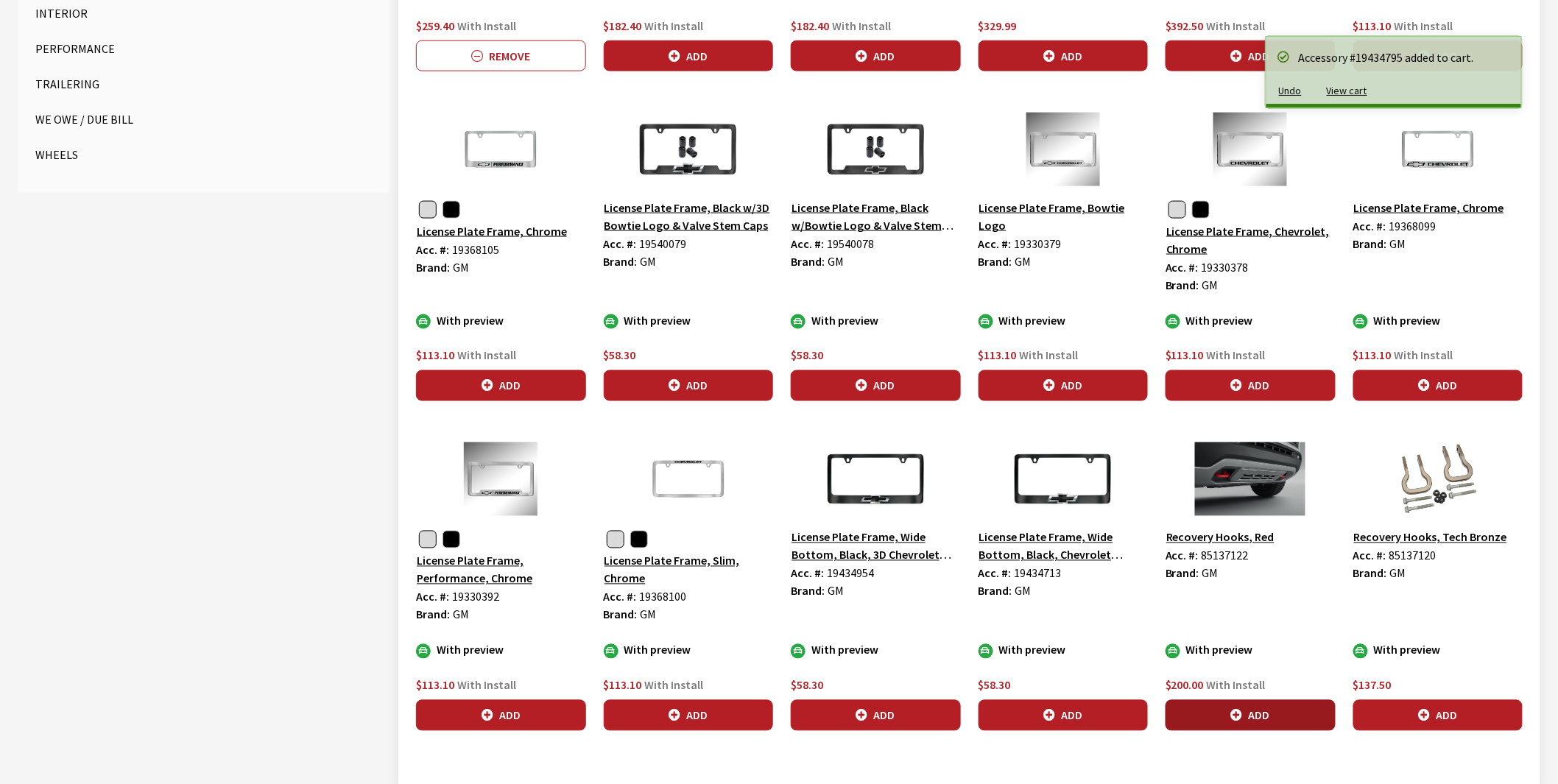
click at [1245, 711] on button "Add" at bounding box center [1251, 715] width 170 height 31
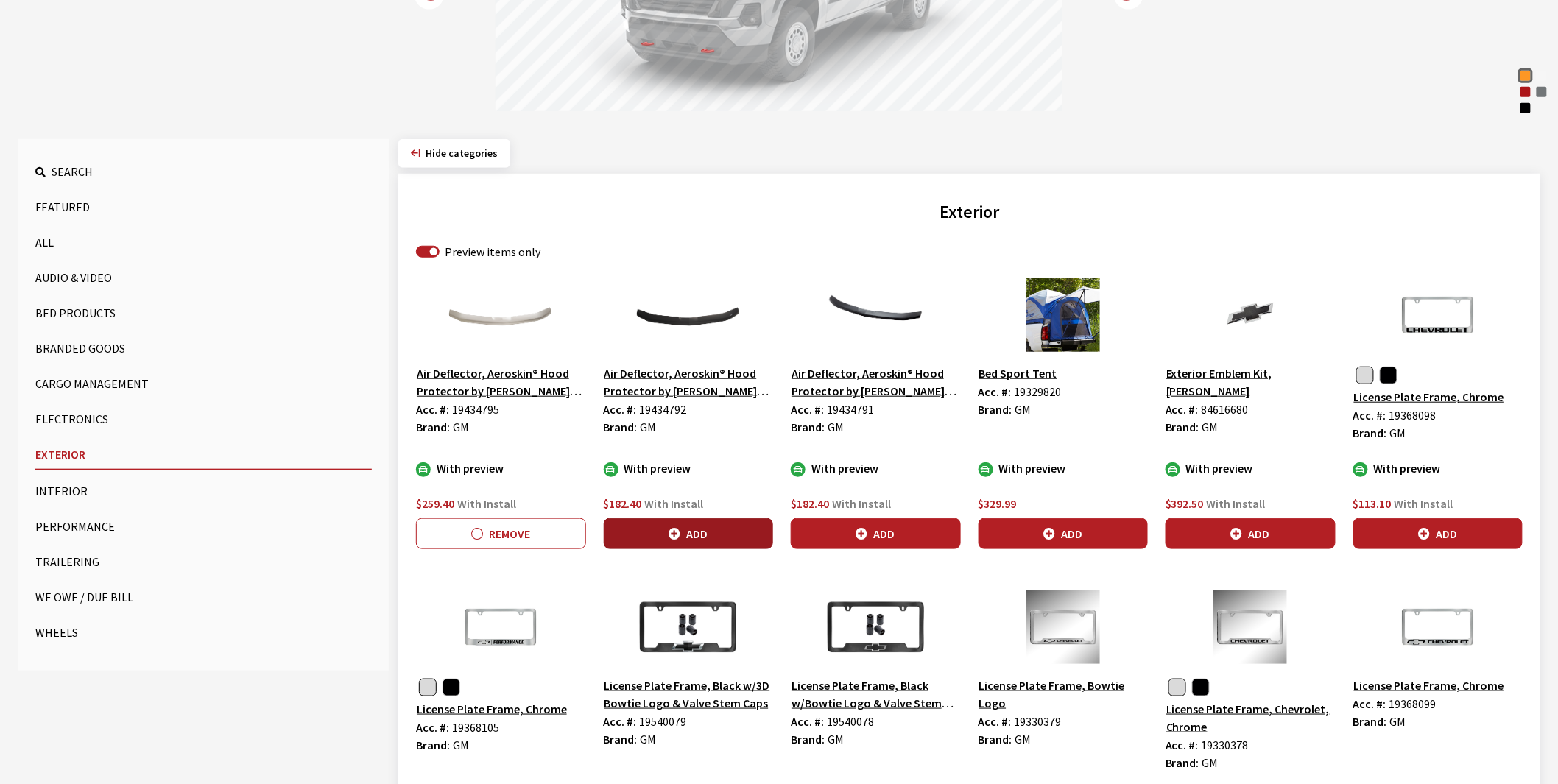
scroll to position [163, 0]
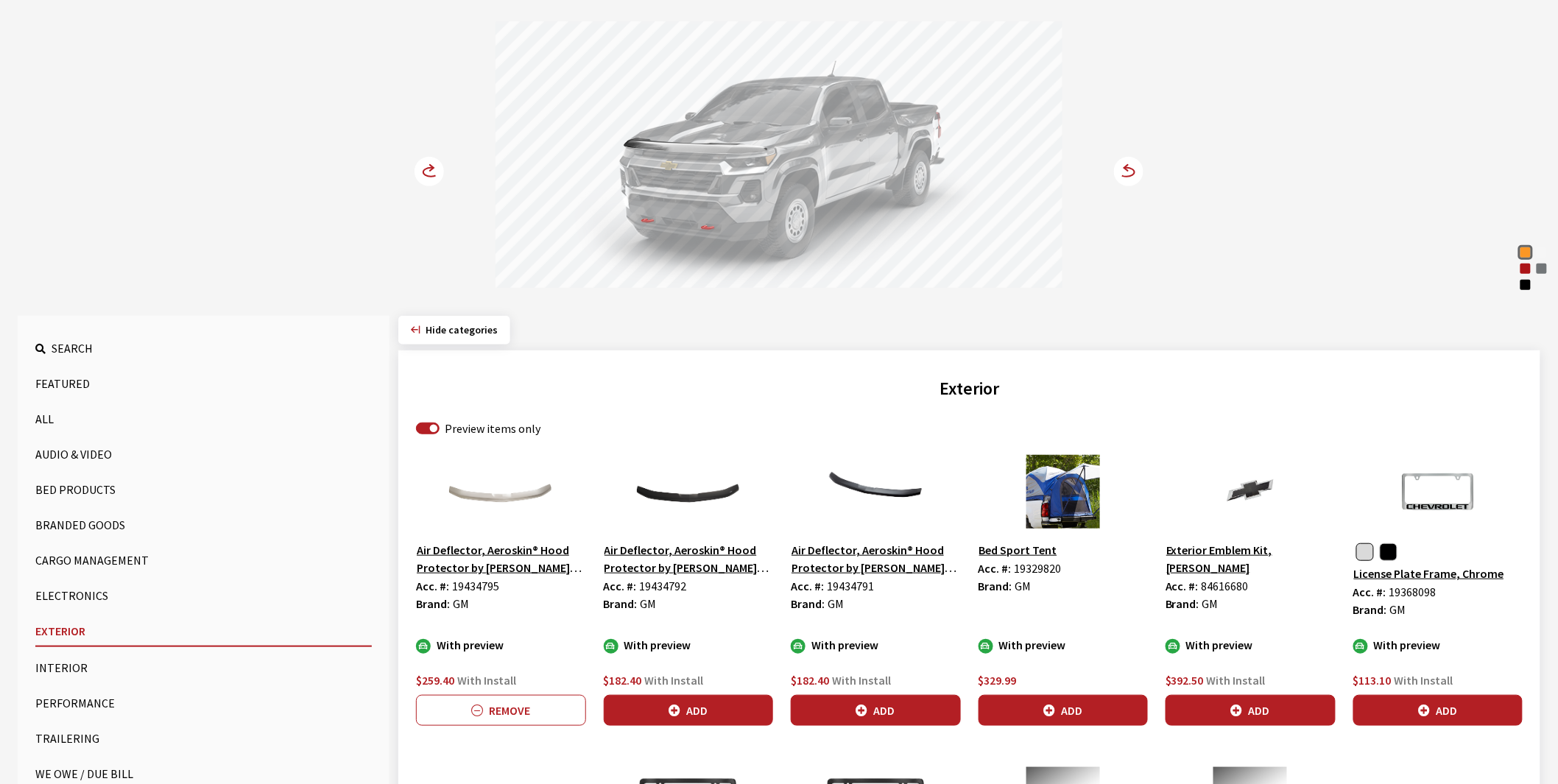
click at [433, 167] on icon at bounding box center [432, 167] width 4 height 6
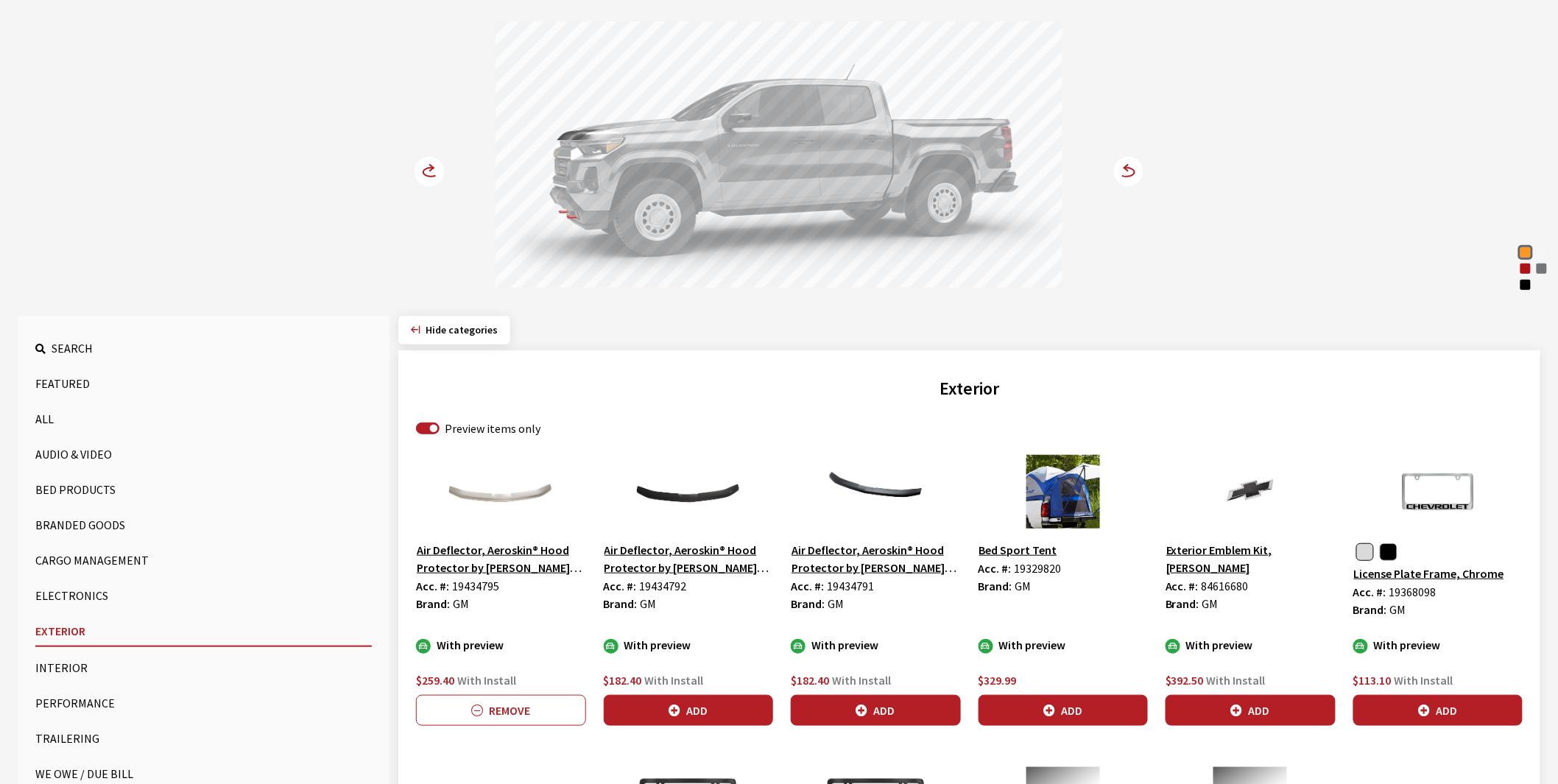
click at [491, 426] on label "Preview items only" at bounding box center [493, 428] width 96 height 18
click at [439, 426] on input "Preview items only" at bounding box center [428, 428] width 24 height 12
checkbox input "false"
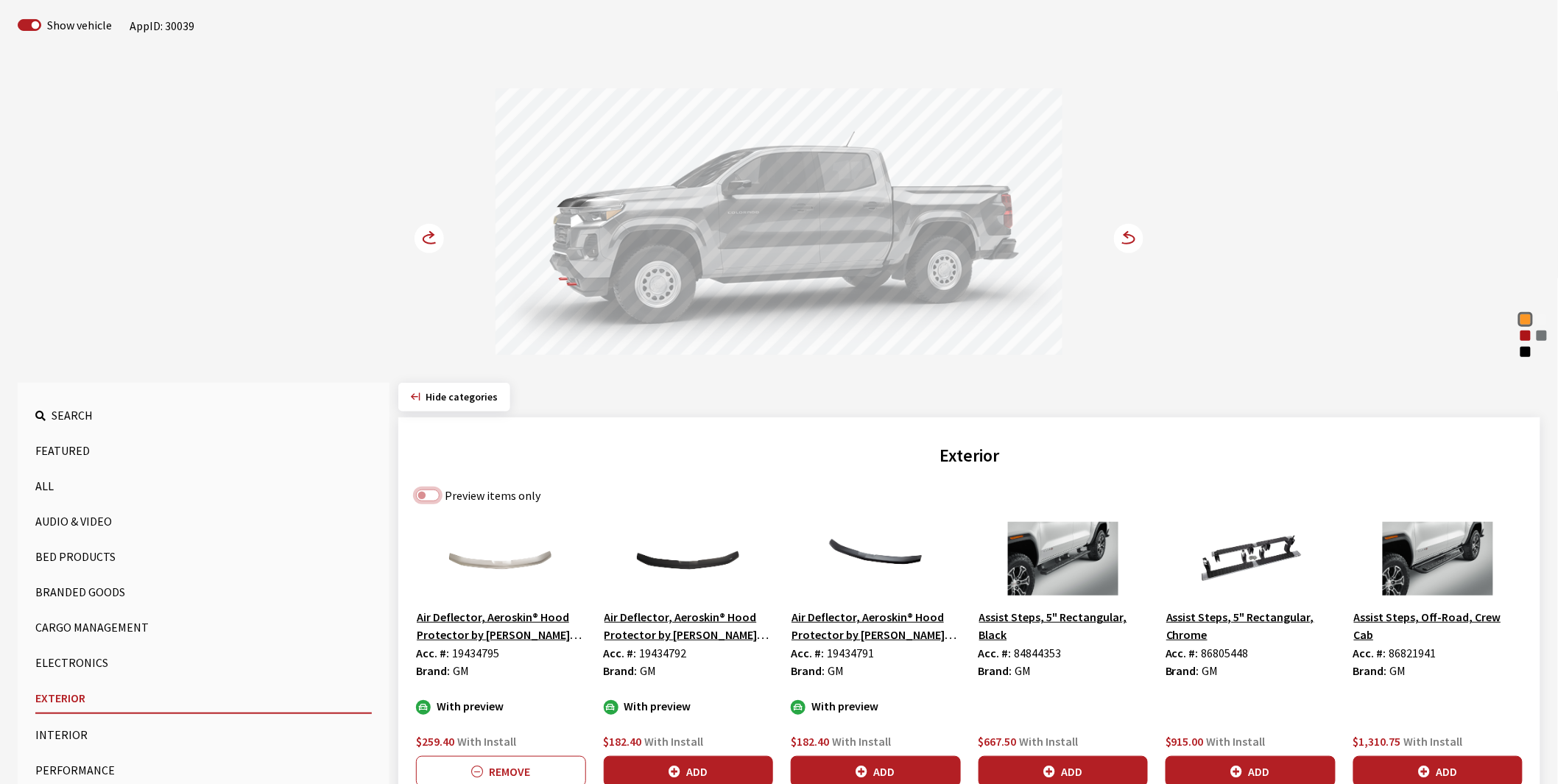
scroll to position [81, 0]
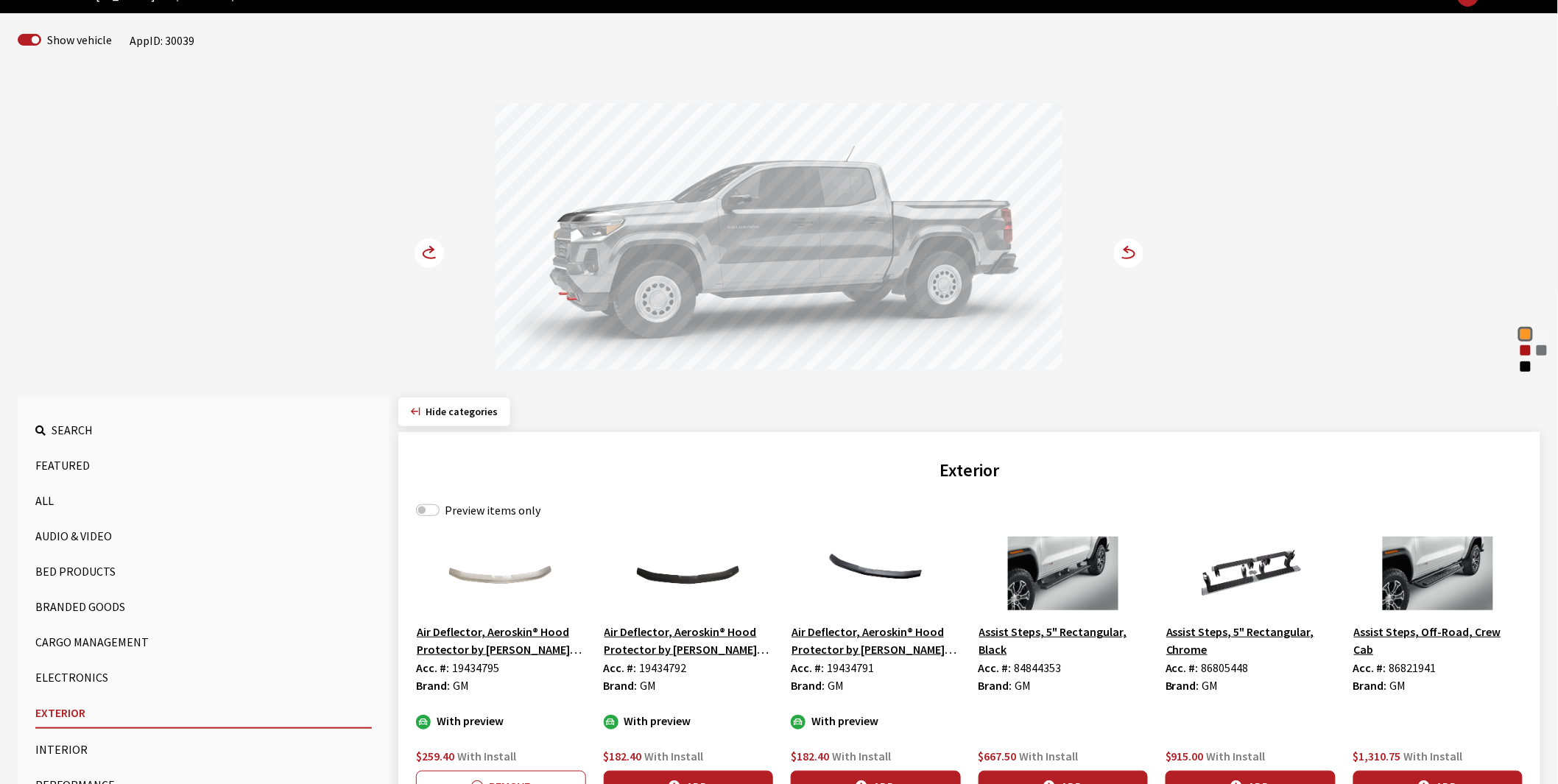
click at [437, 255] on icon at bounding box center [438, 254] width 10 height 13
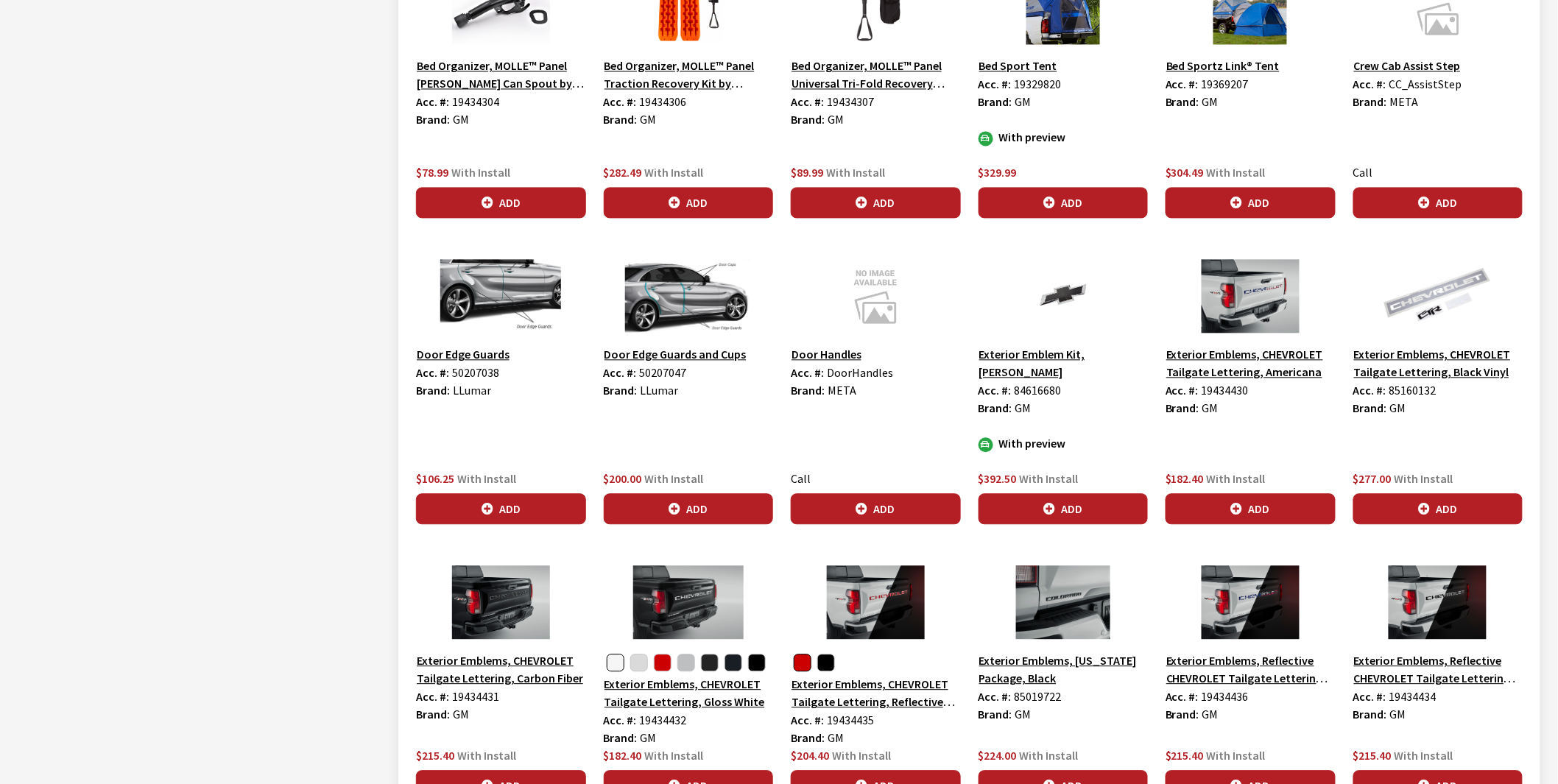
scroll to position [1226, 0]
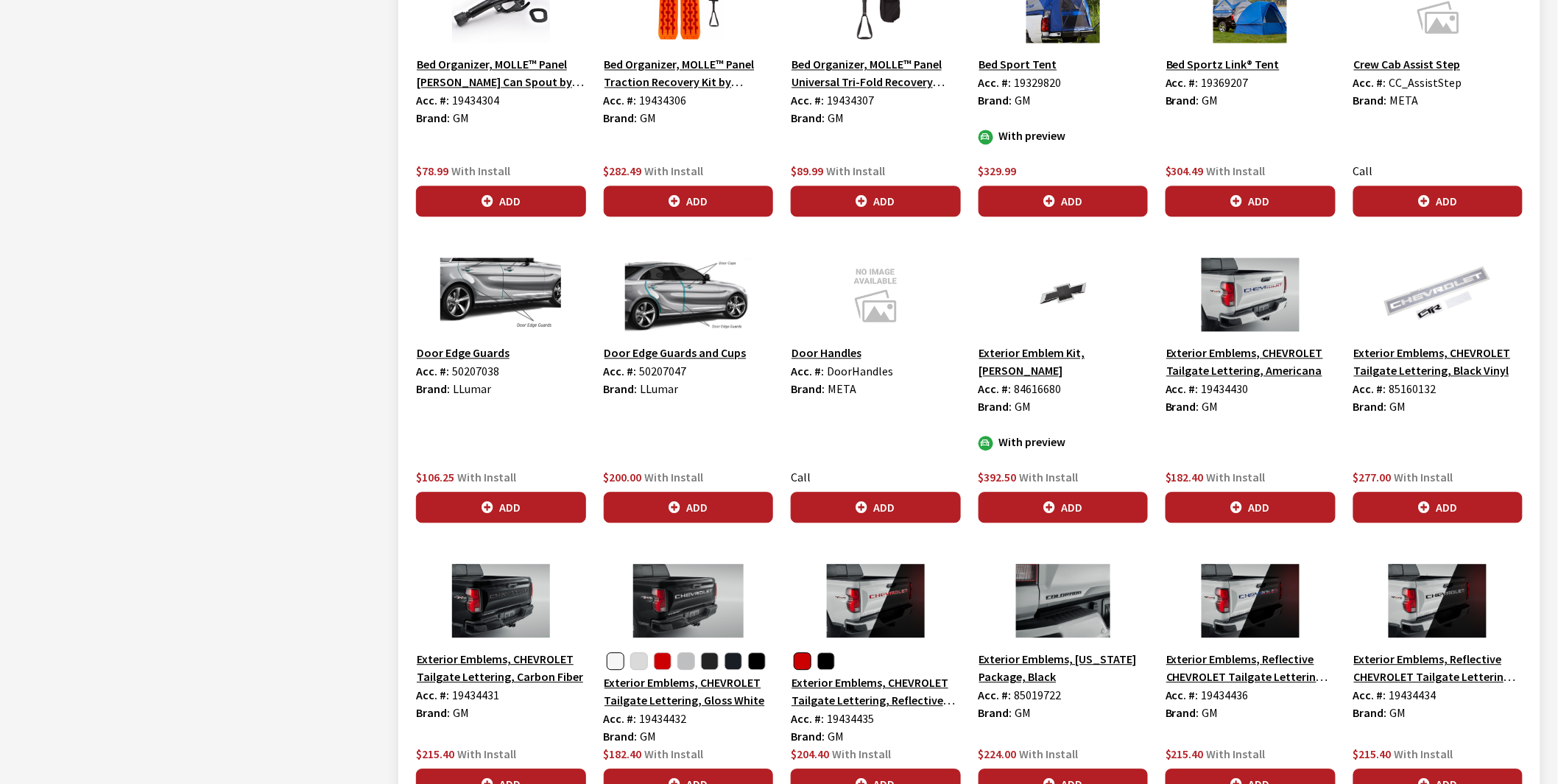
click at [1221, 387] on span "19434430" at bounding box center [1225, 388] width 47 height 14
copy span "19434430"
click at [1410, 387] on span "85160132" at bounding box center [1413, 388] width 47 height 14
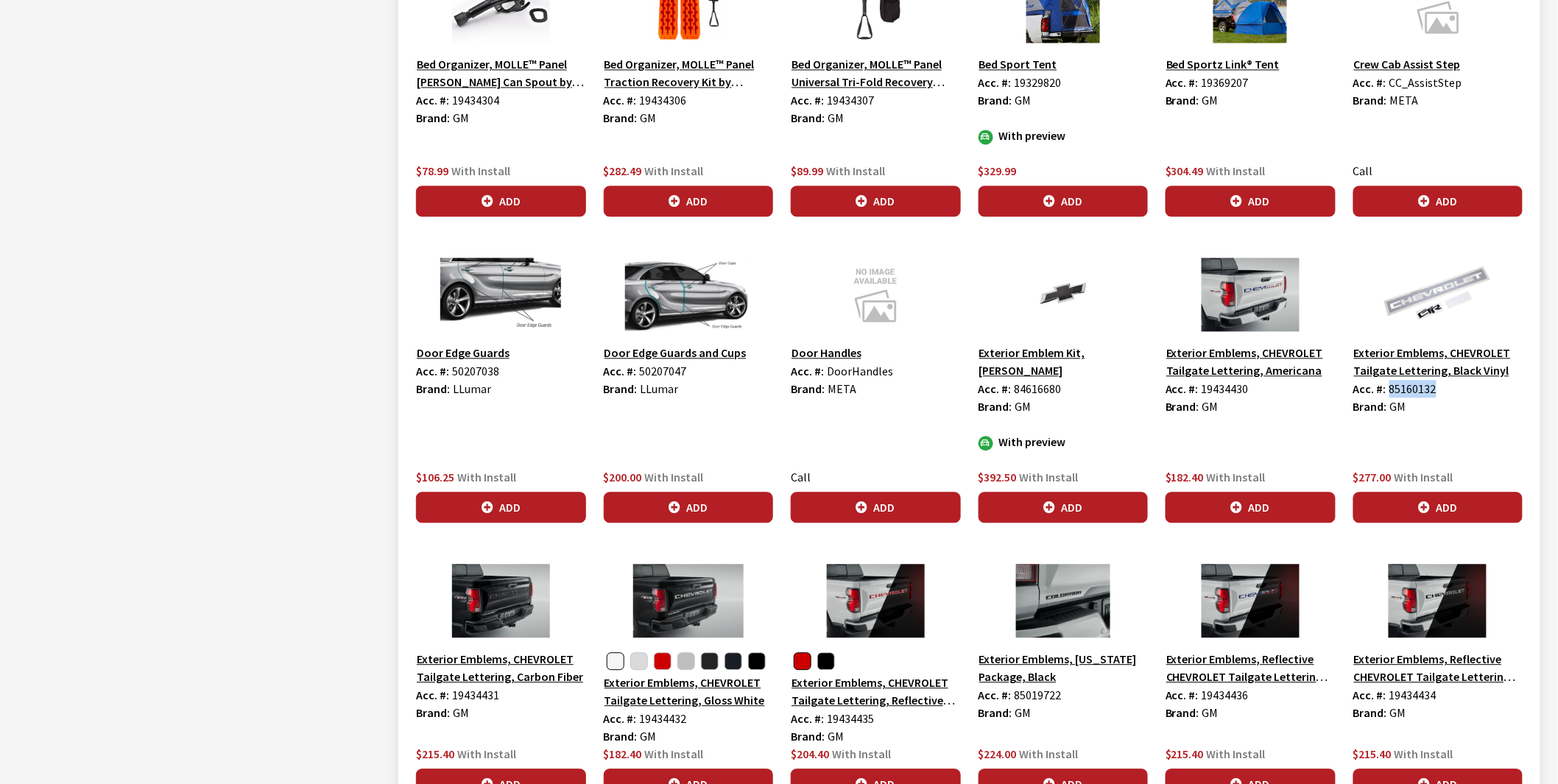
click at [1425, 387] on span "85160132" at bounding box center [1413, 388] width 47 height 14
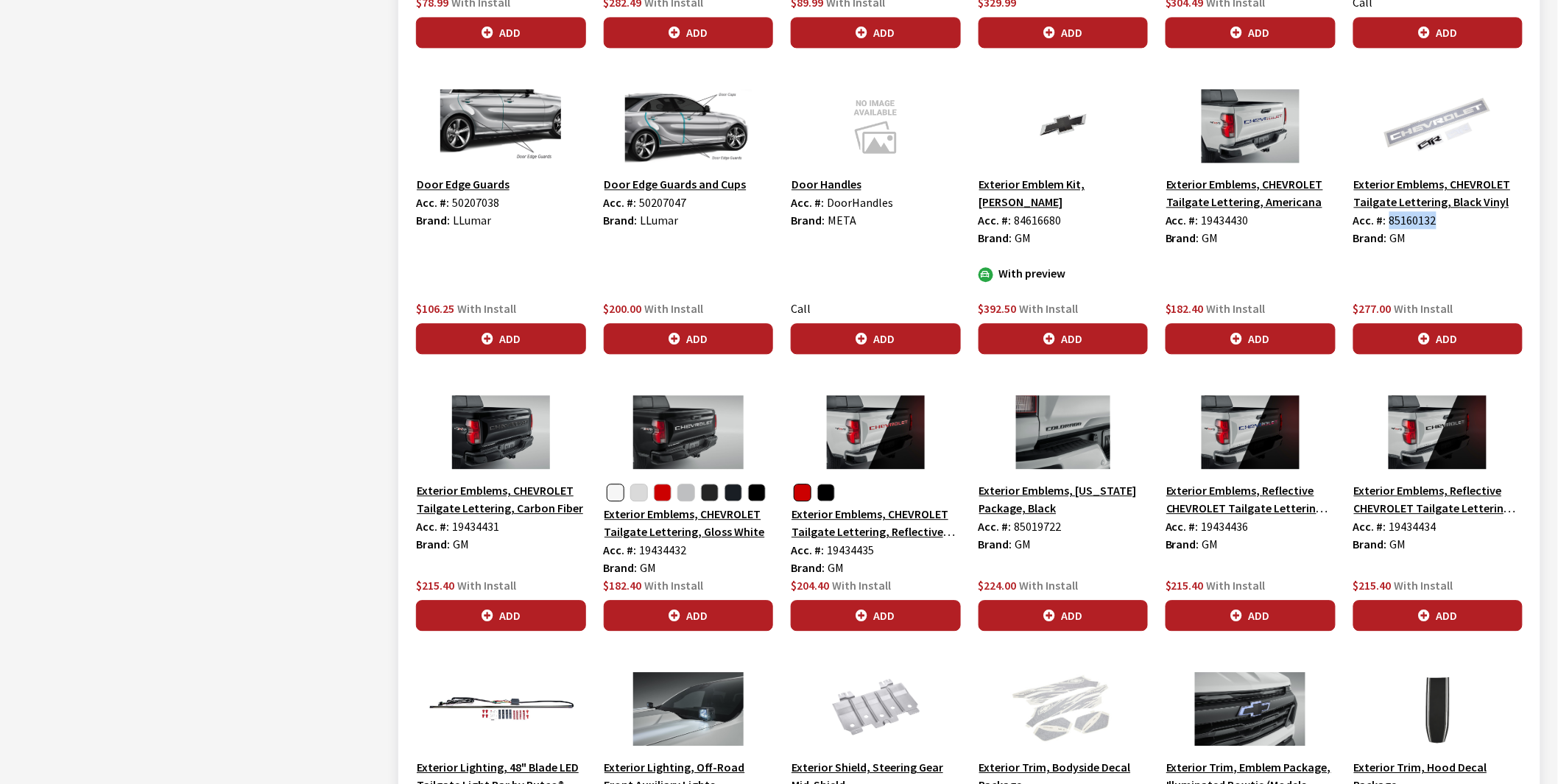
scroll to position [1472, 0]
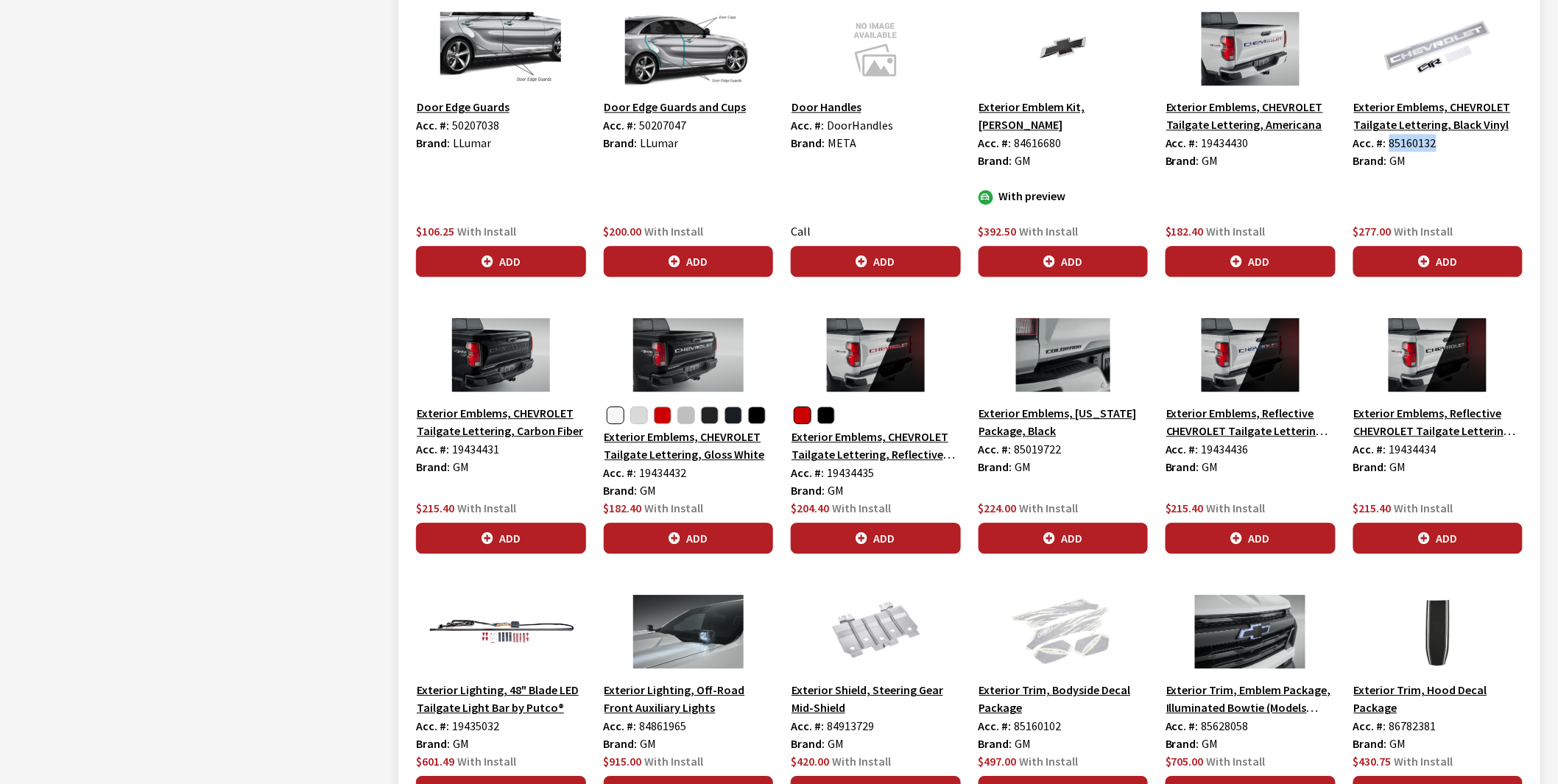
click at [611, 406] on button "button" at bounding box center [616, 416] width 18 height 18
click at [800, 406] on button "button" at bounding box center [803, 416] width 18 height 18
click at [828, 406] on button "button" at bounding box center [826, 416] width 18 height 18
click at [800, 406] on button "button" at bounding box center [803, 416] width 18 height 18
click at [822, 406] on button "button" at bounding box center [826, 416] width 18 height 18
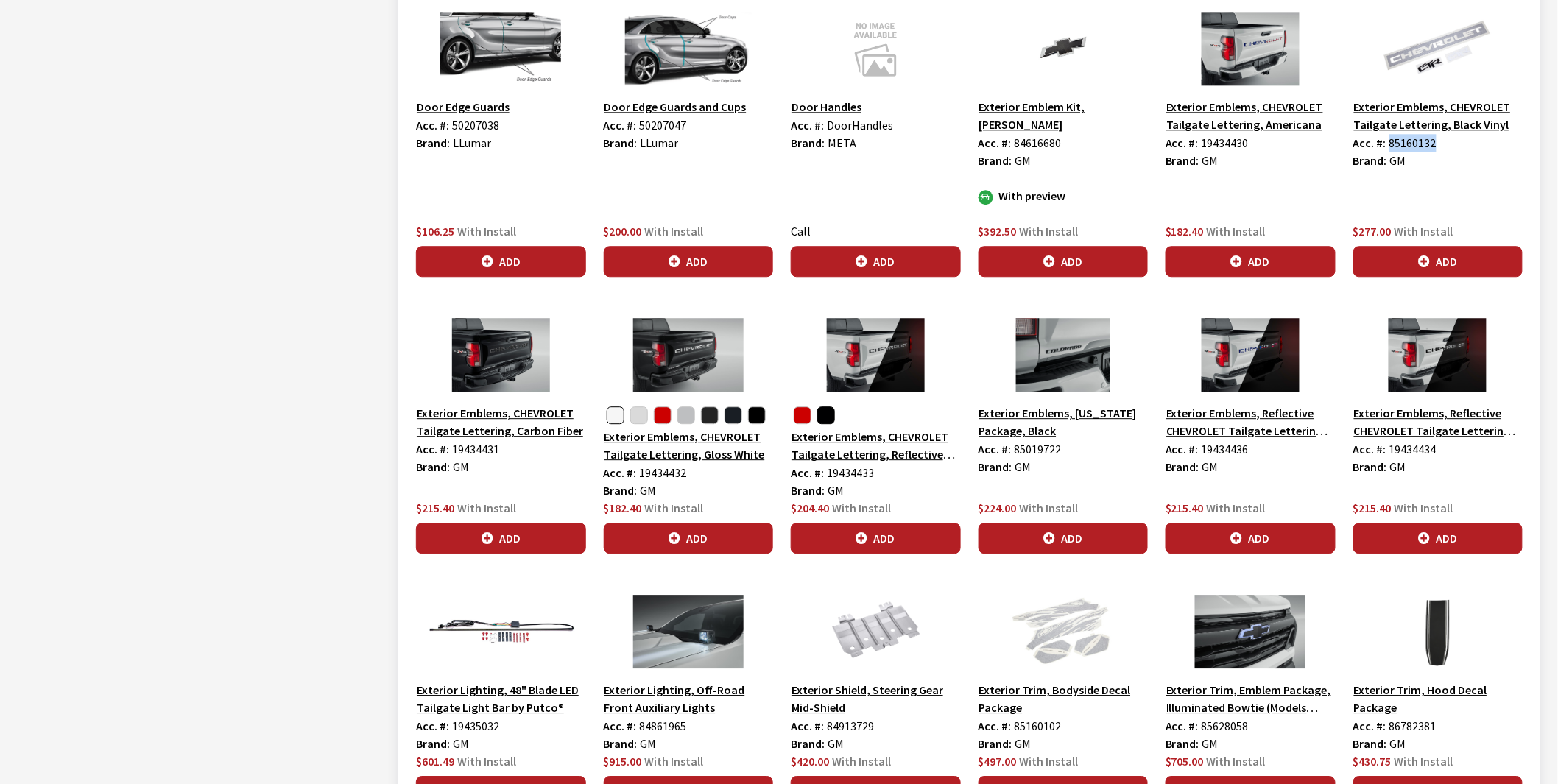
click at [869, 426] on button "Exterior Emblems, CHEVROLET Tailgate Lettering, Reflective Gloss Black" at bounding box center [876, 445] width 170 height 37
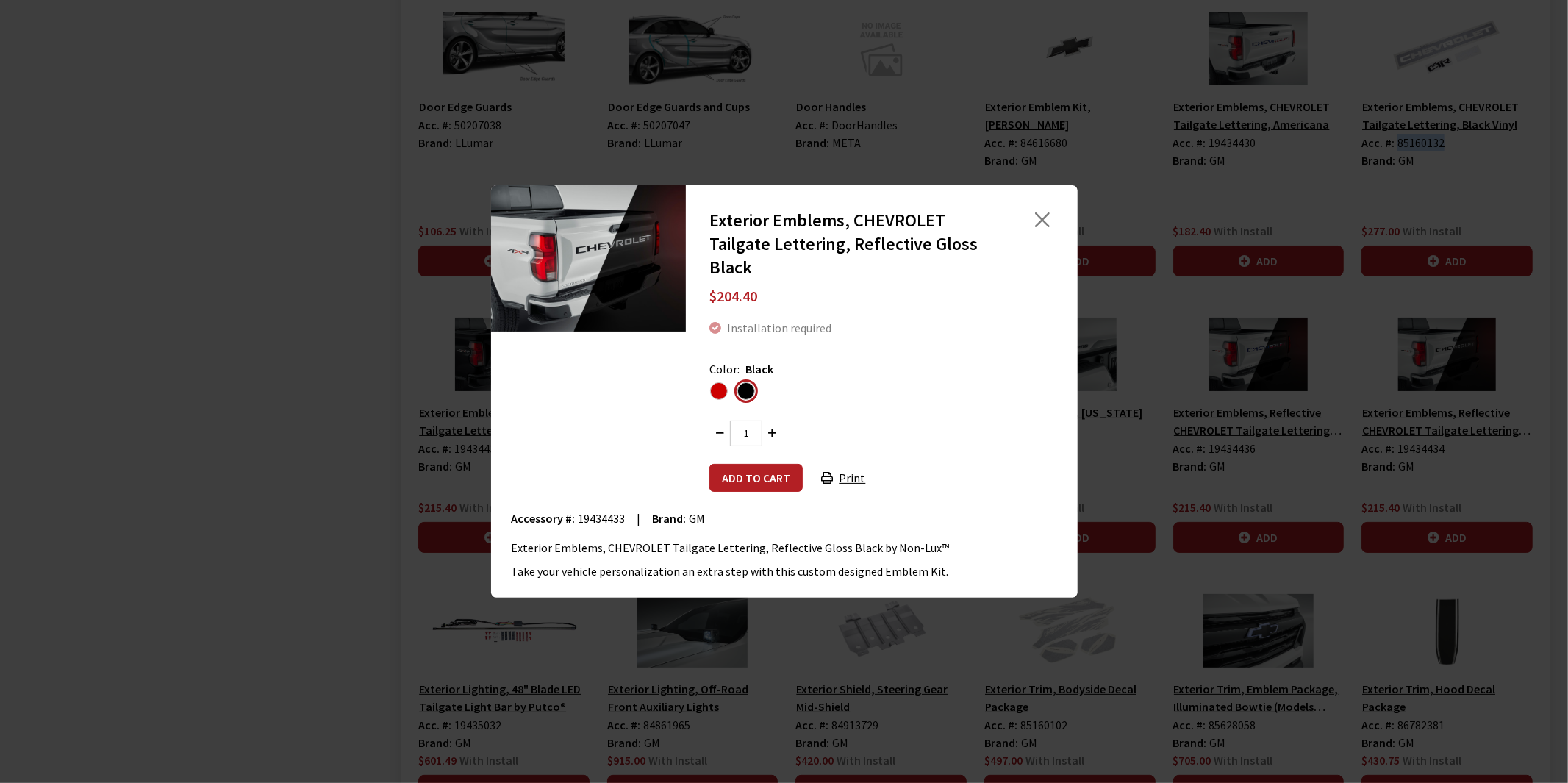
click at [721, 388] on span "Red" at bounding box center [719, 392] width 18 height 18
click at [0, 0] on input "radio" at bounding box center [0, 0] width 0 height 0
click at [746, 387] on span "Black" at bounding box center [749, 392] width 18 height 18
click at [0, 0] on input "radio" at bounding box center [0, 0] width 0 height 0
click at [1041, 210] on button "Close" at bounding box center [1042, 220] width 22 height 22
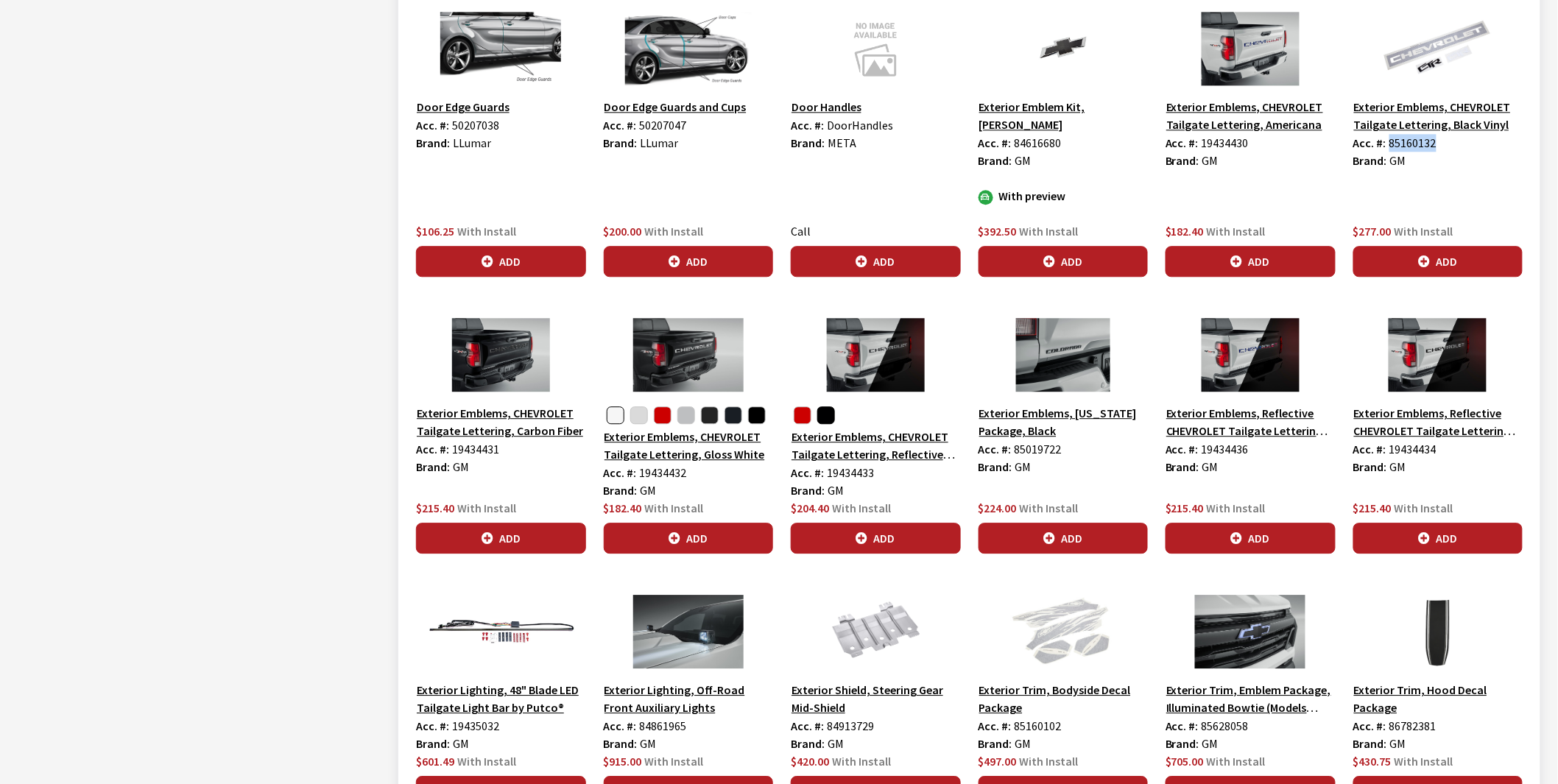
click at [1425, 412] on button "Exterior Emblems, Reflective CHEVROLET Tailgate Lettering, Matte Black" at bounding box center [1438, 421] width 170 height 37
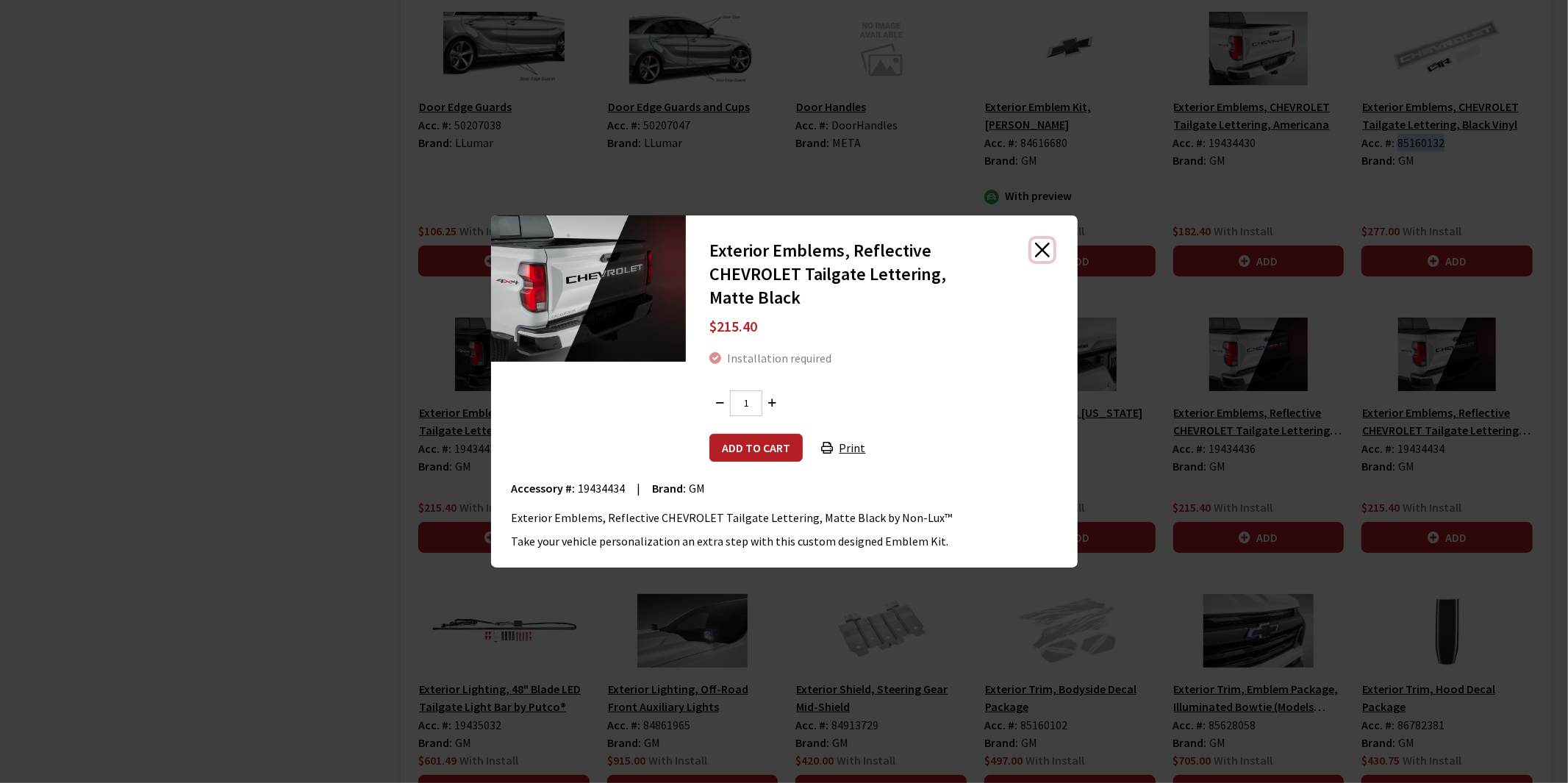
click at [1045, 250] on button "Close" at bounding box center [1042, 250] width 22 height 22
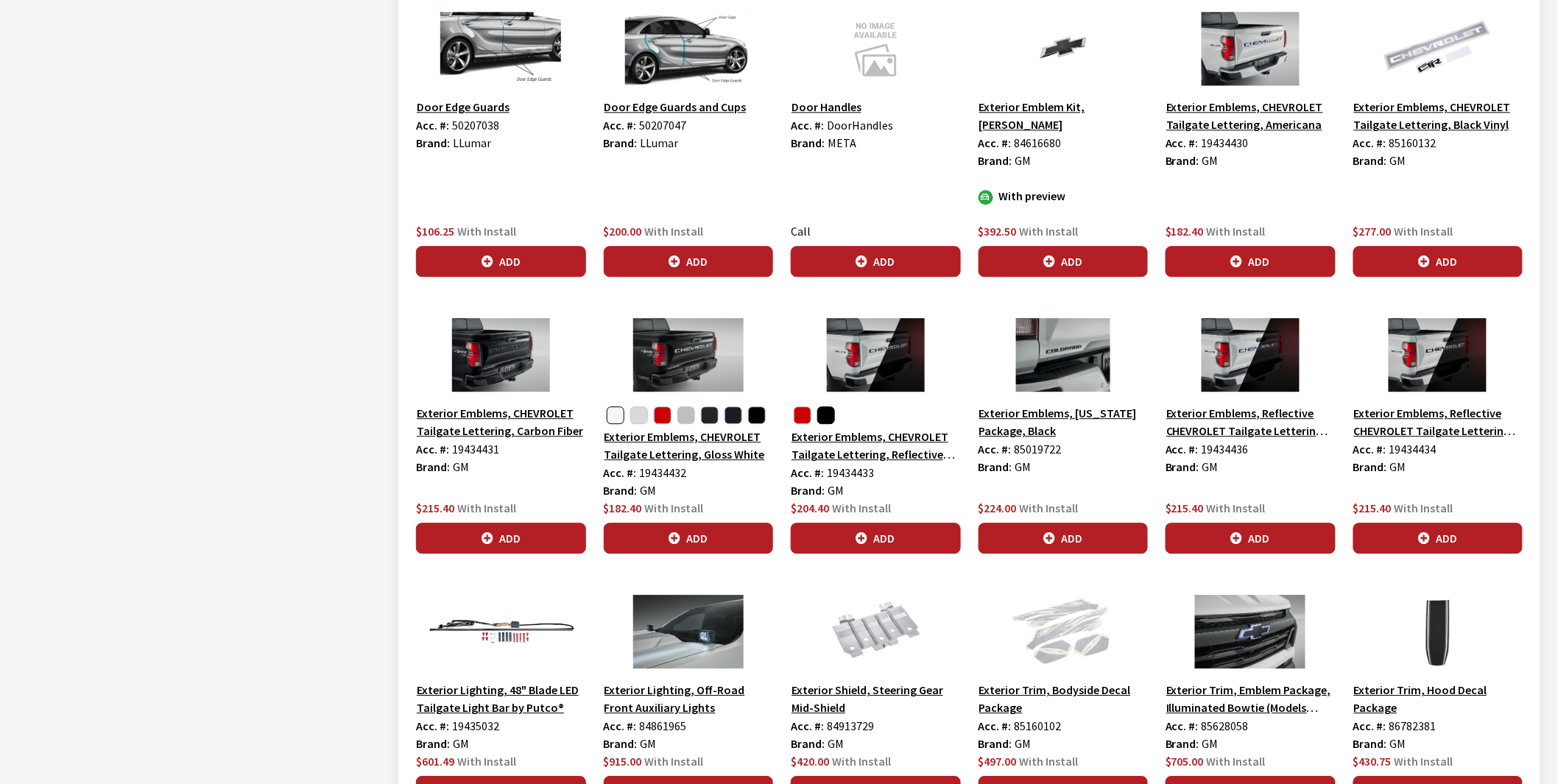
click at [1222, 146] on span "19434430" at bounding box center [1225, 143] width 47 height 14
copy span "19434430"
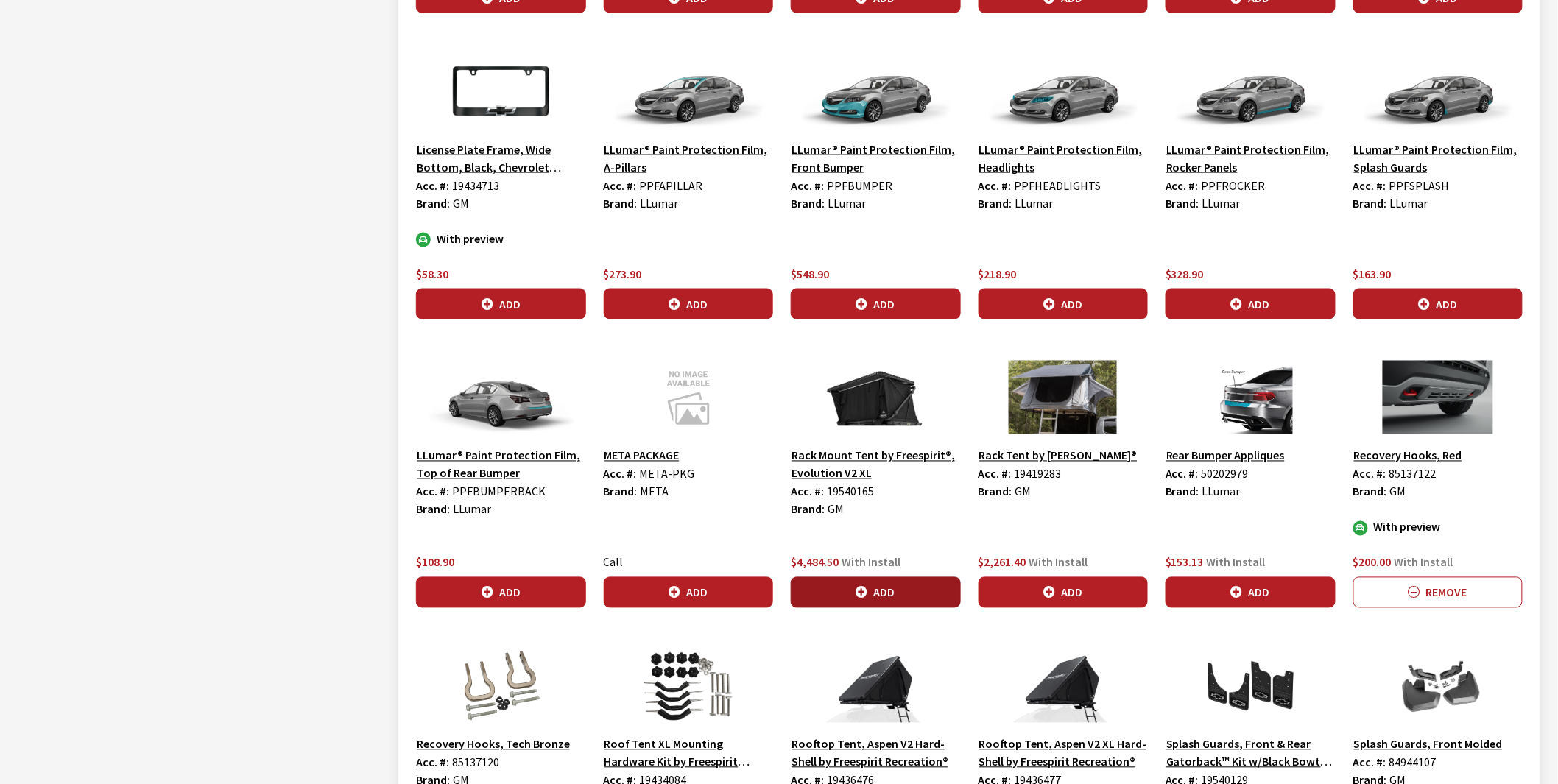
scroll to position [3433, 0]
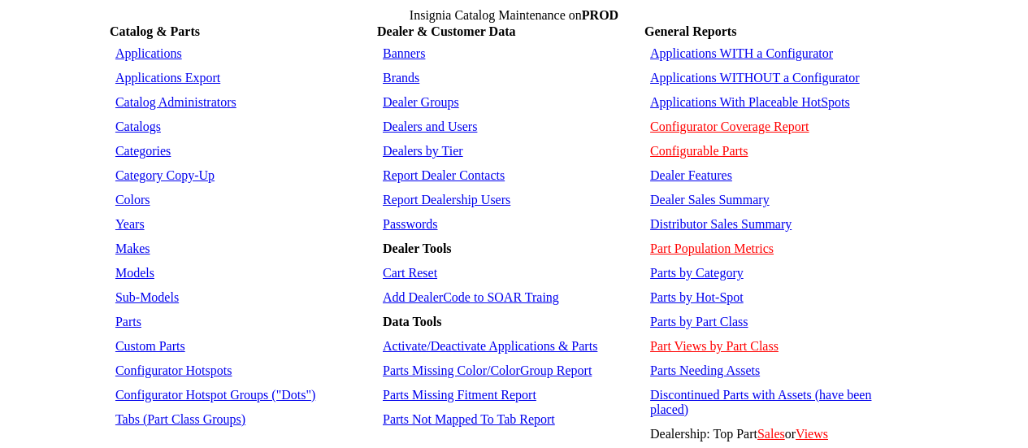
click at [679, 71] on link "Applications WITHOUT a Configurator" at bounding box center [755, 78] width 210 height 14
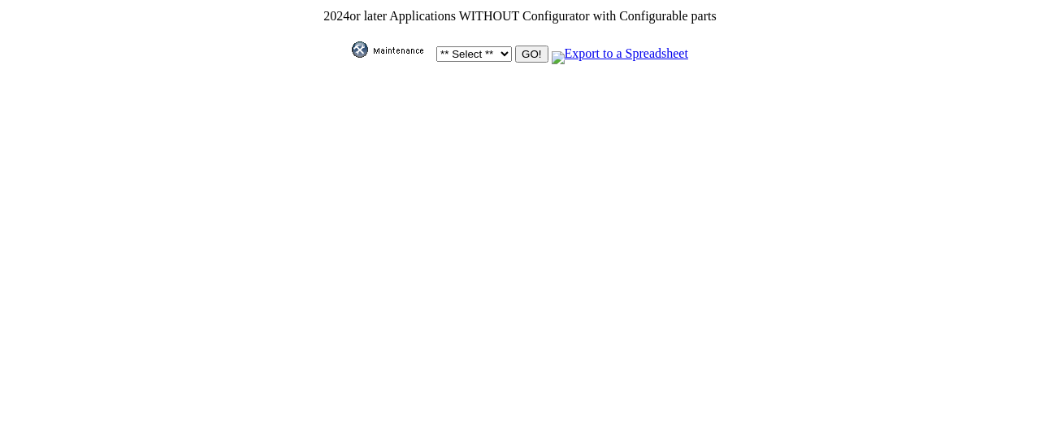
click at [485, 48] on select "** Select ** Acura Alfa Romeo Audi Bentley BMW DoubleTake [PERSON_NAME] Honda H…" at bounding box center [474, 53] width 76 height 15
select select "1"
click at [436, 46] on select "** Select ** Acura Alfa Romeo Audi Bentley BMW DoubleTake [PERSON_NAME] Honda H…" at bounding box center [474, 53] width 76 height 15
click at [529, 46] on input "GO!" at bounding box center [531, 54] width 33 height 17
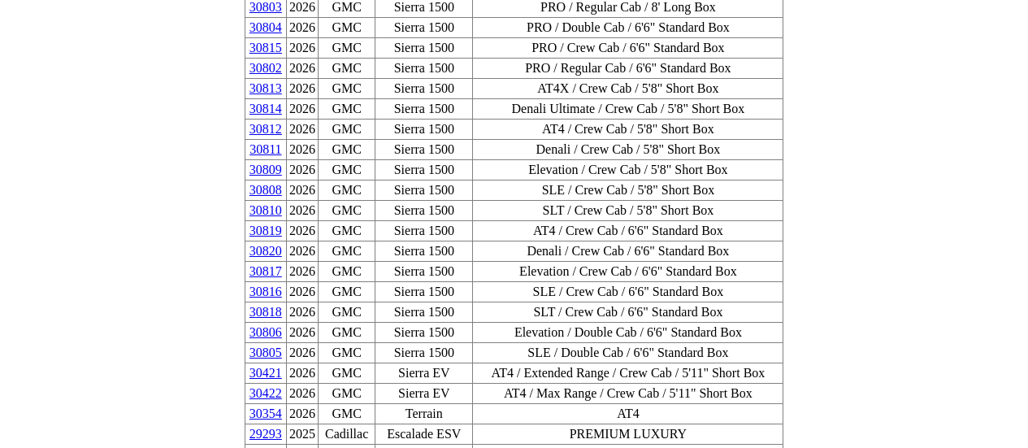
scroll to position [2086, 0]
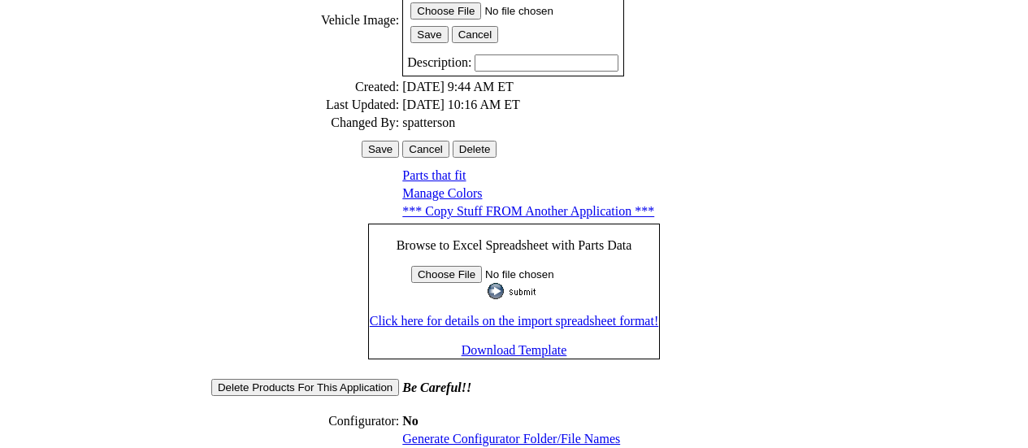
scroll to position [564, 0]
click at [436, 431] on link "Generate Configurator Folder/File Names" at bounding box center [511, 438] width 218 height 14
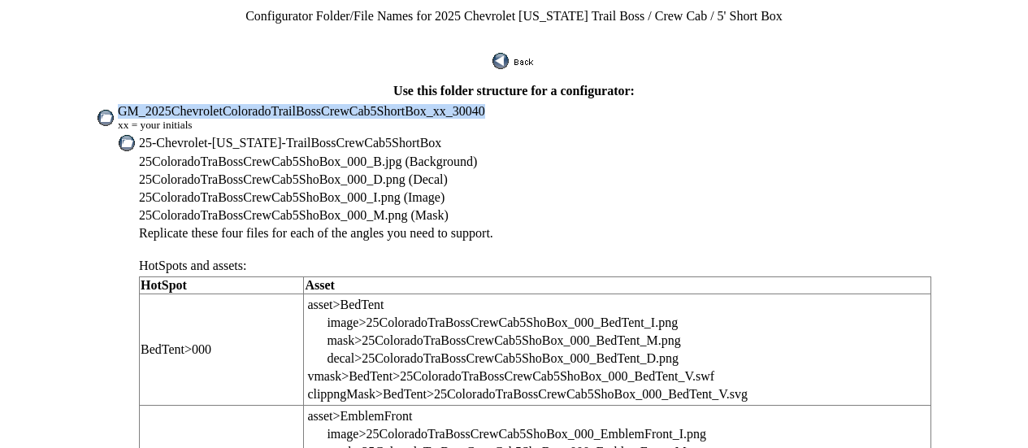
drag, startPoint x: 163, startPoint y: 100, endPoint x: 460, endPoint y: 117, distance: 297.2
click at [484, 104] on span "GM_2025ChevroletColoradoTrailBossCrewCab5ShortBox_xx_30040" at bounding box center [301, 111] width 367 height 14
copy span "GM_2025ChevroletColoradoTrailBossCrewCab5ShortBox_xx_30040"
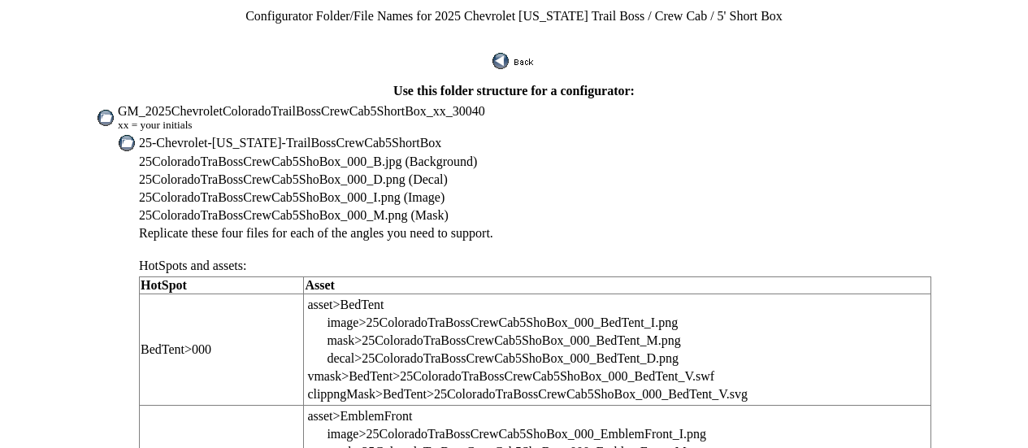
click at [189, 136] on span "25-Chevrolet-[US_STATE]-TrailBossCrewCab5ShortBox" at bounding box center [290, 143] width 302 height 14
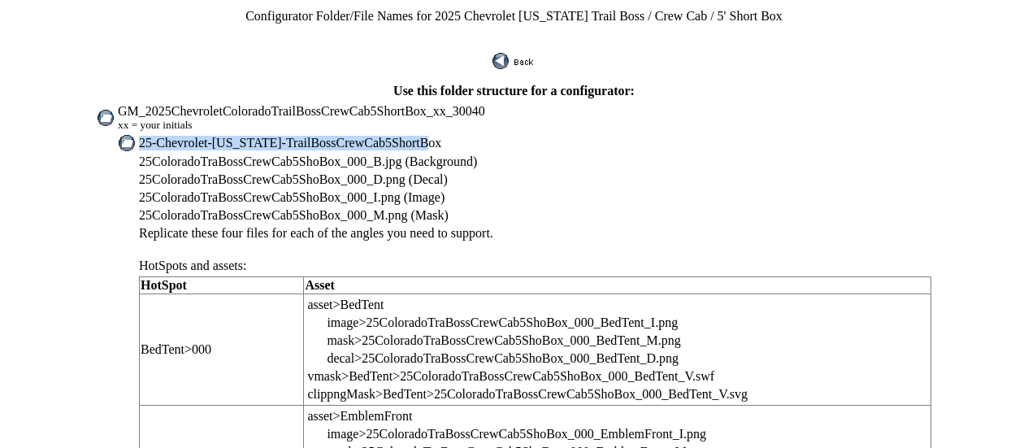
drag, startPoint x: 183, startPoint y: 130, endPoint x: 458, endPoint y: 130, distance: 274.7
click at [458, 134] on td "25-Chevrolet-[US_STATE]-TrailBossCrewCab5ShortBox" at bounding box center [535, 143] width 794 height 18
copy span "25-Chevrolet-[US_STATE]-TrailBossCrewCab5ShortBox"
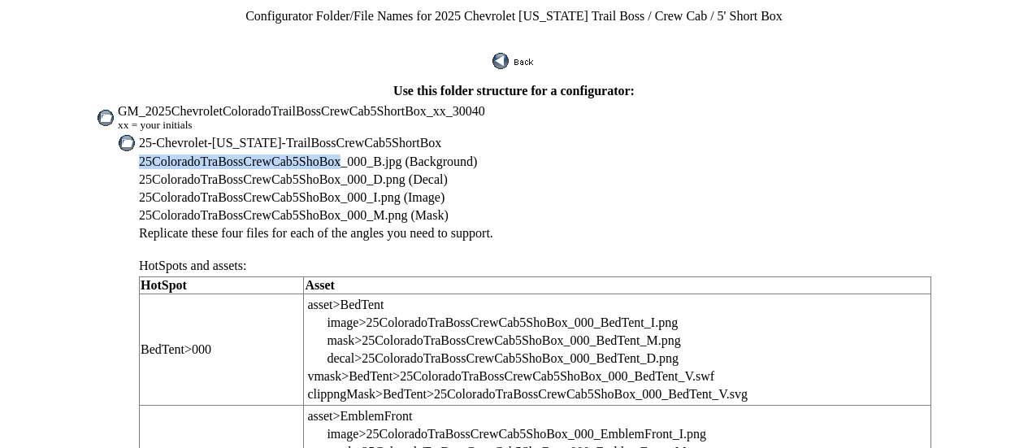
drag, startPoint x: 180, startPoint y: 150, endPoint x: 362, endPoint y: 145, distance: 182.1
copy span "25ColoradoTraBossCrewCab5ShoBox"
